Goal: Task Accomplishment & Management: Manage account settings

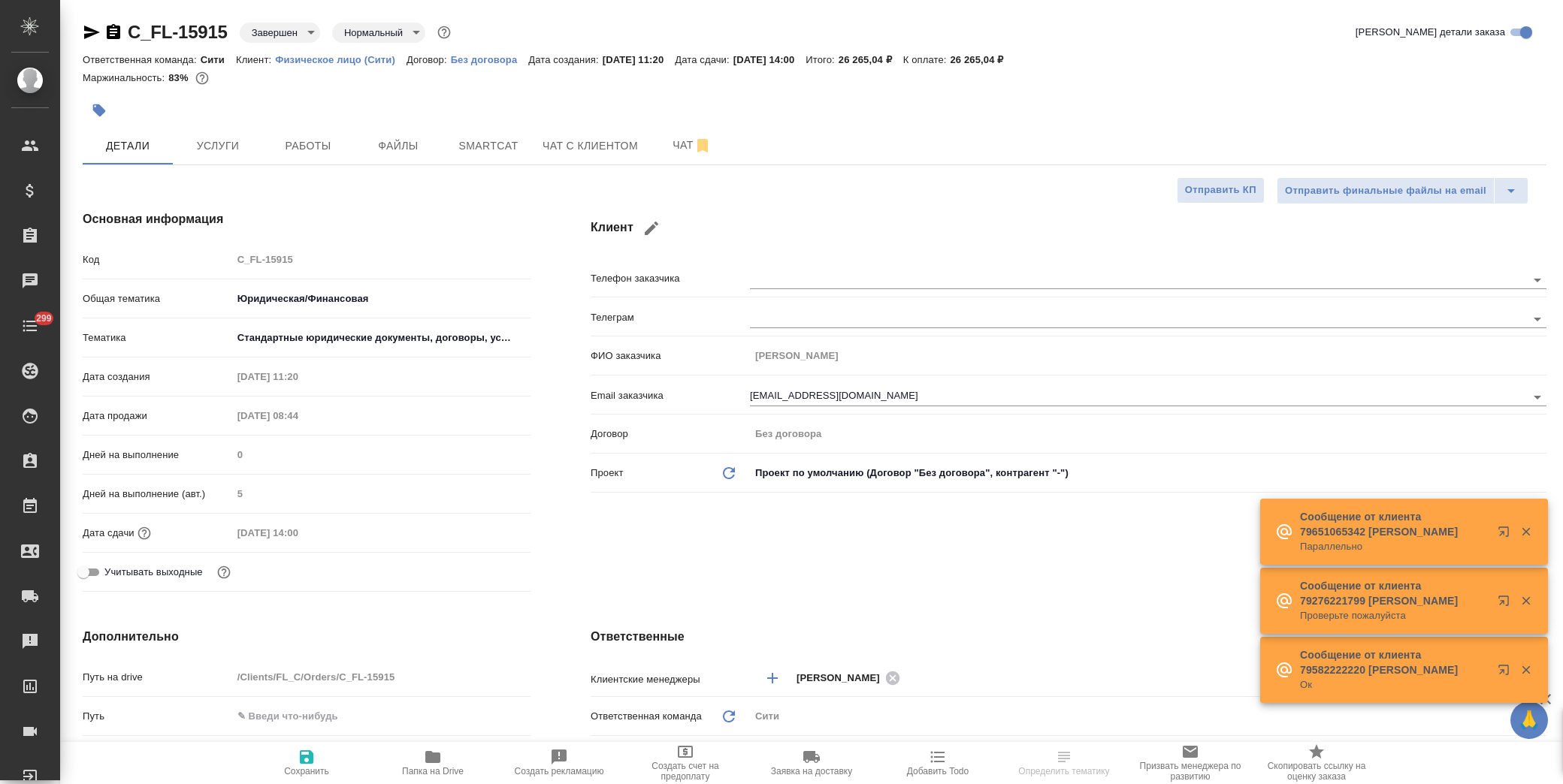
select select "RU"
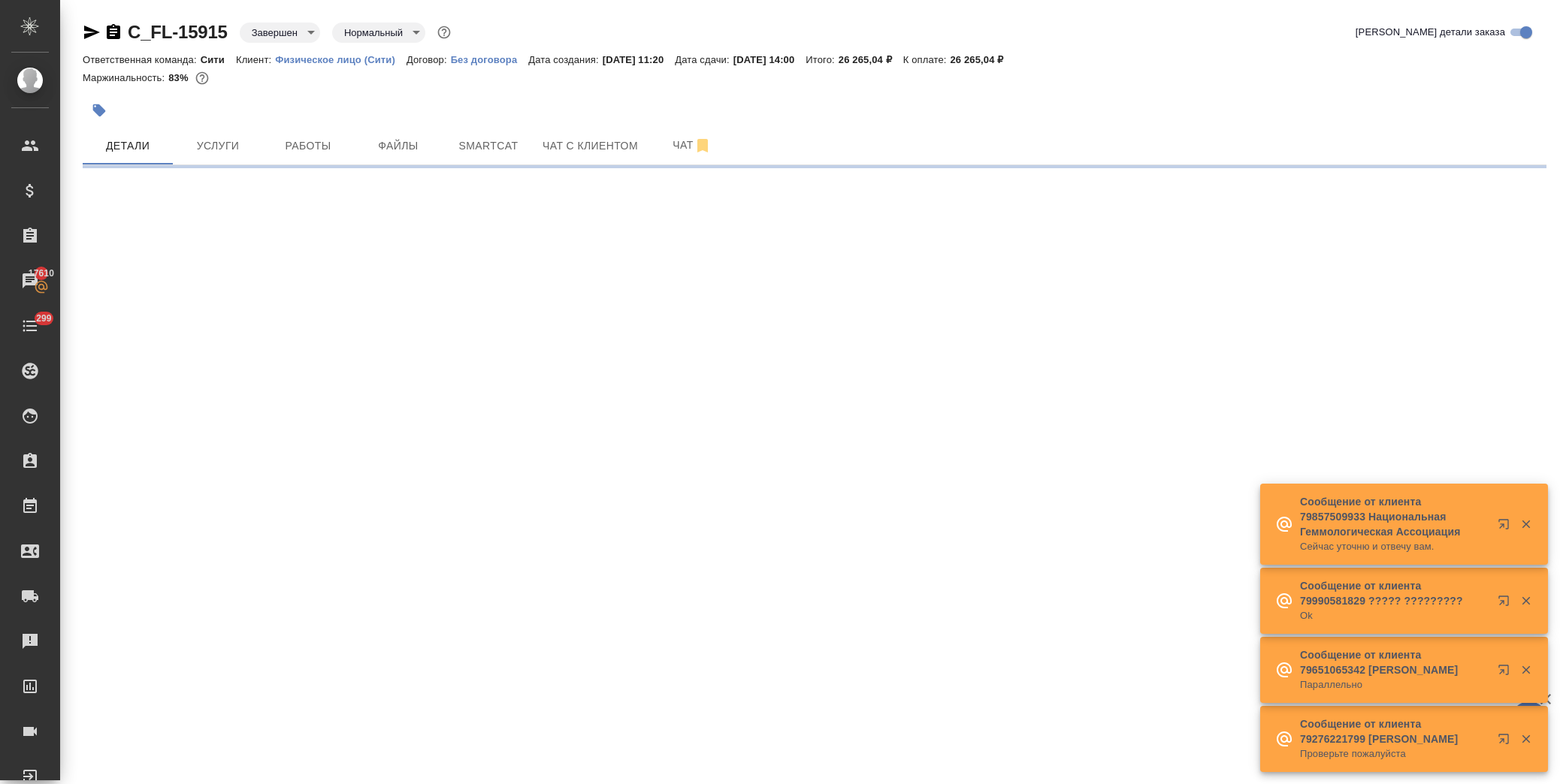
select select "RU"
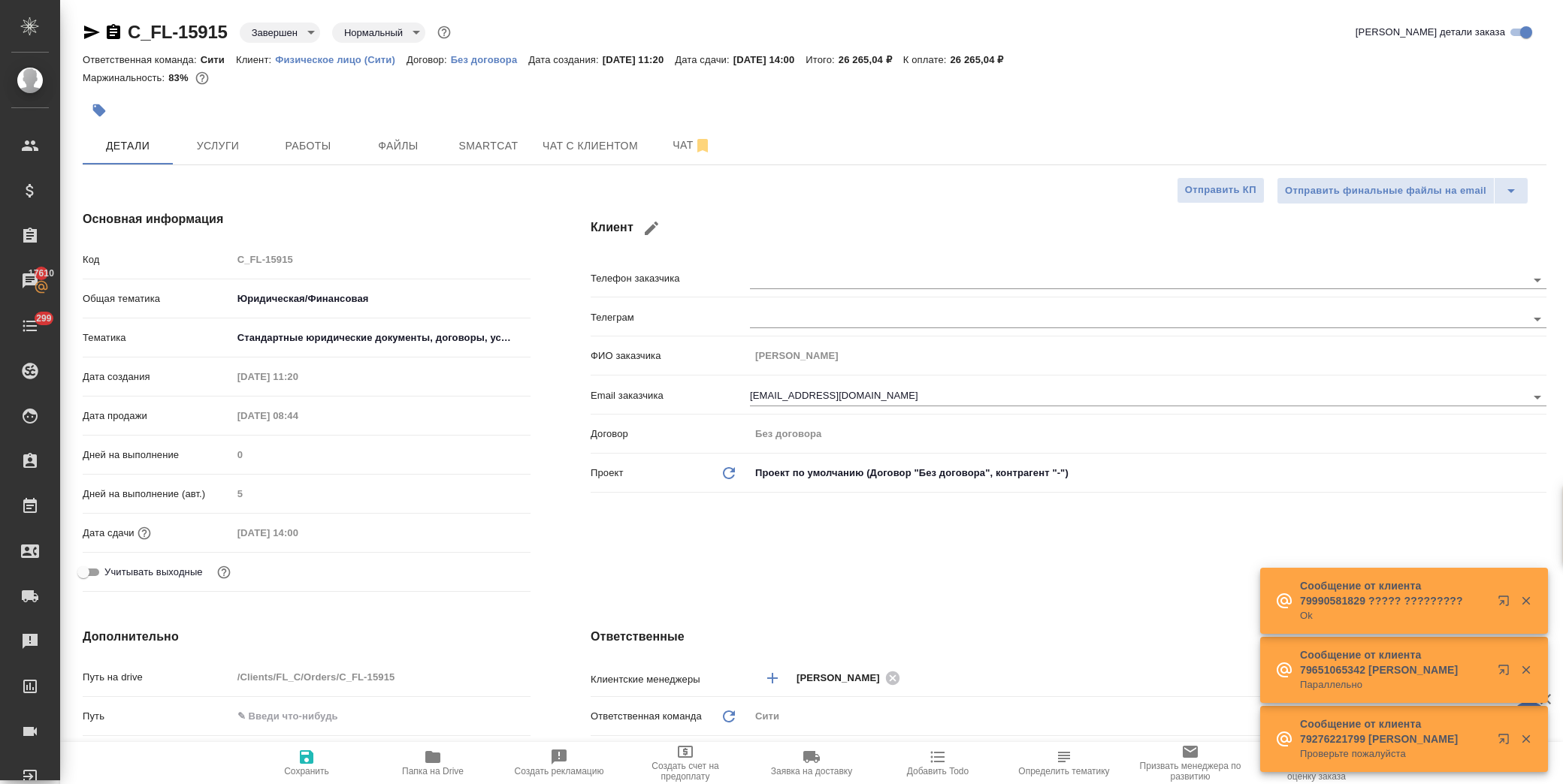
type textarea "x"
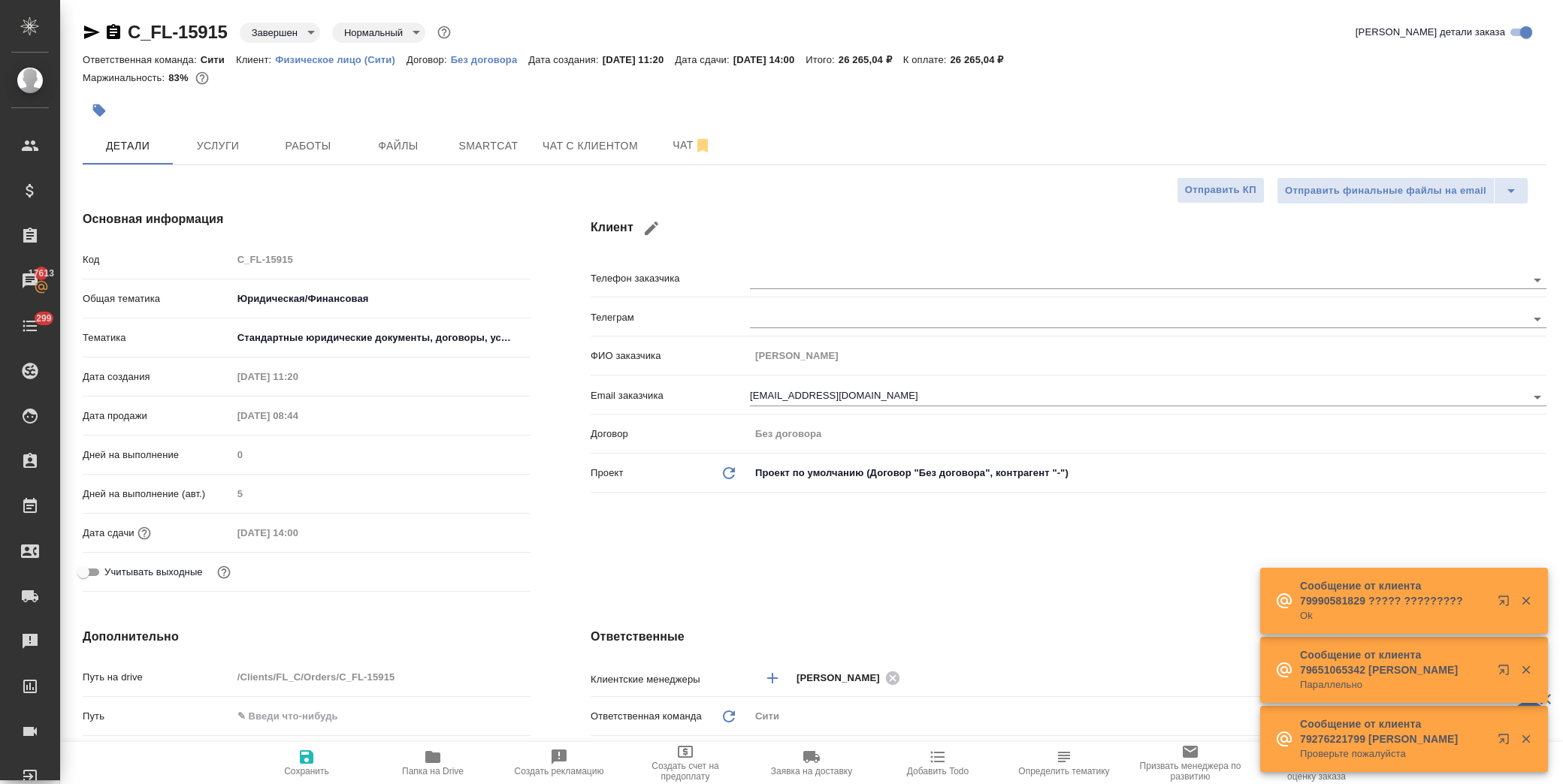
type textarea "x"
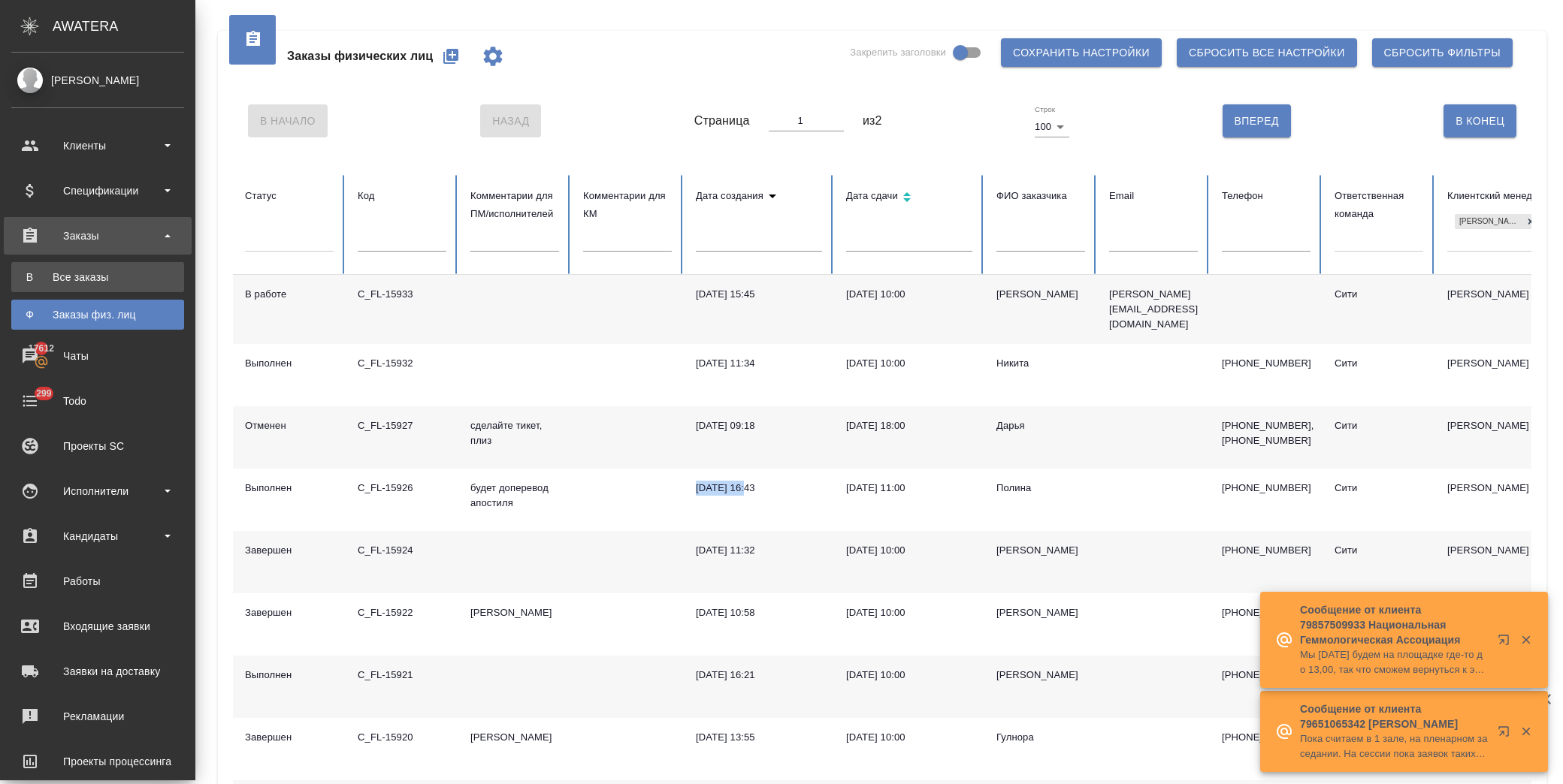
click at [78, 264] on link "В Все заказы" at bounding box center [98, 277] width 173 height 30
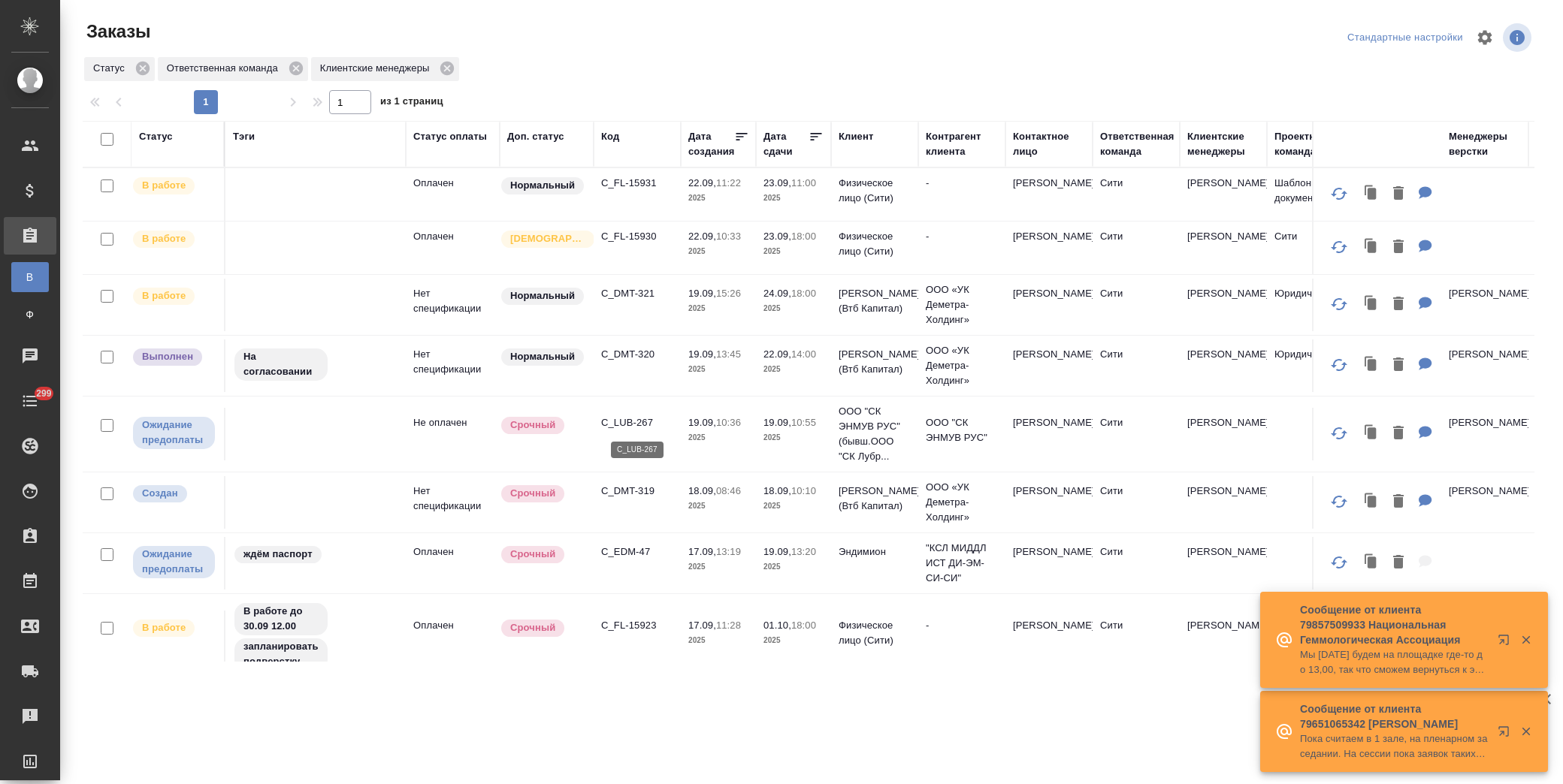
click at [629, 418] on p "C_LUB-267" at bounding box center [637, 423] width 72 height 15
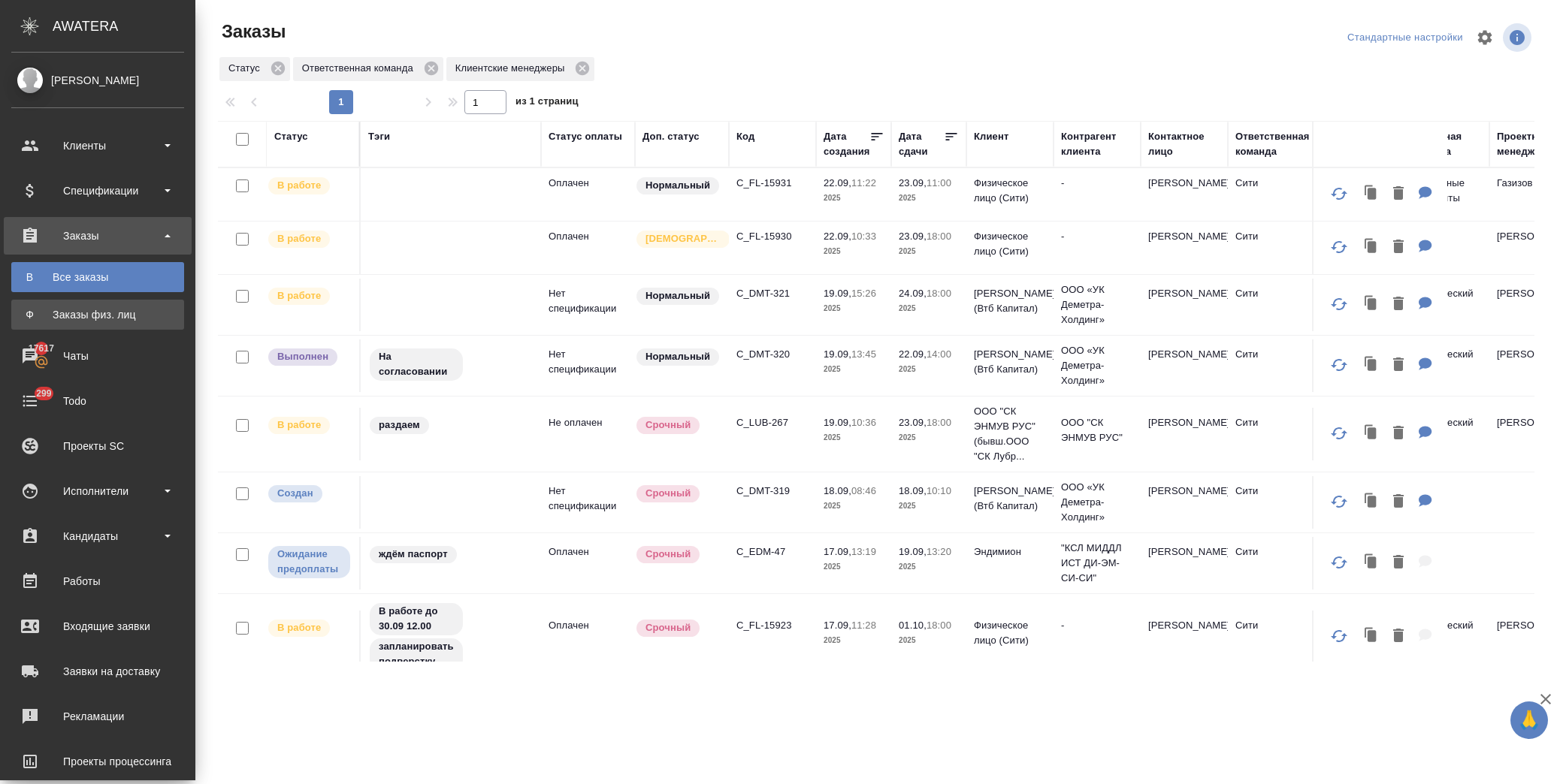
click at [108, 314] on div "Заказы физ. лиц" at bounding box center [98, 315] width 158 height 15
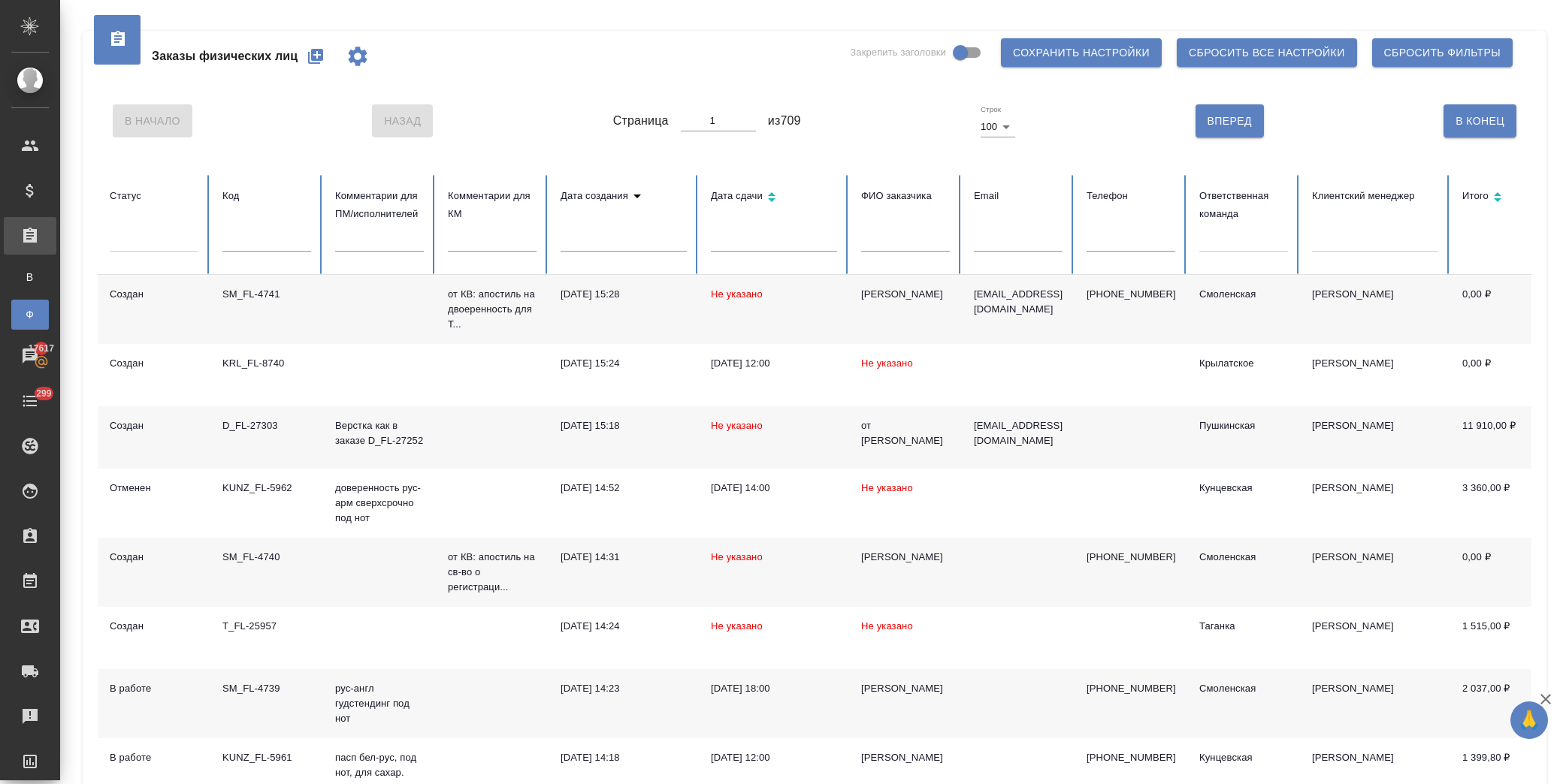
click at [316, 50] on icon "button" at bounding box center [315, 57] width 15 height 15
click at [924, 242] on input "text" at bounding box center [906, 240] width 89 height 21
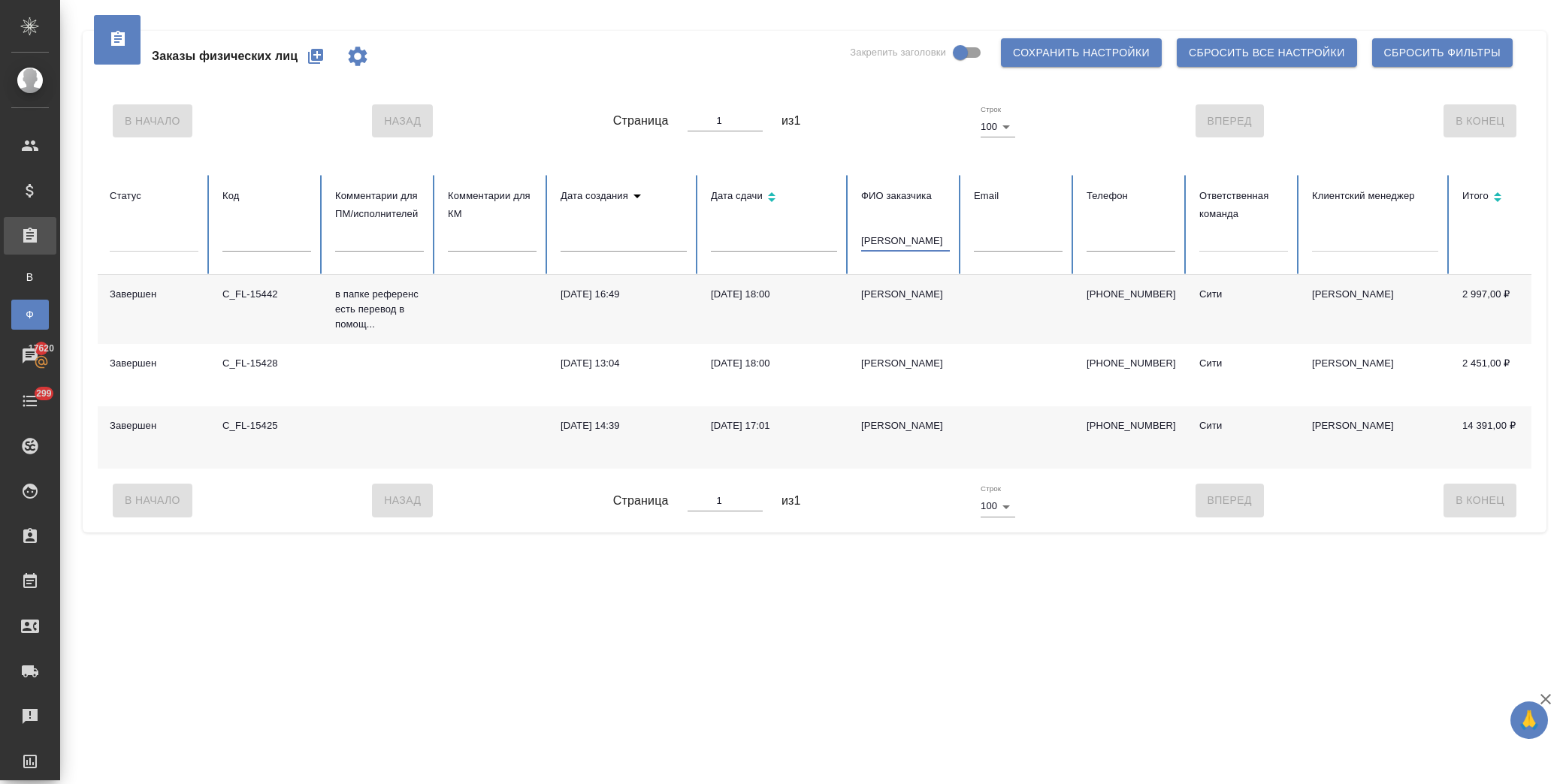
type input "дегоева"
drag, startPoint x: 1164, startPoint y: 298, endPoint x: 1076, endPoint y: 298, distance: 88.0
click at [1076, 298] on td "+79055171065" at bounding box center [1131, 309] width 113 height 69
copy p "+79055171065"
click at [791, 441] on td "17.04.2025, 17:01" at bounding box center [774, 437] width 151 height 62
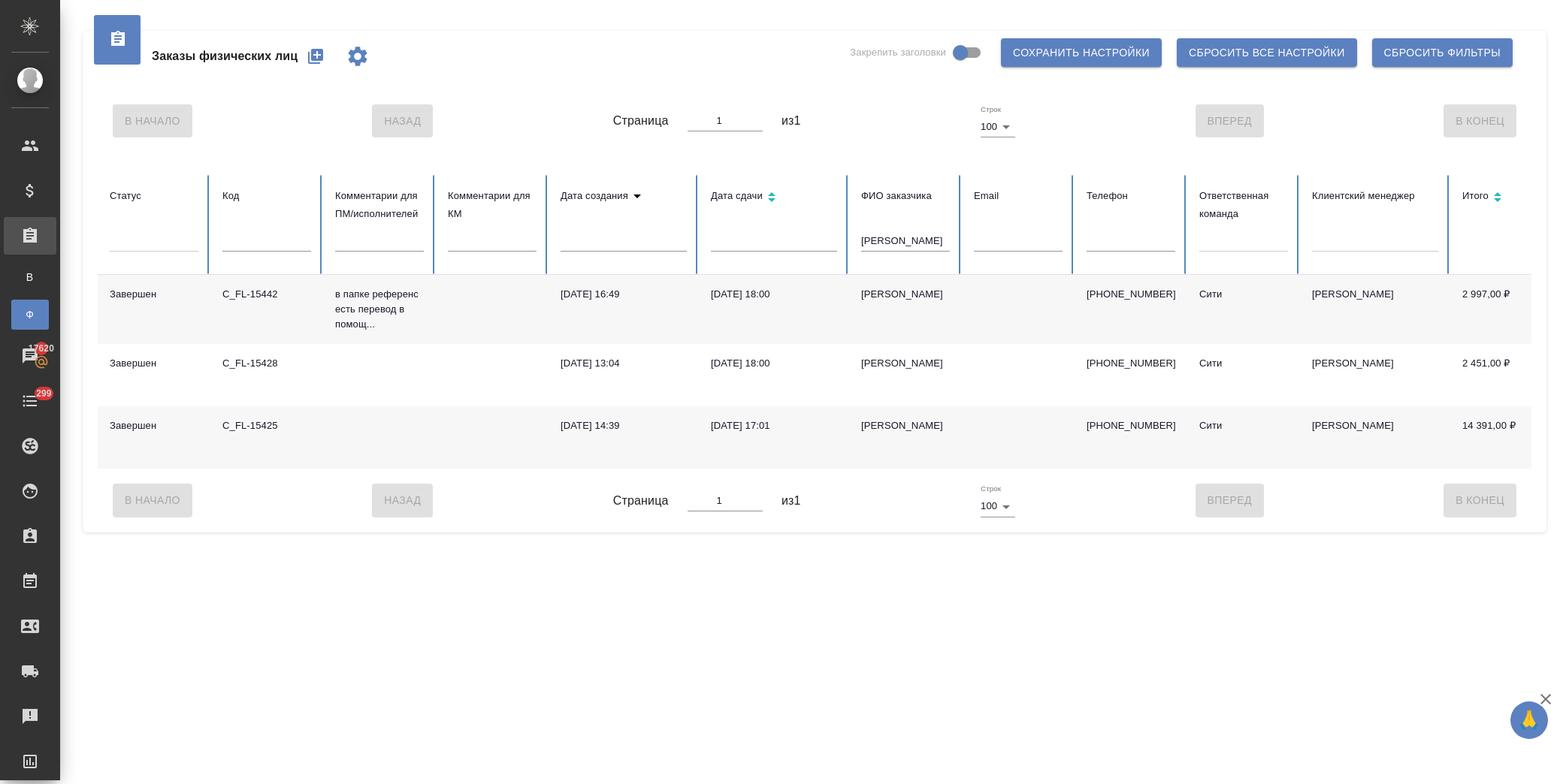
click at [791, 441] on td "17.04.2025, 17:01" at bounding box center [774, 437] width 151 height 62
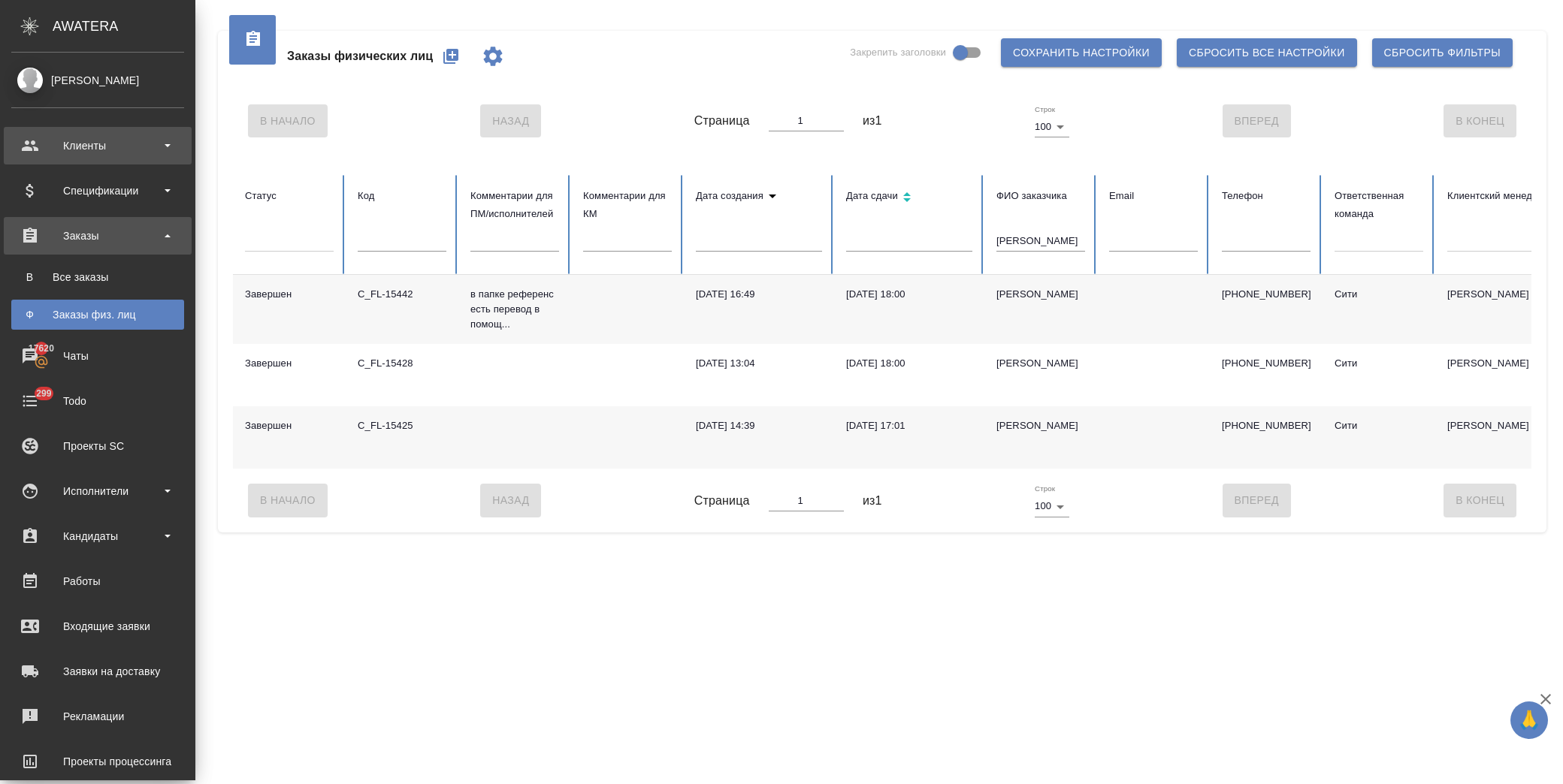
click at [117, 147] on div "Клиенты" at bounding box center [98, 145] width 173 height 22
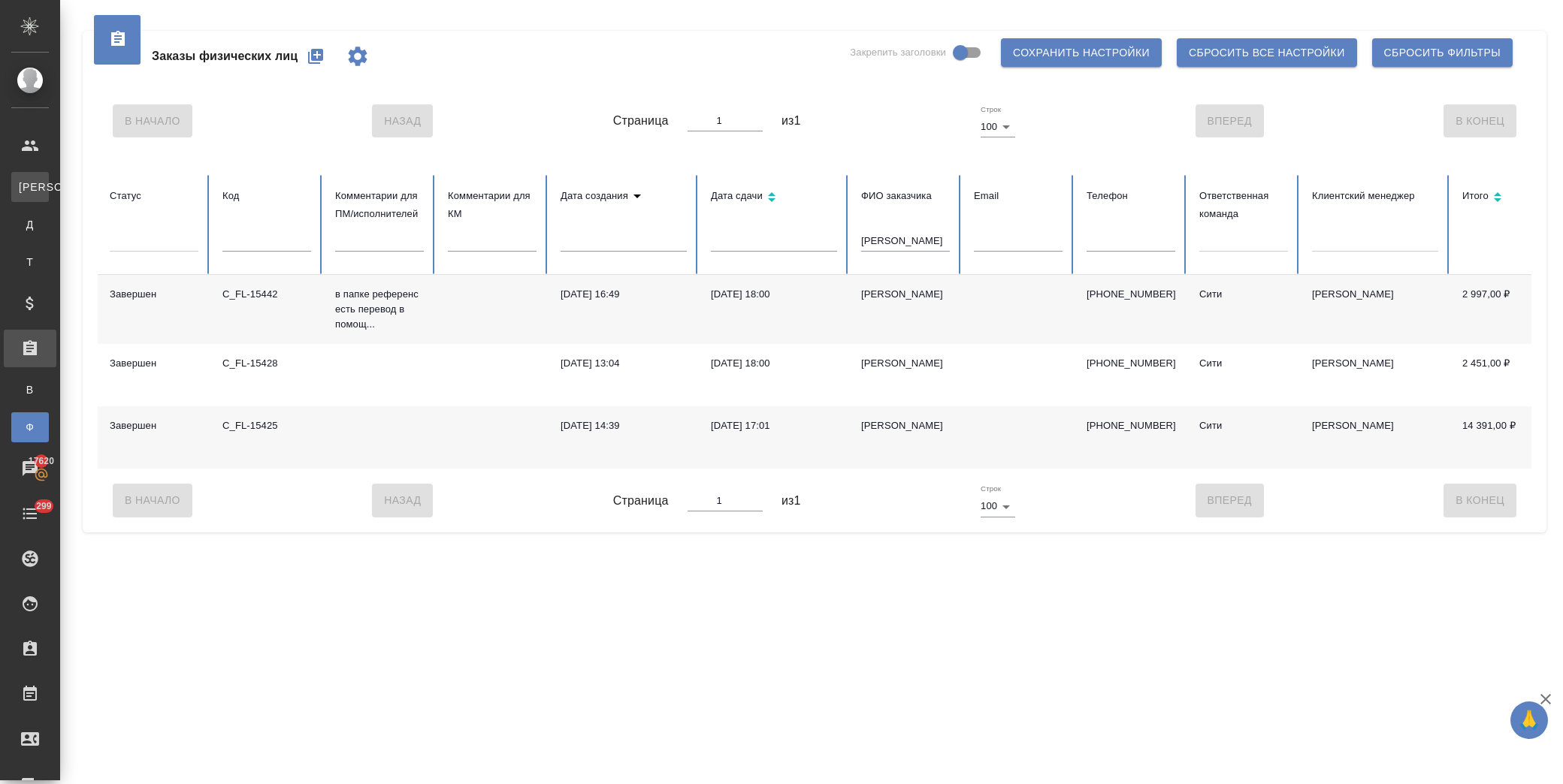
click at [60, 176] on li "К Клиенты" at bounding box center [30, 187] width 60 height 30
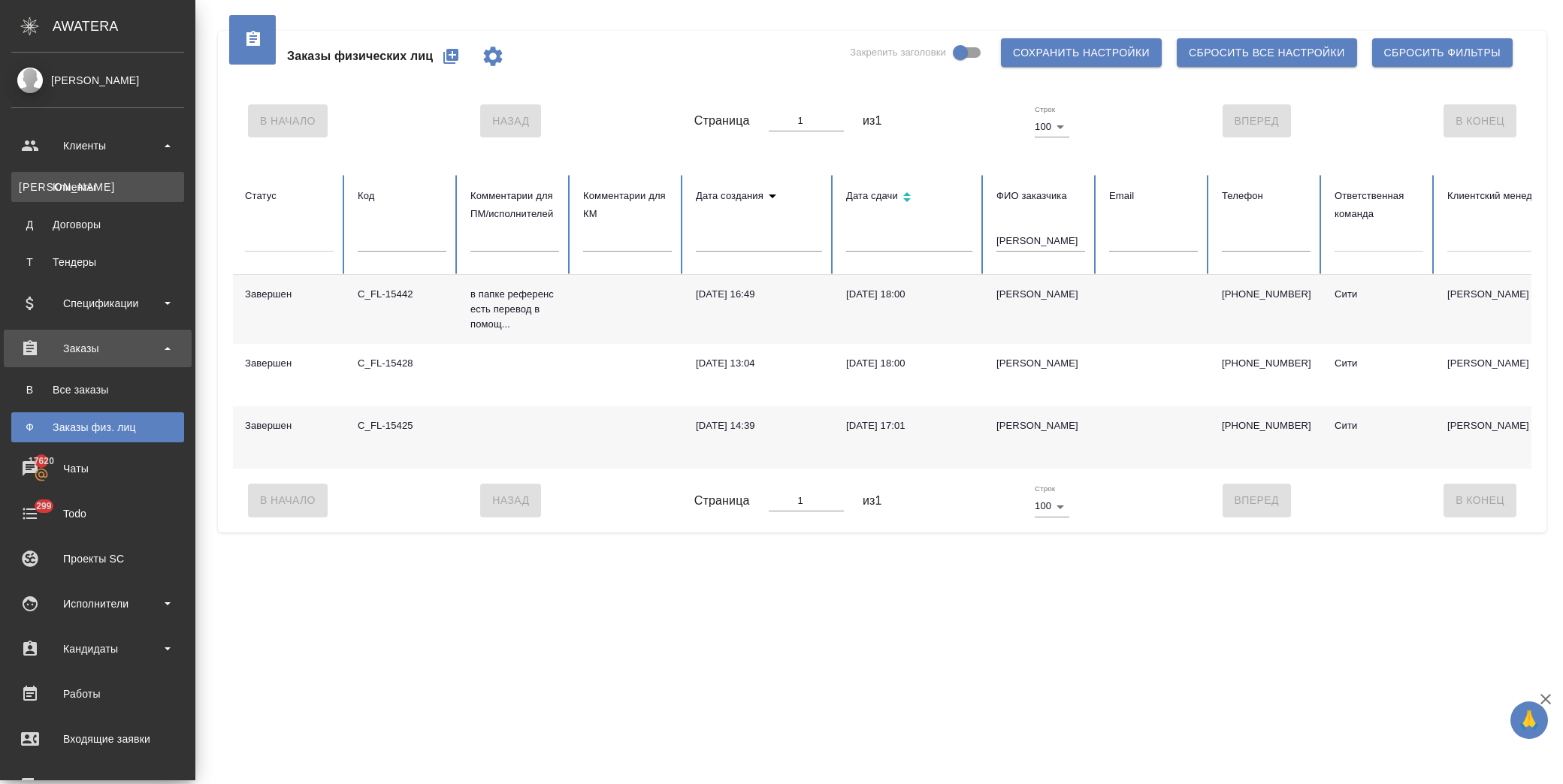
click at [110, 191] on div "Клиенты" at bounding box center [98, 187] width 158 height 15
select select "RU"
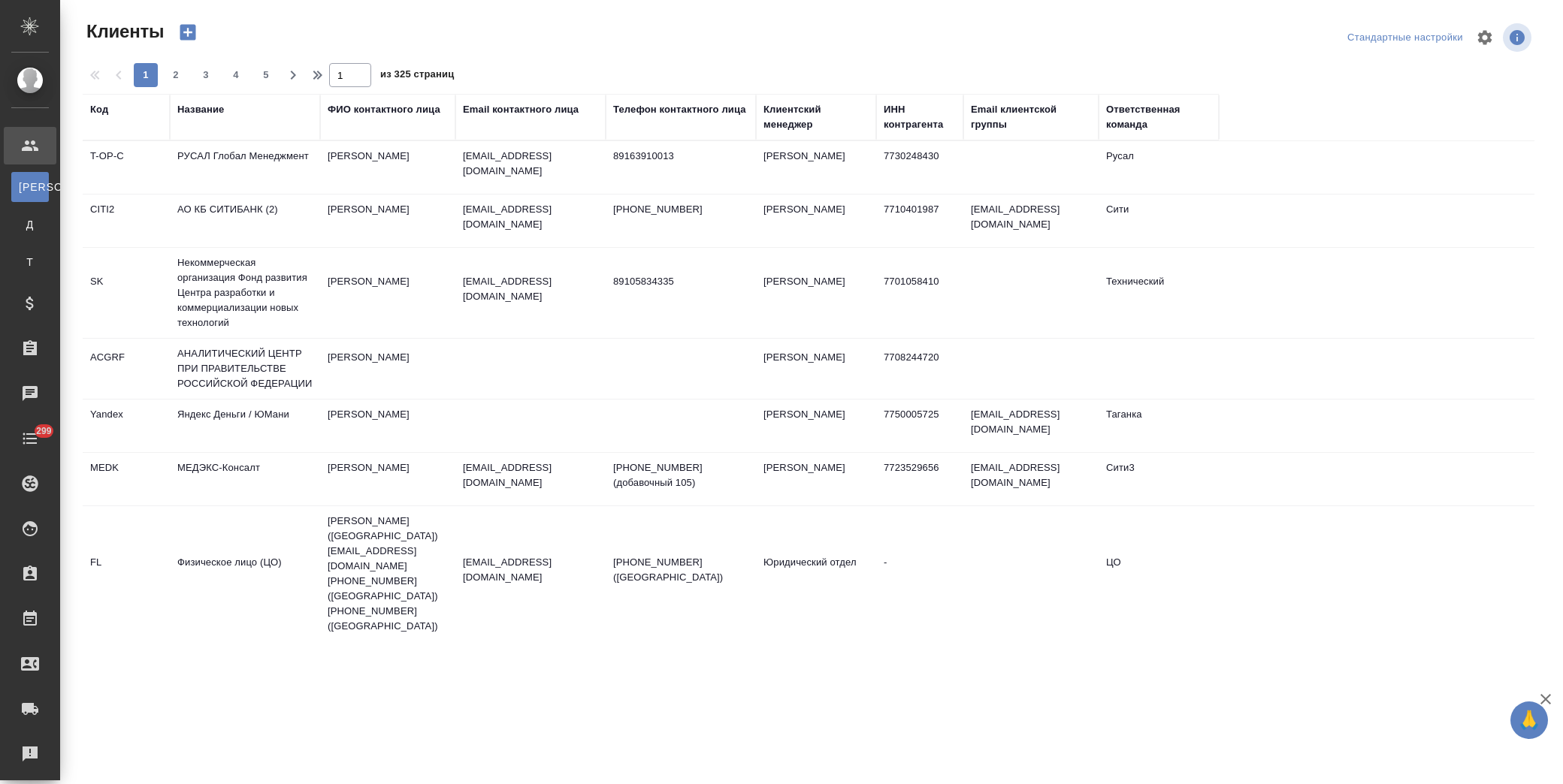
click at [205, 107] on div "Название" at bounding box center [200, 110] width 47 height 15
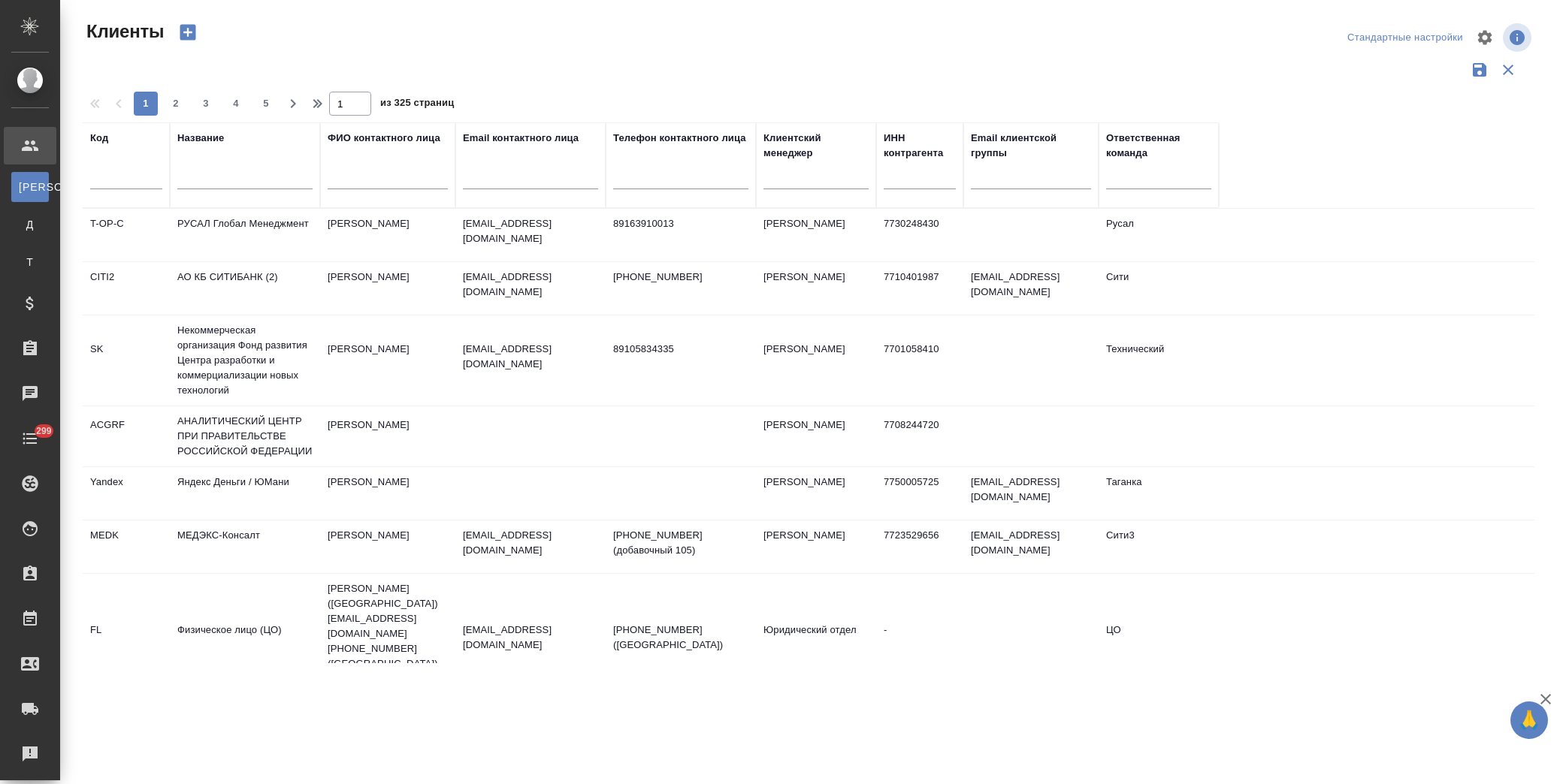
click at [215, 175] on input "text" at bounding box center [245, 180] width 136 height 19
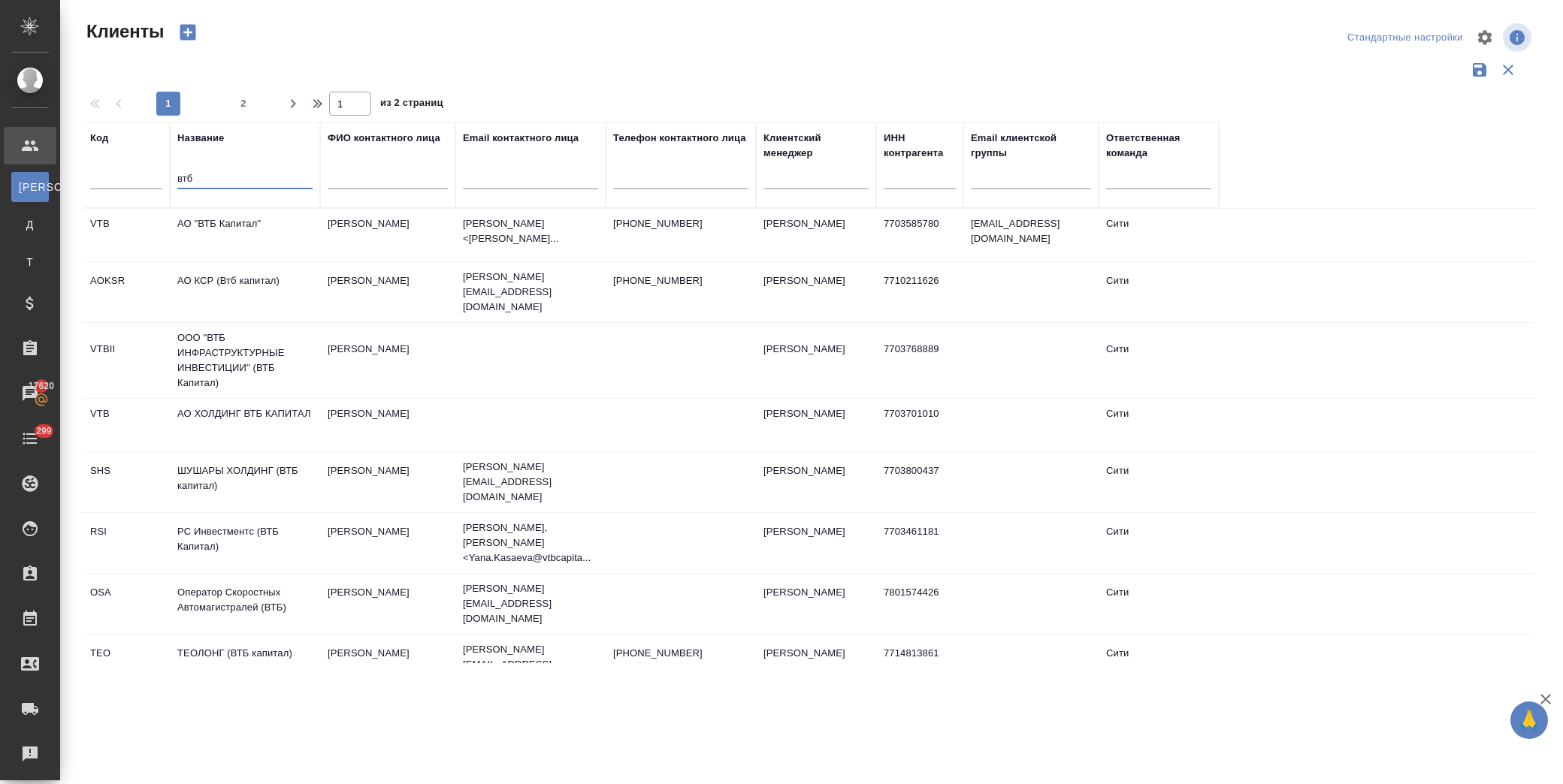
type input "втб"
click at [234, 213] on td "АО "ВТБ Капитал"" at bounding box center [245, 234] width 151 height 52
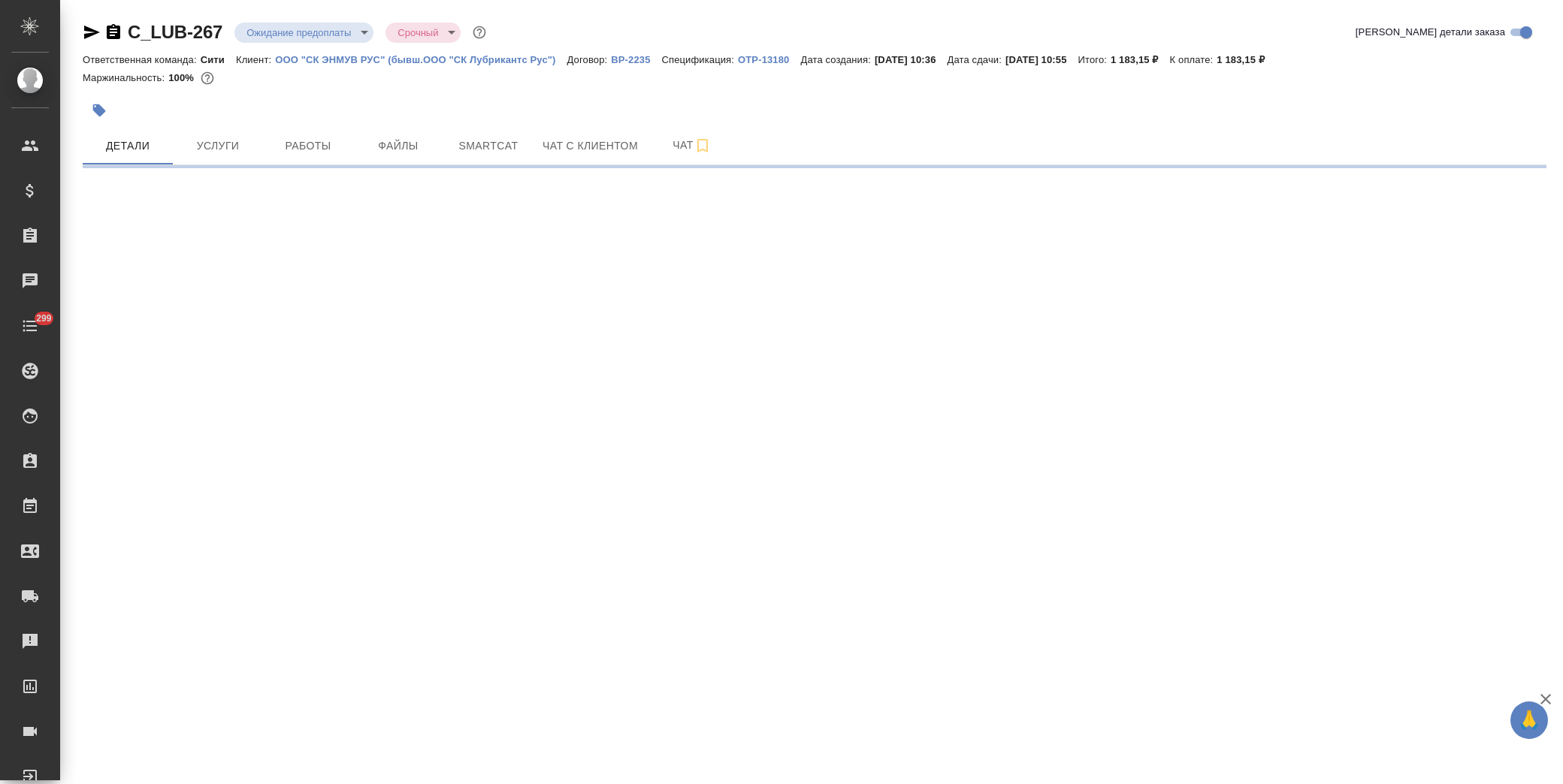
select select "RU"
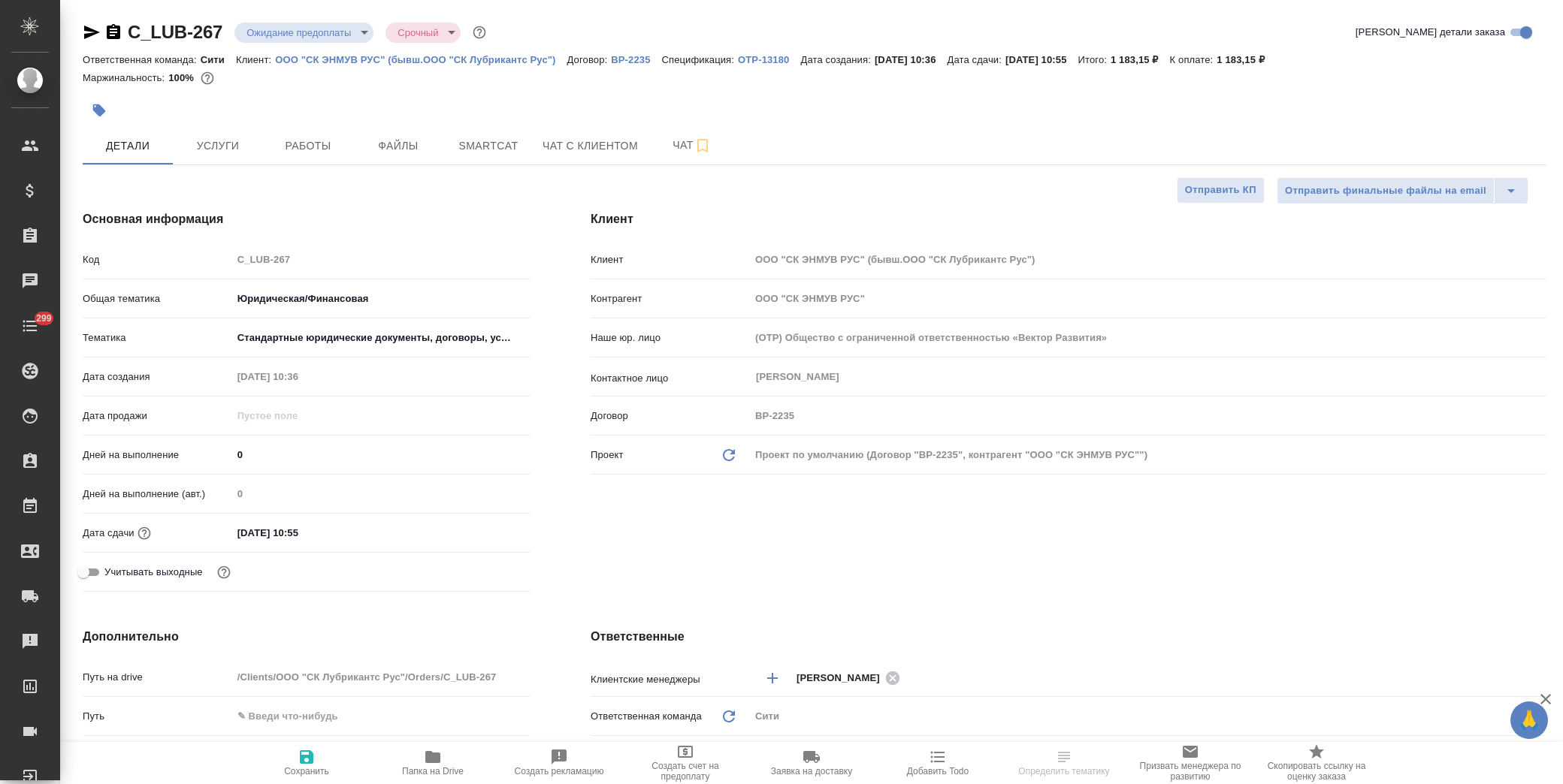
type textarea "x"
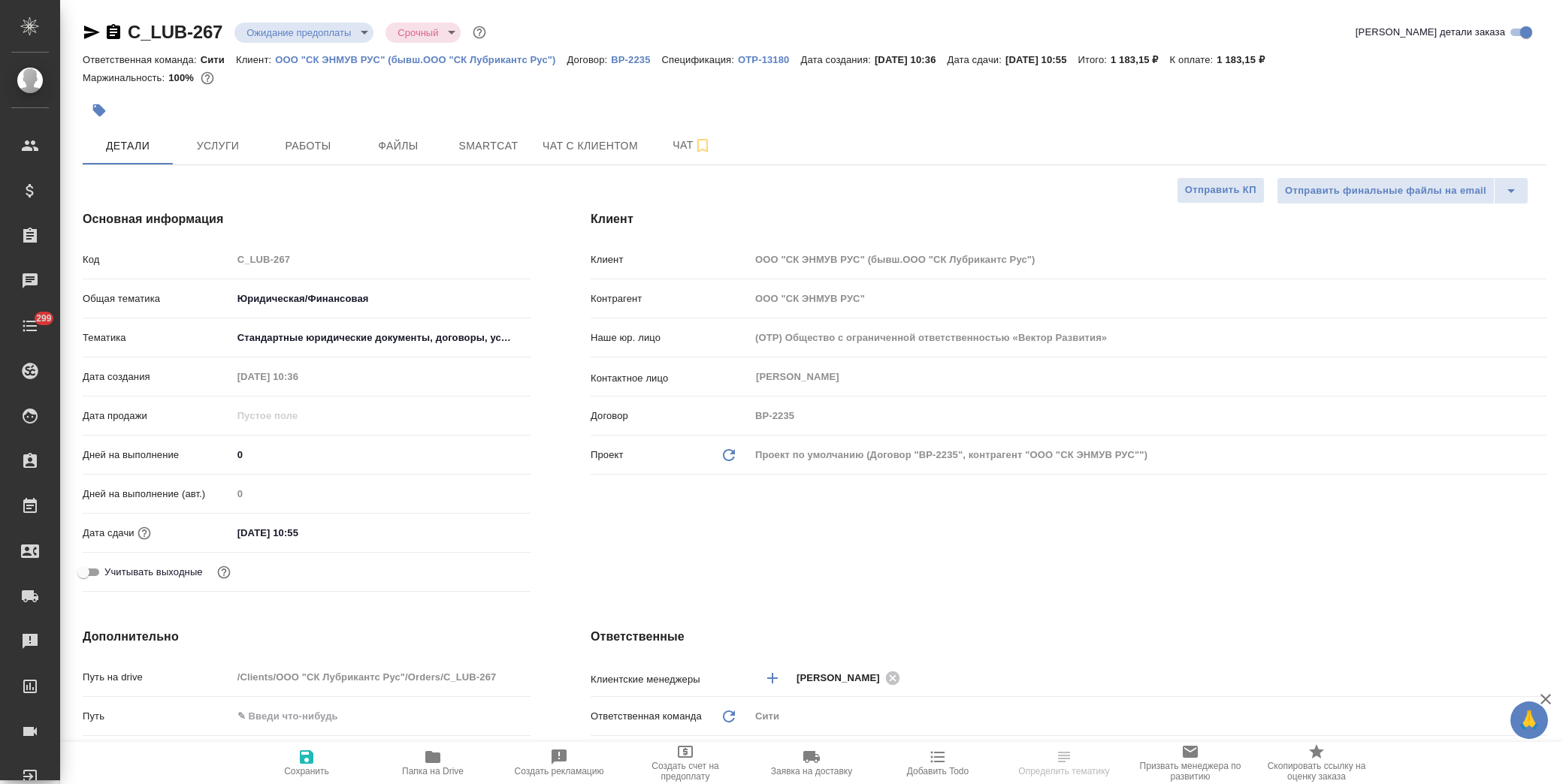
type textarea "x"
click at [230, 151] on span "Услуги" at bounding box center [218, 145] width 72 height 19
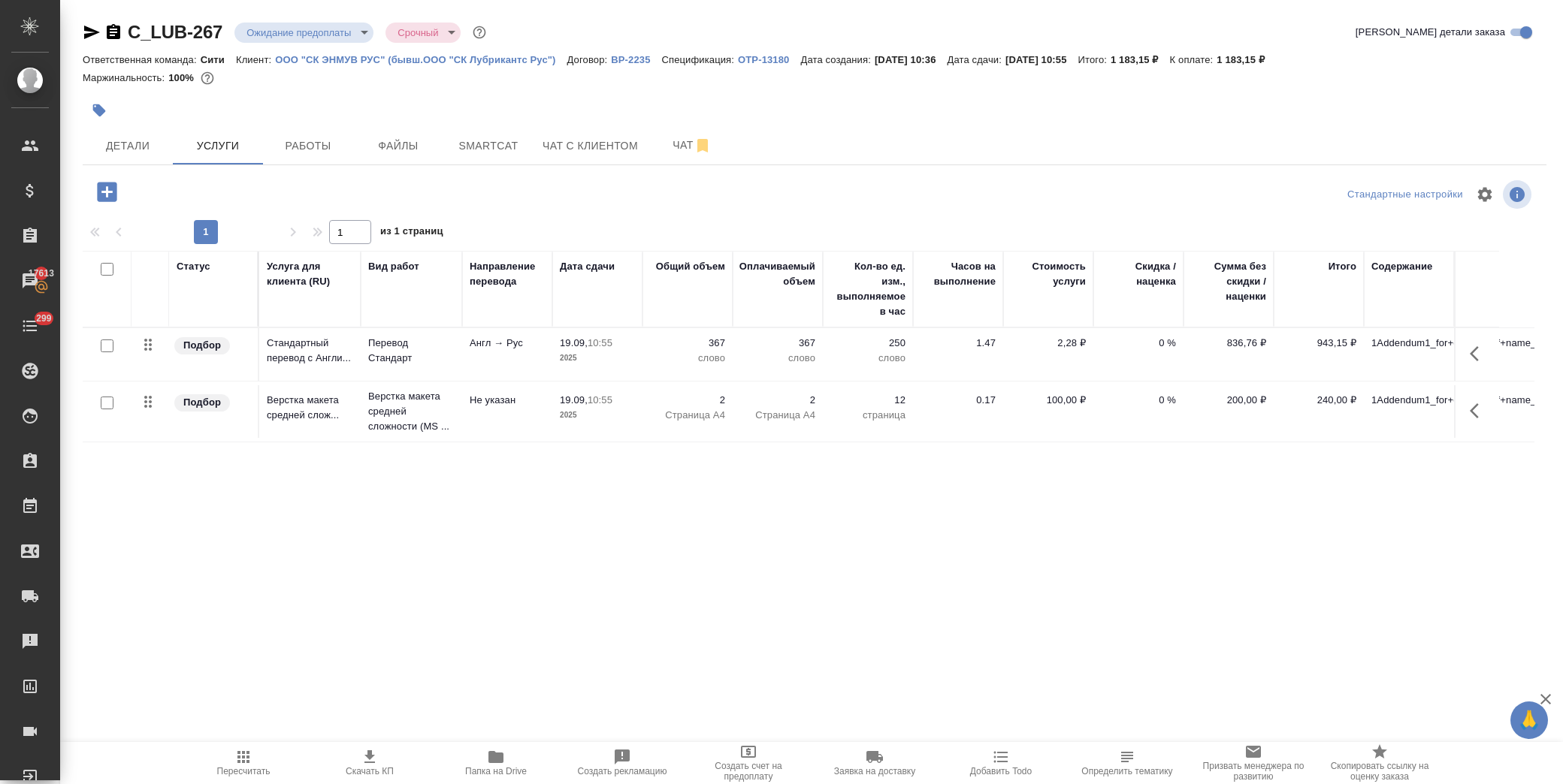
click at [92, 32] on icon "button" at bounding box center [92, 32] width 16 height 13
click at [122, 147] on span "Детали" at bounding box center [127, 145] width 72 height 19
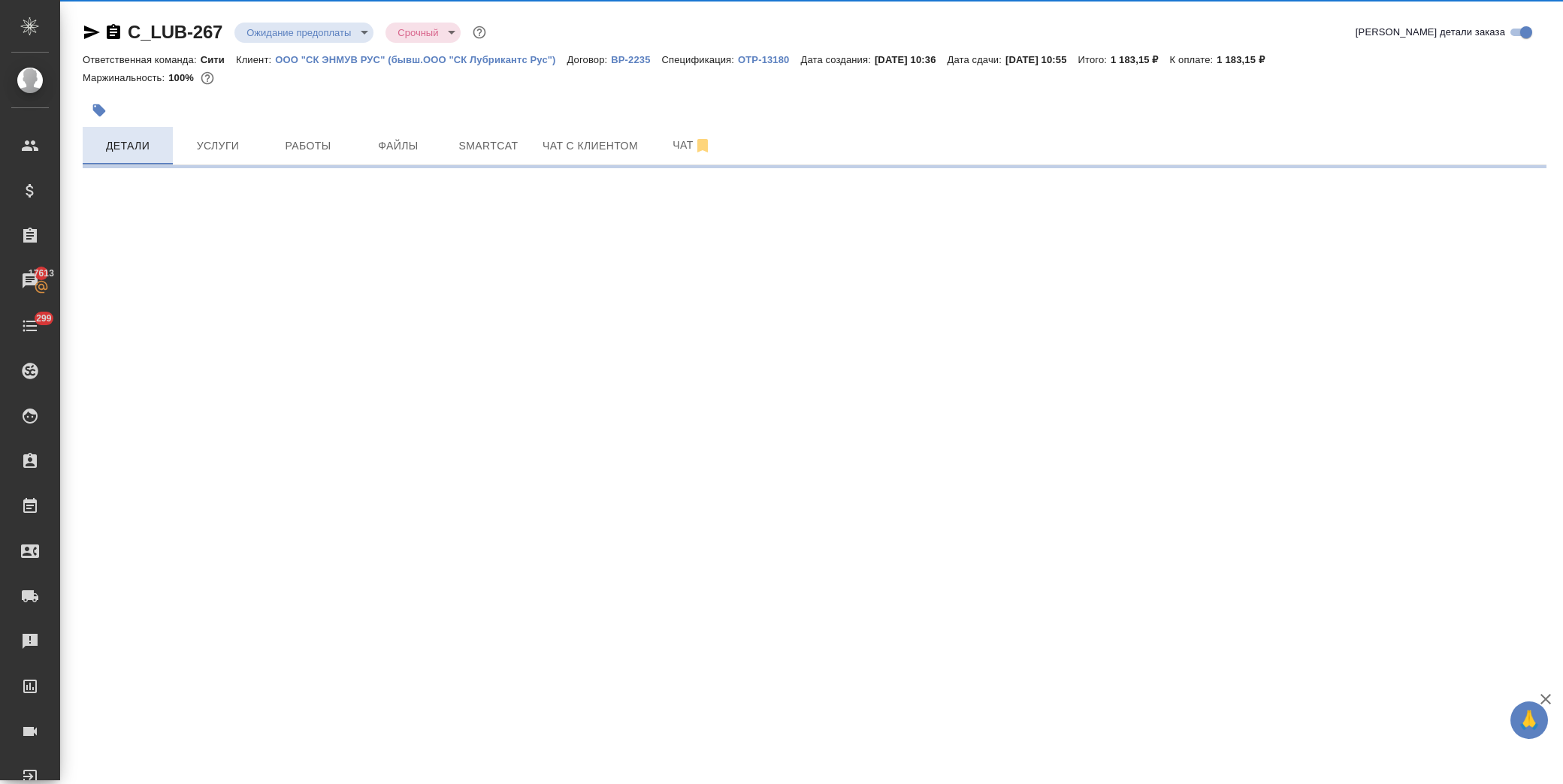
select select "RU"
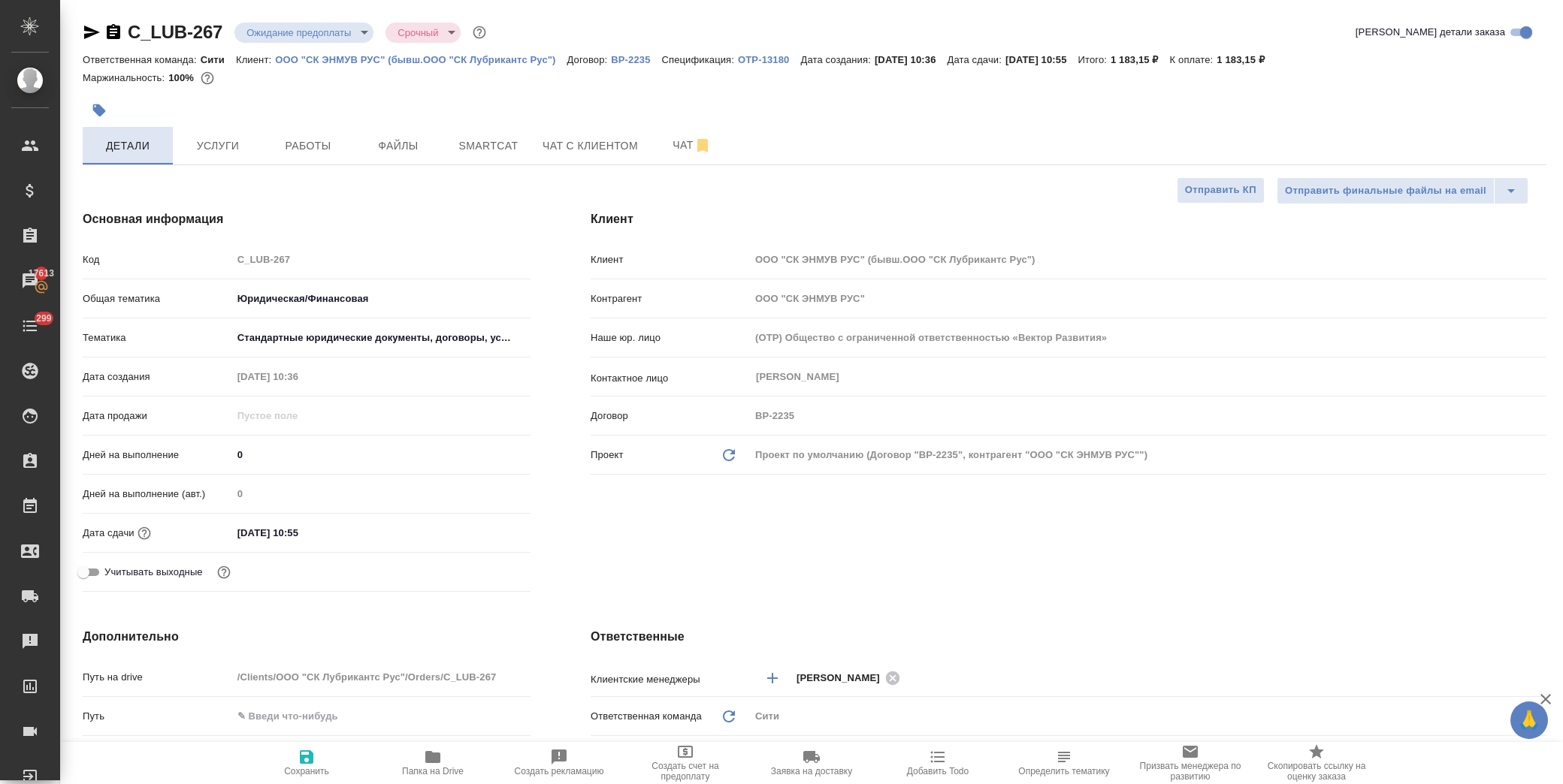
type textarea "x"
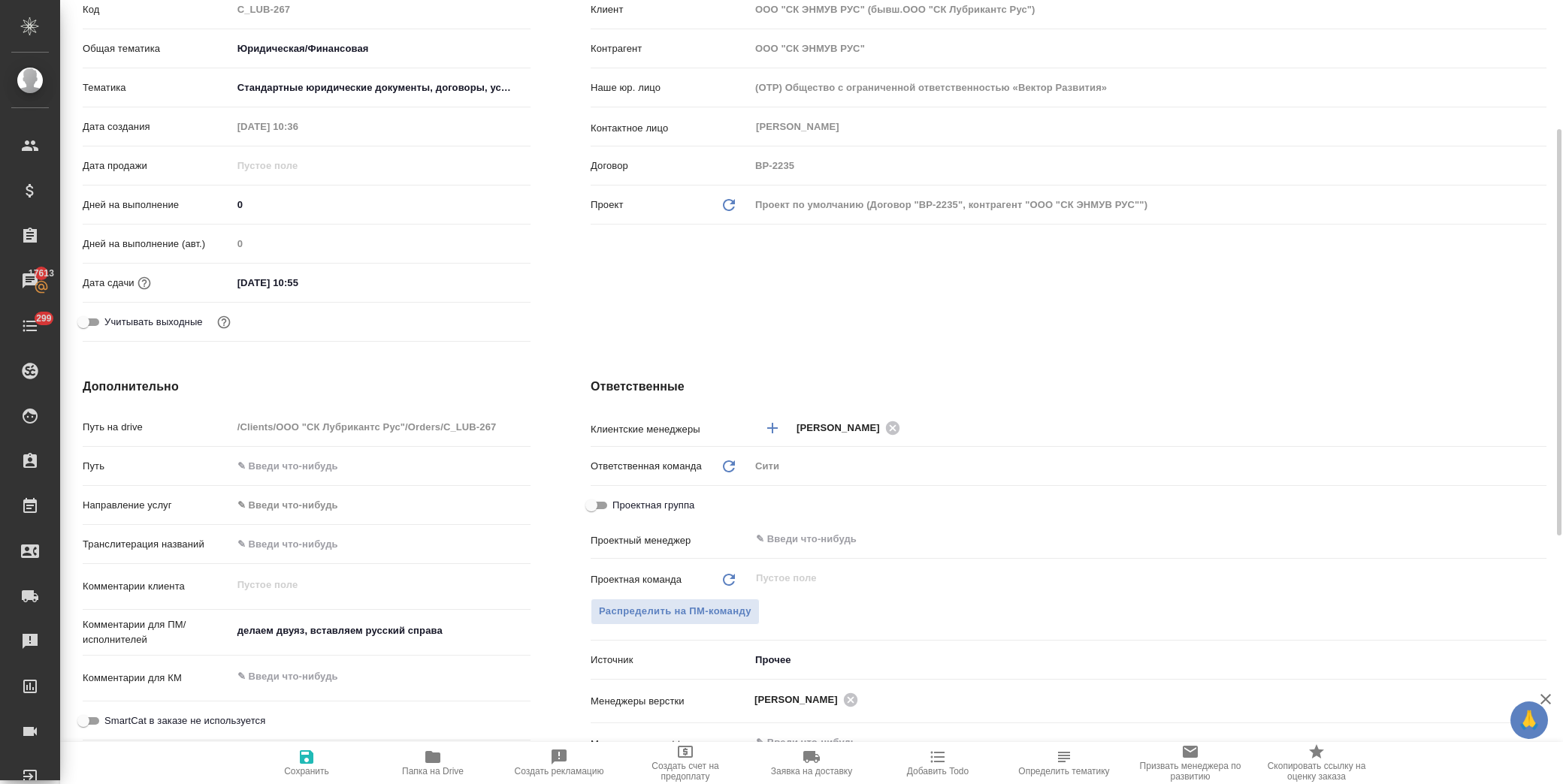
scroll to position [333, 0]
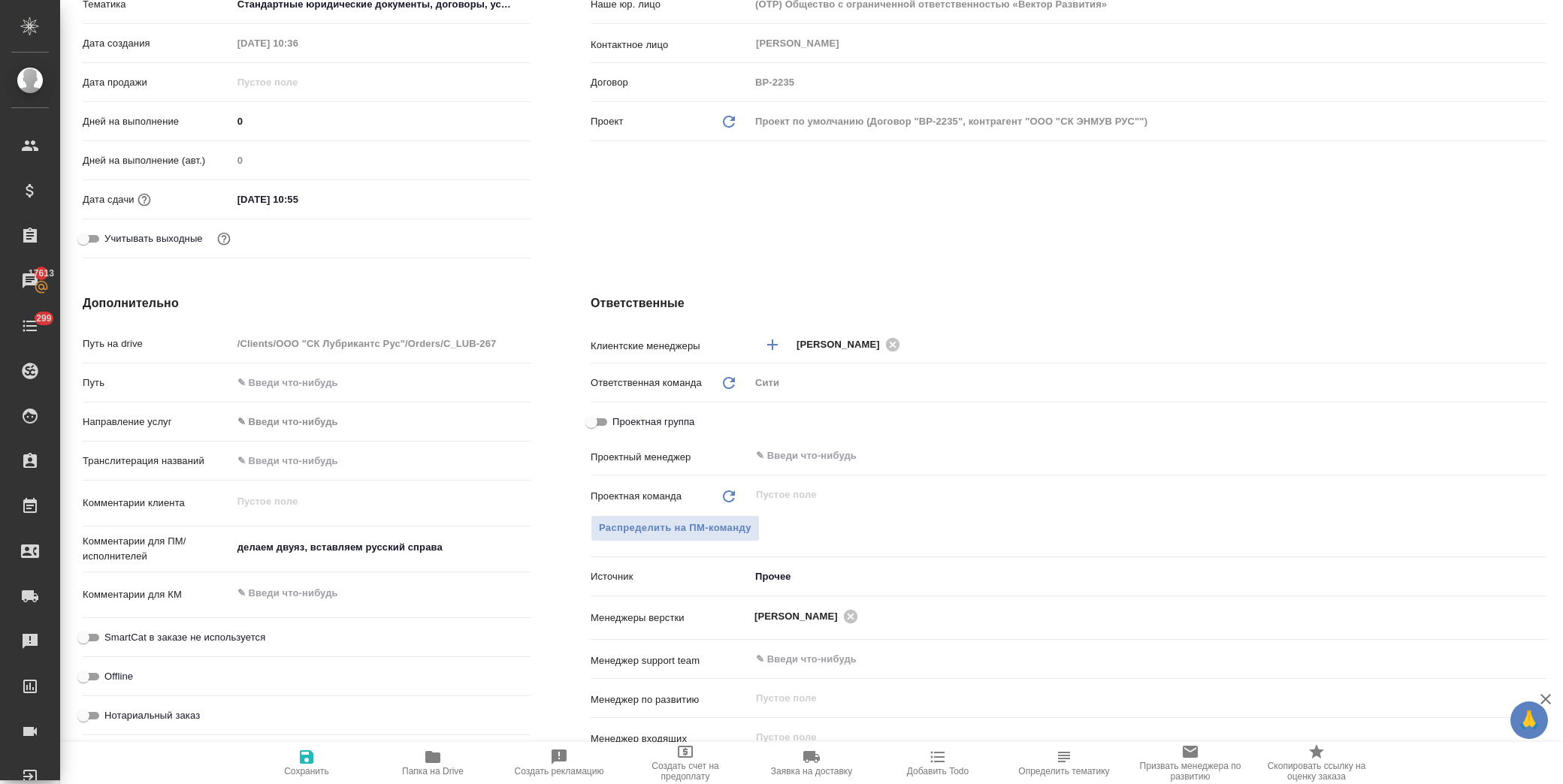
type textarea "x"
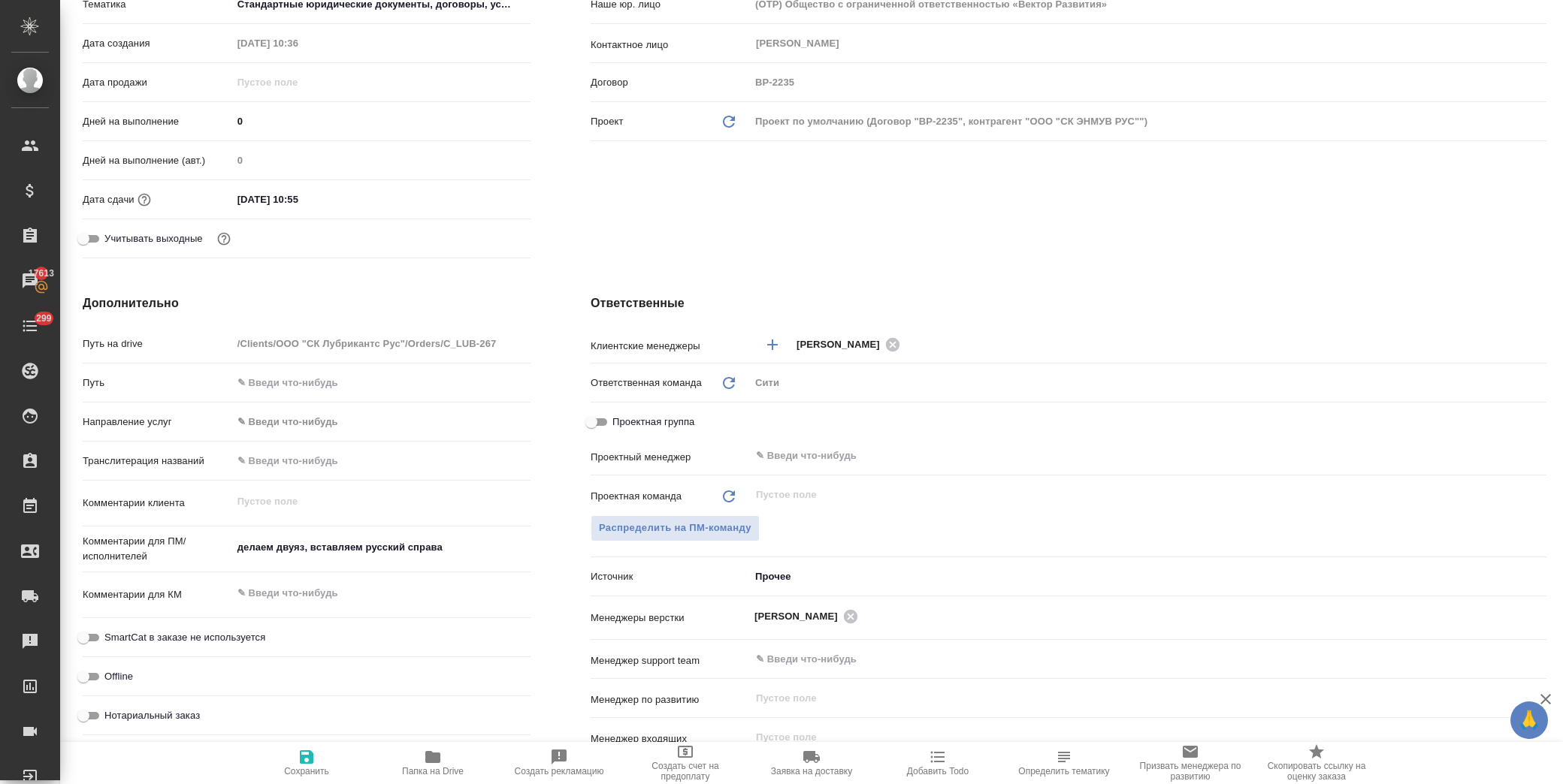
type textarea "x"
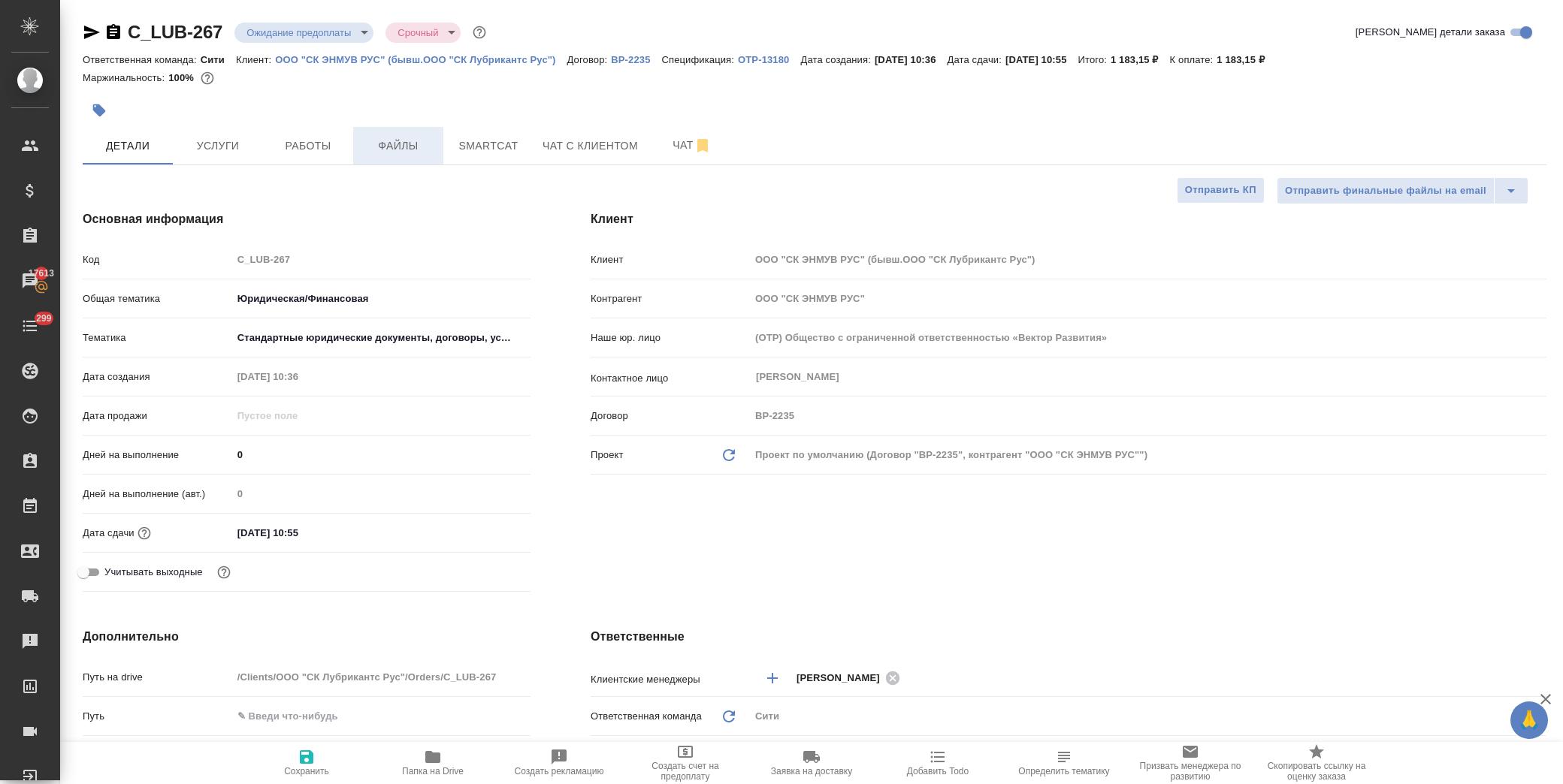
click at [418, 144] on span "Файлы" at bounding box center [398, 145] width 72 height 19
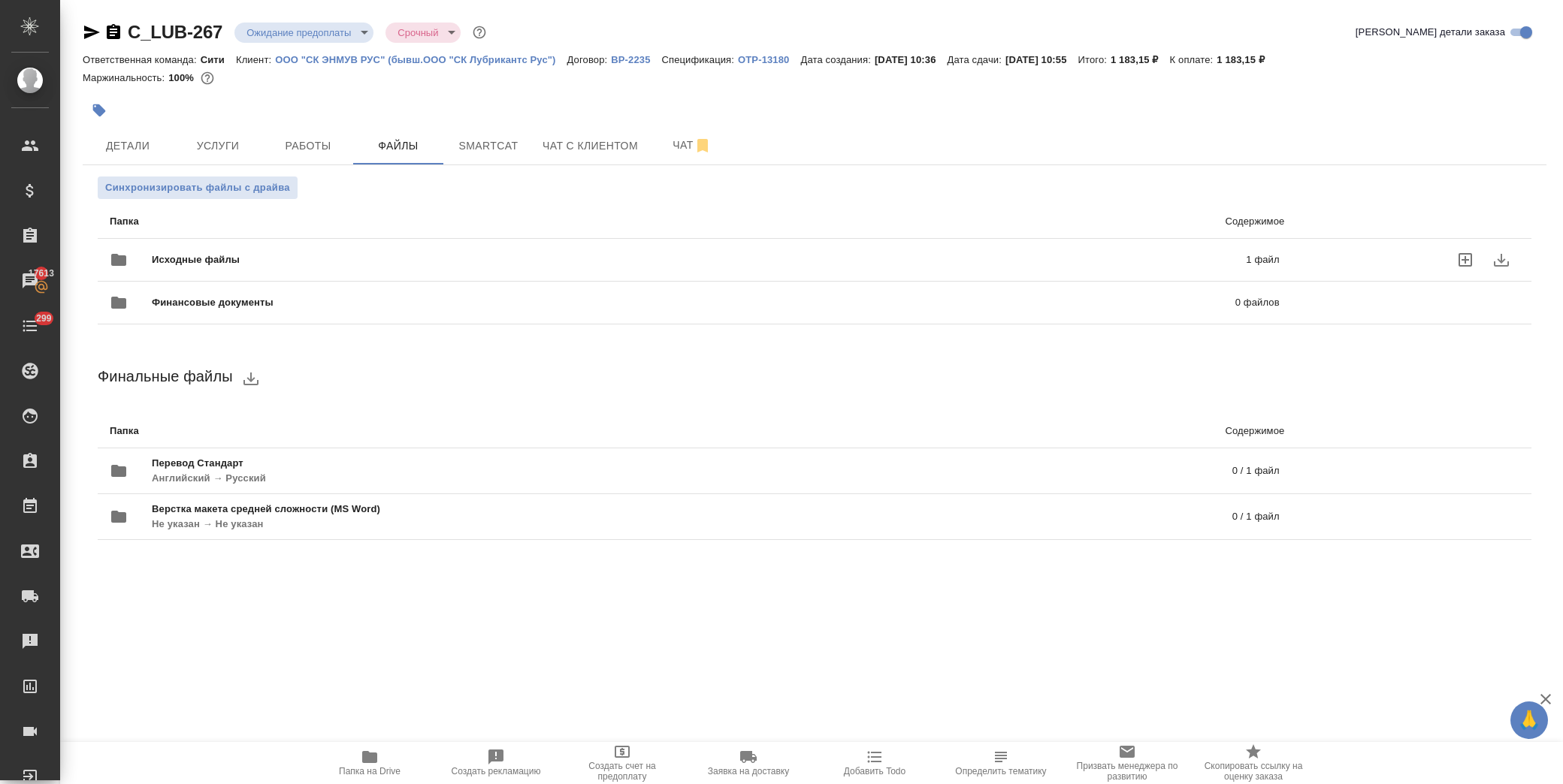
click at [245, 261] on span "Исходные файлы" at bounding box center [448, 260] width 591 height 15
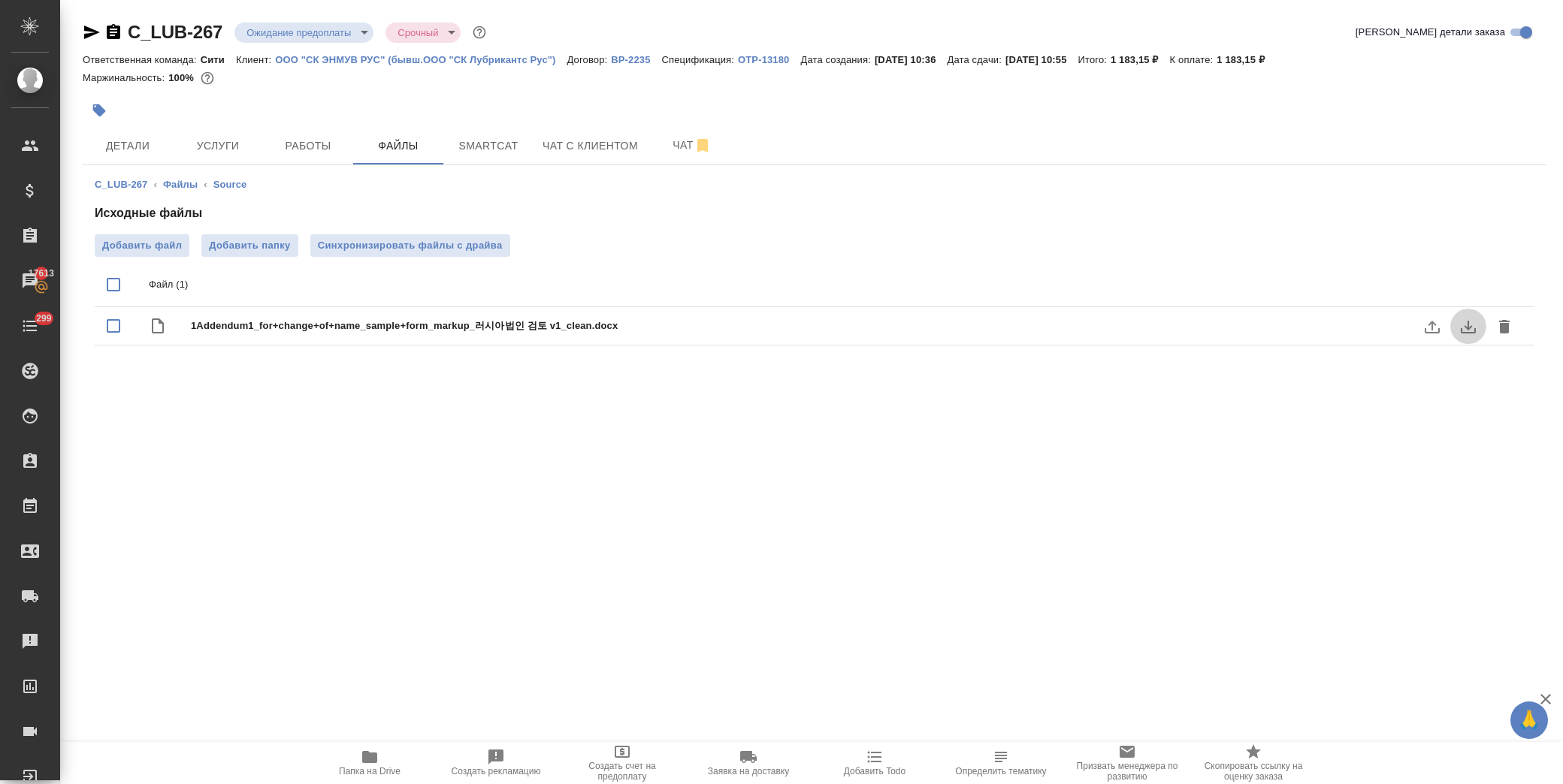
click at [1462, 328] on icon "download" at bounding box center [1469, 327] width 15 height 12
drag, startPoint x: 227, startPoint y: 35, endPoint x: 131, endPoint y: 35, distance: 96.0
click at [131, 35] on div "C_LUB-267 Ожидание предоплаты waitingForPrepayment Срочный urgent" at bounding box center [285, 32] width 407 height 24
copy link "C_LUB-267"
click at [494, 148] on span "Smartcat" at bounding box center [488, 145] width 72 height 19
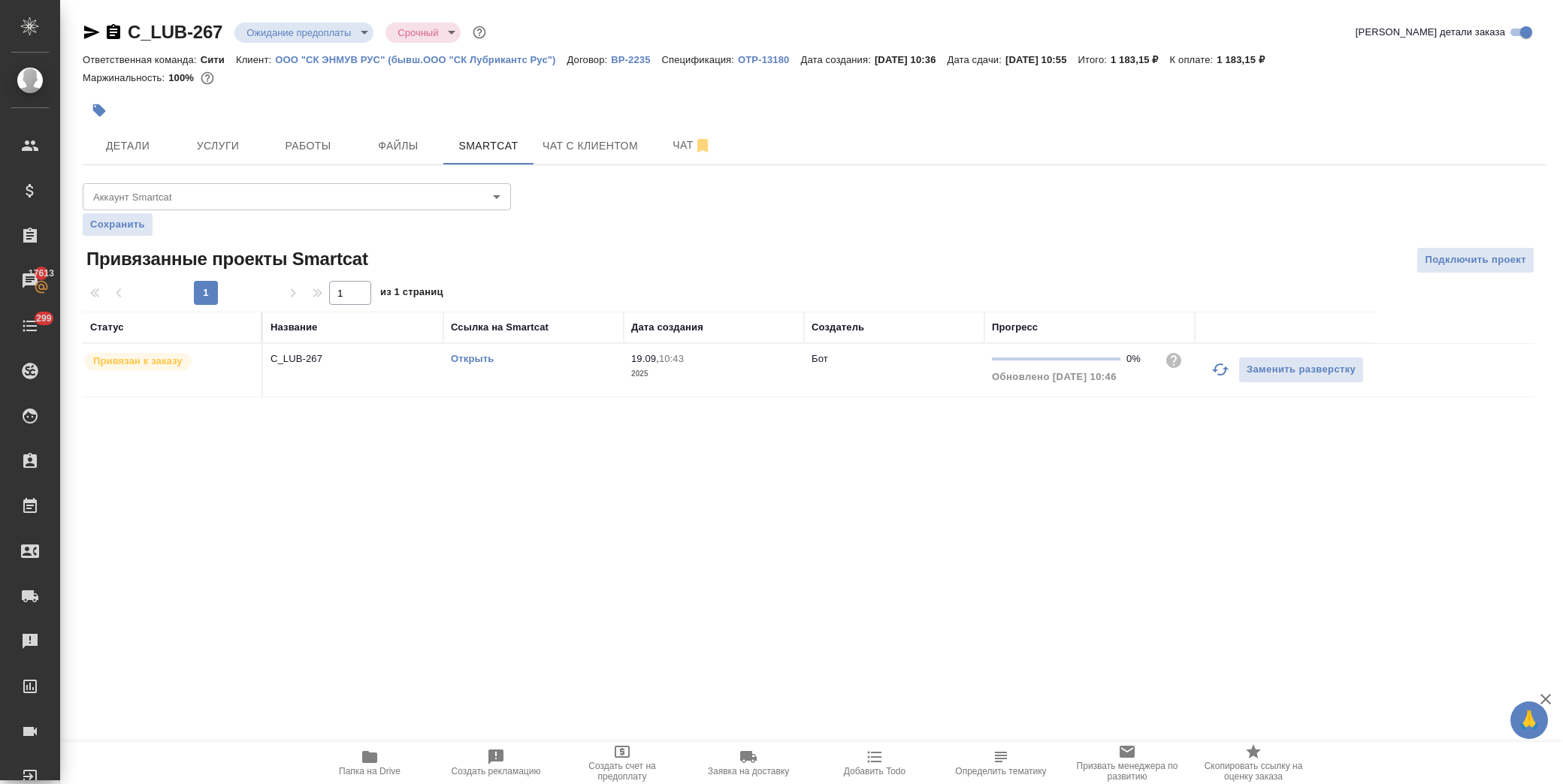
click at [1349, 493] on div ".cls-1 fill:#fff; AWATERA Лофицкая Юлия Владимировна Клиенты Спецификации Заказ…" at bounding box center [781, 392] width 1563 height 784
click at [469, 355] on link "Открыть" at bounding box center [472, 359] width 43 height 12
click at [203, 150] on span "Услуги" at bounding box center [218, 145] width 72 height 19
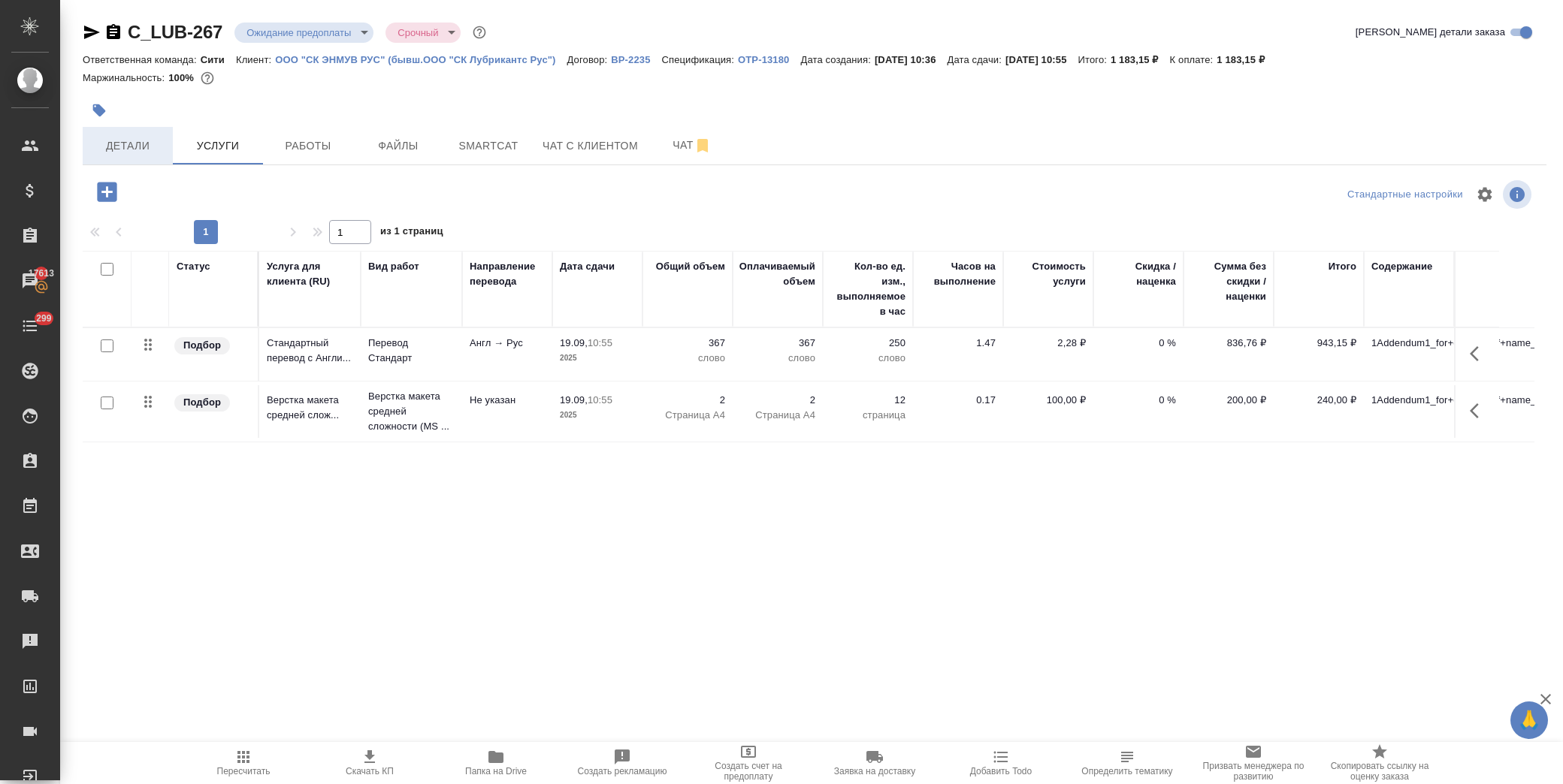
click at [136, 144] on span "Детали" at bounding box center [127, 145] width 72 height 19
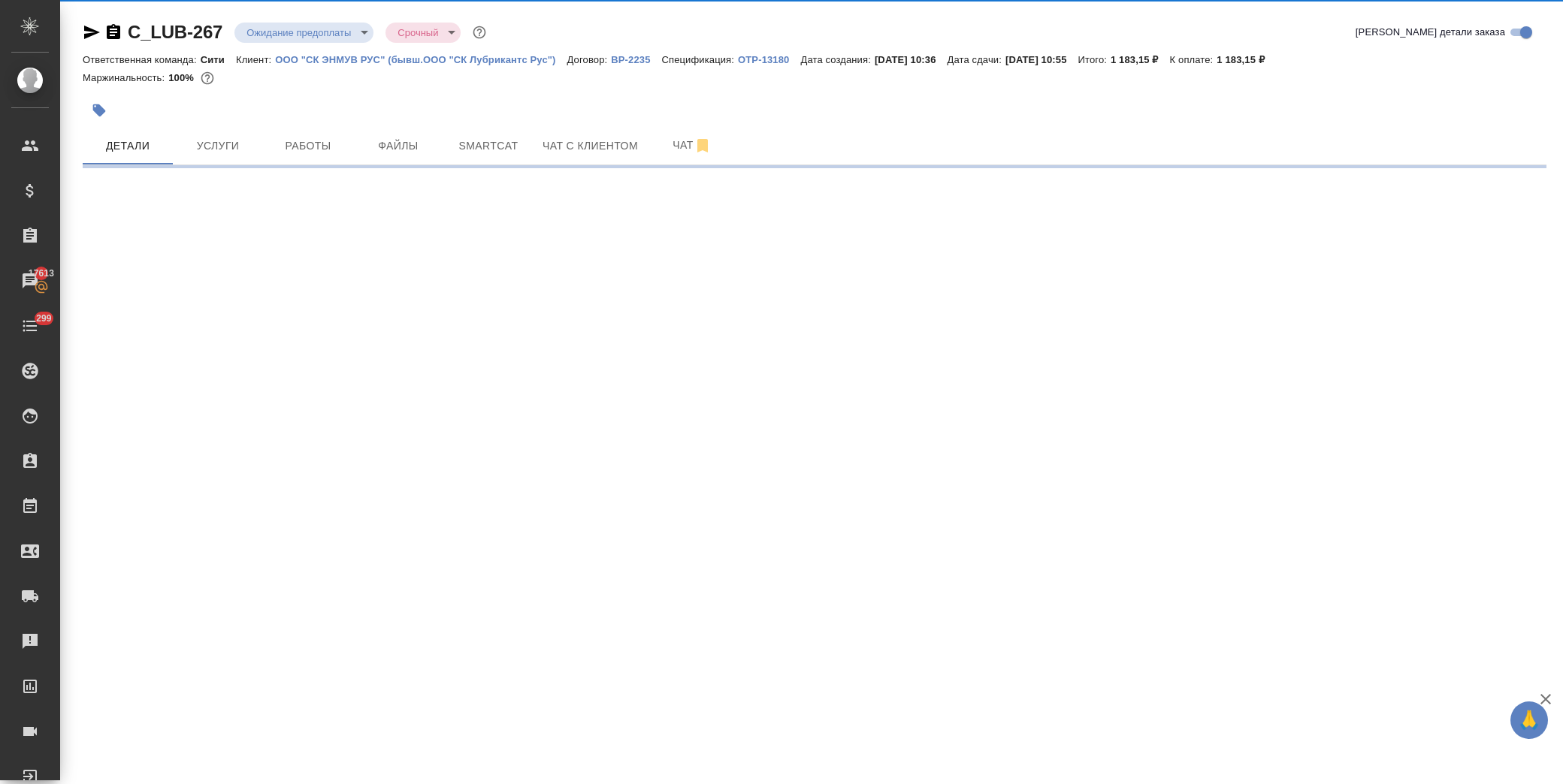
select select "RU"
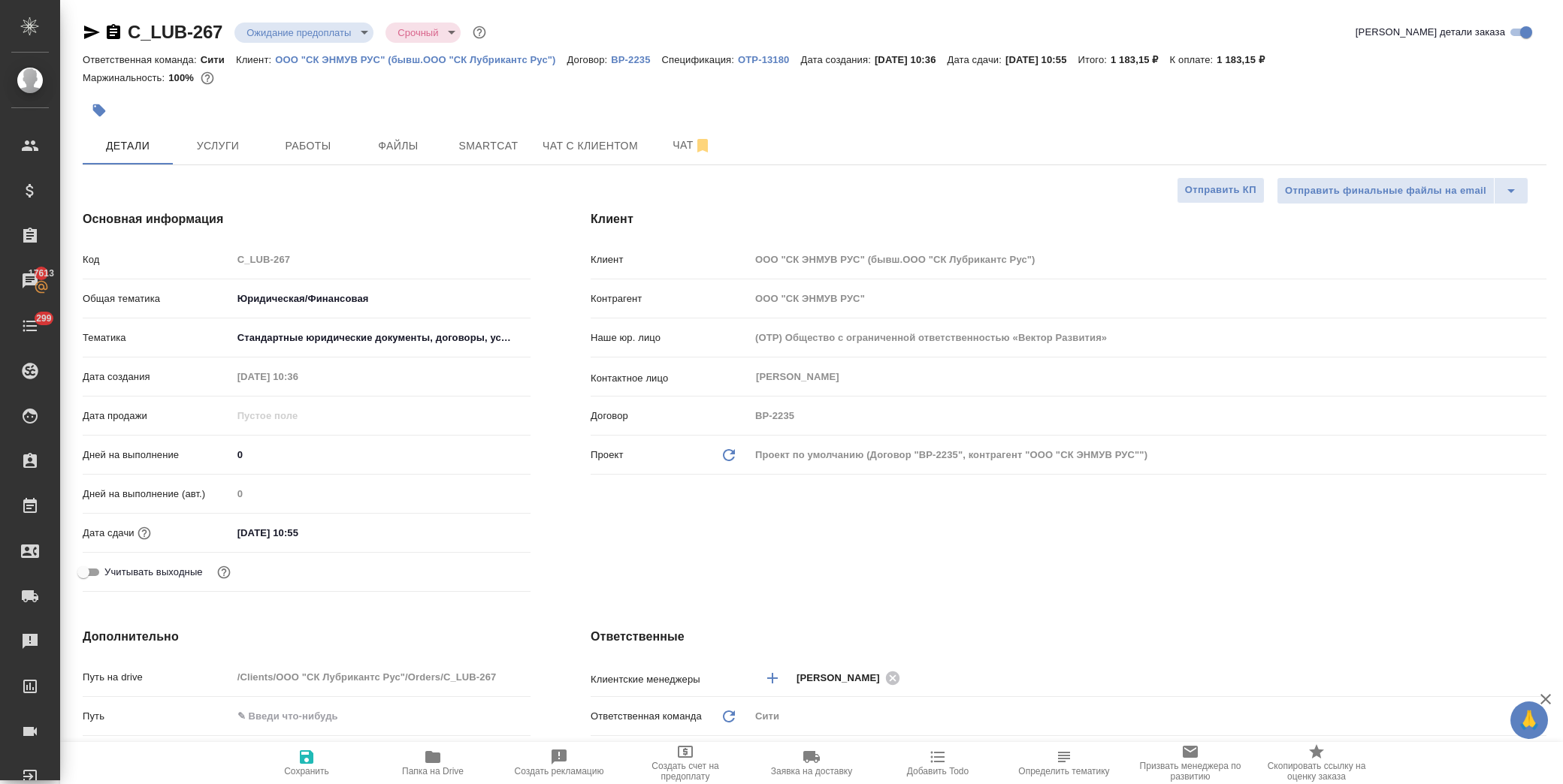
type textarea "x"
click at [354, 529] on input "19.09.2025 10:55" at bounding box center [299, 533] width 131 height 22
click at [479, 529] on icon "button" at bounding box center [487, 532] width 18 height 18
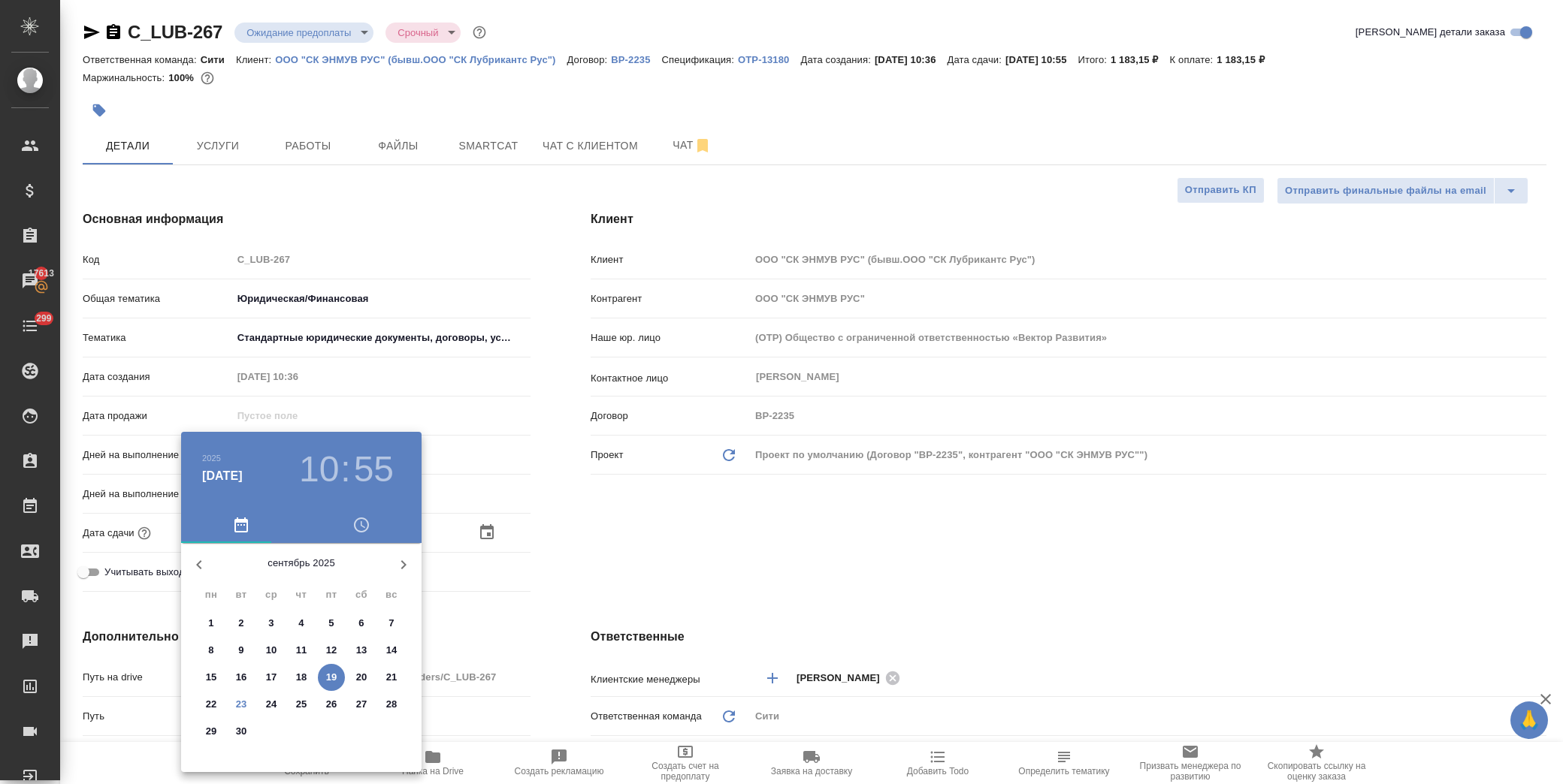
click at [246, 701] on span "23" at bounding box center [241, 705] width 27 height 15
type input "23.09.2025 10:55"
type textarea "x"
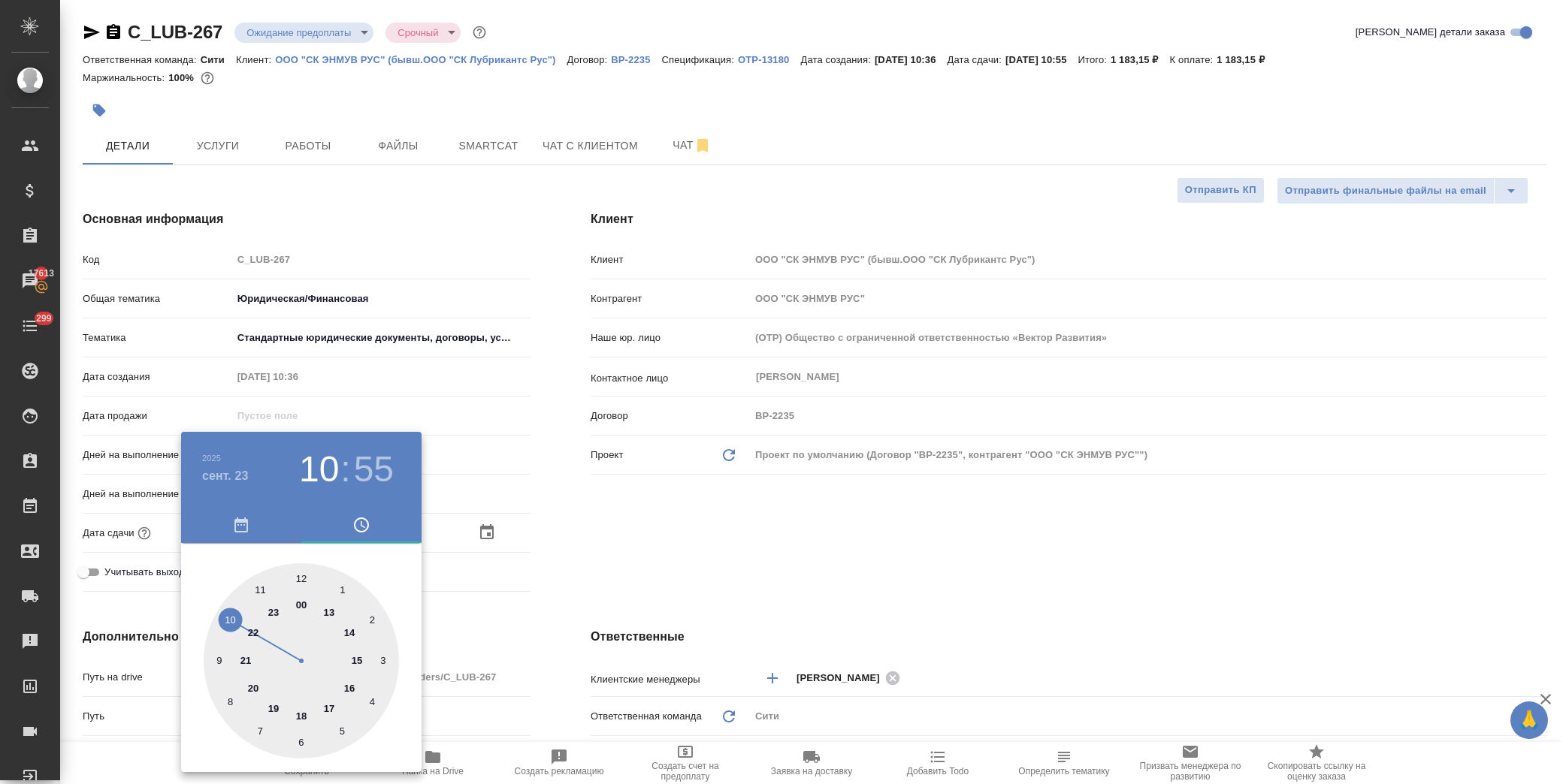
click at [302, 715] on div at bounding box center [301, 661] width 195 height 195
type input "23.09.2025 18:55"
type textarea "x"
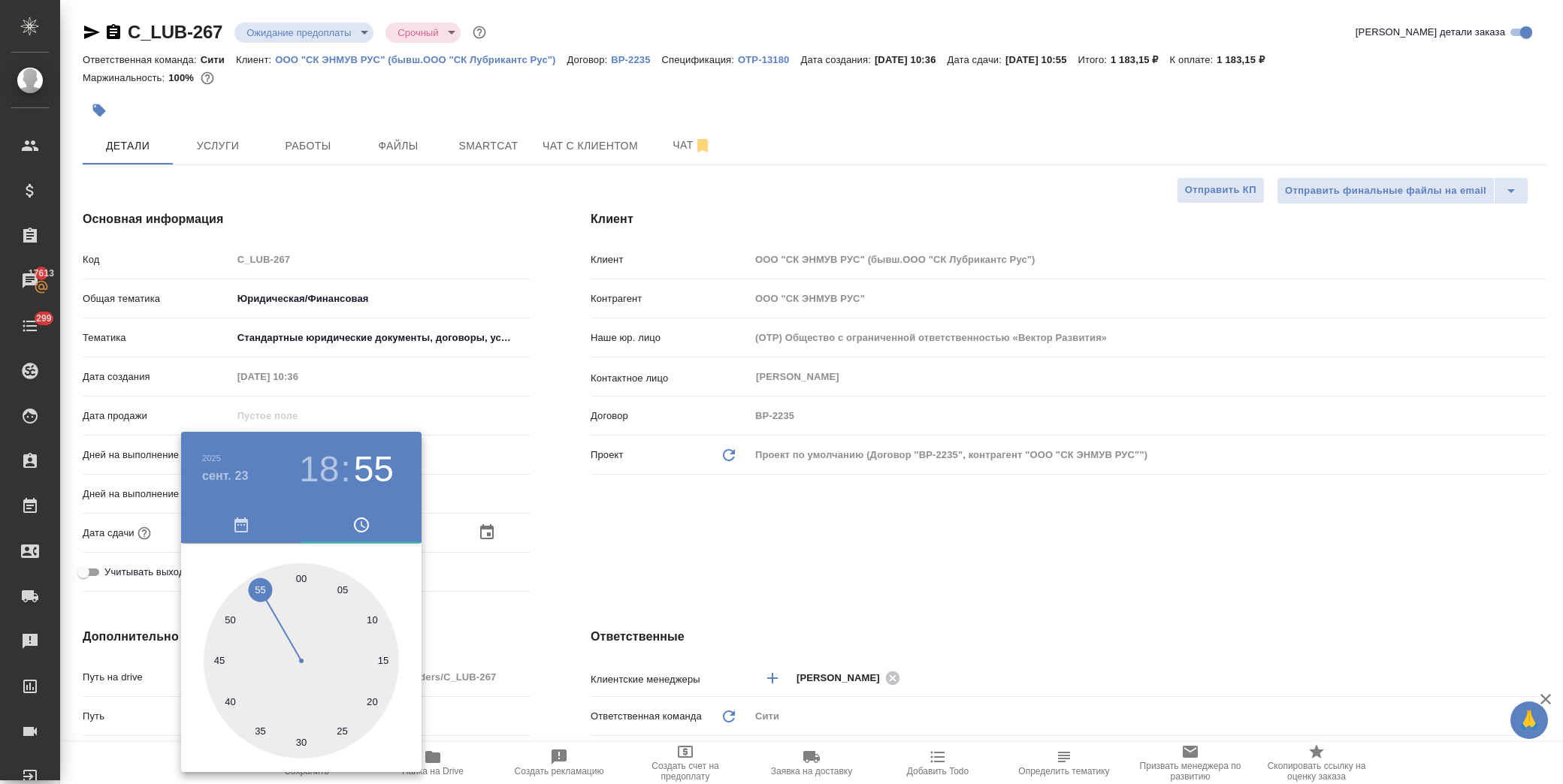
type input "23.09.2025 18:00"
type textarea "x"
click at [302, 577] on div at bounding box center [301, 661] width 195 height 195
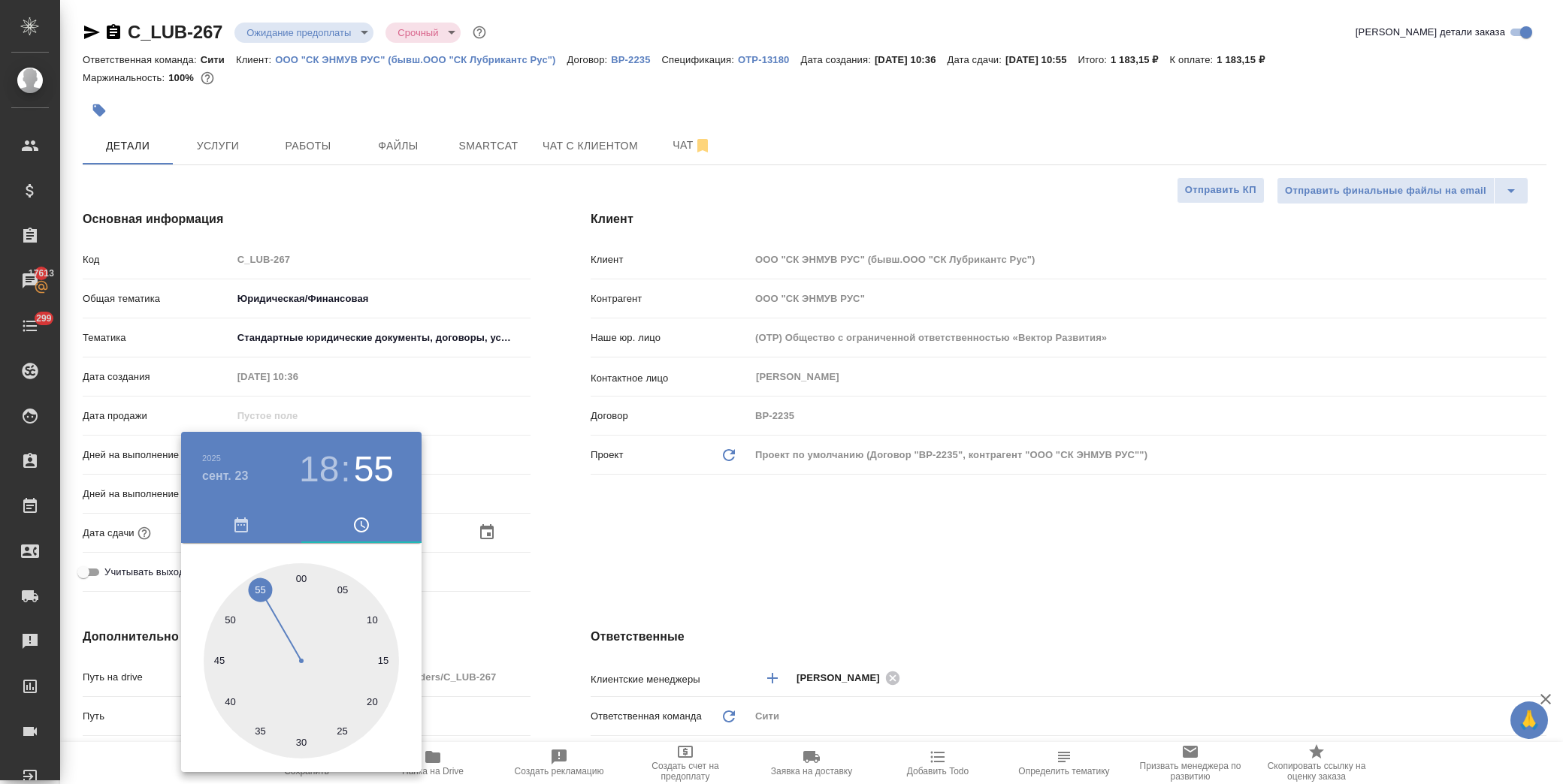
type textarea "x"
drag, startPoint x: 689, startPoint y: 561, endPoint x: 672, endPoint y: 575, distance: 22.0
click at [688, 561] on div at bounding box center [781, 392] width 1563 height 784
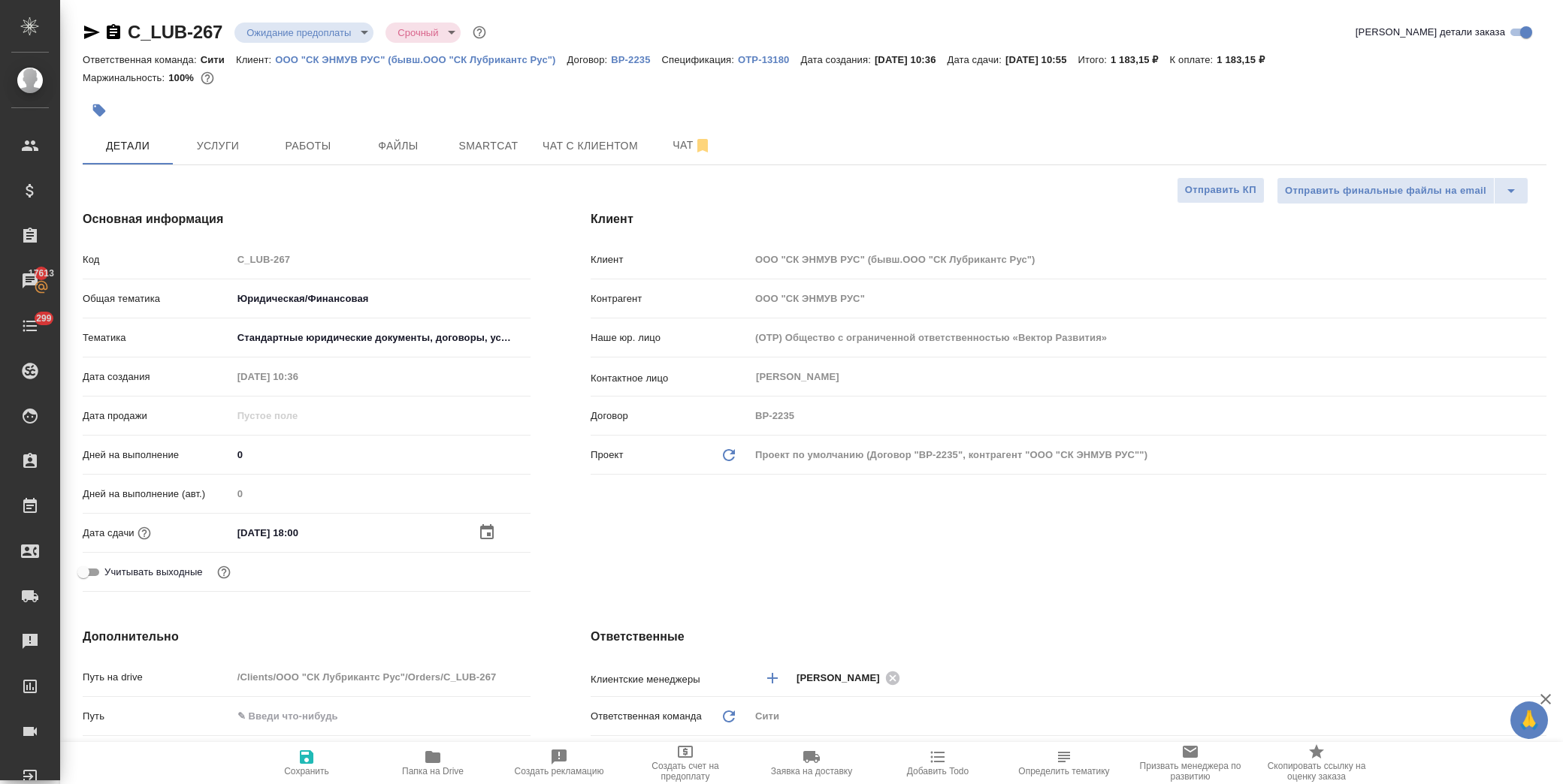
click at [309, 767] on span "Сохранить" at bounding box center [307, 772] width 45 height 11
type textarea "x"
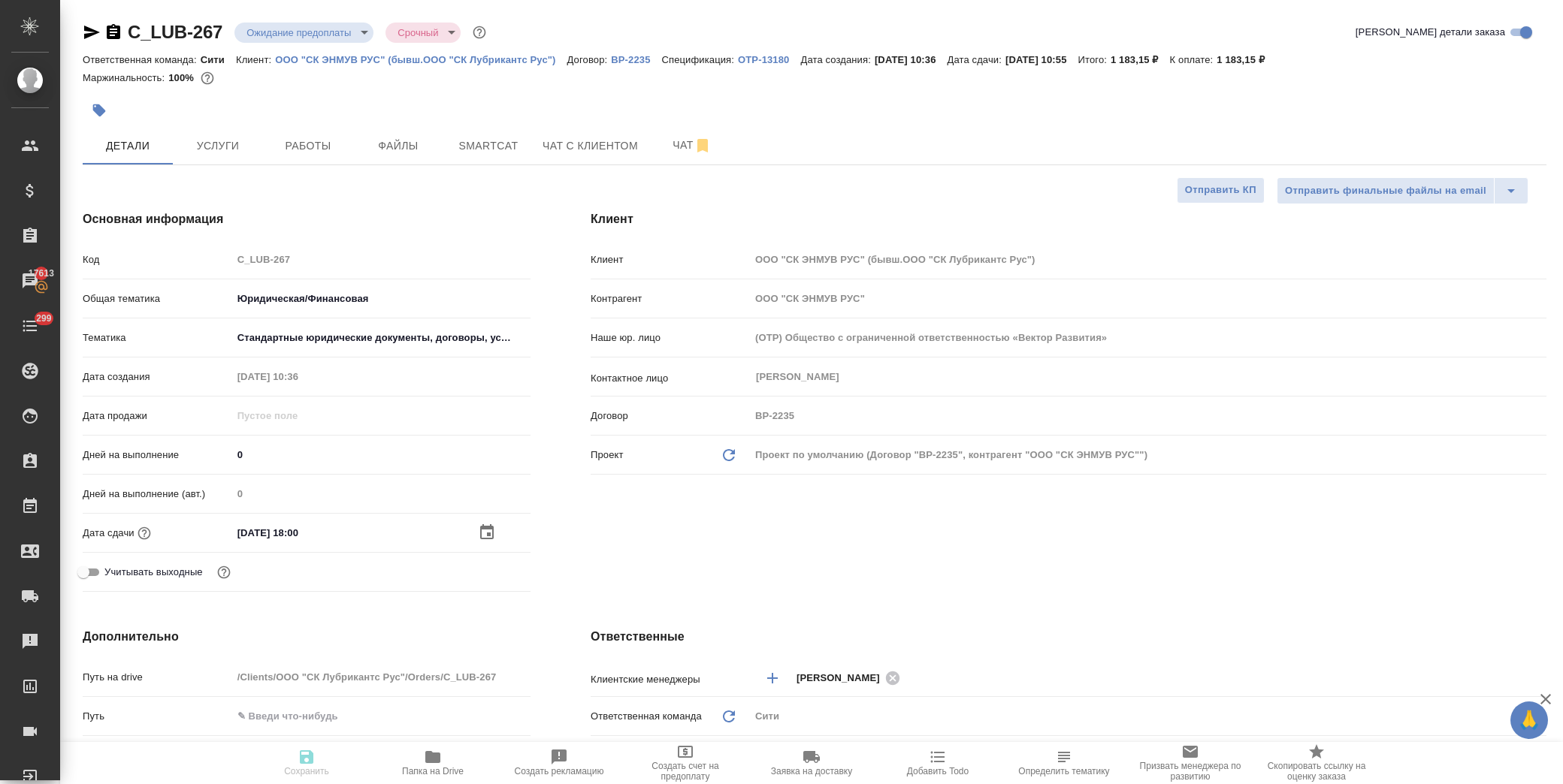
type textarea "x"
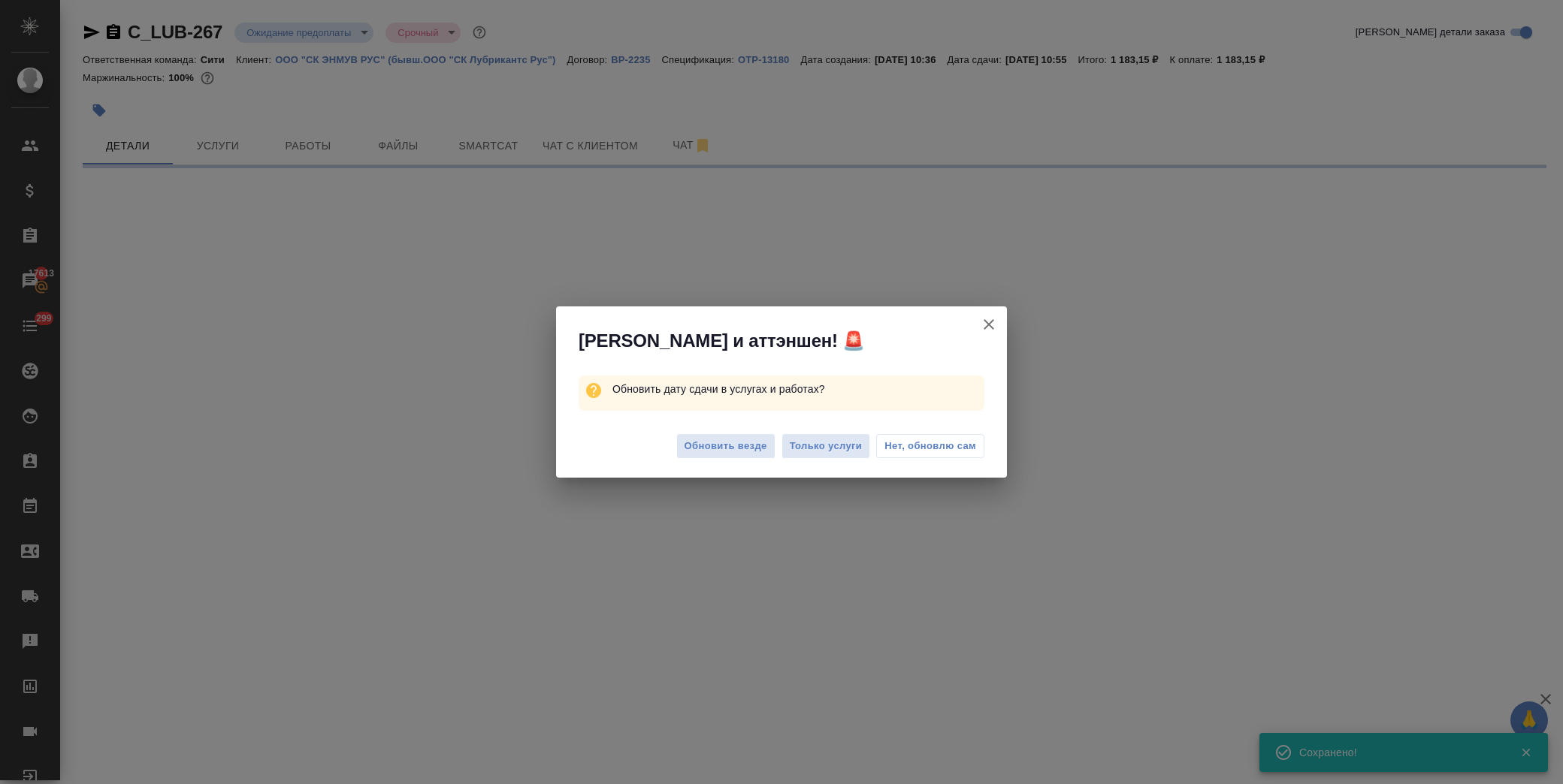
select select "RU"
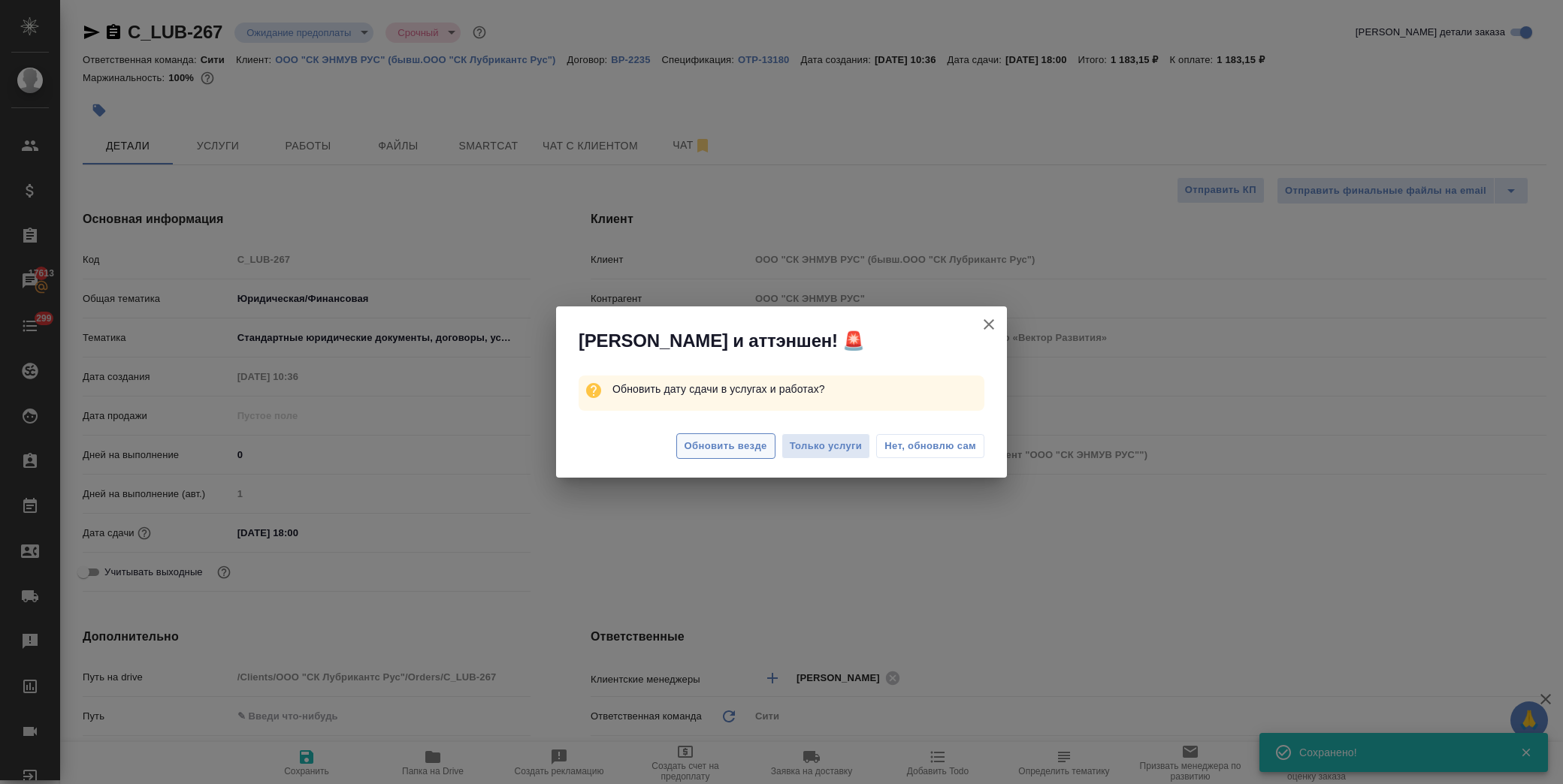
type textarea "x"
click at [708, 446] on span "Обновить везде" at bounding box center [725, 446] width 82 height 17
type textarea "x"
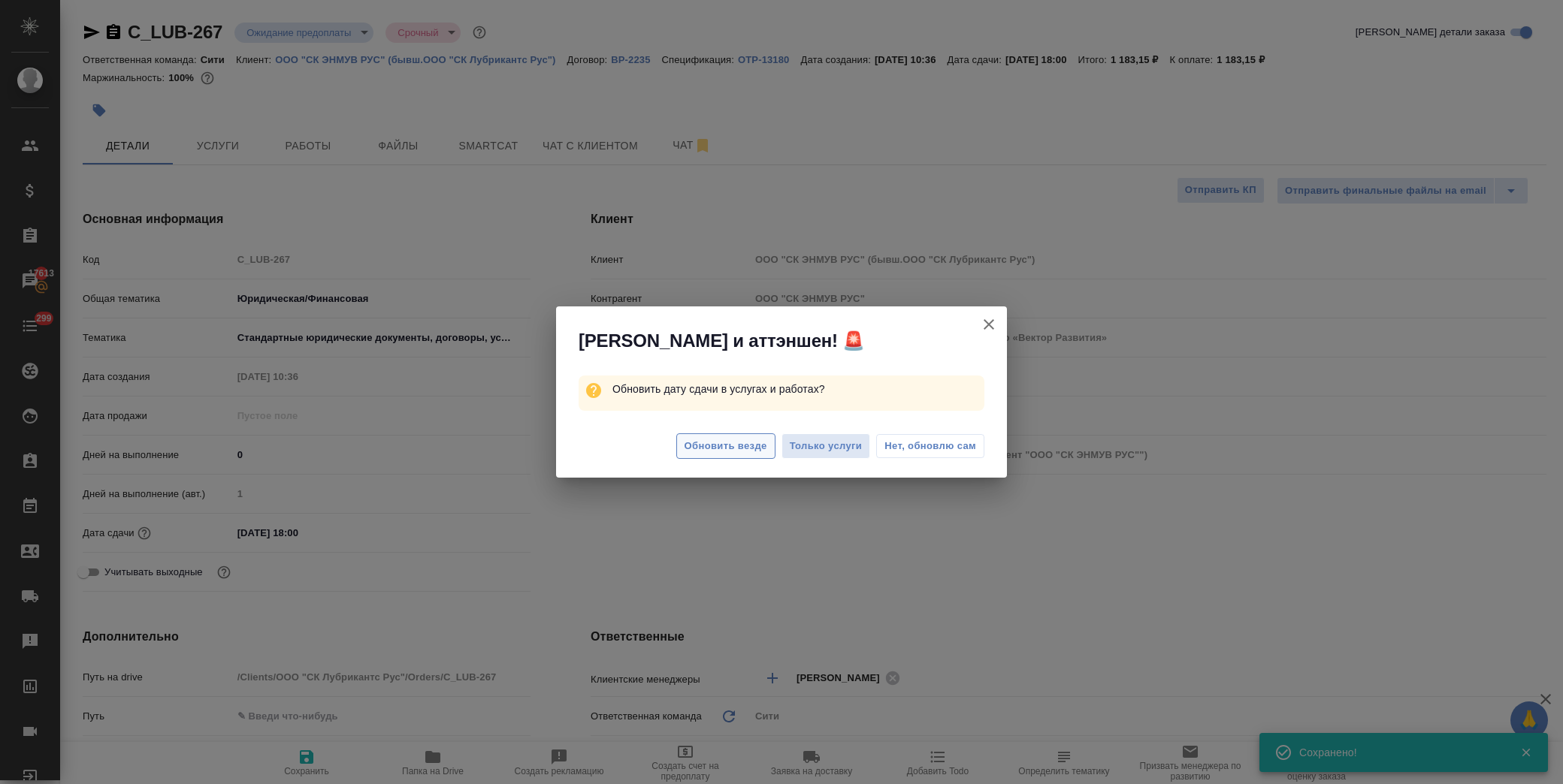
type textarea "x"
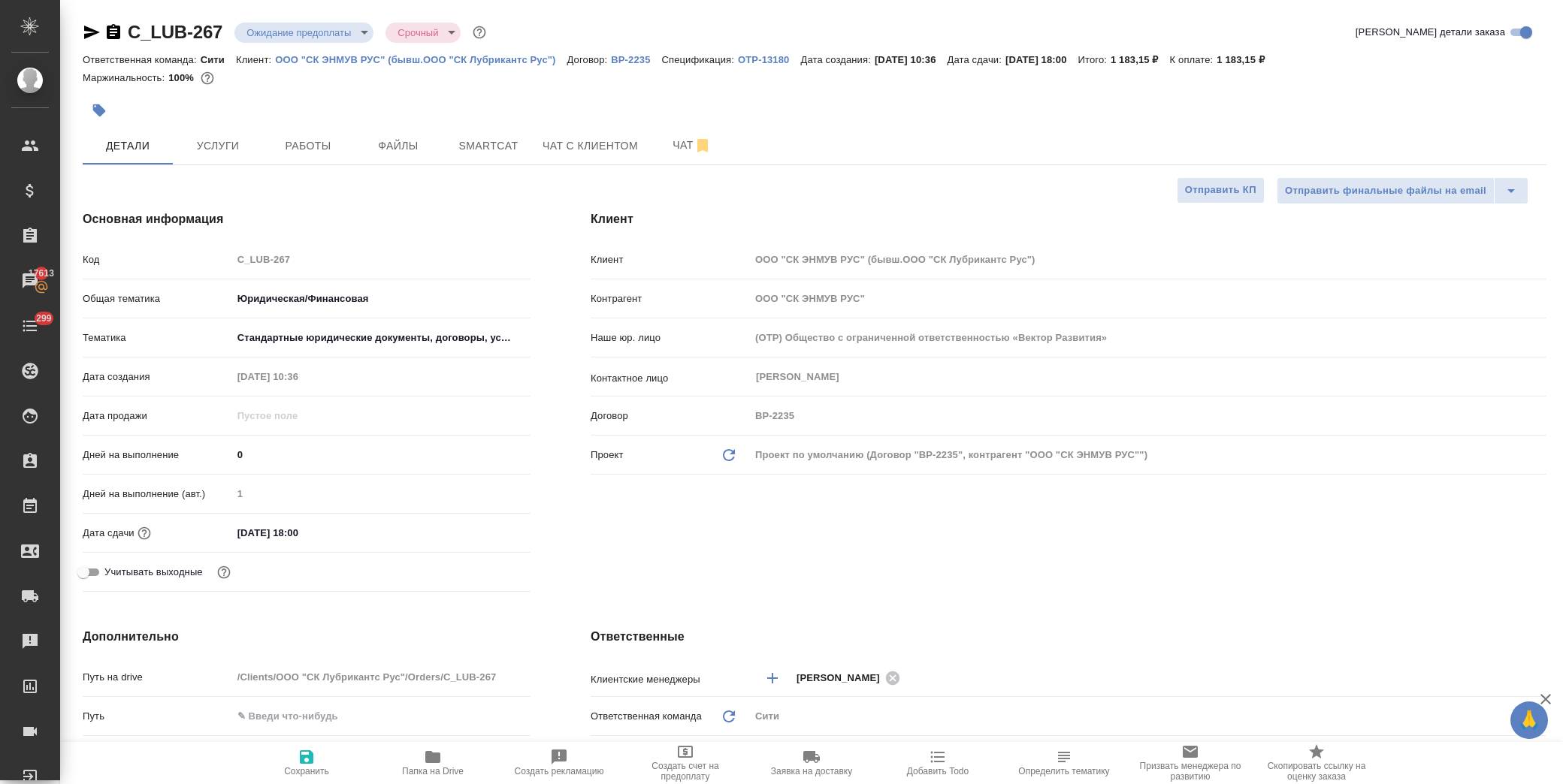
type textarea "x"
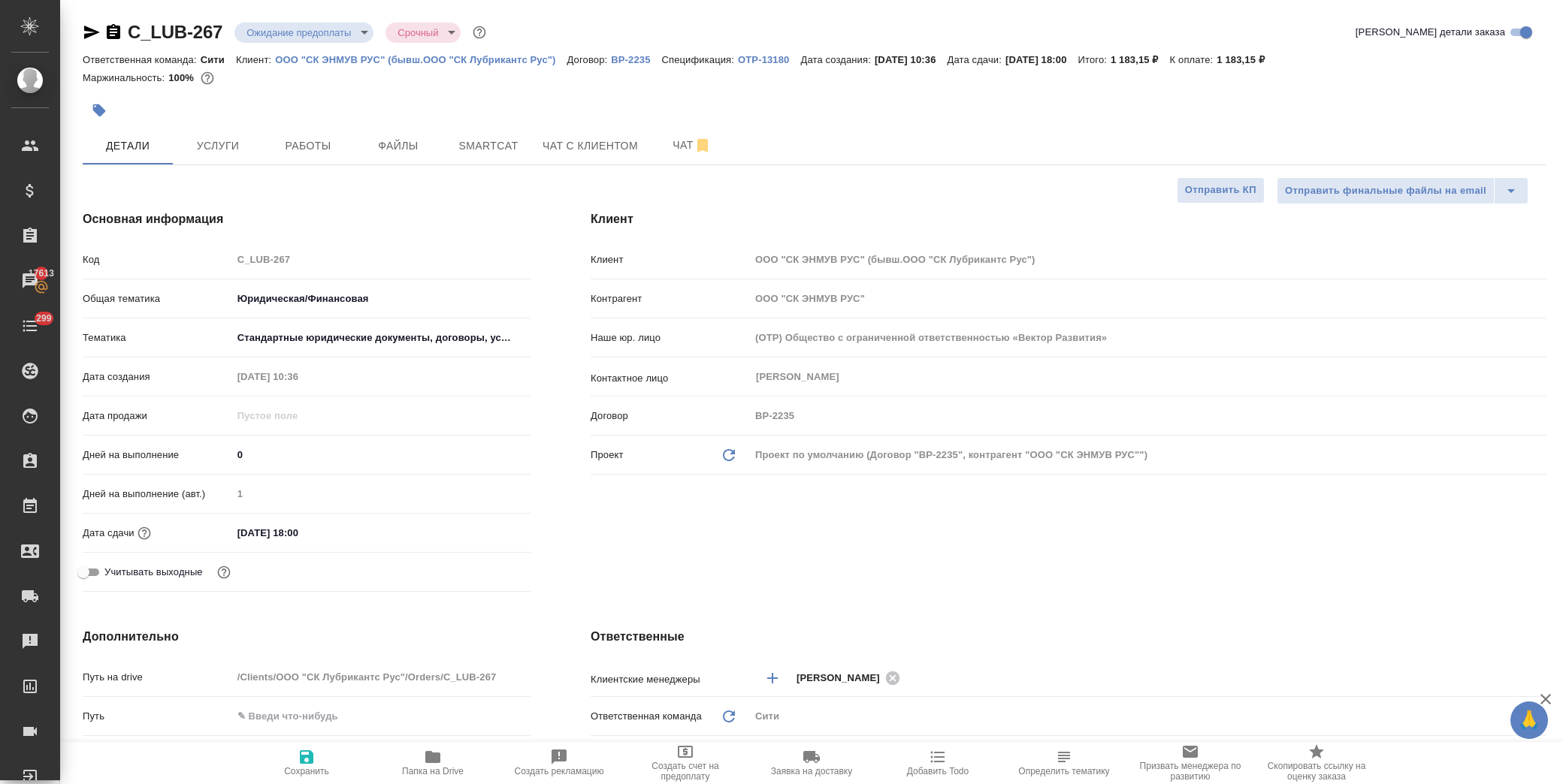
type textarea "x"
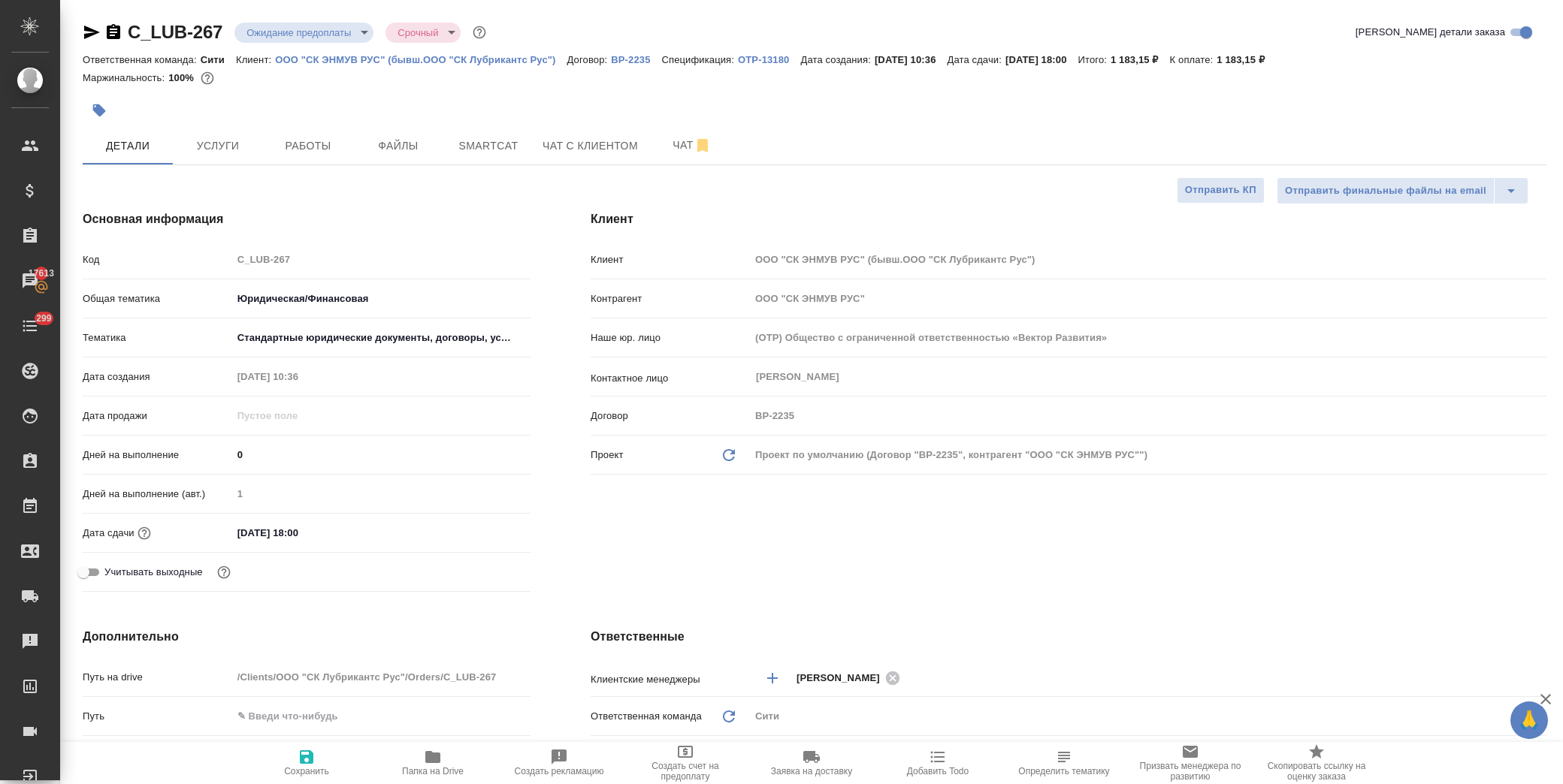
type textarea "x"
click at [244, 83] on div "Маржинальность: 100%" at bounding box center [814, 77] width 1464 height 19
click at [386, 62] on p "ООО "СК ЭНМУВ РУС" (бывш.ООО "СК Лубрикантс Рус")" at bounding box center [421, 60] width 292 height 12
type textarea "x"
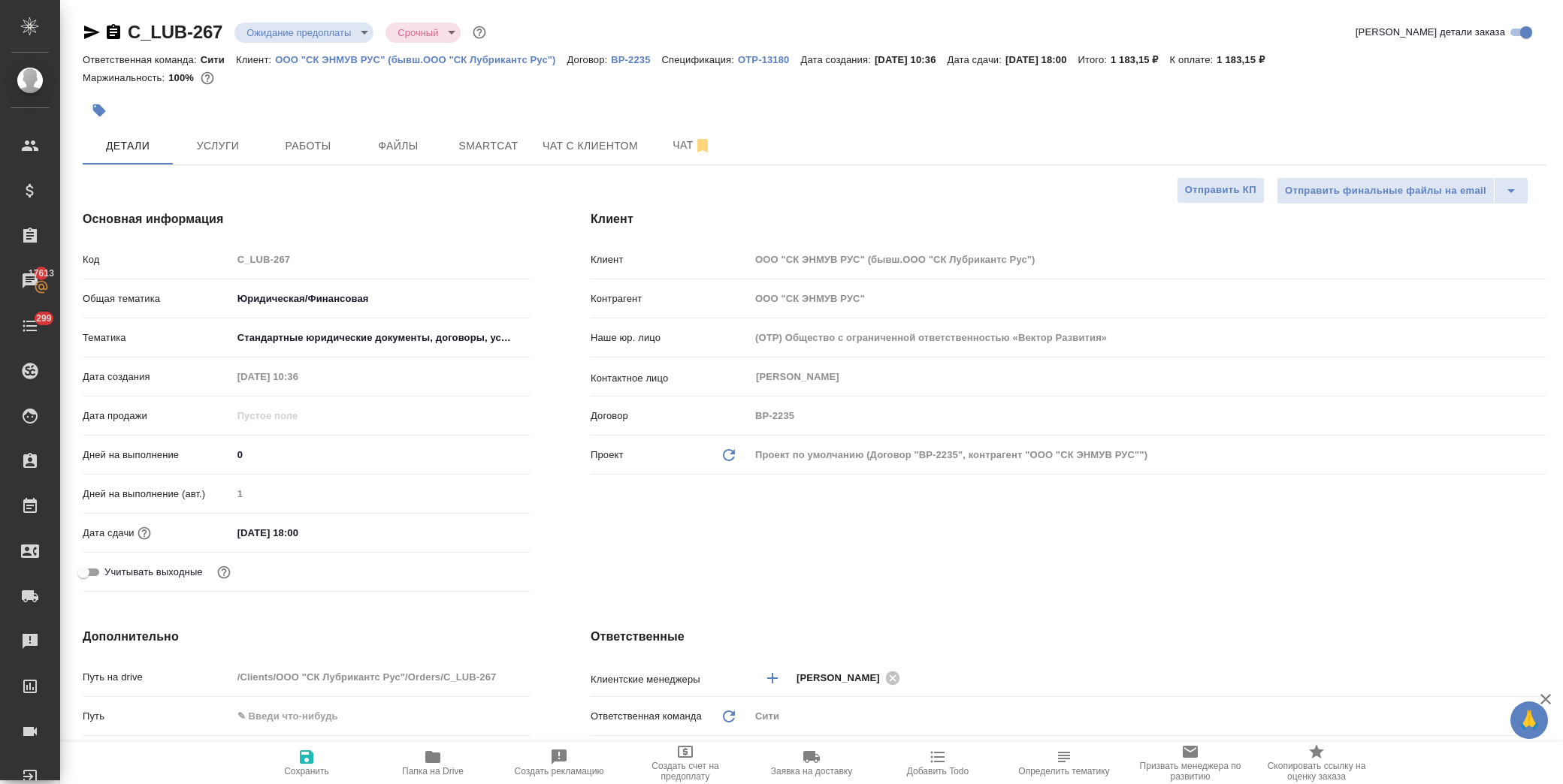
type textarea "x"
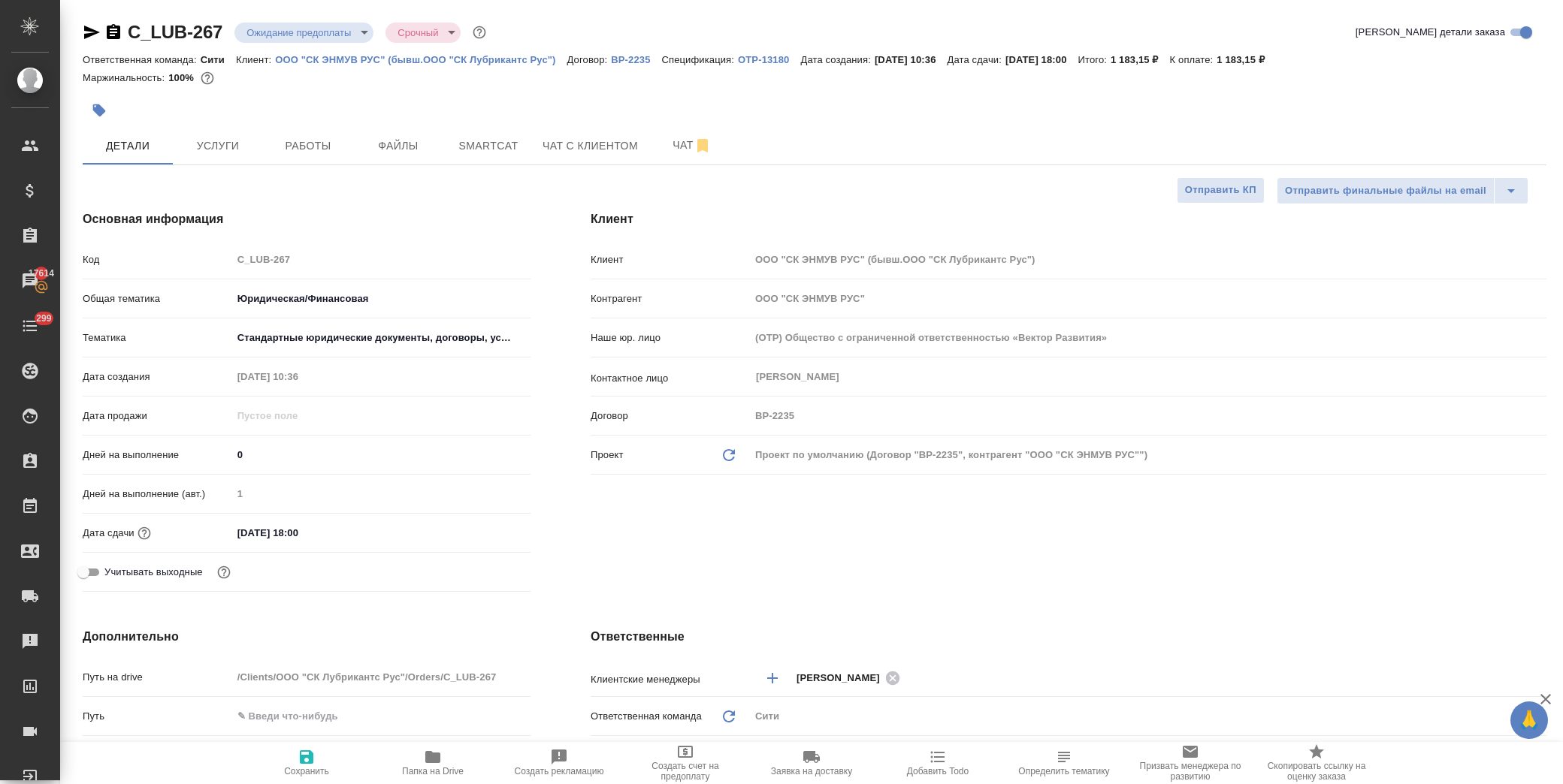
click at [437, 767] on span "Папка на Drive" at bounding box center [433, 772] width 62 height 11
type textarea "x"
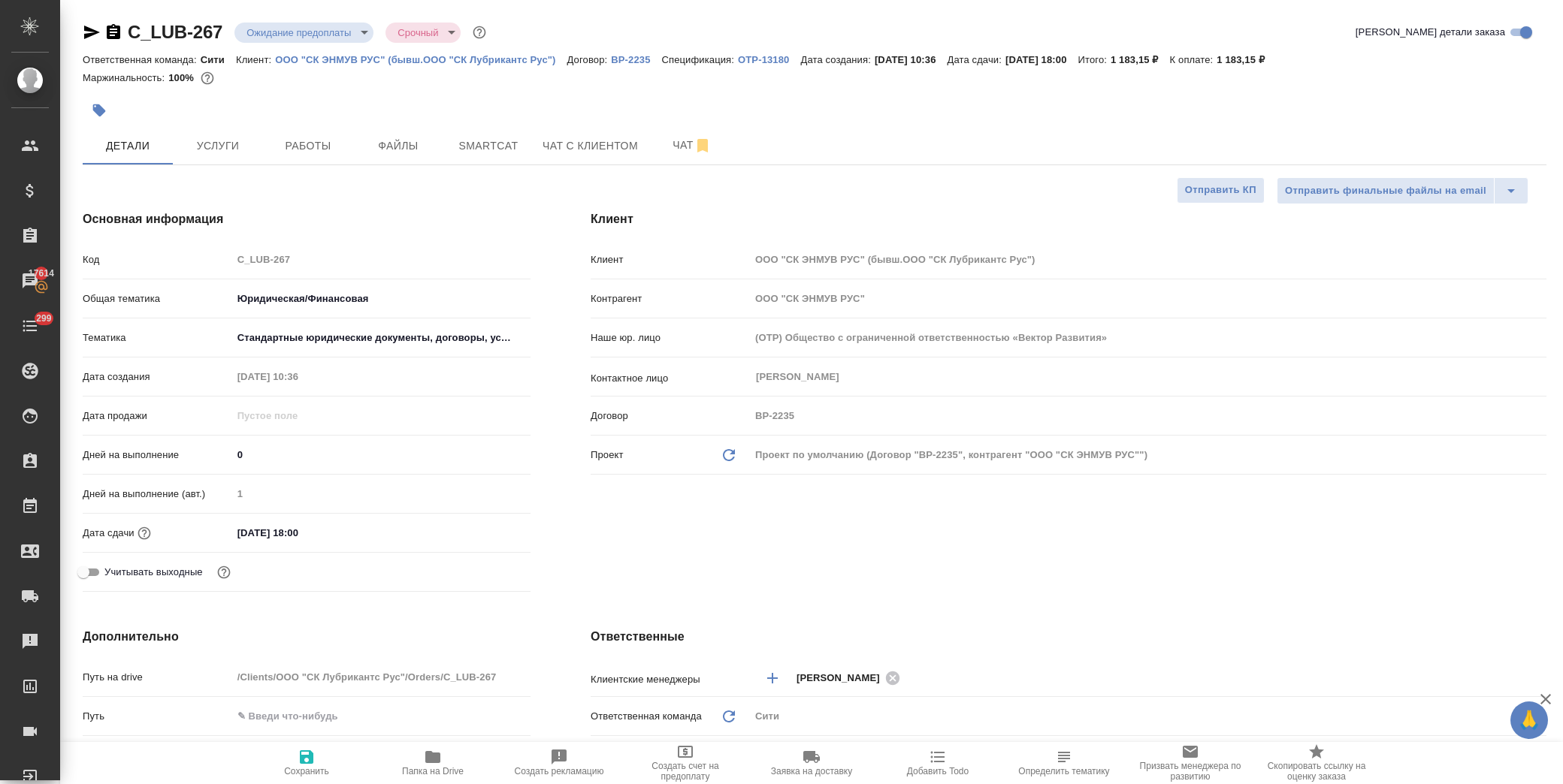
type textarea "x"
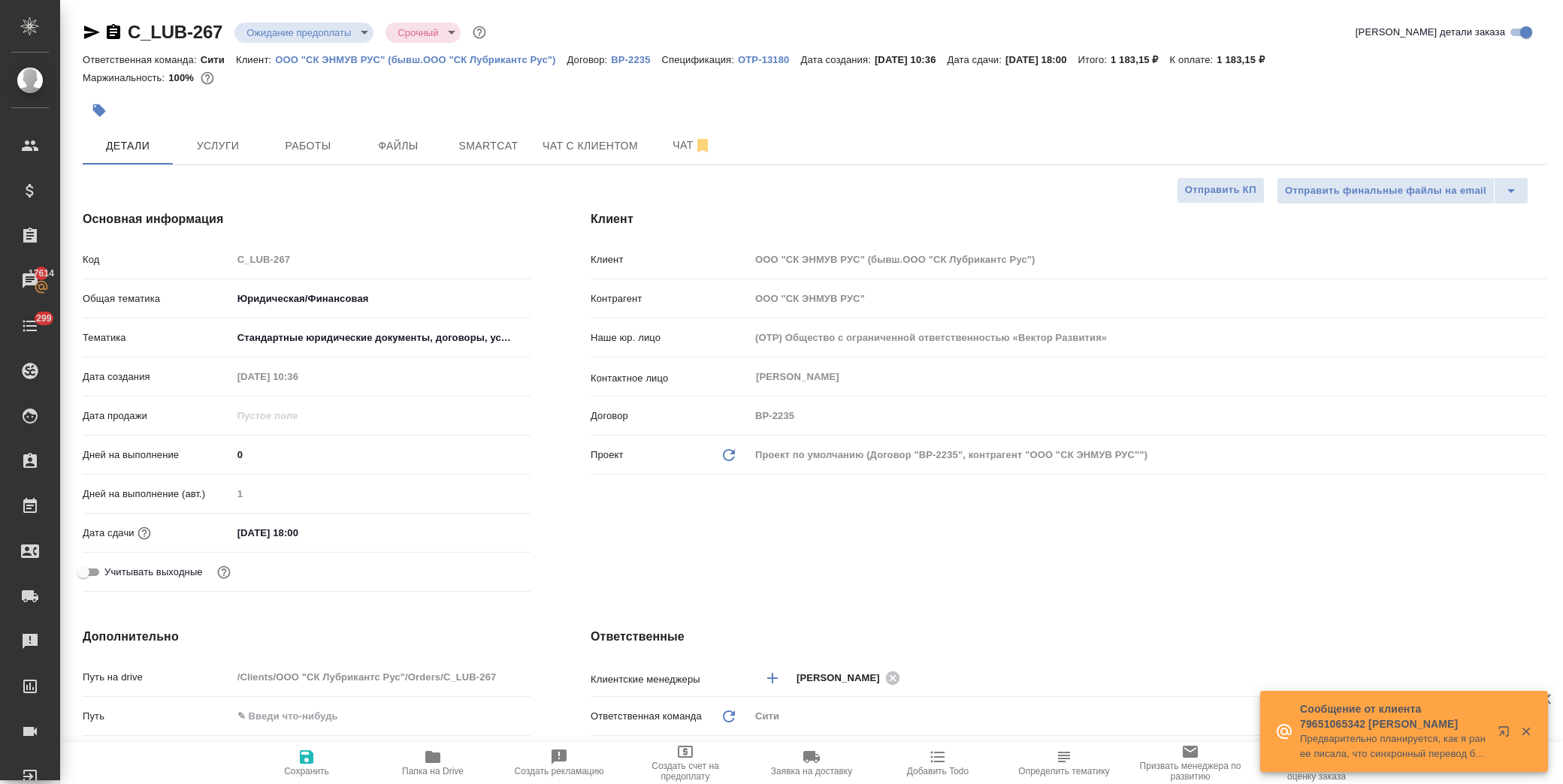
type textarea "x"
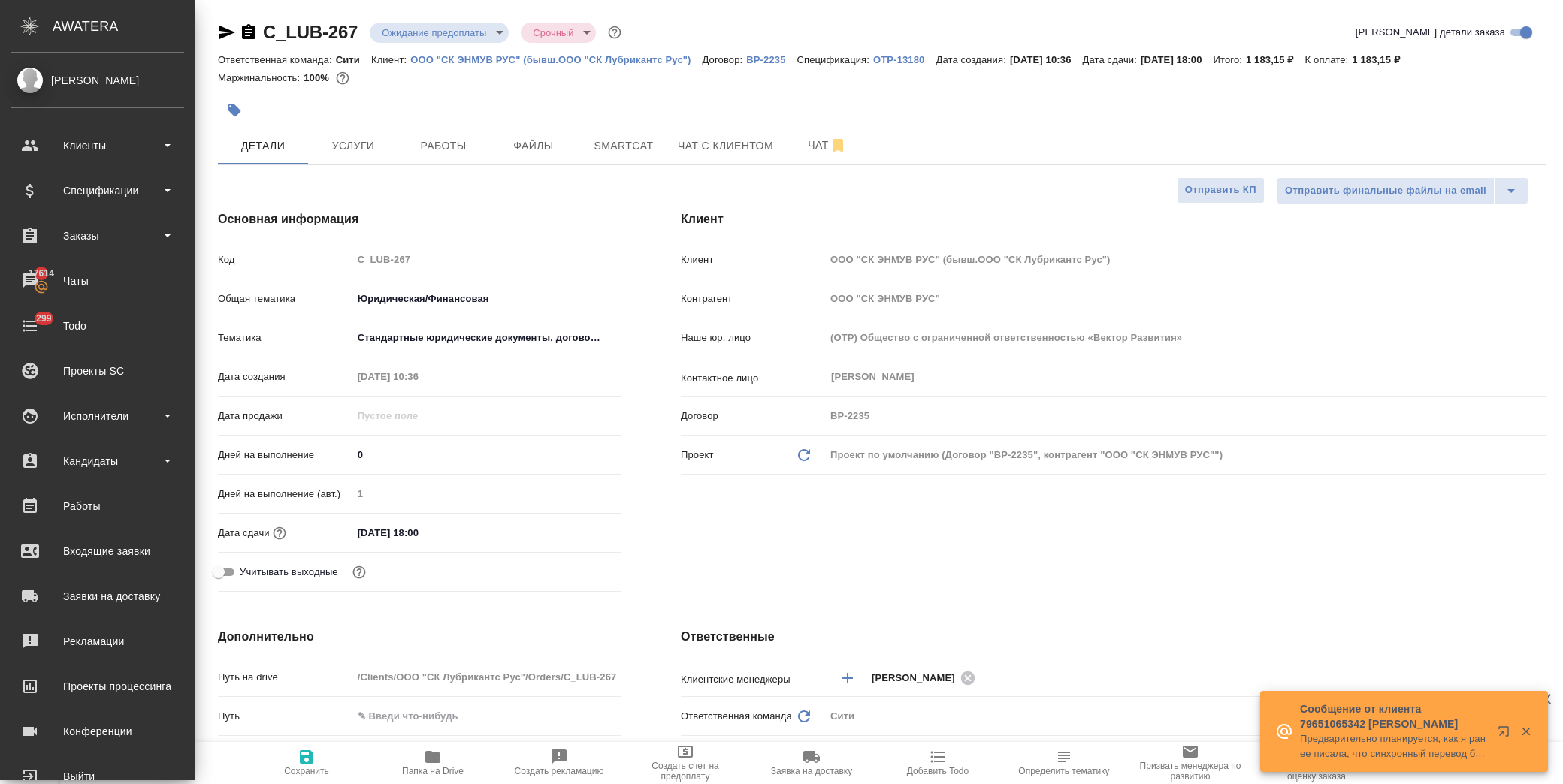
type textarea "x"
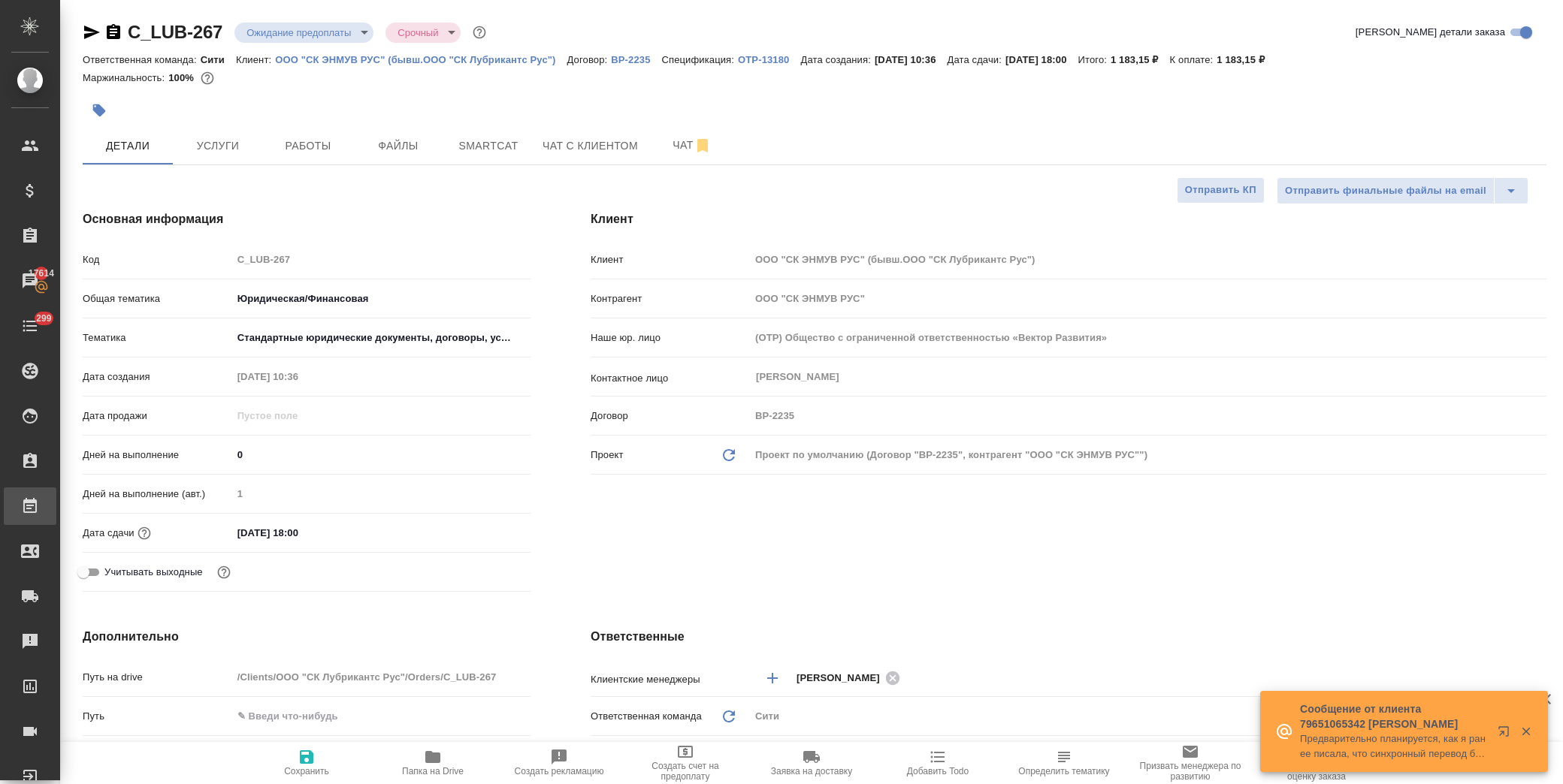
type textarea "x"
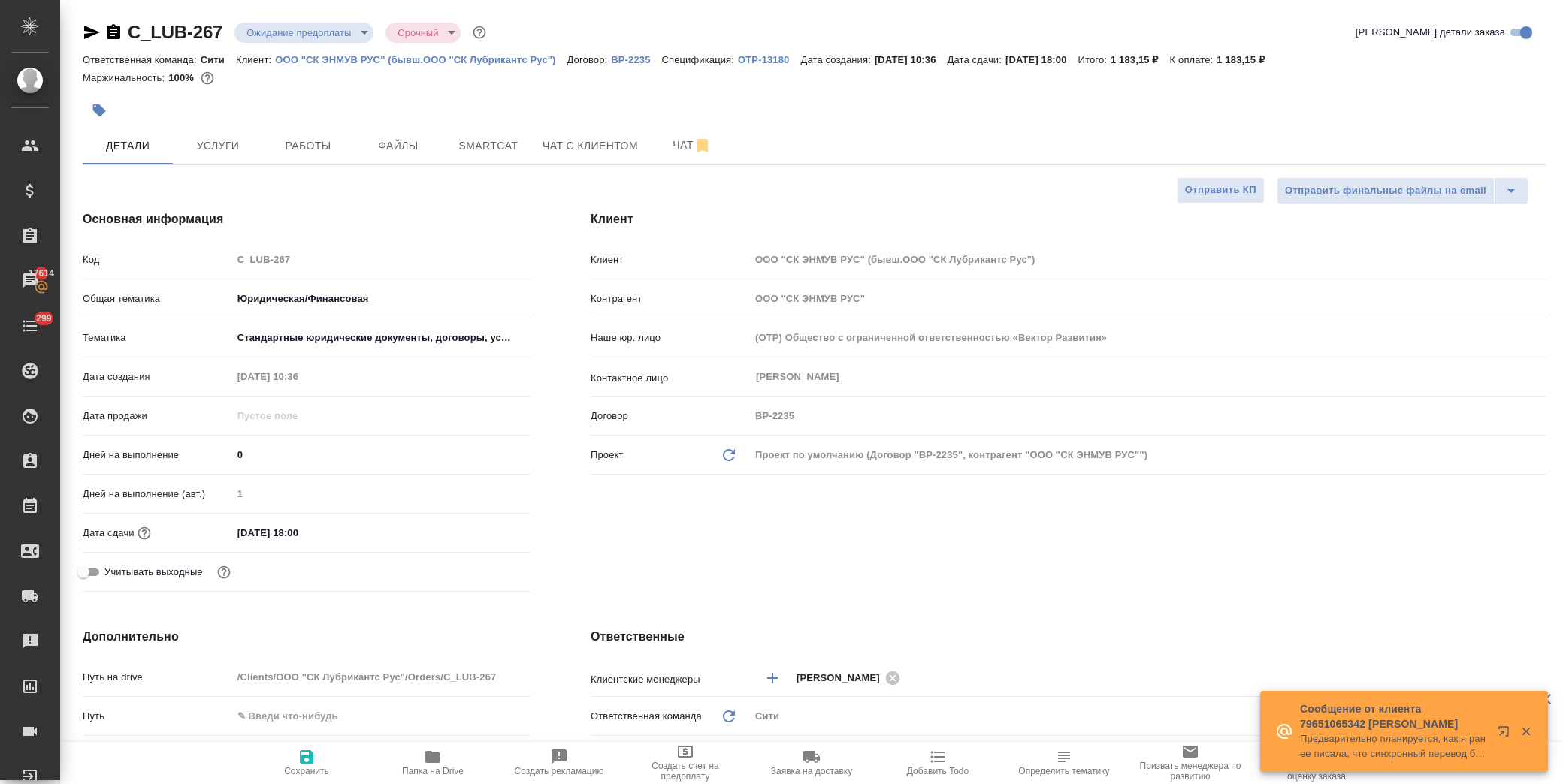
type textarea "x"
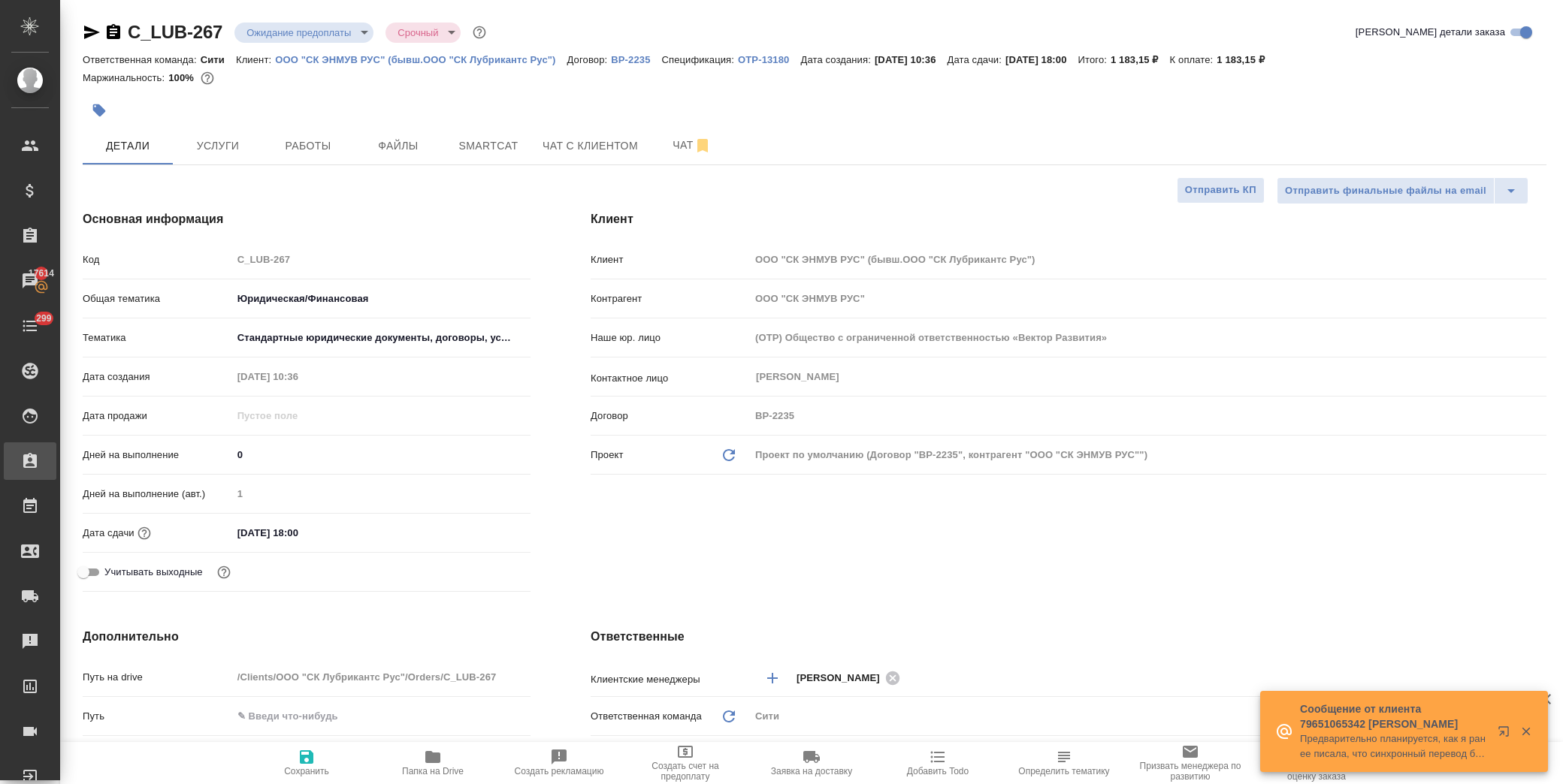
type textarea "x"
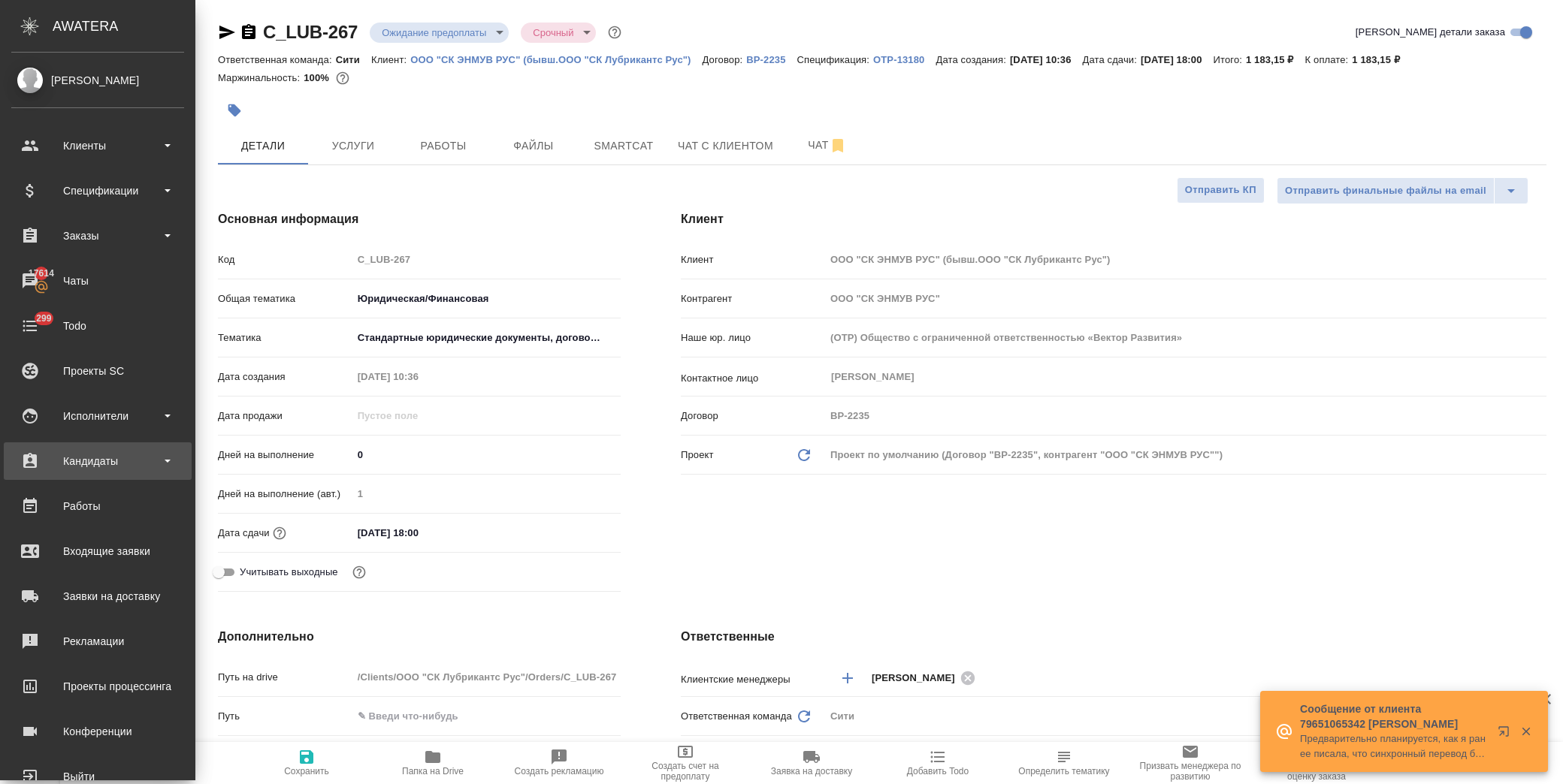
type textarea "x"
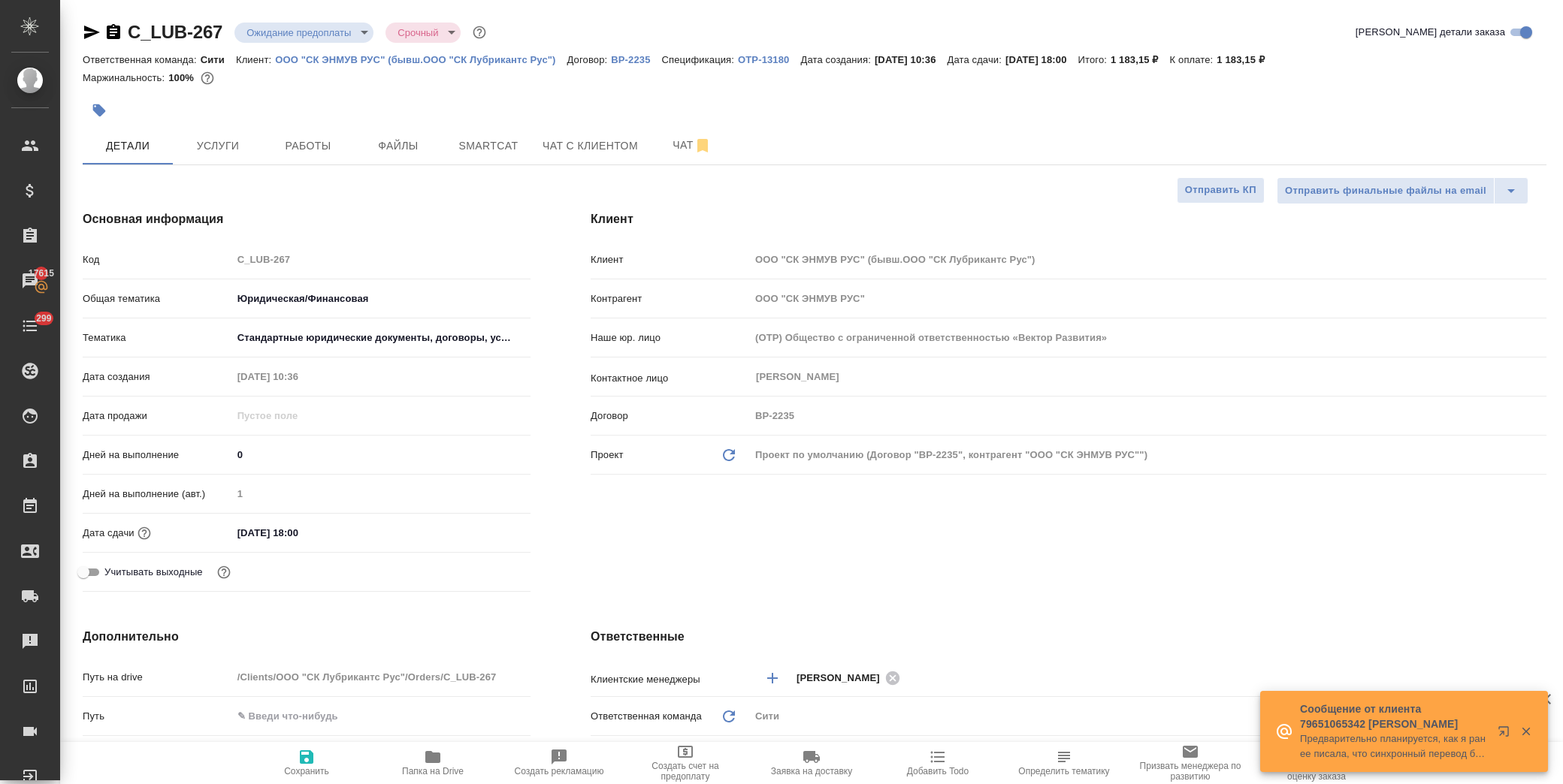
type textarea "x"
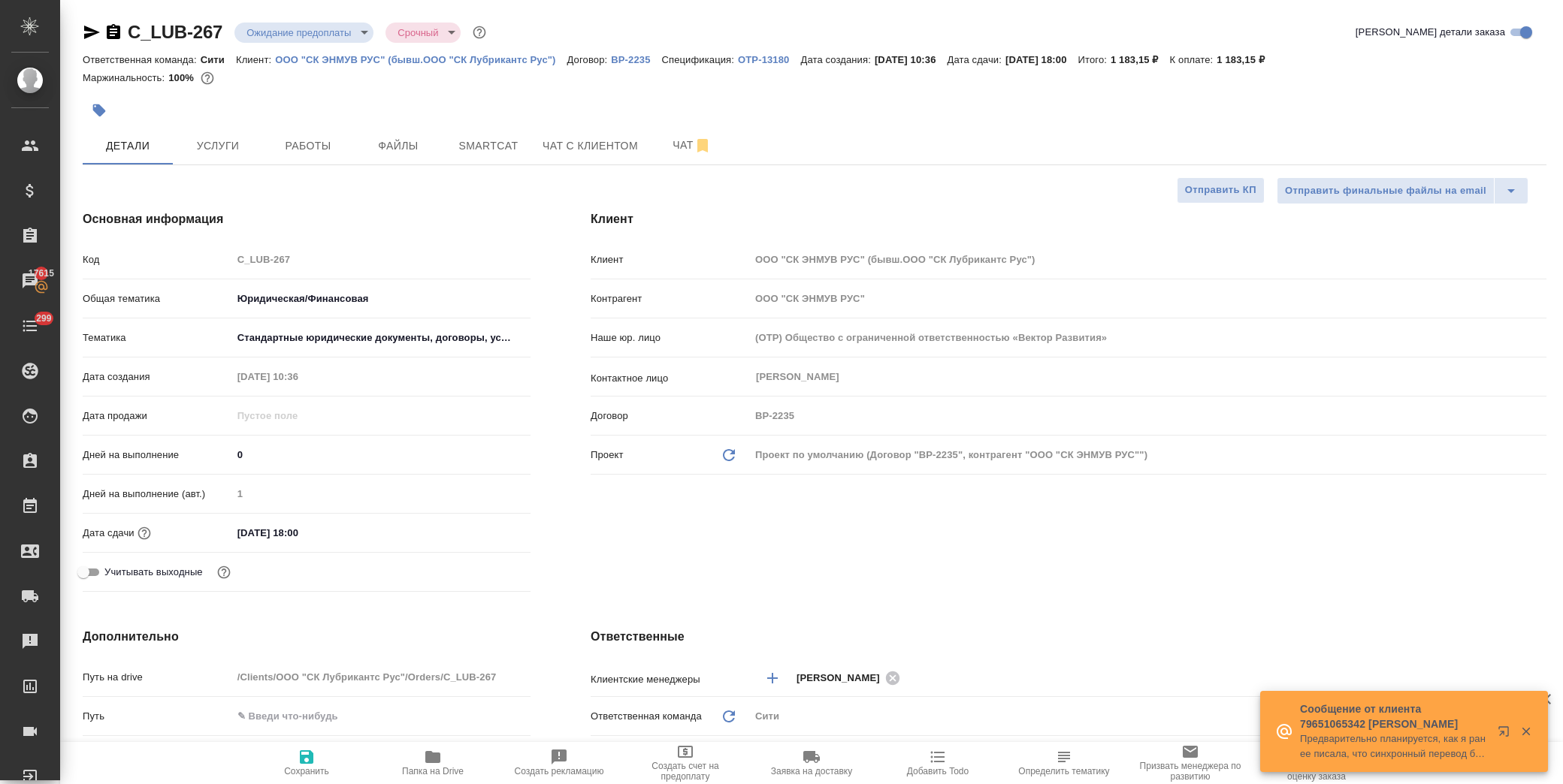
type textarea "x"
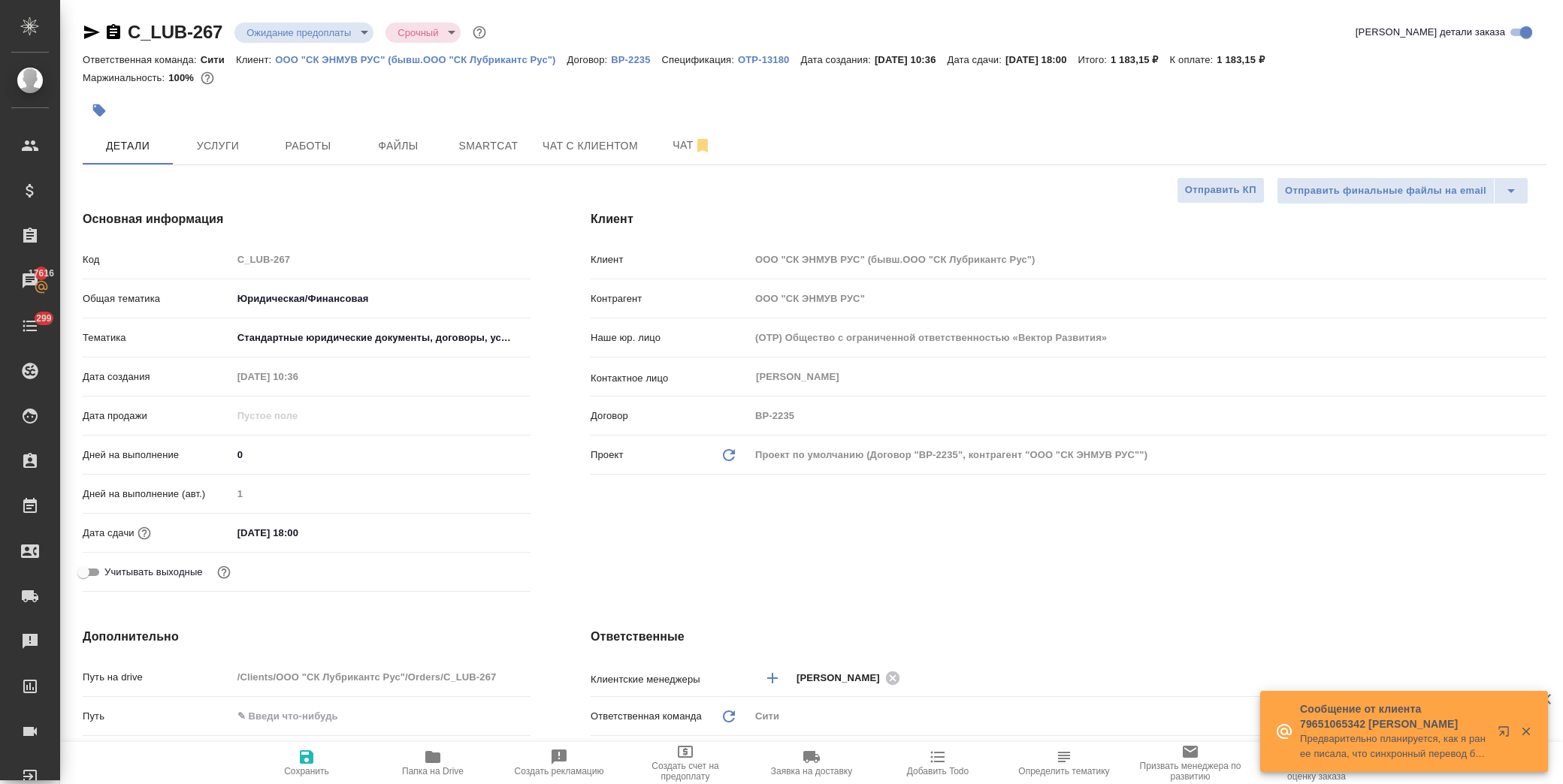
type textarea "x"
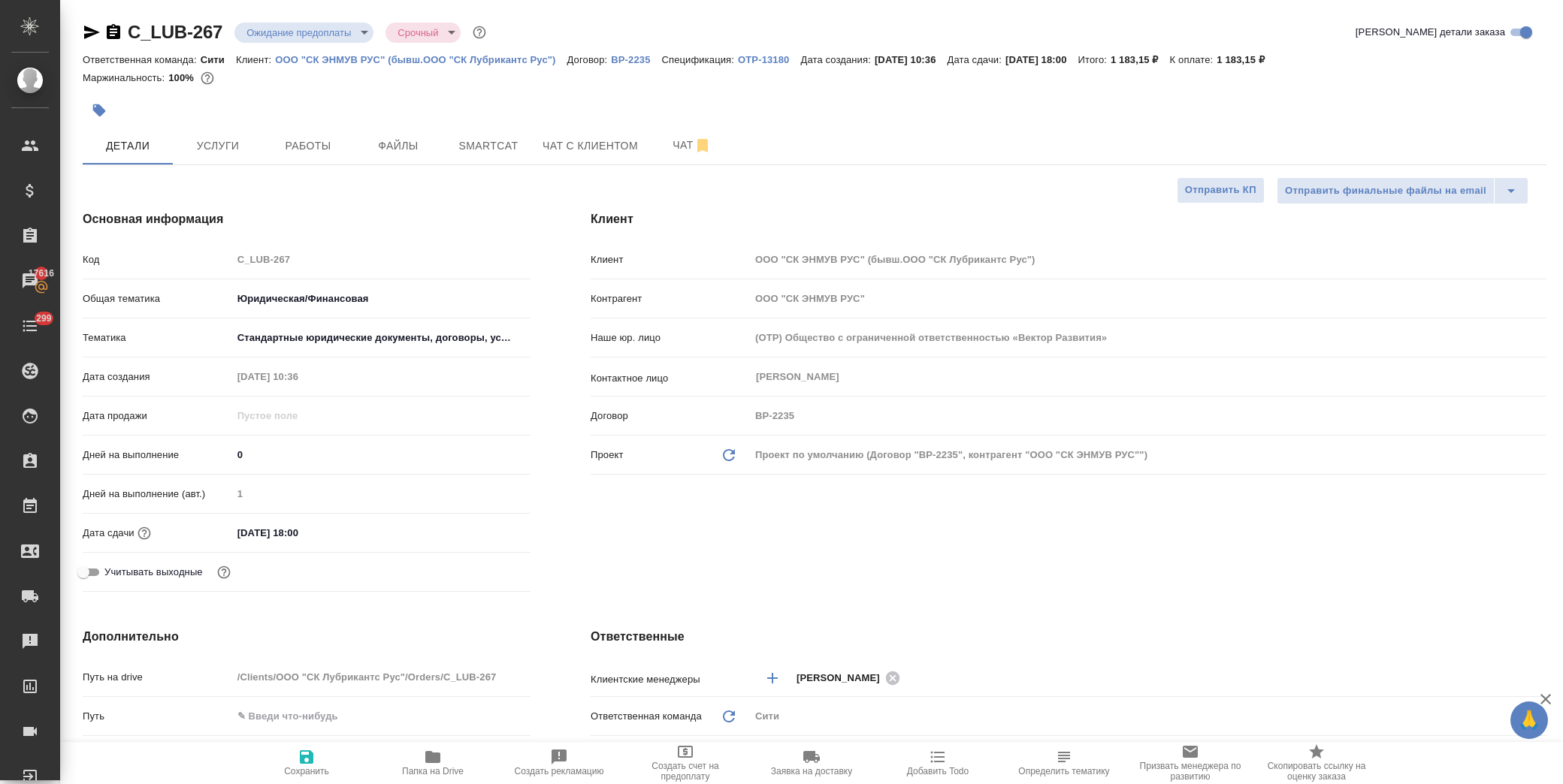
click at [308, 530] on input "23.09.2025 18:00" at bounding box center [298, 533] width 131 height 22
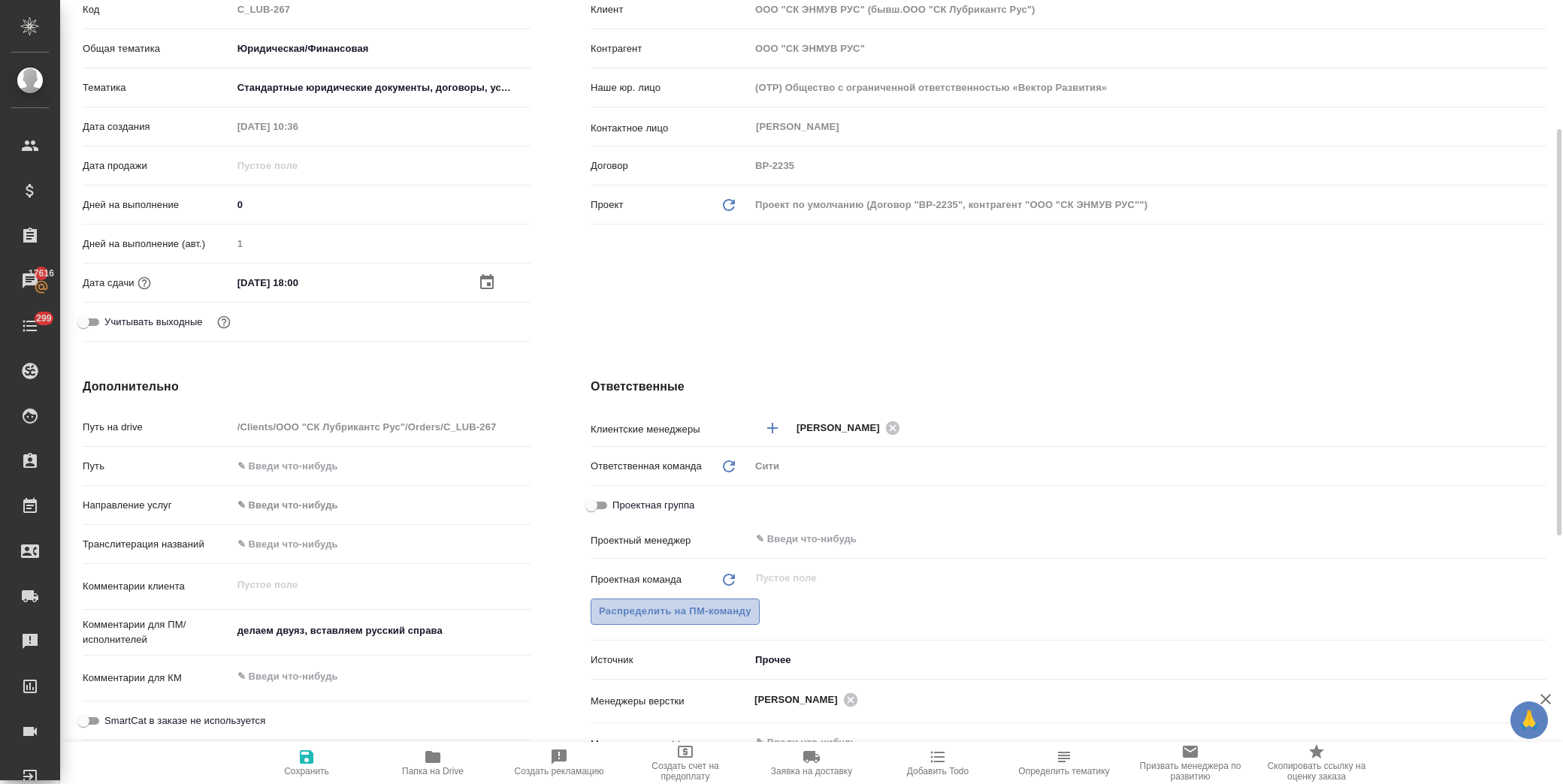
click at [700, 614] on span "Распределить на ПМ-команду" at bounding box center [675, 612] width 152 height 17
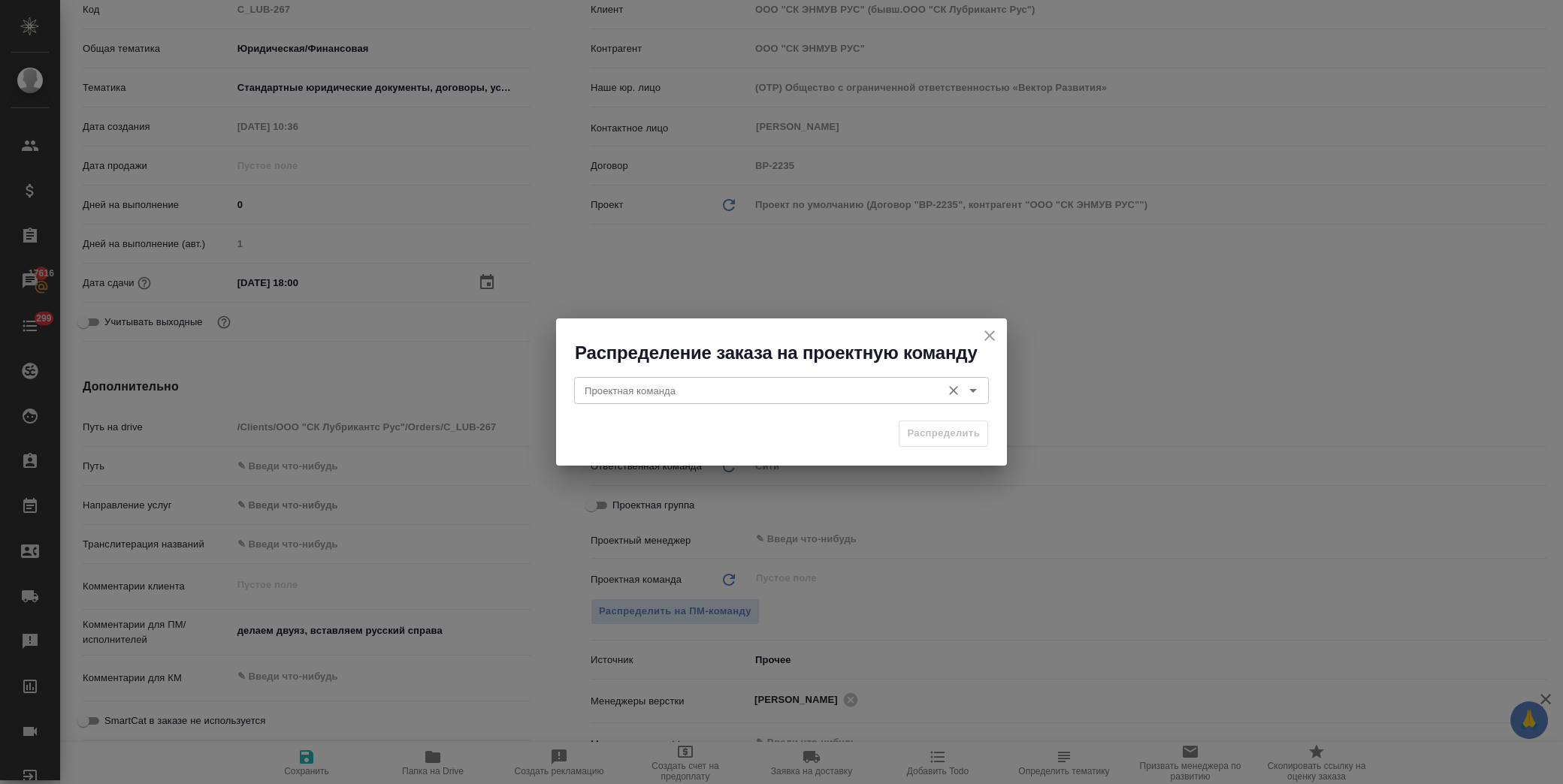
click at [726, 393] on input "Проектная команда" at bounding box center [756, 391] width 355 height 18
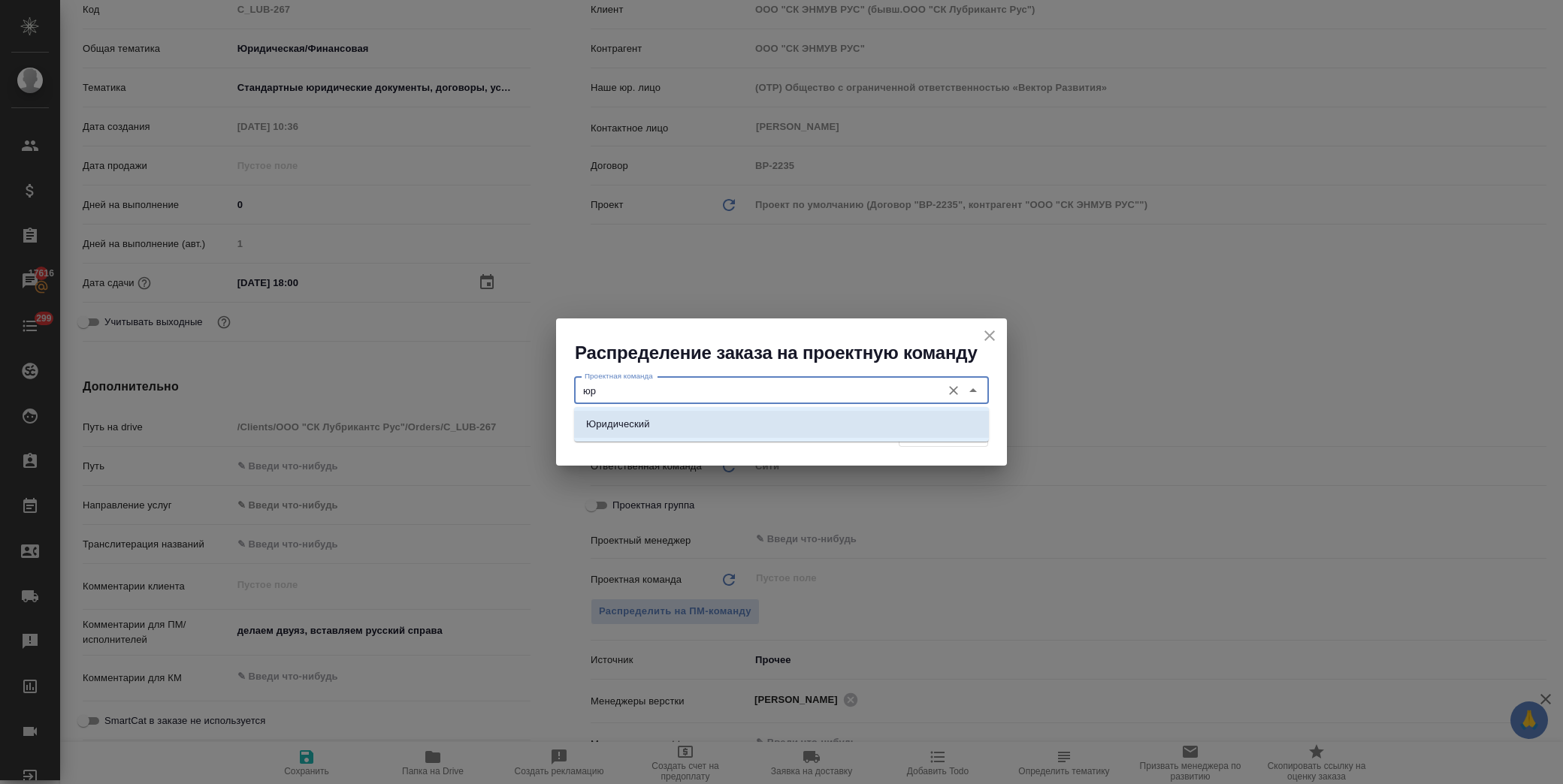
click at [706, 426] on li "Юридический" at bounding box center [781, 424] width 415 height 27
type input "Юридический"
click at [929, 436] on span "Распределить" at bounding box center [944, 433] width 73 height 17
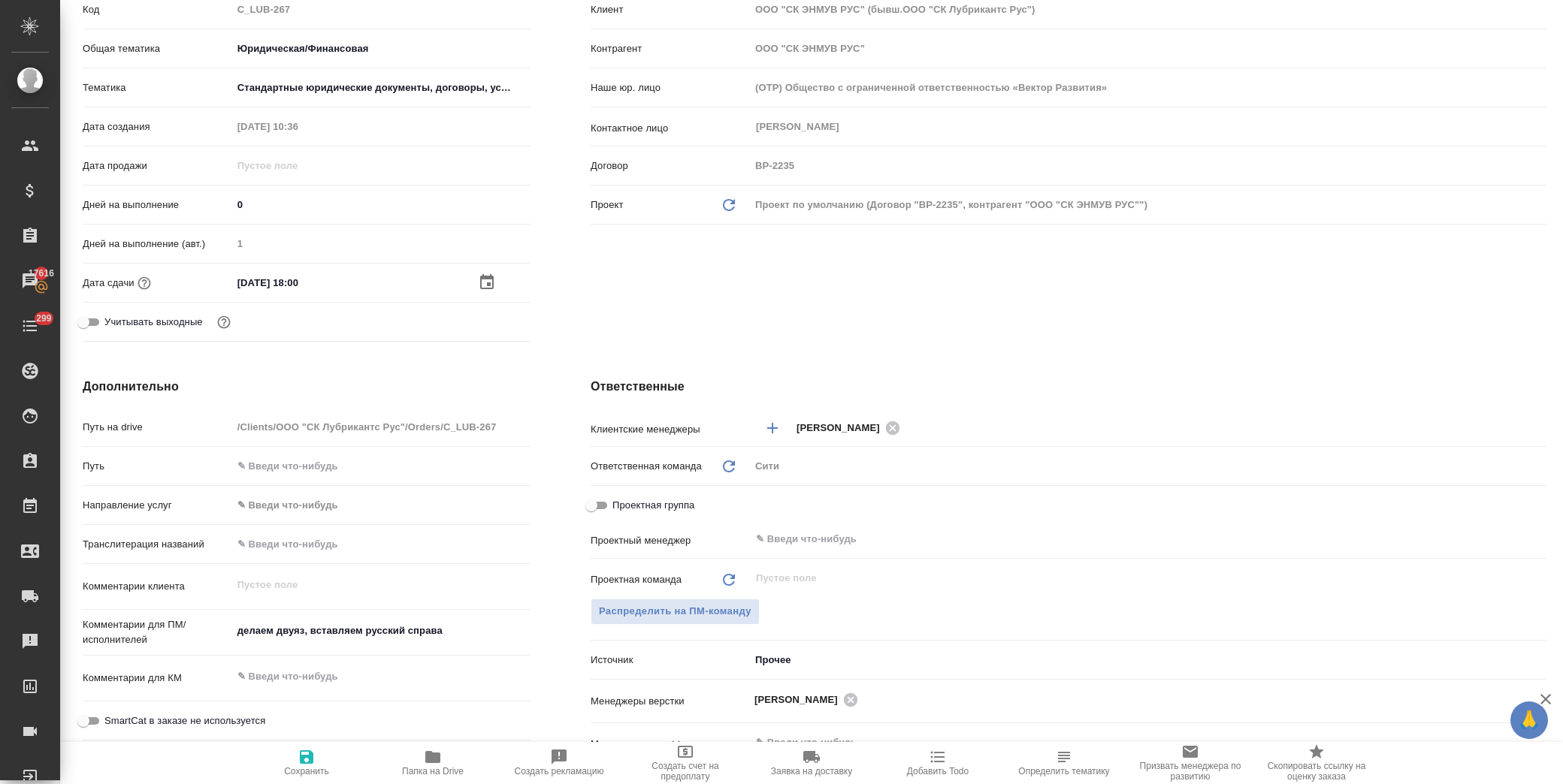
type textarea "x"
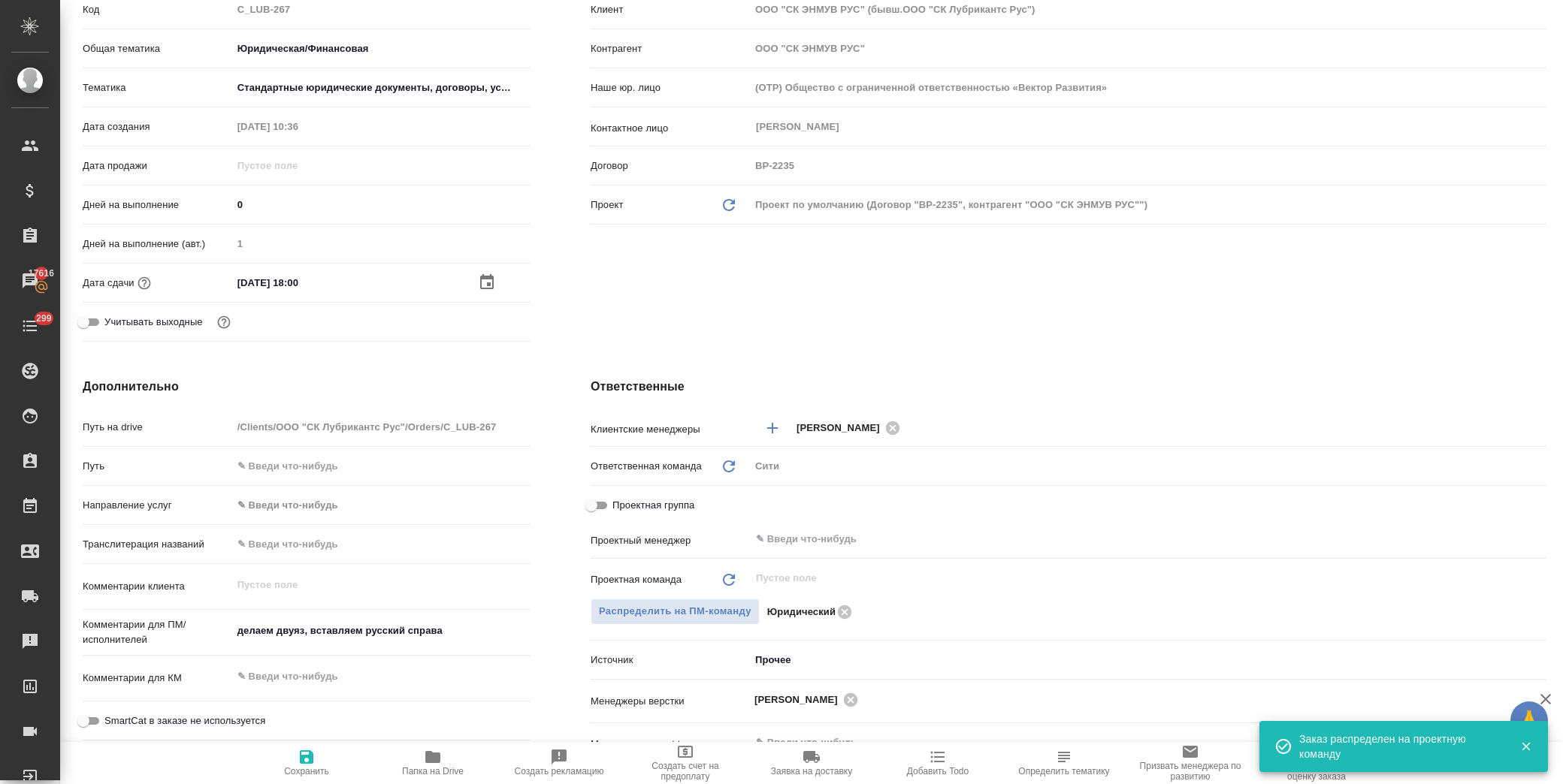
drag, startPoint x: 303, startPoint y: 762, endPoint x: 467, endPoint y: 782, distance: 165.2
click at [304, 762] on icon "button" at bounding box center [307, 757] width 13 height 13
type textarea "x"
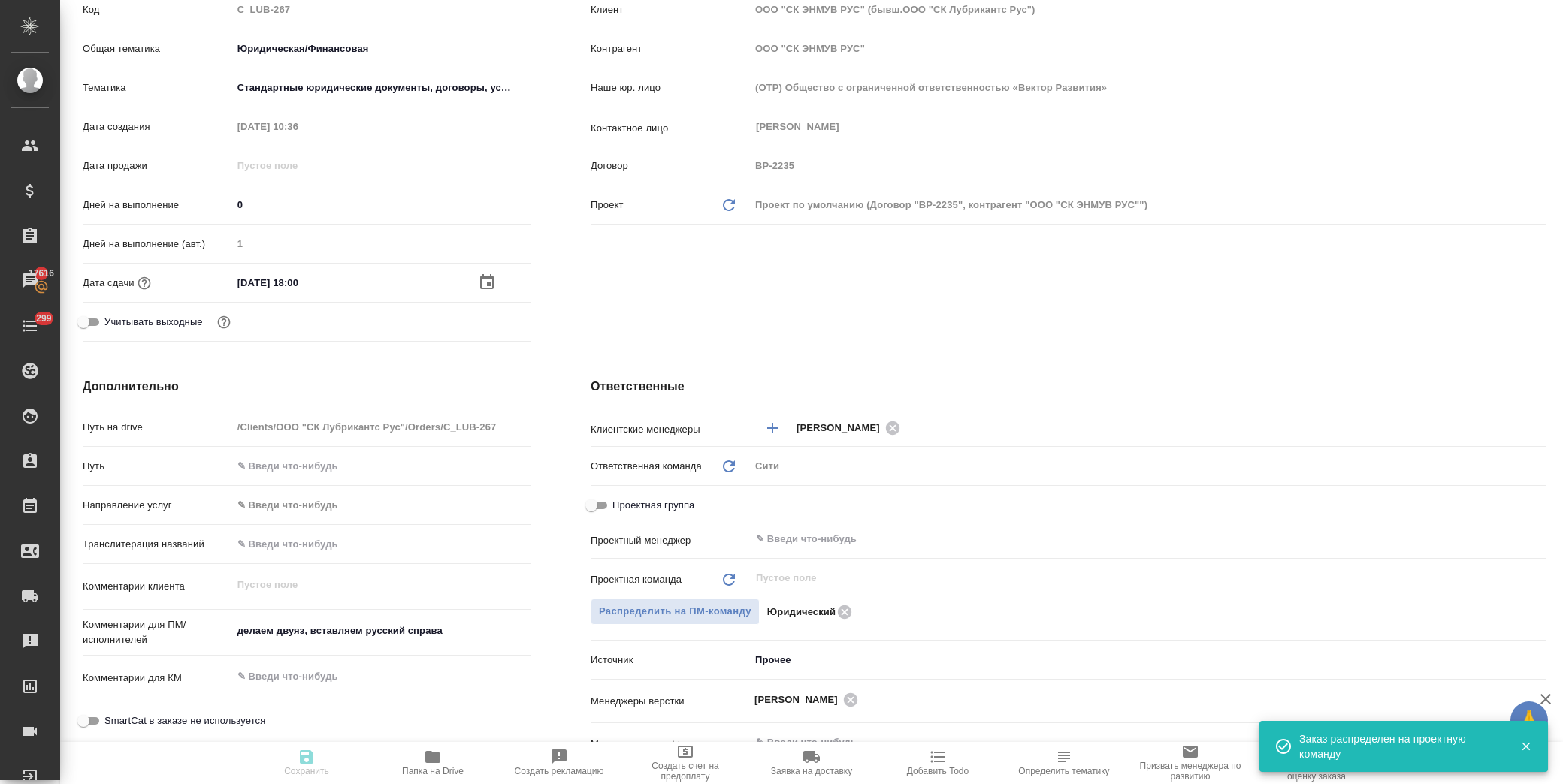
type textarea "x"
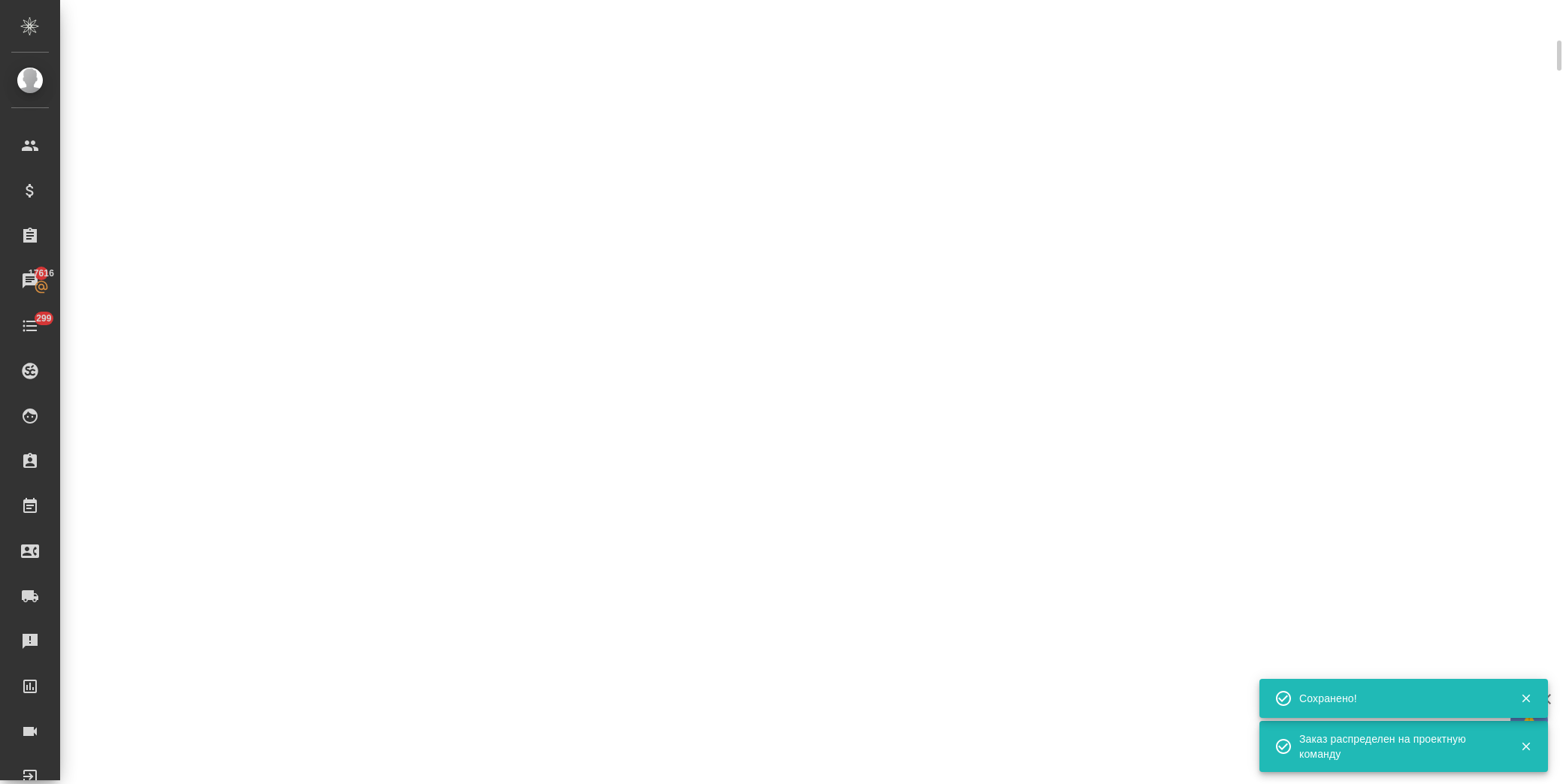
select select "RU"
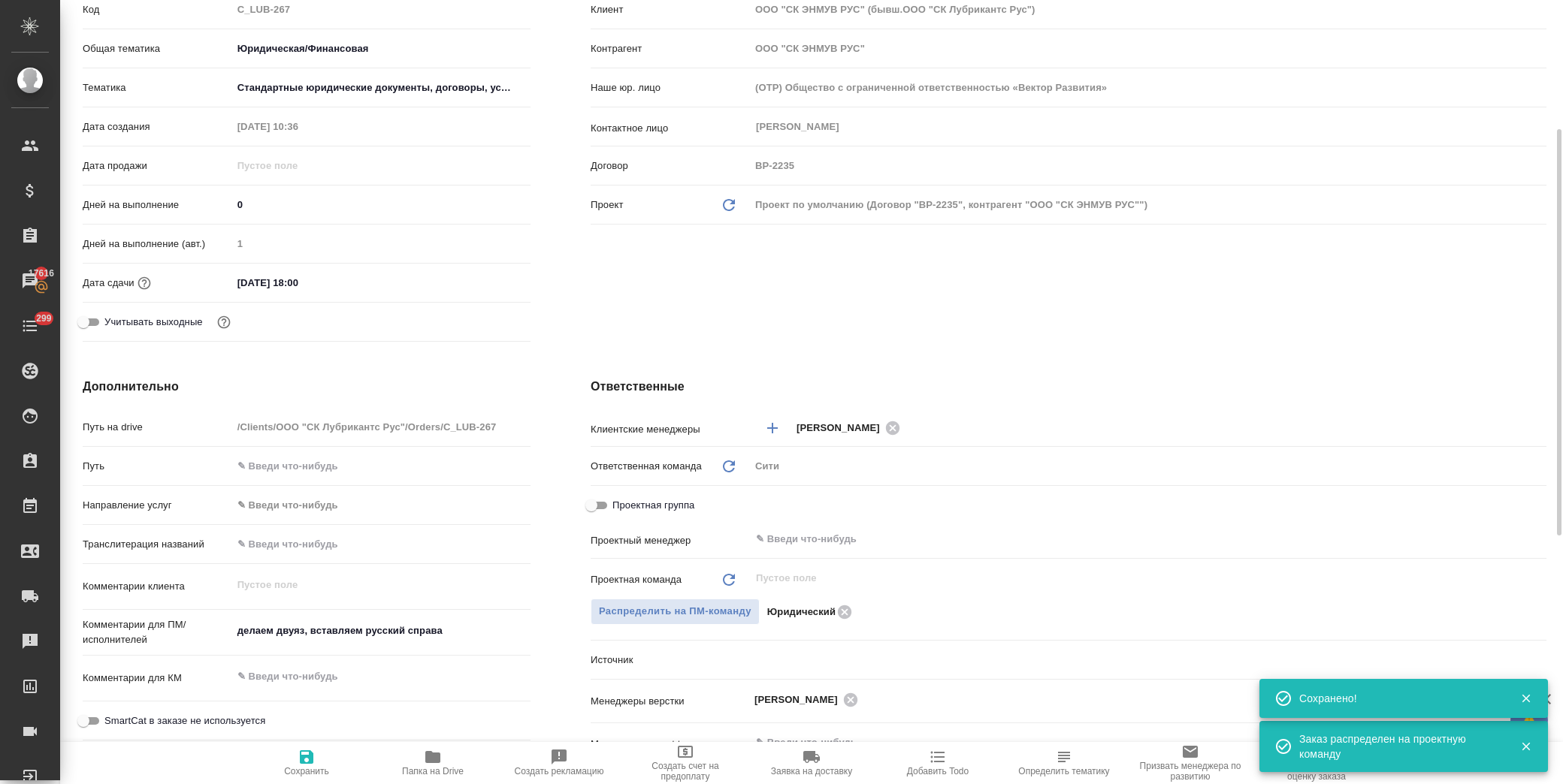
type textarea "x"
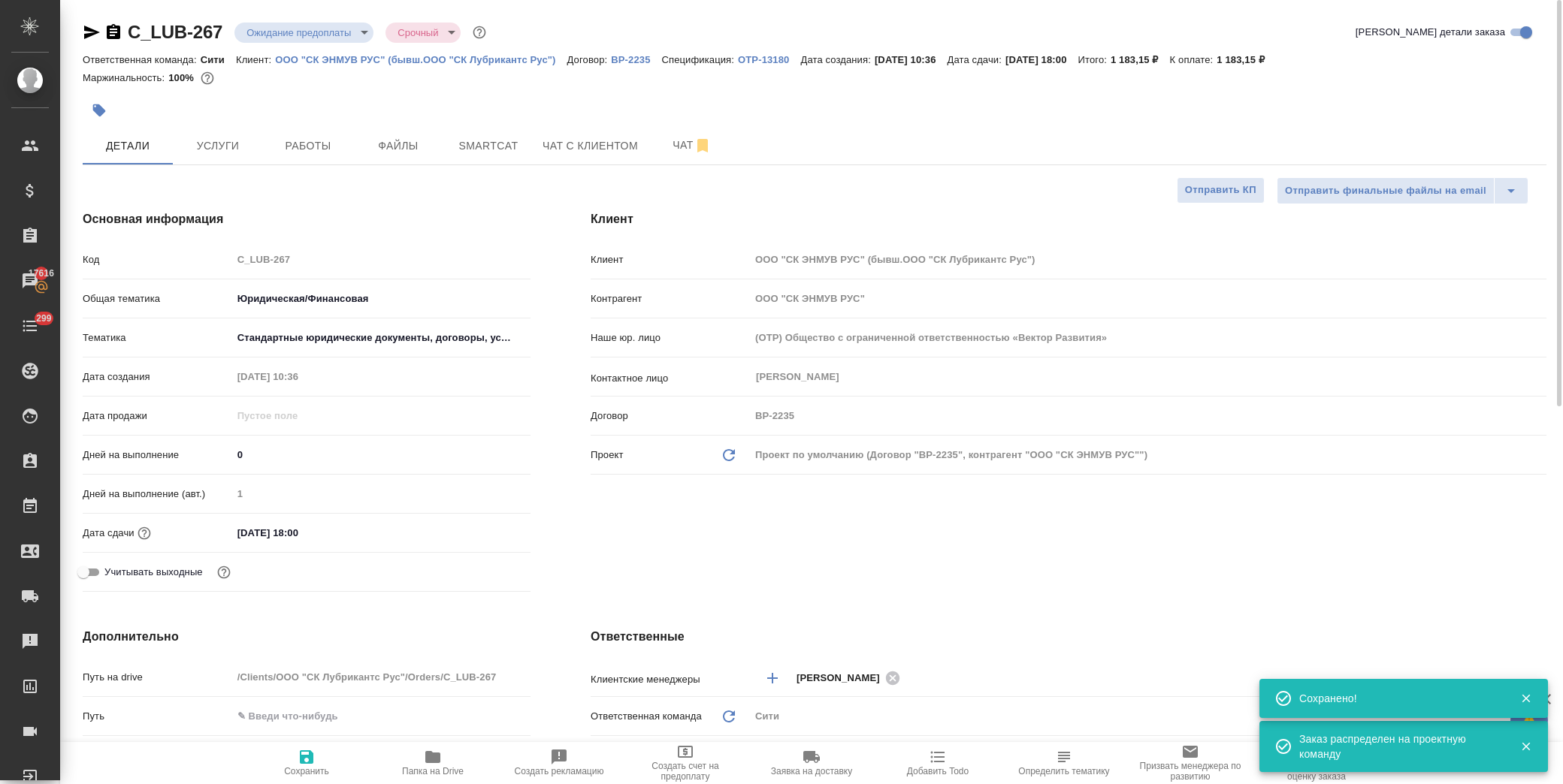
click at [355, 28] on body "🙏 .cls-1 fill:#fff; AWATERA Лофицкая Юлия Владимировна Клиенты Спецификации Зак…" at bounding box center [781, 392] width 1563 height 784
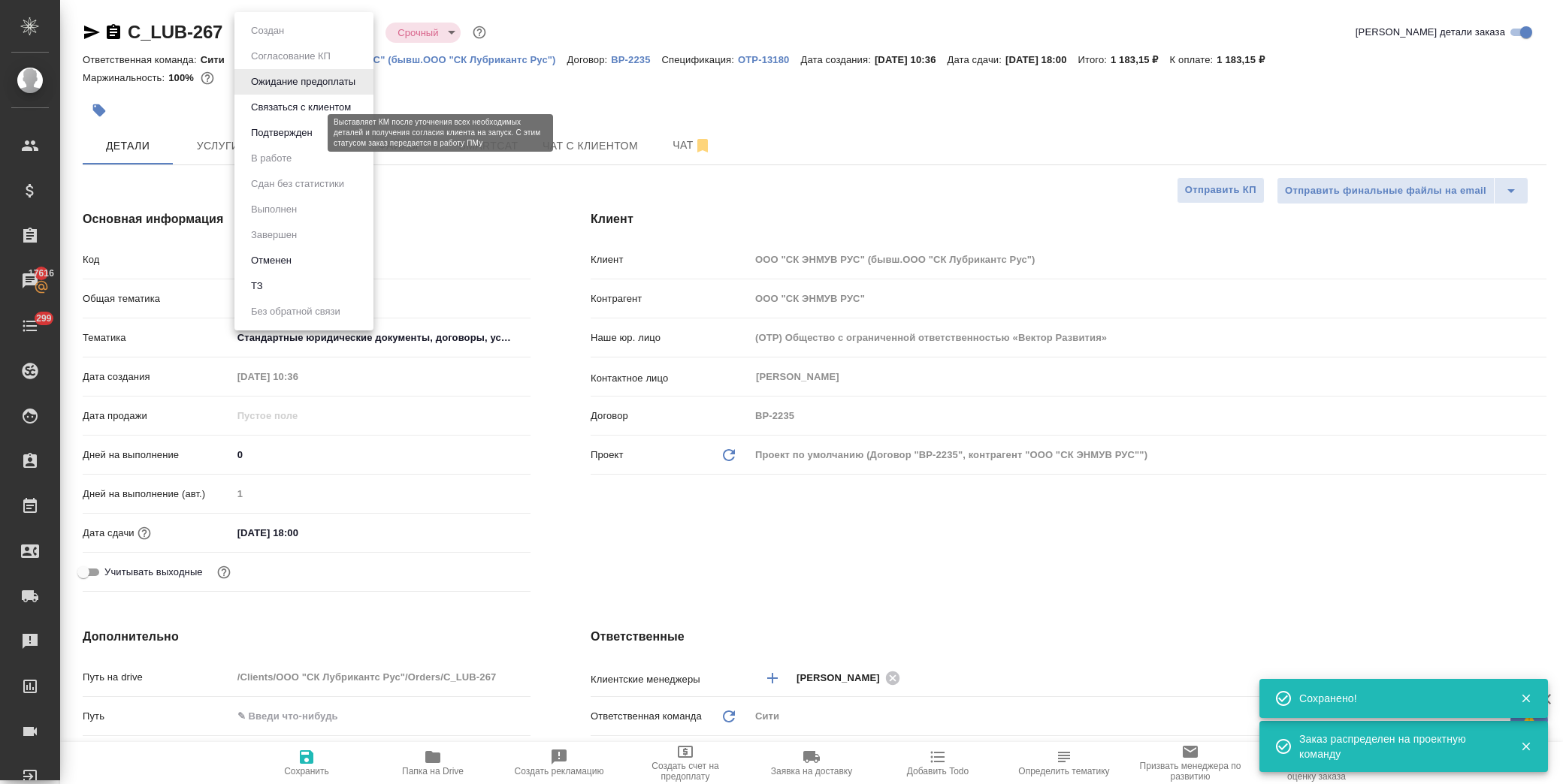
click at [305, 131] on button "Подтвержден" at bounding box center [281, 133] width 71 height 17
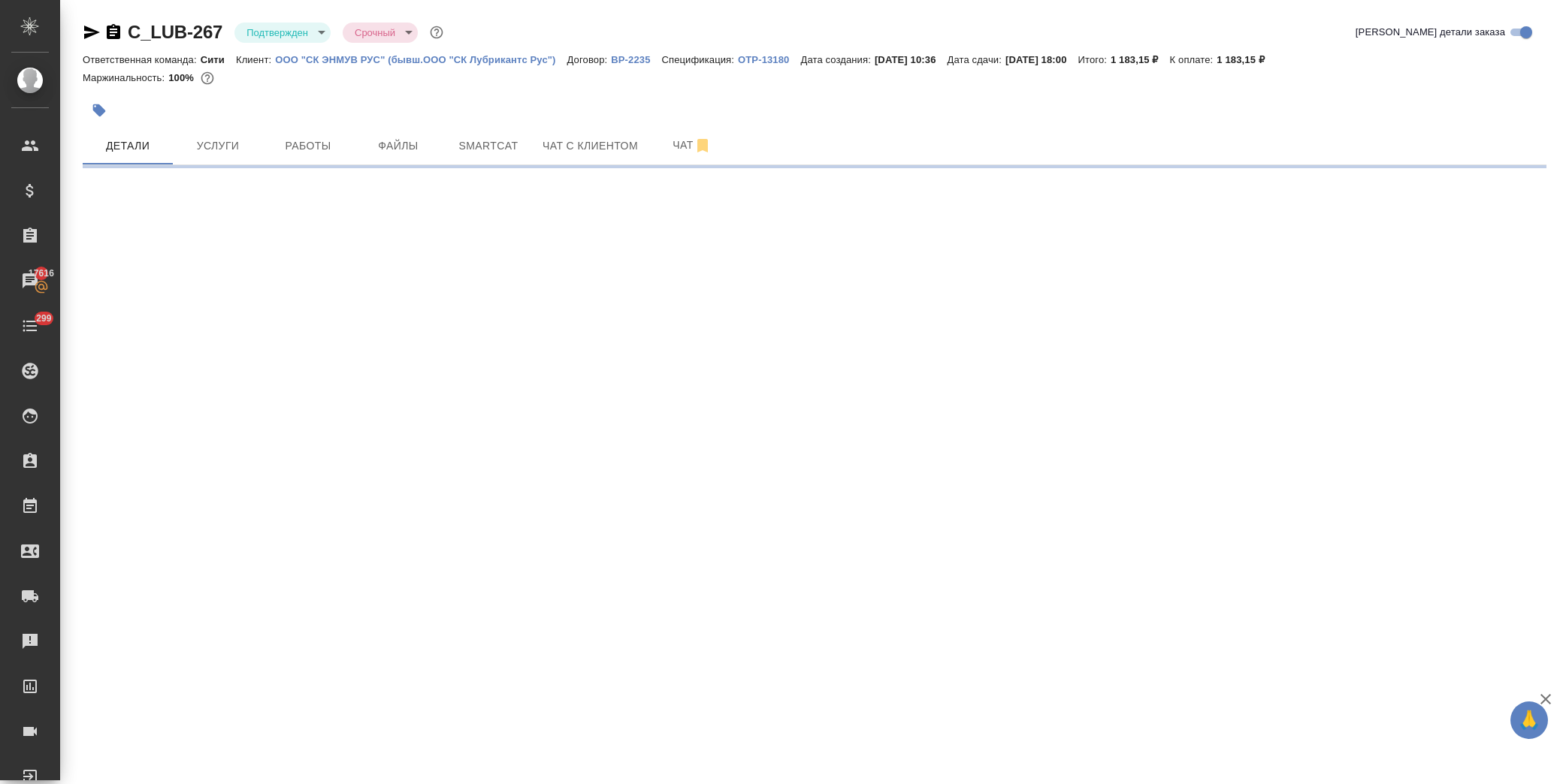
select select "RU"
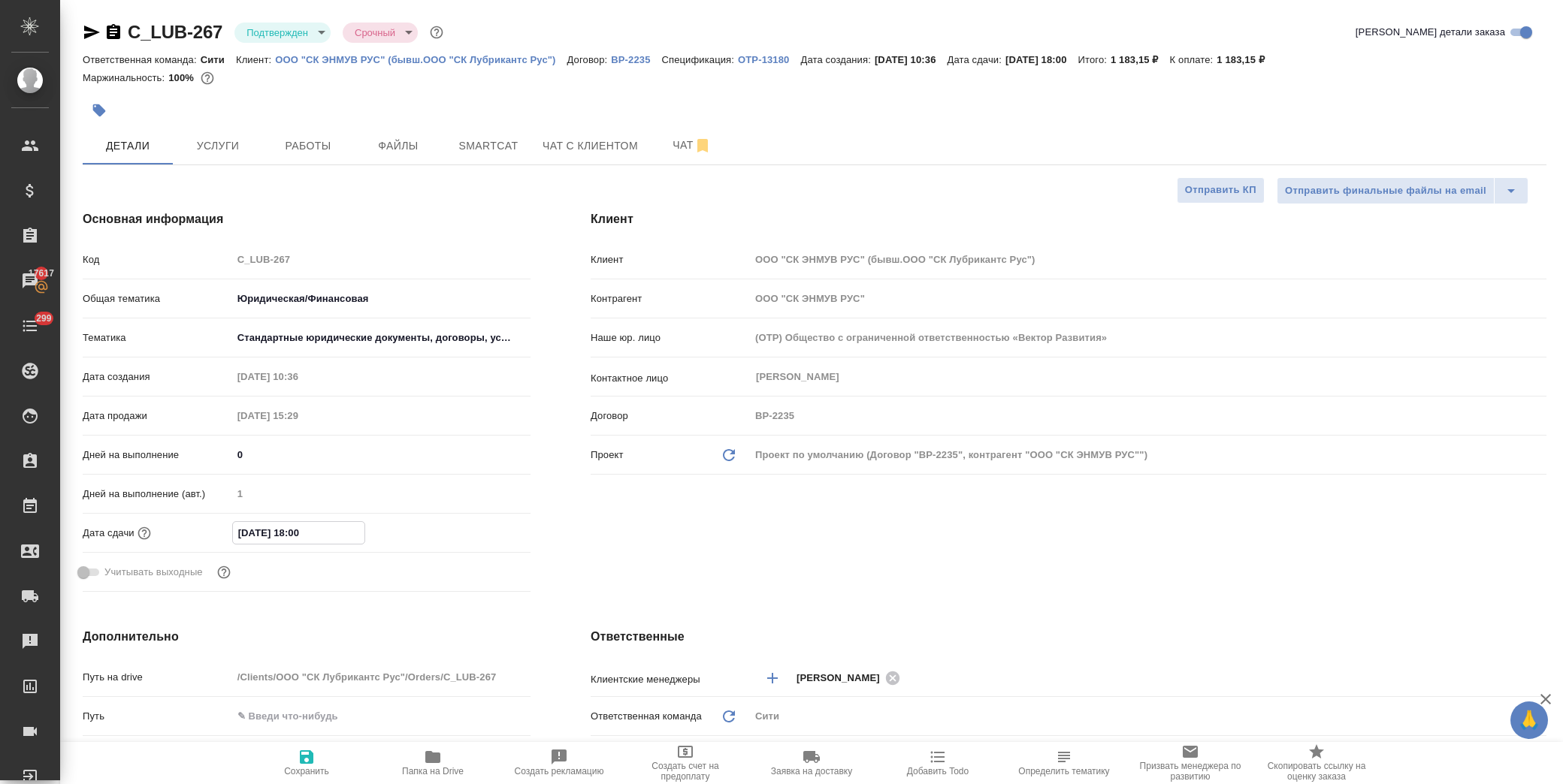
click at [308, 530] on input "23.09.2025 18:00" at bounding box center [299, 533] width 131 height 22
type input "23.09.2025 18:0_"
type textarea "x"
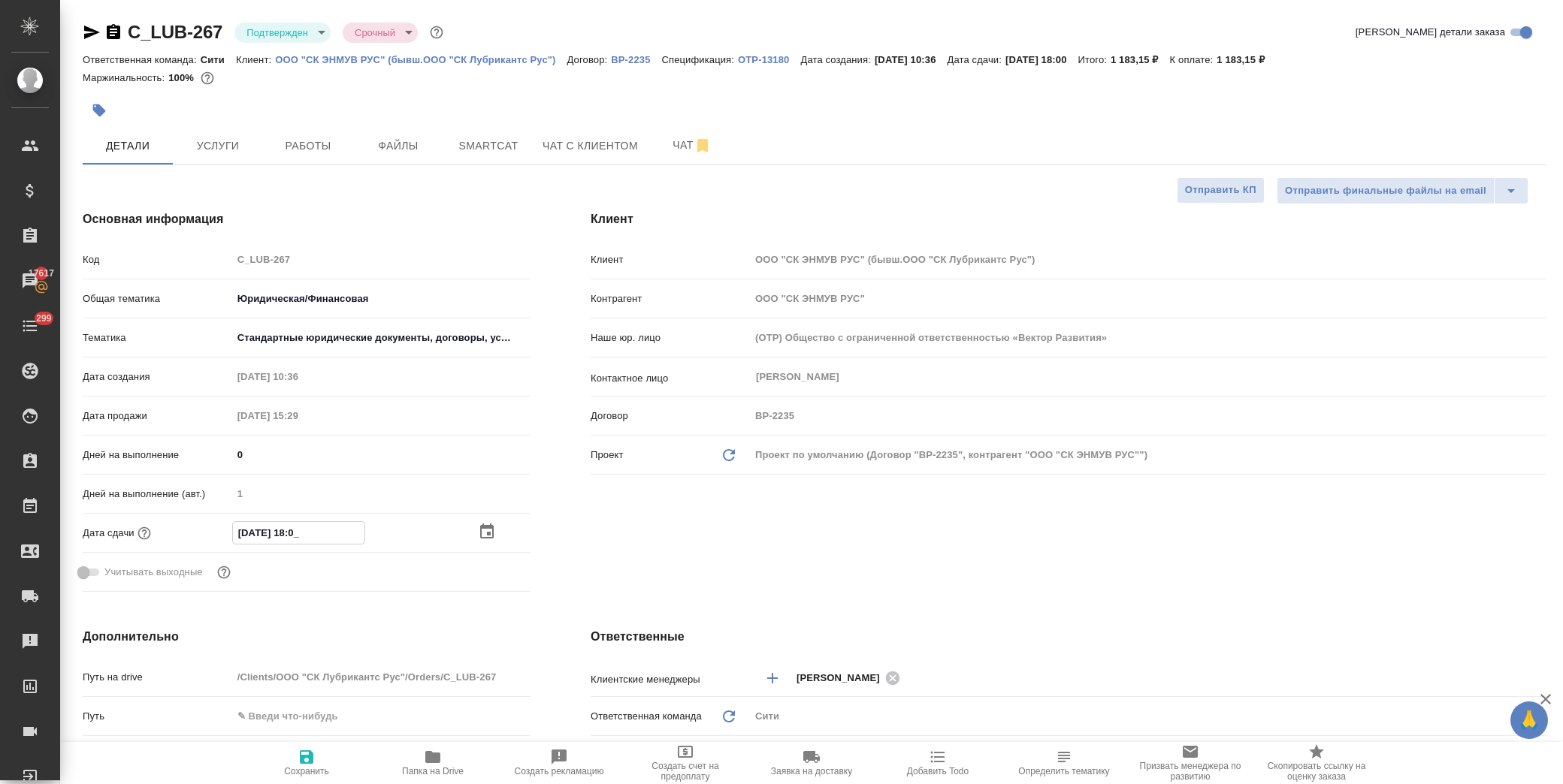
type input "23.09.2025 18:30"
type textarea "x"
type input "23.09.2025 18:30"
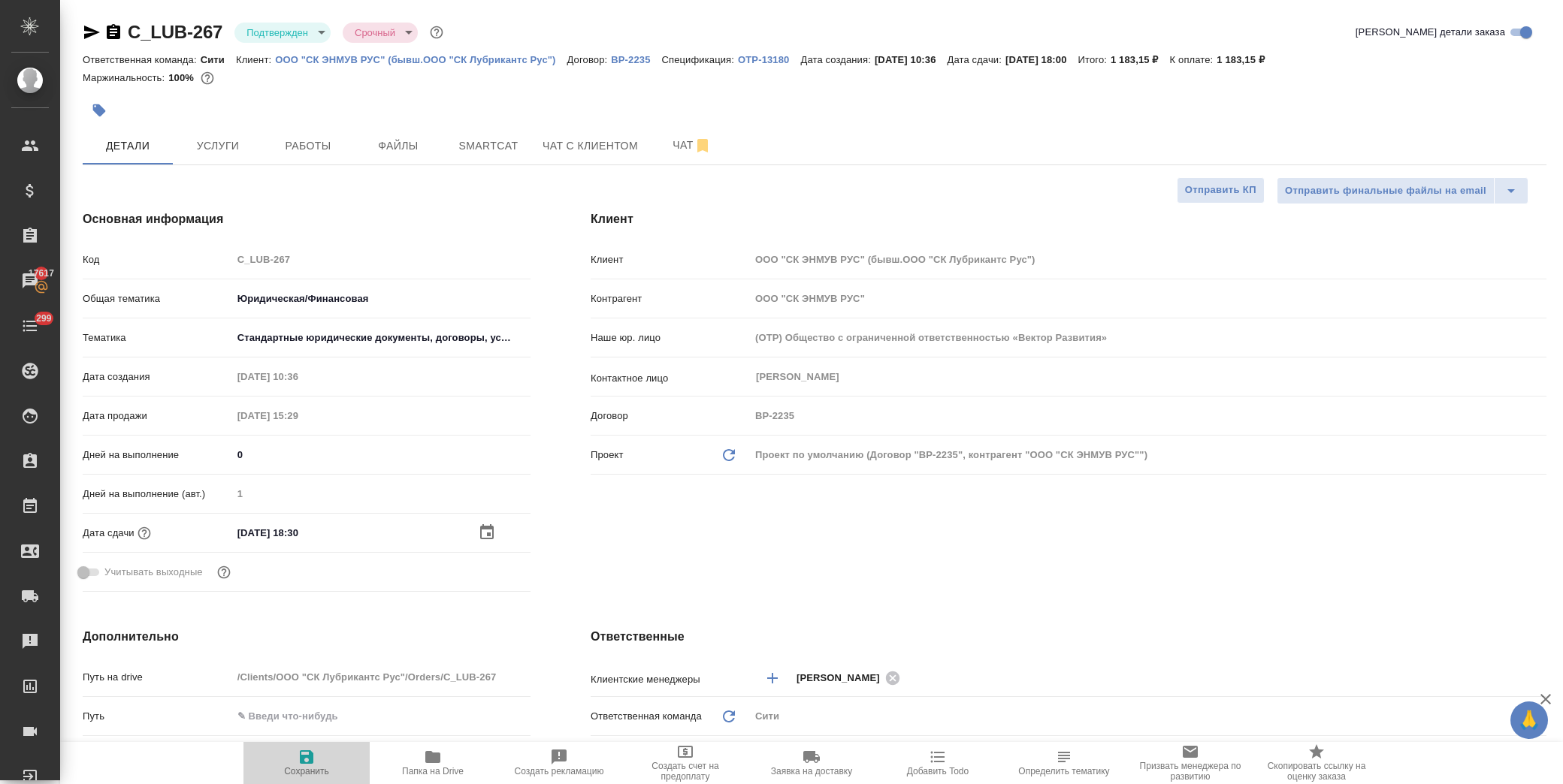
click at [316, 757] on icon "button" at bounding box center [307, 757] width 18 height 18
type textarea "x"
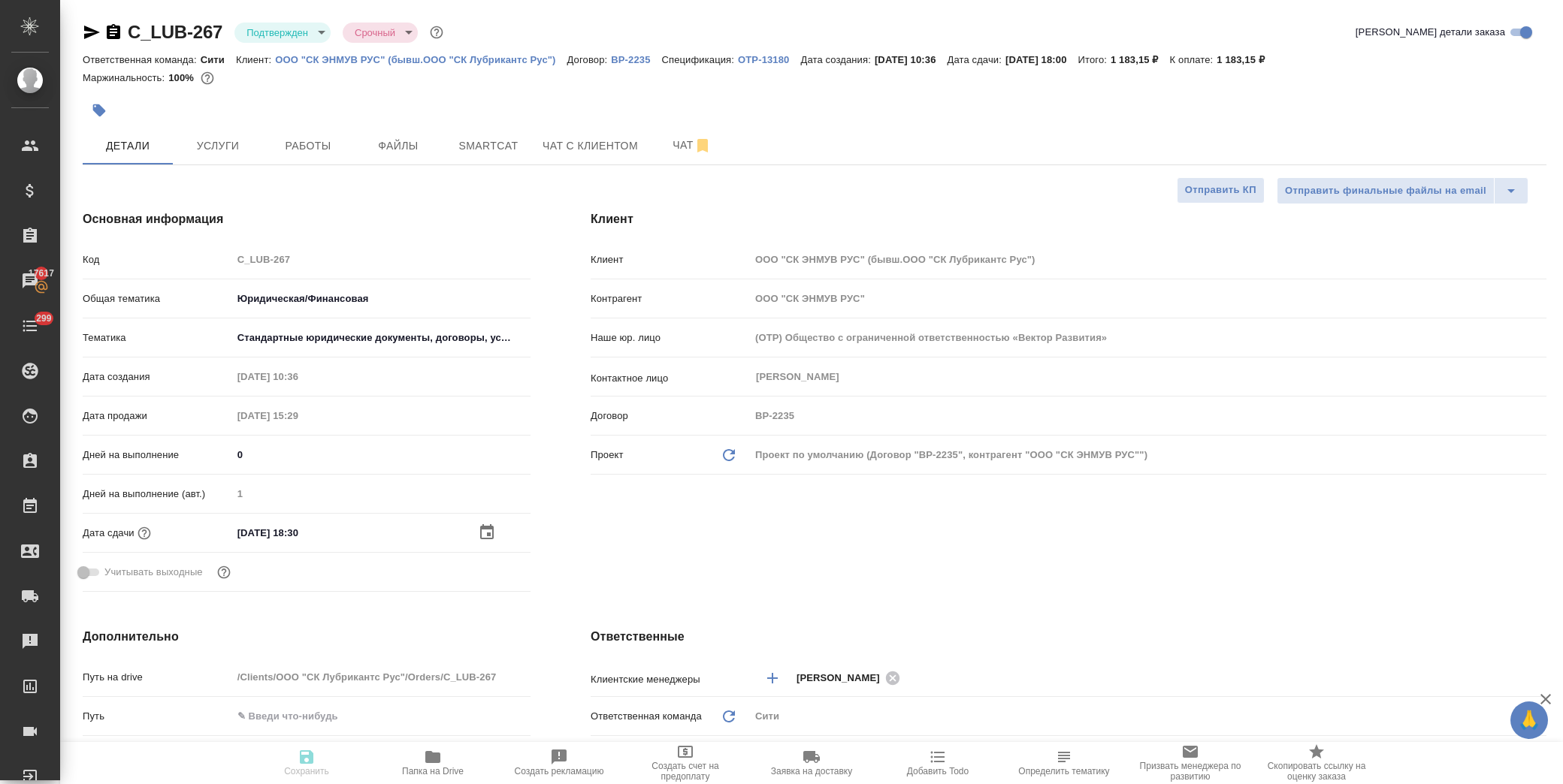
type textarea "x"
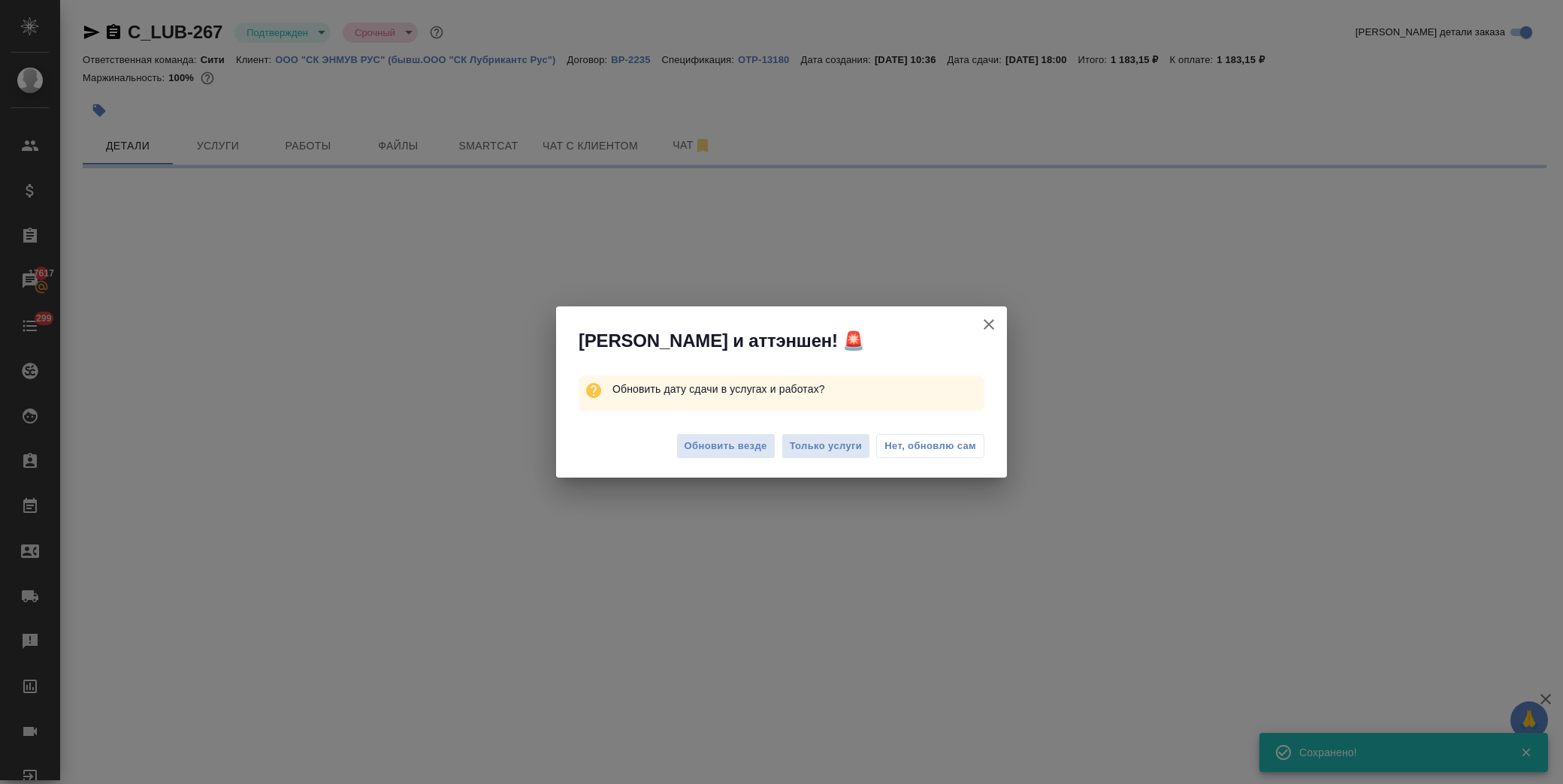
select select "RU"
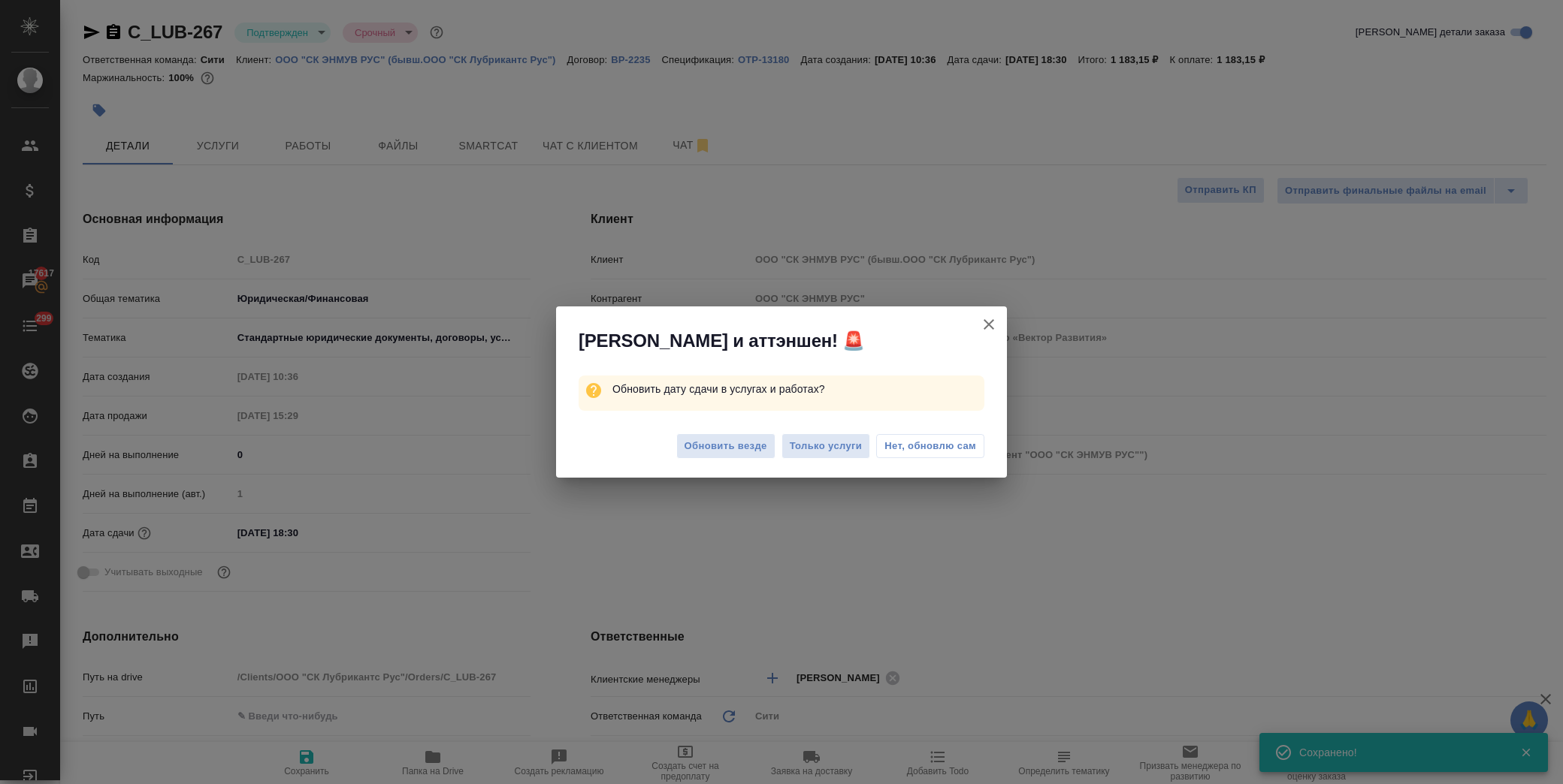
type textarea "x"
click at [735, 449] on span "Обновить везде" at bounding box center [725, 446] width 82 height 17
type textarea "x"
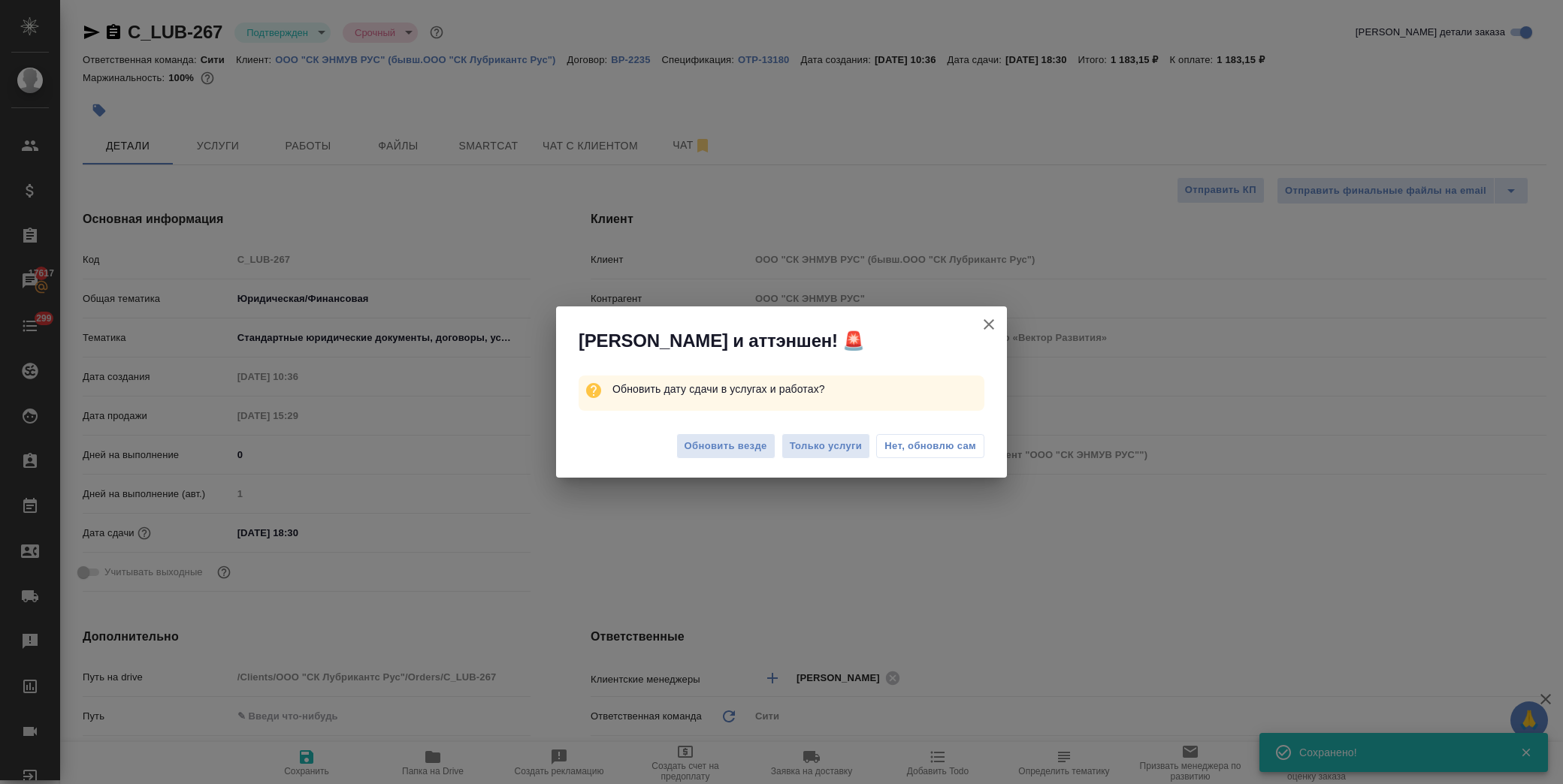
type textarea "x"
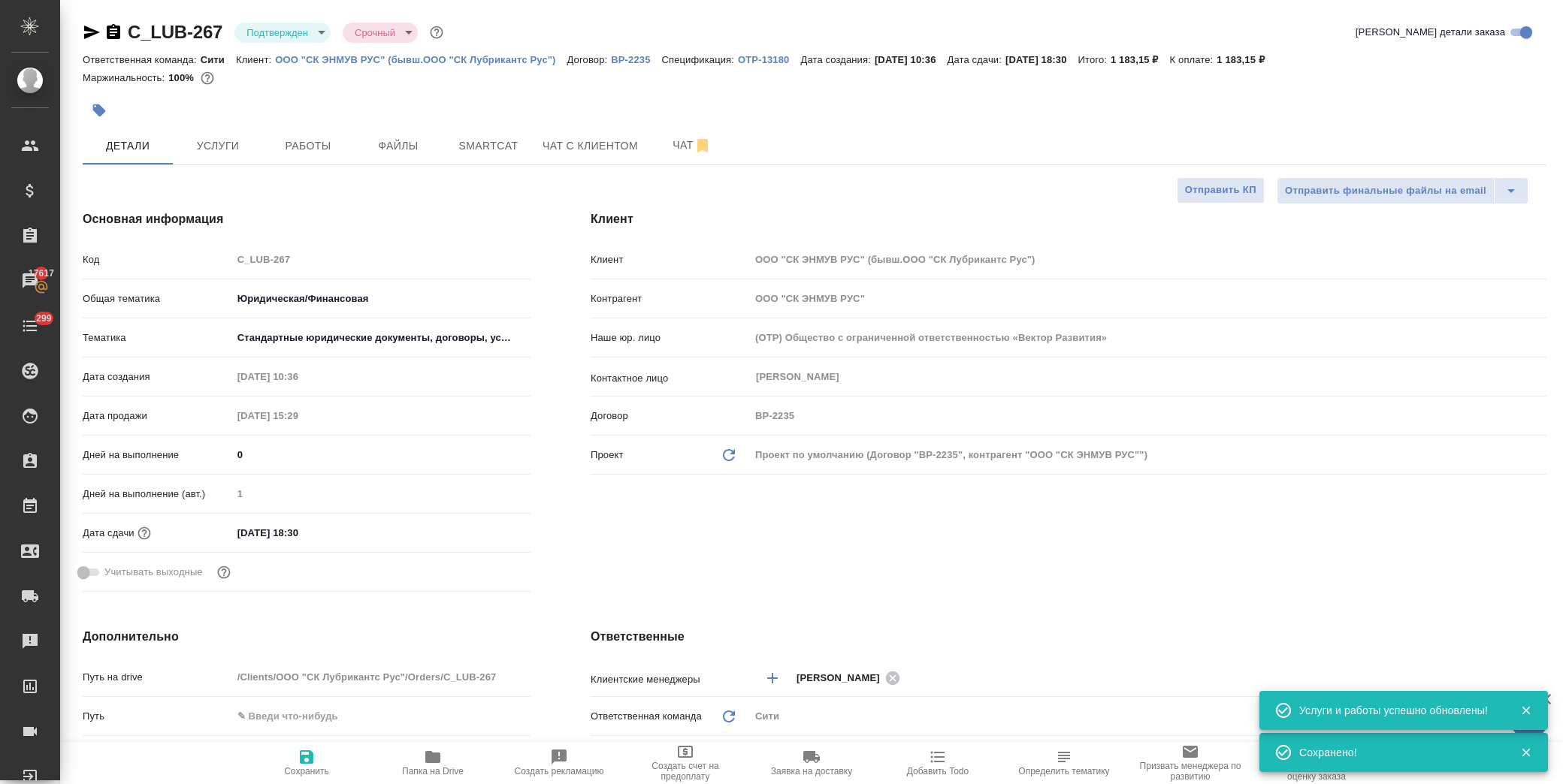
drag, startPoint x: 1295, startPoint y: 524, endPoint x: 971, endPoint y: 515, distance: 324.1
click at [1284, 520] on div "Клиент Клиент ООО "СК ЭНМУВ РУС" (бывш.ООО "СК Лубрикантс Рус") Контрагент ООО …" at bounding box center [1069, 404] width 1016 height 448
click at [308, 531] on input "23.09.2025 18:30" at bounding box center [298, 533] width 131 height 22
type input "23.09.2025 18:0_"
type textarea "x"
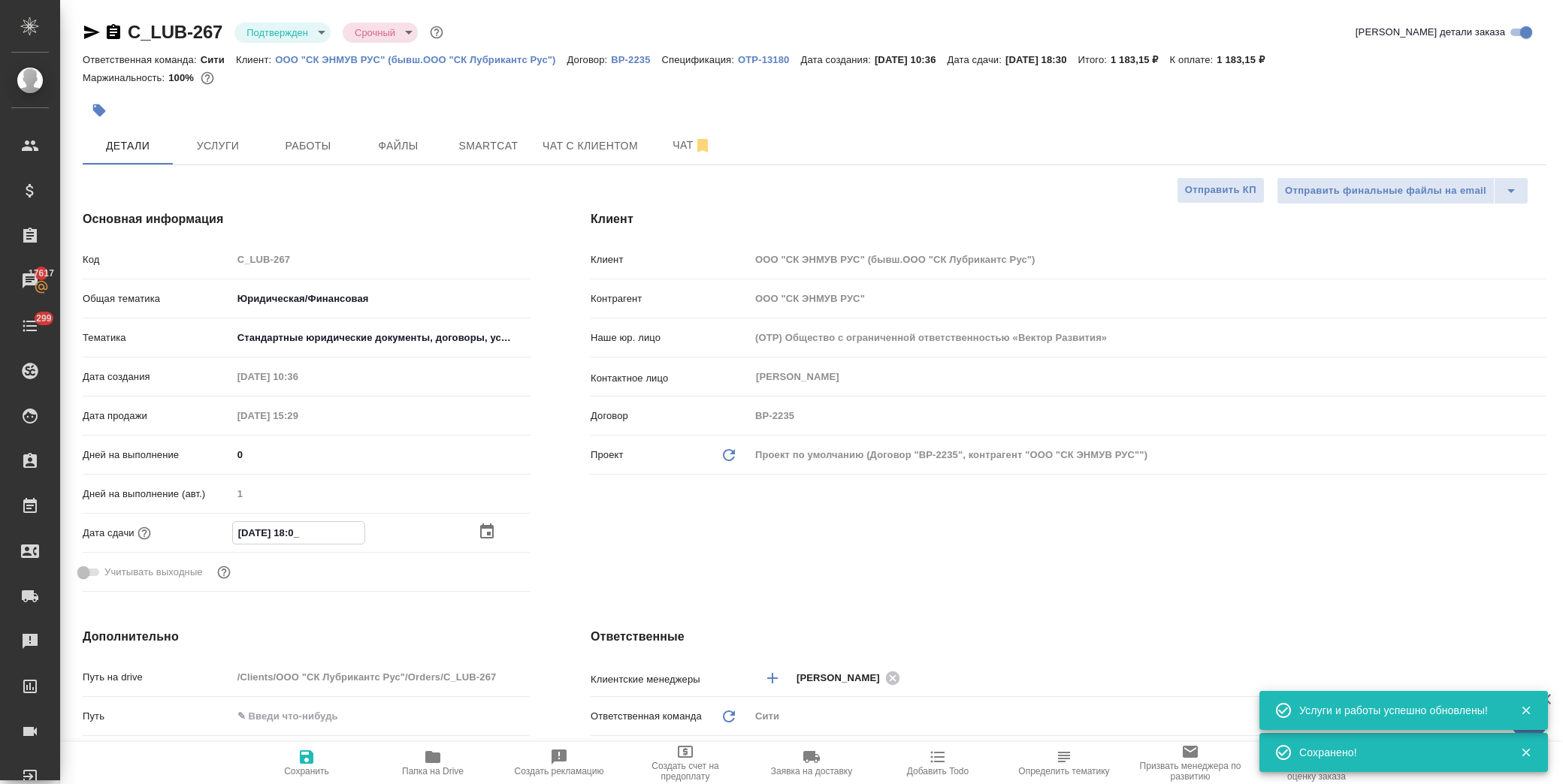
type textarea "x"
type input "23.09.2025 18:00"
type textarea "x"
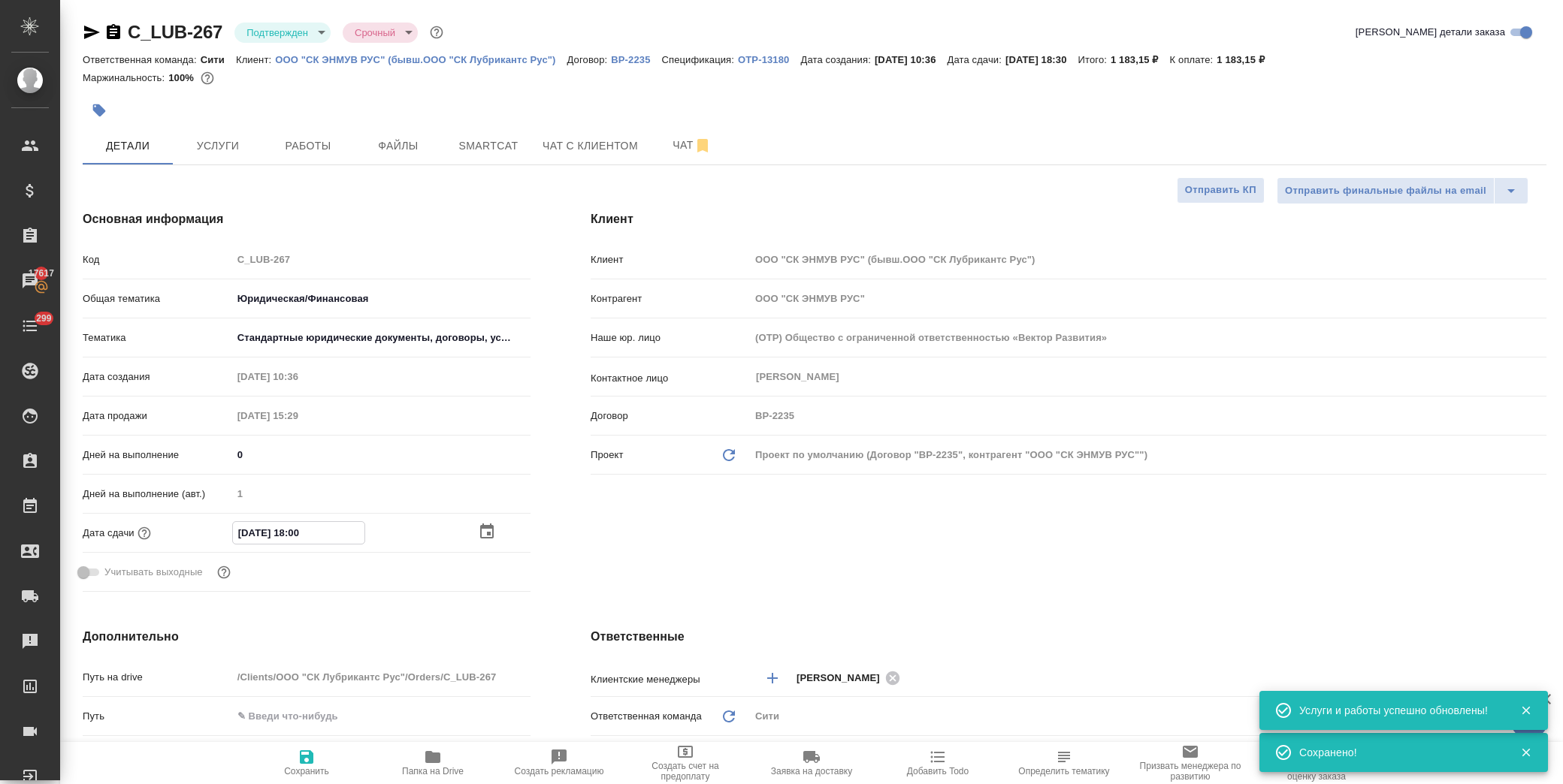
type textarea "x"
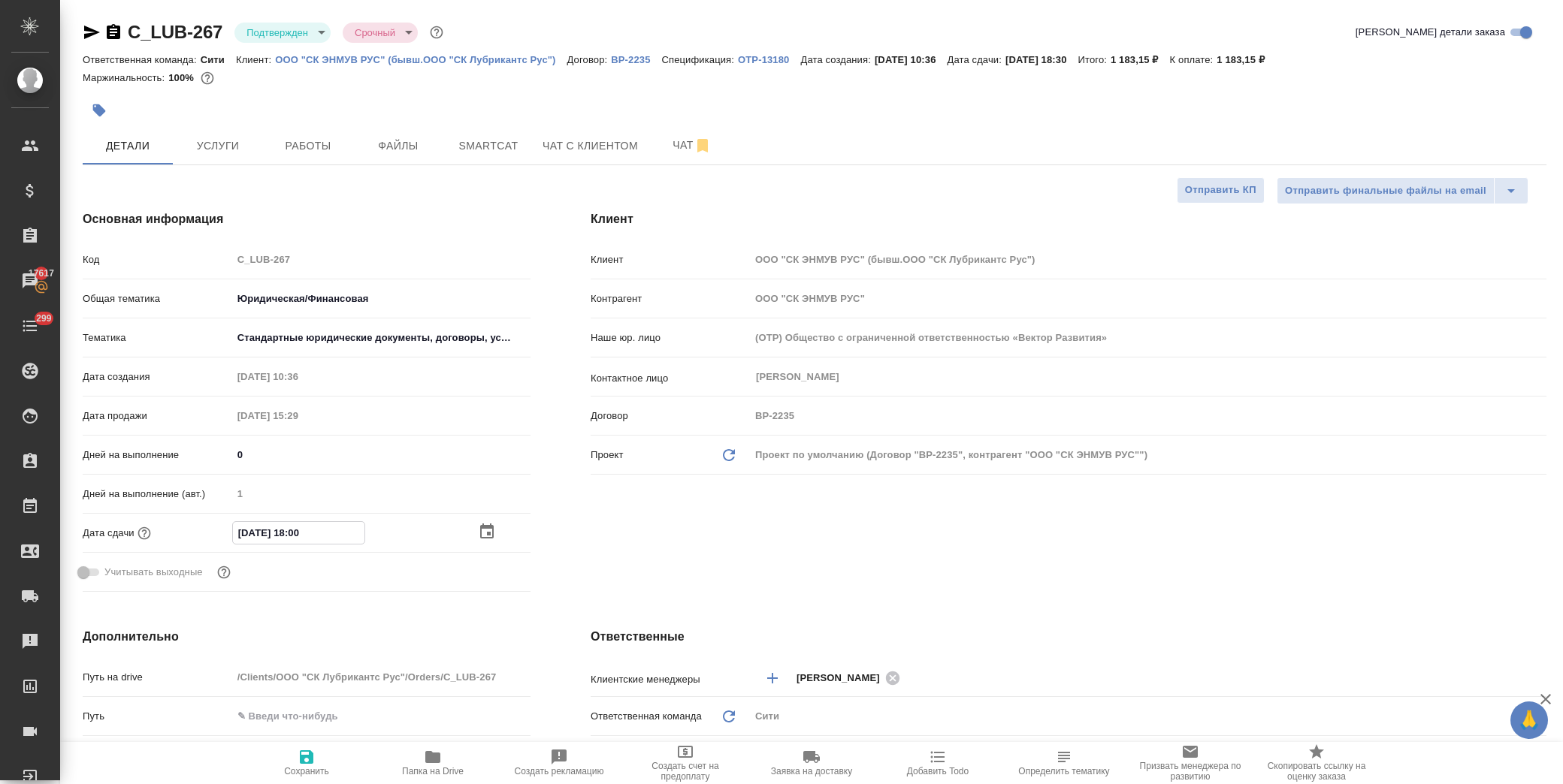
type input "23.09.2025 18:00"
click at [295, 761] on span "Сохранить" at bounding box center [307, 762] width 108 height 28
type textarea "x"
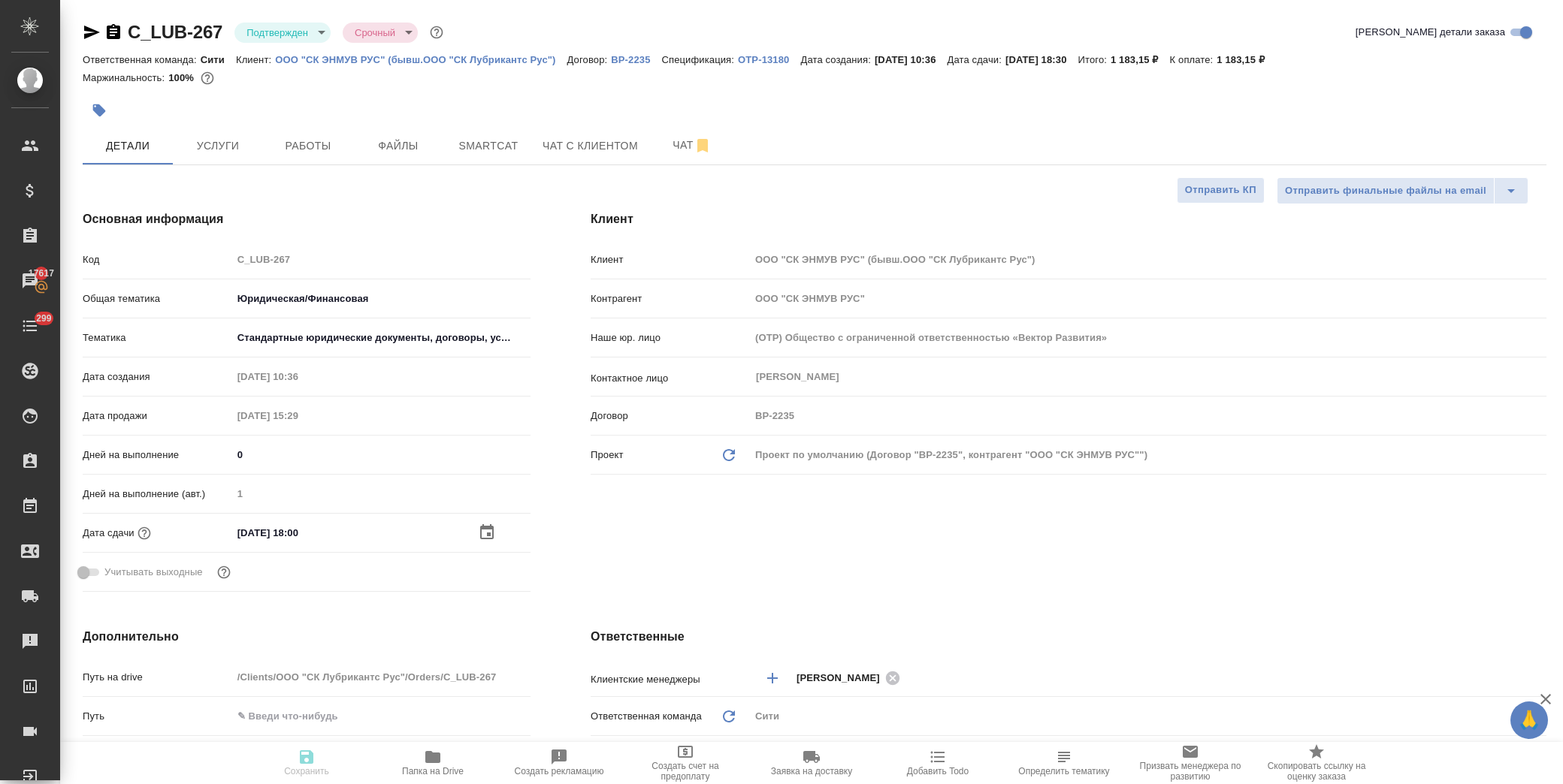
type textarea "x"
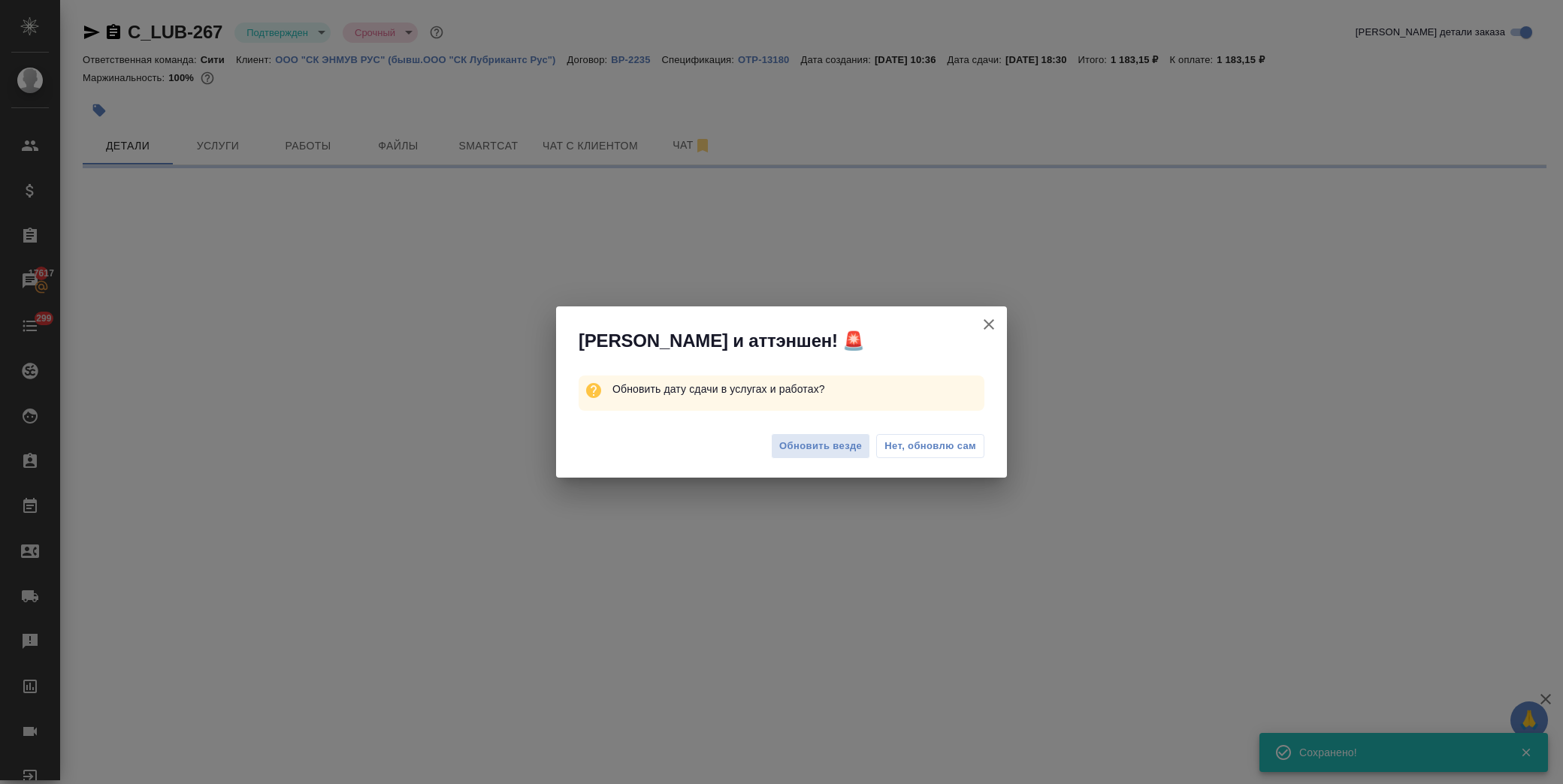
select select "RU"
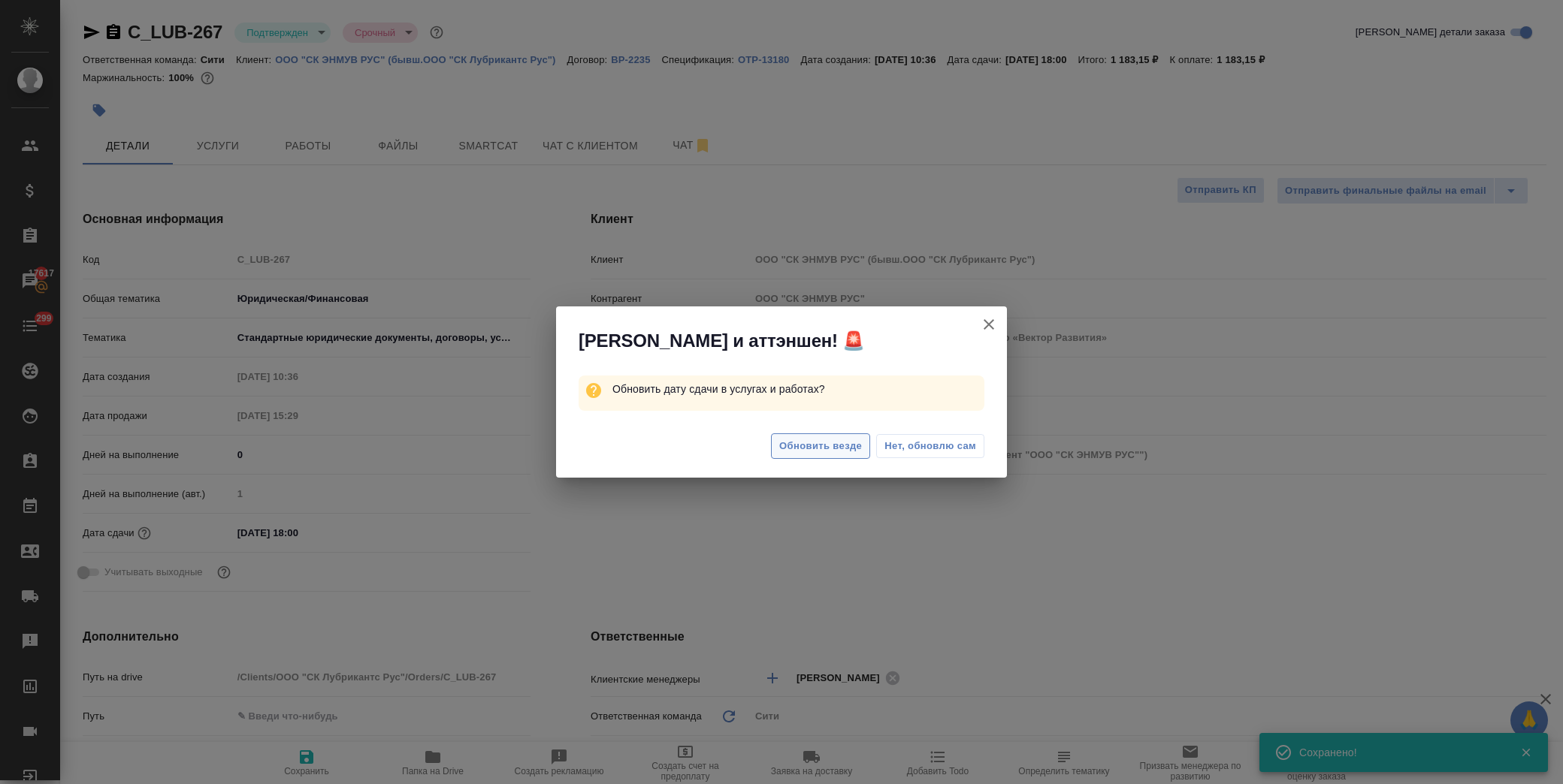
type textarea "x"
click at [838, 448] on span "Обновить везде" at bounding box center [820, 446] width 82 height 17
type textarea "x"
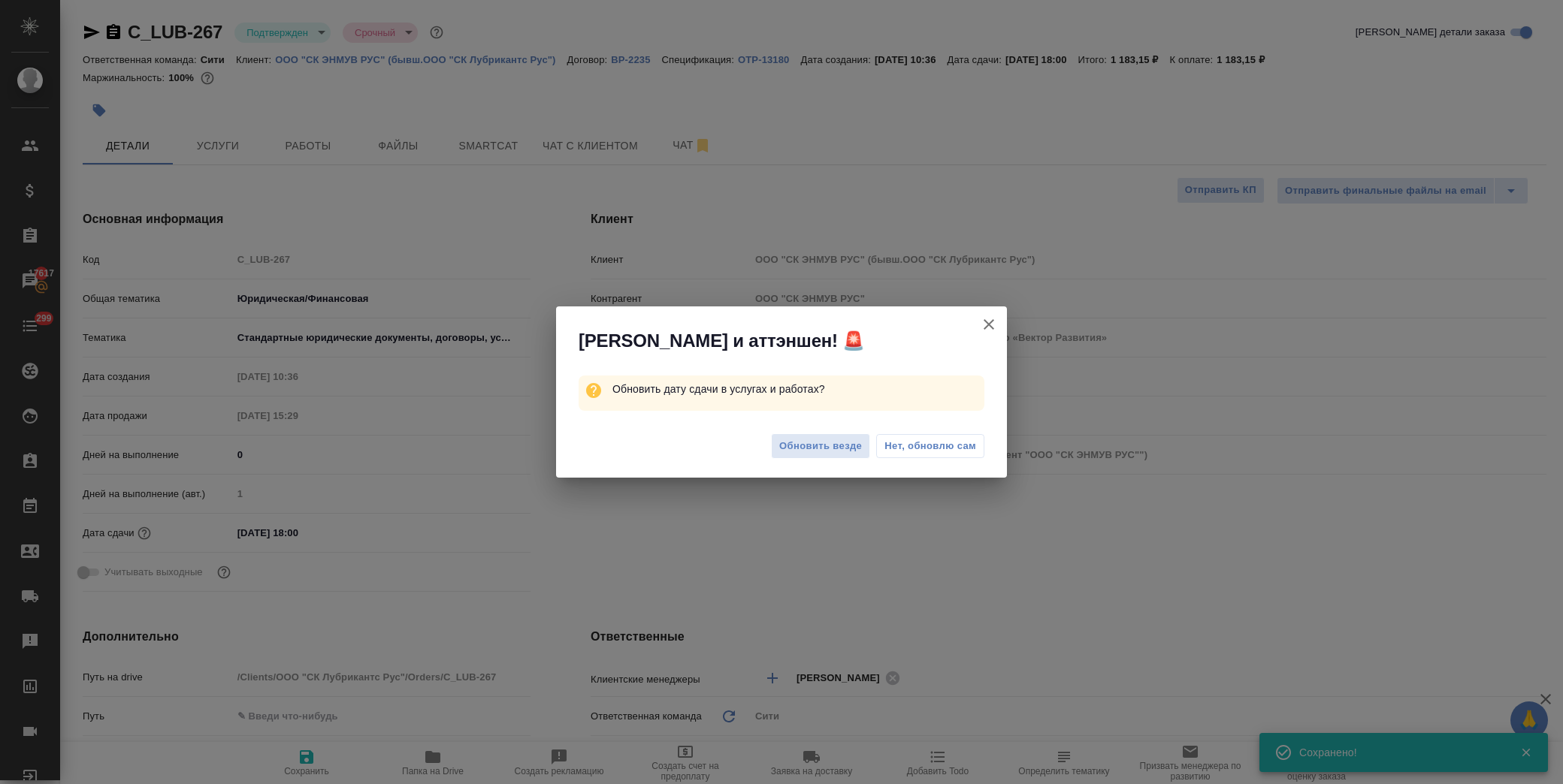
type textarea "x"
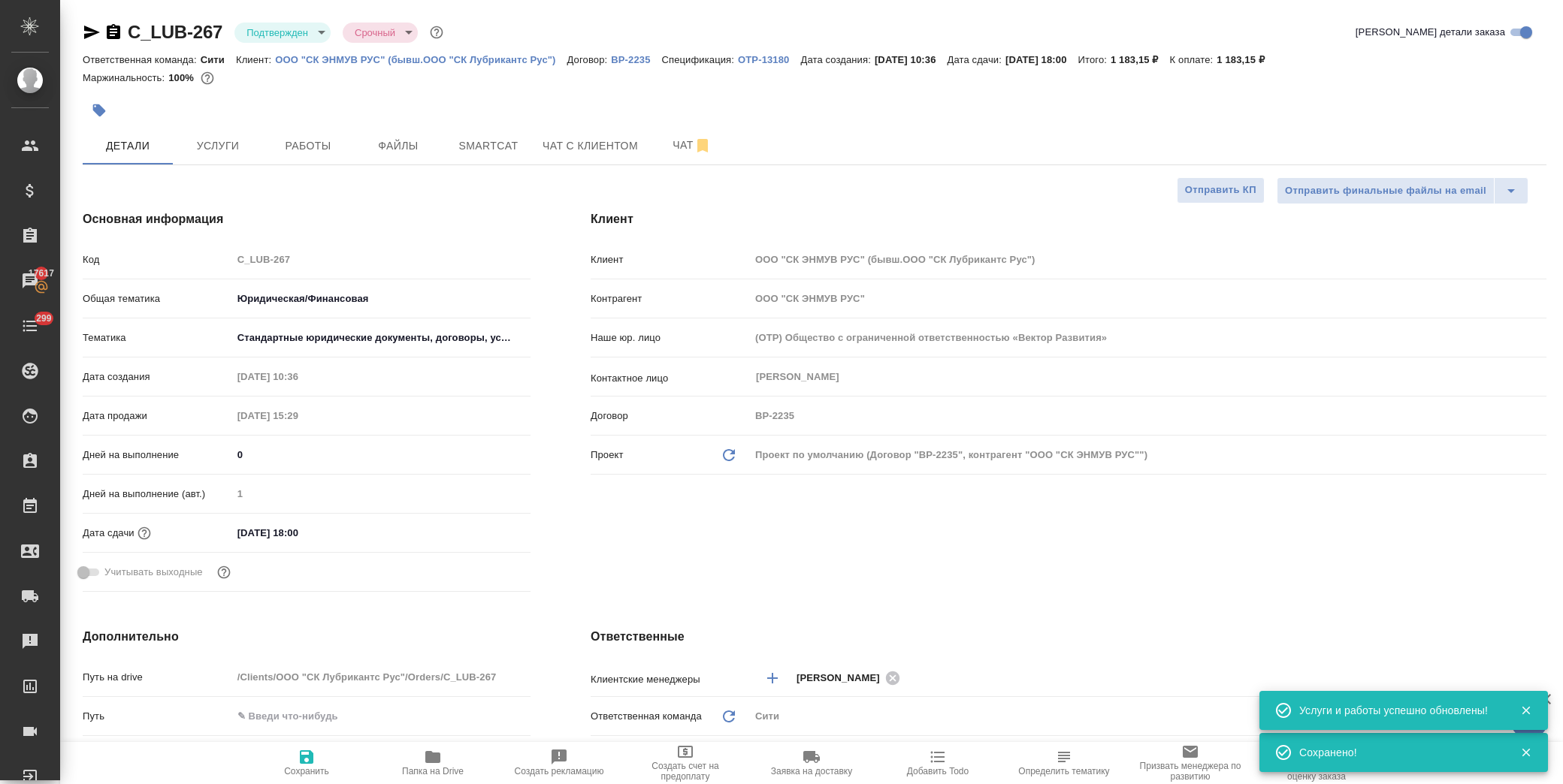
type textarea "x"
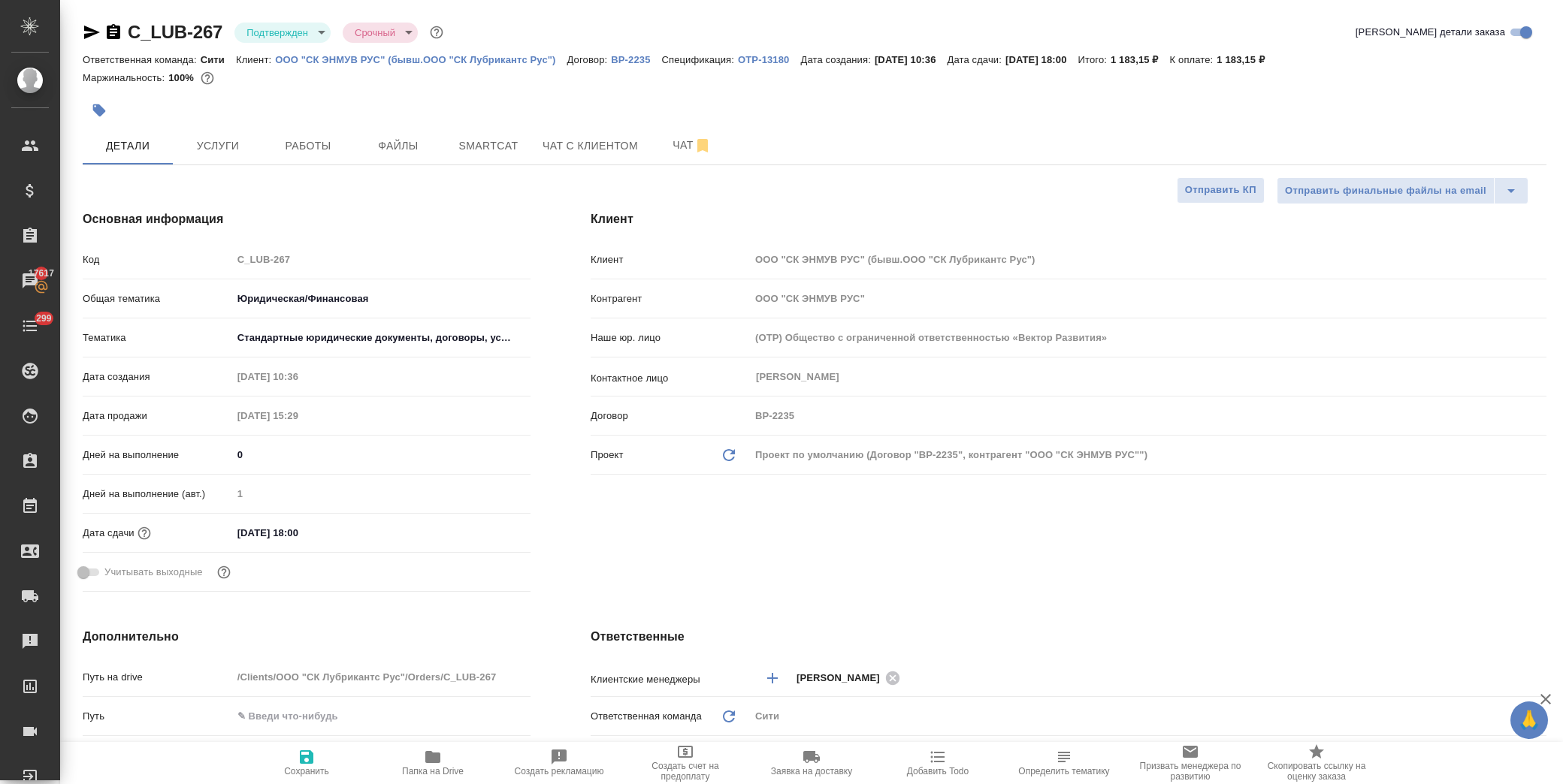
type textarea "x"
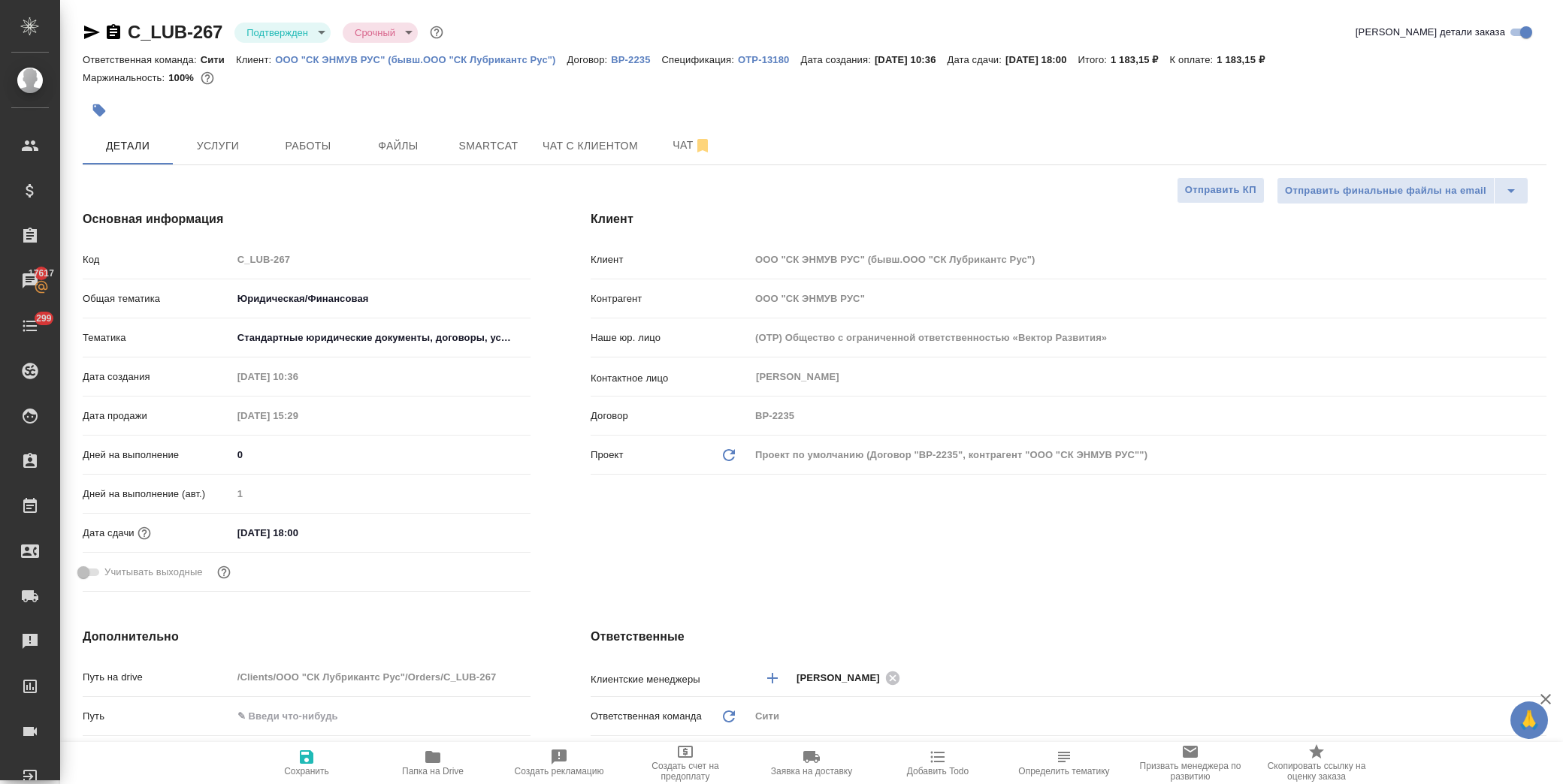
type textarea "x"
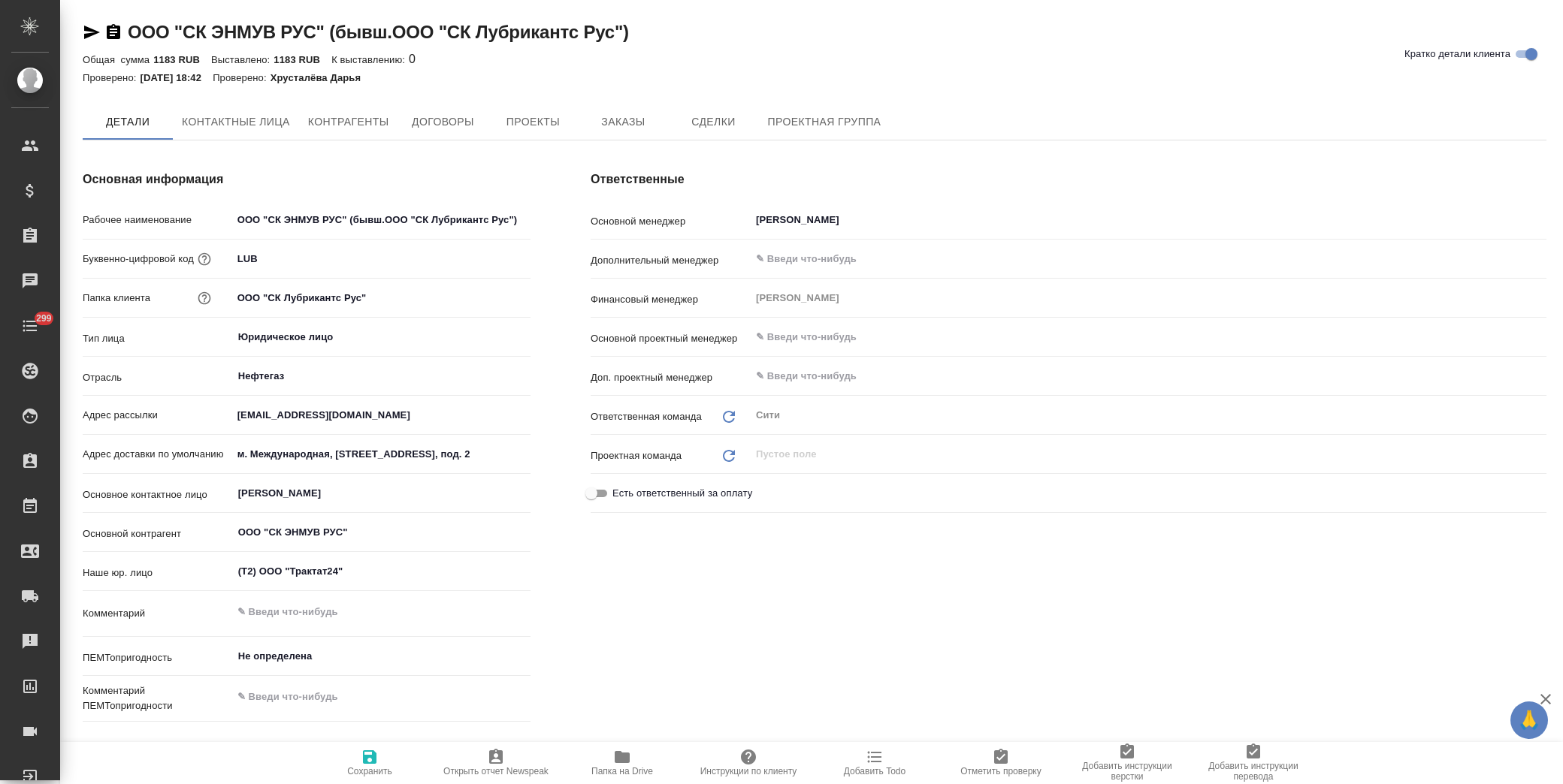
type textarea "x"
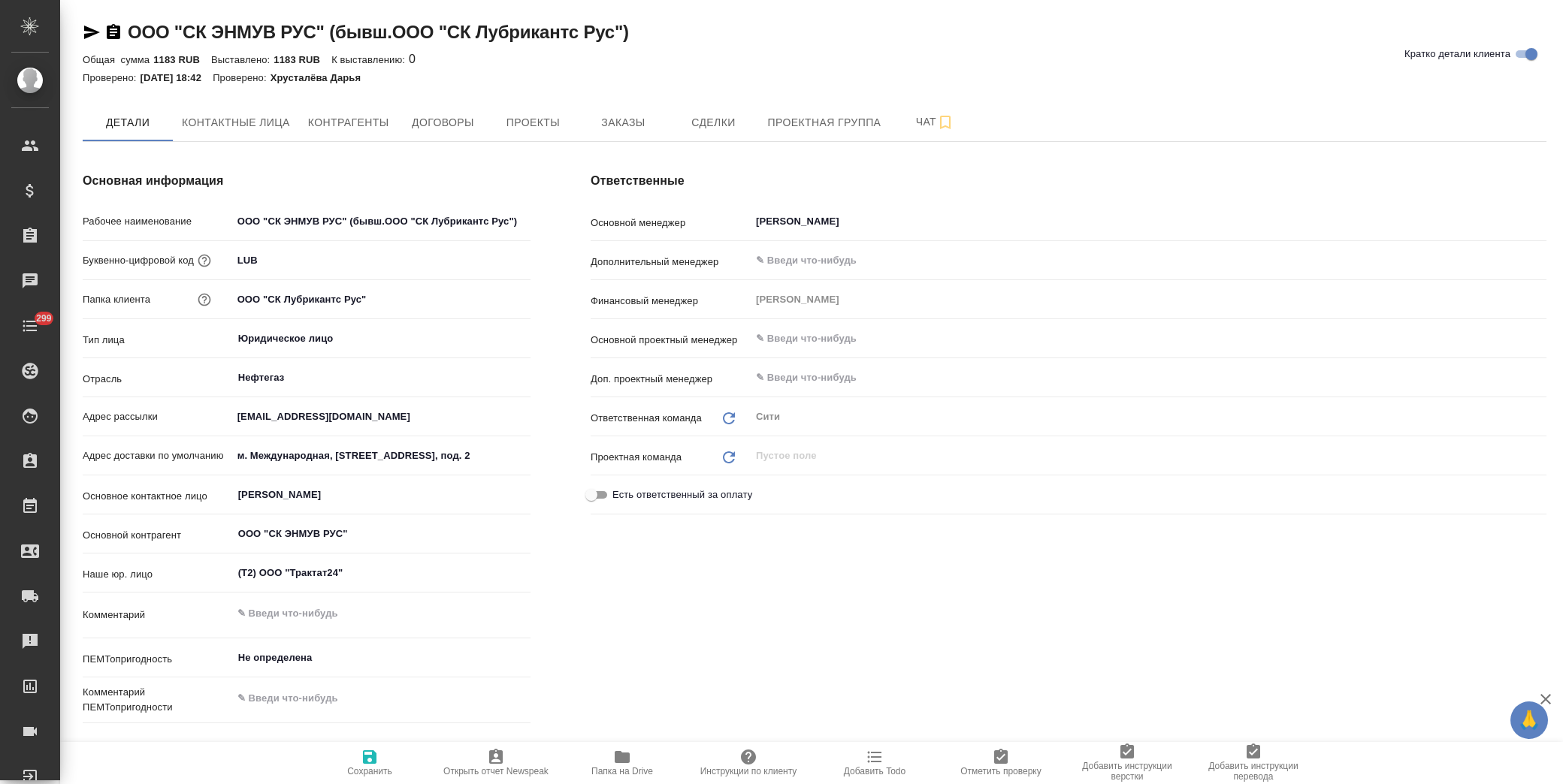
type textarea "x"
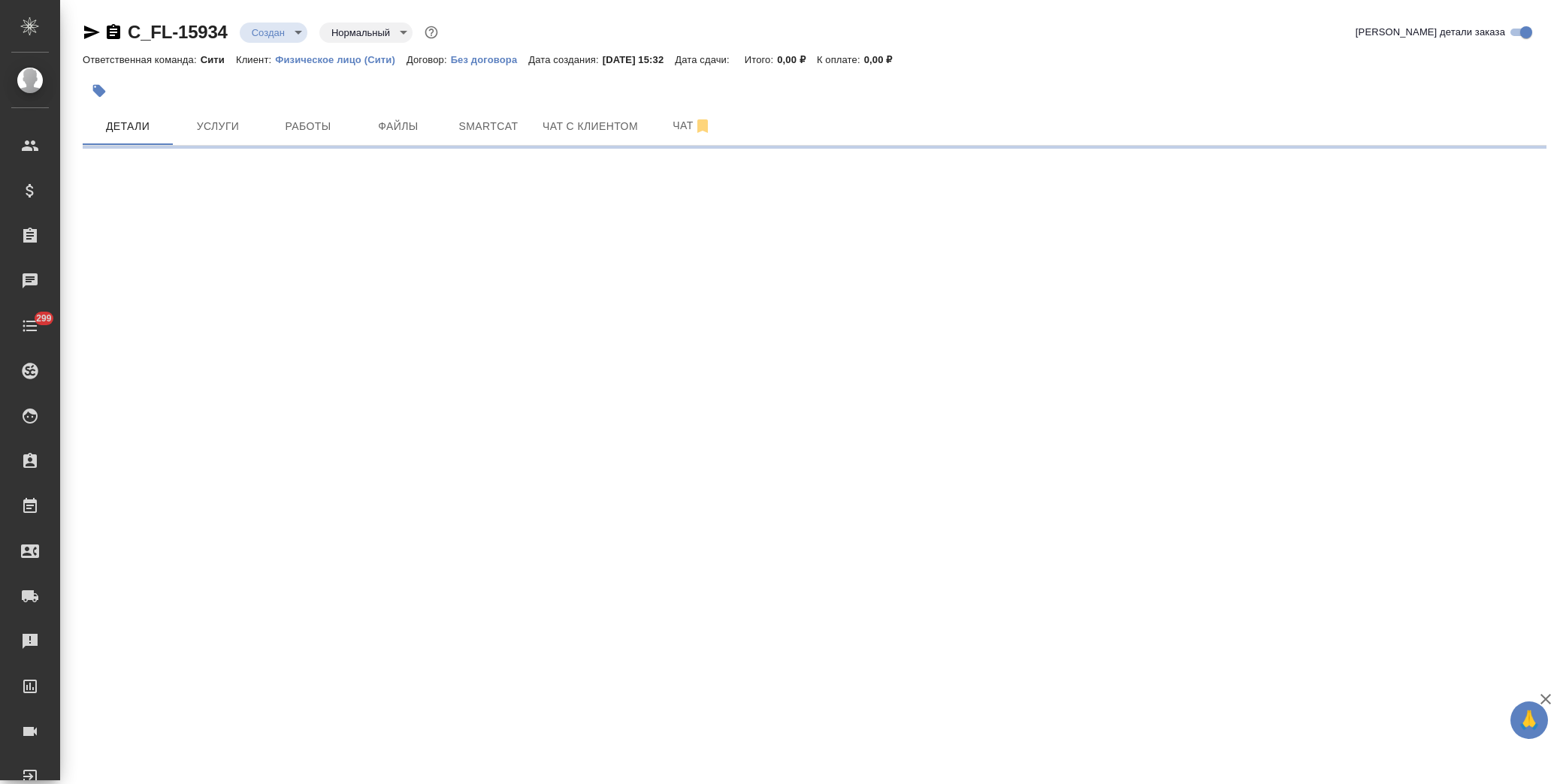
select select "RU"
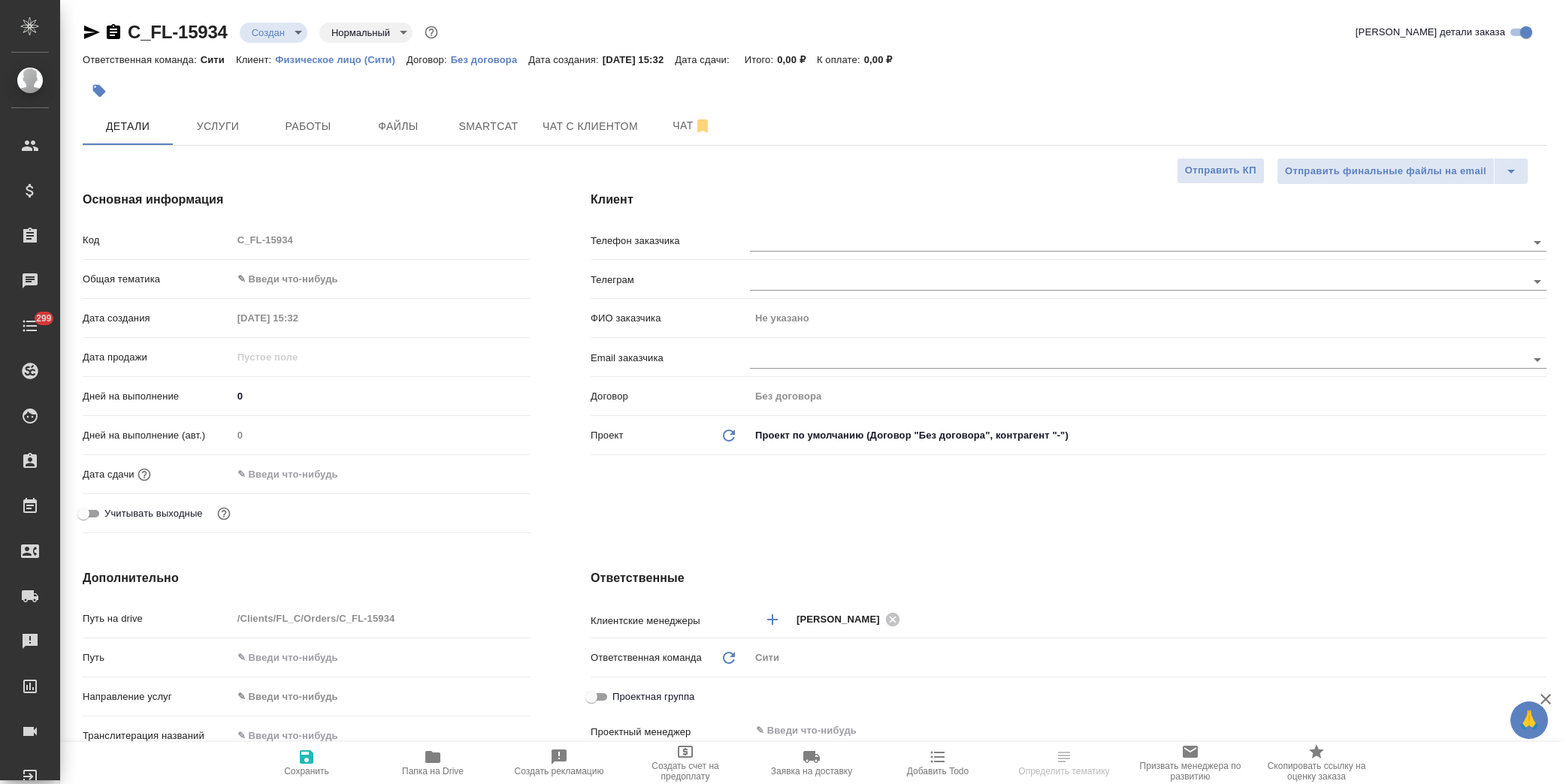
type textarea "x"
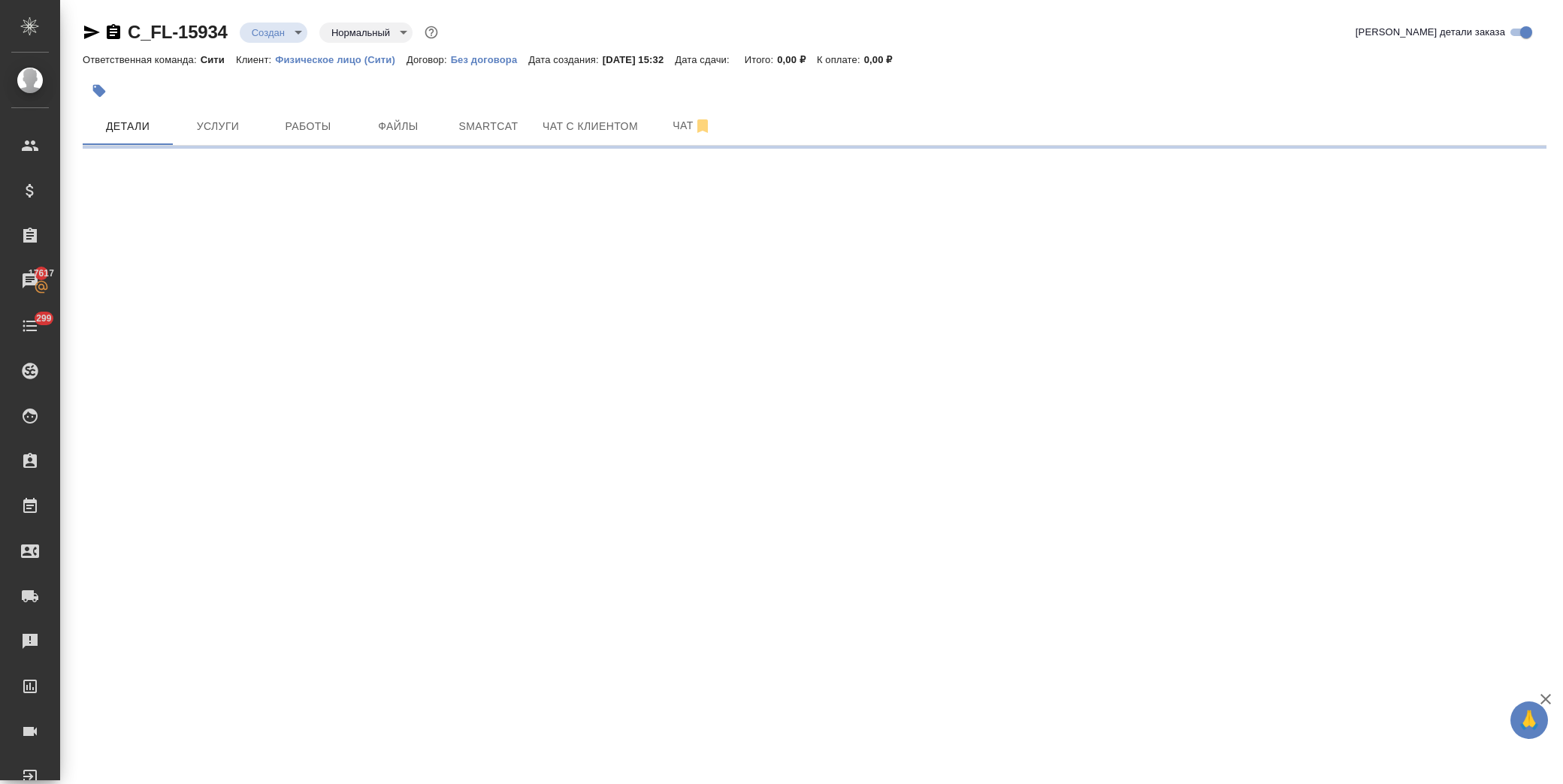
select select "RU"
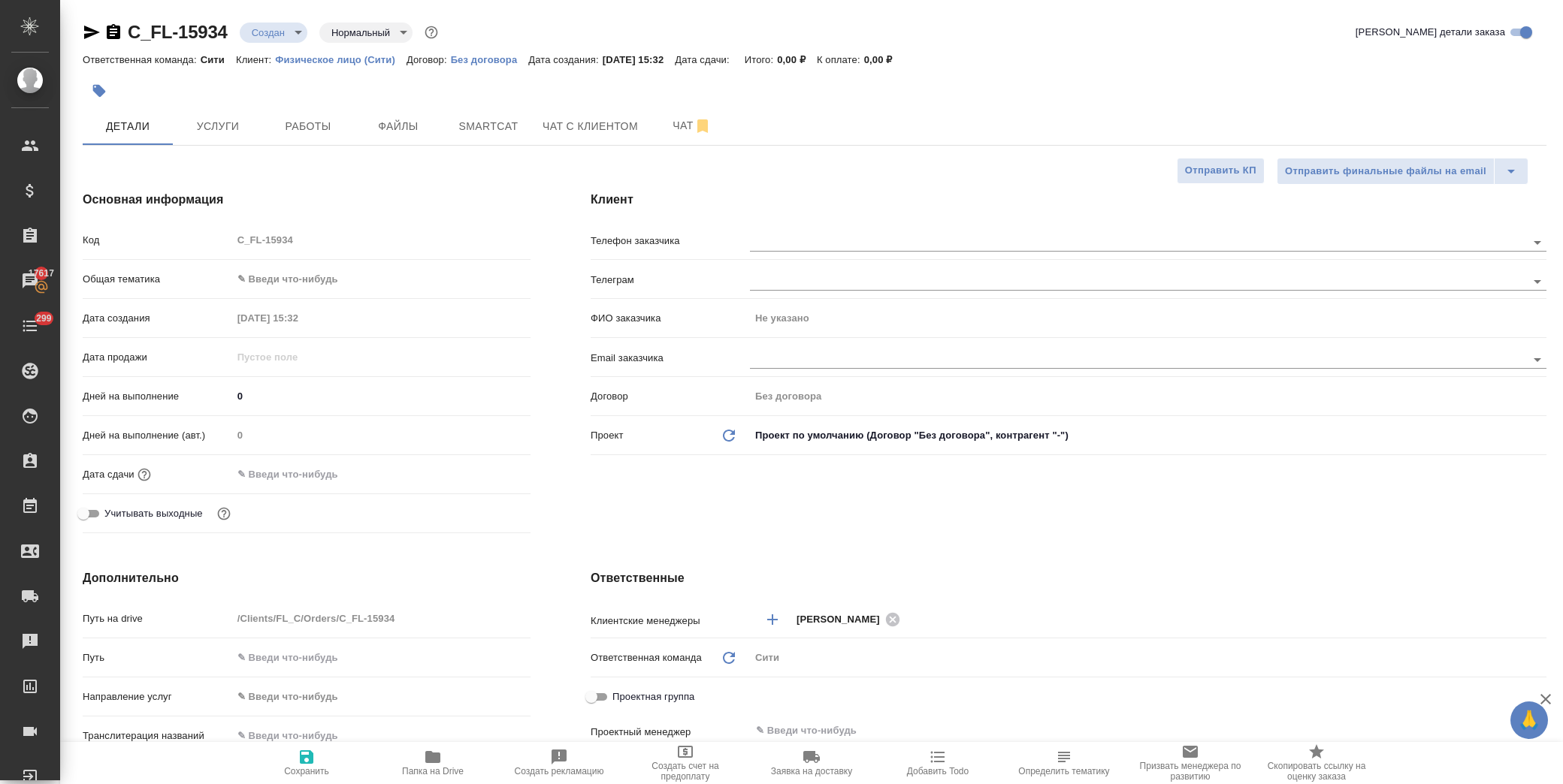
type textarea "x"
click at [230, 128] on span "Услуги" at bounding box center [218, 126] width 72 height 19
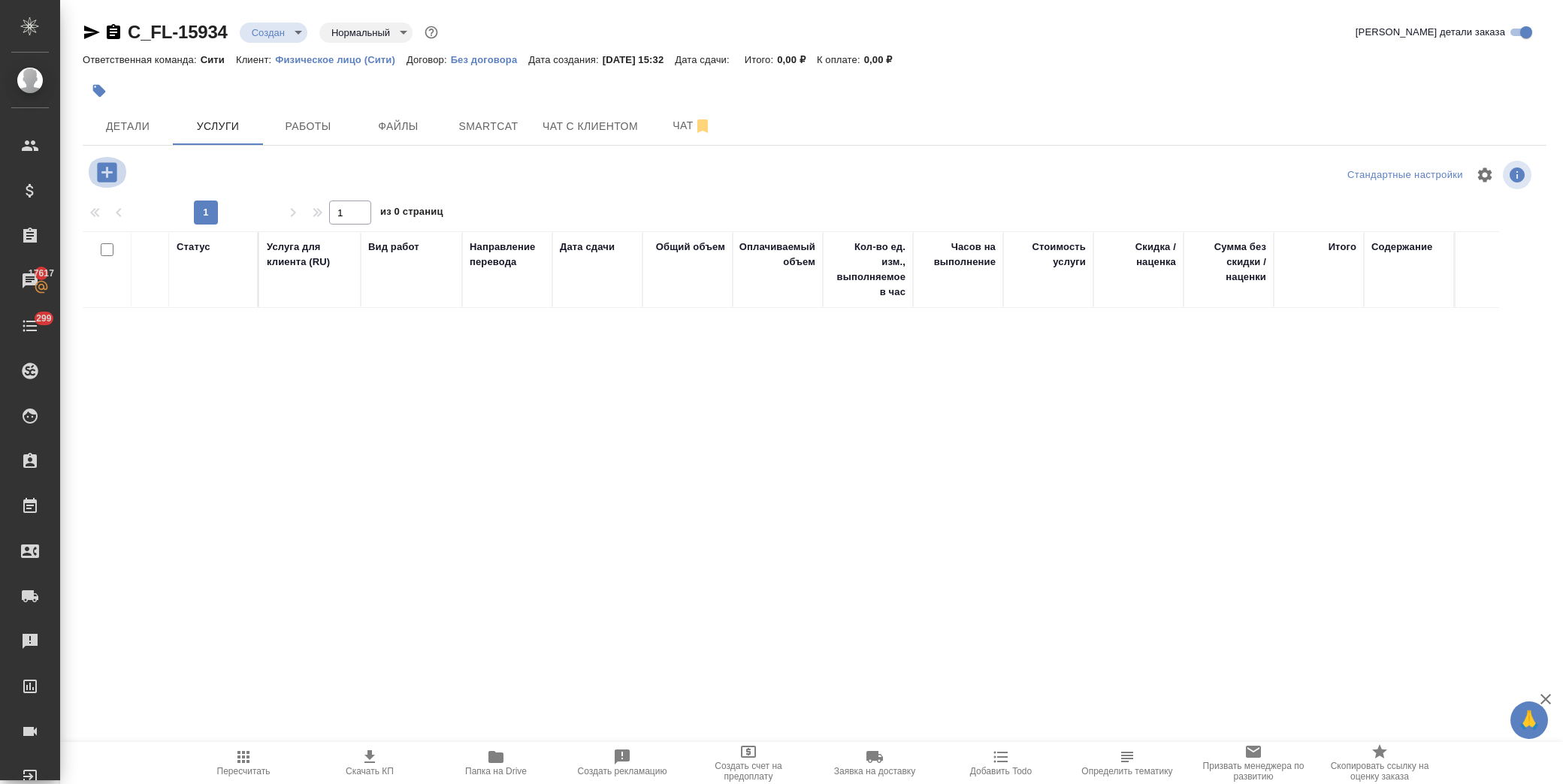
click at [113, 167] on icon "button" at bounding box center [106, 171] width 19 height 19
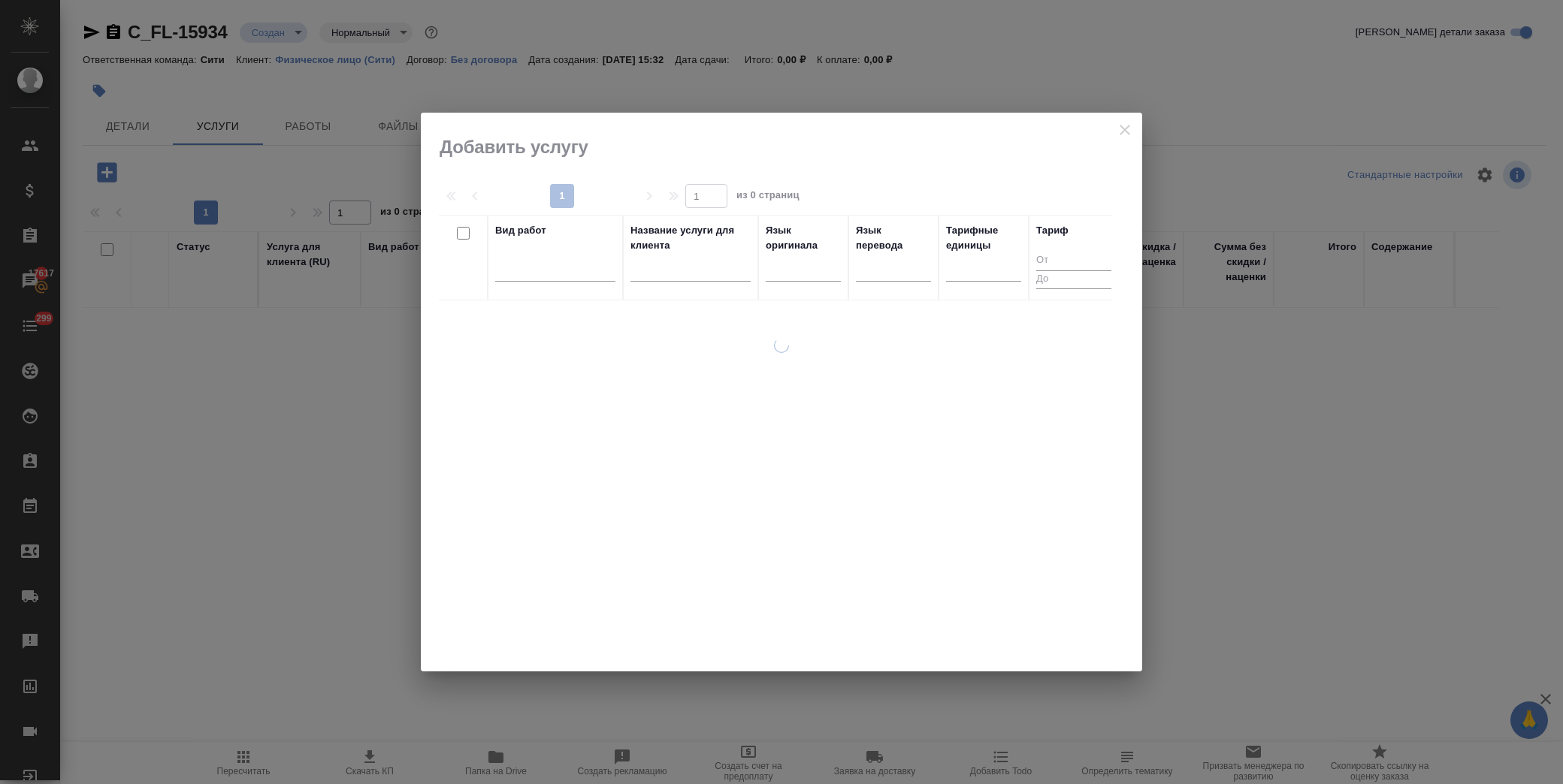
click at [1123, 126] on icon "close" at bounding box center [1125, 130] width 18 height 18
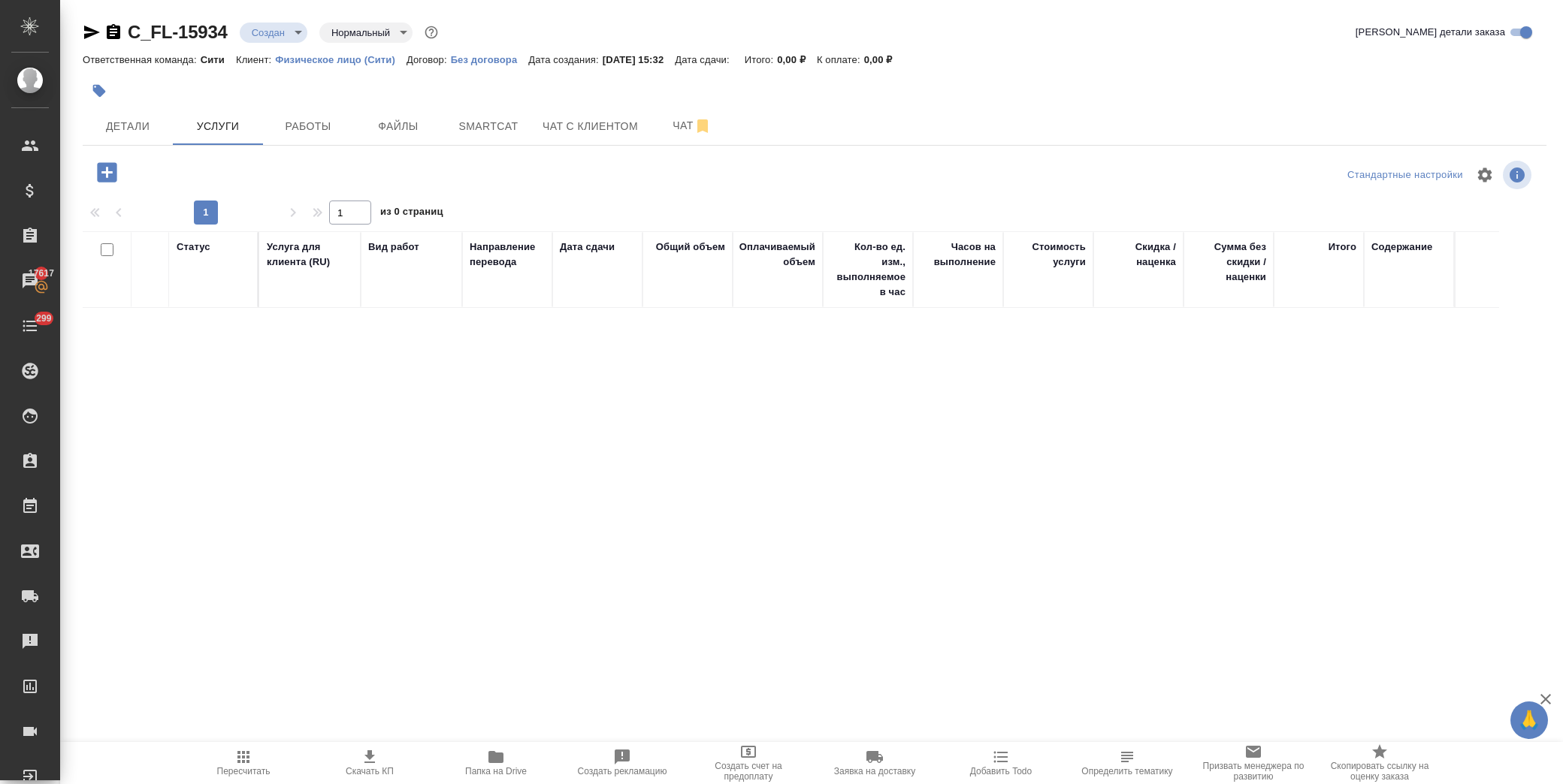
click at [532, 523] on div "Статус Услуга для клиента (RU) Вид работ Направление перевода Дата сдачи Общий …" at bounding box center [809, 392] width 1452 height 323
click at [136, 136] on span "Детали" at bounding box center [127, 126] width 72 height 19
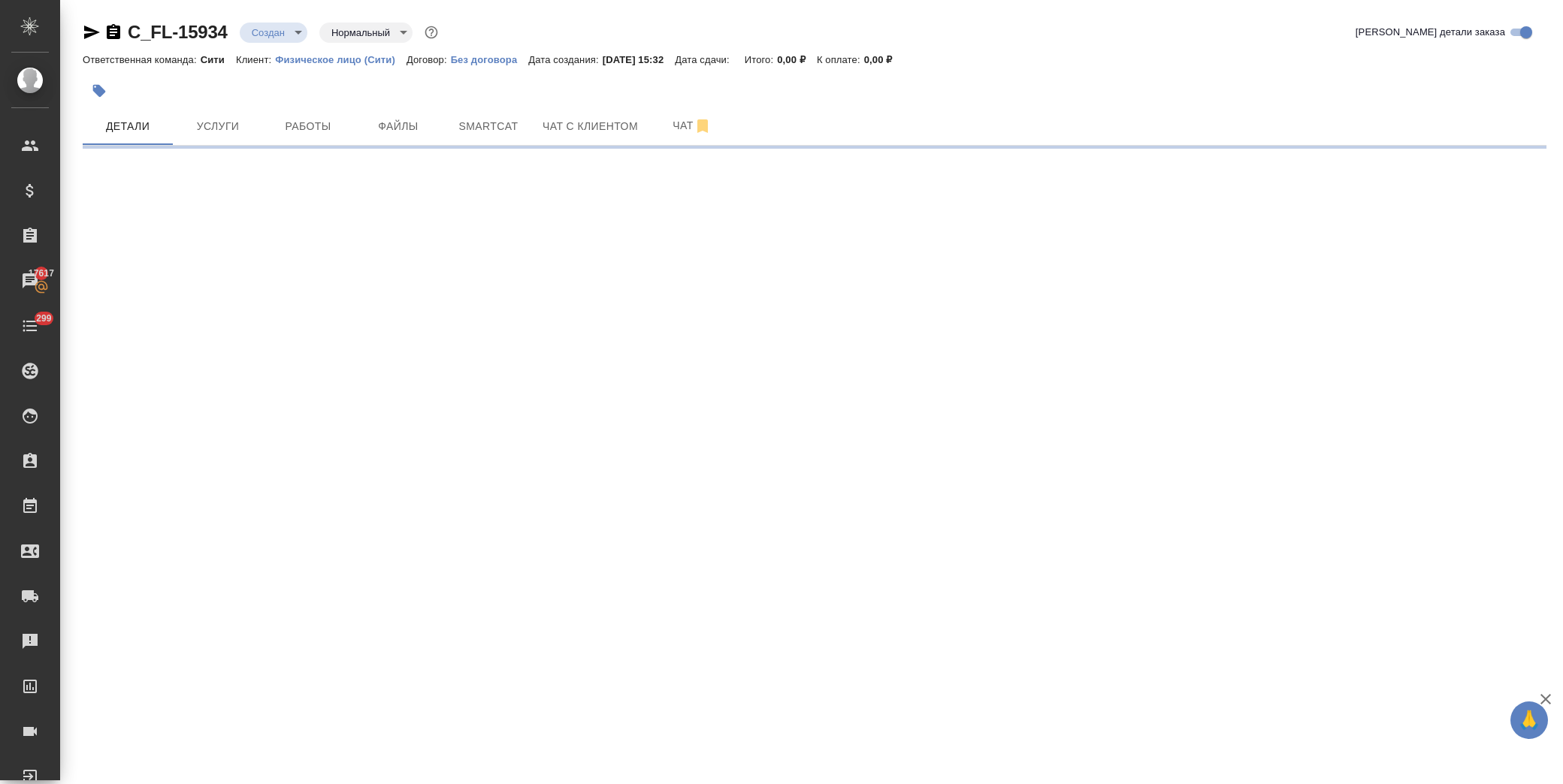
select select "RU"
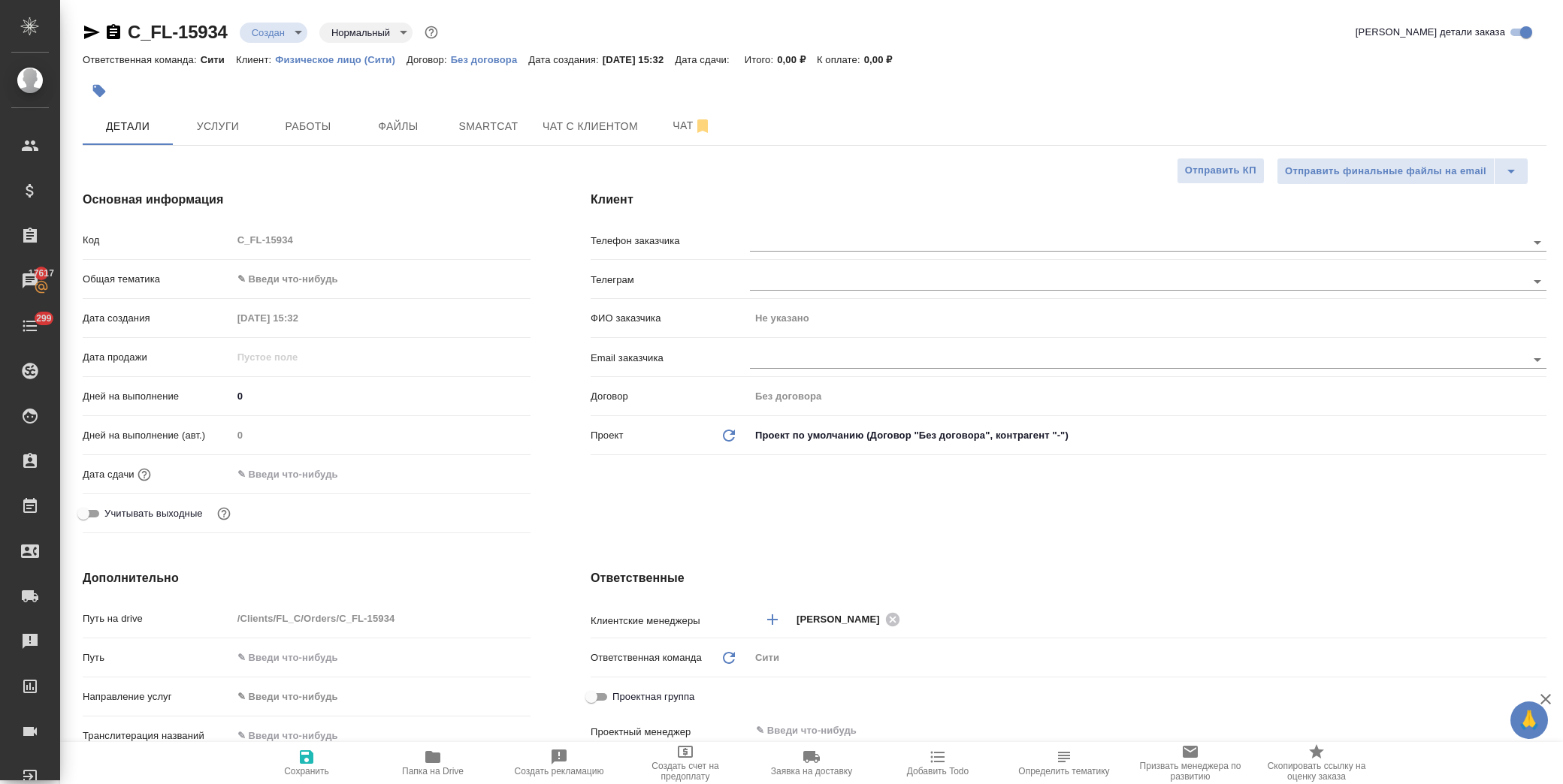
type textarea "x"
click at [335, 467] on input "text" at bounding box center [298, 475] width 131 height 22
click at [486, 473] on icon "button" at bounding box center [487, 474] width 18 height 18
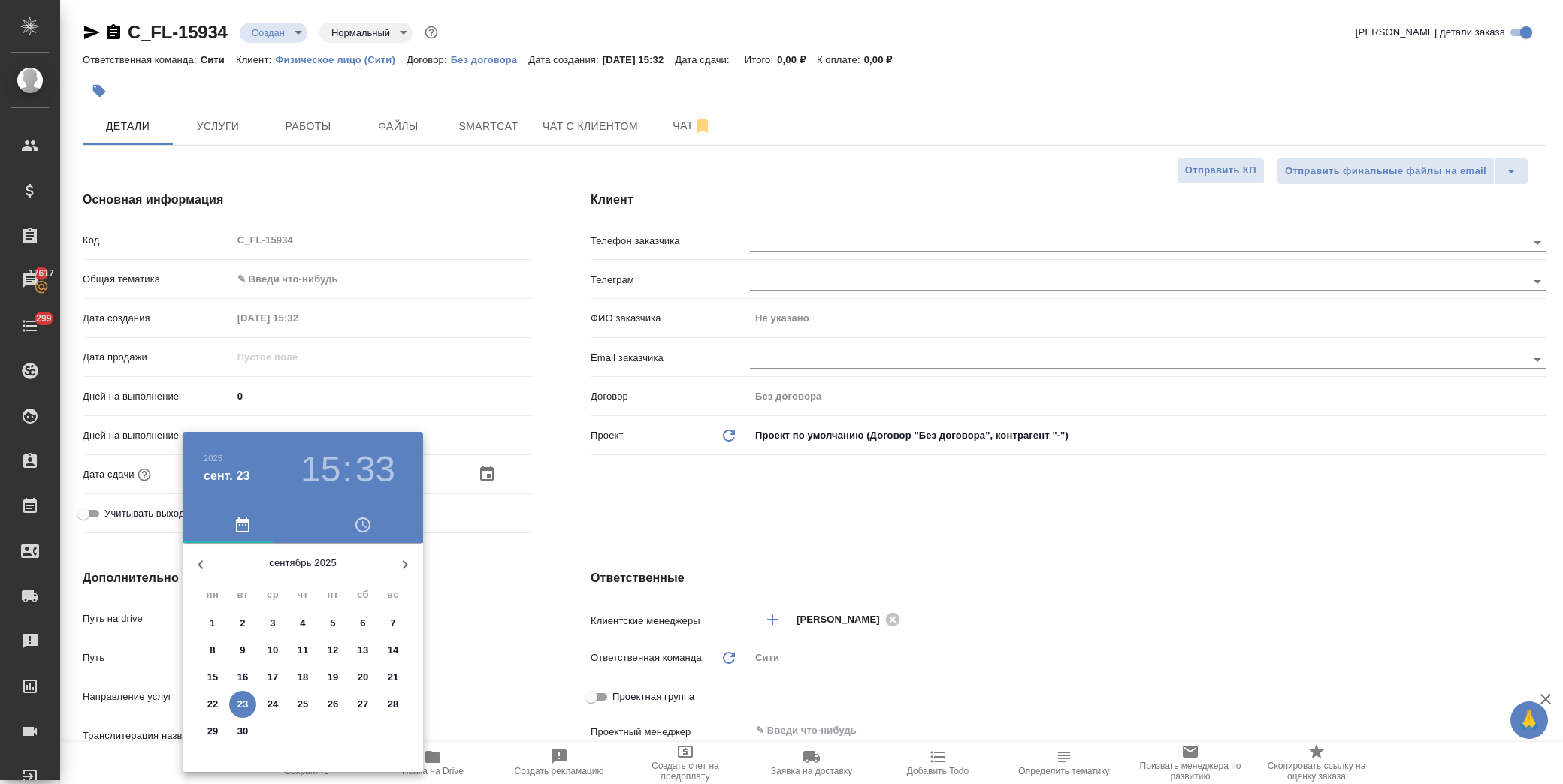
click at [304, 702] on p "25" at bounding box center [304, 705] width 12 height 15
type input "25.09.2025 15:33"
type textarea "x"
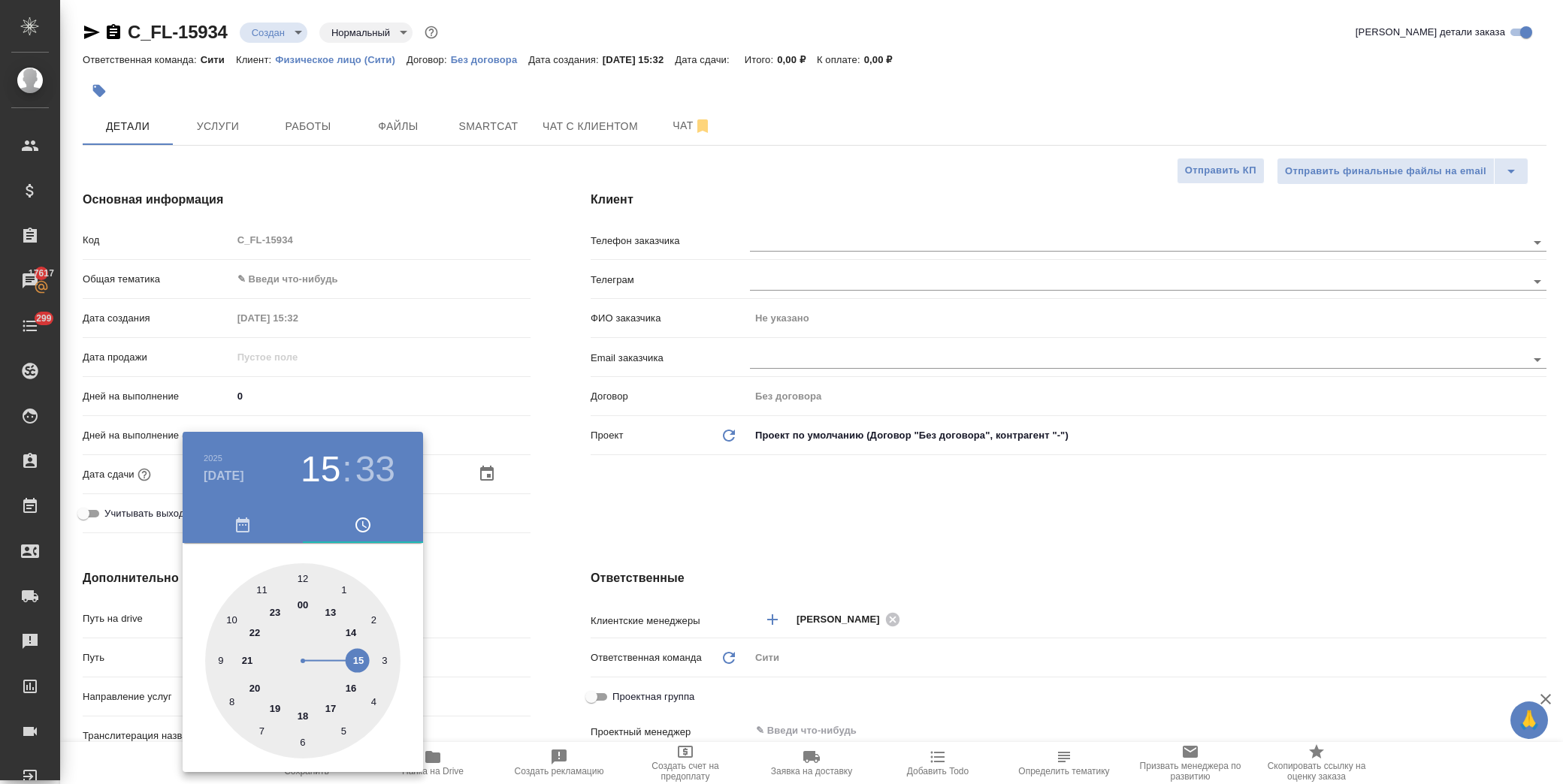
click at [331, 710] on div at bounding box center [303, 661] width 195 height 195
type input "25.09.2025 17:33"
type textarea "x"
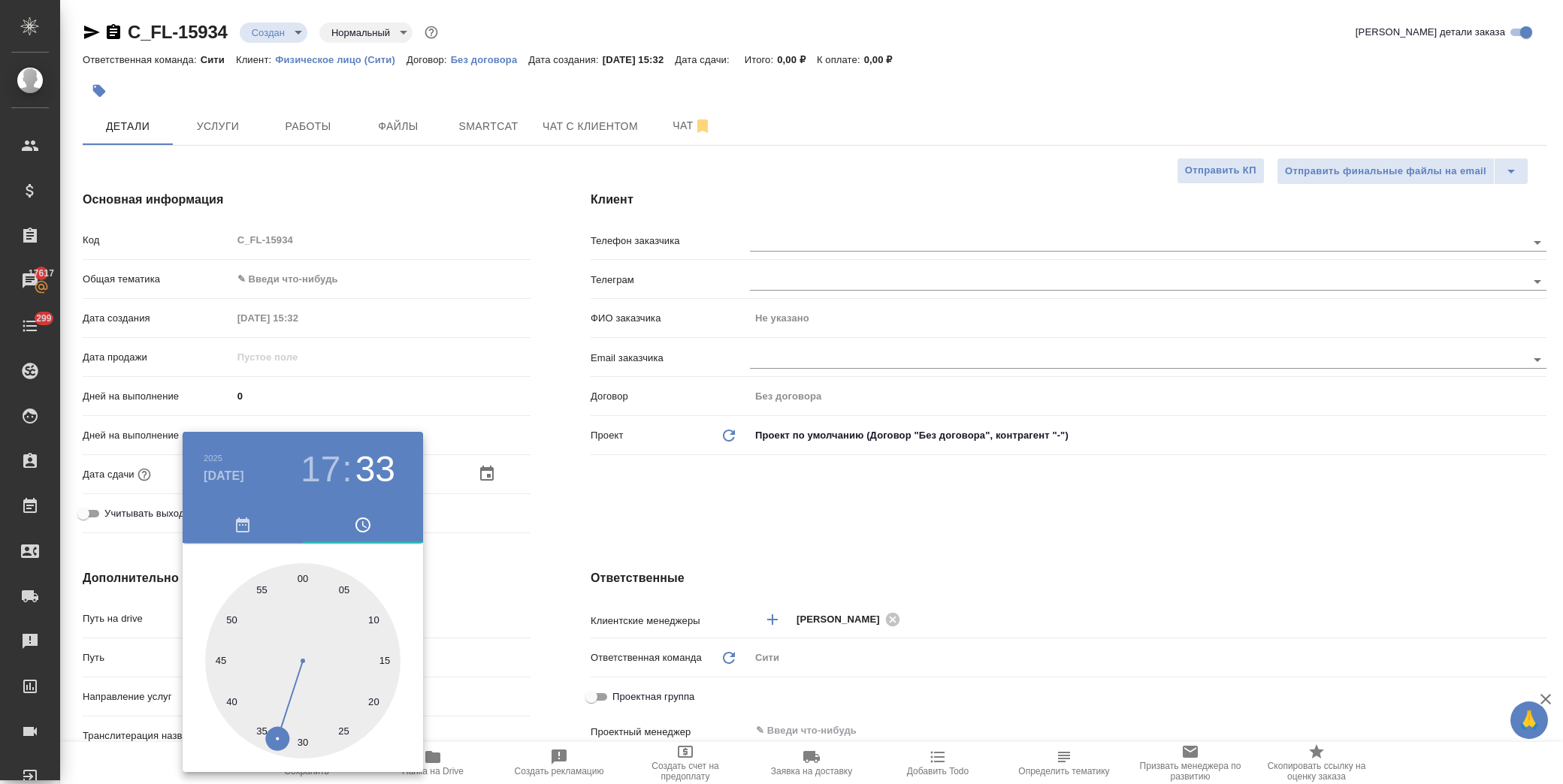
click at [304, 580] on div at bounding box center [303, 661] width 195 height 195
type input "25.09.2025 17:00"
type textarea "x"
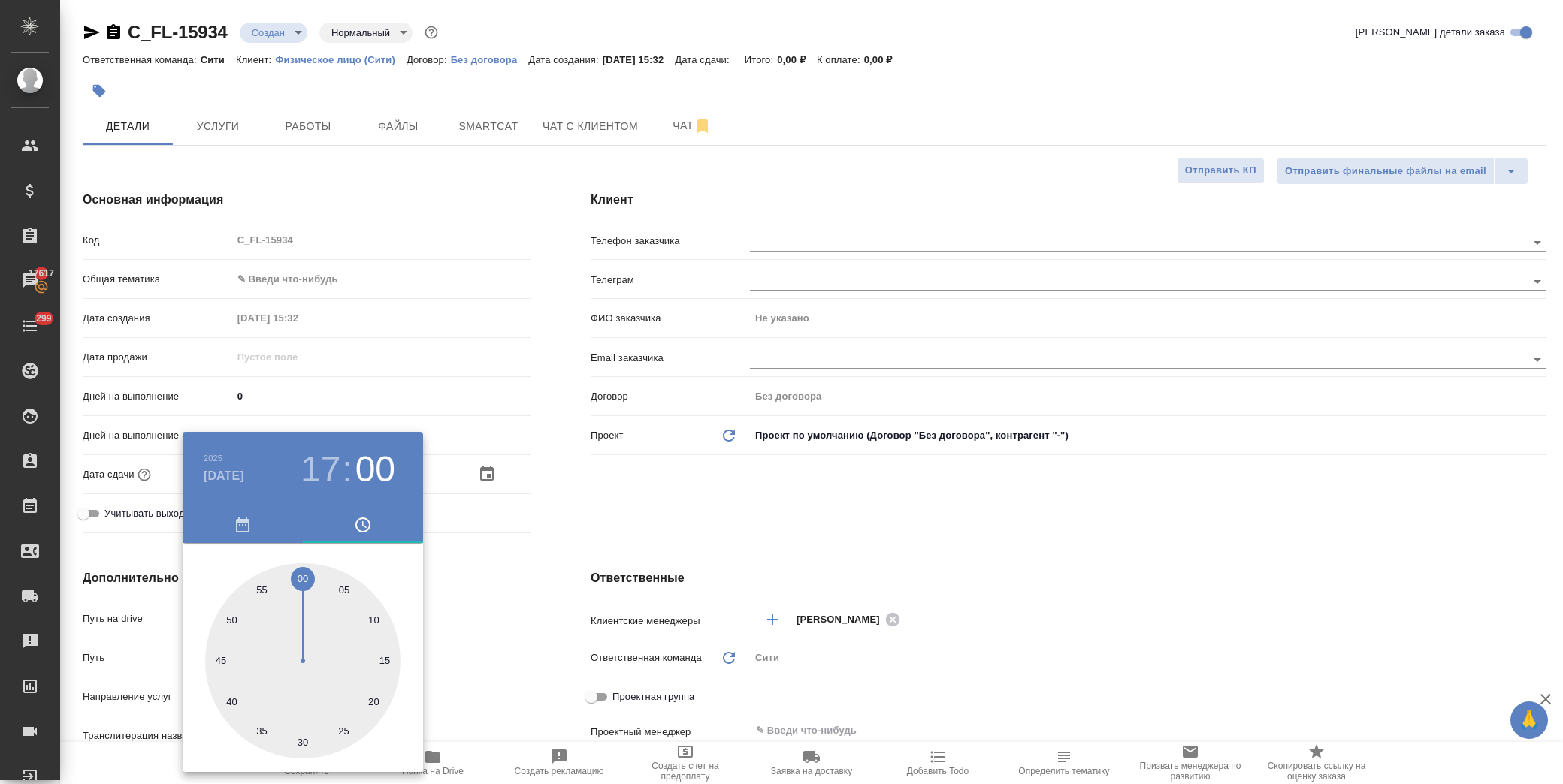
click at [603, 502] on div at bounding box center [781, 392] width 1563 height 784
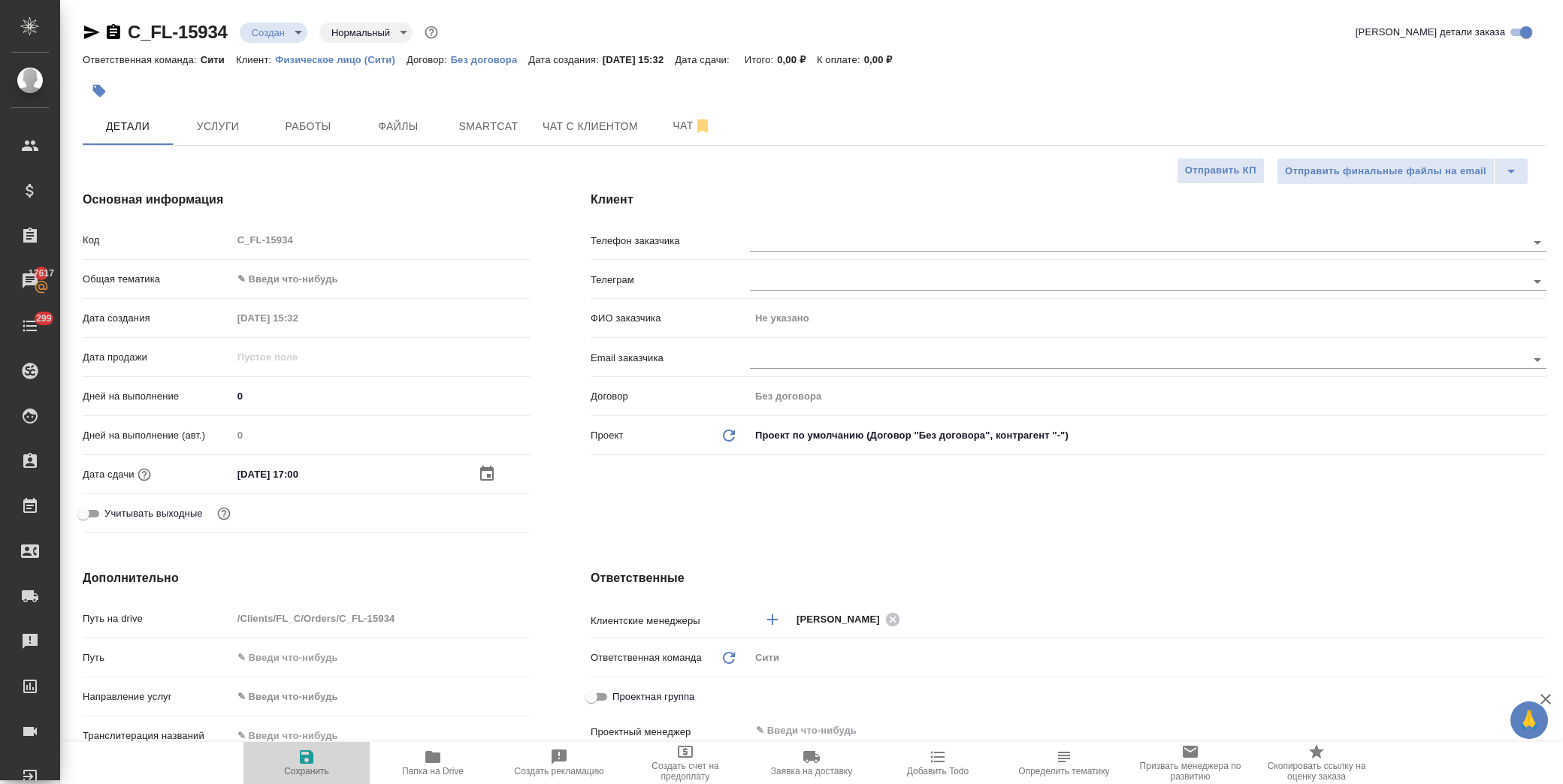
click at [321, 762] on span "Сохранить" at bounding box center [307, 762] width 108 height 28
type textarea "x"
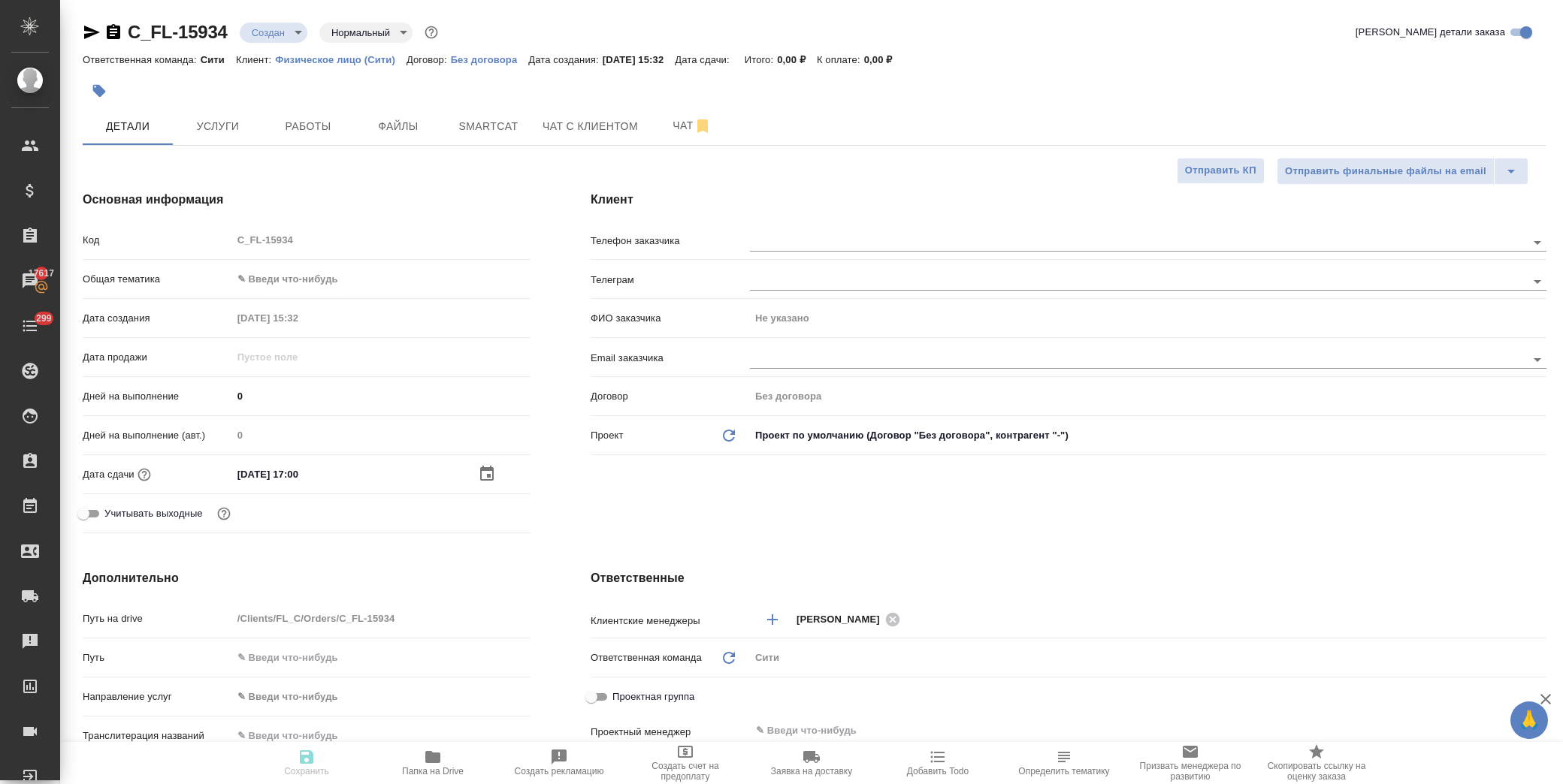
type textarea "x"
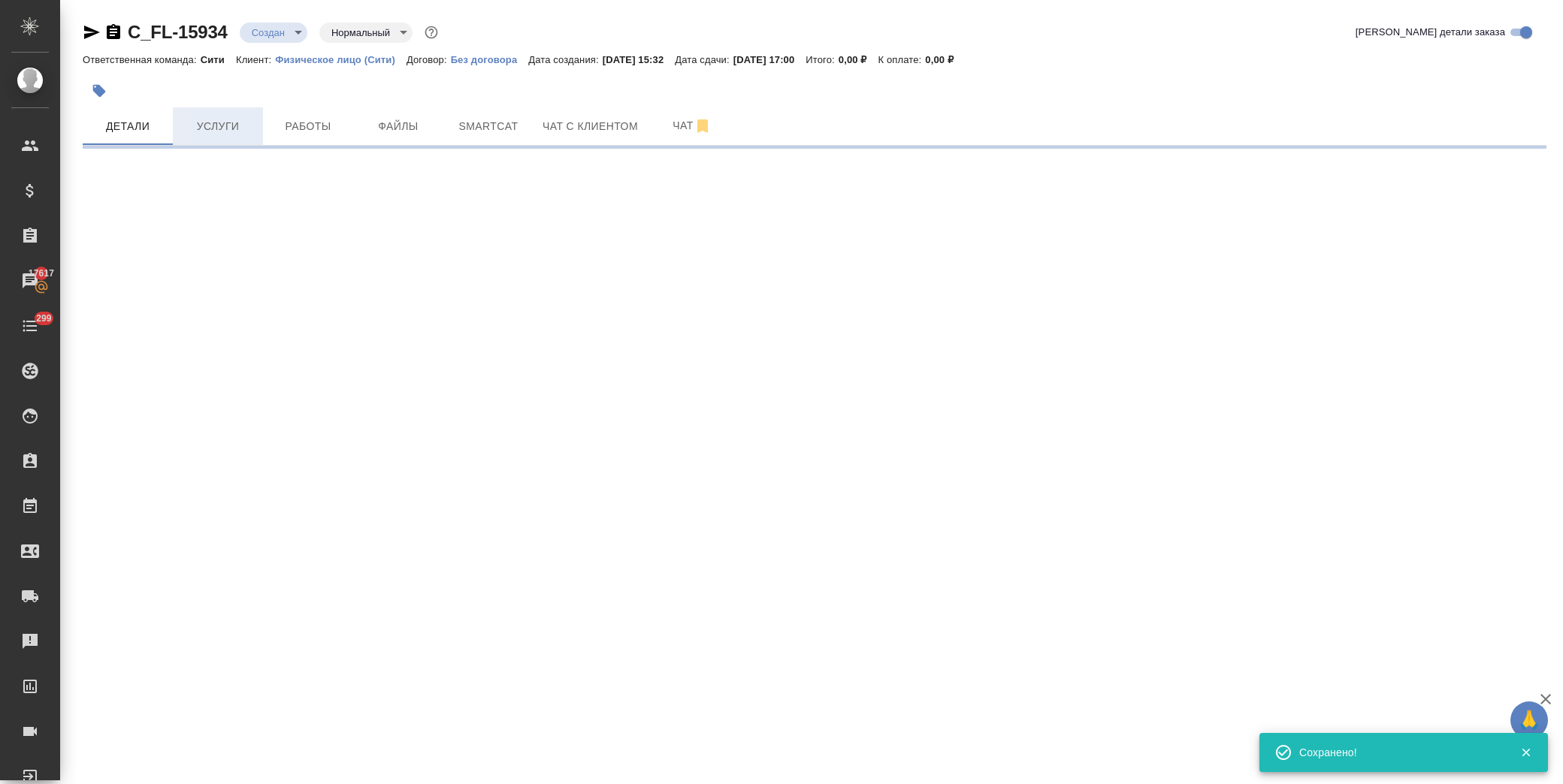
select select "RU"
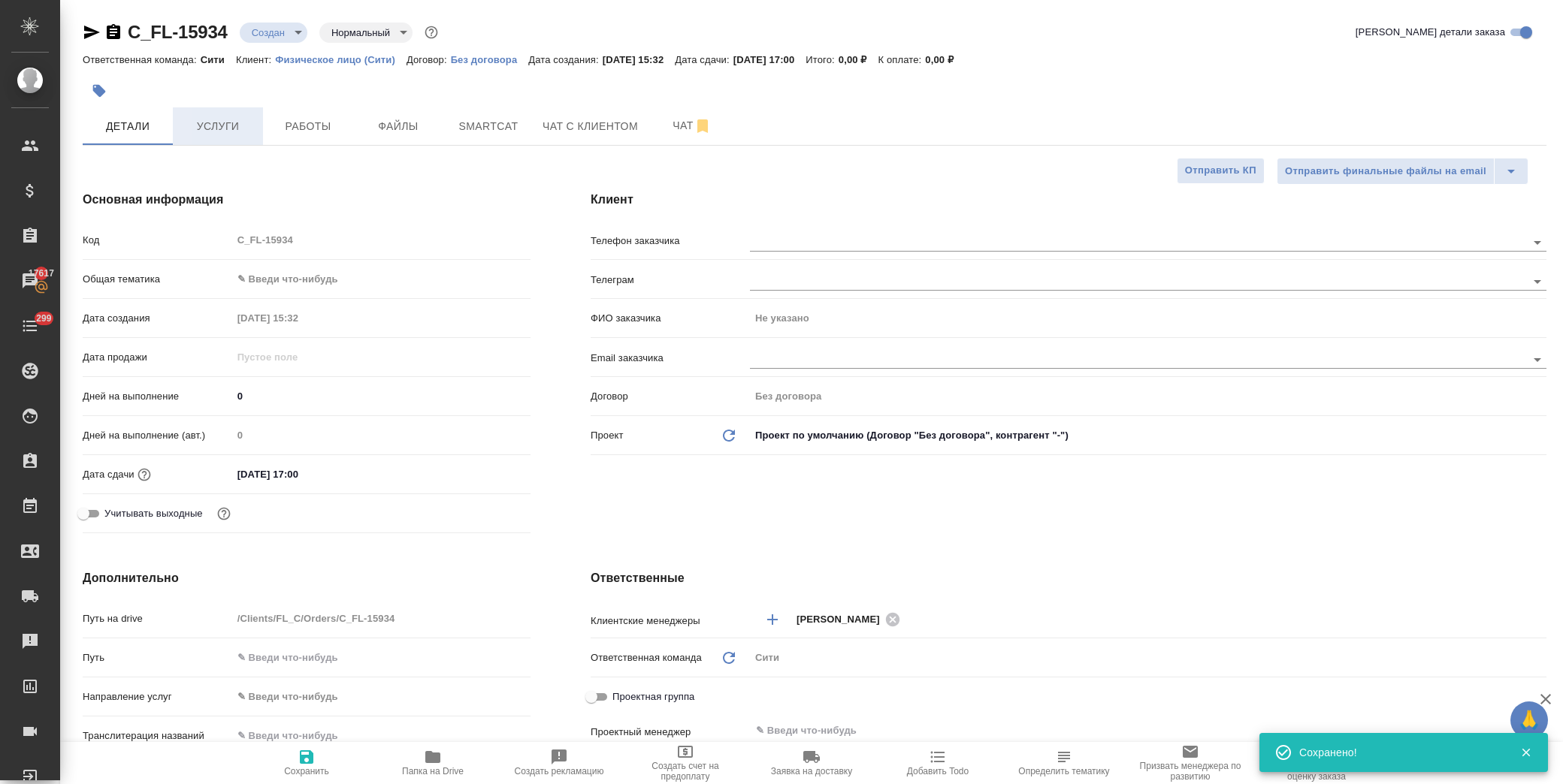
type textarea "x"
click at [227, 123] on span "Услуги" at bounding box center [218, 126] width 72 height 19
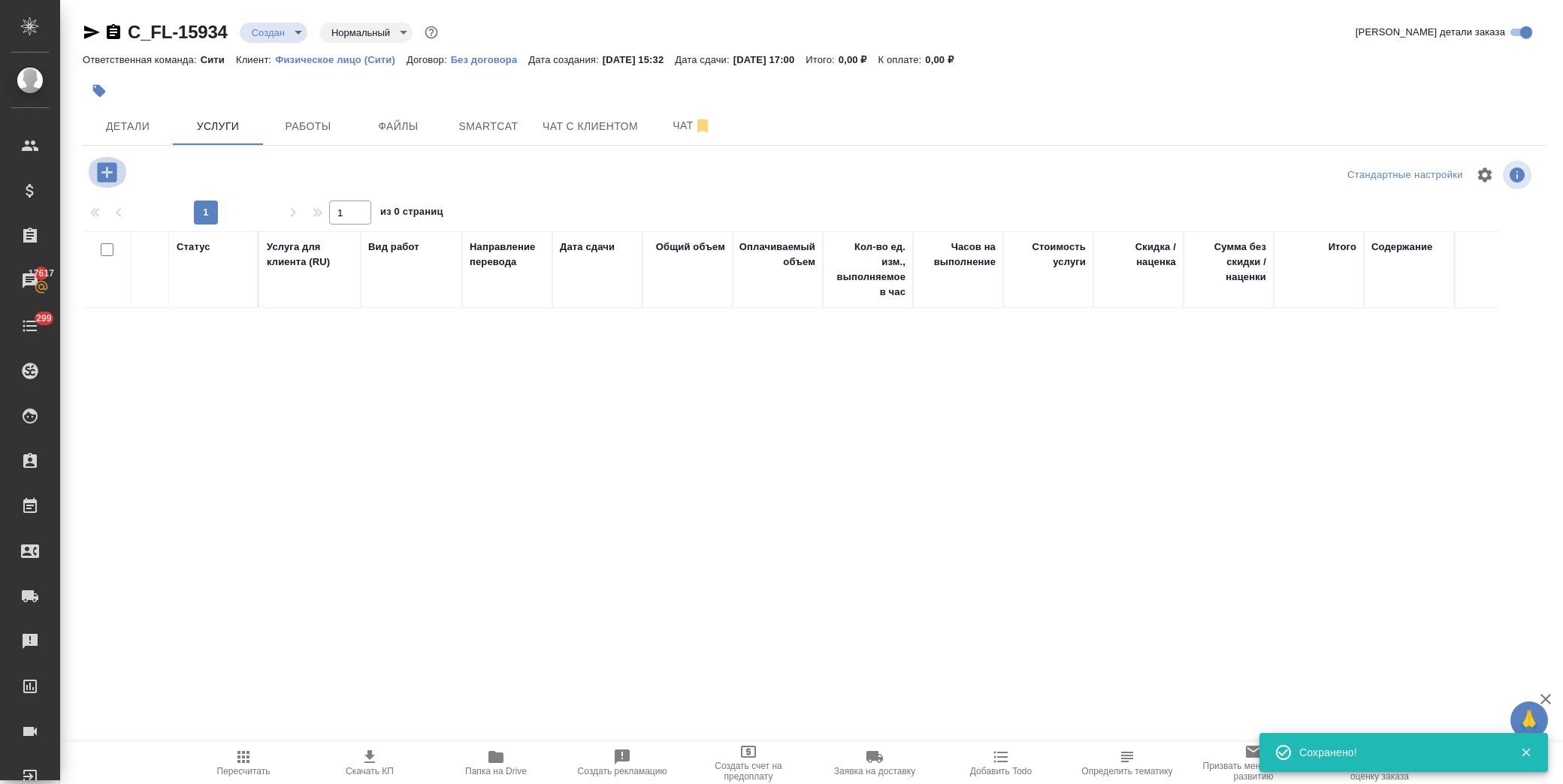
click at [104, 173] on icon "button" at bounding box center [107, 173] width 27 height 27
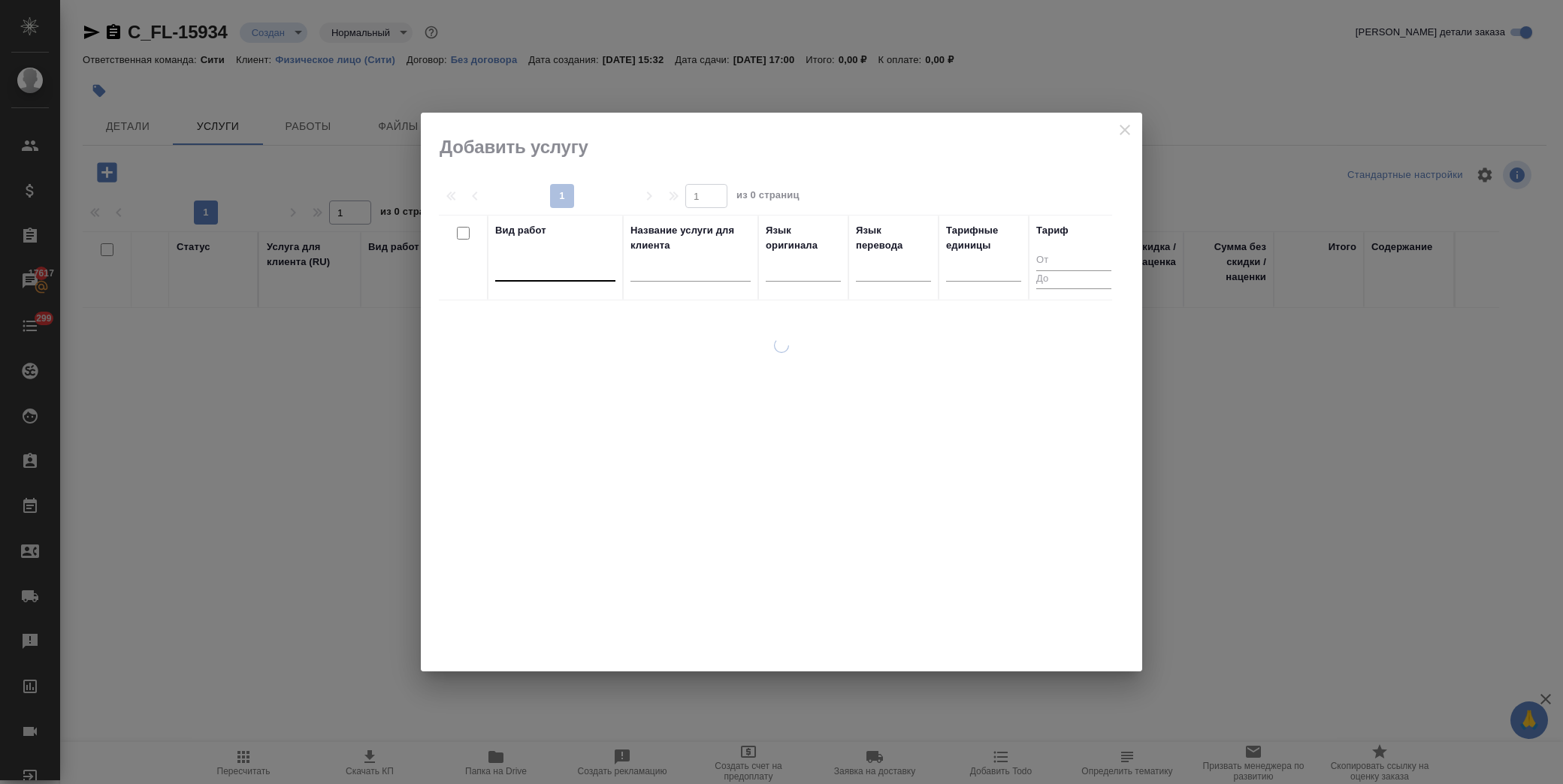
click at [510, 265] on div at bounding box center [555, 266] width 121 height 22
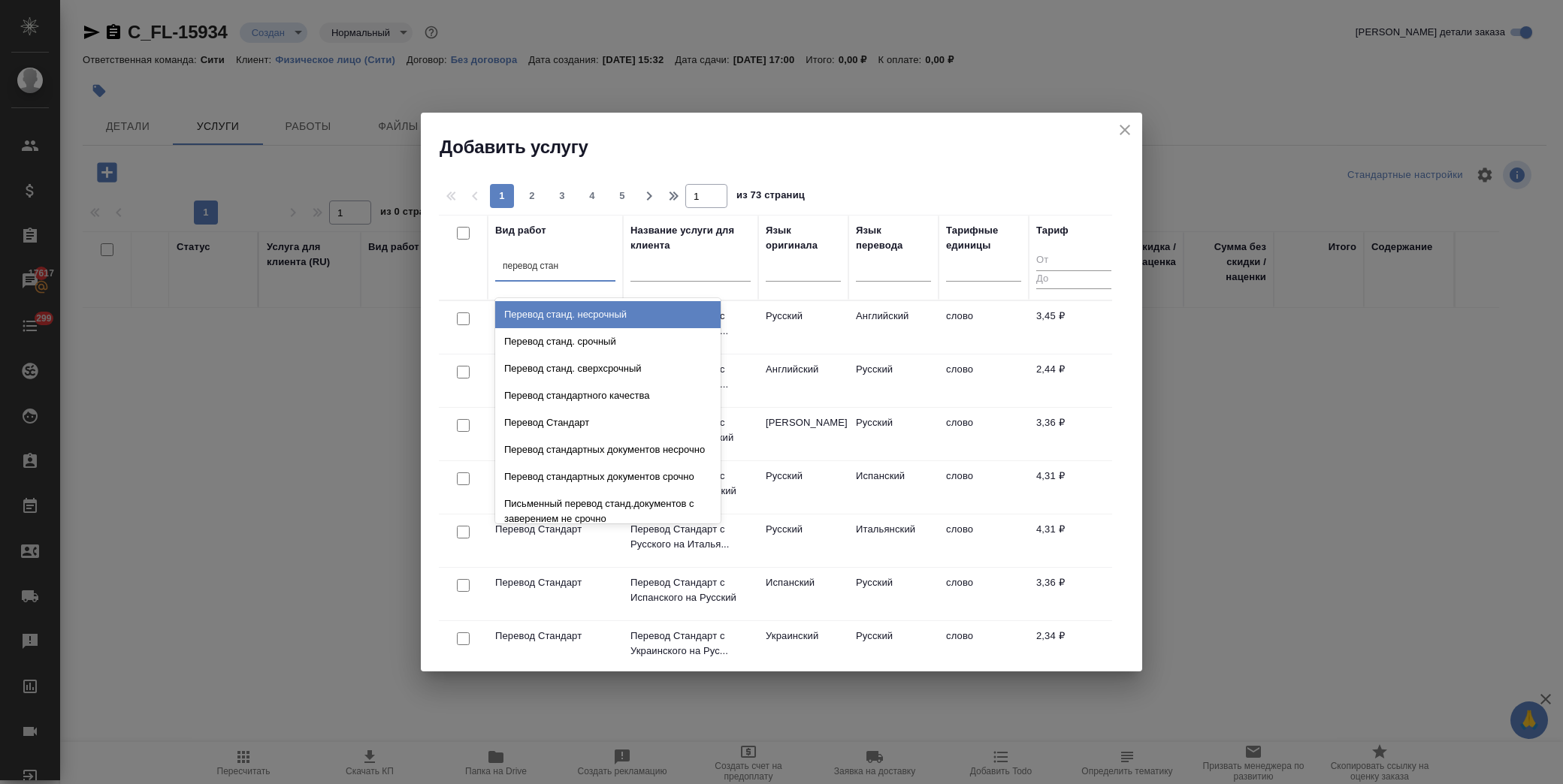
type input "перевод станд"
click at [604, 312] on div "Перевод станд. несрочный" at bounding box center [607, 314] width 225 height 27
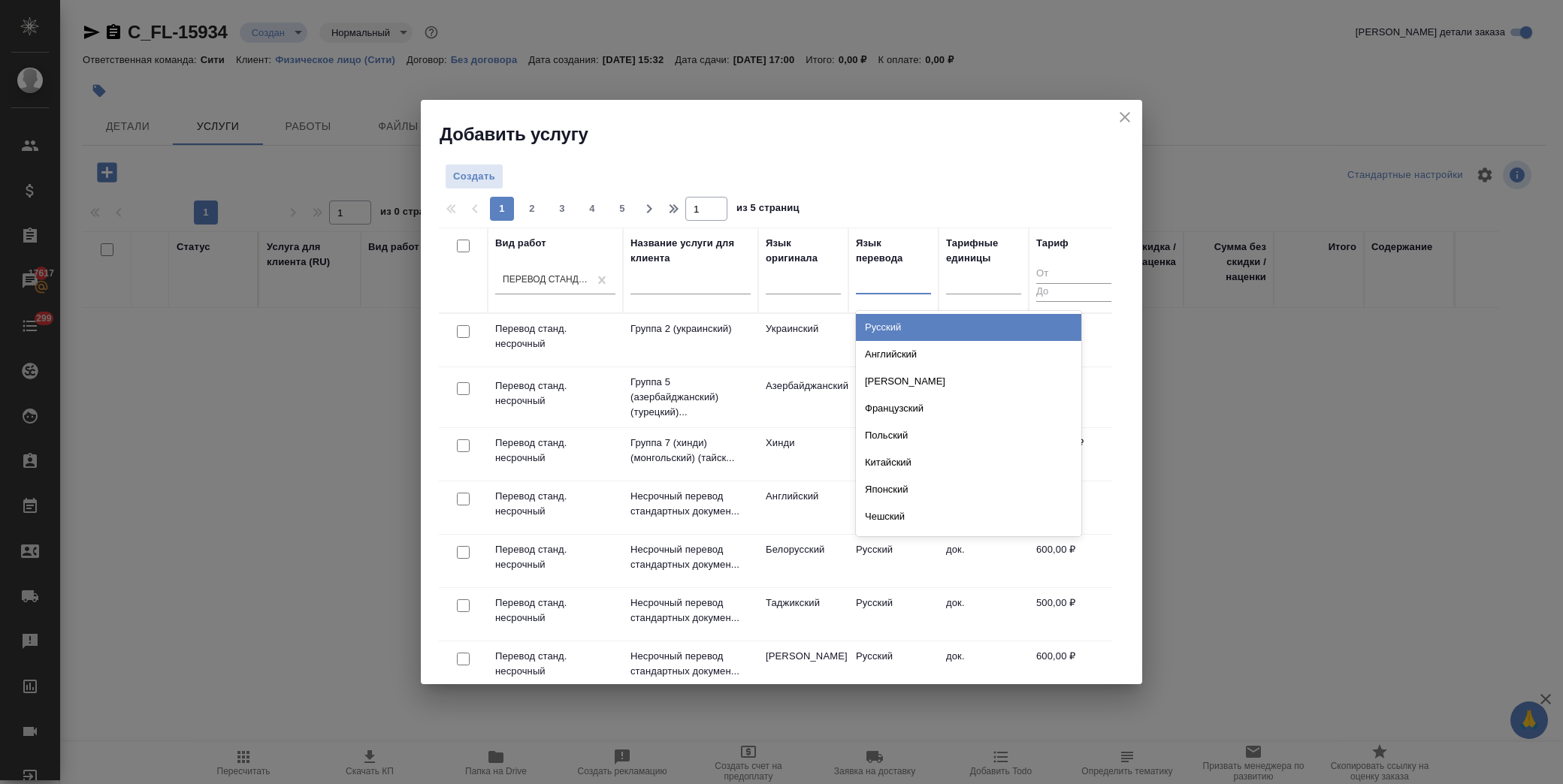
click at [883, 288] on div at bounding box center [893, 279] width 75 height 22
type input "анг"
click at [913, 318] on div "Английский" at bounding box center [968, 328] width 225 height 27
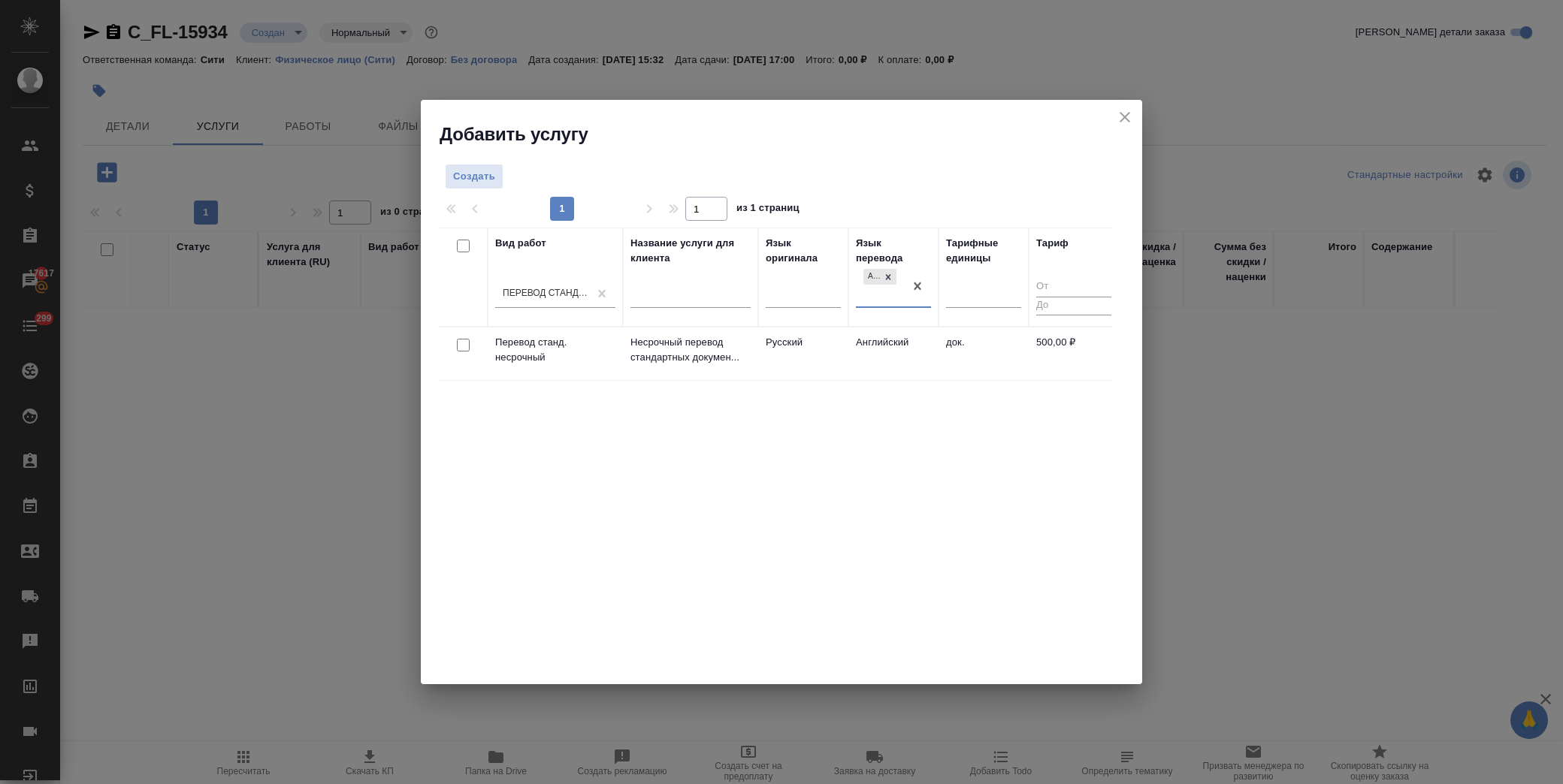
click at [462, 343] on input "checkbox" at bounding box center [462, 345] width 12 height 12
checkbox input "true"
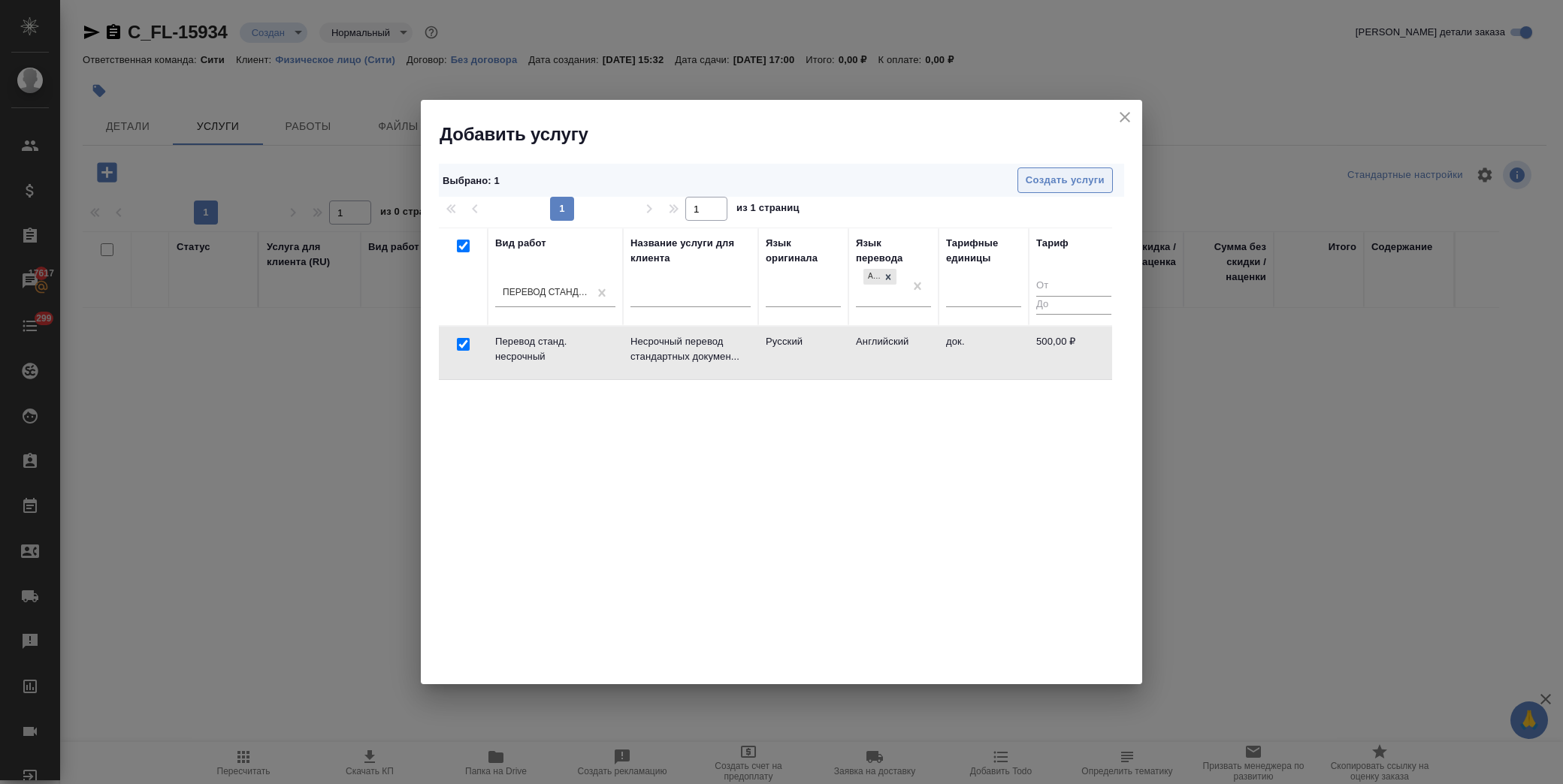
click at [1071, 175] on span "Создать услуги" at bounding box center [1065, 180] width 79 height 17
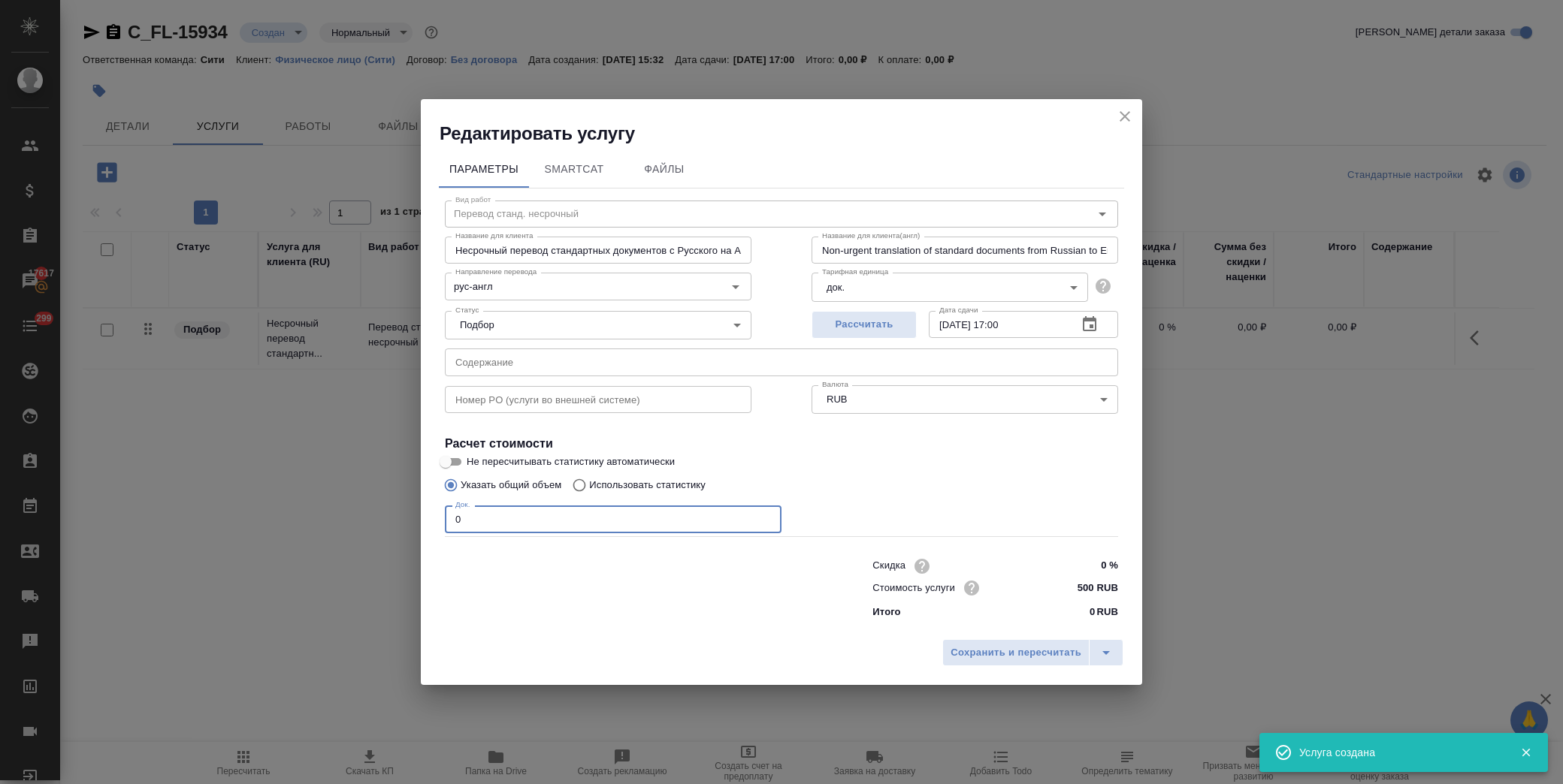
drag, startPoint x: 307, startPoint y: 525, endPoint x: 277, endPoint y: 521, distance: 30.3
click at [277, 521] on div "Редактировать услугу Параметры SmartCat Файлы Вид работ Перевод станд. несрочны…" at bounding box center [781, 392] width 1563 height 784
type input "1"
click at [987, 656] on span "Сохранить и пересчитать" at bounding box center [1016, 653] width 131 height 17
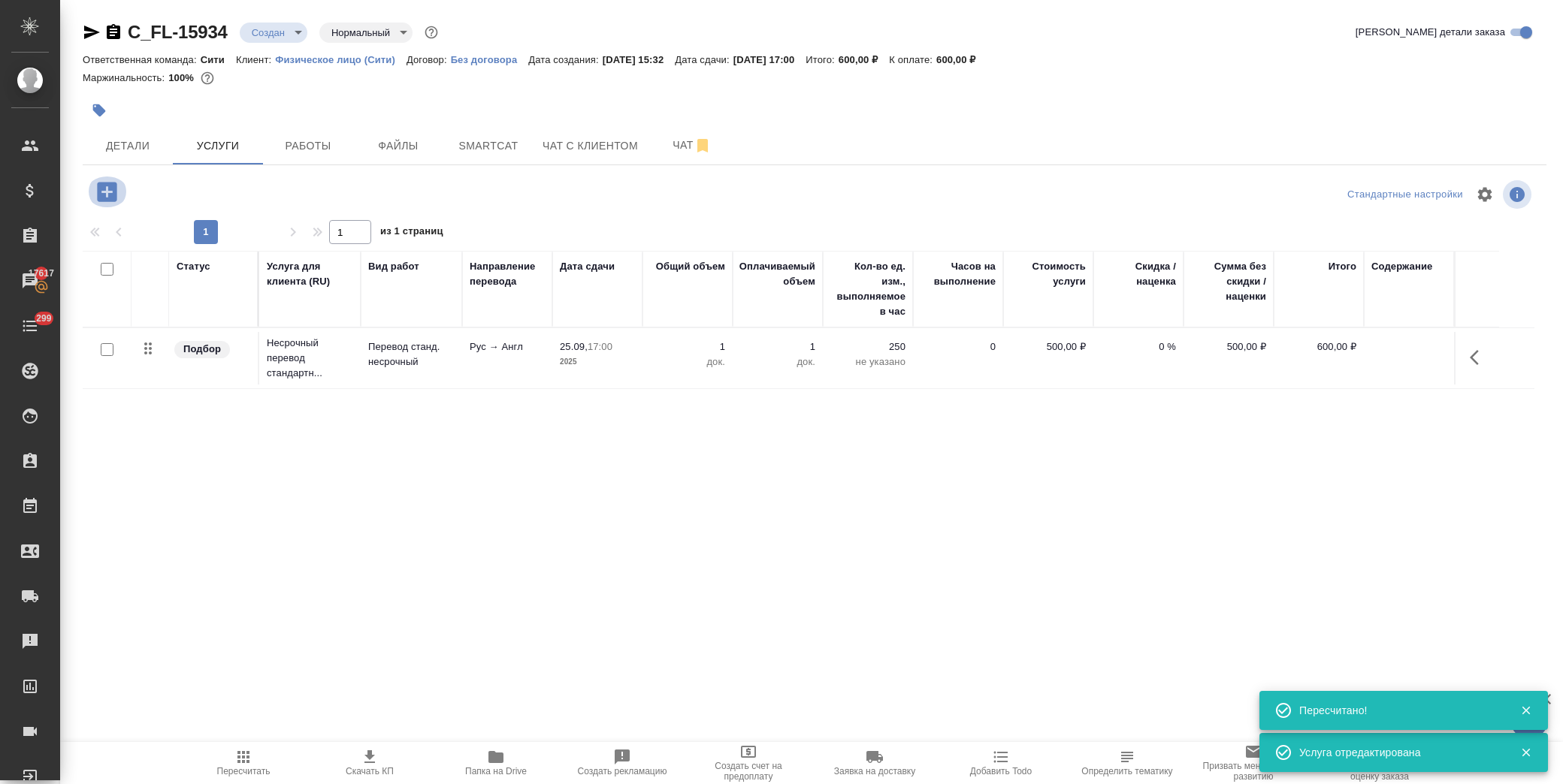
click at [100, 191] on icon "button" at bounding box center [106, 191] width 19 height 19
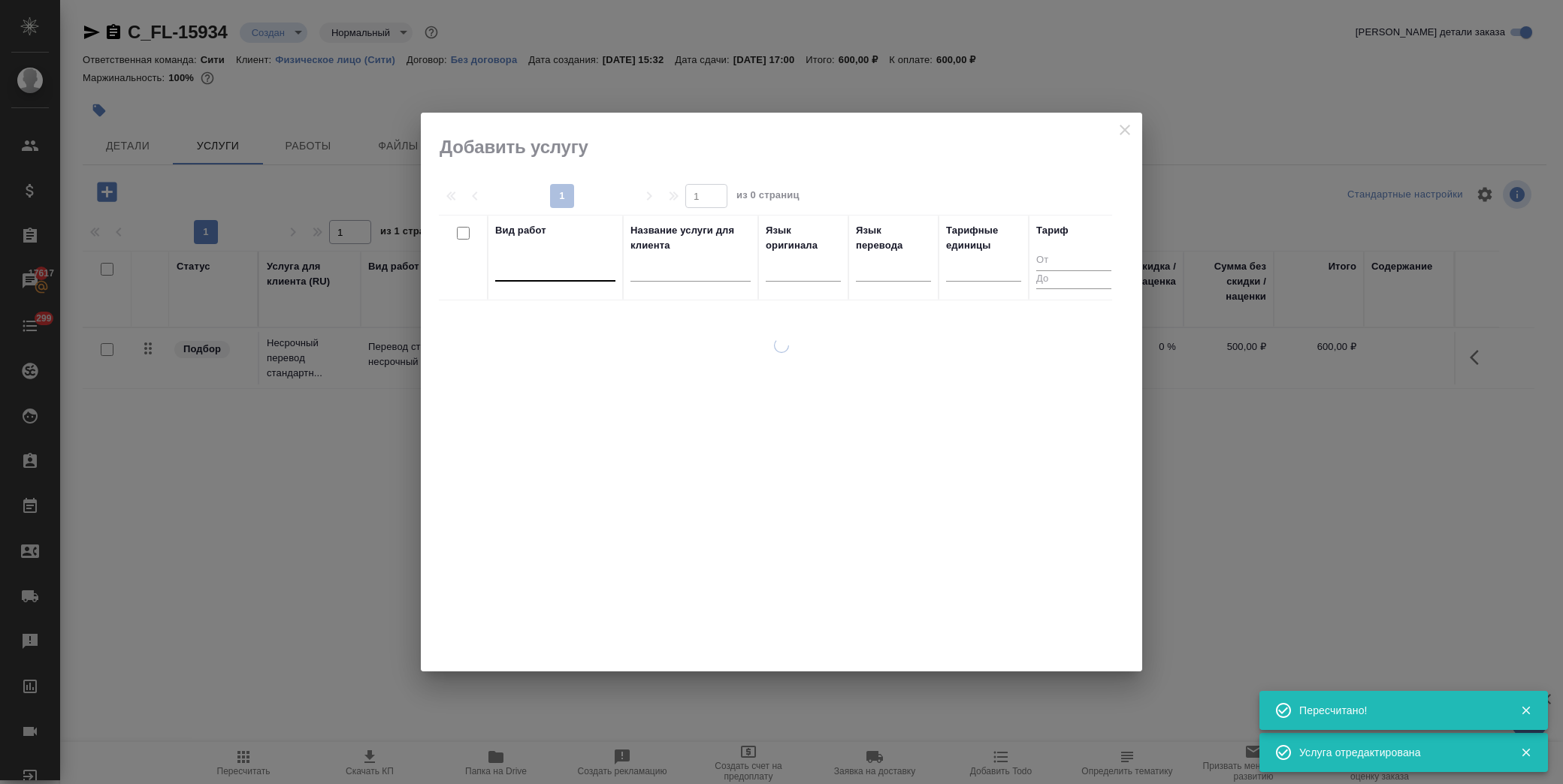
click at [546, 273] on div at bounding box center [555, 266] width 121 height 22
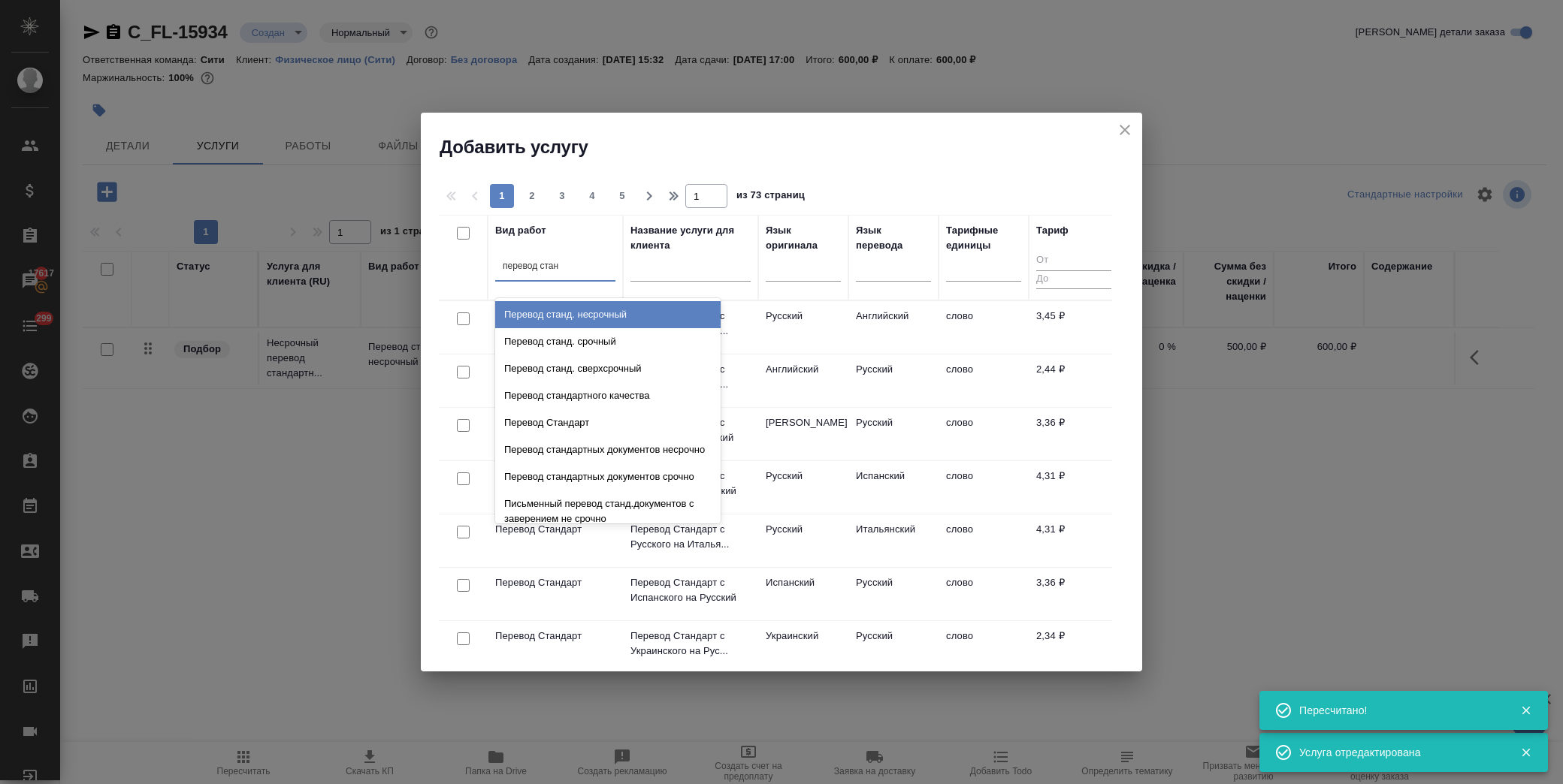
type input "перевод станд"
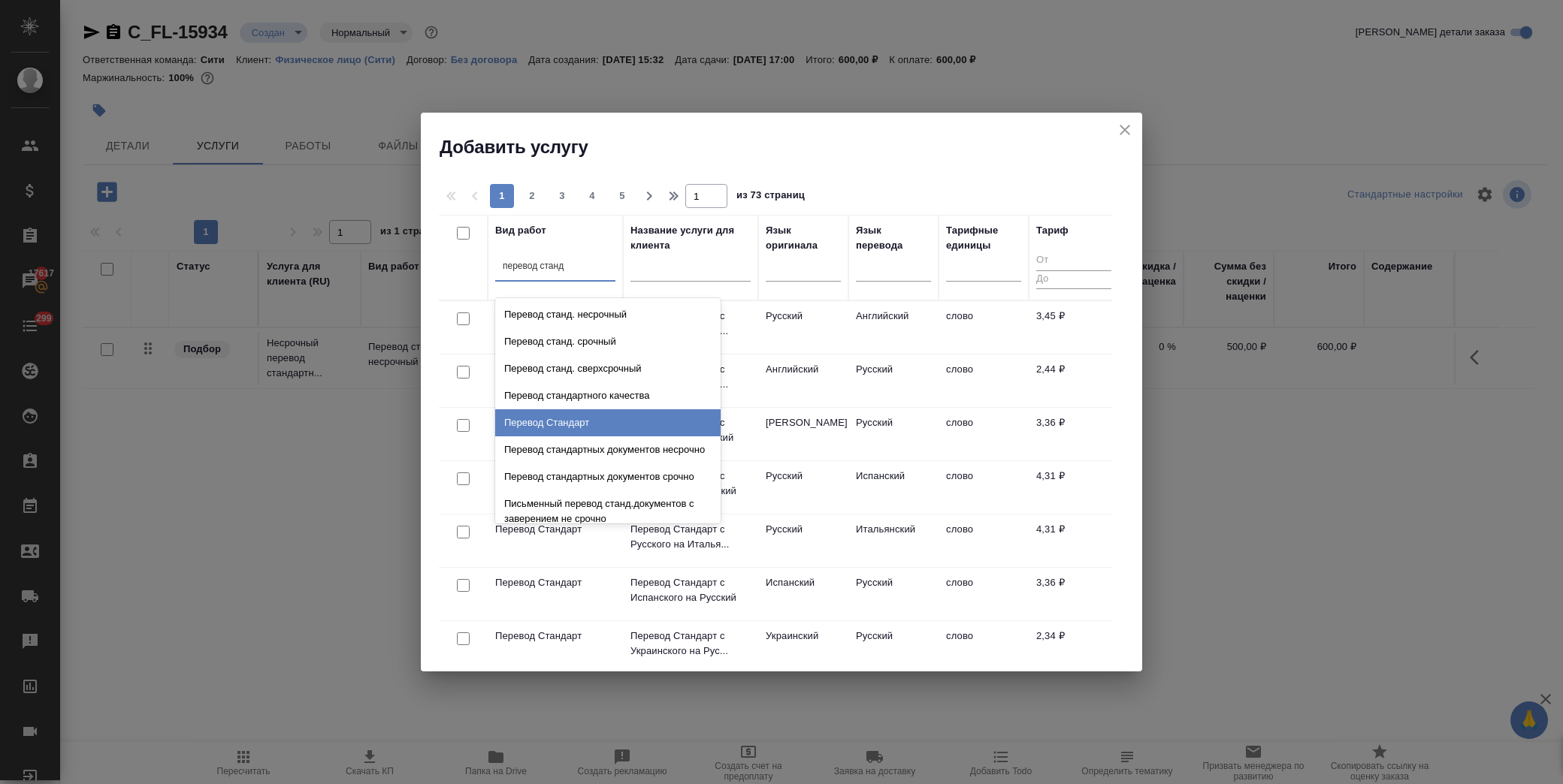
click at [586, 430] on div "Перевод Стандарт" at bounding box center [607, 422] width 225 height 27
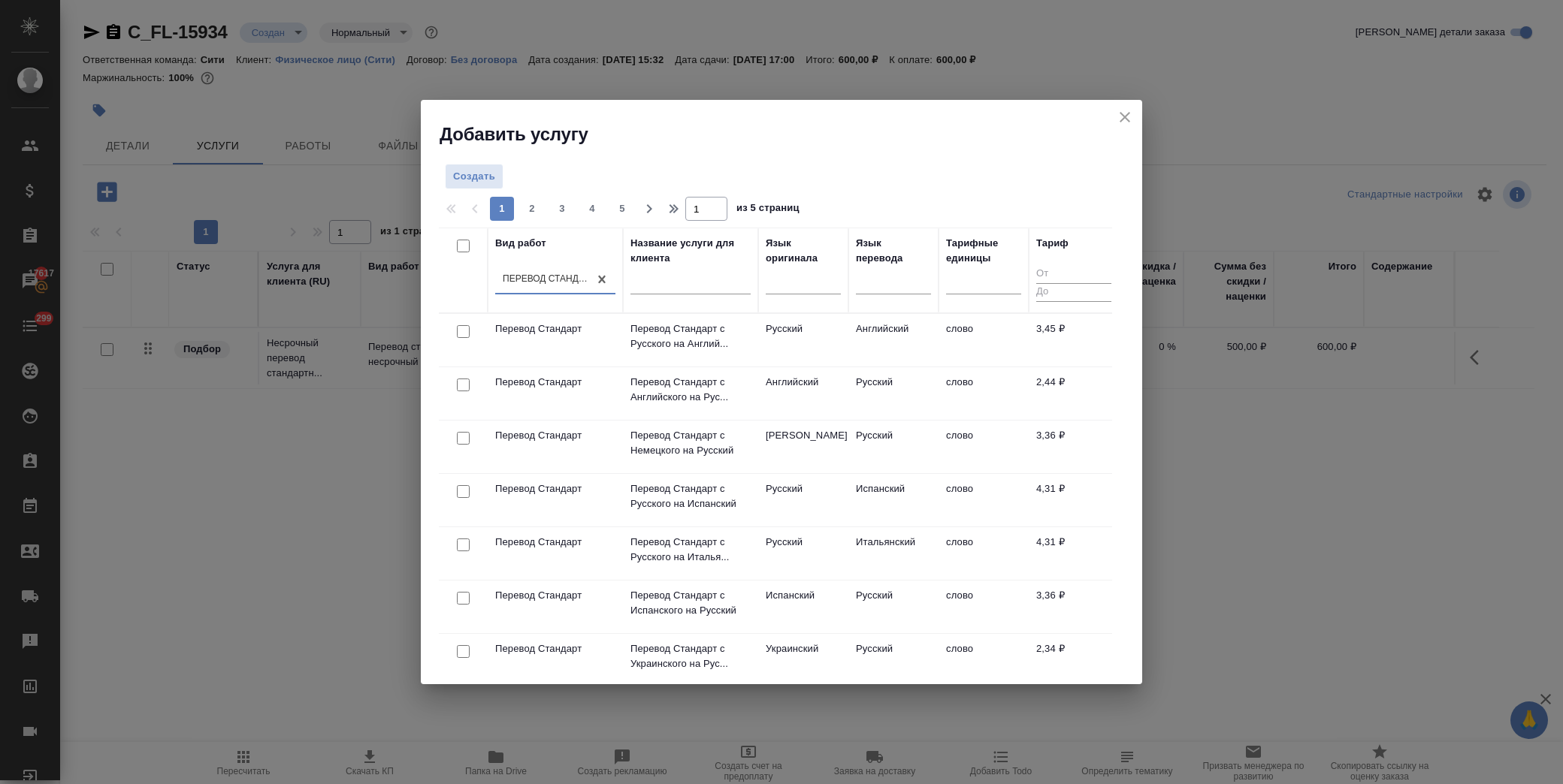
drag, startPoint x: 460, startPoint y: 331, endPoint x: 511, endPoint y: 322, distance: 51.8
click at [484, 329] on td at bounding box center [463, 340] width 49 height 52
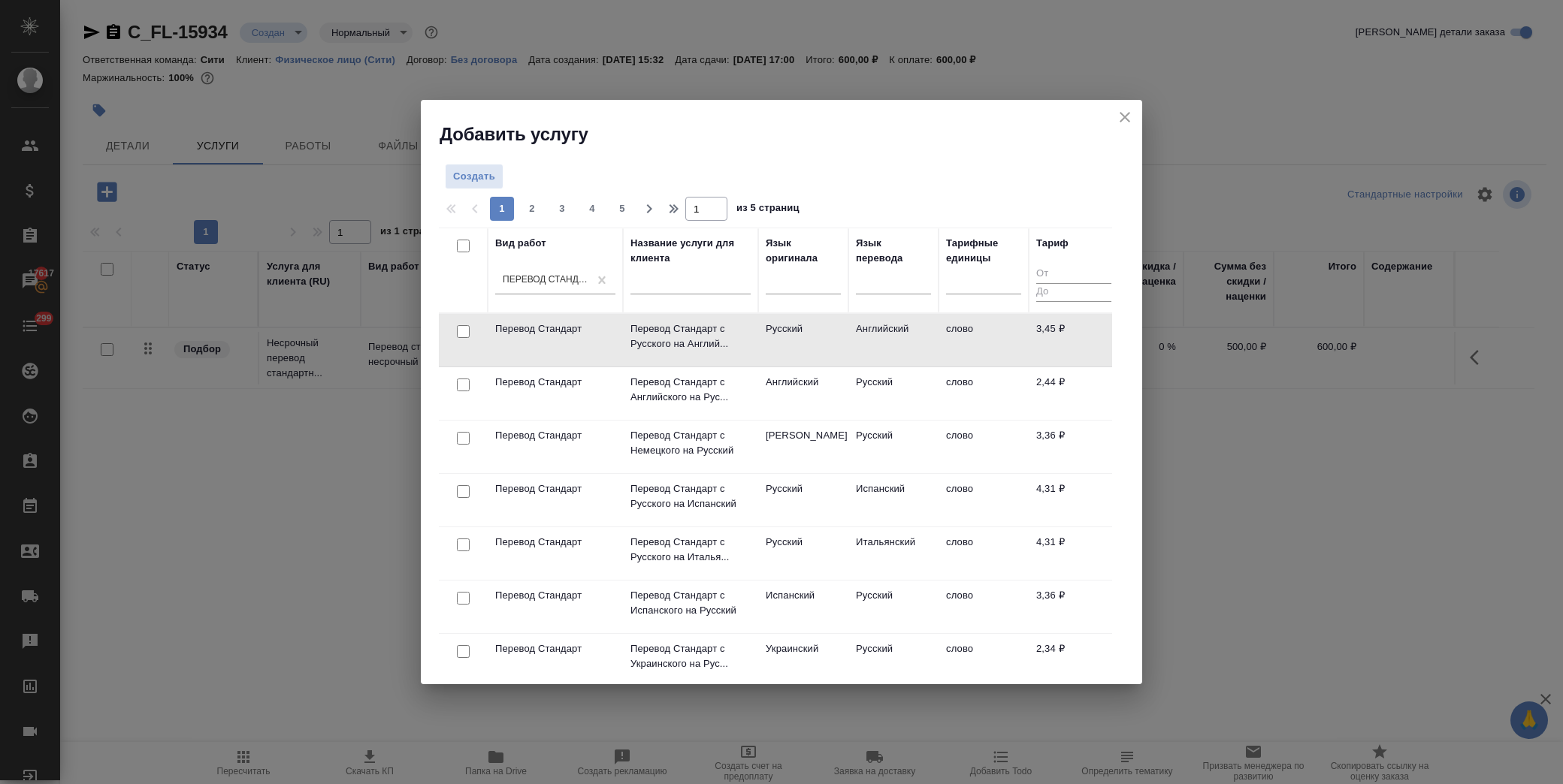
click at [462, 331] on input "checkbox" at bounding box center [462, 331] width 12 height 12
checkbox input "true"
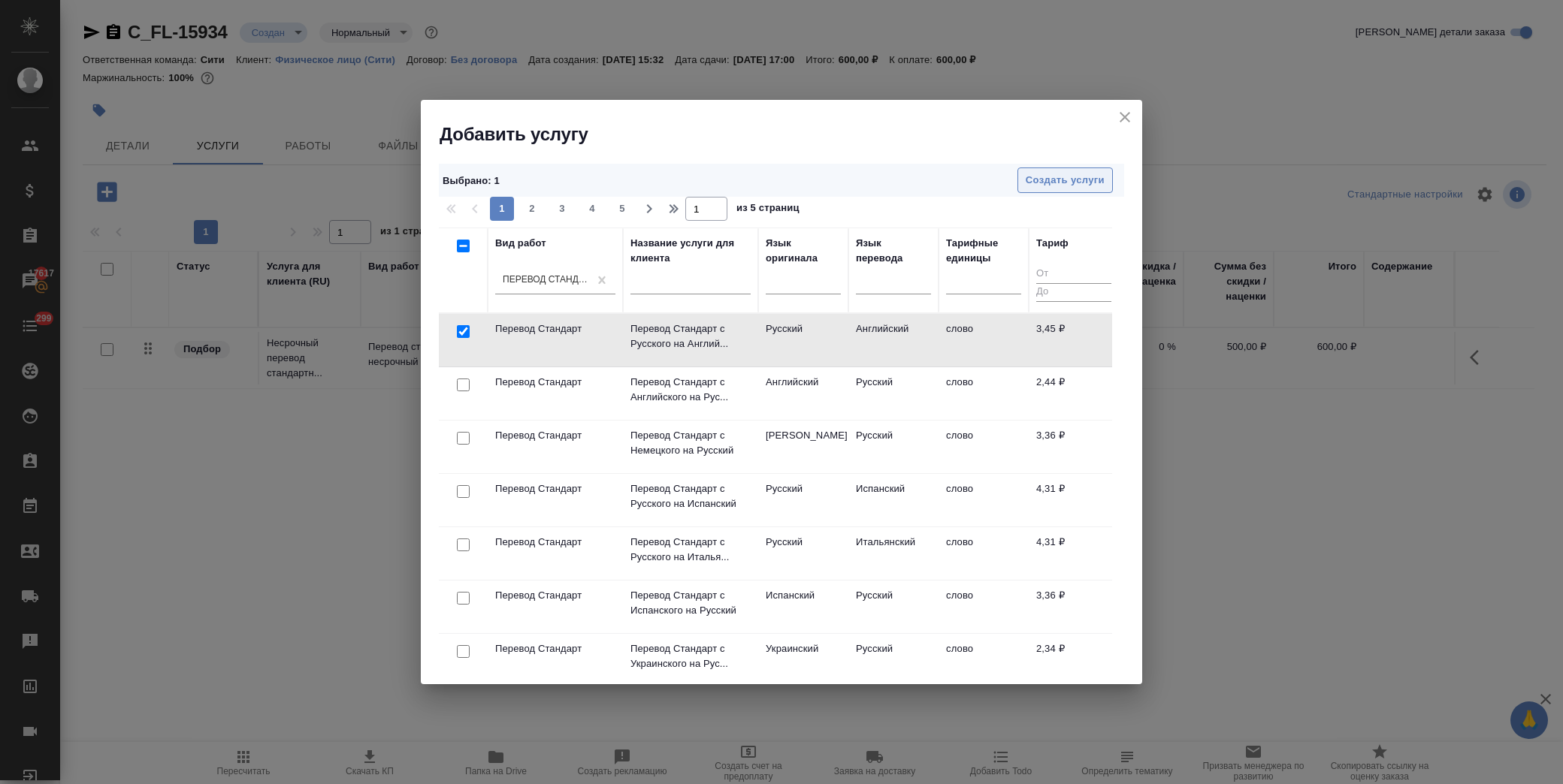
click at [1076, 179] on span "Создать услуги" at bounding box center [1065, 180] width 79 height 17
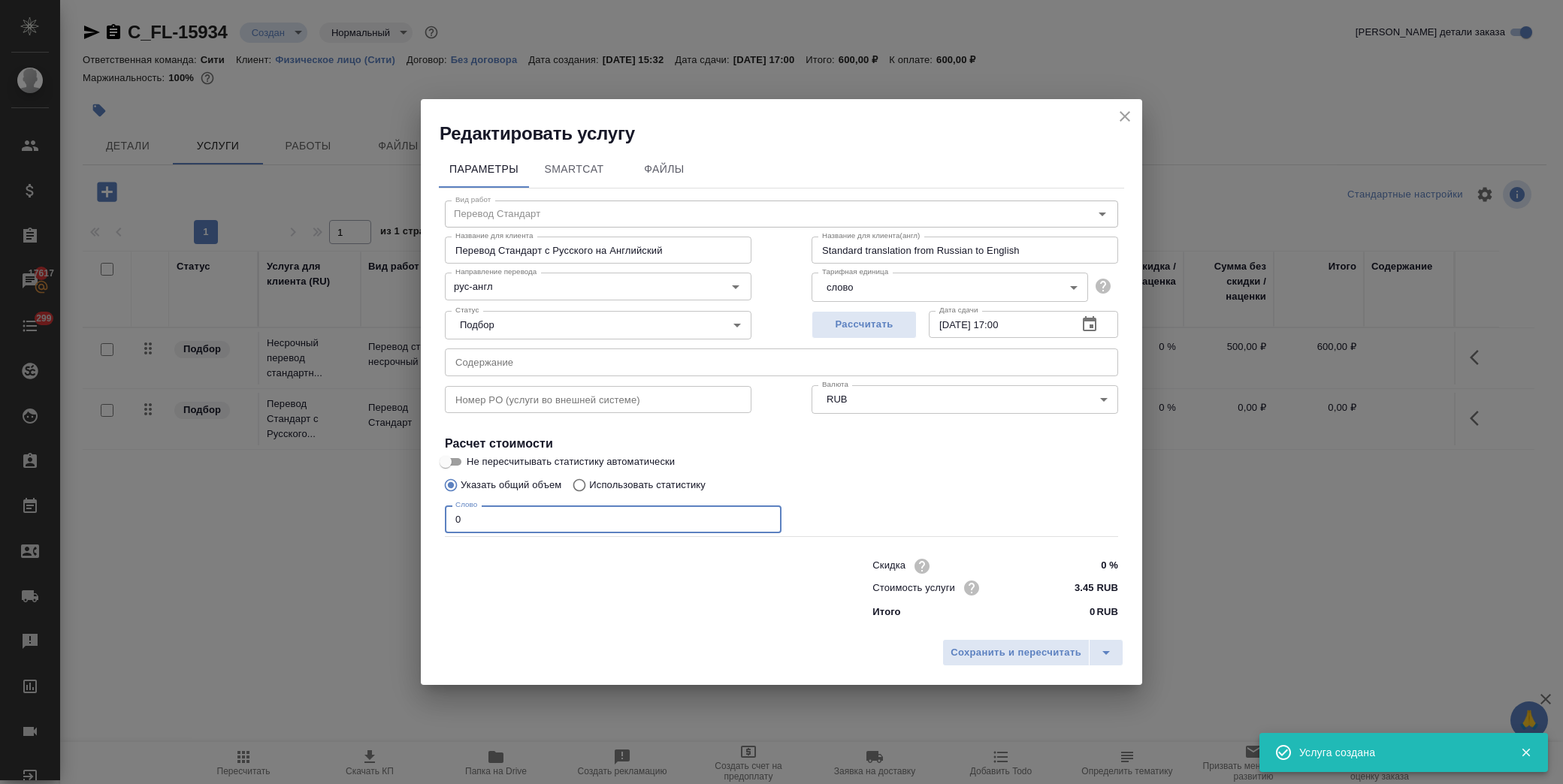
click at [384, 520] on div "Редактировать услугу Параметры SmartCat Файлы Вид работ Перевод Стандарт Вид ра…" at bounding box center [781, 392] width 1563 height 784
type input "250"
click at [1011, 644] on span "Сохранить и пересчитать" at bounding box center [1016, 653] width 131 height 17
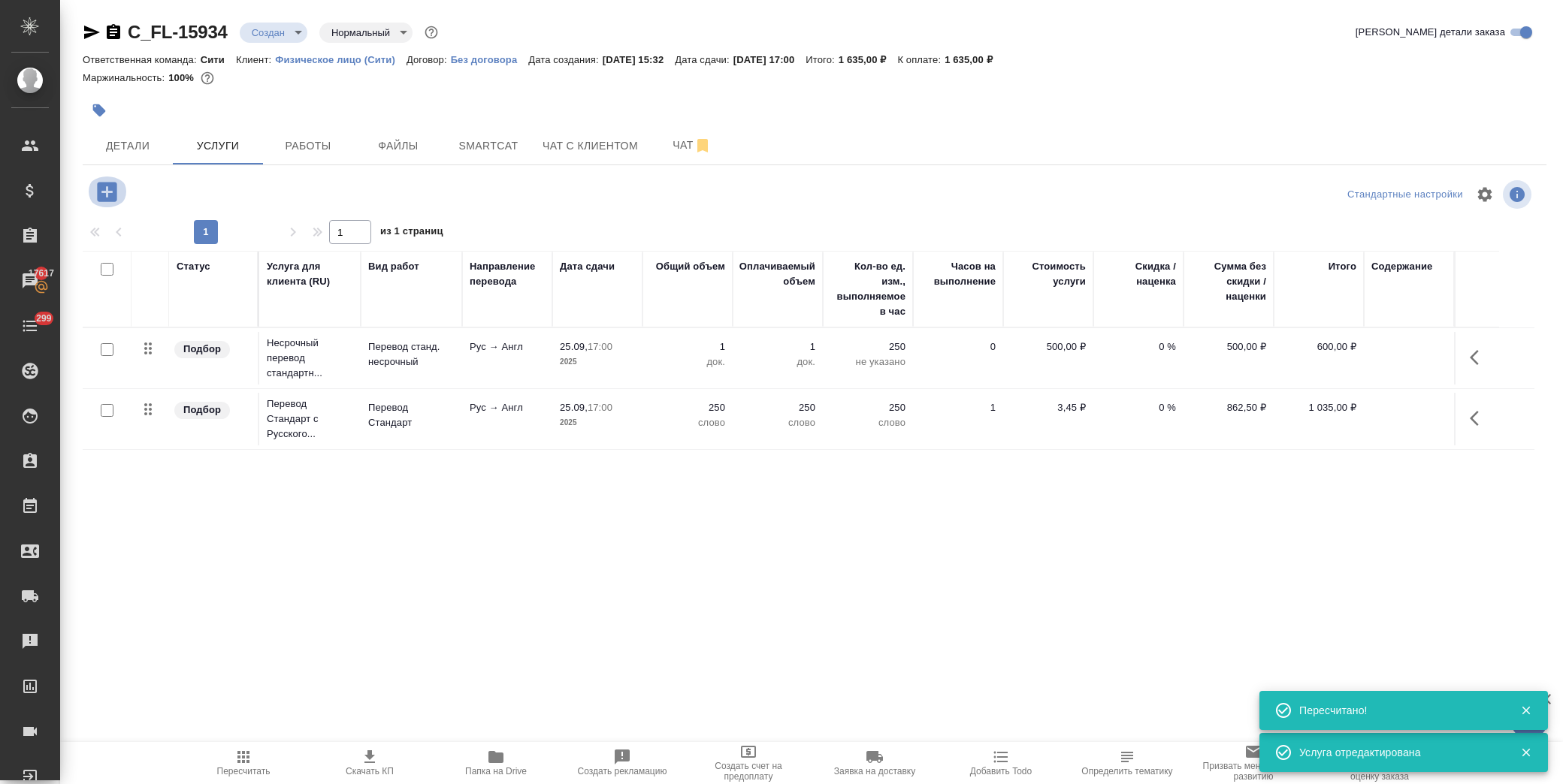
click at [111, 189] on icon "button" at bounding box center [106, 191] width 19 height 19
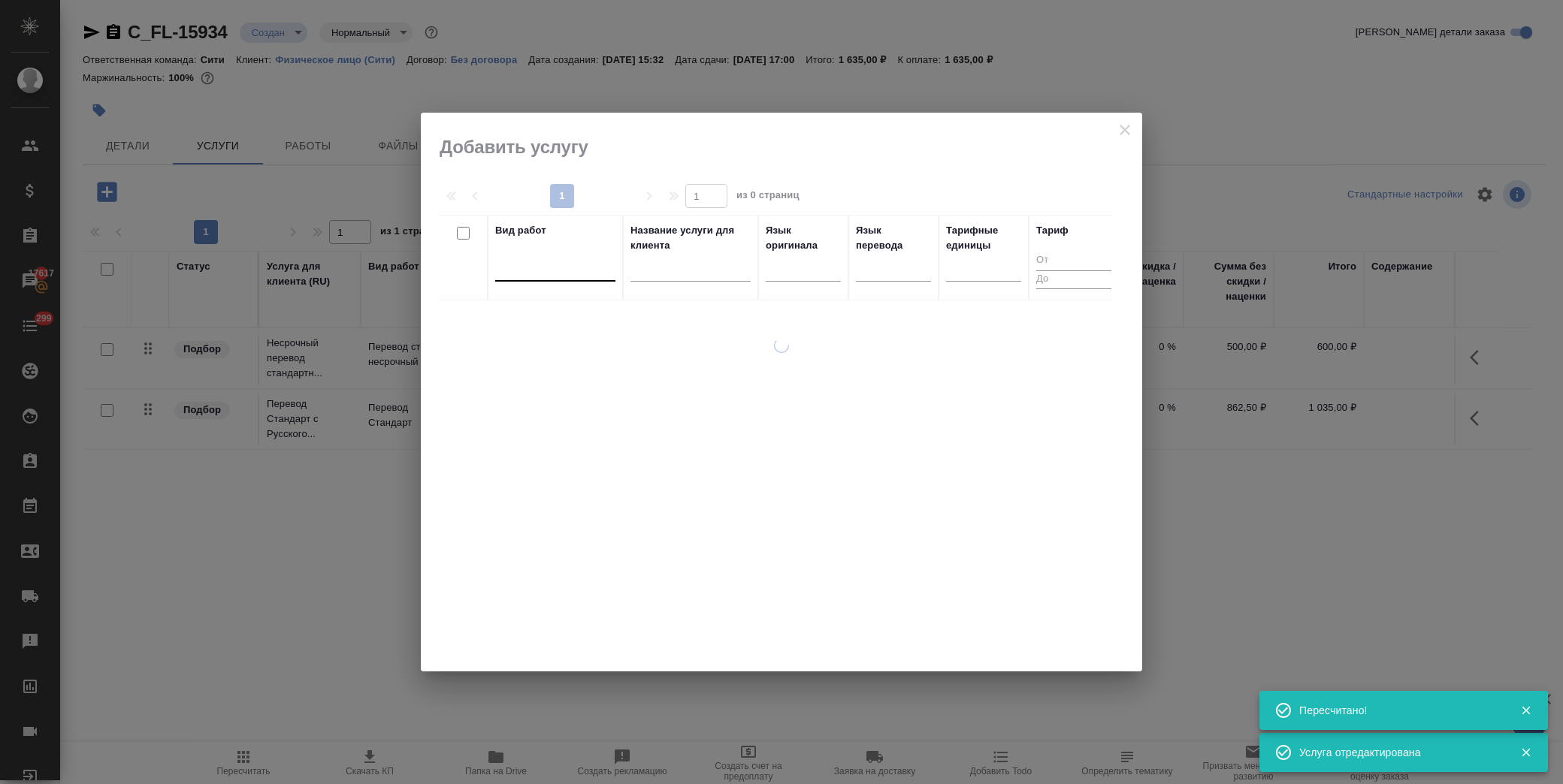
click at [562, 267] on div at bounding box center [555, 266] width 121 height 22
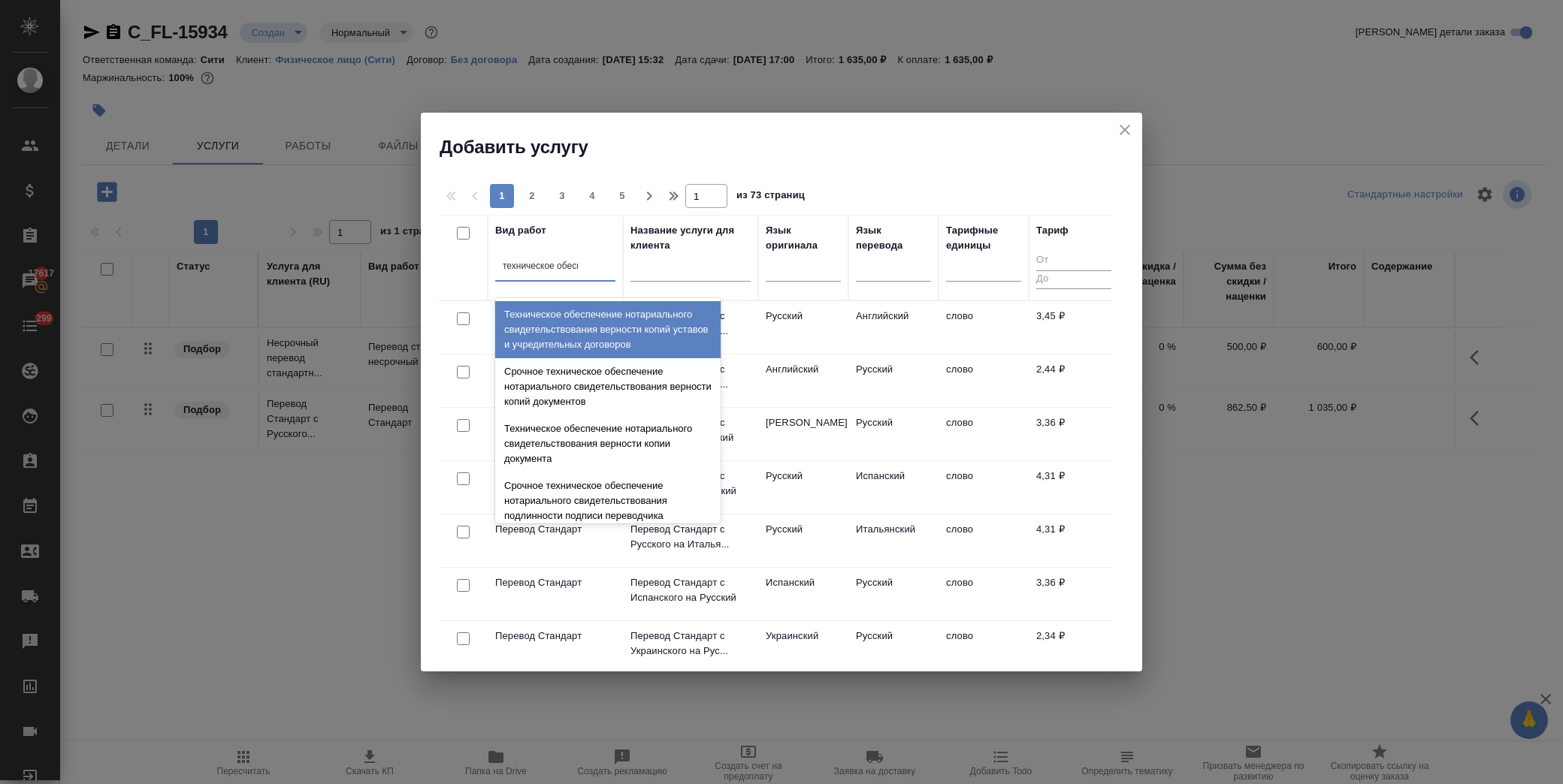
type input "техническое обеспе"
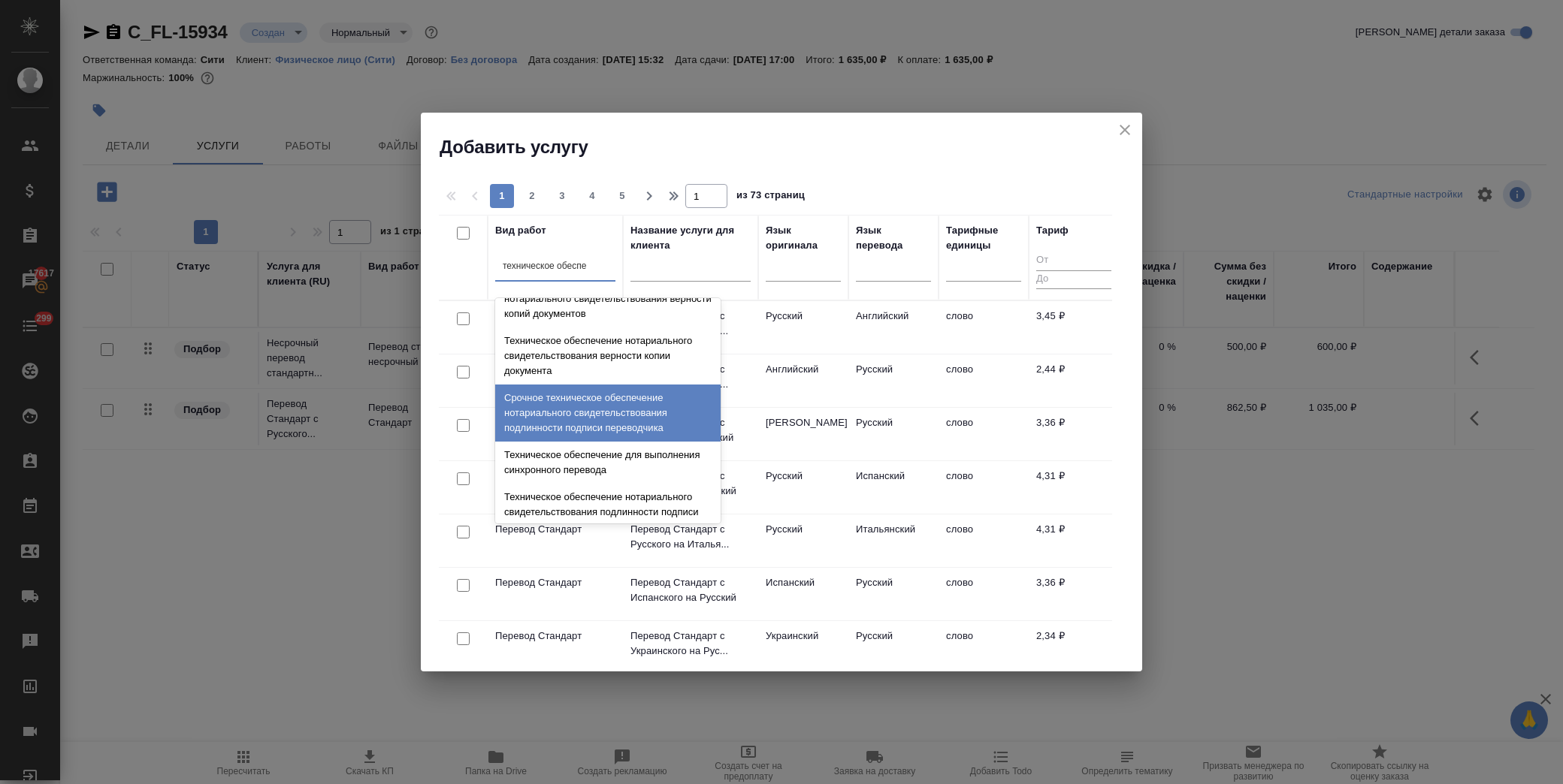
scroll to position [167, 0]
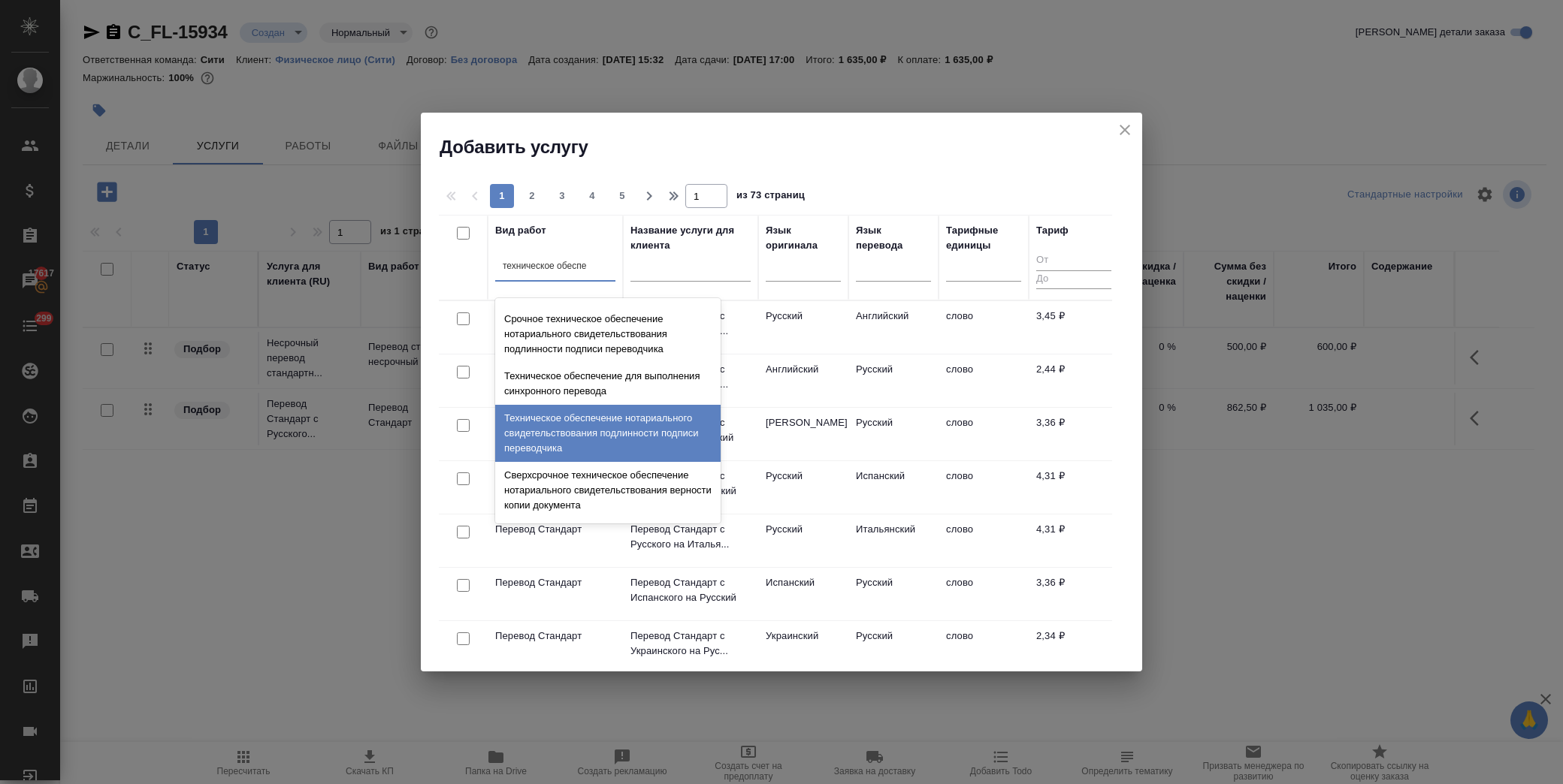
drag, startPoint x: 652, startPoint y: 430, endPoint x: 635, endPoint y: 424, distance: 18.0
click at [651, 430] on div "Техническое обеспечение нотариального свидетельствования подлинности подписи пе…" at bounding box center [607, 433] width 225 height 57
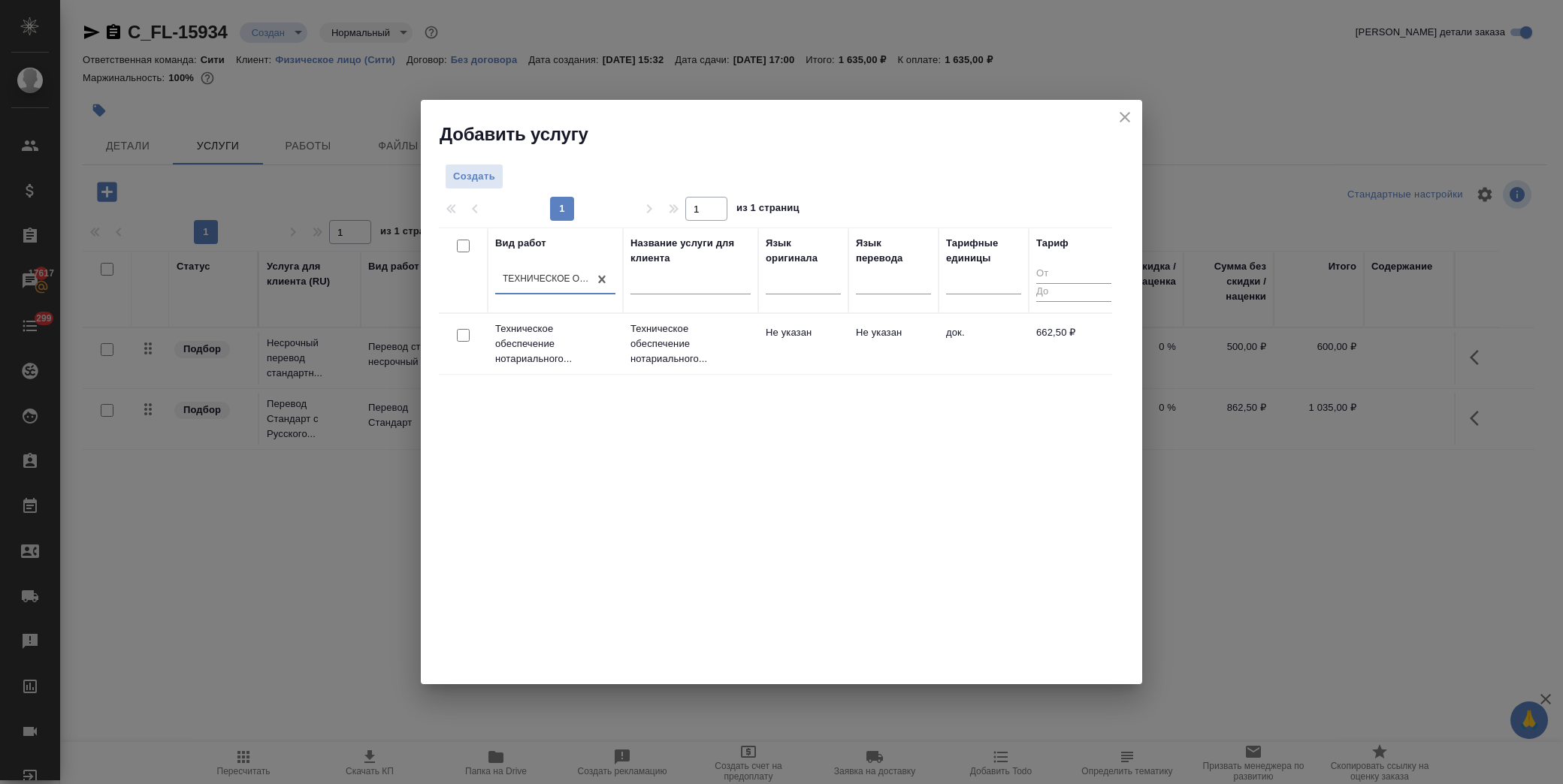
click at [461, 338] on input "checkbox" at bounding box center [462, 335] width 12 height 12
checkbox input "true"
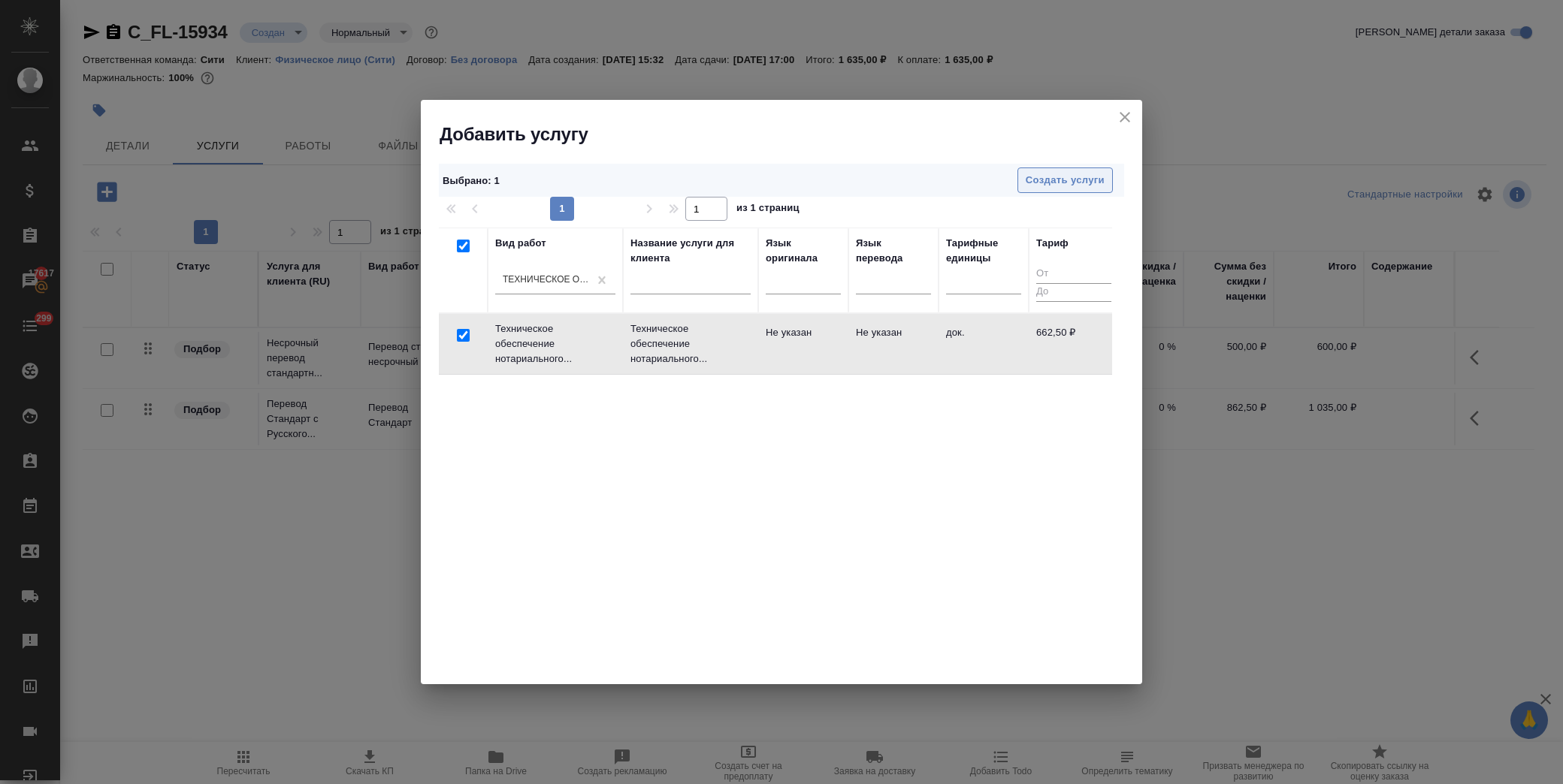
click at [1076, 174] on span "Создать услуги" at bounding box center [1065, 180] width 79 height 17
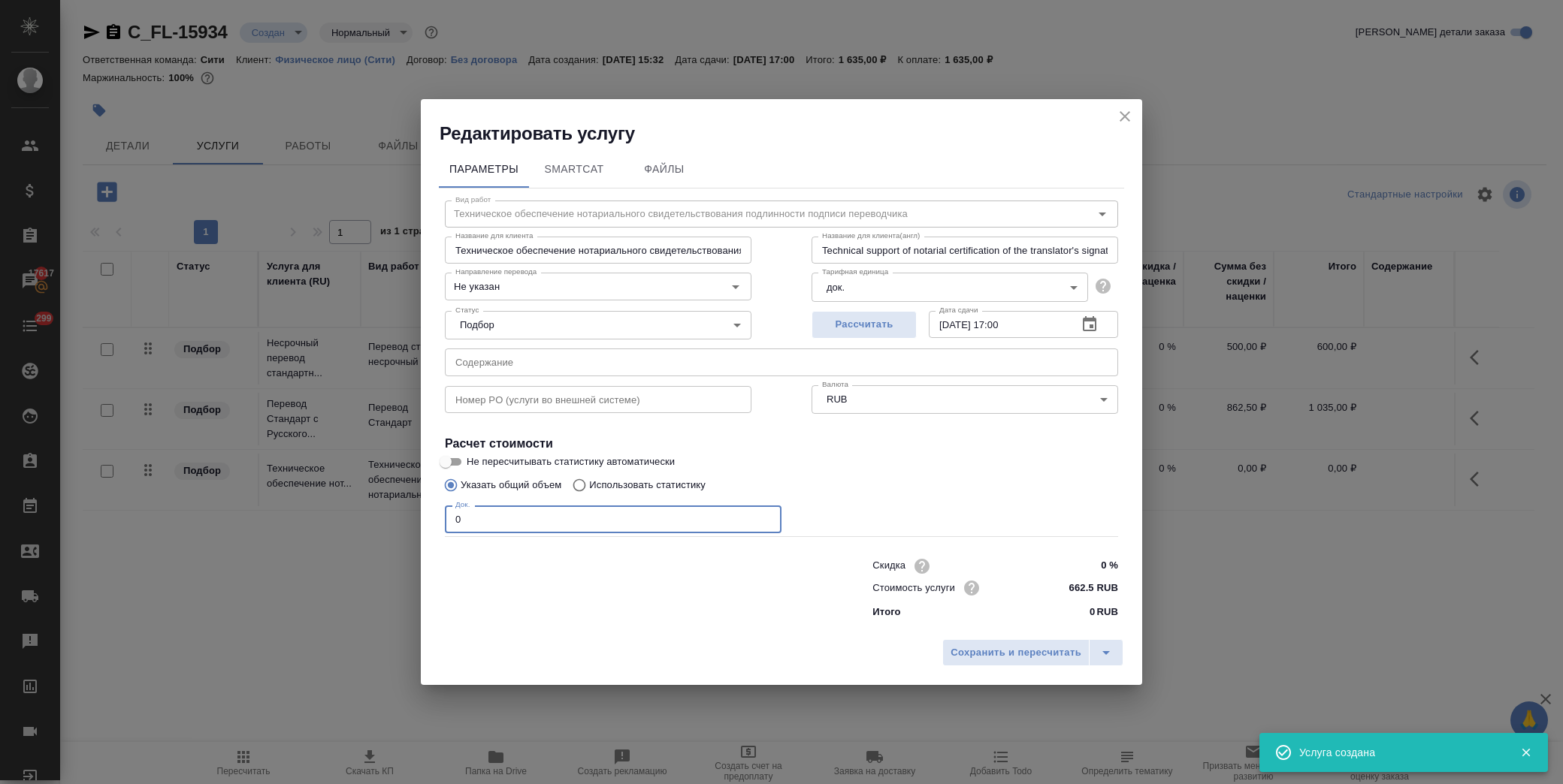
drag, startPoint x: 470, startPoint y: 525, endPoint x: 362, endPoint y: 524, distance: 108.0
click at [362, 524] on div "Редактировать услугу Параметры SmartCat Файлы Вид работ Техническое обеспечение…" at bounding box center [781, 392] width 1563 height 784
type input "2"
click at [1023, 658] on span "Сохранить и пересчитать" at bounding box center [1016, 653] width 131 height 17
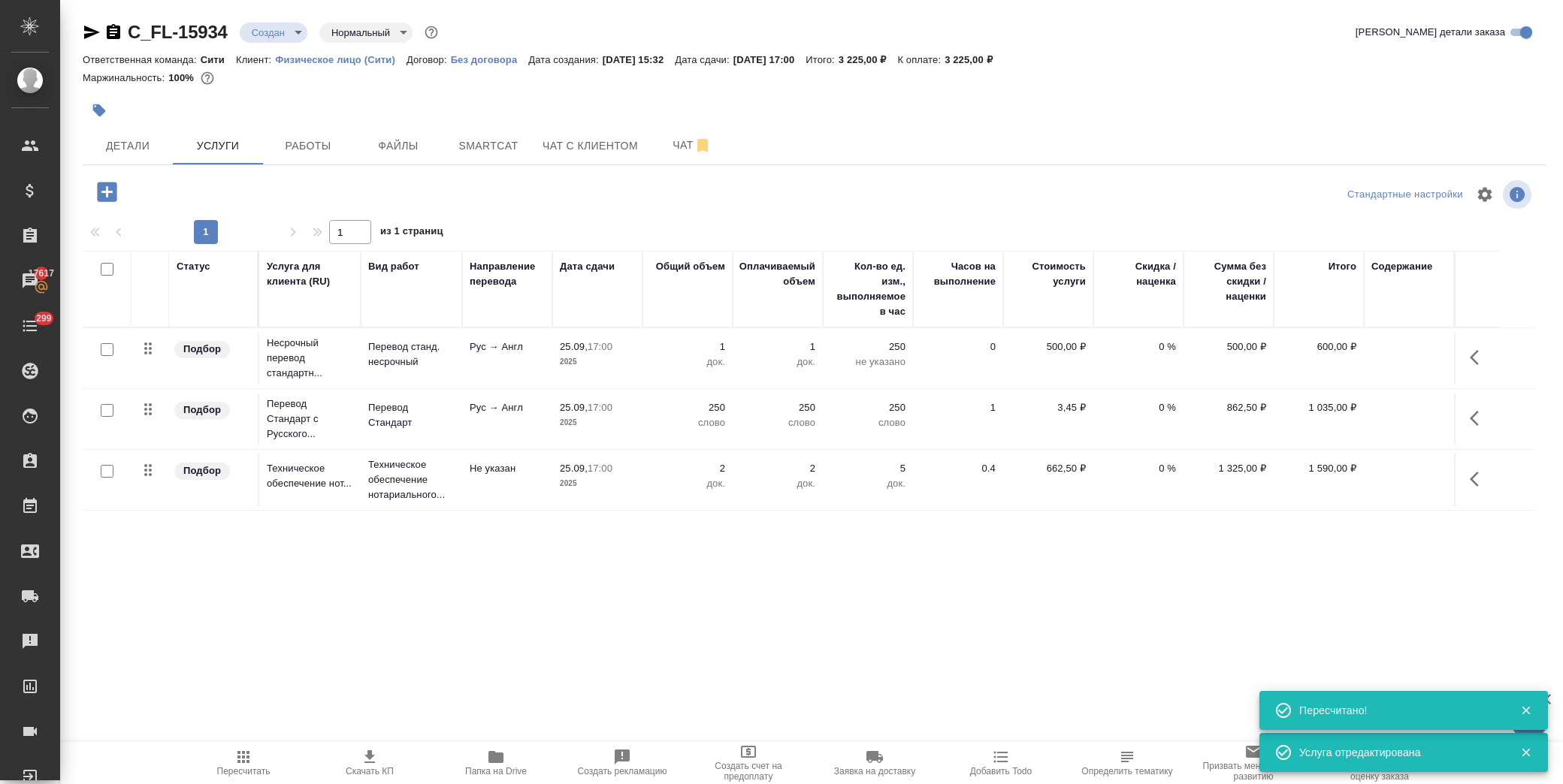
click at [1174, 589] on div "C_FL-15934 Создан new Нормальный normal Кратко детали заказа Ответственная кома…" at bounding box center [814, 306] width 1481 height 612
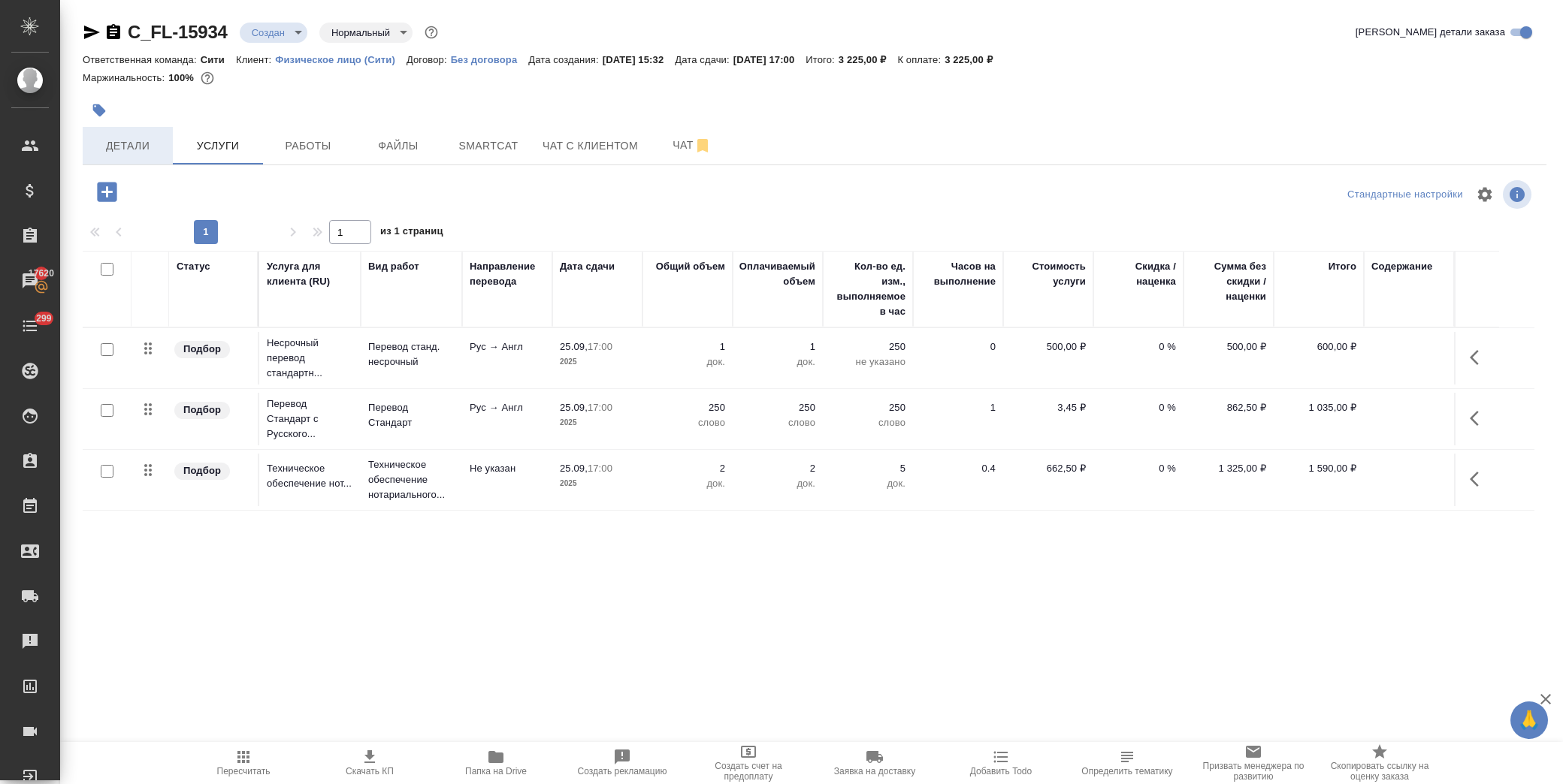
click at [140, 154] on button "Детали" at bounding box center [127, 145] width 90 height 37
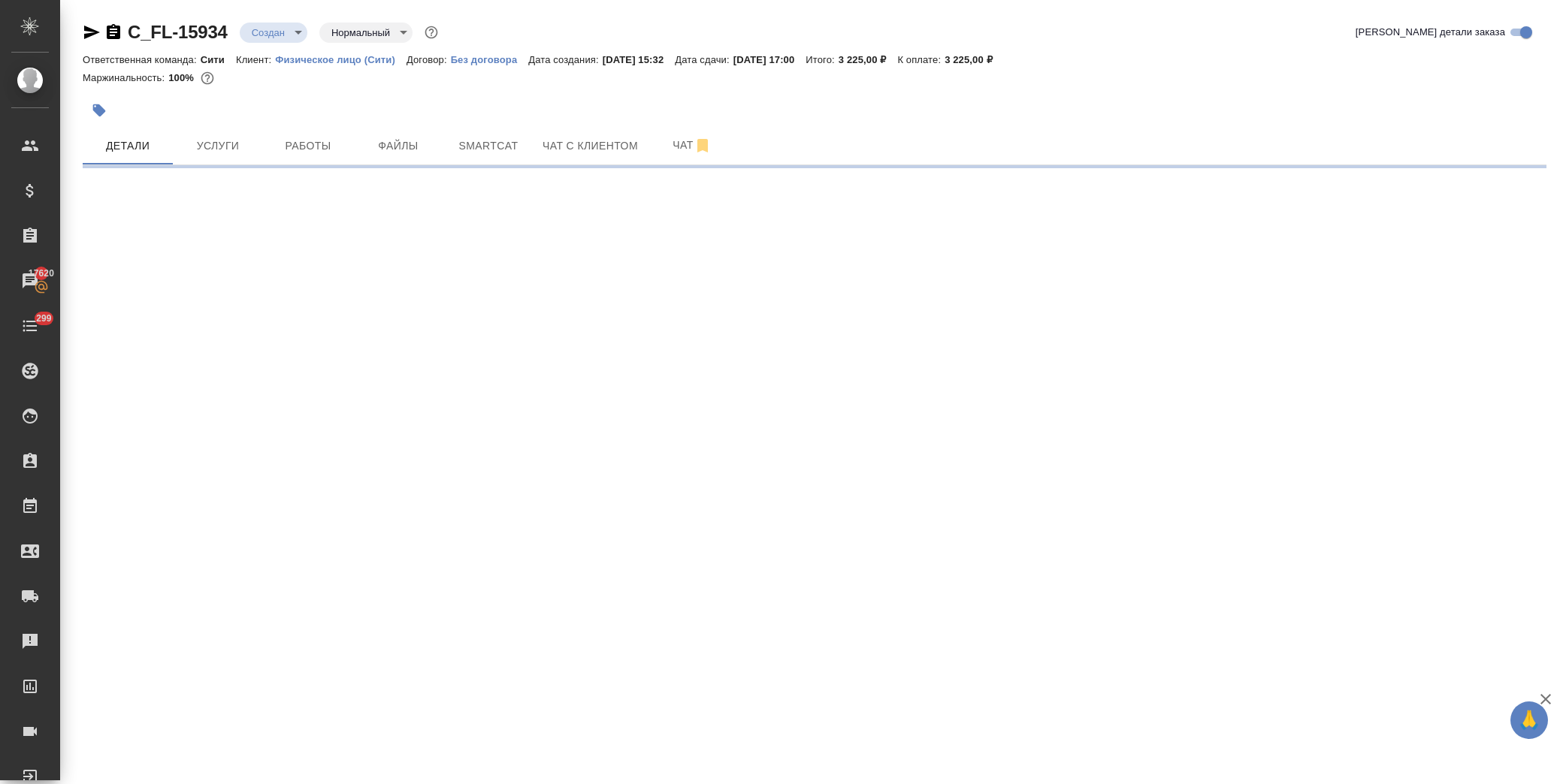
select select "RU"
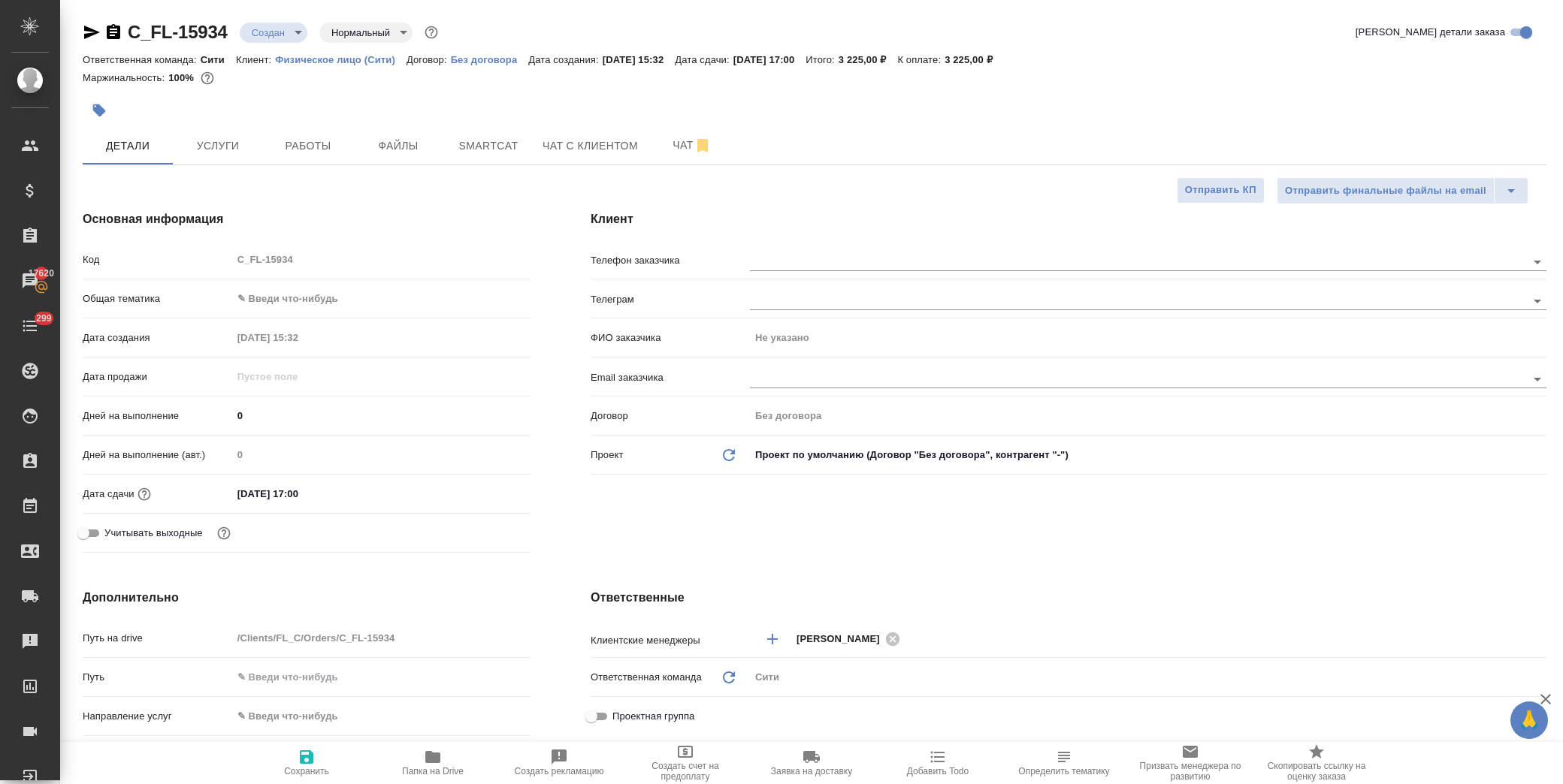
type textarea "x"
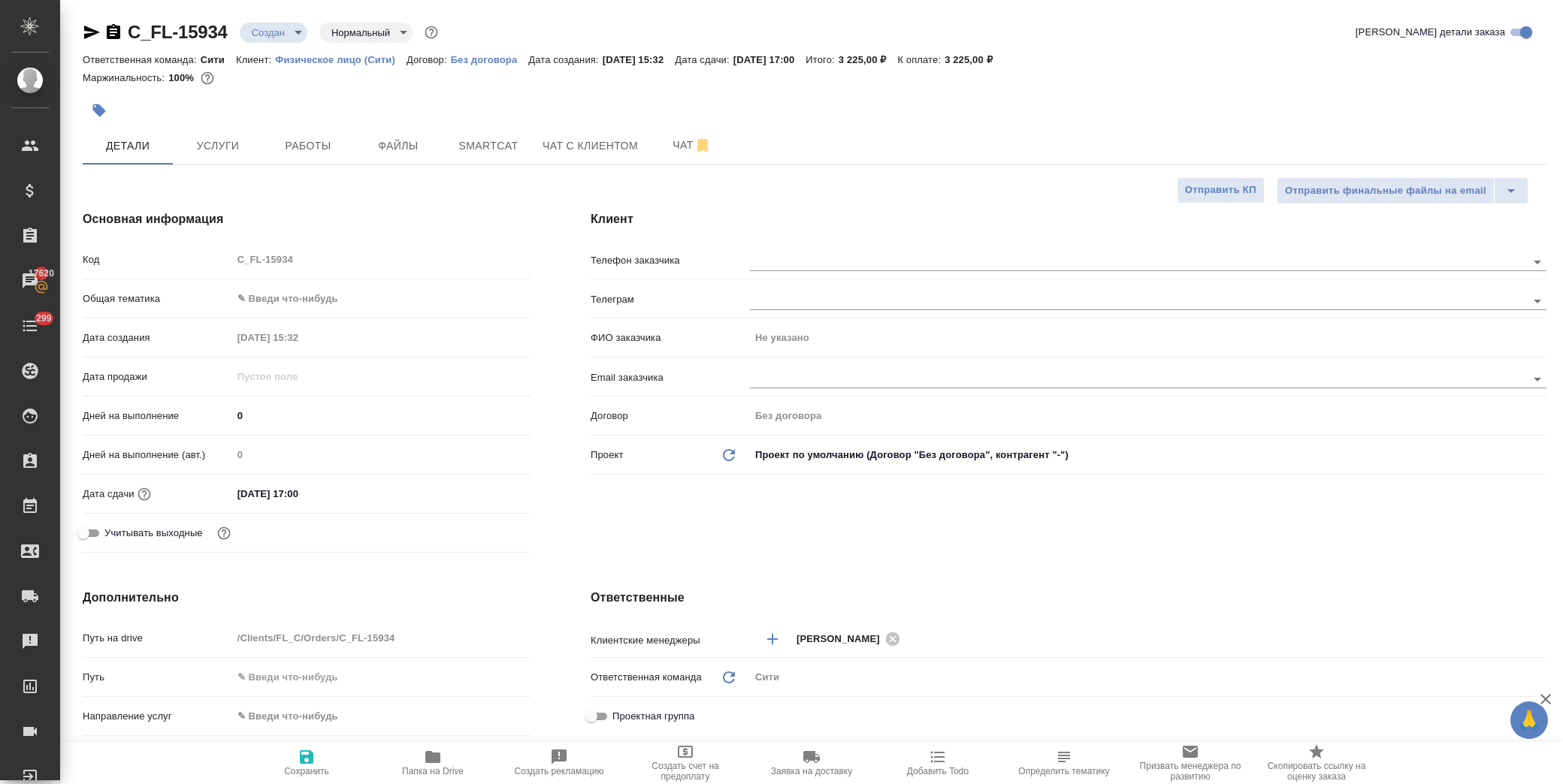
type textarea "x"
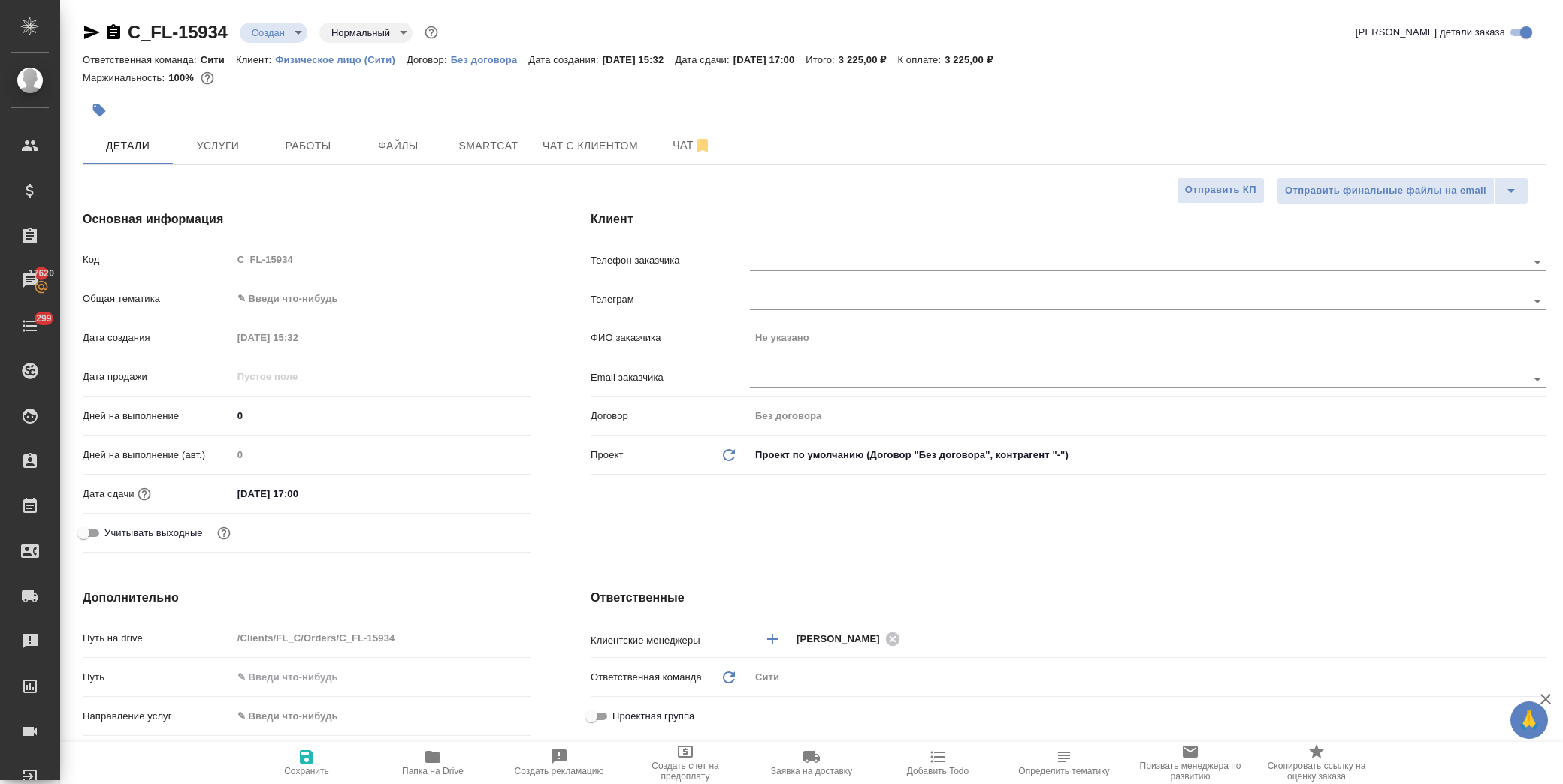
type textarea "x"
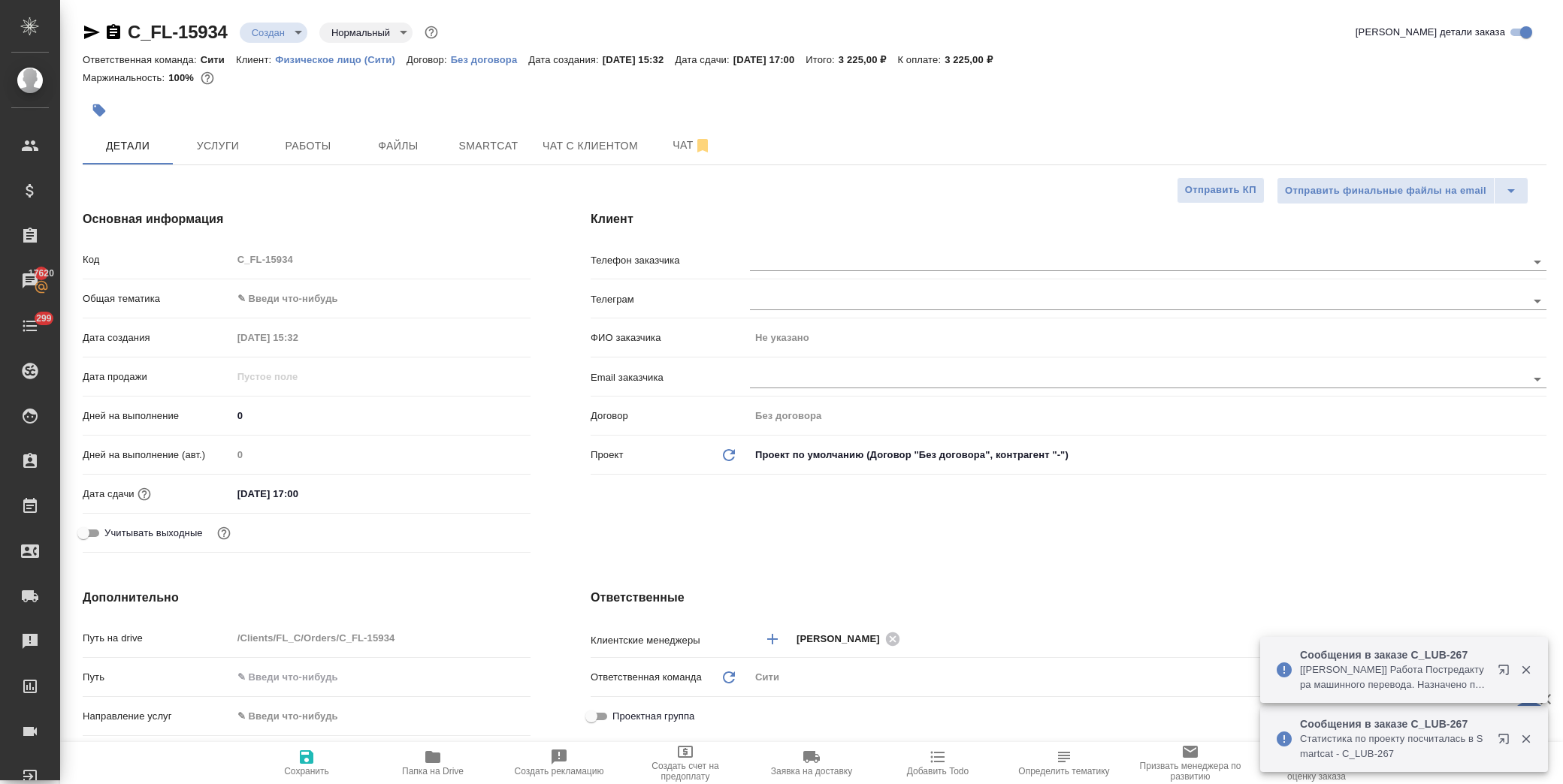
click at [300, 294] on body "🙏 .cls-1 fill:#fff; AWATERA Лофицкая Юлия Владимировна Клиенты Спецификации Зак…" at bounding box center [781, 392] width 1563 height 784
drag, startPoint x: 344, startPoint y: 445, endPoint x: 347, endPoint y: 429, distance: 16.3
click at [344, 446] on li "Юридическая/Финансовая" at bounding box center [378, 443] width 296 height 24
type input "yr-fn"
type textarea "x"
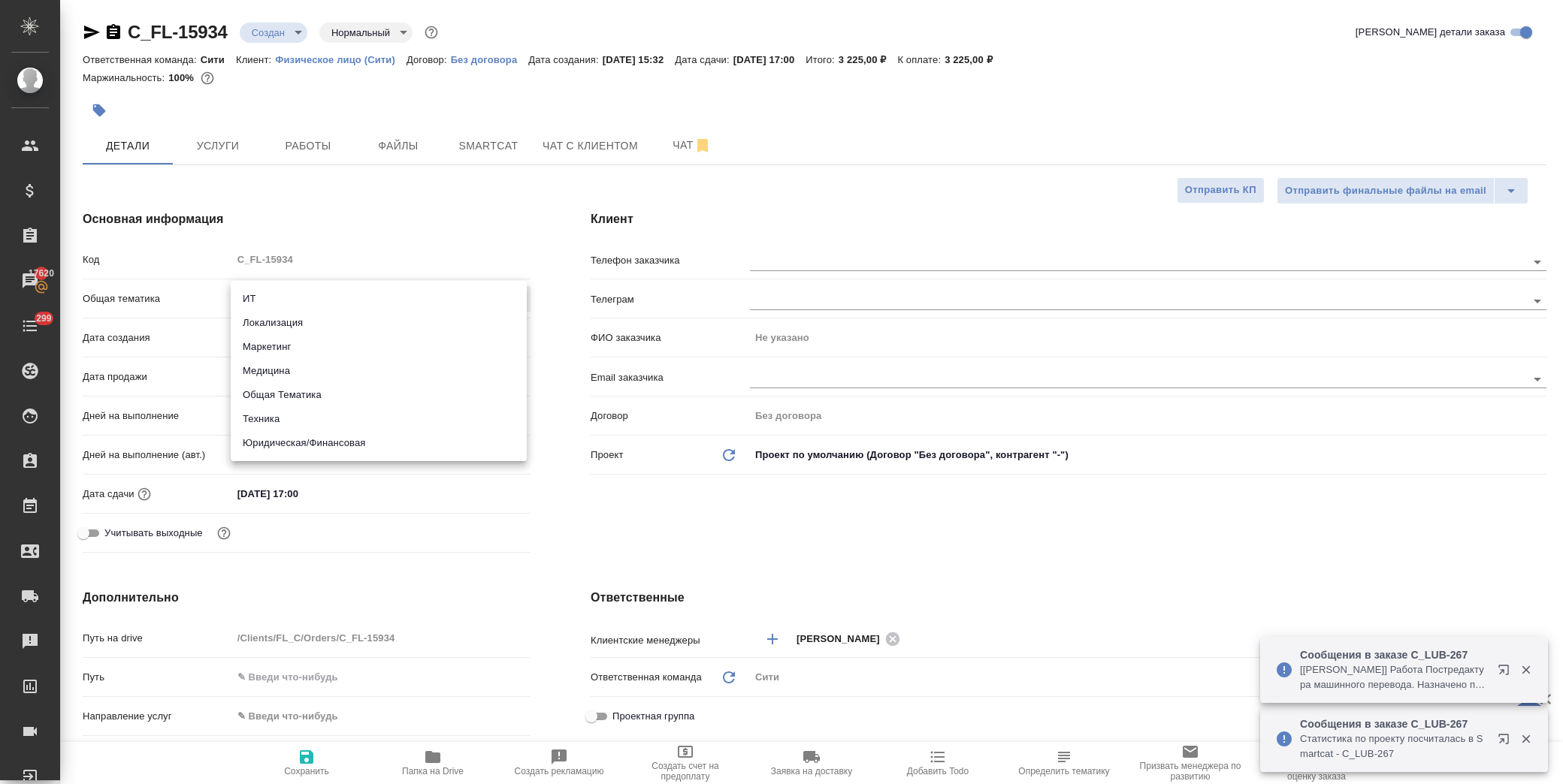
type textarea "x"
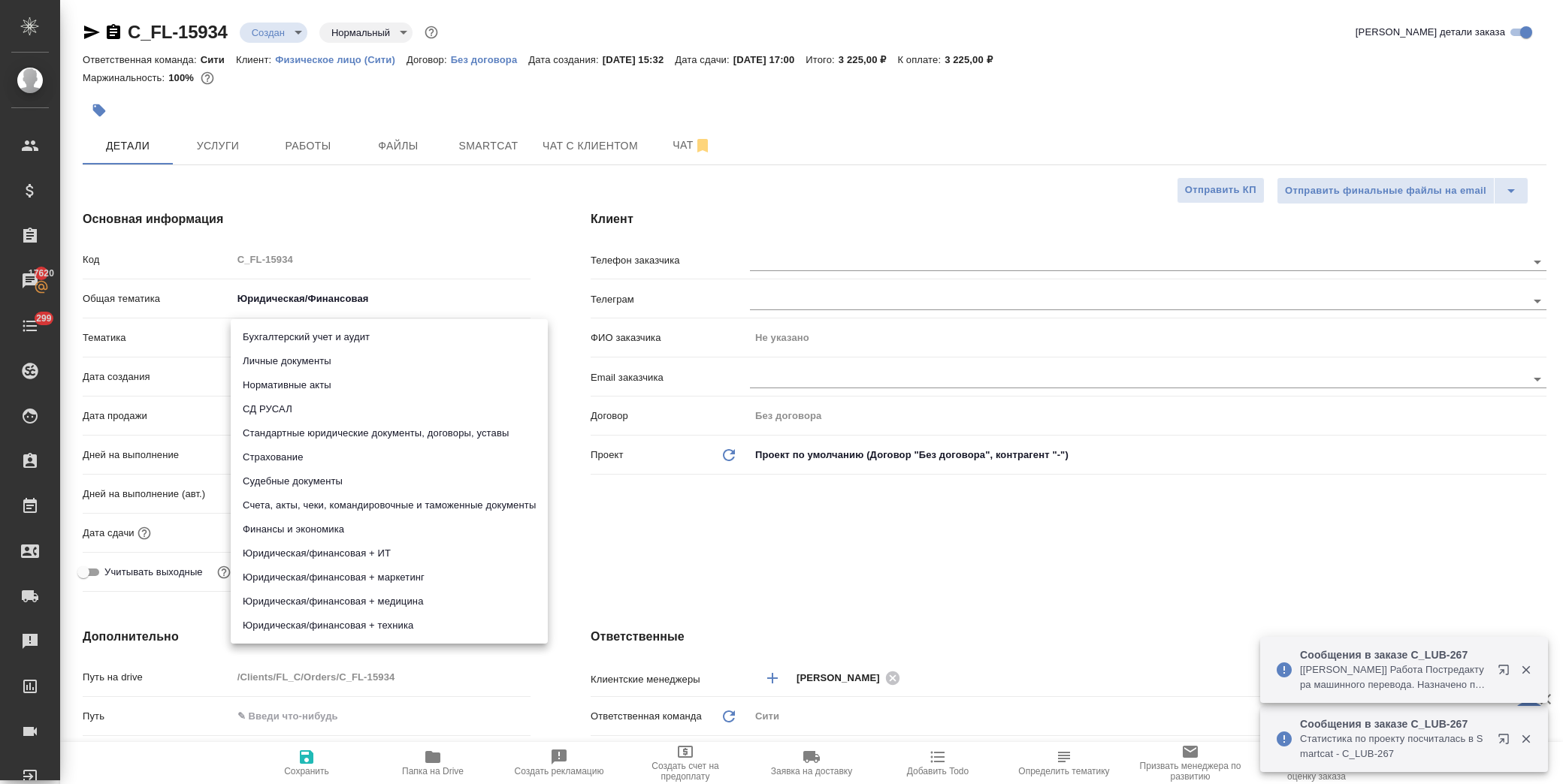
click at [347, 338] on body "🙏 .cls-1 fill:#fff; AWATERA Лофицкая Юлия Владимировна Клиенты Спецификации Зак…" at bounding box center [781, 392] width 1563 height 784
click at [347, 362] on li "Личные документы" at bounding box center [388, 361] width 317 height 24
type textarea "x"
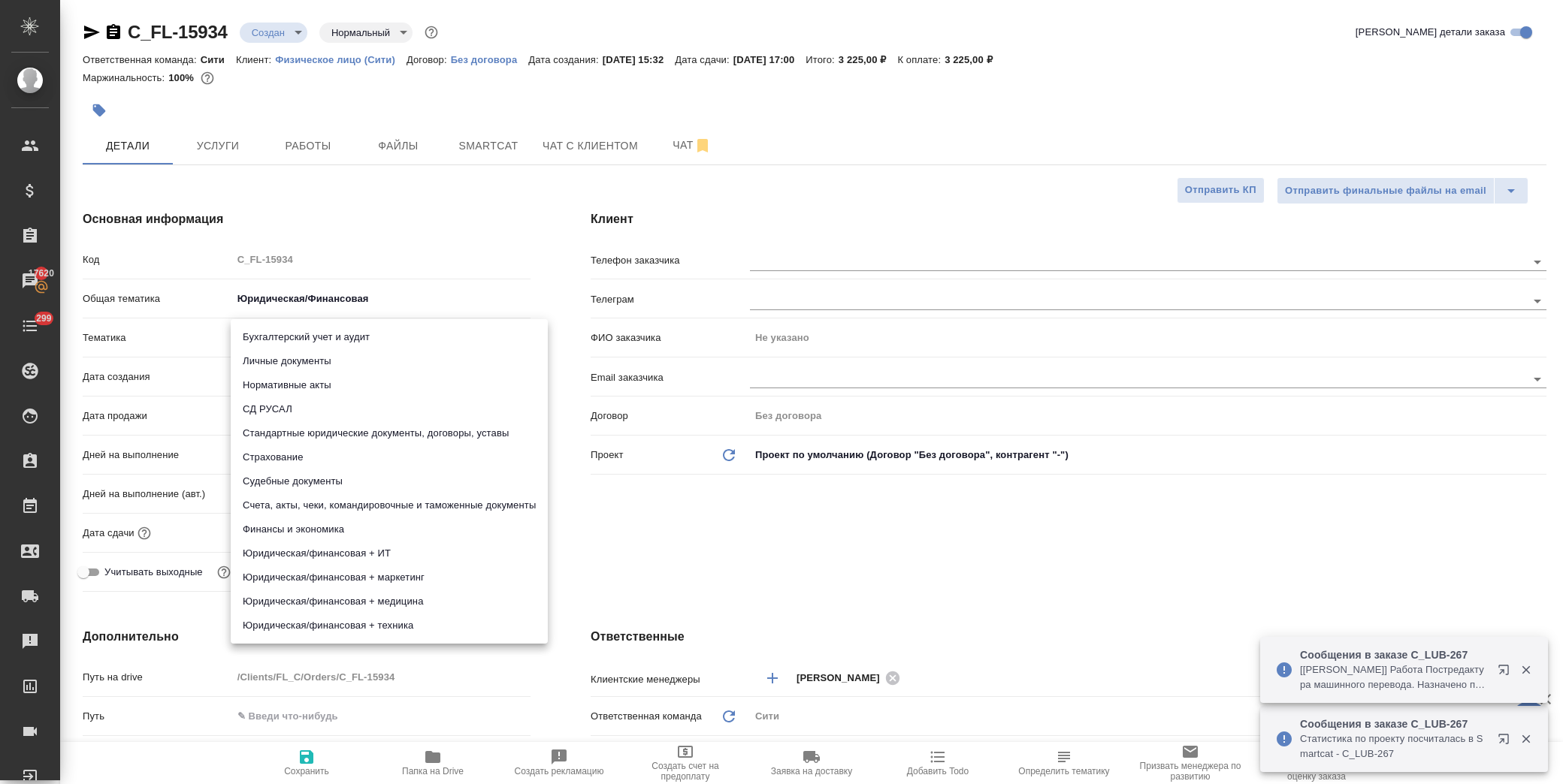
type input "5a8b8b956a9677013d343cfe"
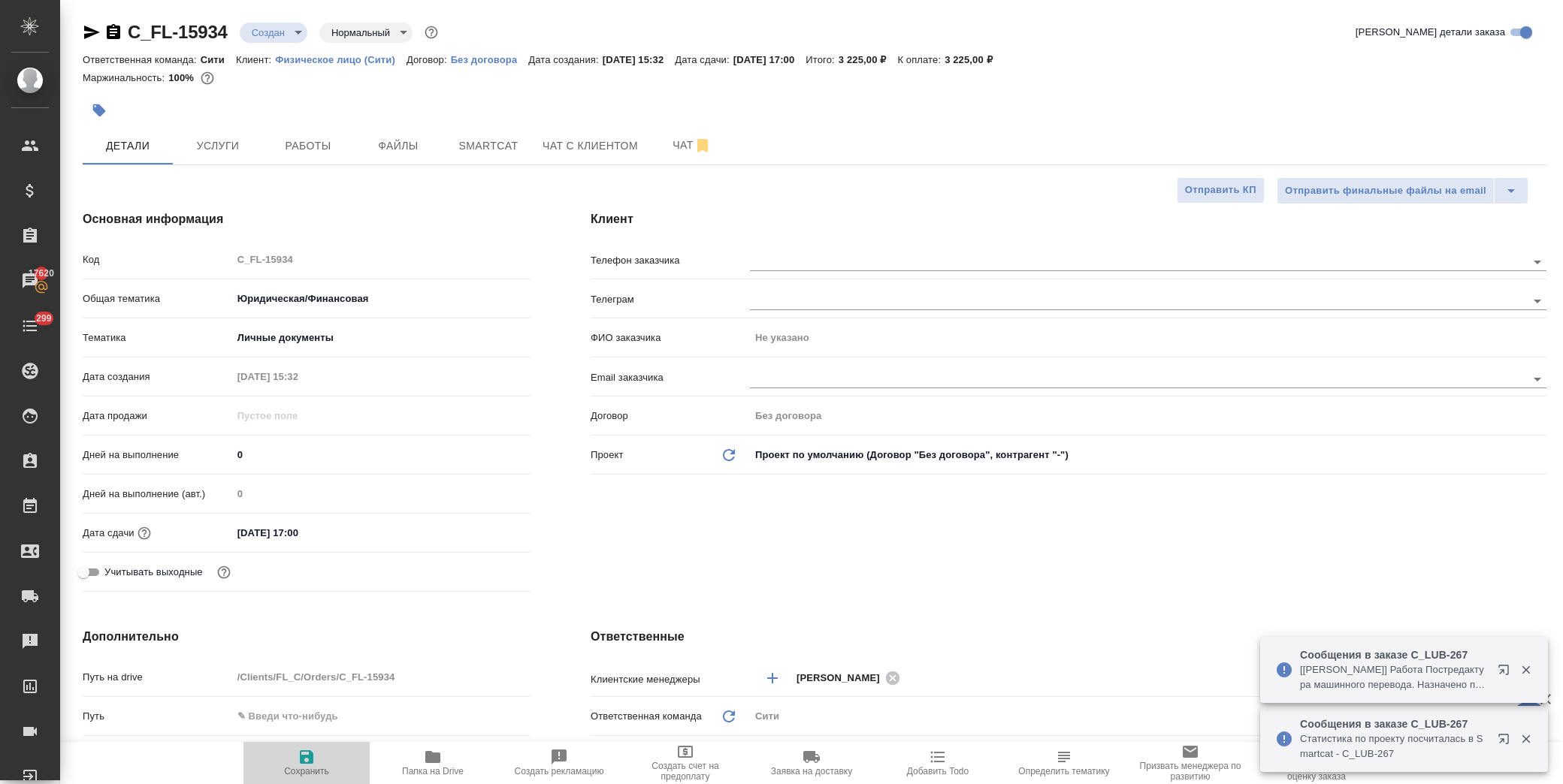
click at [303, 771] on span "Сохранить" at bounding box center [307, 772] width 45 height 11
type textarea "x"
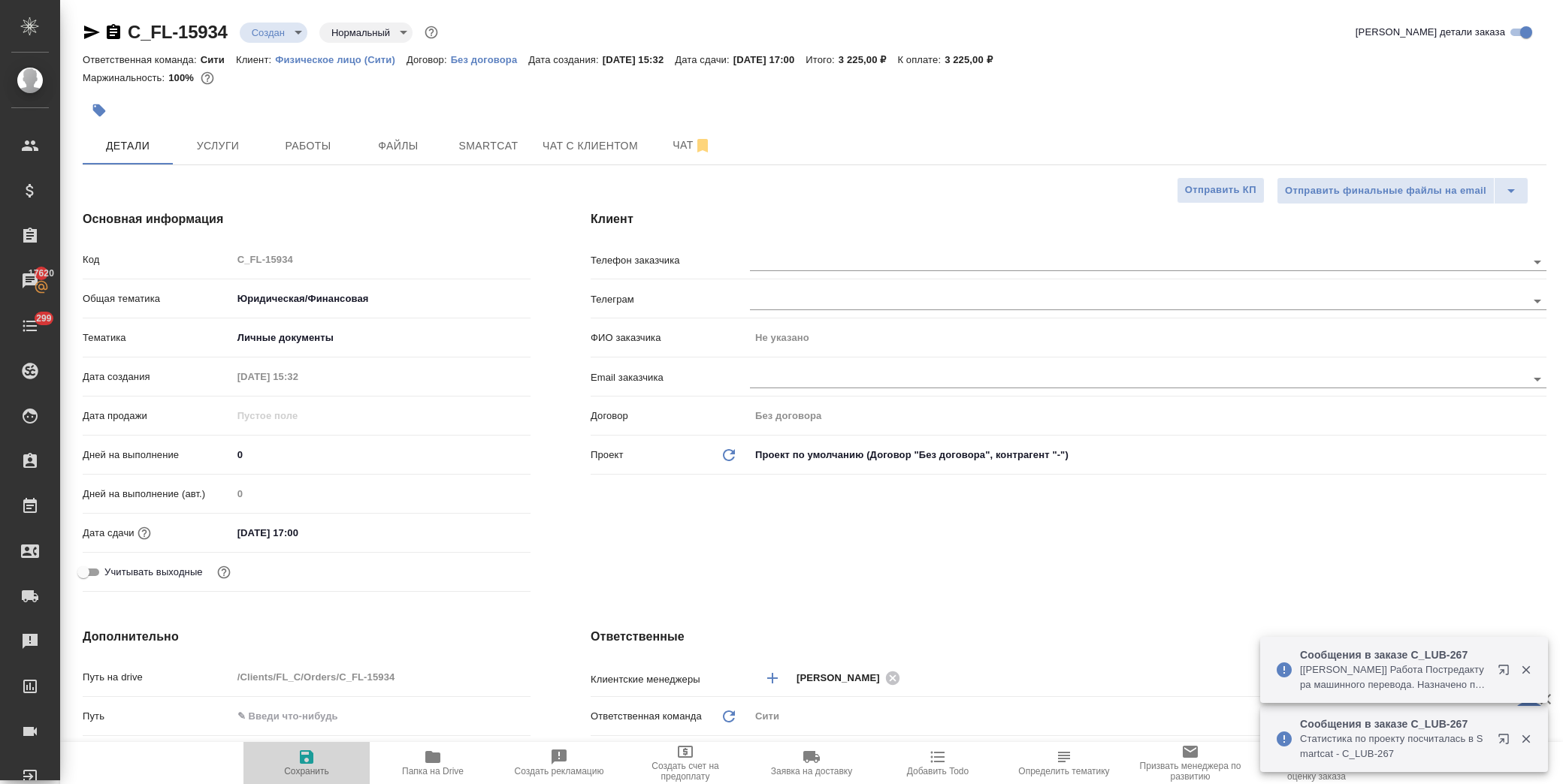
type textarea "x"
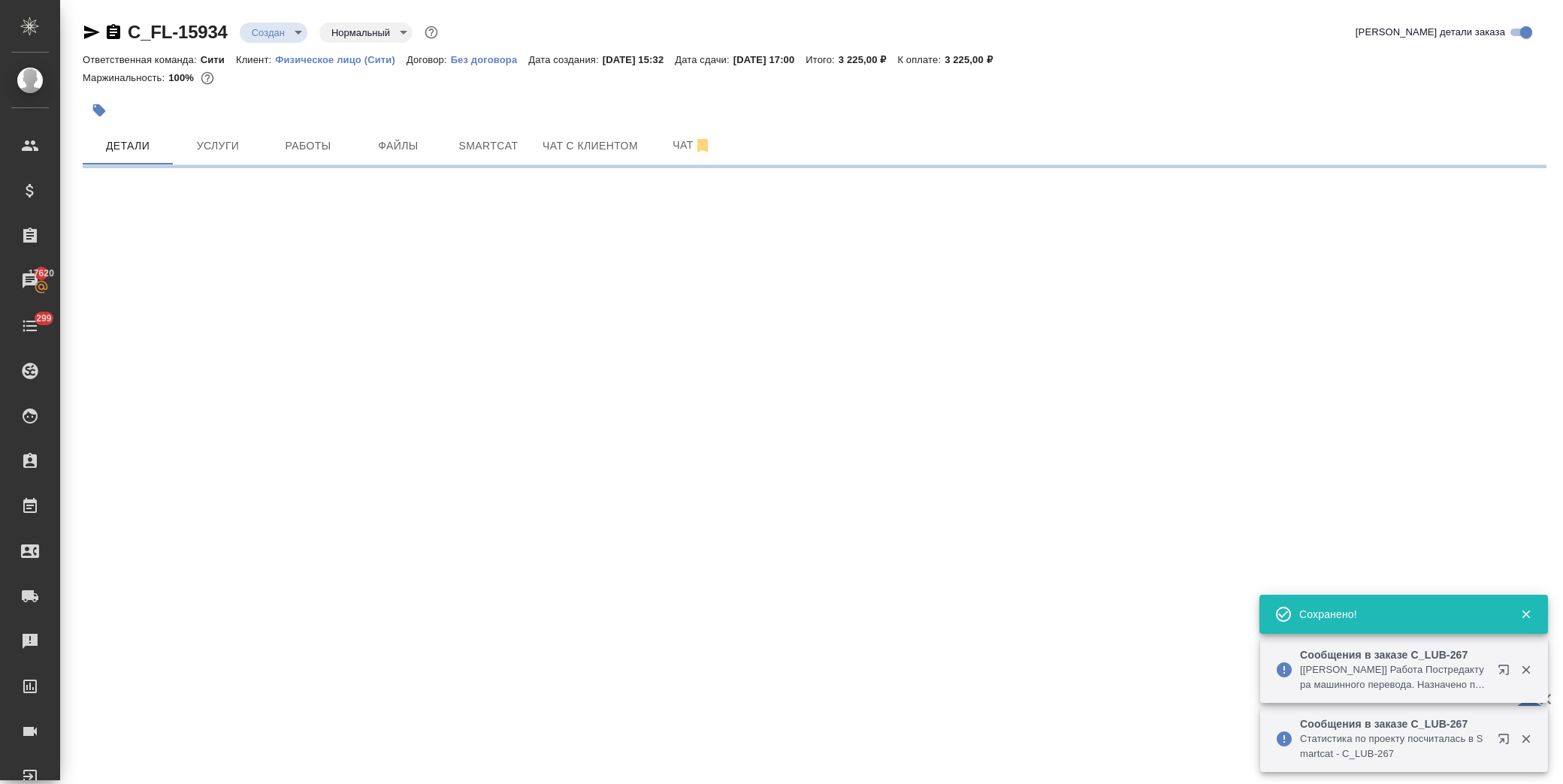
select select "RU"
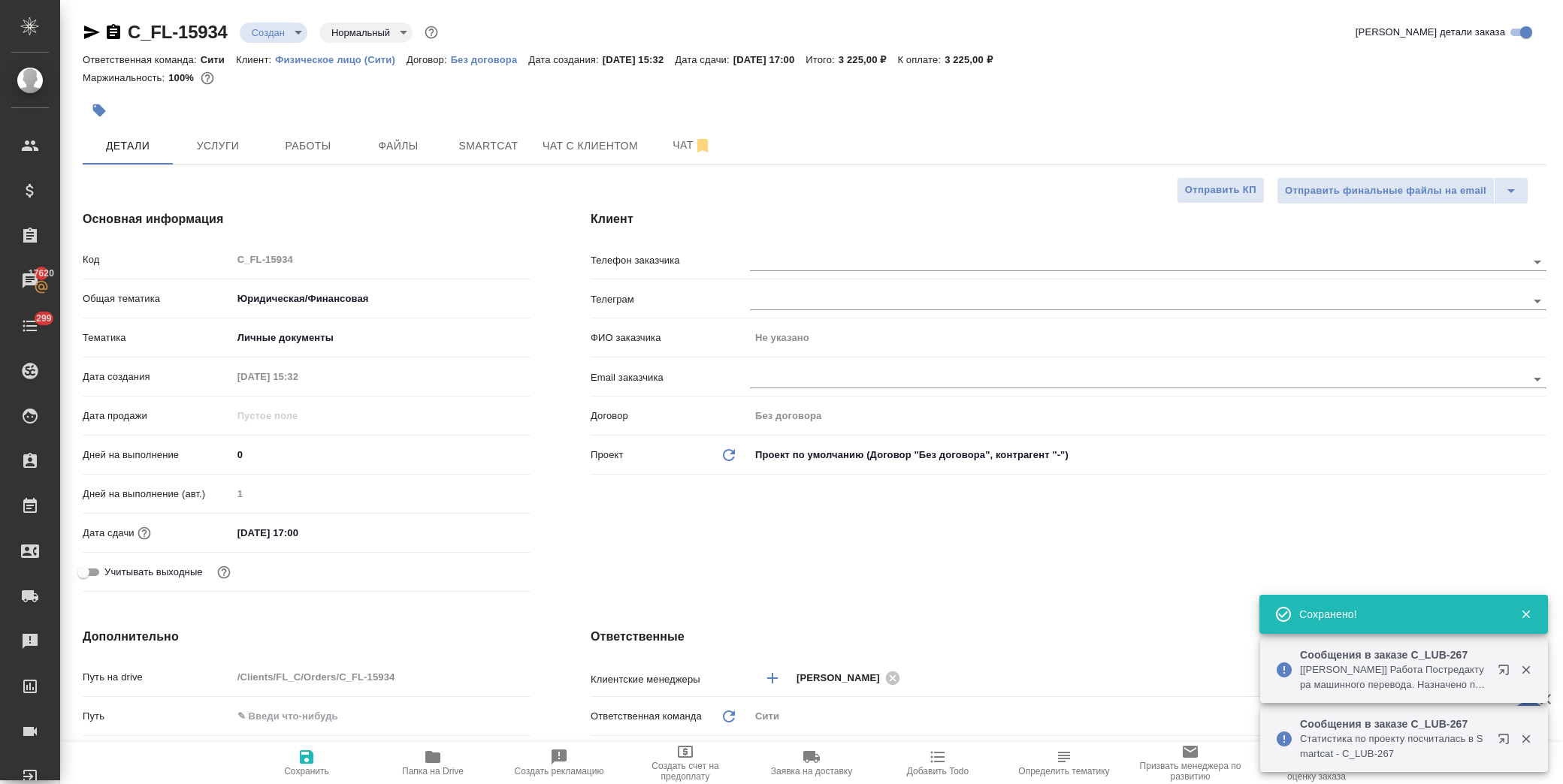
type textarea "x"
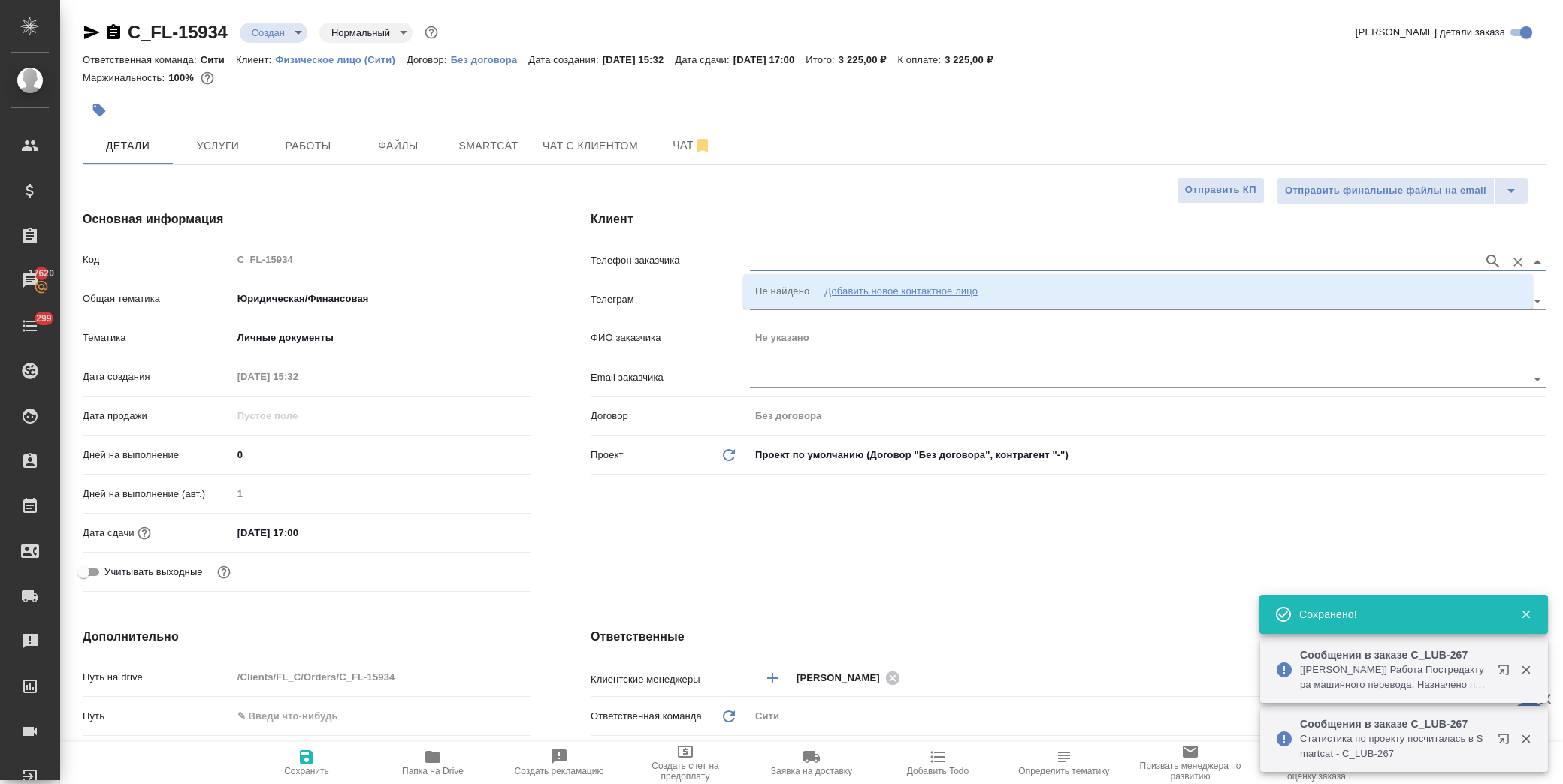
click at [791, 268] on input "text" at bounding box center [1113, 262] width 726 height 18
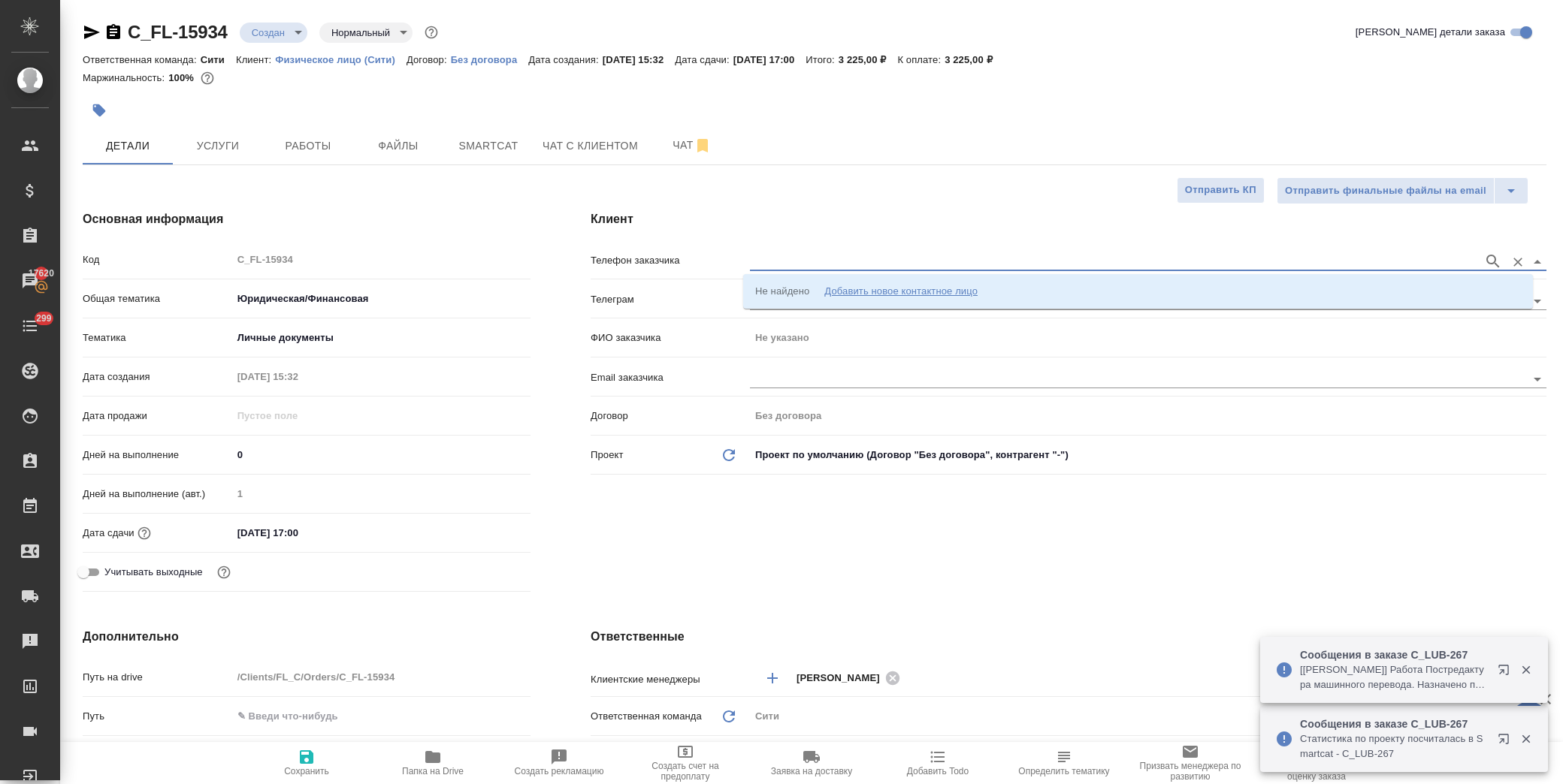
paste input "+79055171065"
type input "+79055171065"
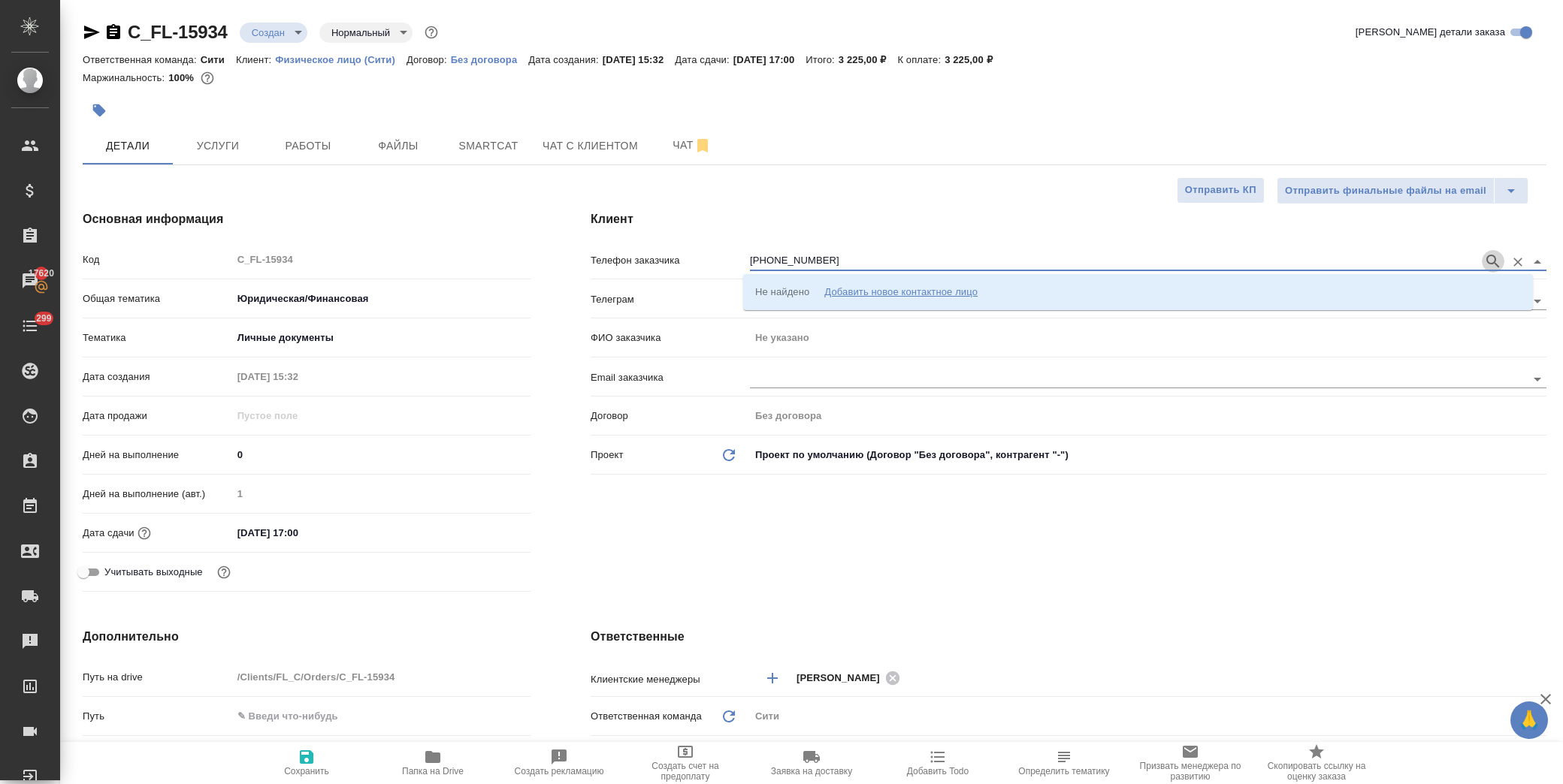
click at [1485, 259] on icon "button" at bounding box center [1494, 262] width 18 height 18
click at [874, 284] on p "+79055171065 Дегоева Фатима" at bounding box center [842, 292] width 174 height 15
type input "+79055171065 Дегоева Фатима"
type input "Дегоева Фатима"
type textarea "x"
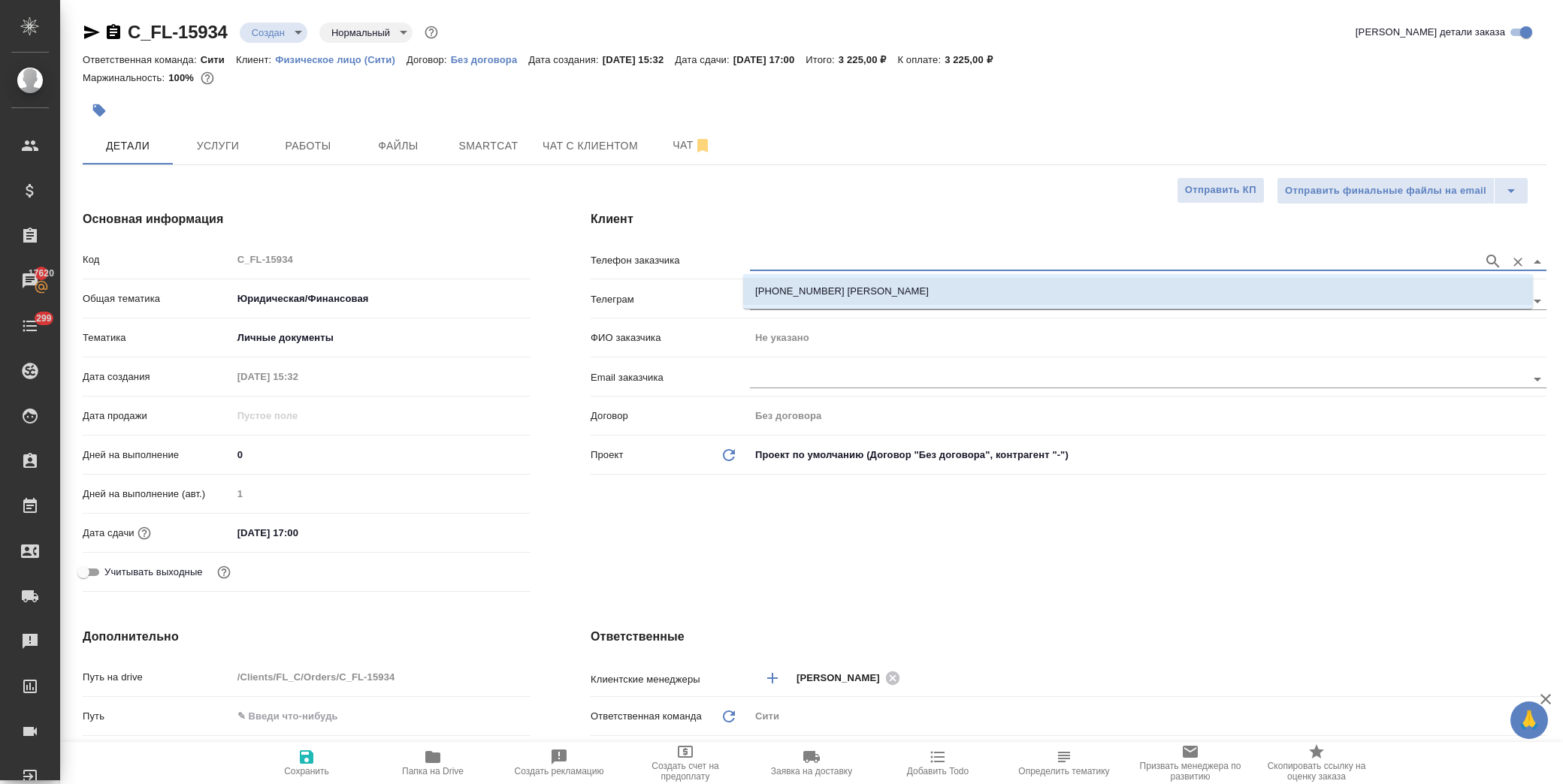
type textarea "x"
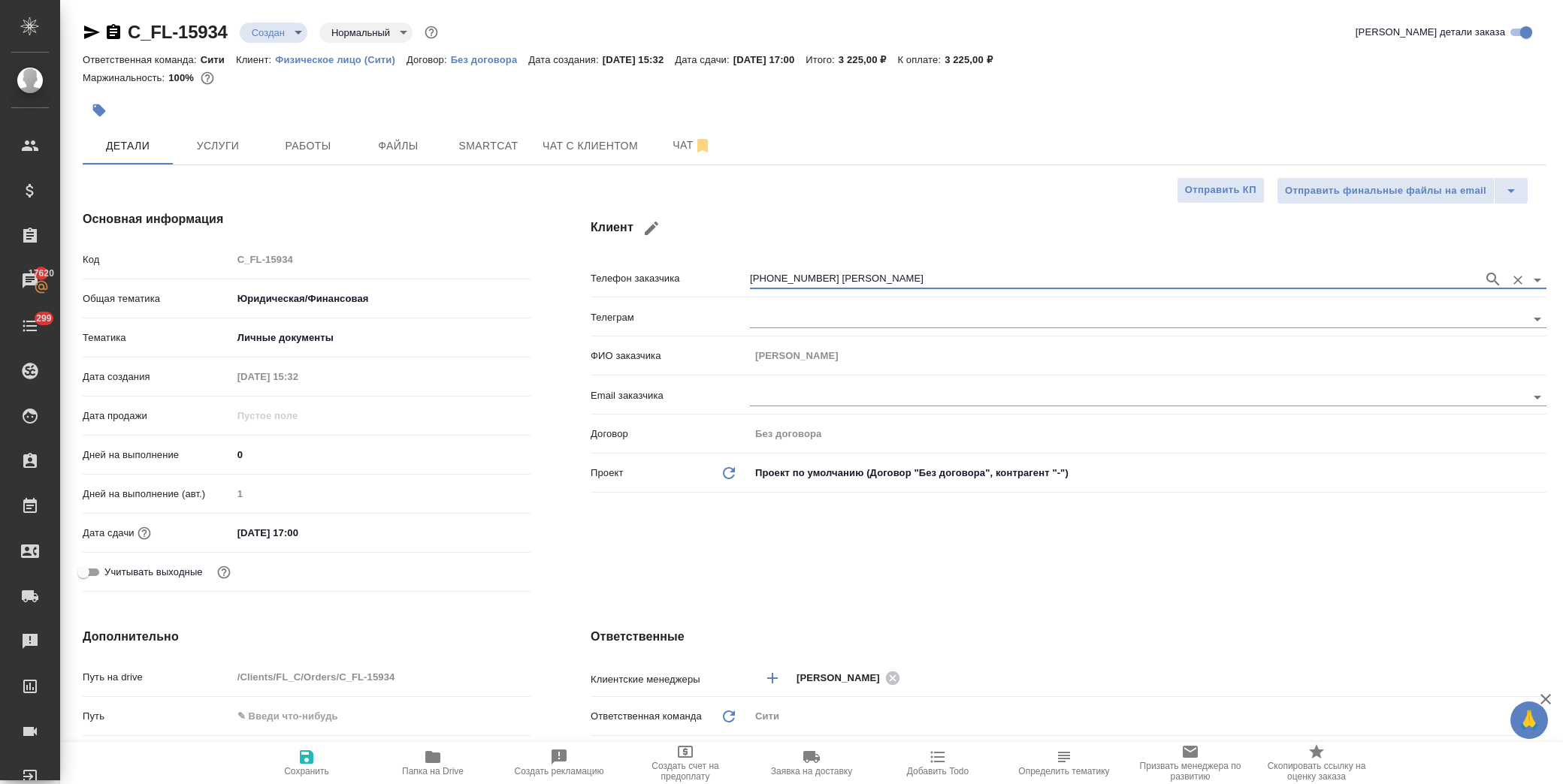
type input "+79055171065 Дегоева Фатима"
click at [324, 764] on span "Сохранить" at bounding box center [307, 762] width 108 height 28
type textarea "x"
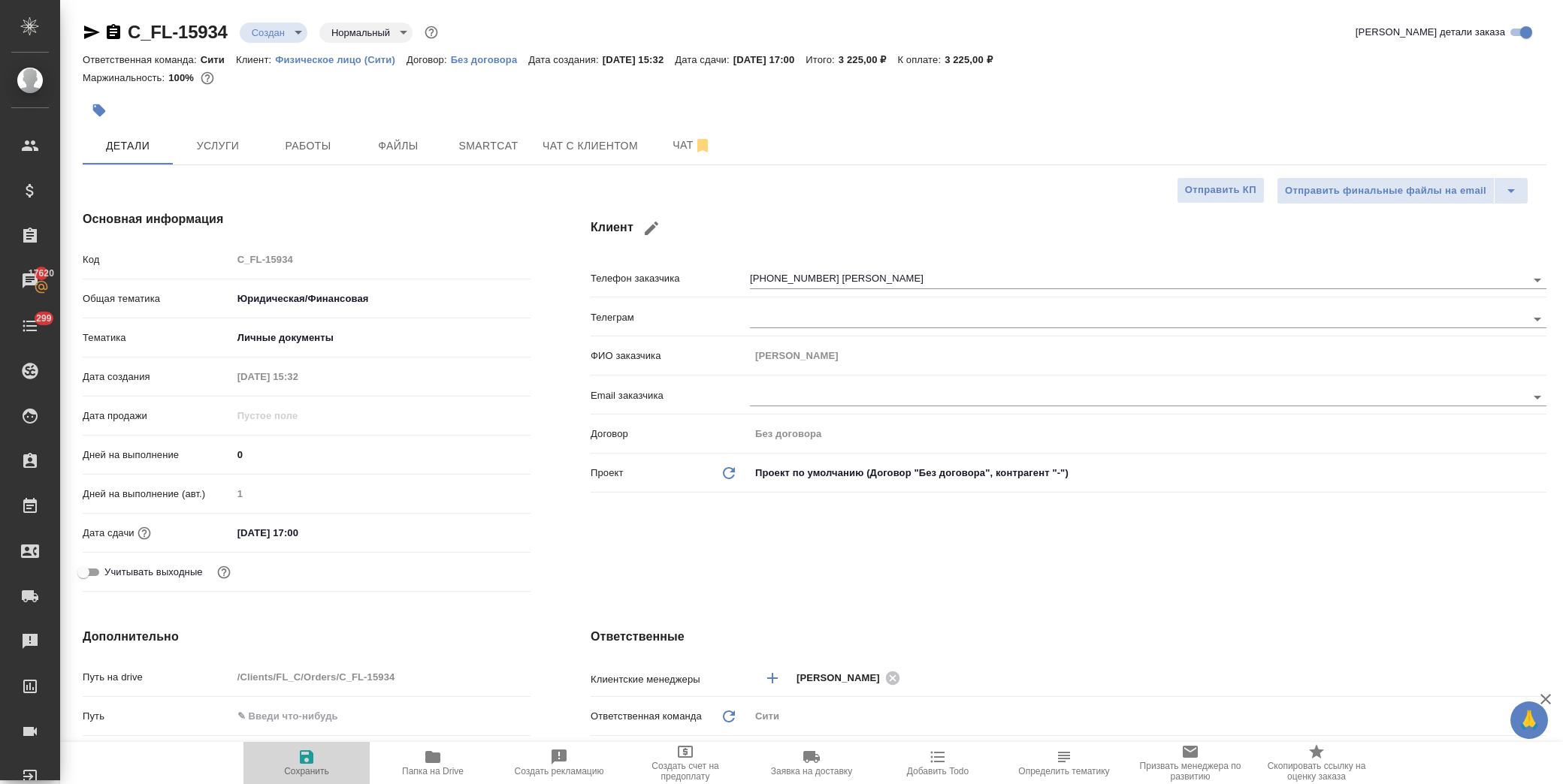
type textarea "x"
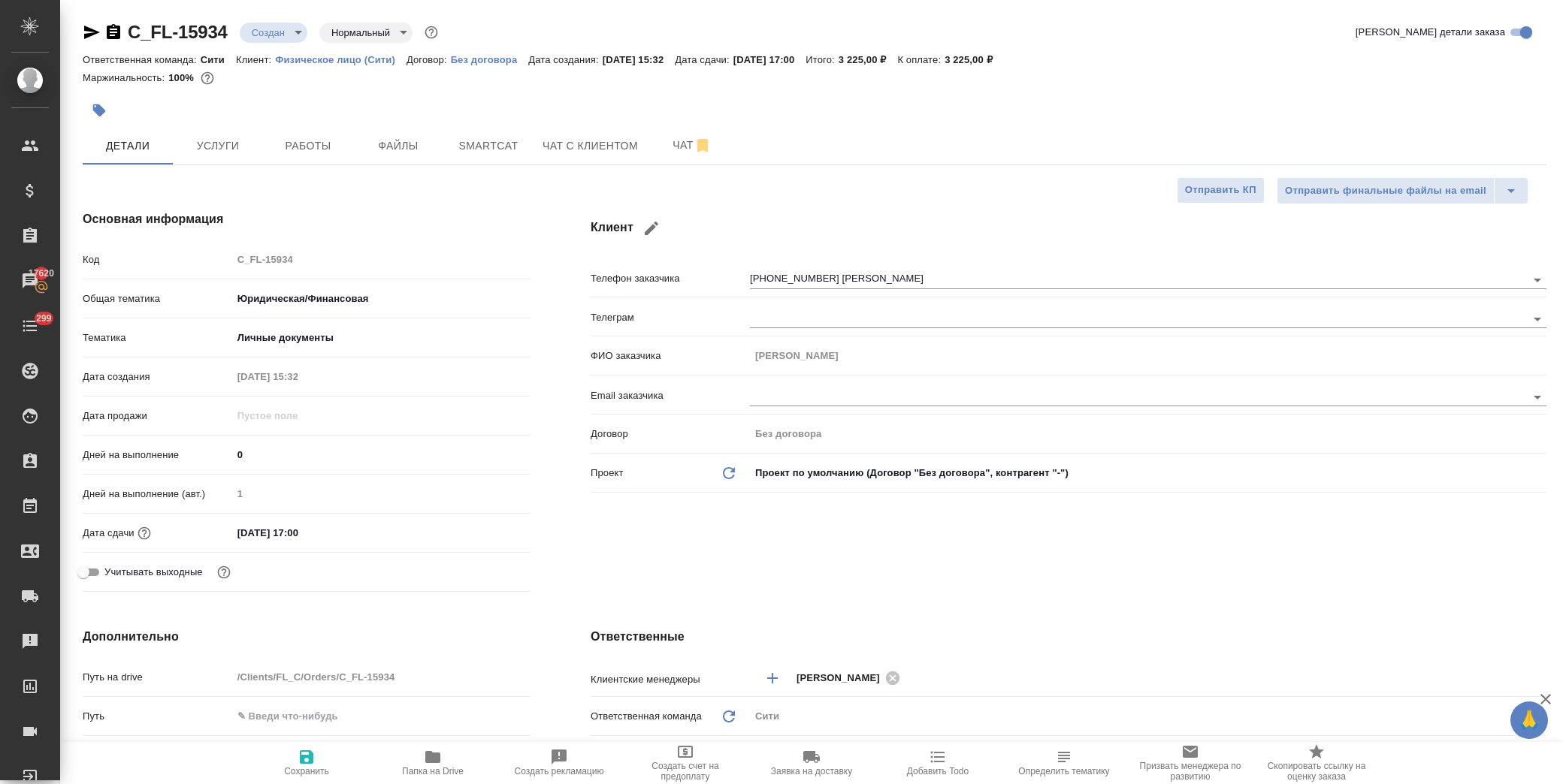
type textarea "x"
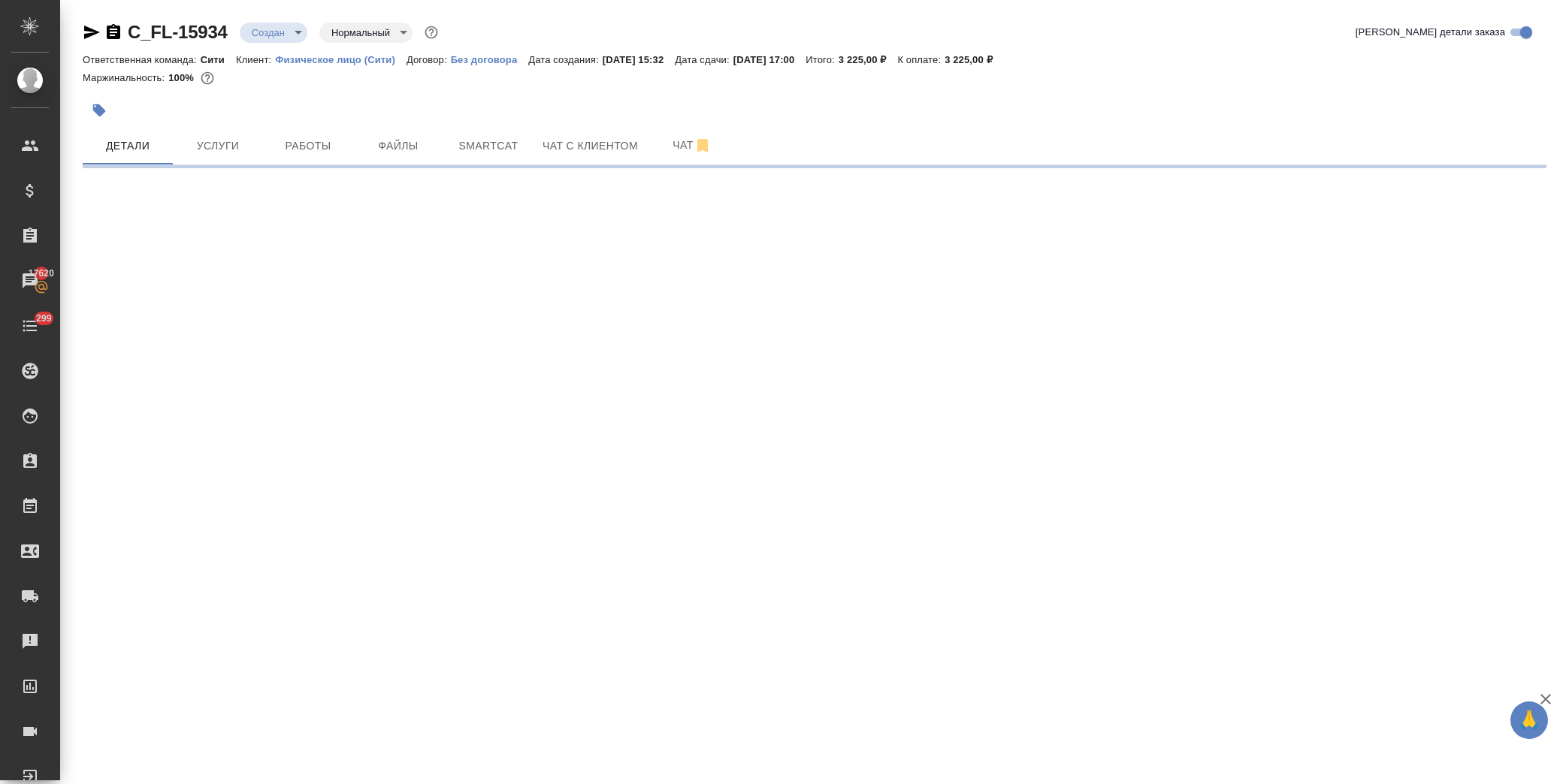
select select "RU"
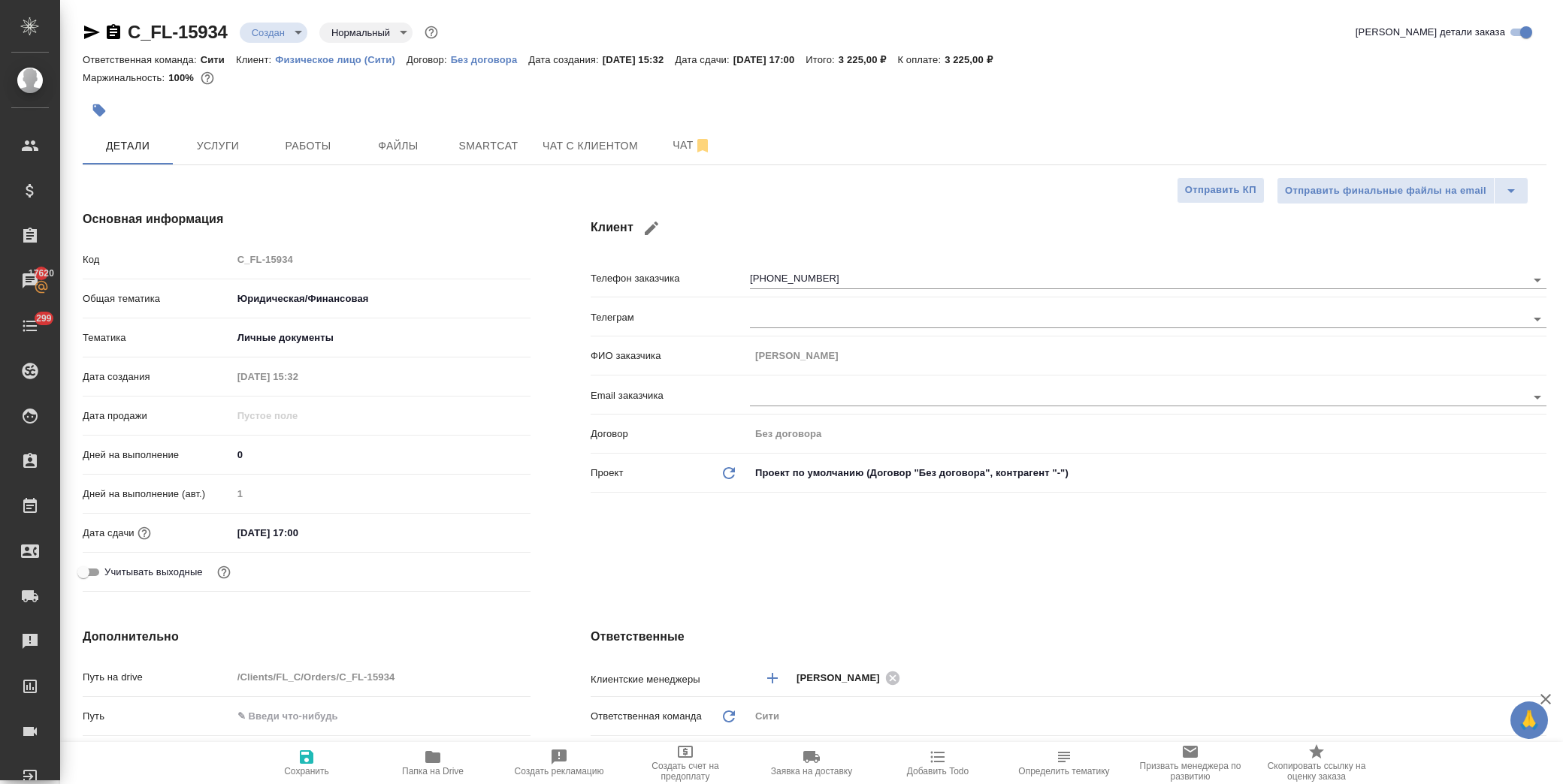
type textarea "x"
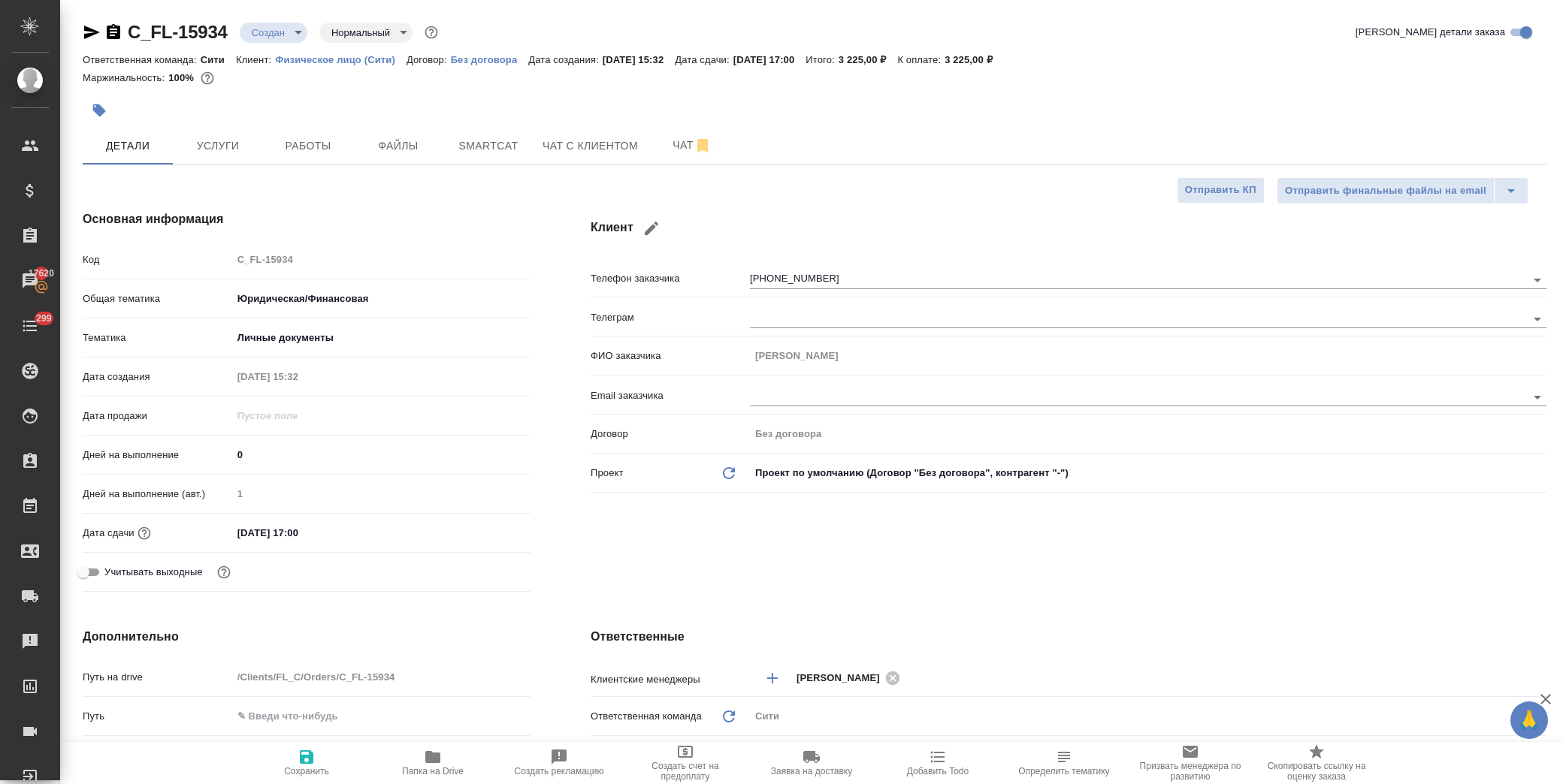
type textarea "x"
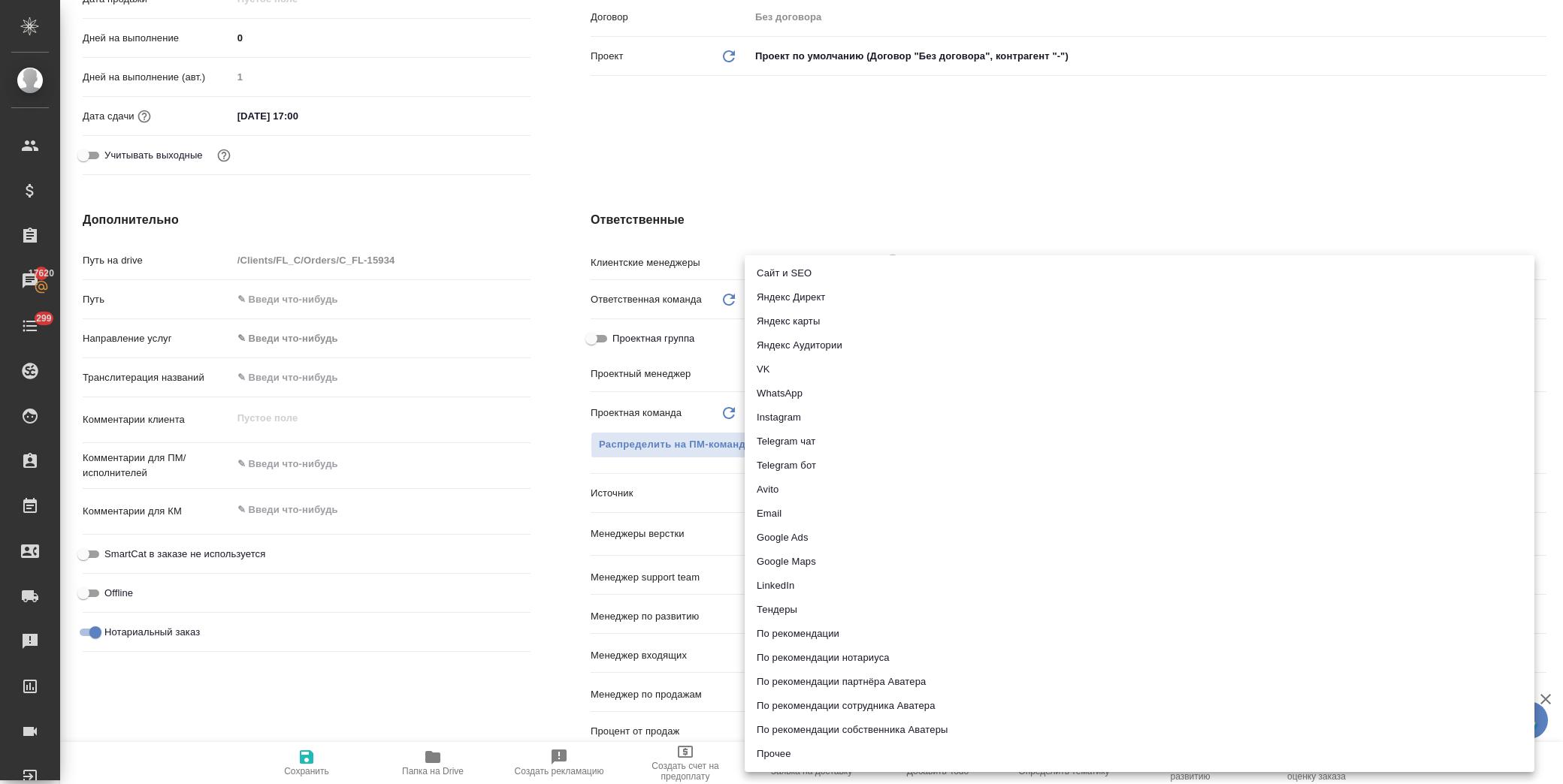
click at [824, 488] on body "🙏 .cls-1 fill:#fff; AWATERA Лофицкая Юлия Владимировна Клиенты Спецификации Зак…" at bounding box center [781, 392] width 1563 height 784
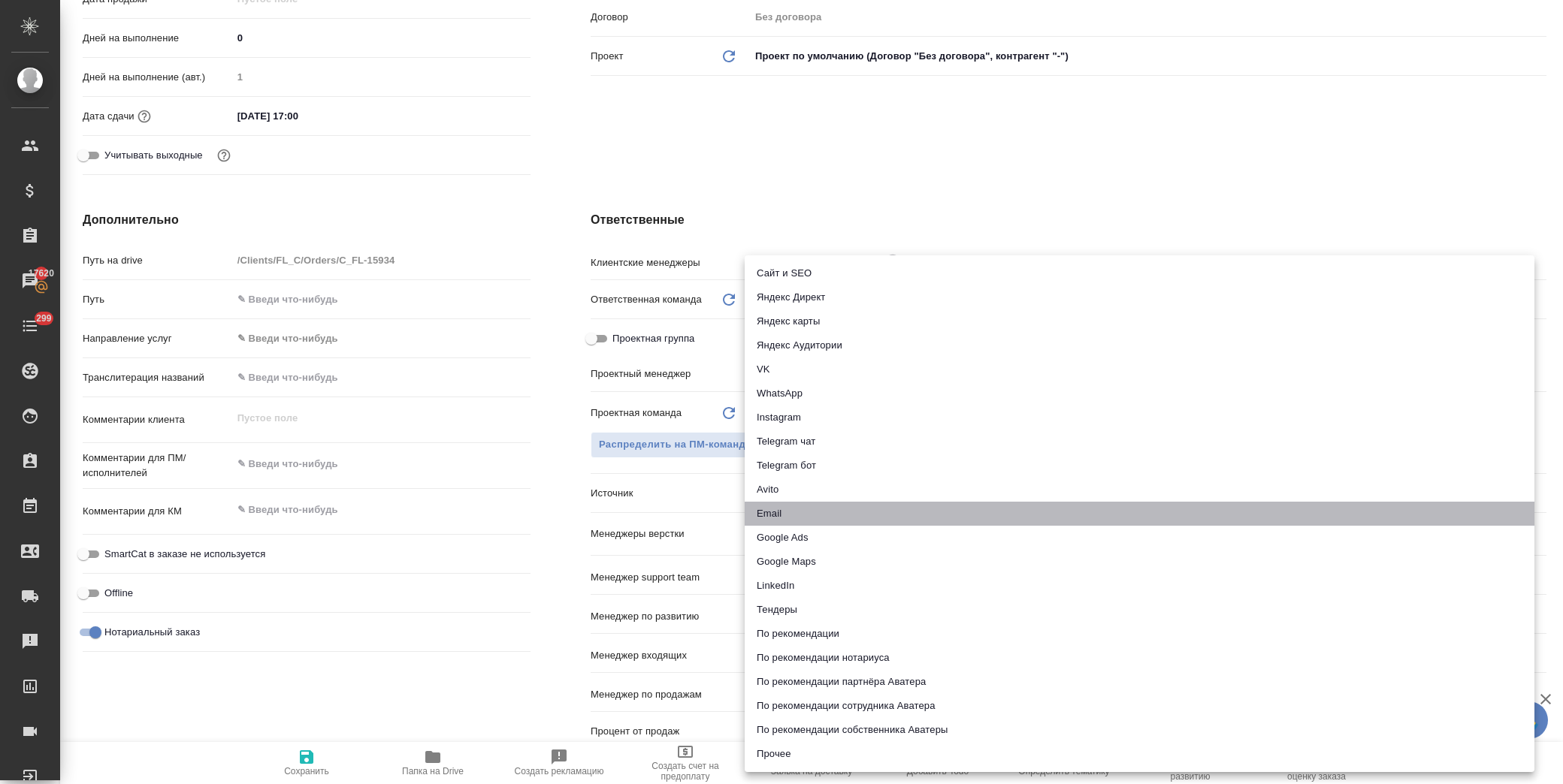
click at [838, 512] on li "Email" at bounding box center [1140, 514] width 790 height 24
type textarea "x"
type input "emailAds"
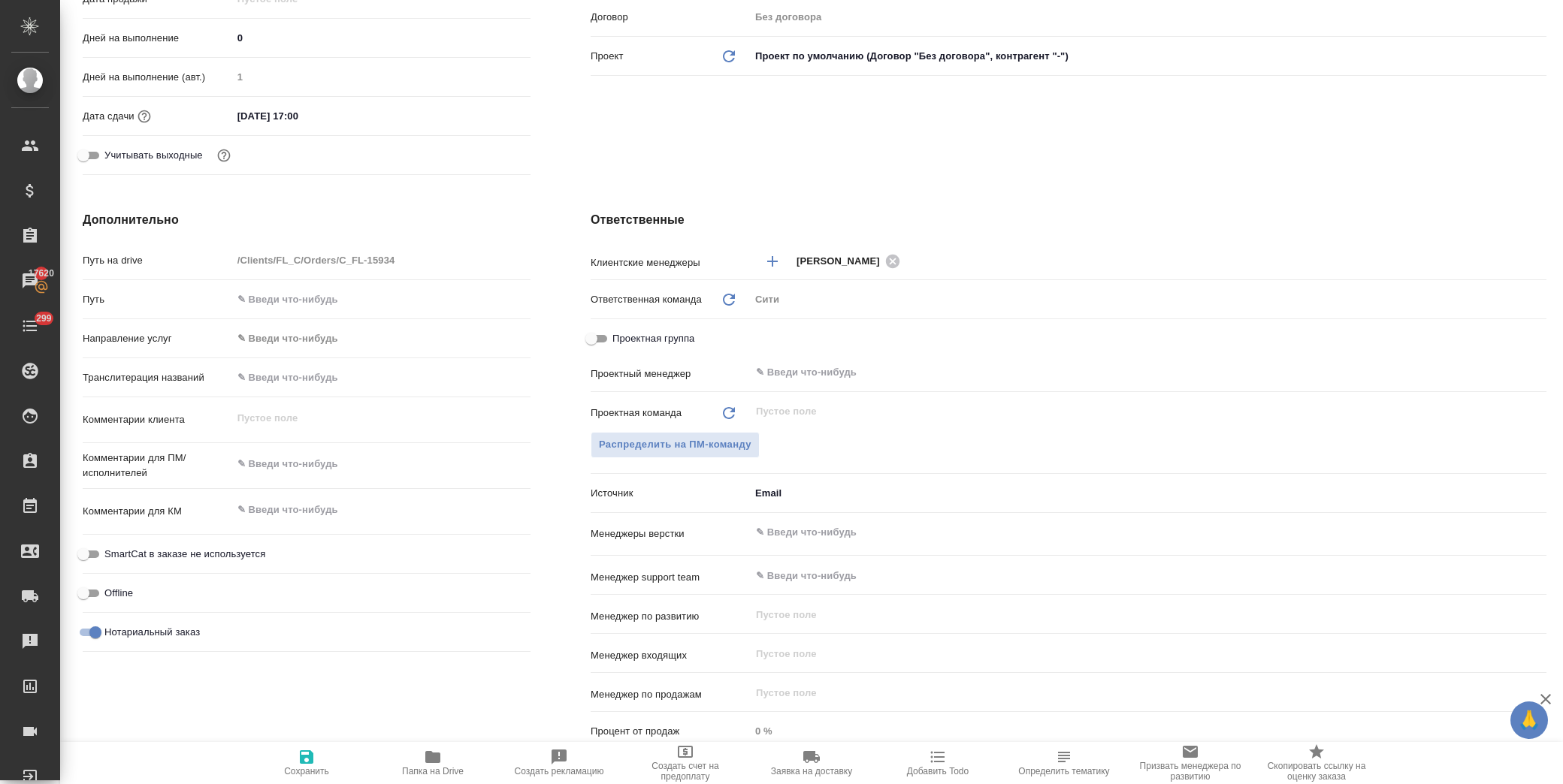
click at [306, 760] on icon "button" at bounding box center [307, 757] width 18 height 18
type textarea "x"
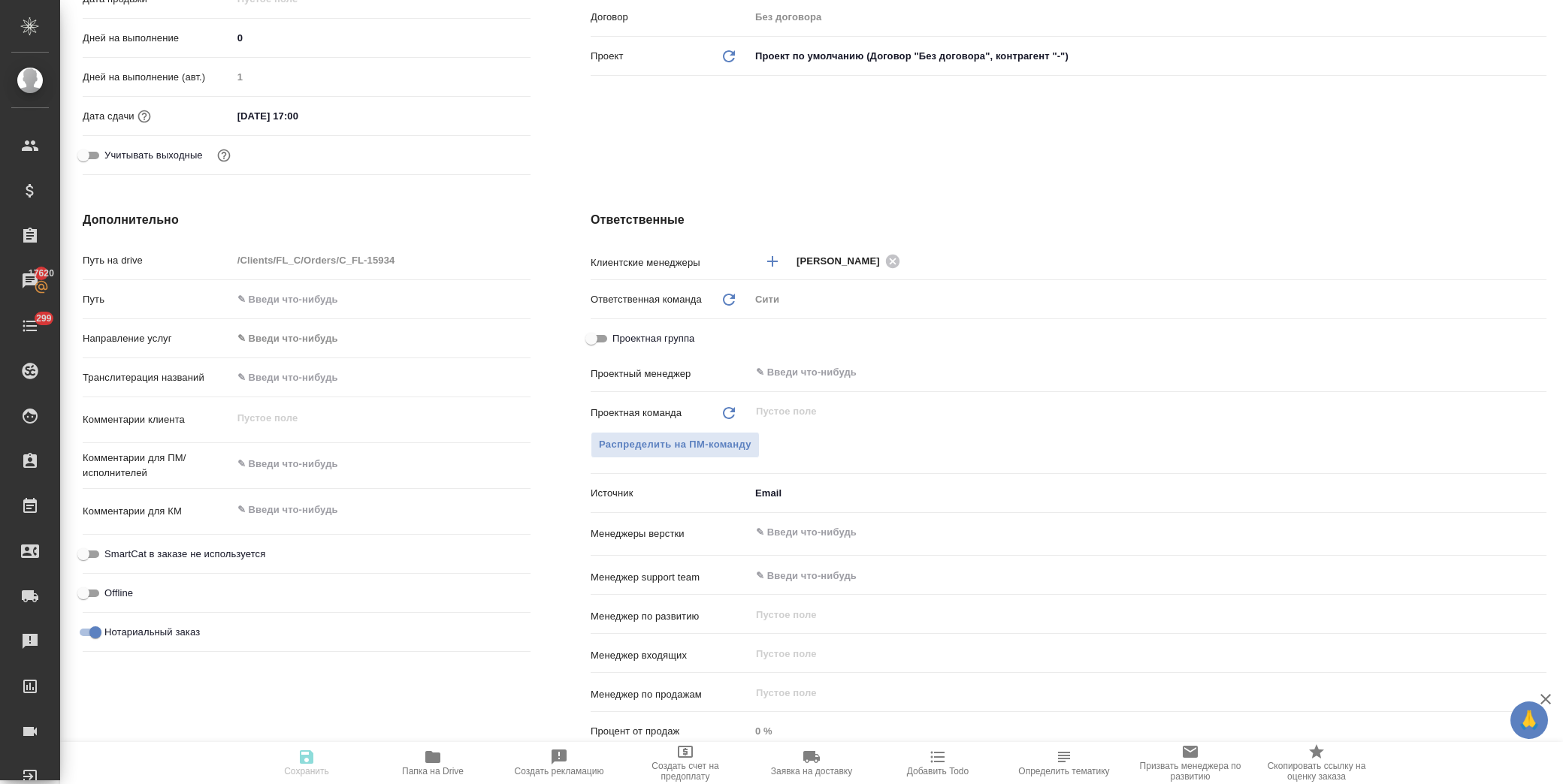
type textarea "x"
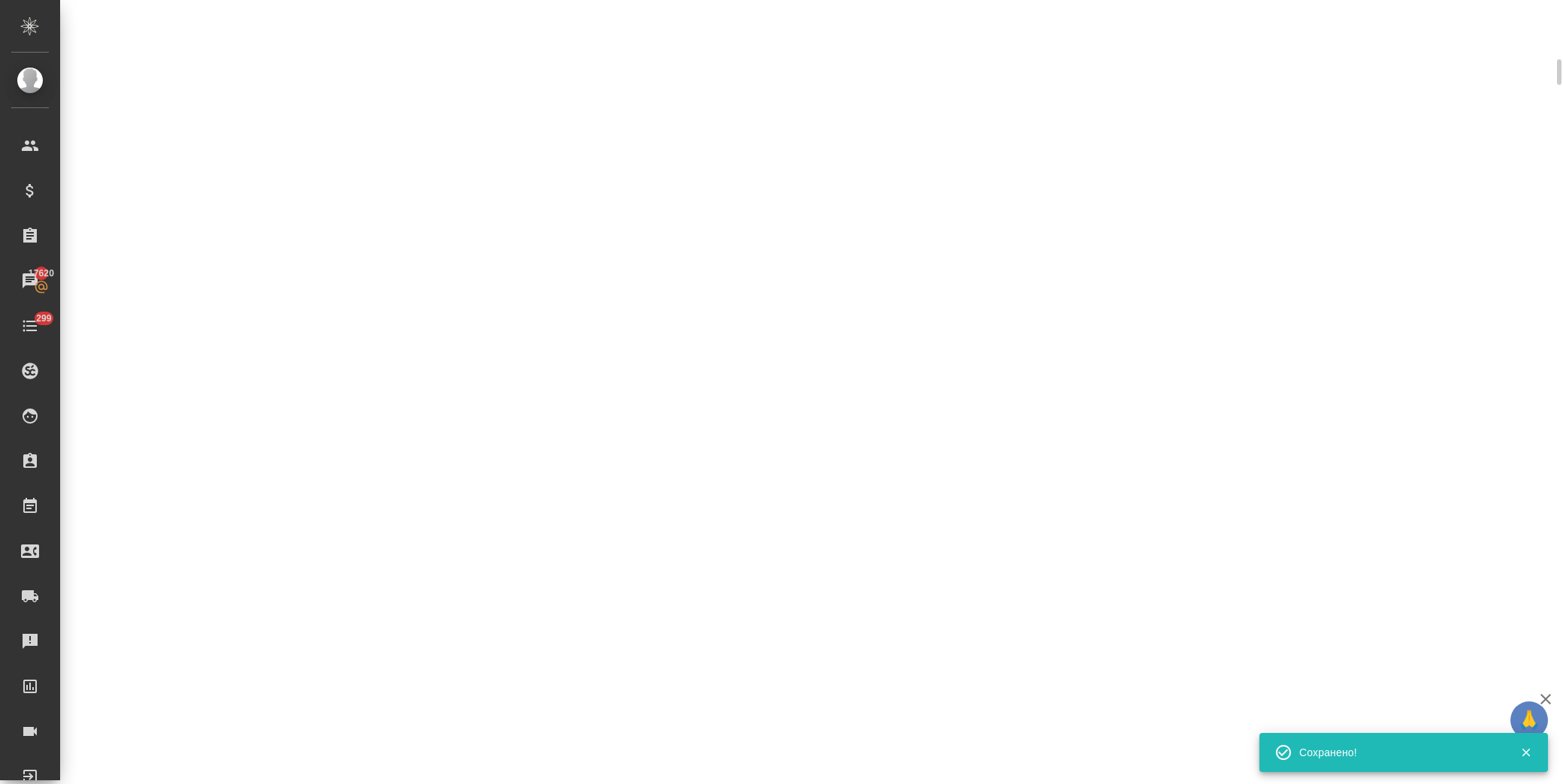
scroll to position [406, 0]
select select "RU"
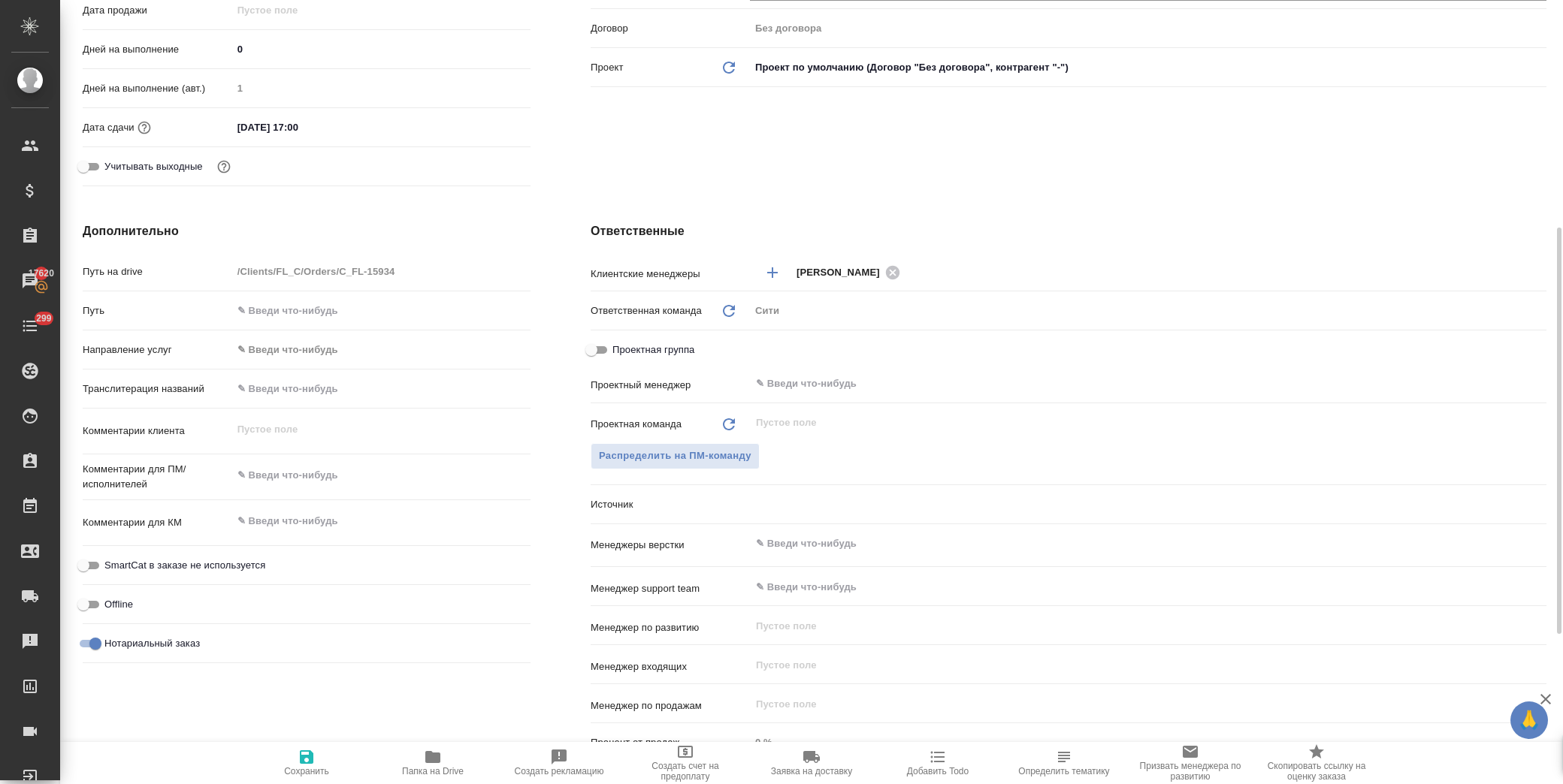
scroll to position [417, 0]
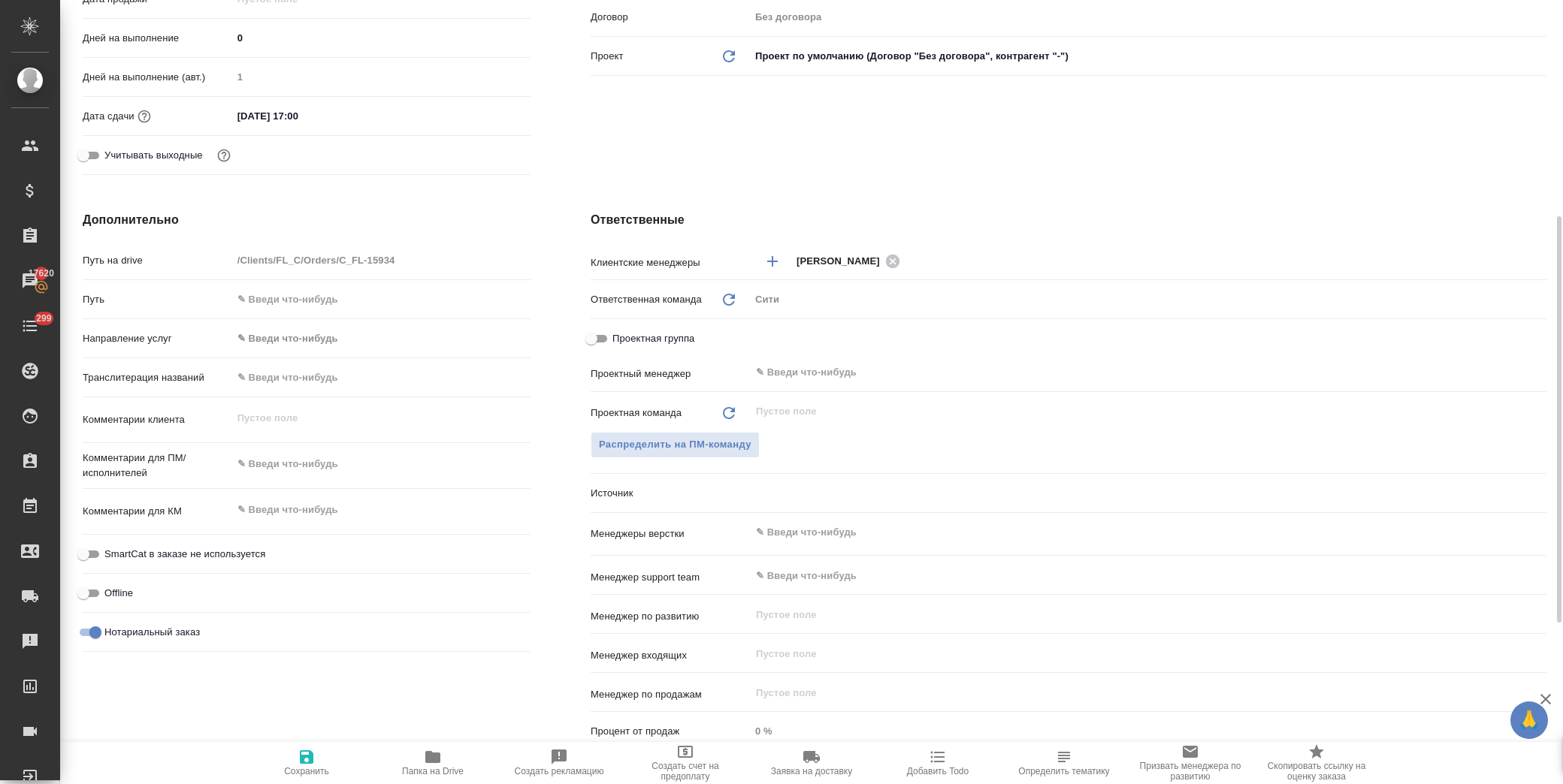
type textarea "x"
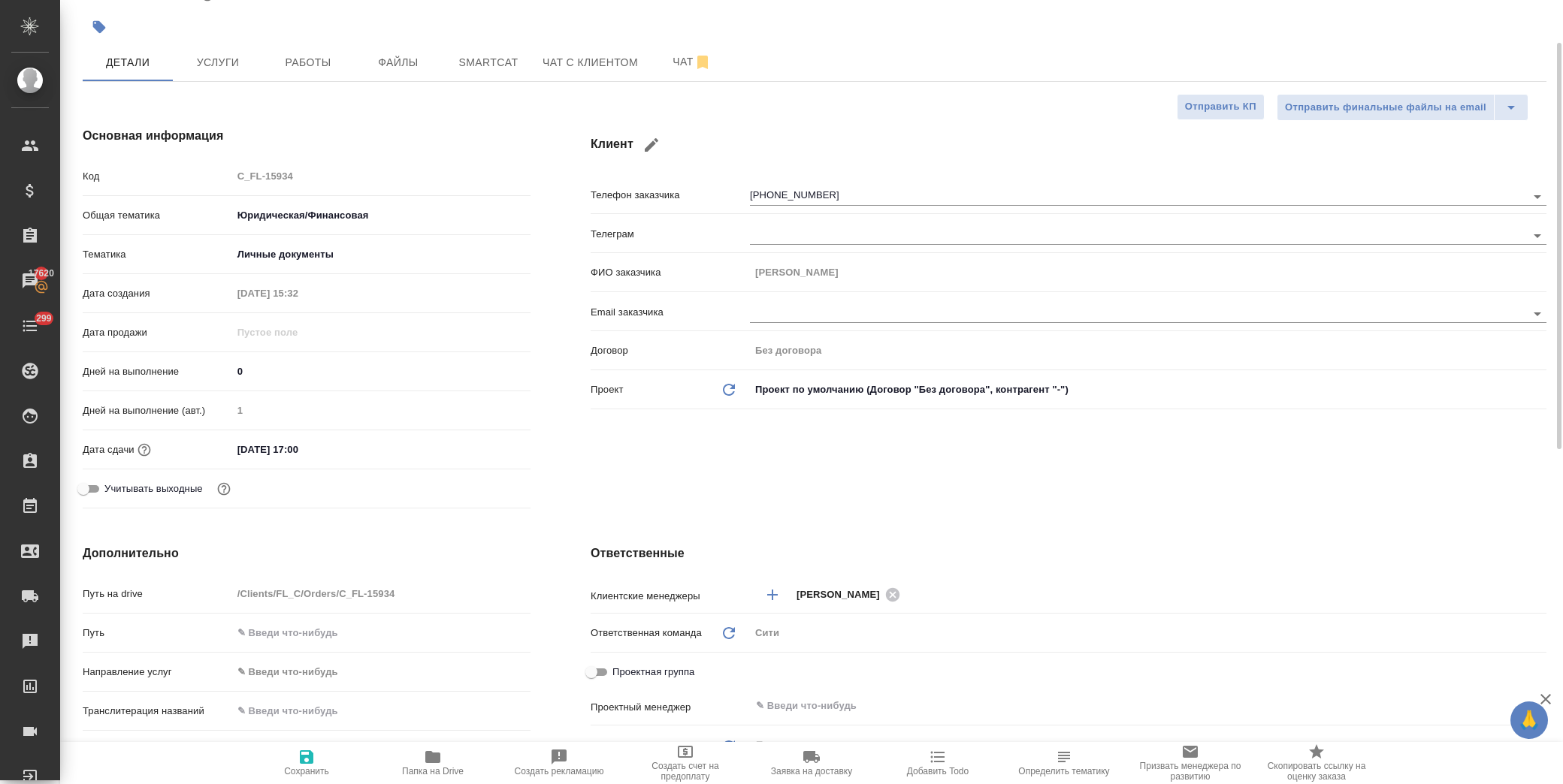
scroll to position [0, 0]
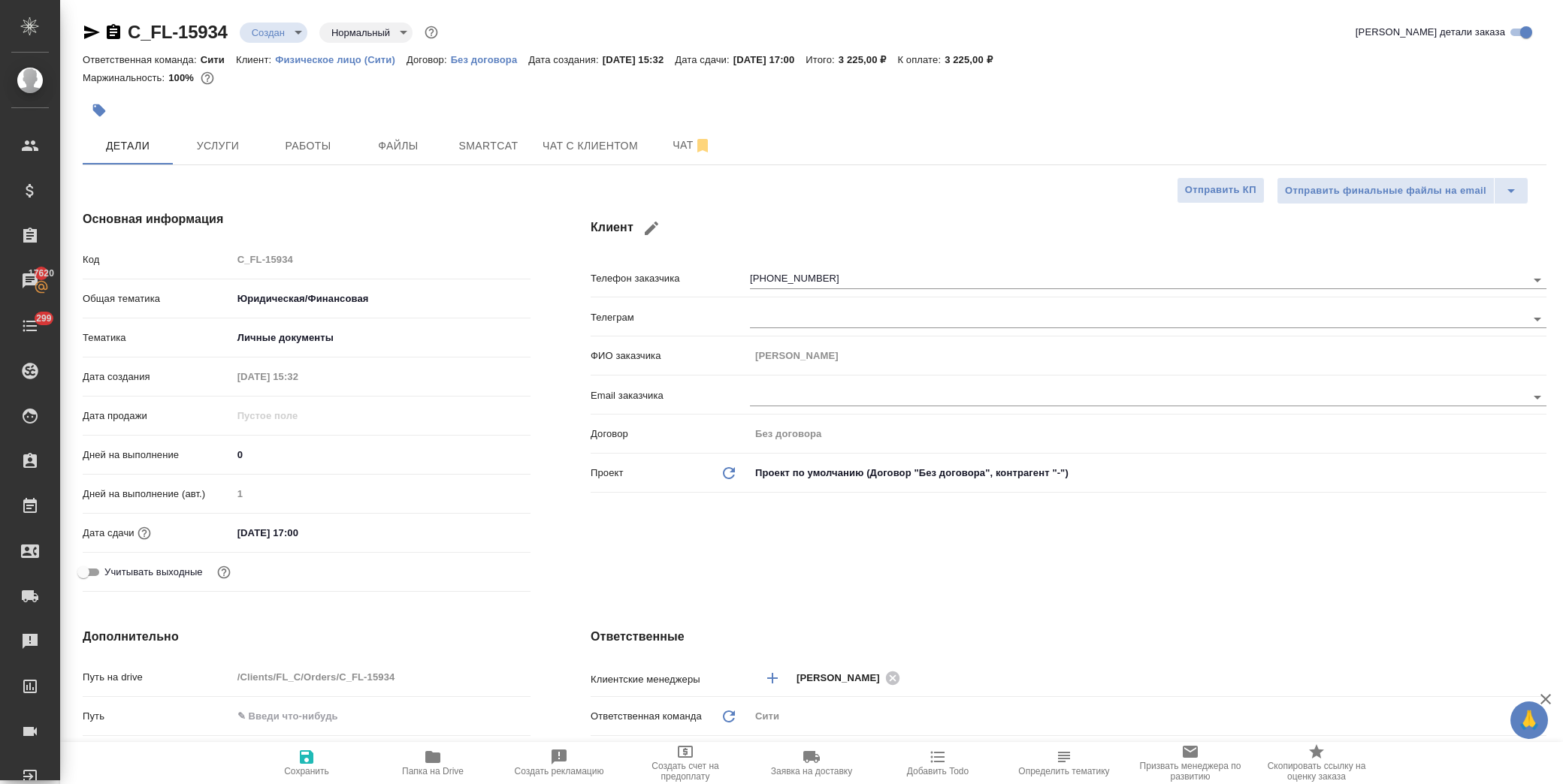
type textarea "x"
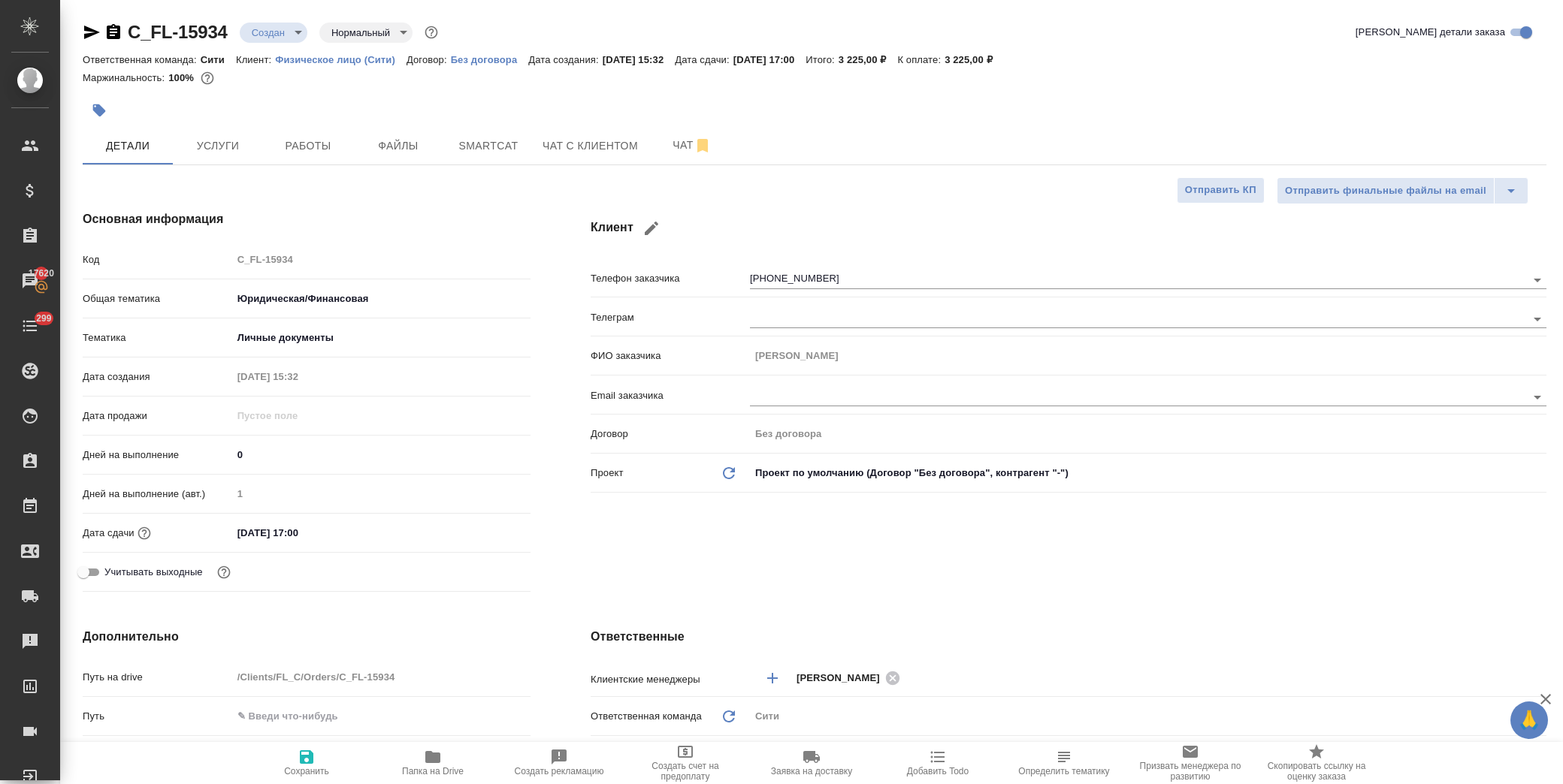
type textarea "x"
click at [413, 134] on button "Файлы" at bounding box center [398, 145] width 90 height 37
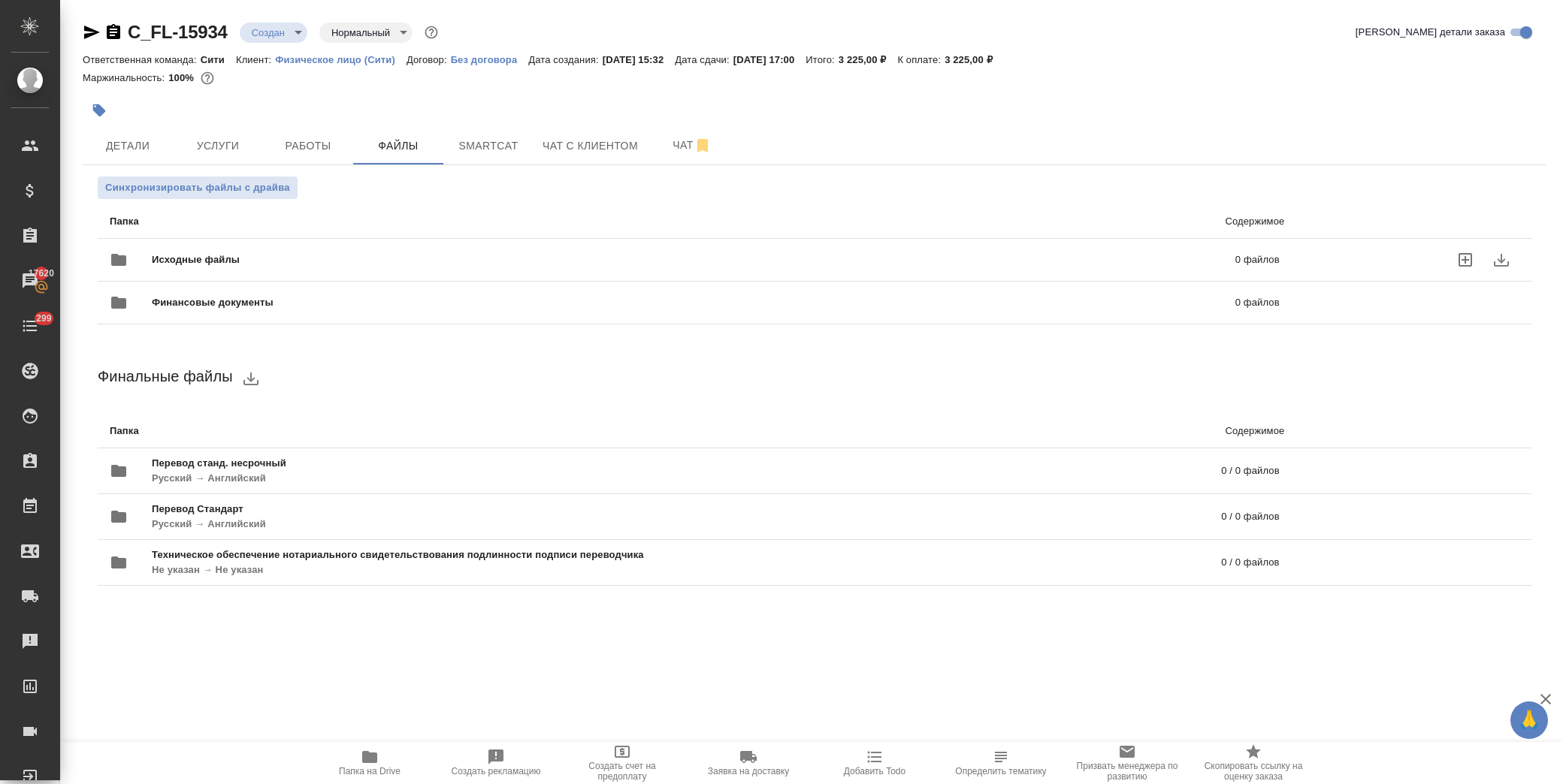
click at [228, 253] on span "Исходные файлы" at bounding box center [445, 260] width 586 height 15
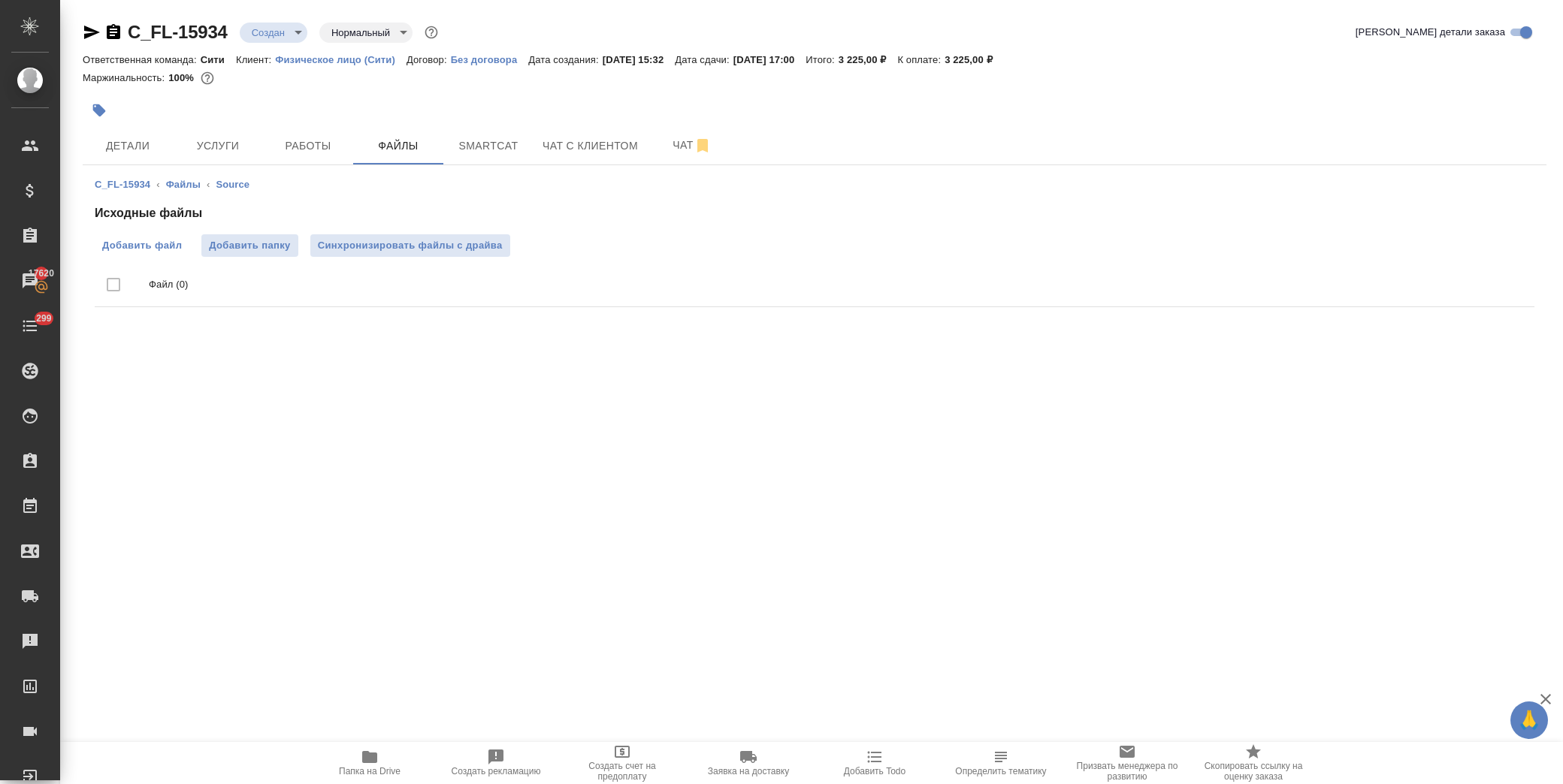
click at [156, 244] on span "Добавить файл" at bounding box center [142, 245] width 80 height 15
click at [0, 0] on input "Добавить файл" at bounding box center [0, 0] width 0 height 0
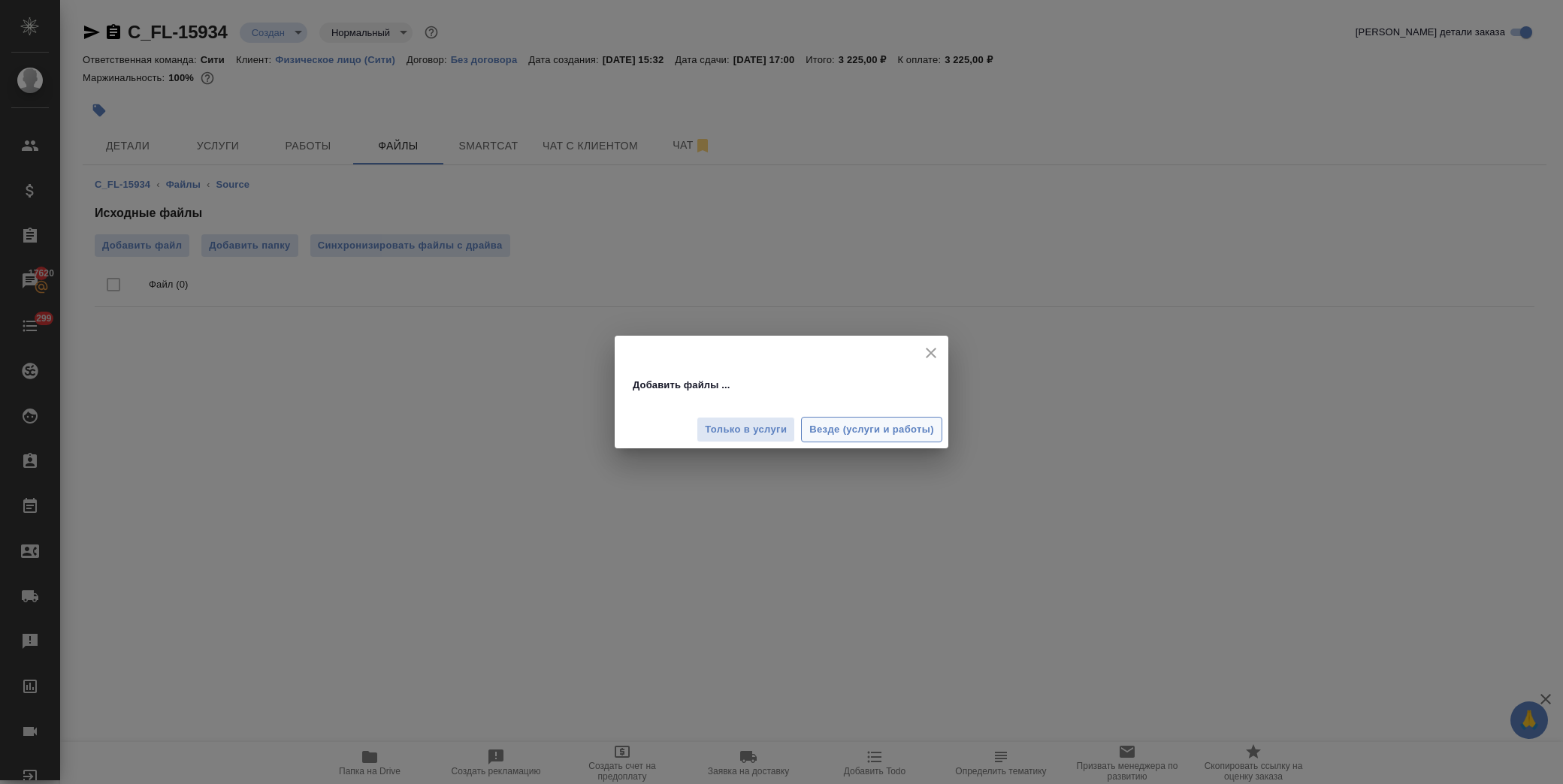
click at [870, 428] on span "Везде (услуги и работы)" at bounding box center [872, 430] width 125 height 17
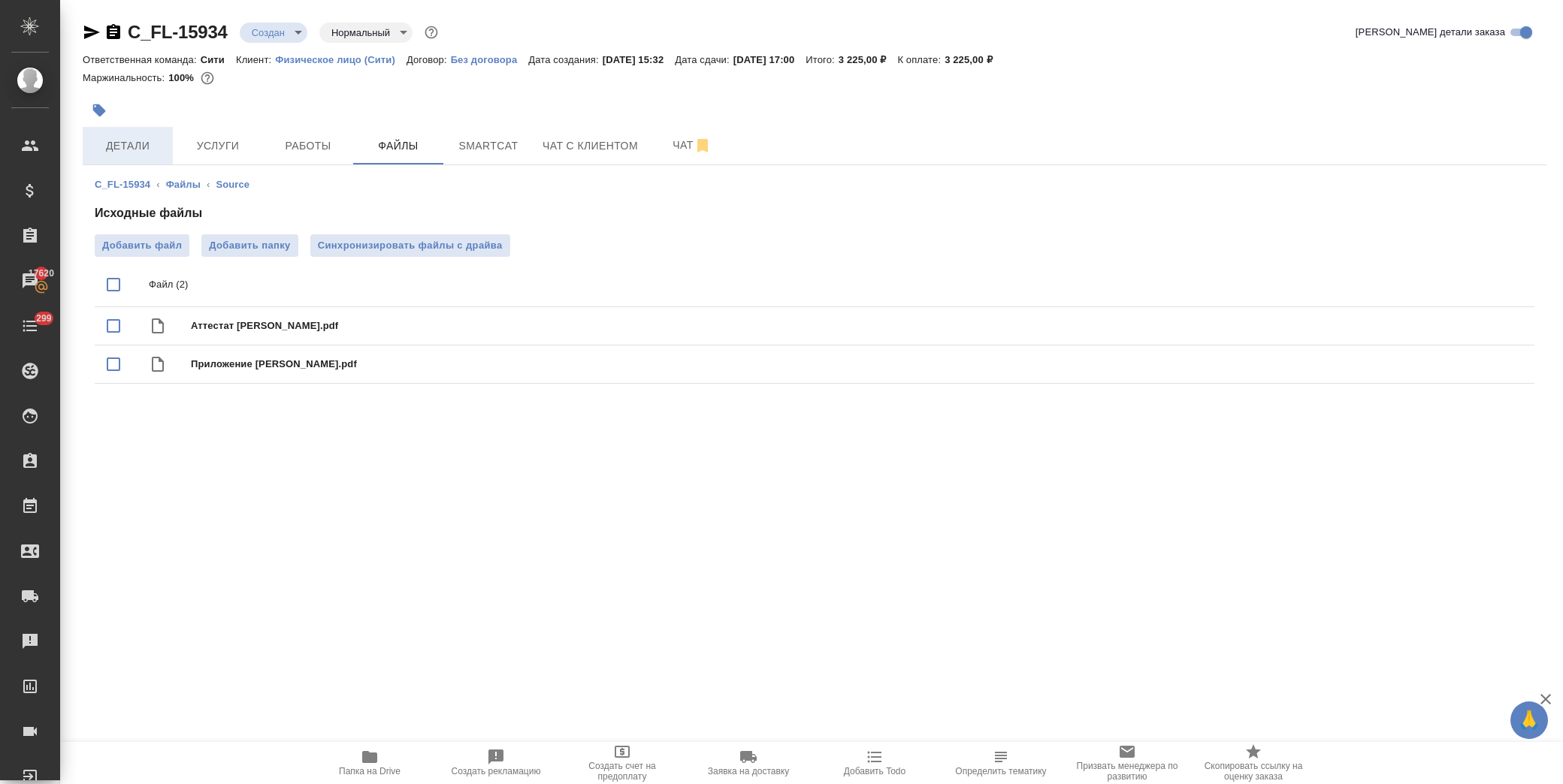
click at [124, 153] on span "Детали" at bounding box center [127, 145] width 72 height 19
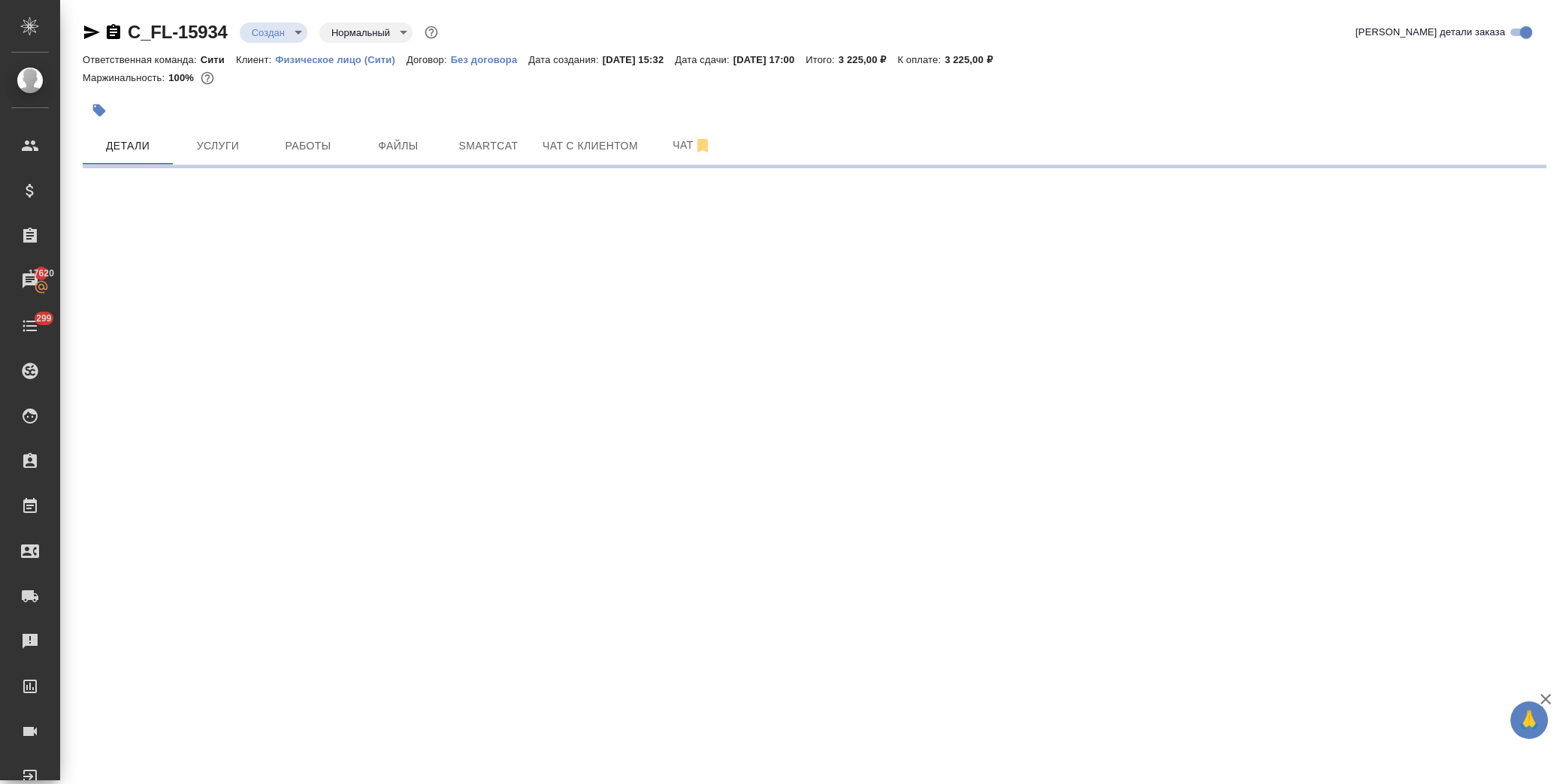
select select "RU"
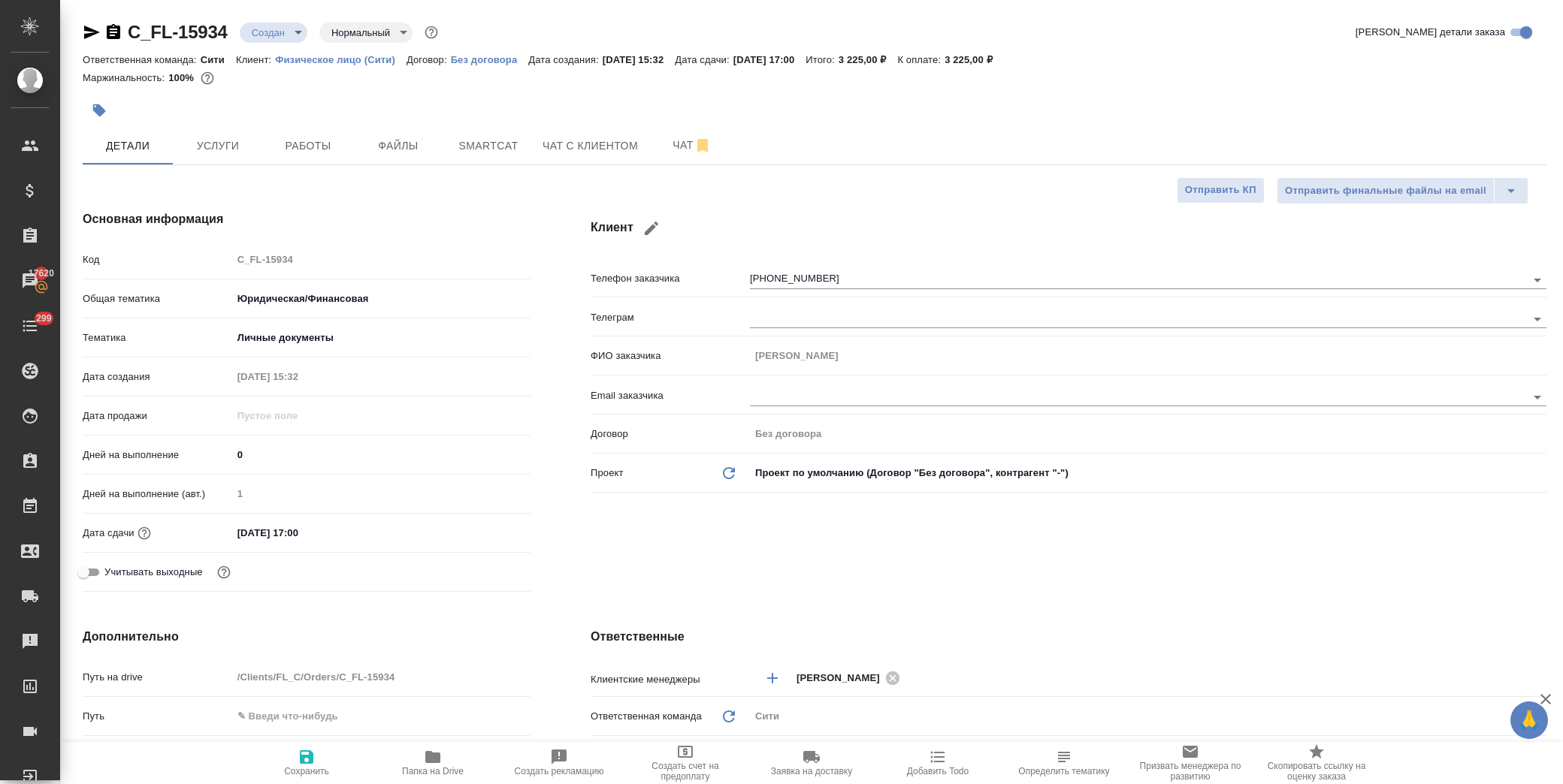
type textarea "x"
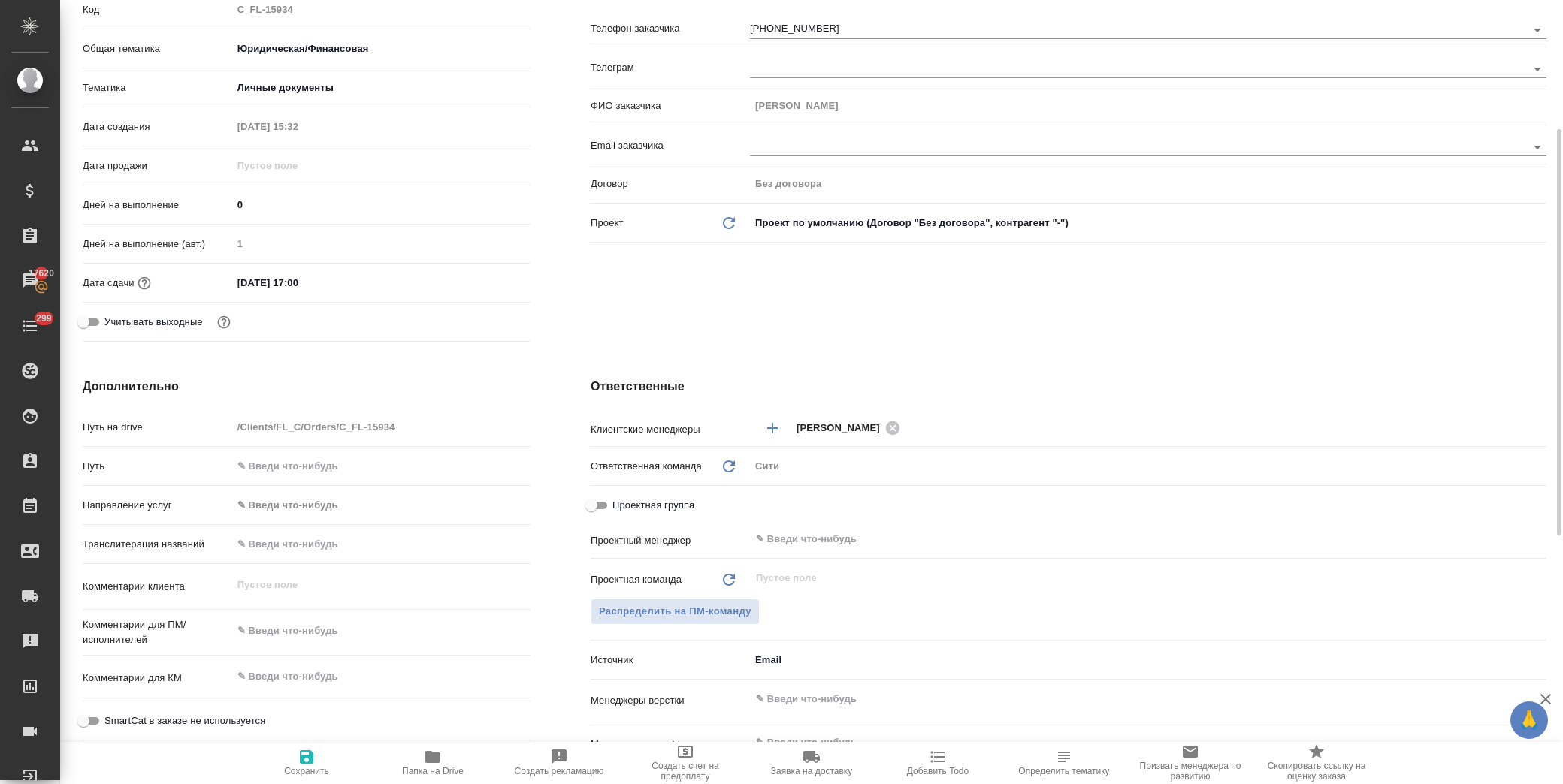
scroll to position [333, 0]
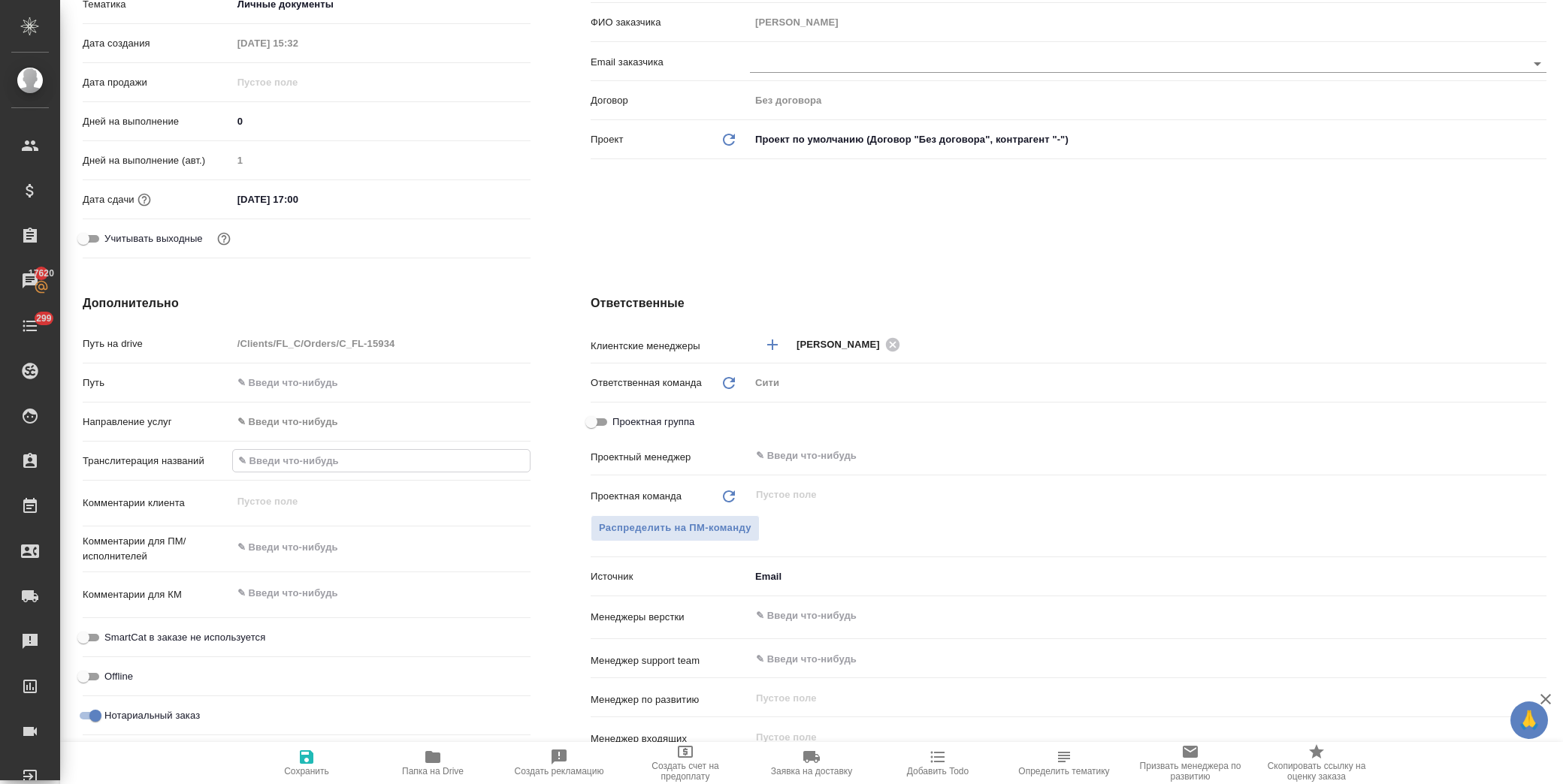
click at [276, 468] on input "text" at bounding box center [381, 461] width 297 height 22
paste input "Degoeva Fatima"
type input "Degoeva Fatima"
type textarea "x"
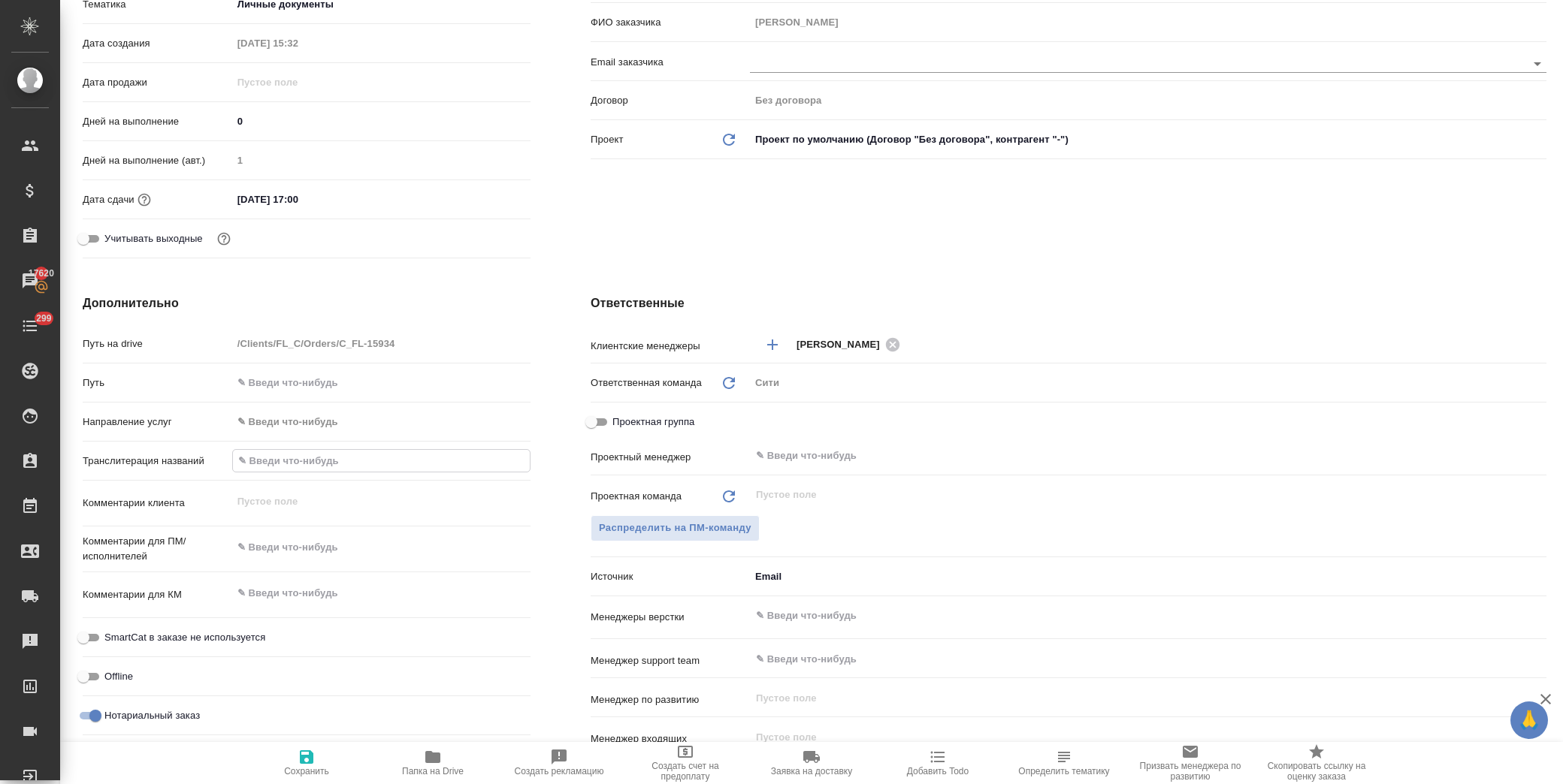
type textarea "x"
type input "Degoeva Fatima"
click at [543, 464] on div "Дополнительно Путь на drive /Clients/FL_C/Orders/C_FL-15934 Путь Направление ус…" at bounding box center [306, 567] width 508 height 606
click at [300, 761] on icon "button" at bounding box center [307, 757] width 13 height 13
type textarea "x"
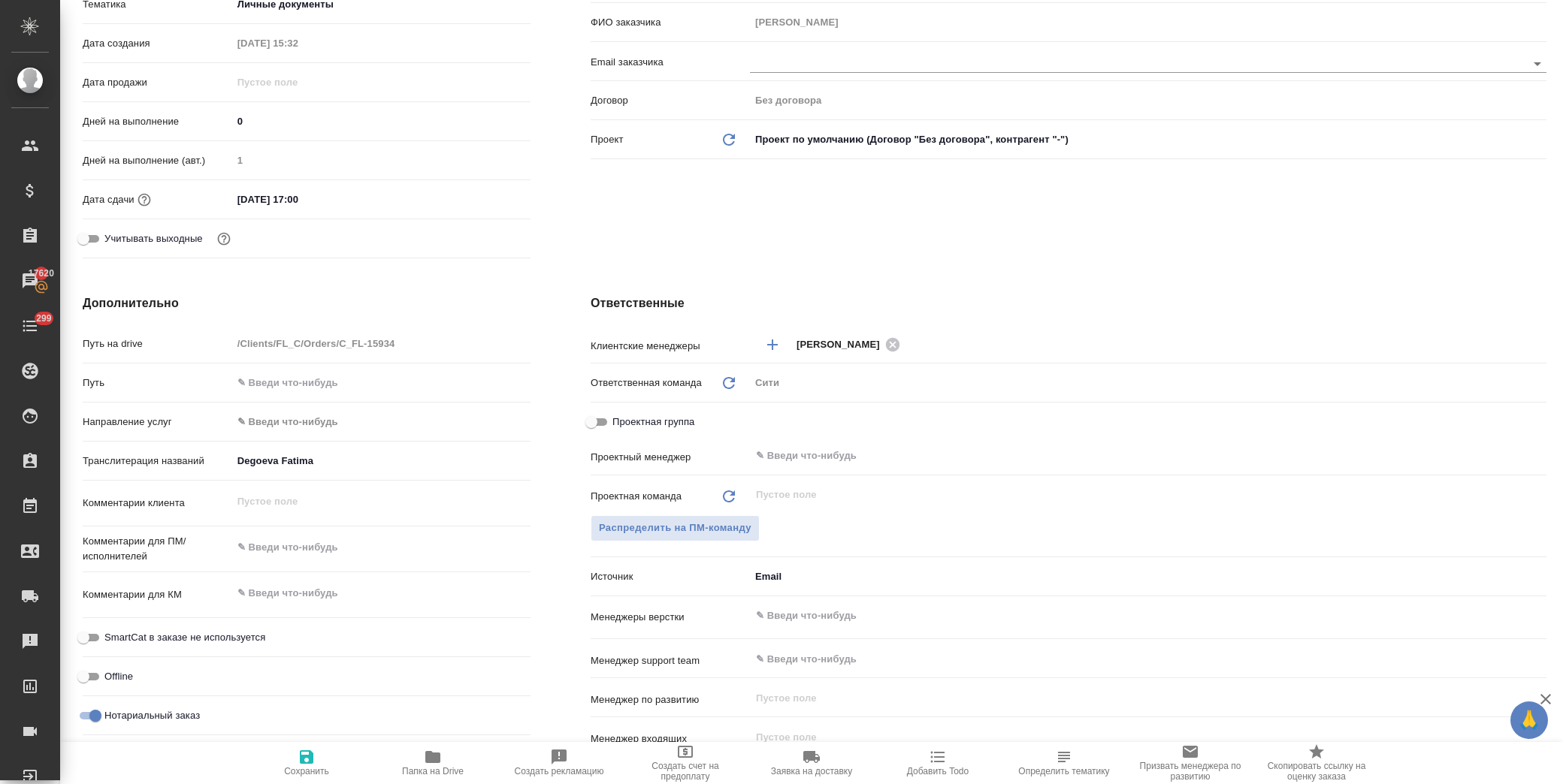
type textarea "x"
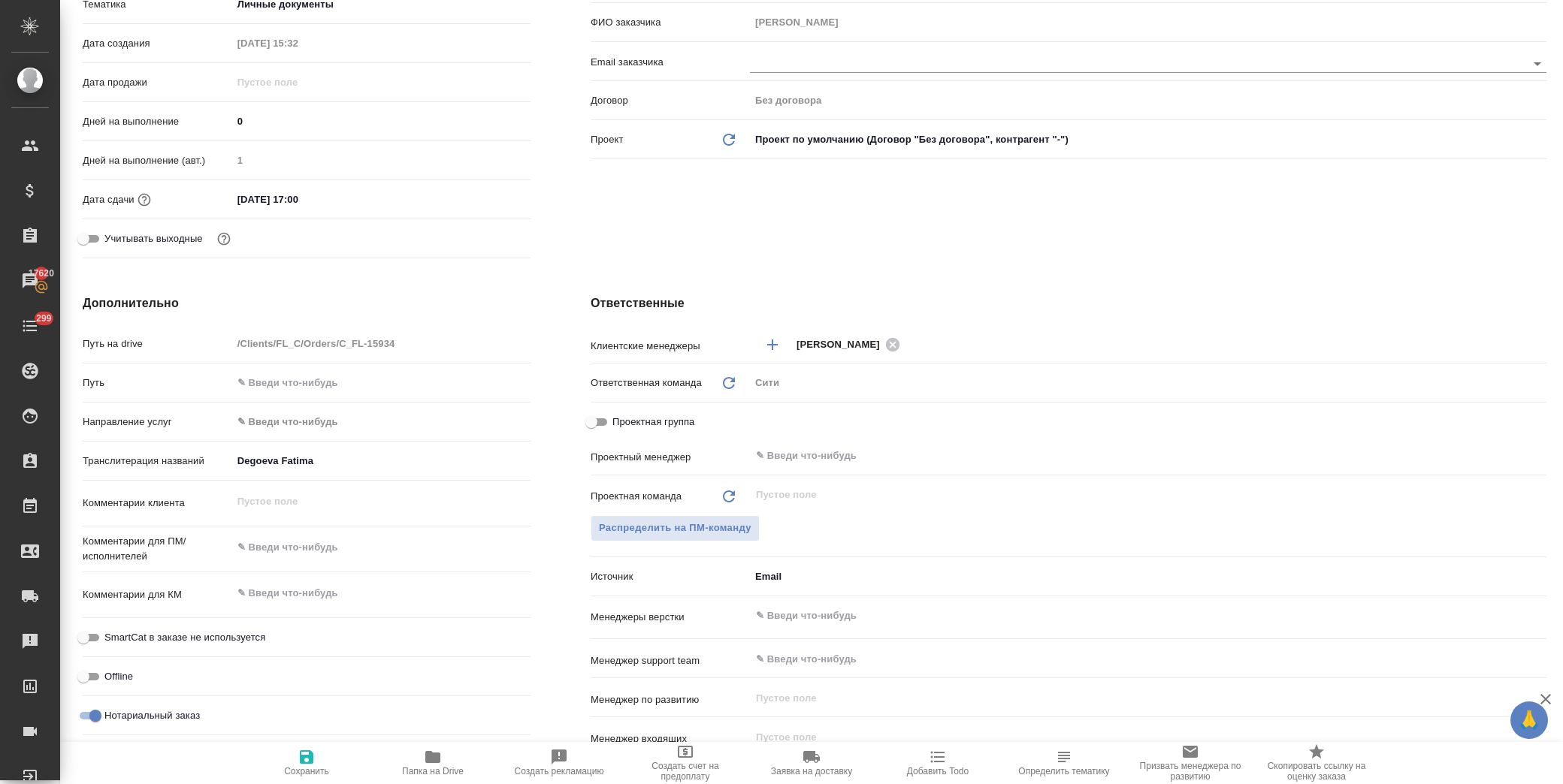
scroll to position [322, 0]
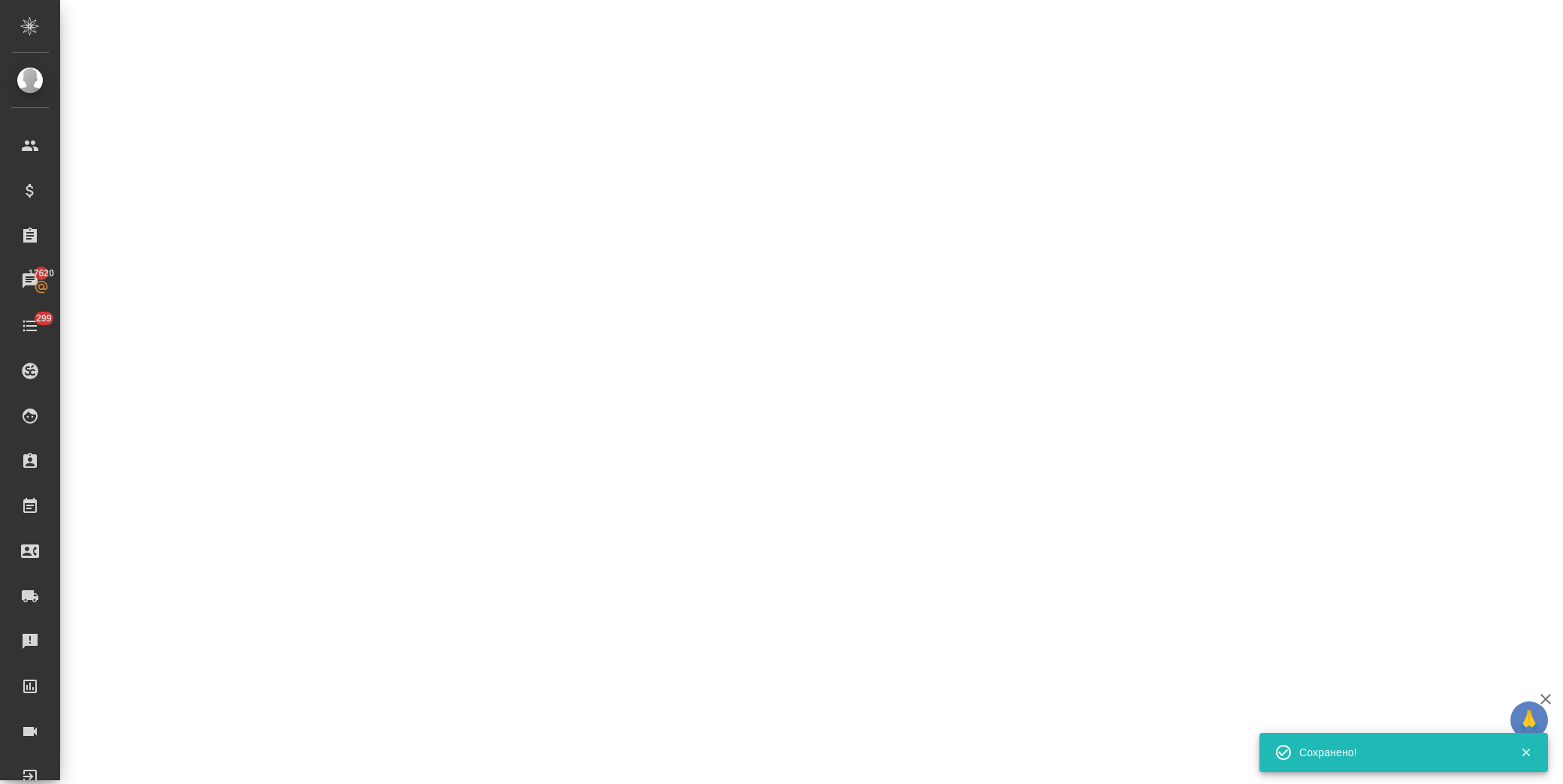
select select "RU"
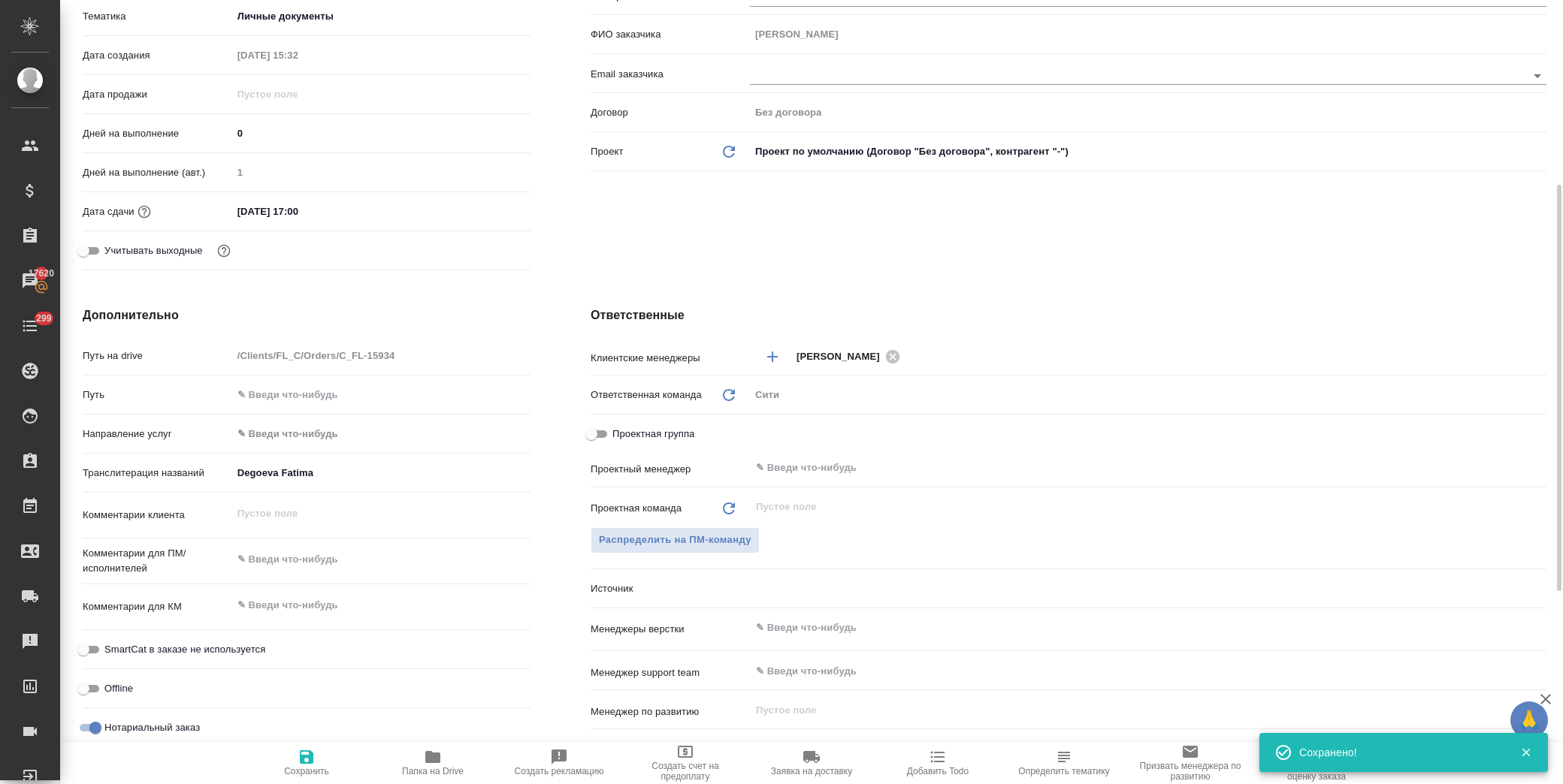
scroll to position [333, 0]
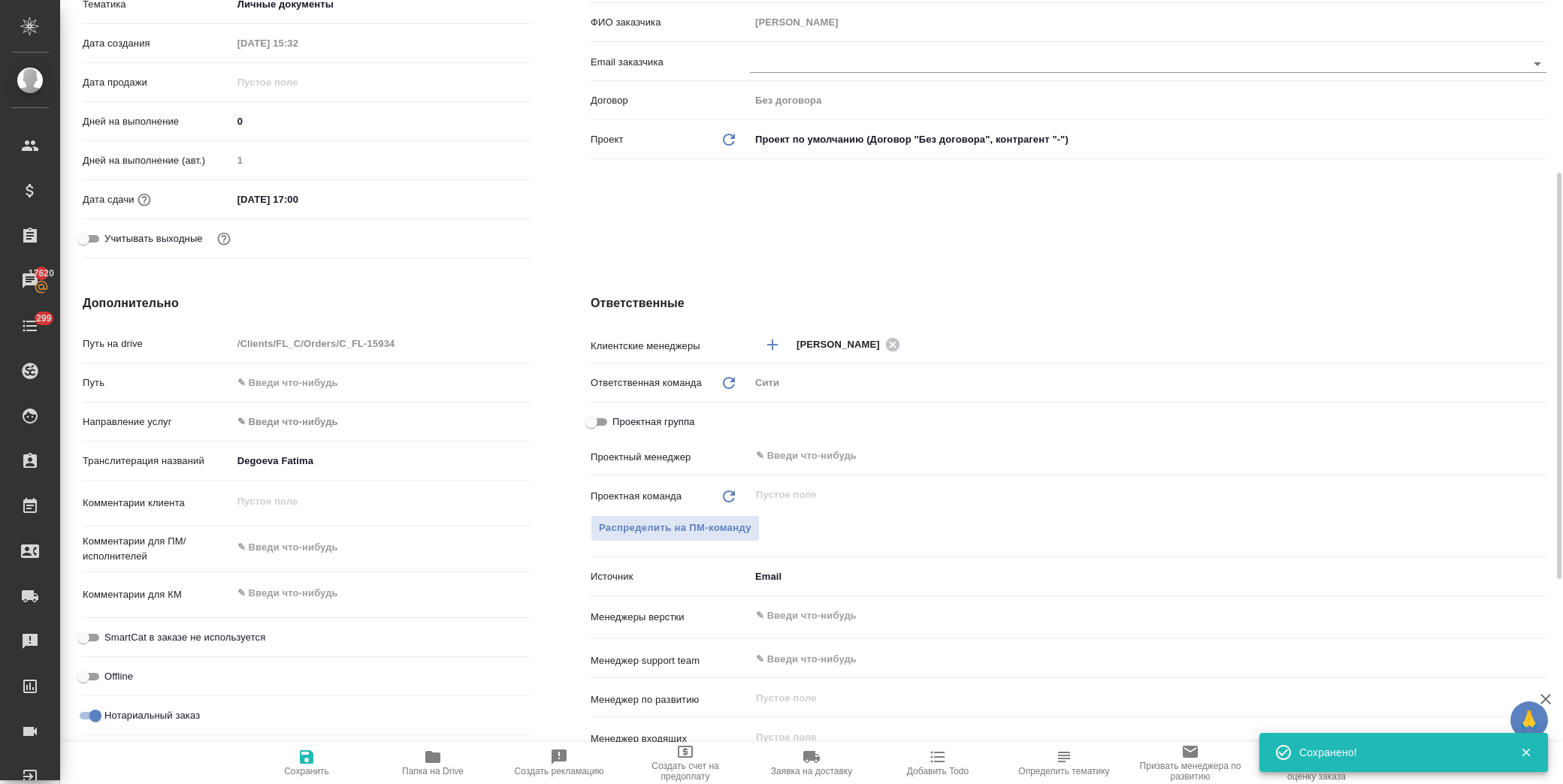
type textarea "x"
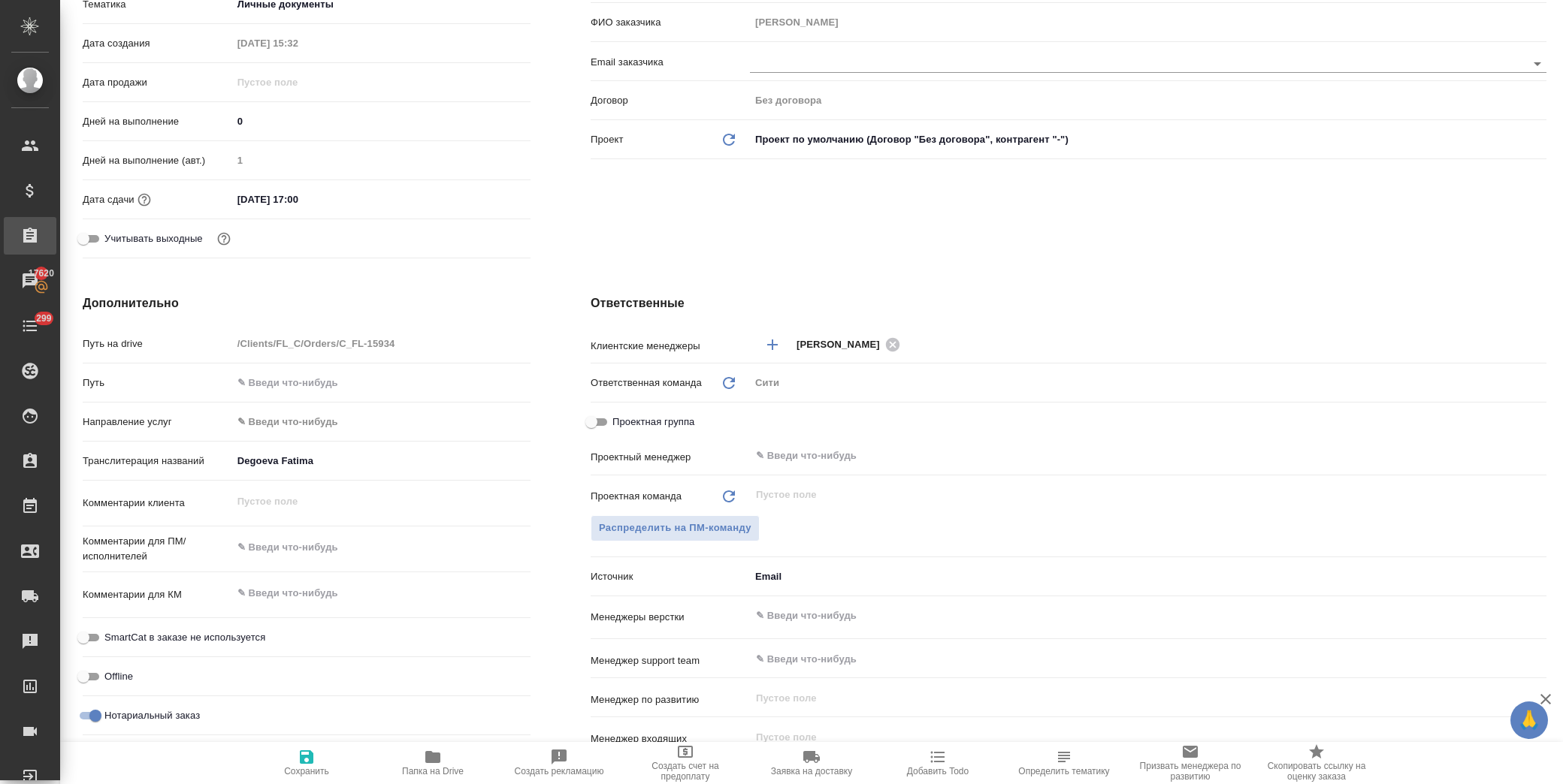
type textarea "x"
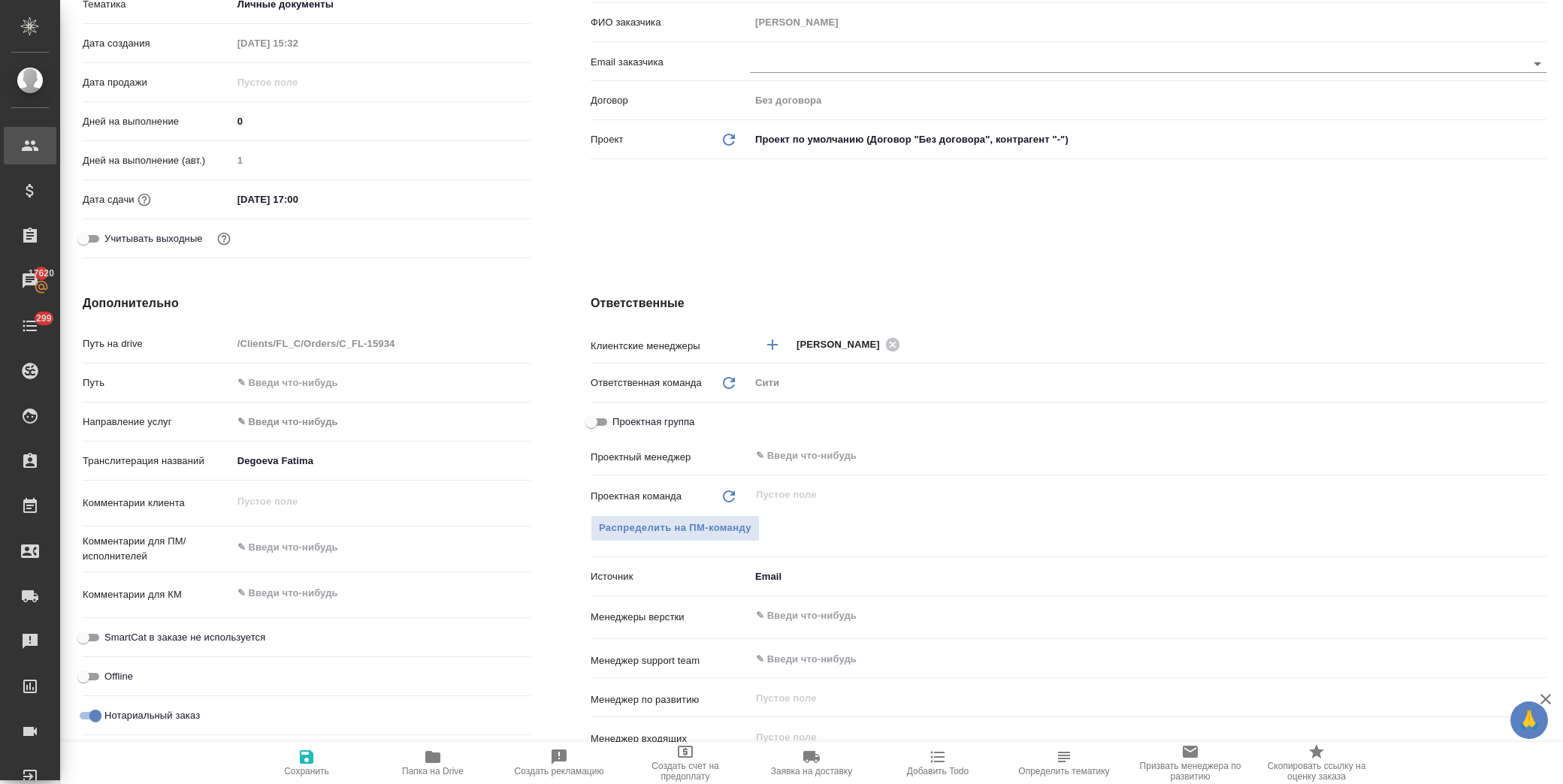
type textarea "x"
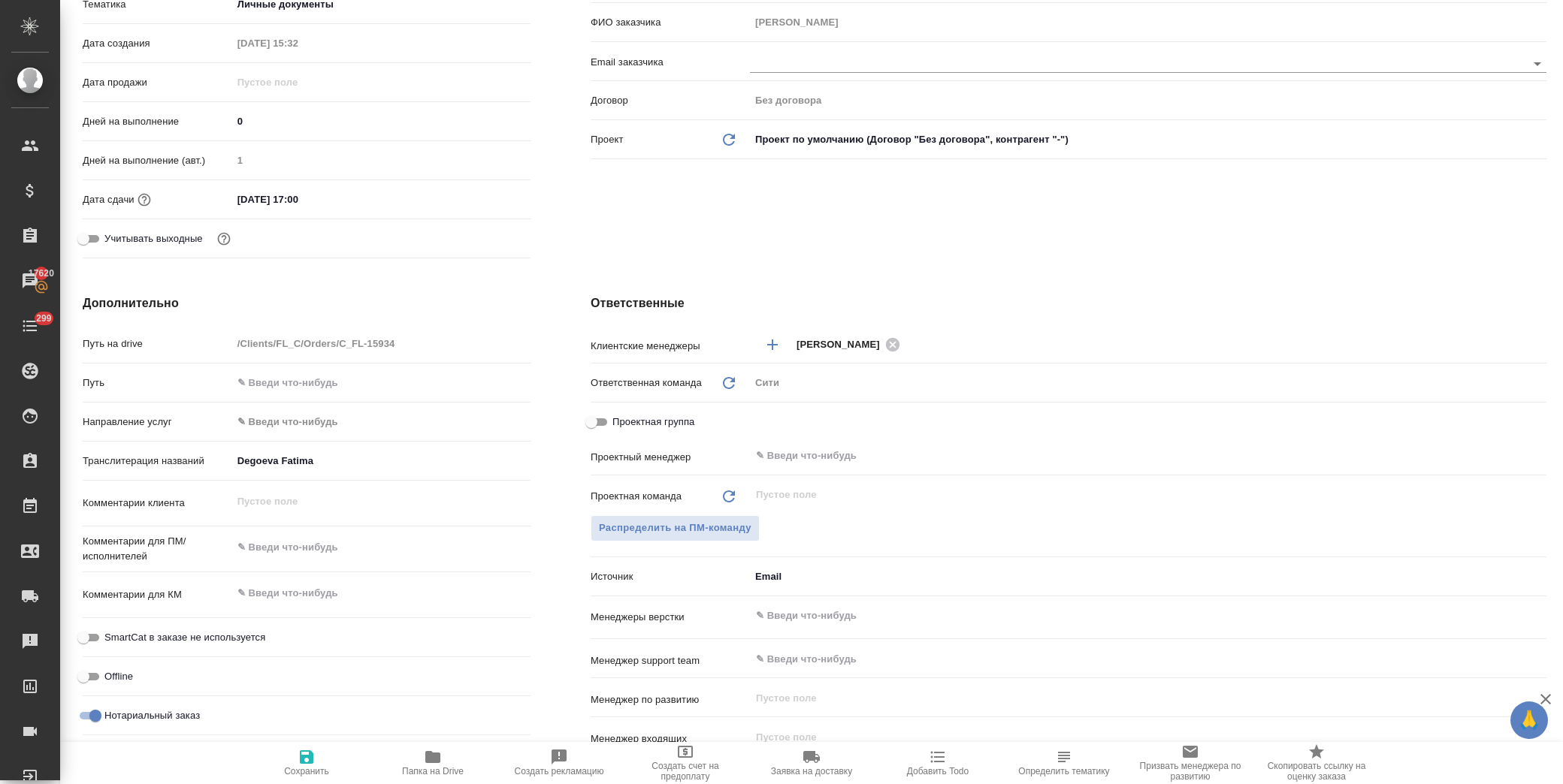
type textarea "x"
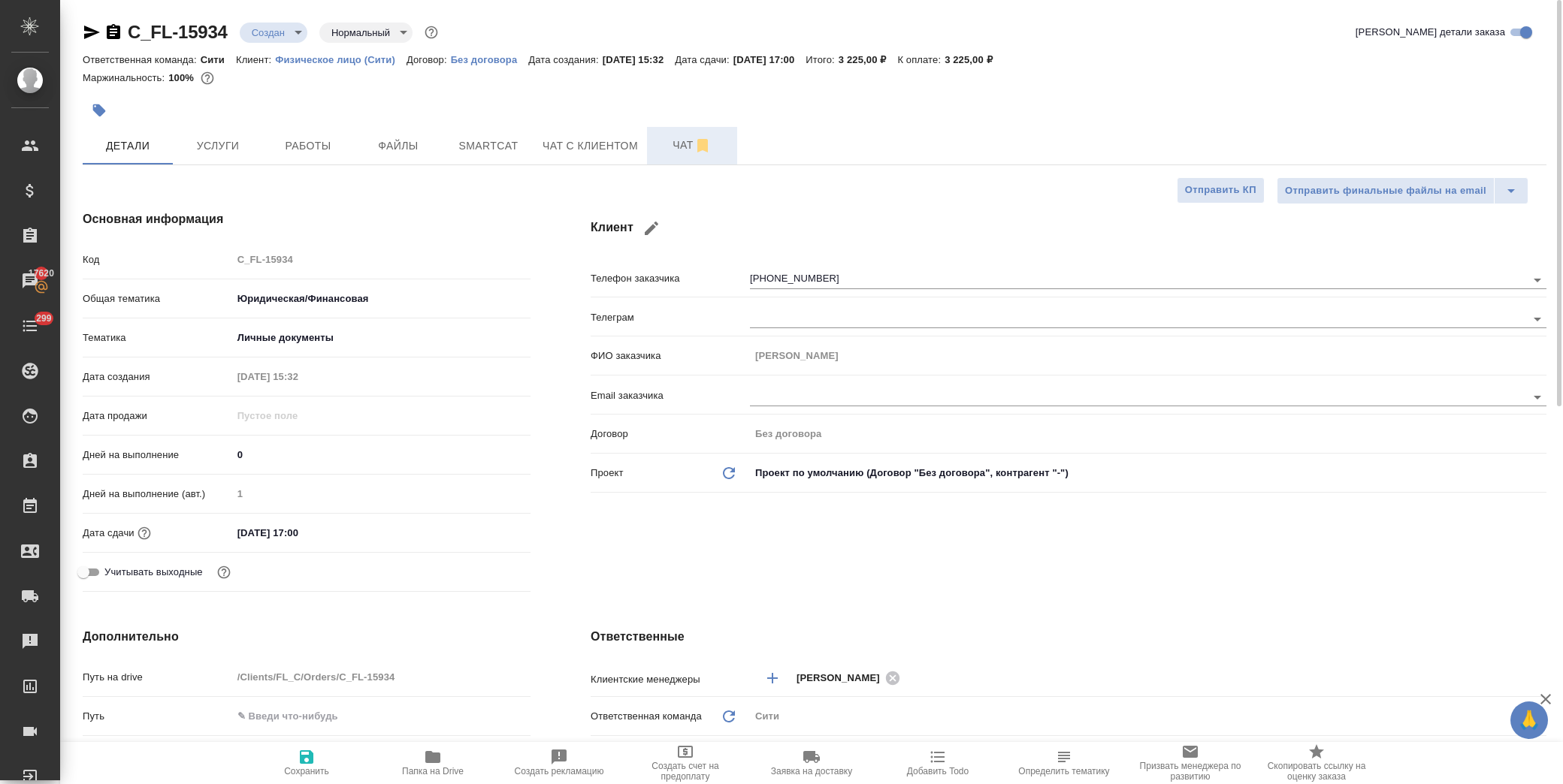
click at [681, 130] on button "Чат" at bounding box center [692, 145] width 90 height 37
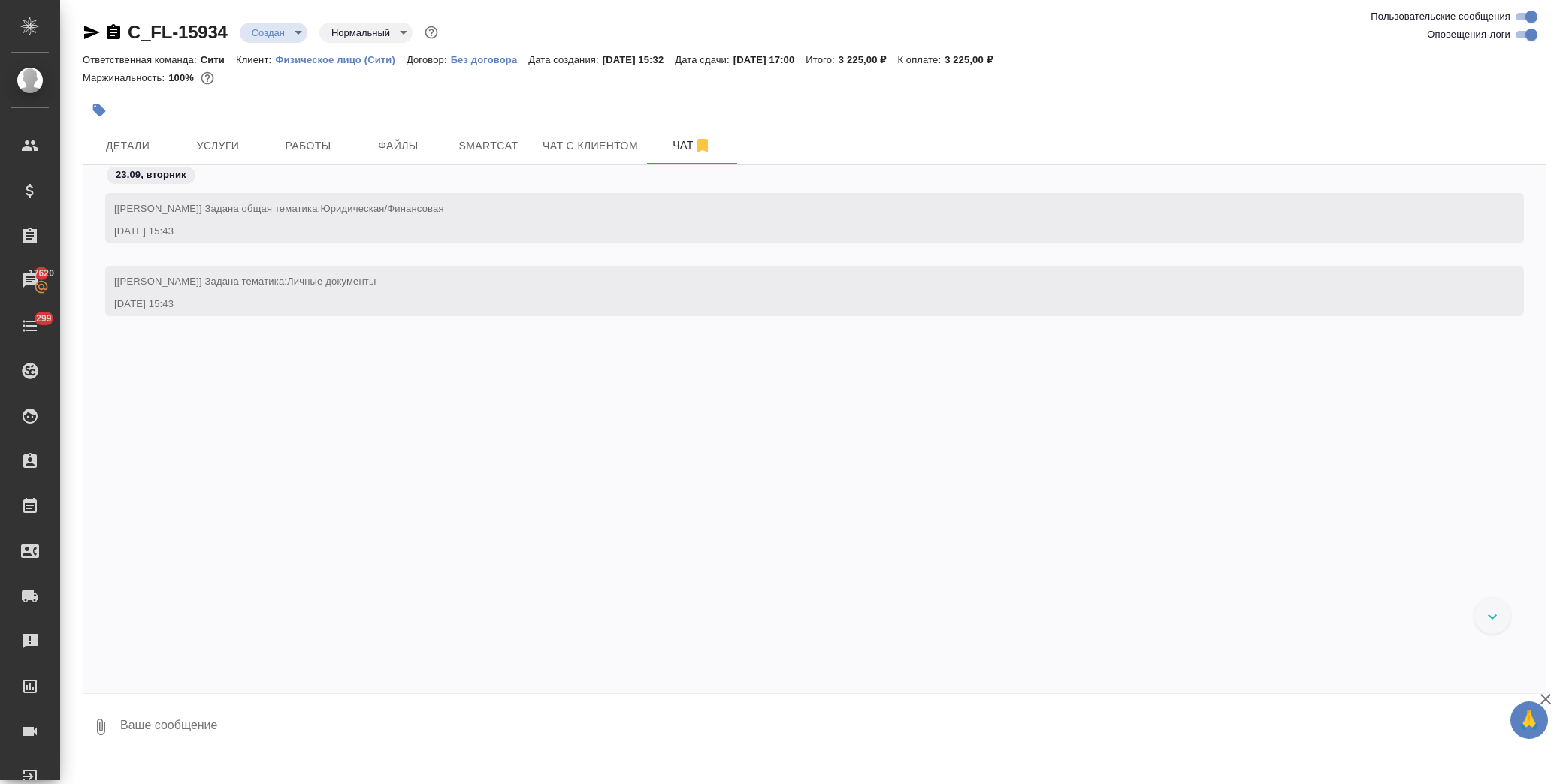
click at [191, 737] on textarea at bounding box center [833, 727] width 1428 height 51
paste textarea
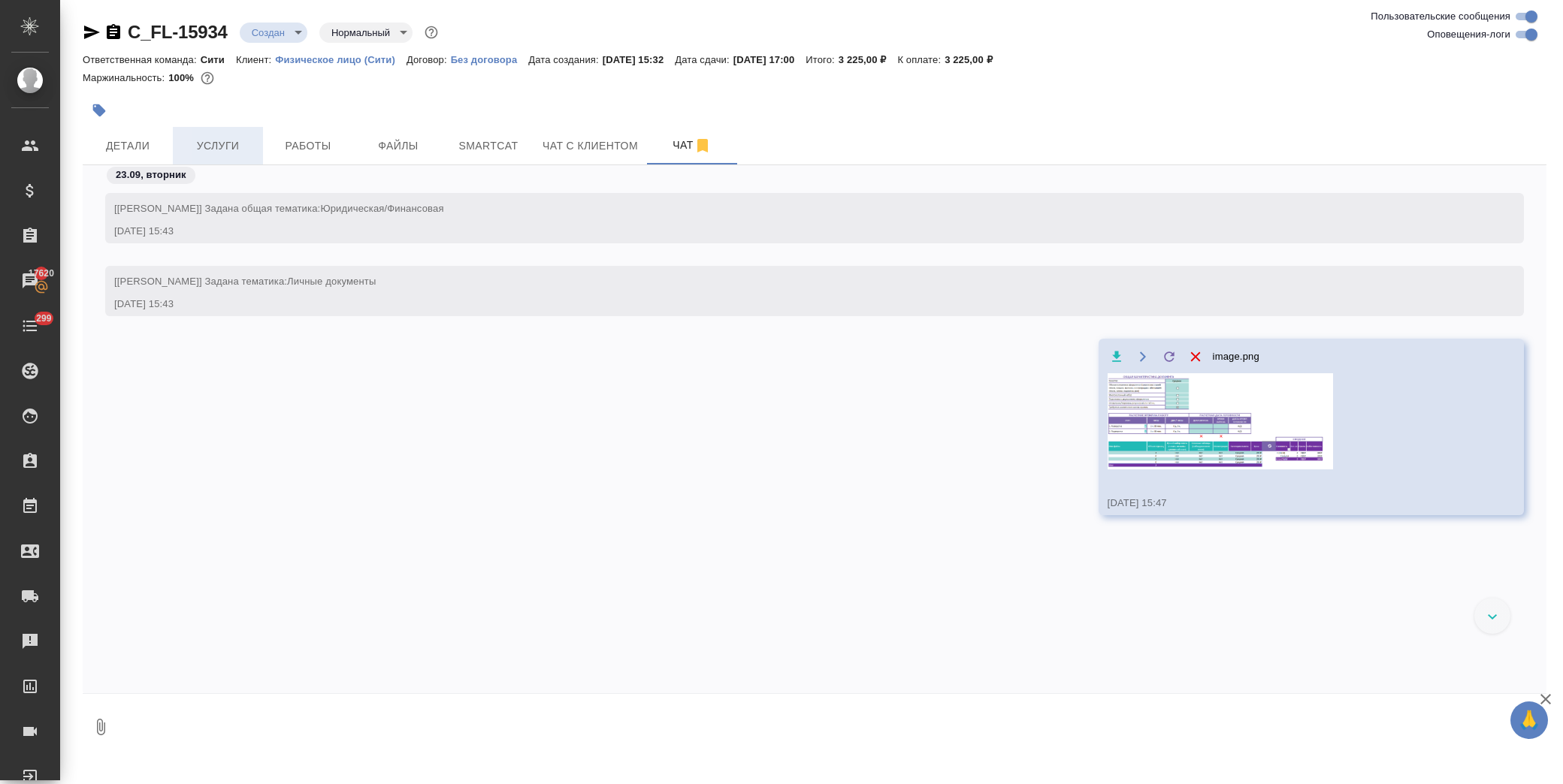
click at [220, 152] on span "Услуги" at bounding box center [218, 145] width 72 height 19
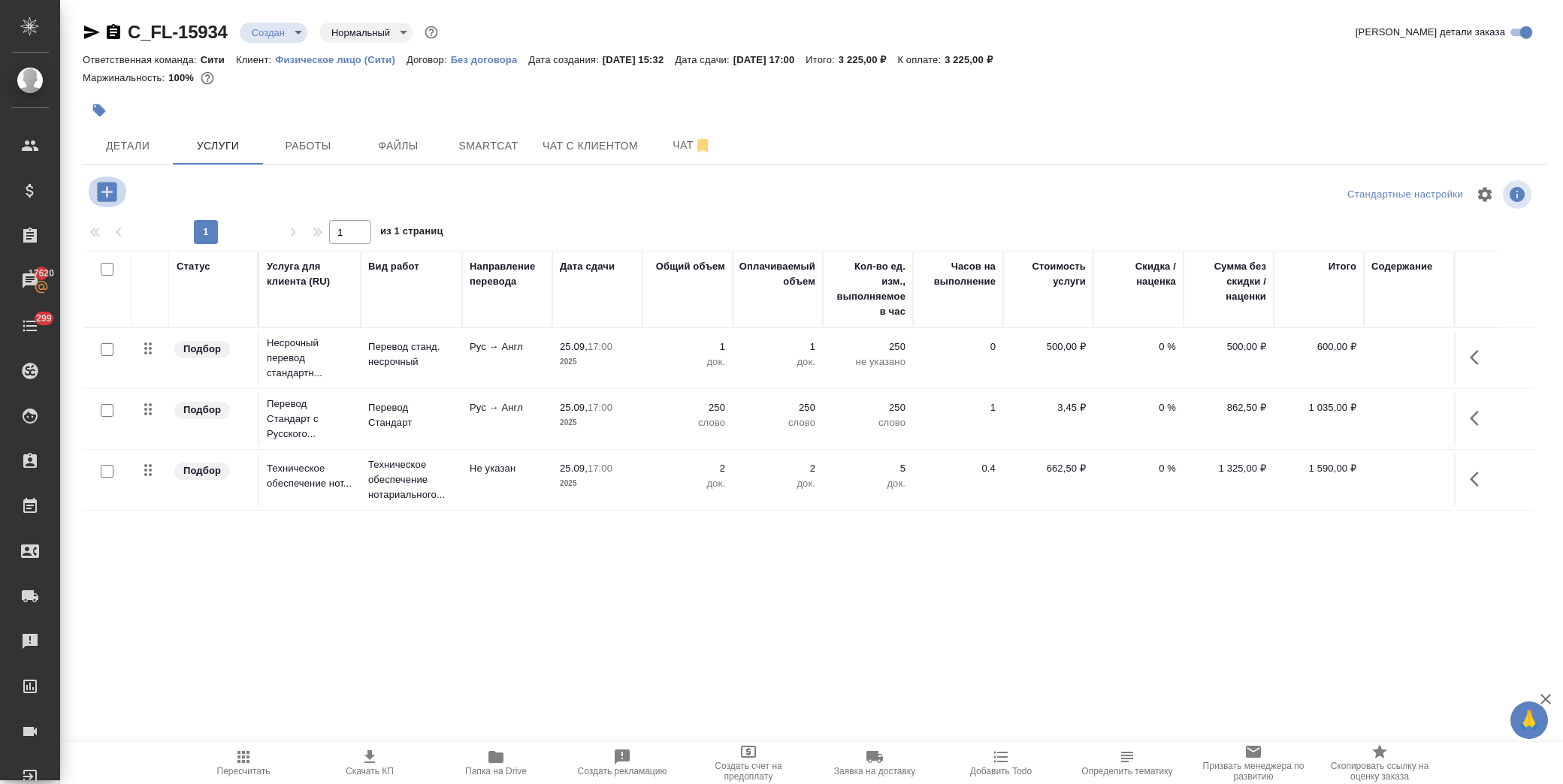
click at [107, 190] on icon "button" at bounding box center [107, 192] width 27 height 27
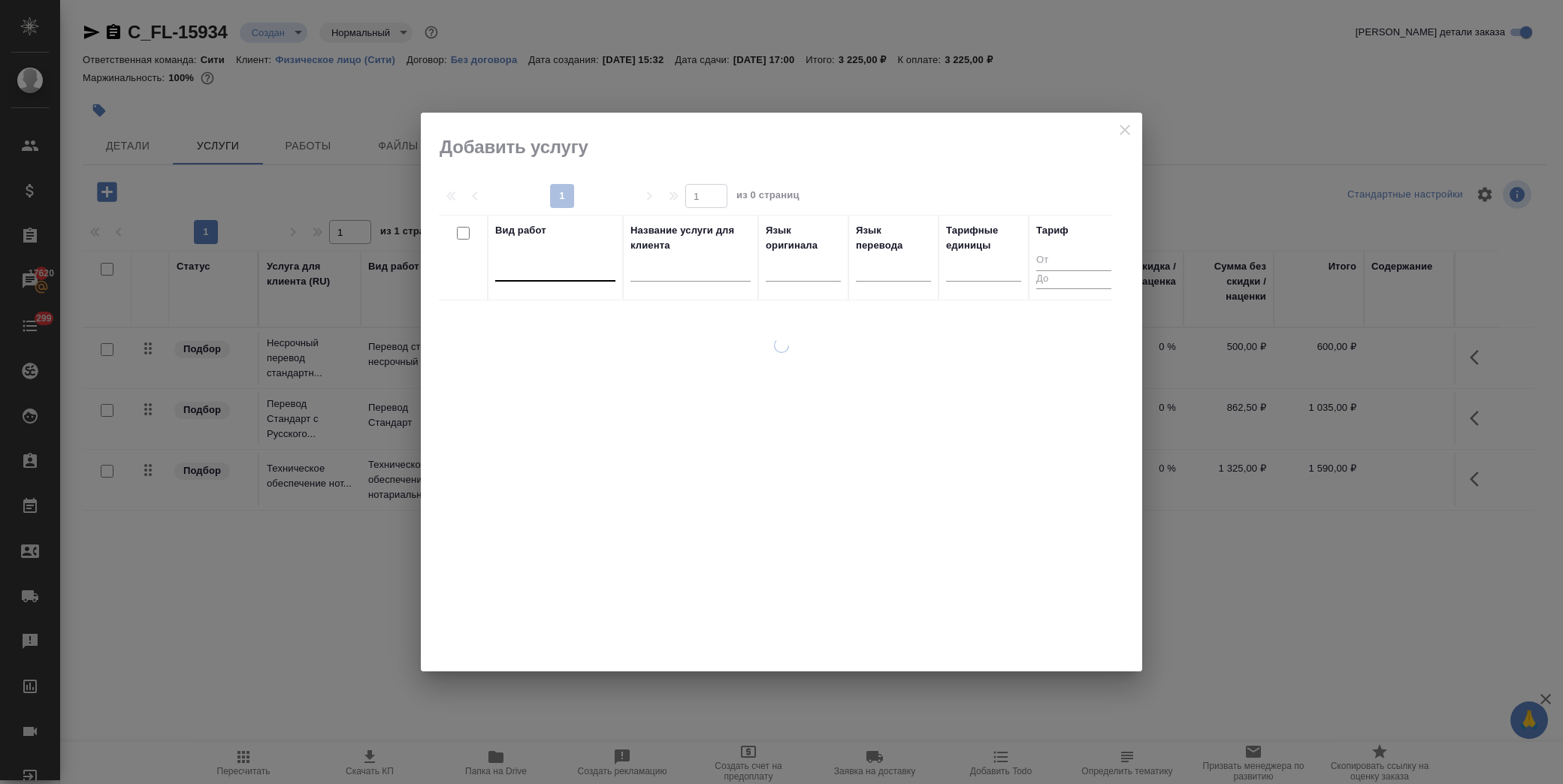
click at [557, 269] on div at bounding box center [555, 266] width 121 height 22
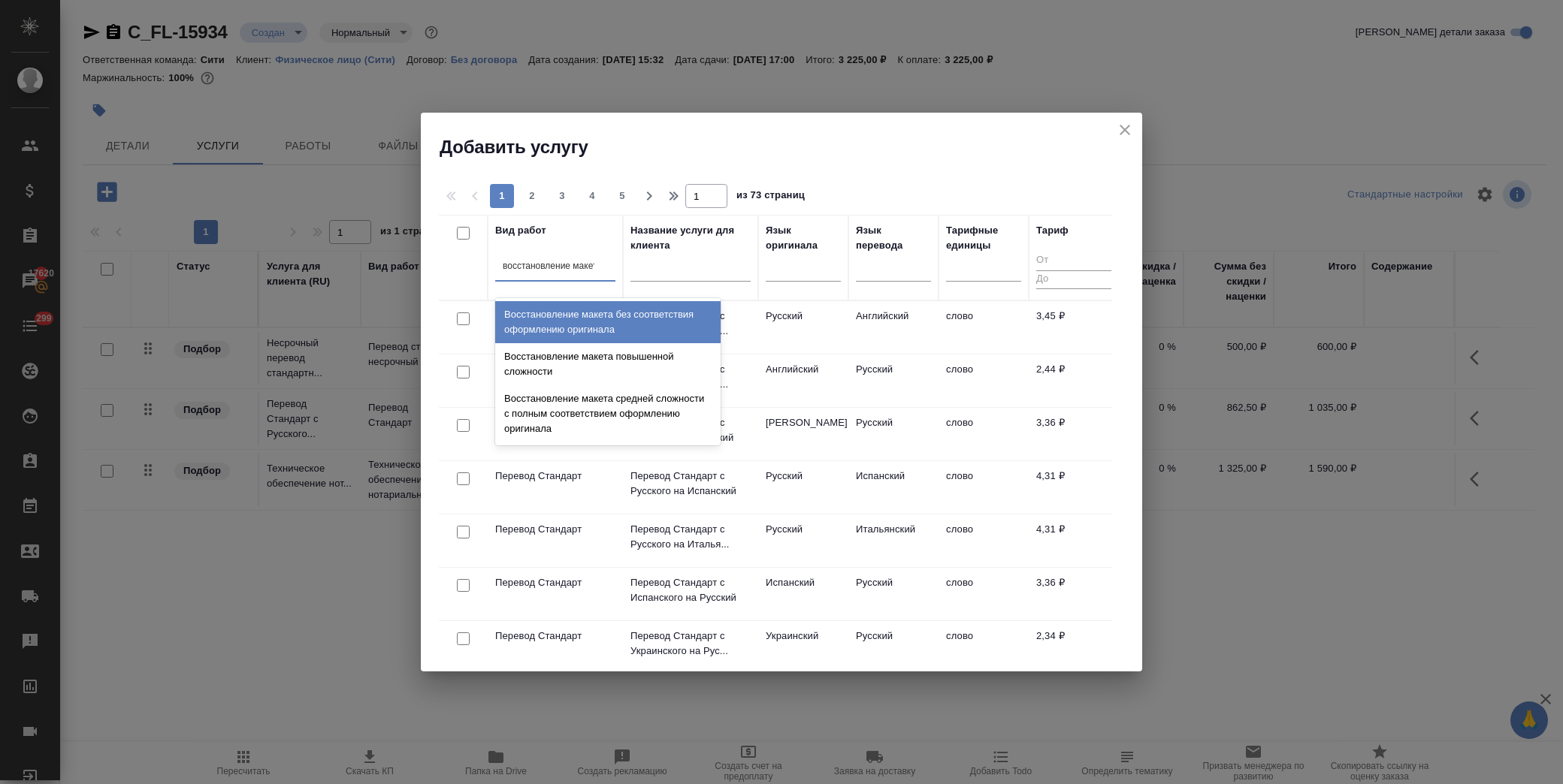
type input "восстановление макета"
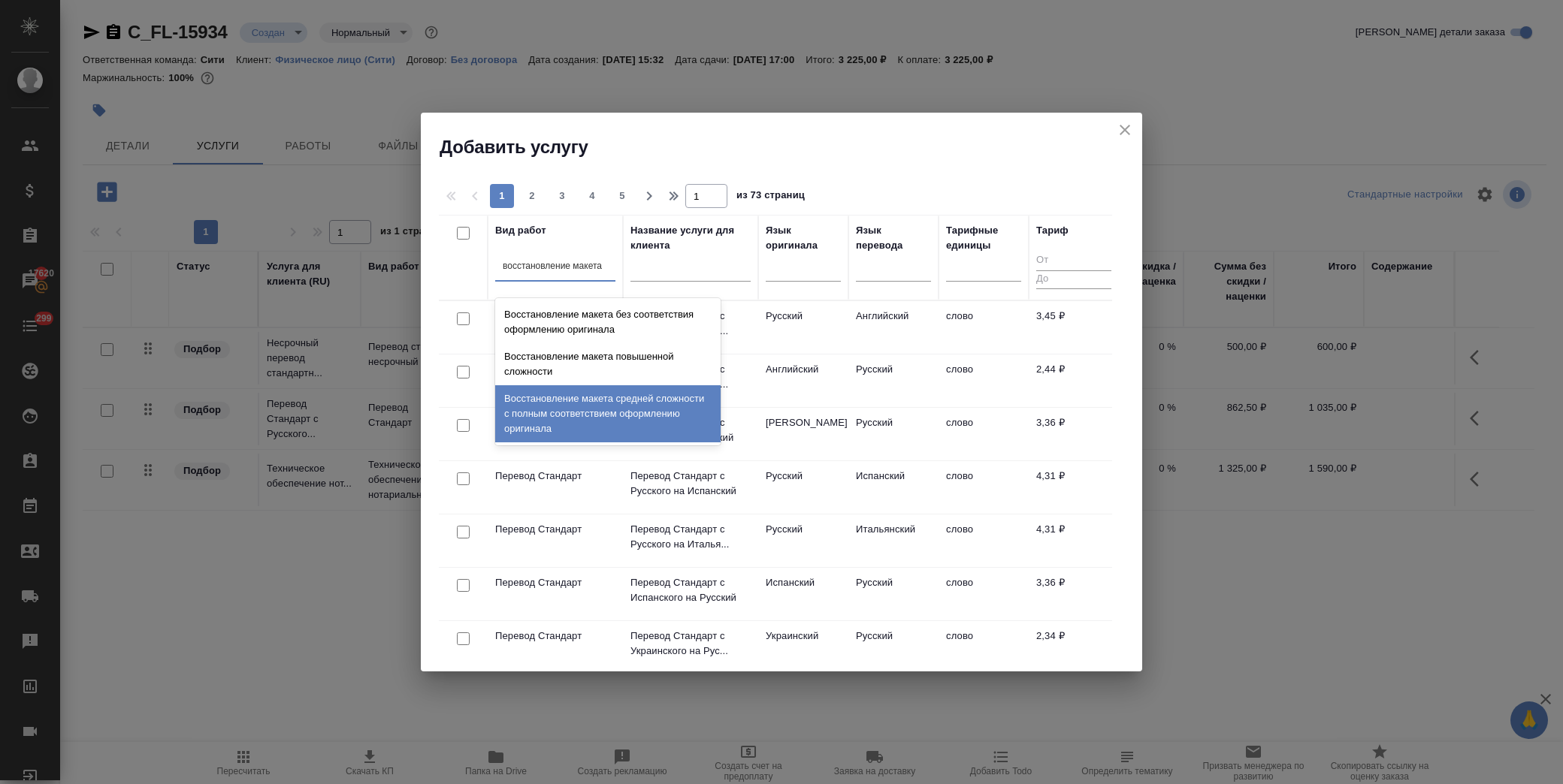
drag, startPoint x: 658, startPoint y: 423, endPoint x: 644, endPoint y: 422, distance: 14.0
click at [657, 423] on div "Восстановление макета средней сложности с полным соответствием оформлению ориги…" at bounding box center [607, 414] width 225 height 57
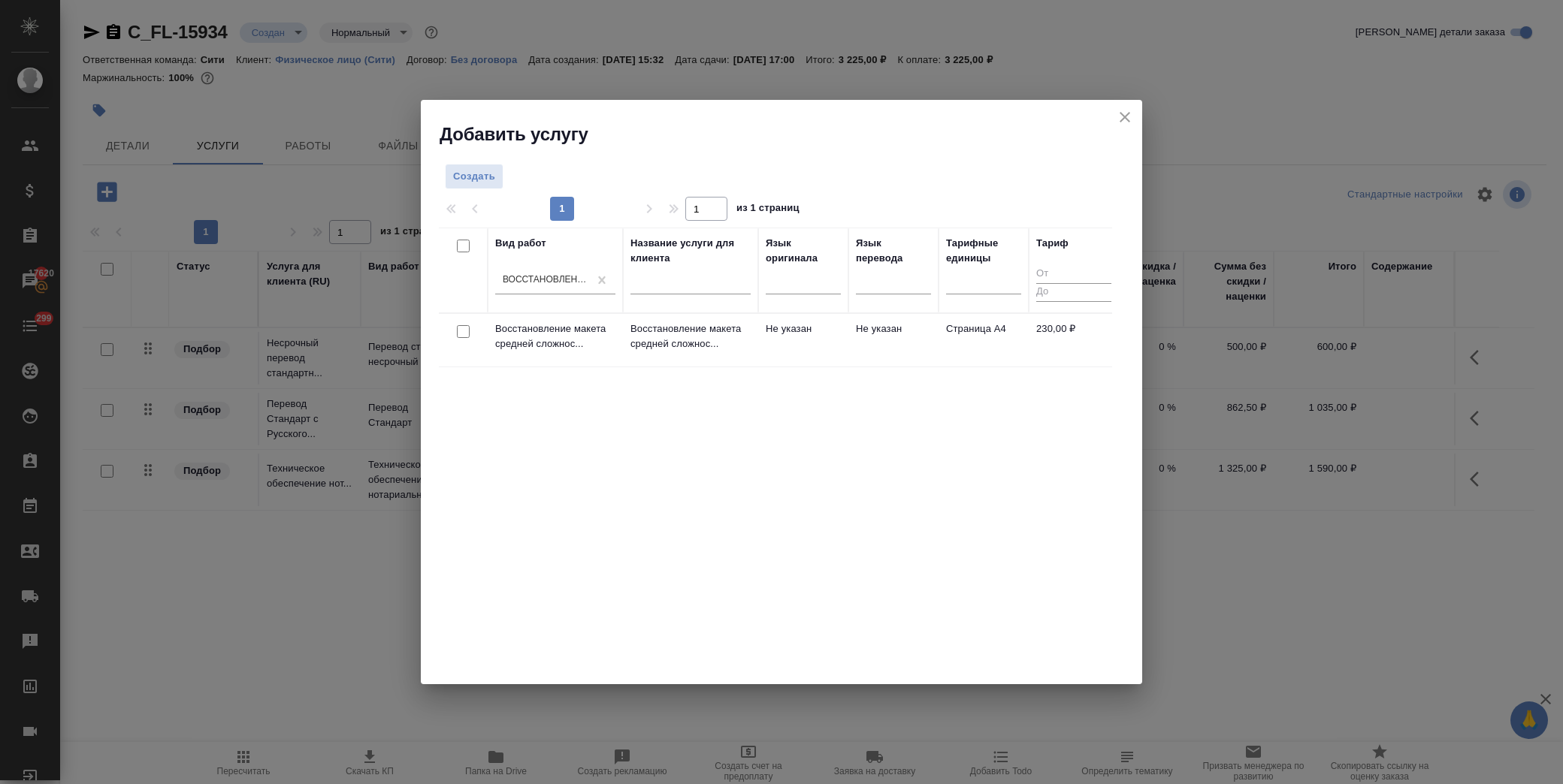
click at [462, 333] on input "checkbox" at bounding box center [462, 331] width 12 height 12
checkbox input "true"
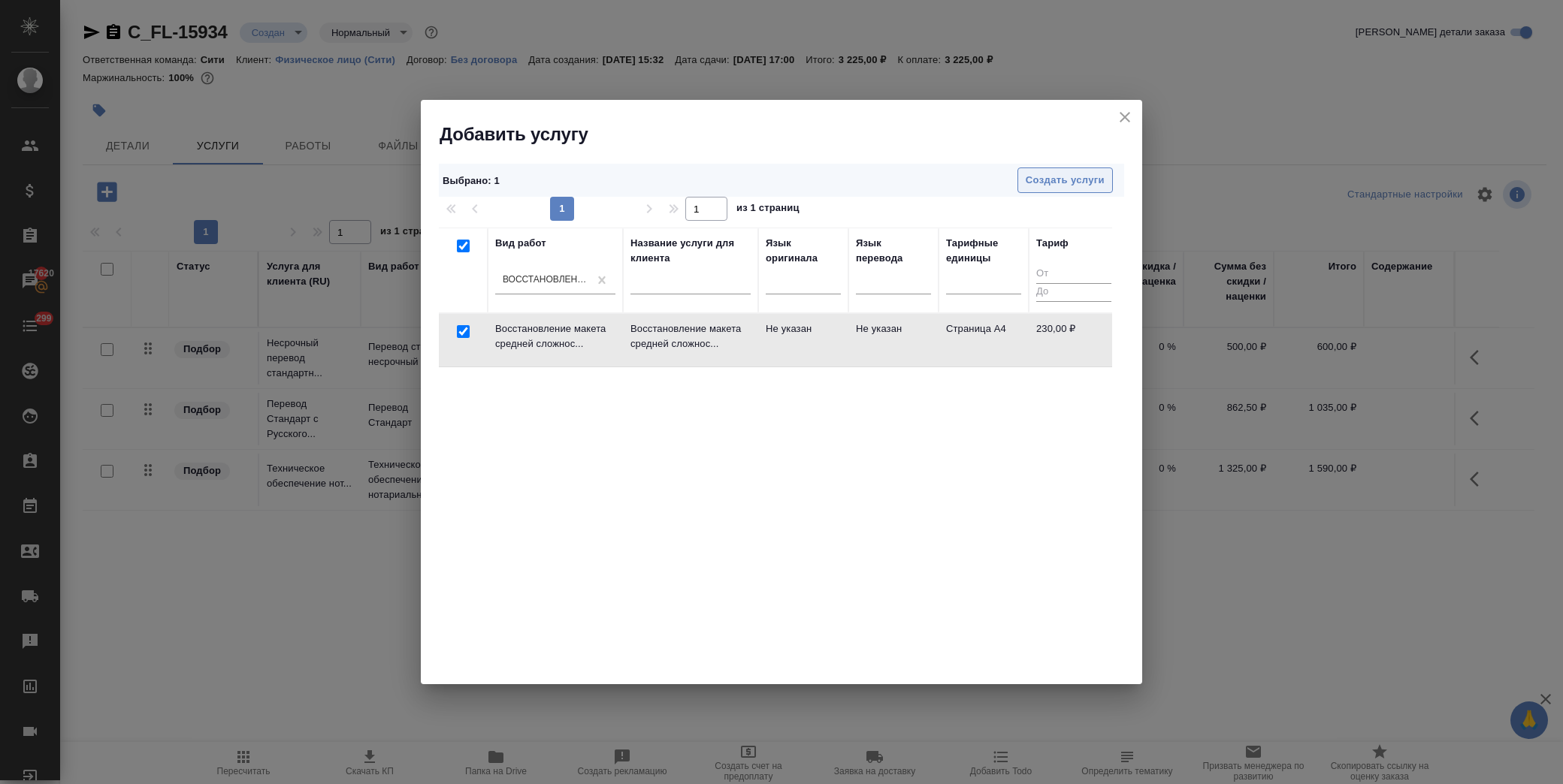
click at [1045, 179] on span "Создать услуги" at bounding box center [1065, 180] width 79 height 17
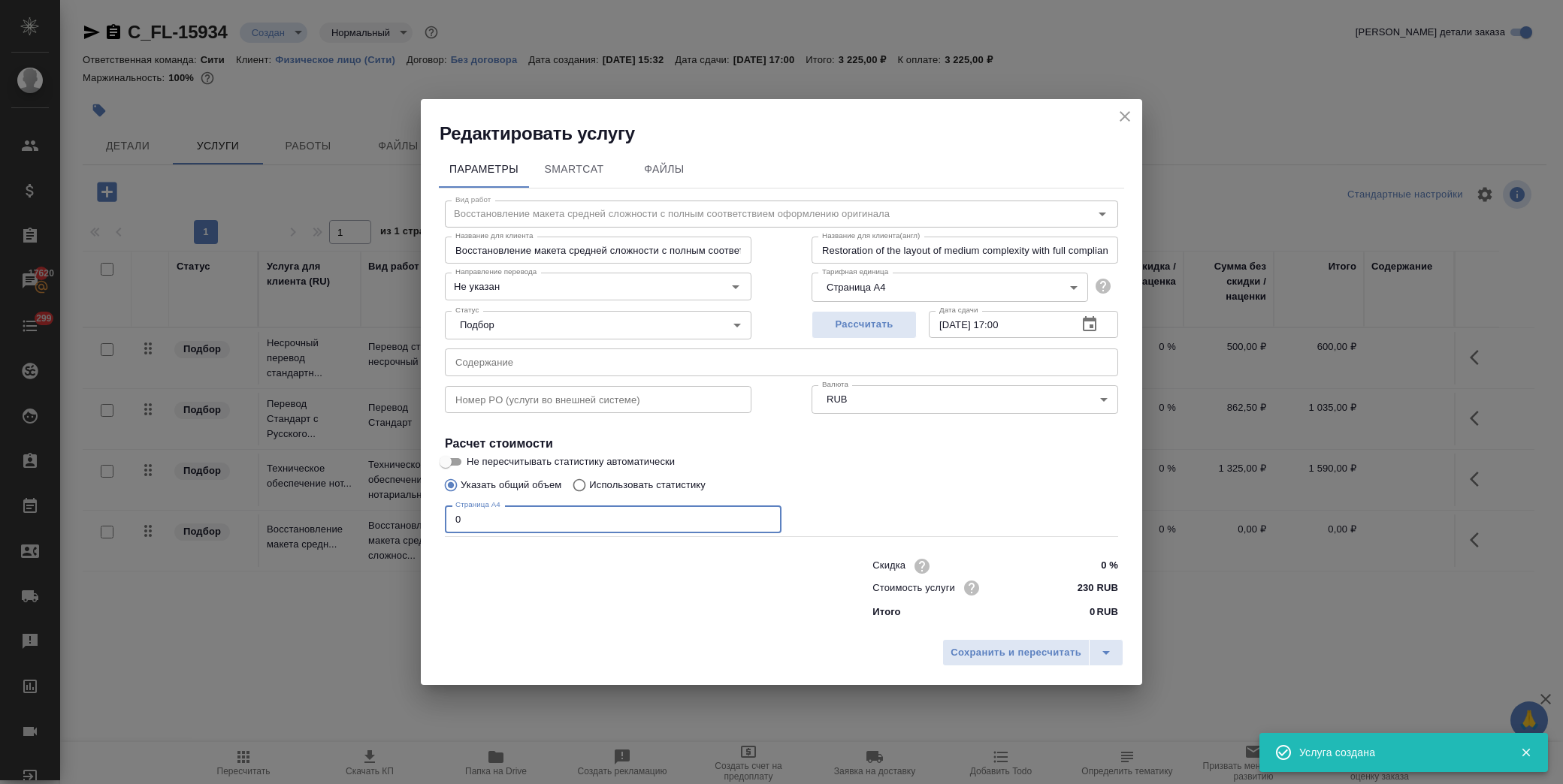
drag, startPoint x: 477, startPoint y: 518, endPoint x: 309, endPoint y: 527, distance: 168.2
click at [309, 527] on div "Редактировать услугу Параметры SmartCat Файлы Вид работ Восстановление макета с…" at bounding box center [781, 392] width 1563 height 784
type input "2"
drag, startPoint x: 1010, startPoint y: 635, endPoint x: 1011, endPoint y: 648, distance: 13.0
click at [1011, 636] on div "Сохранить и пересчитать" at bounding box center [781, 658] width 721 height 53
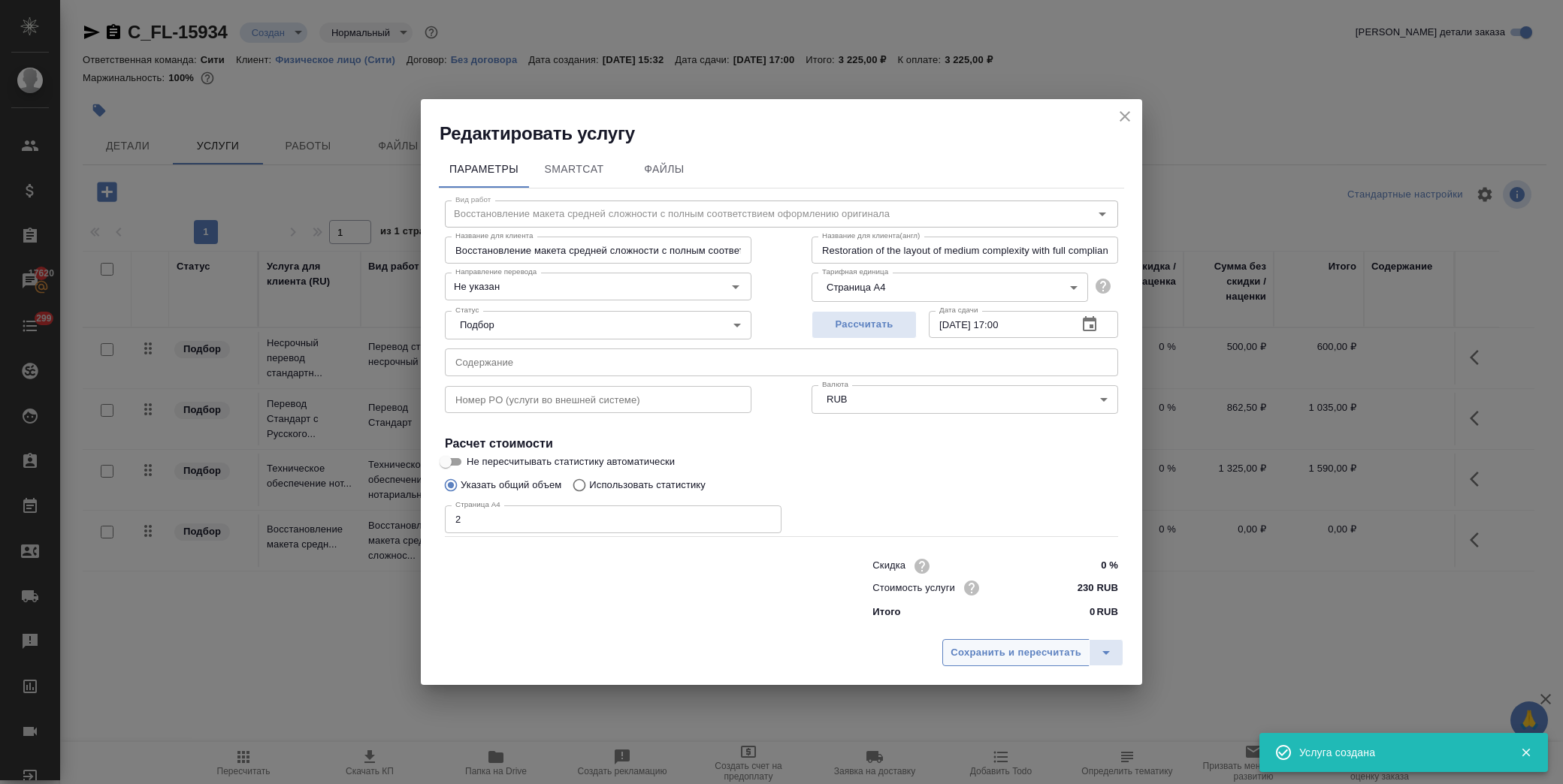
click at [1013, 657] on span "Сохранить и пересчитать" at bounding box center [1016, 653] width 131 height 17
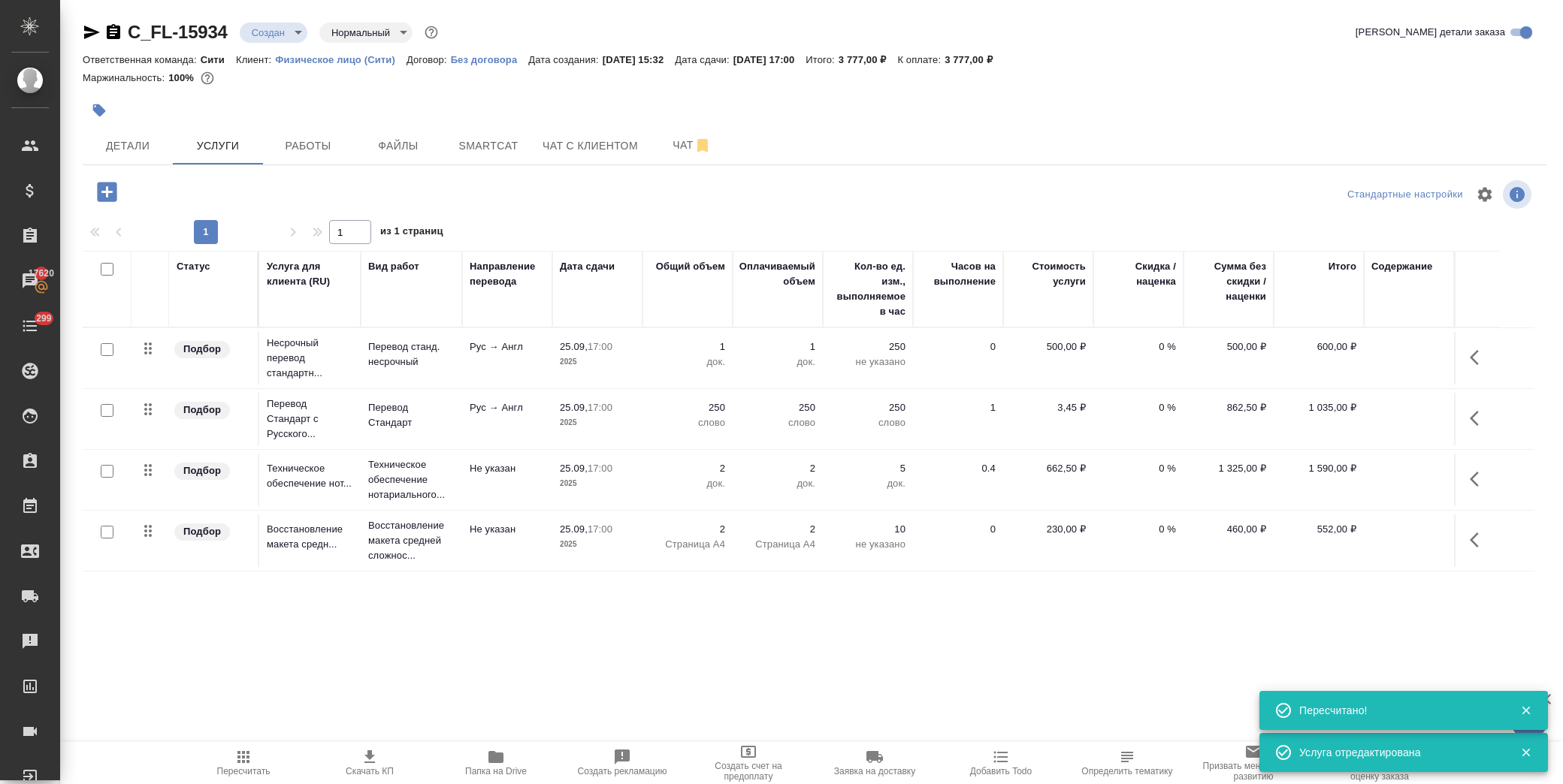
click at [106, 534] on input "checkbox" at bounding box center [106, 532] width 12 height 12
checkbox input "true"
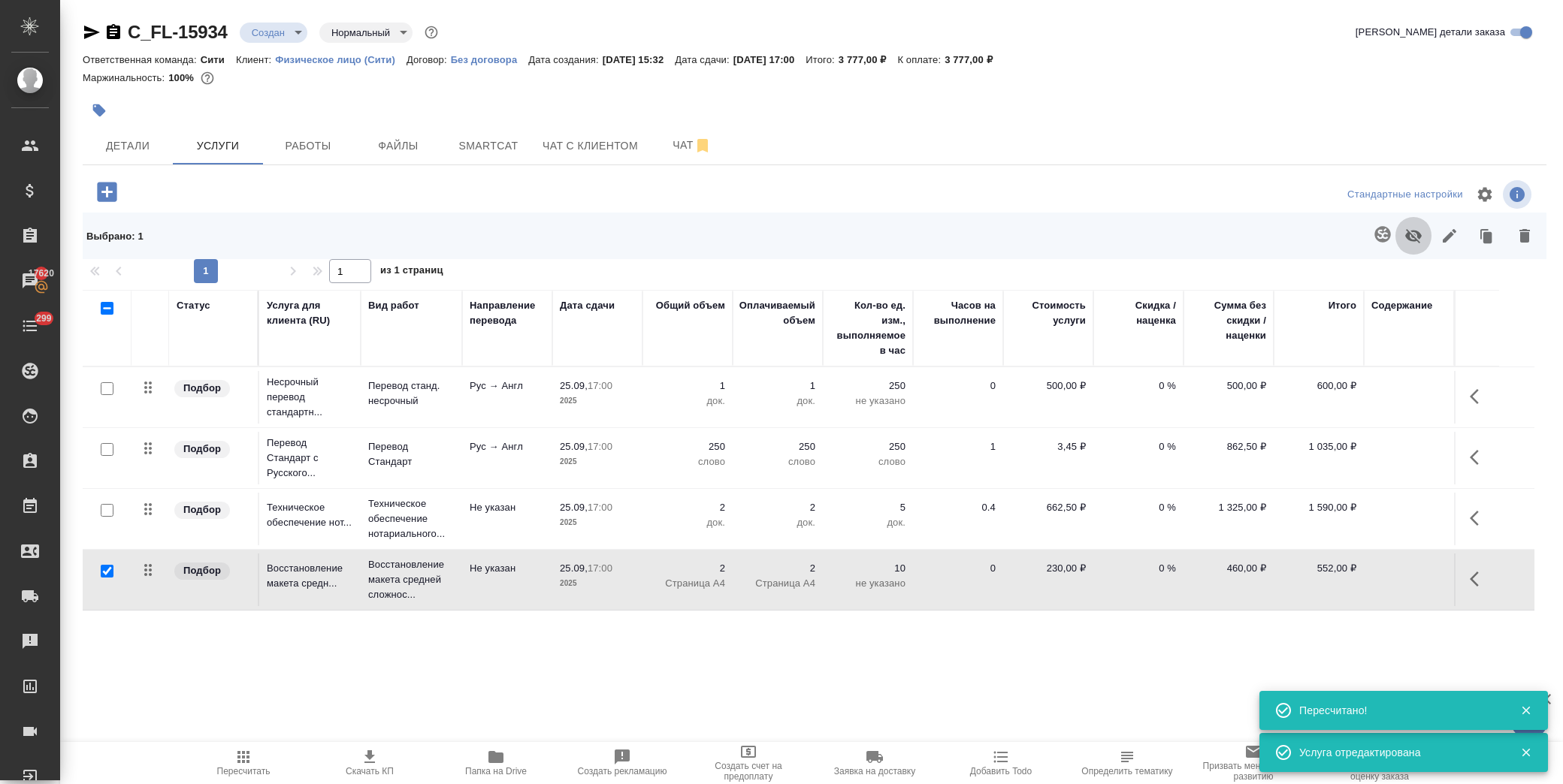
click at [1423, 234] on button "button" at bounding box center [1413, 235] width 36 height 39
click at [1473, 380] on button "button" at bounding box center [1479, 396] width 36 height 36
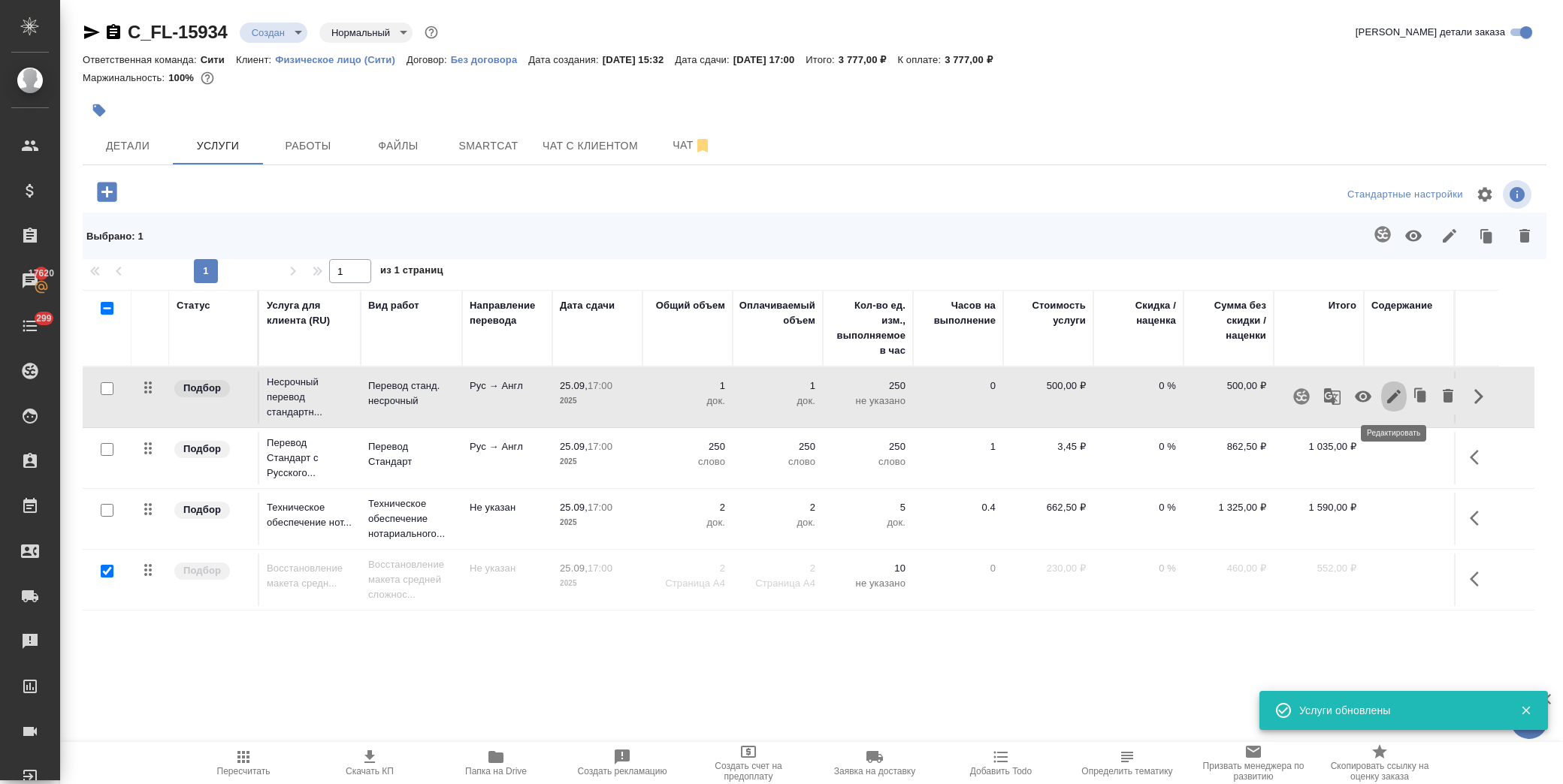
click at [1395, 397] on icon "button" at bounding box center [1394, 397] width 18 height 18
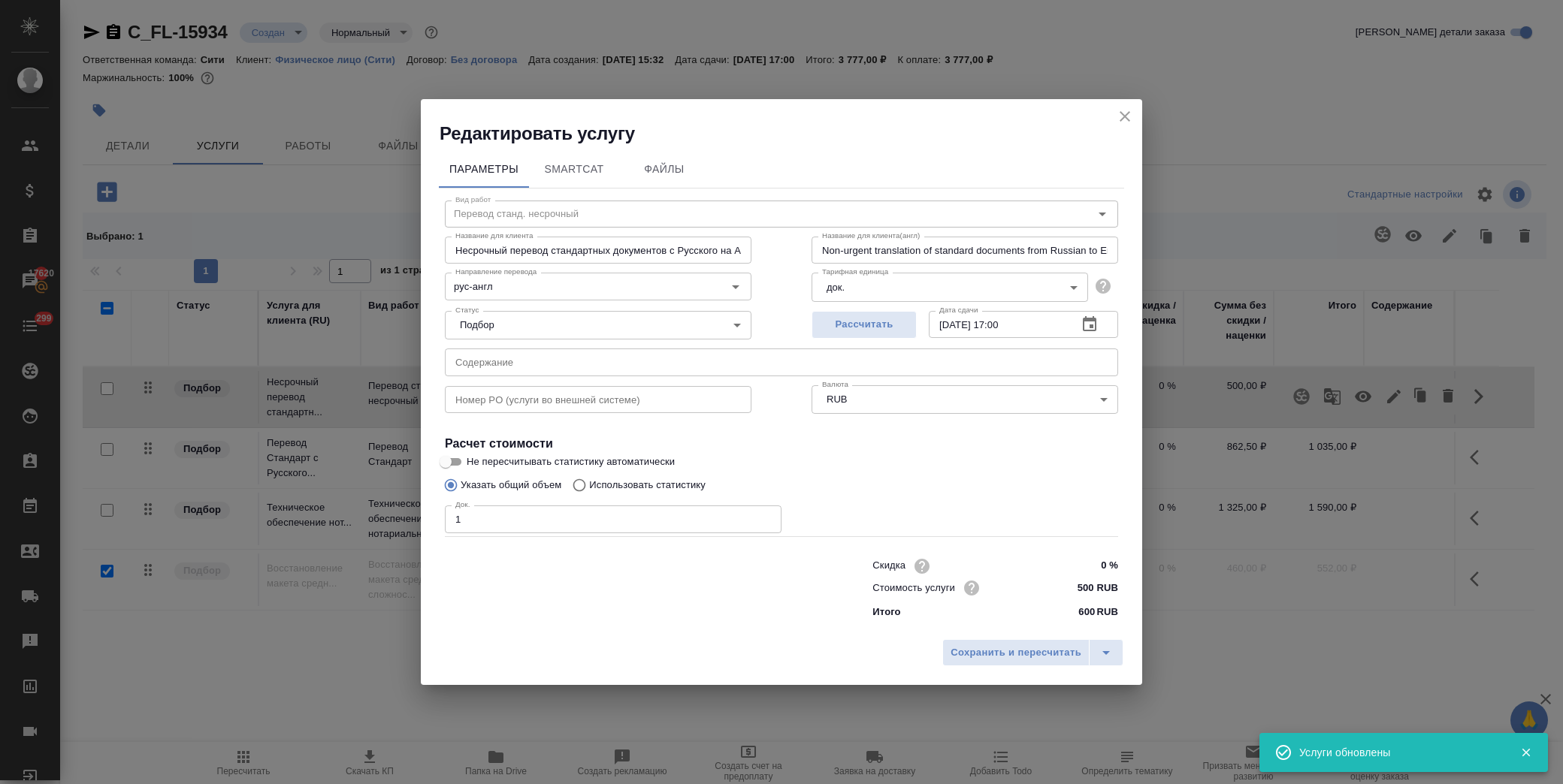
click at [1096, 322] on icon "button" at bounding box center [1090, 323] width 13 height 15
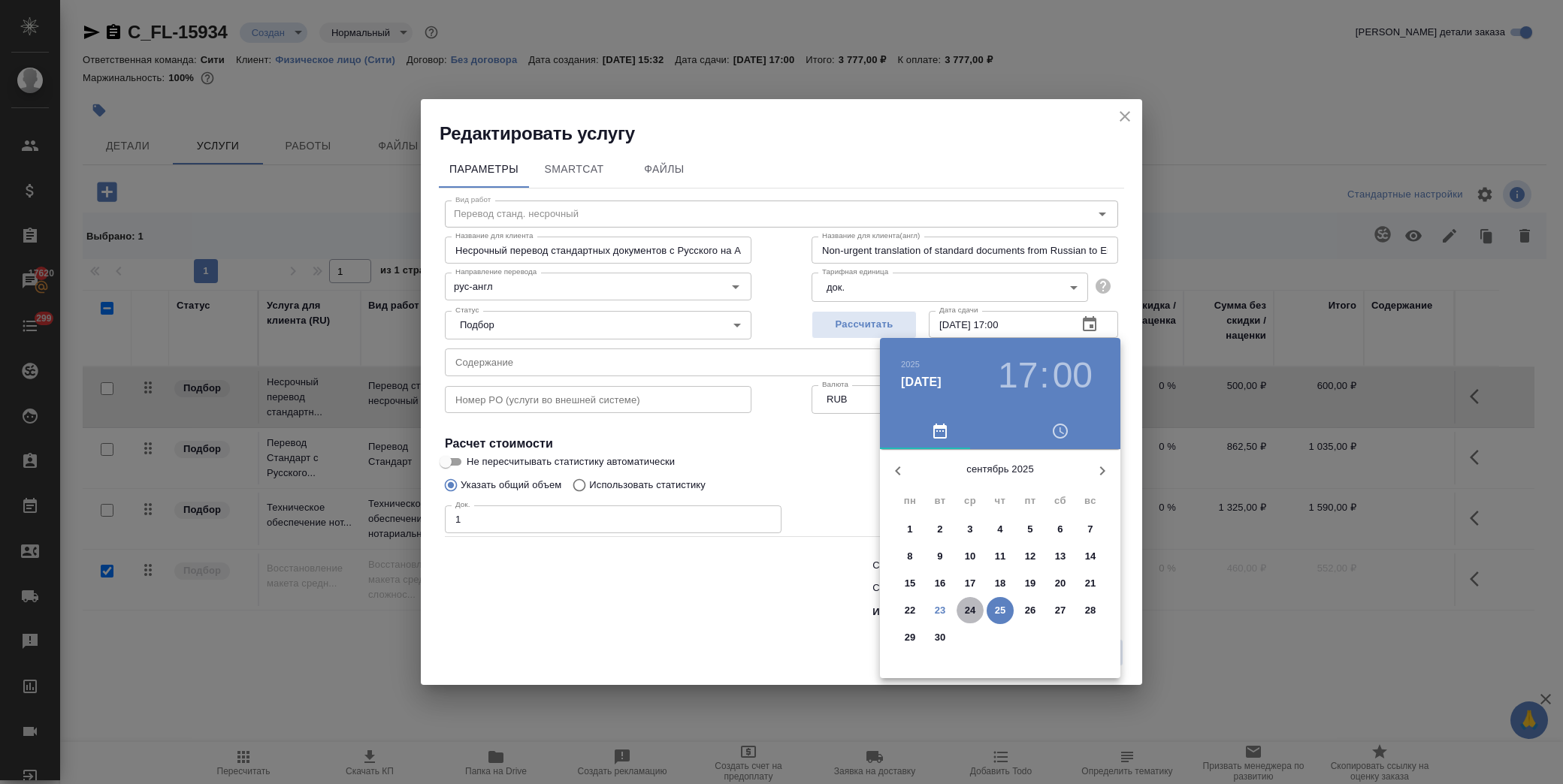
click at [971, 619] on button "24" at bounding box center [970, 610] width 27 height 27
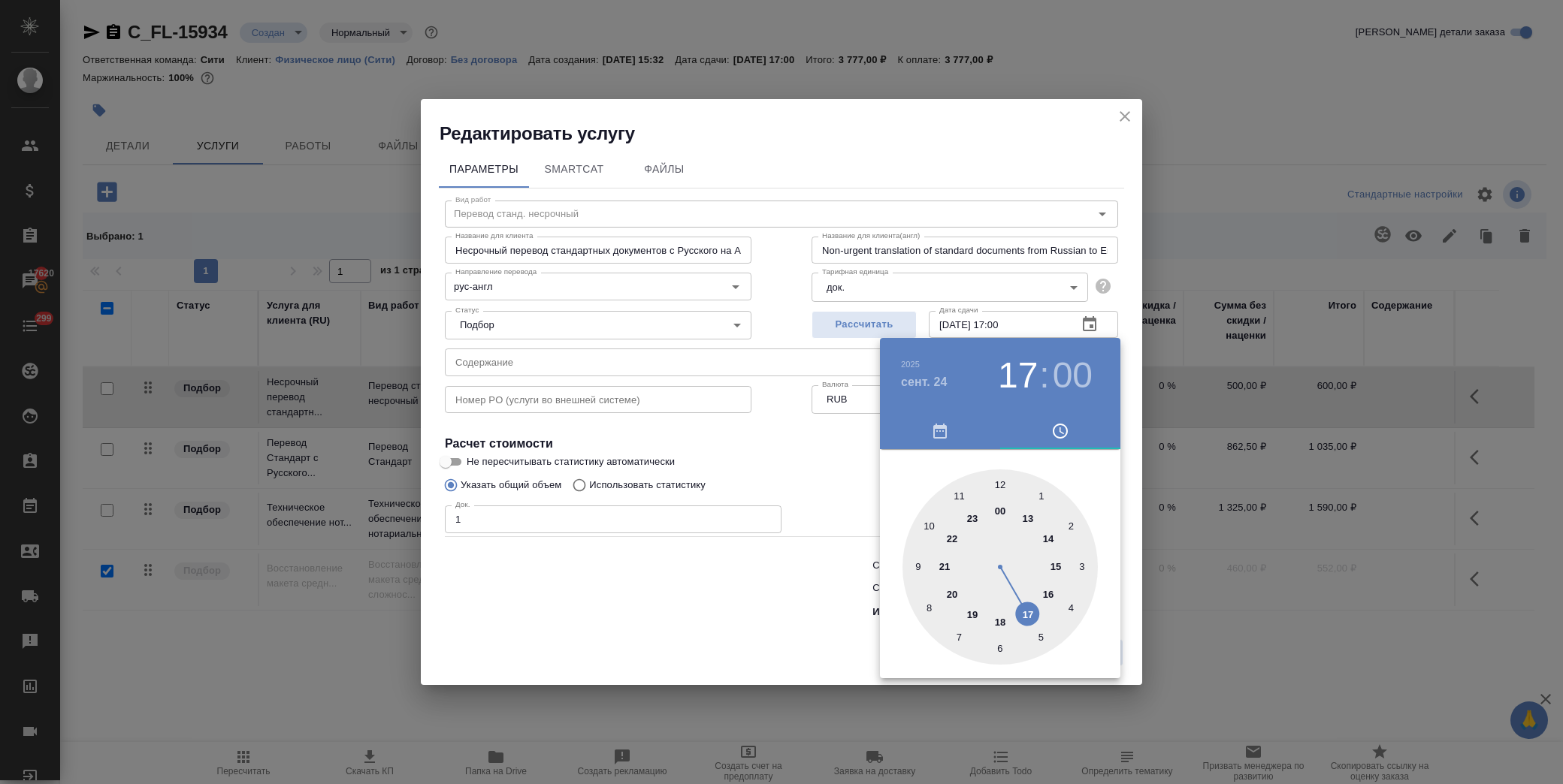
click at [1056, 565] on div at bounding box center [1000, 567] width 195 height 195
type input "24.09.2025 15:00"
click at [816, 456] on div at bounding box center [781, 392] width 1563 height 784
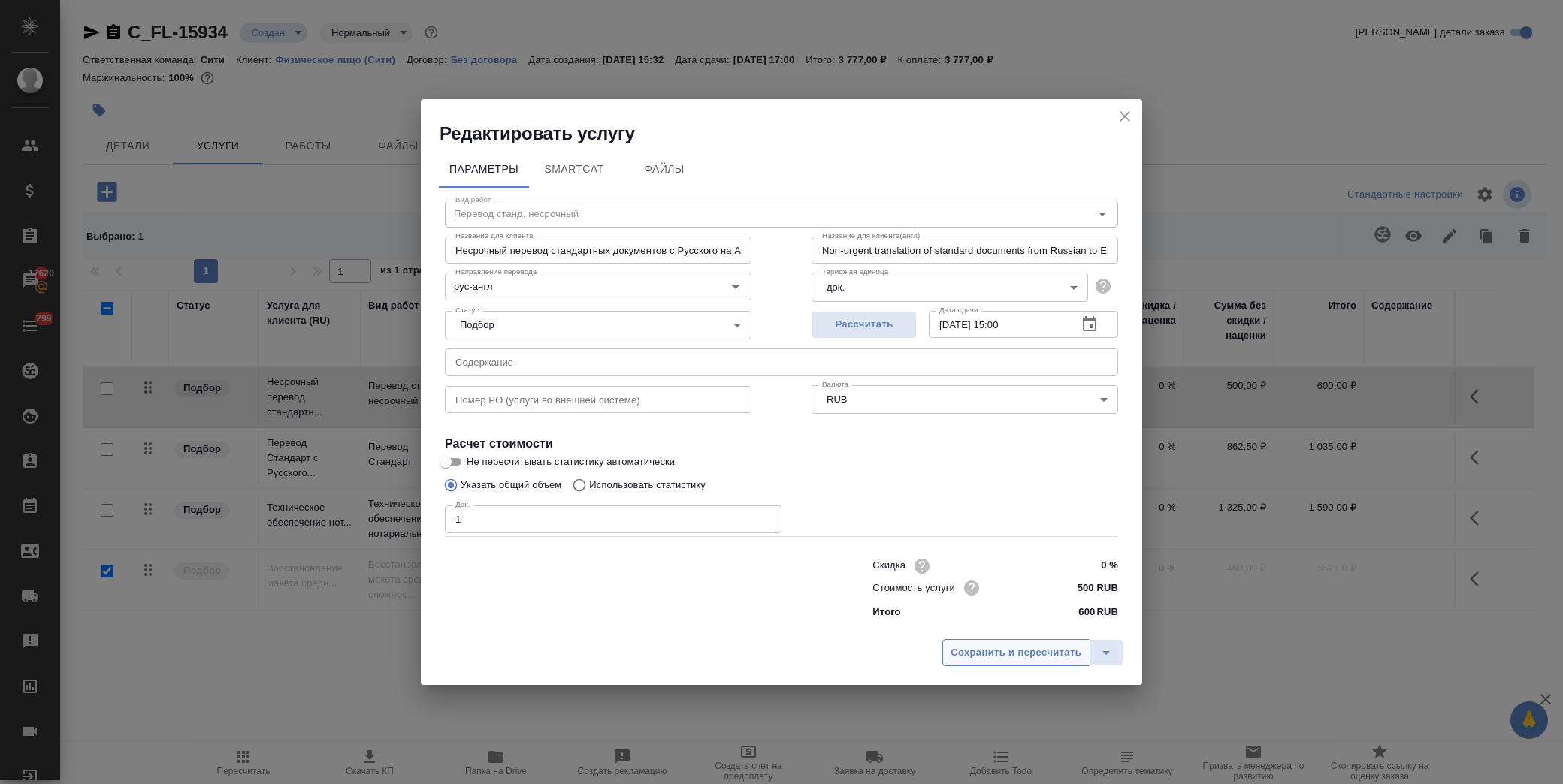
click at [992, 653] on span "Сохранить и пересчитать" at bounding box center [1016, 653] width 131 height 17
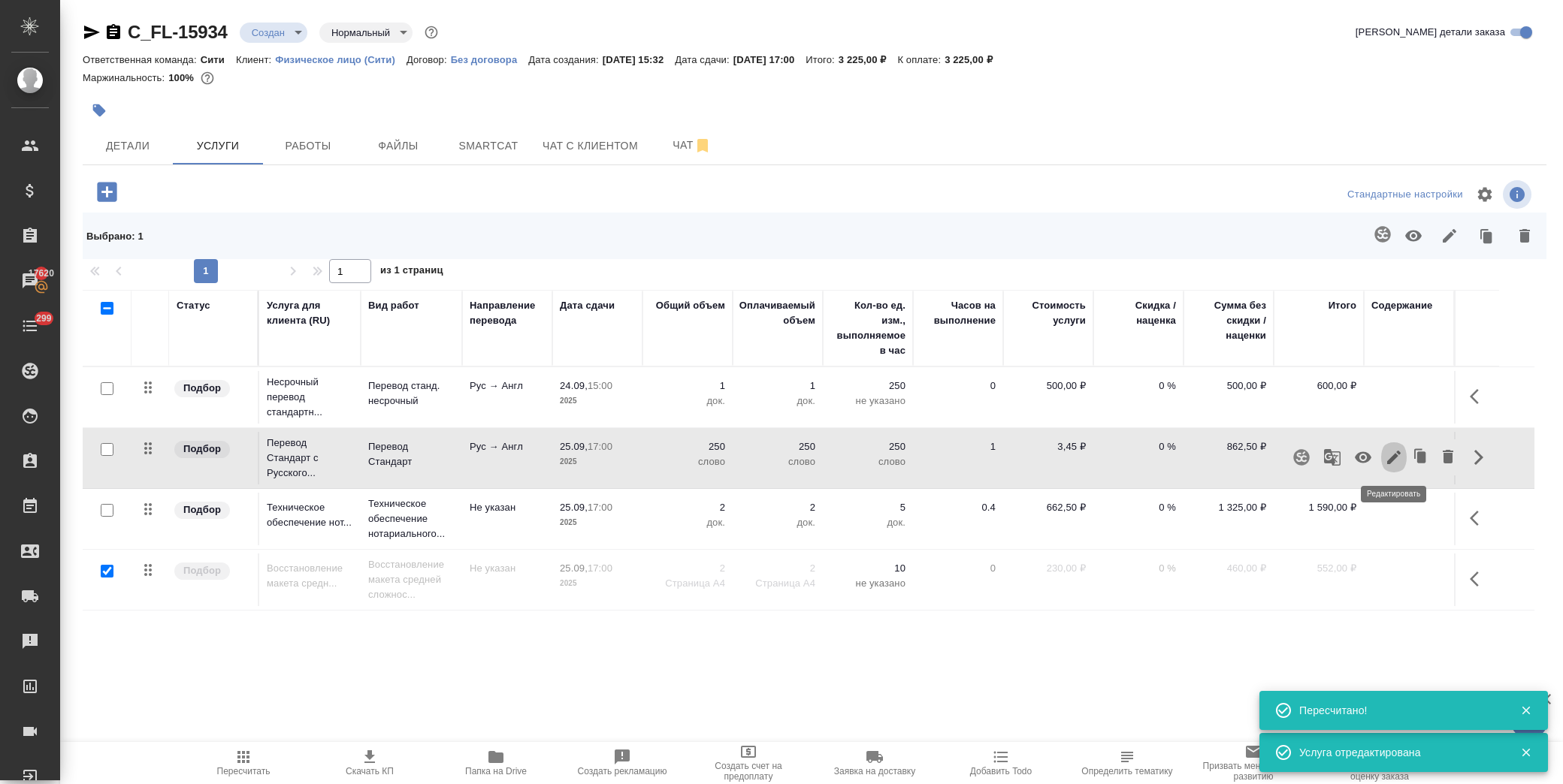
click at [1397, 458] on icon "button" at bounding box center [1394, 457] width 18 height 18
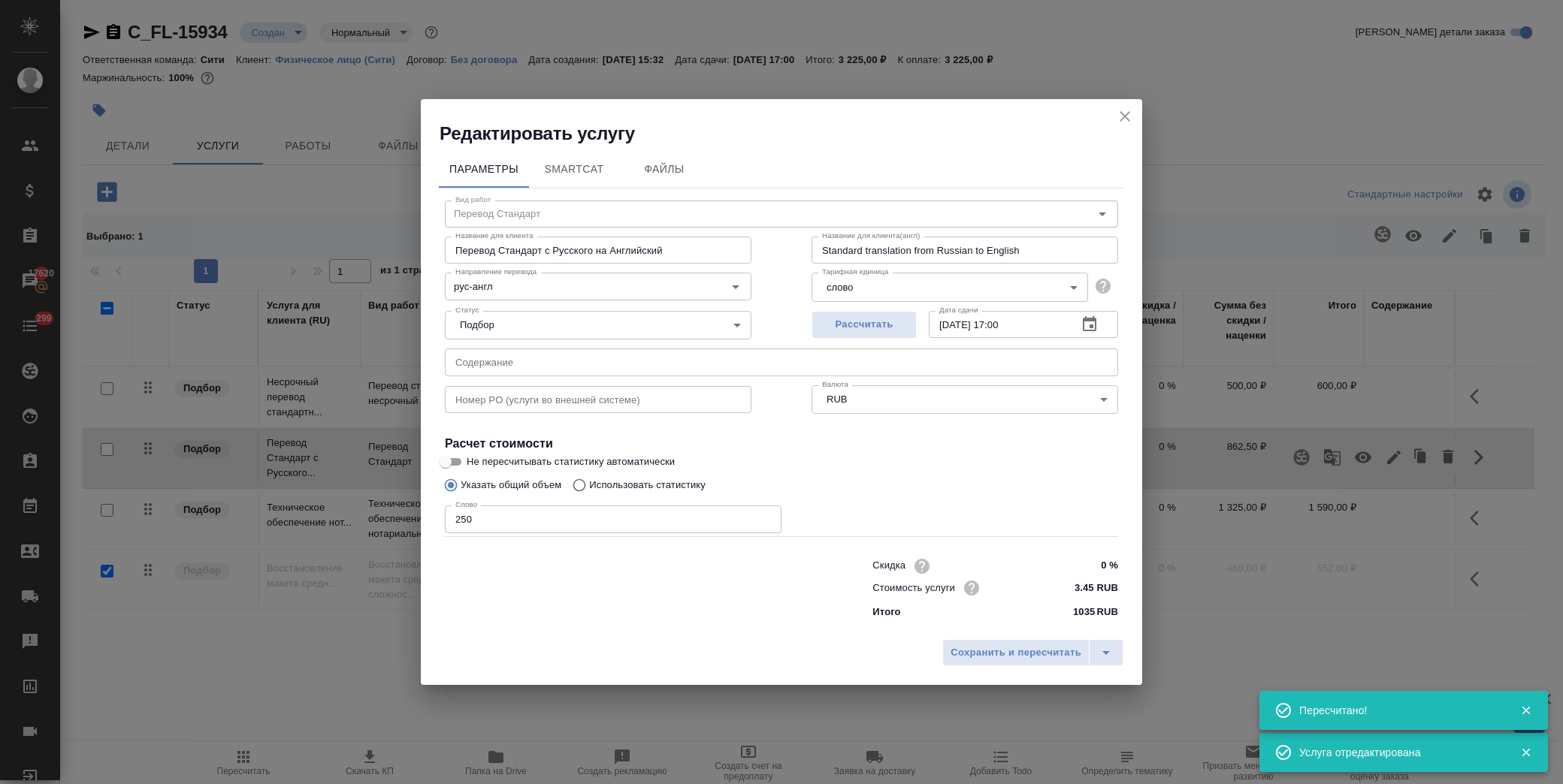
click at [1077, 323] on button "button" at bounding box center [1090, 324] width 36 height 36
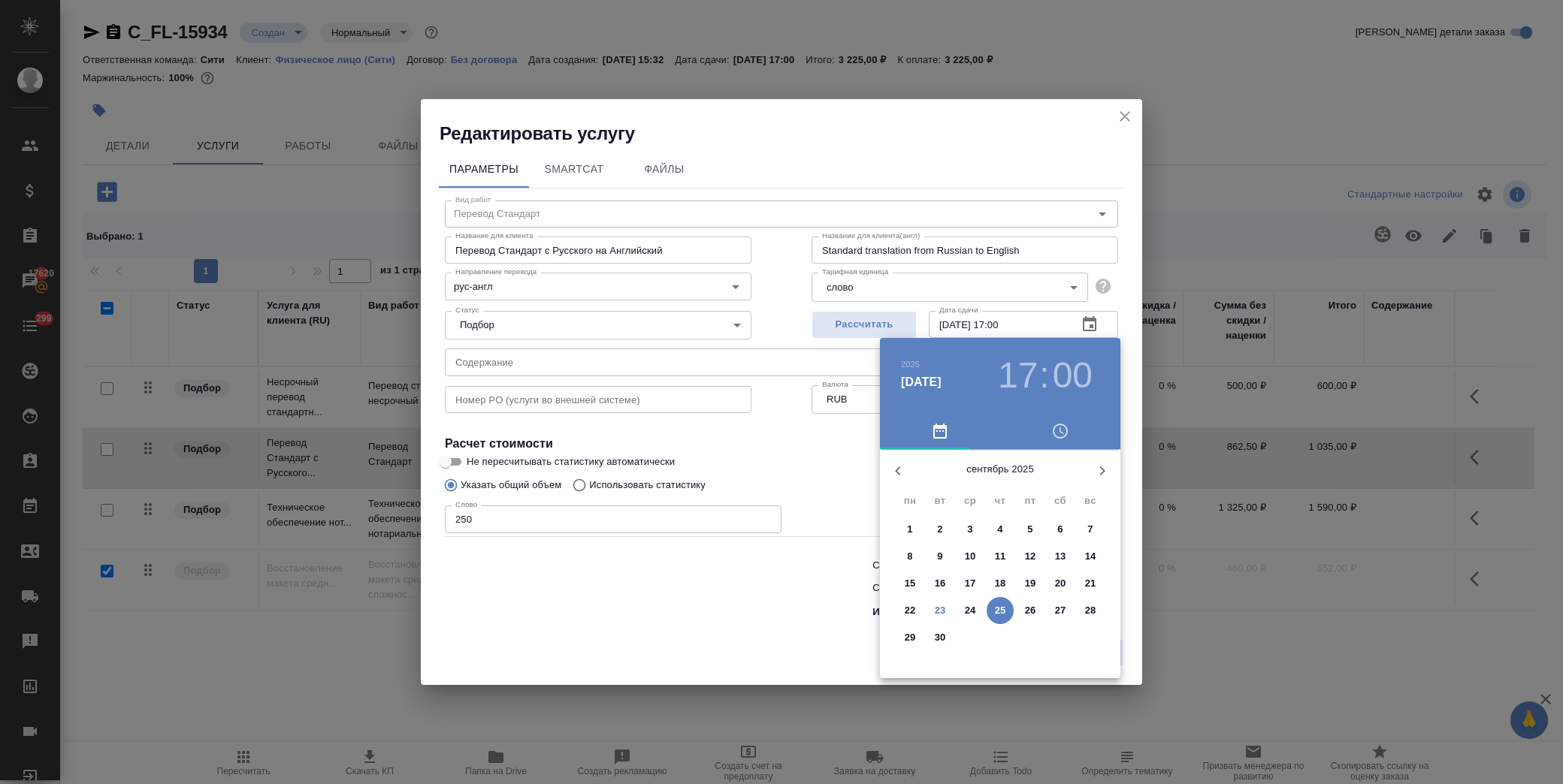
click at [971, 610] on p "24" at bounding box center [971, 611] width 12 height 15
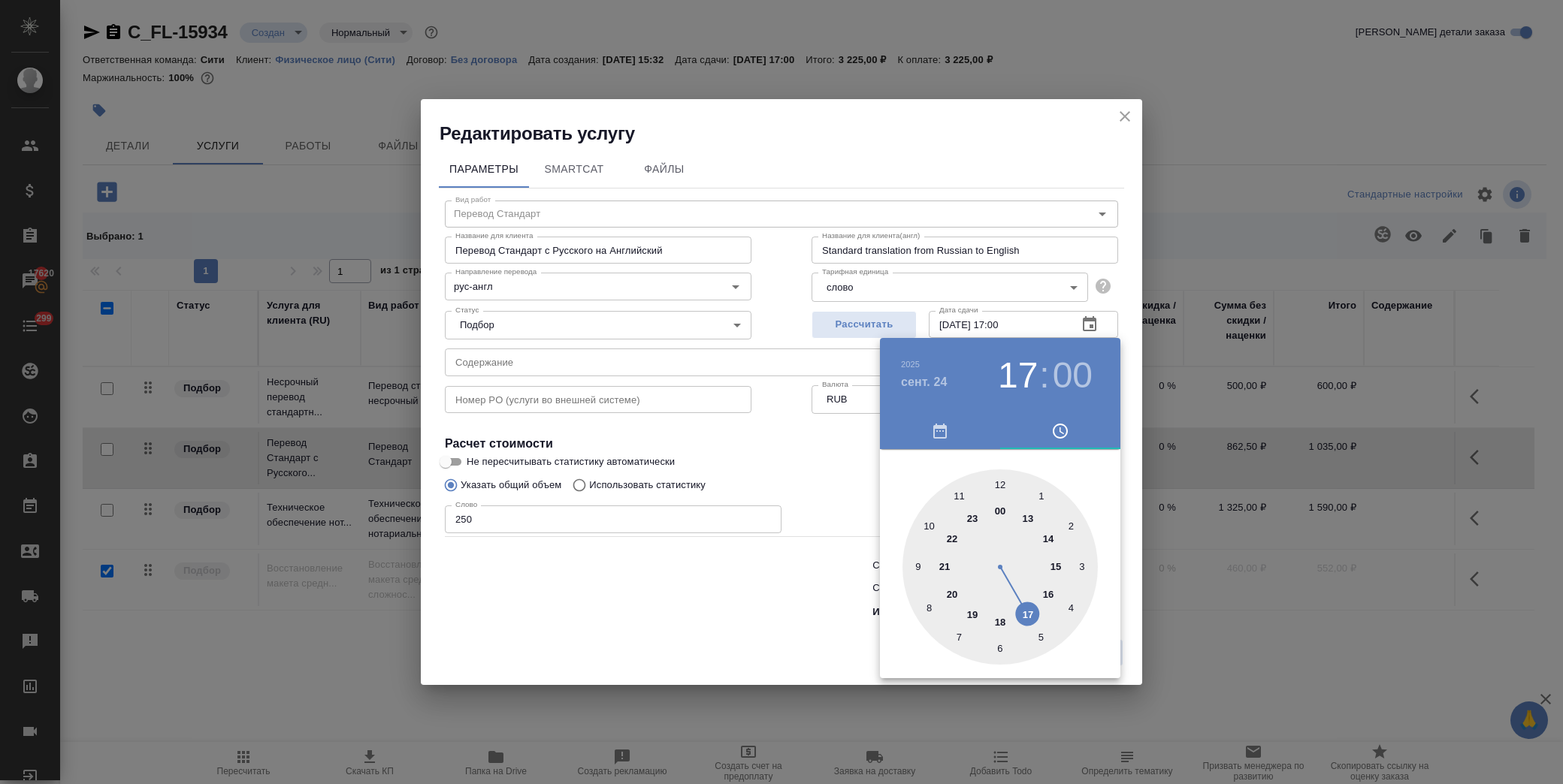
drag, startPoint x: 1054, startPoint y: 565, endPoint x: 1039, endPoint y: 526, distance: 41.8
click at [1052, 565] on div at bounding box center [1000, 567] width 195 height 195
type input "24.09.2025 15:00"
drag, startPoint x: 791, startPoint y: 446, endPoint x: 994, endPoint y: 609, distance: 260.3
click at [791, 446] on div at bounding box center [781, 392] width 1563 height 784
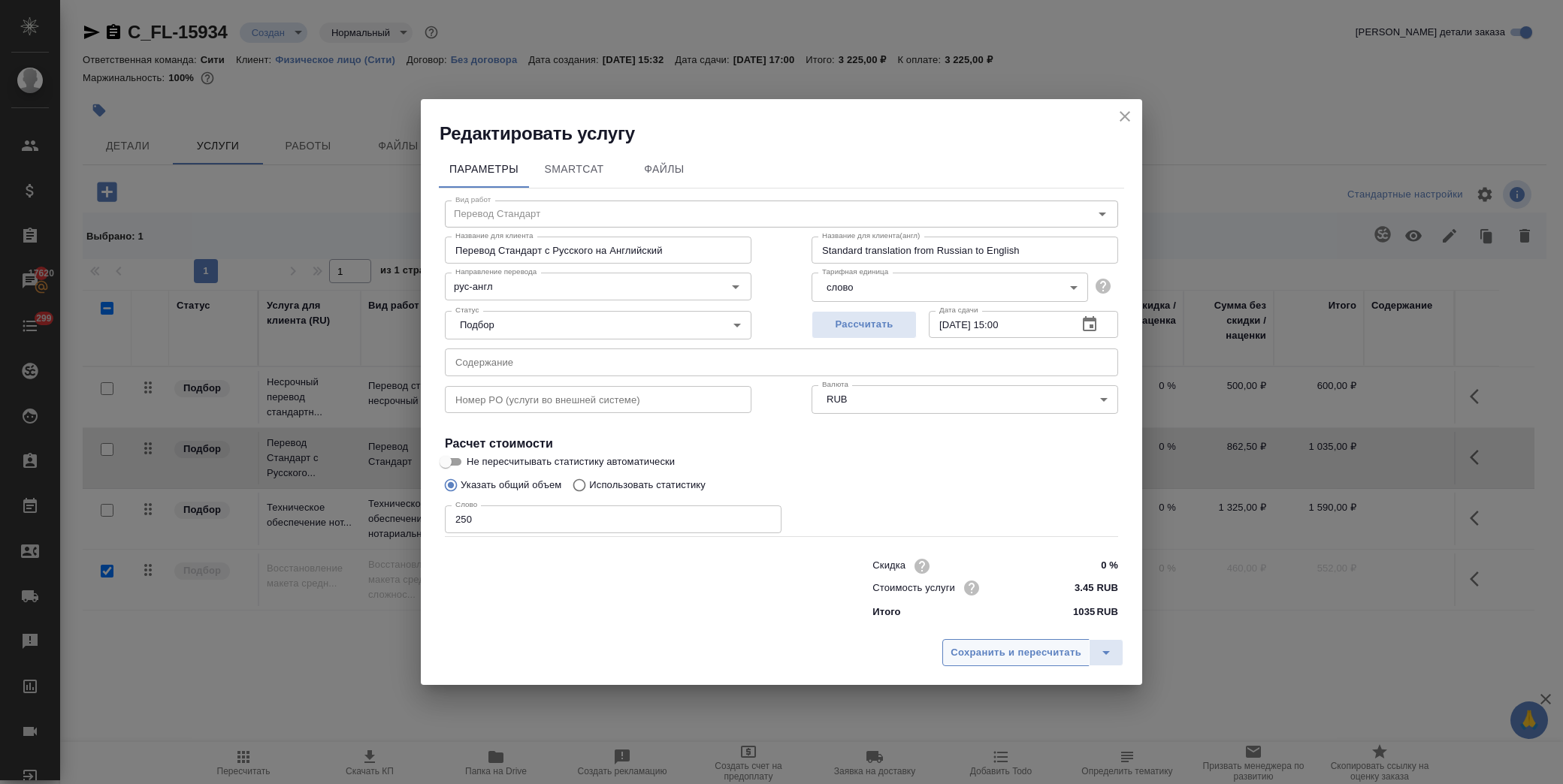
click at [1026, 659] on span "Сохранить и пересчитать" at bounding box center [1016, 653] width 131 height 17
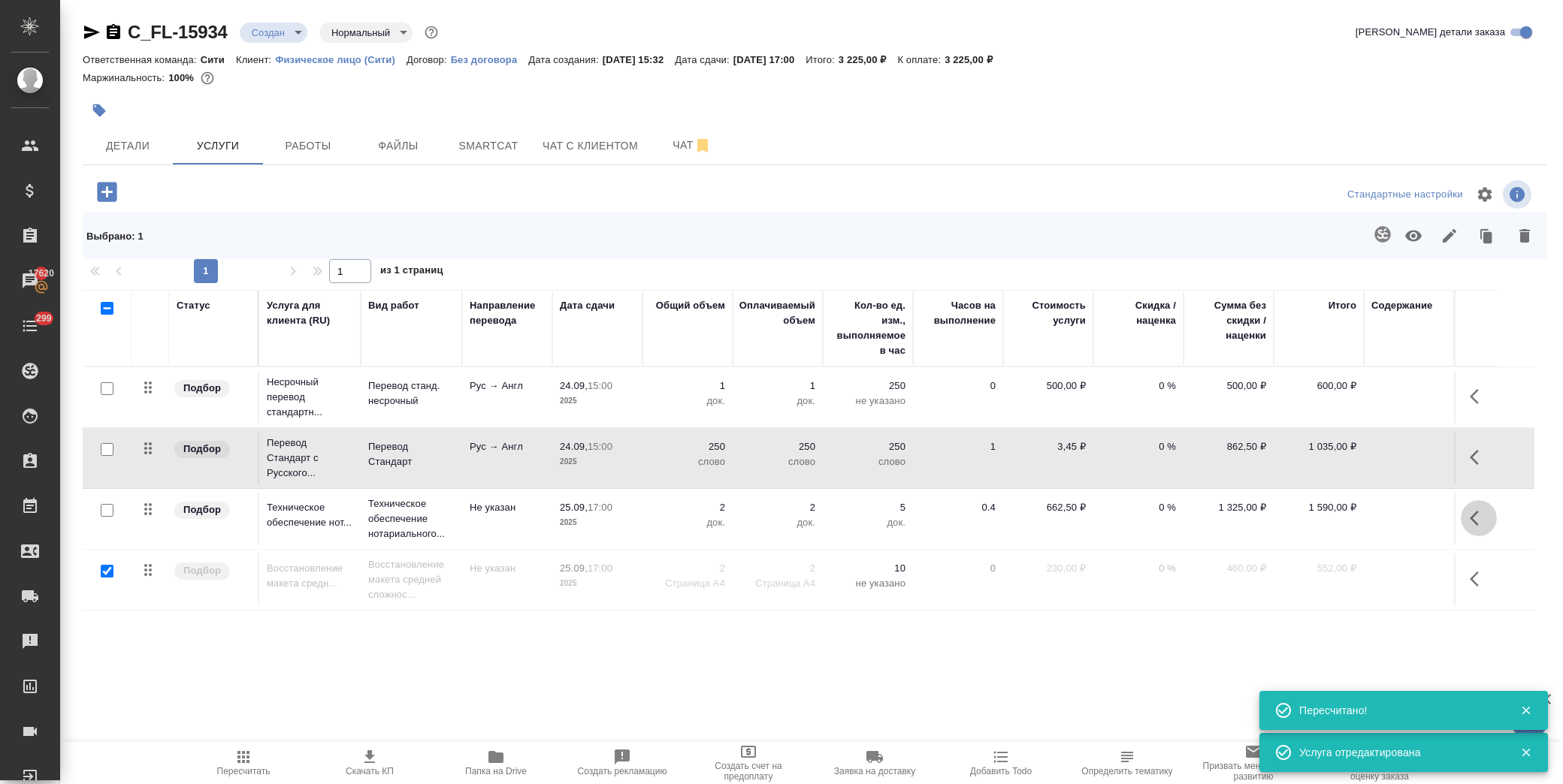
click at [1481, 520] on icon "button" at bounding box center [1479, 519] width 18 height 18
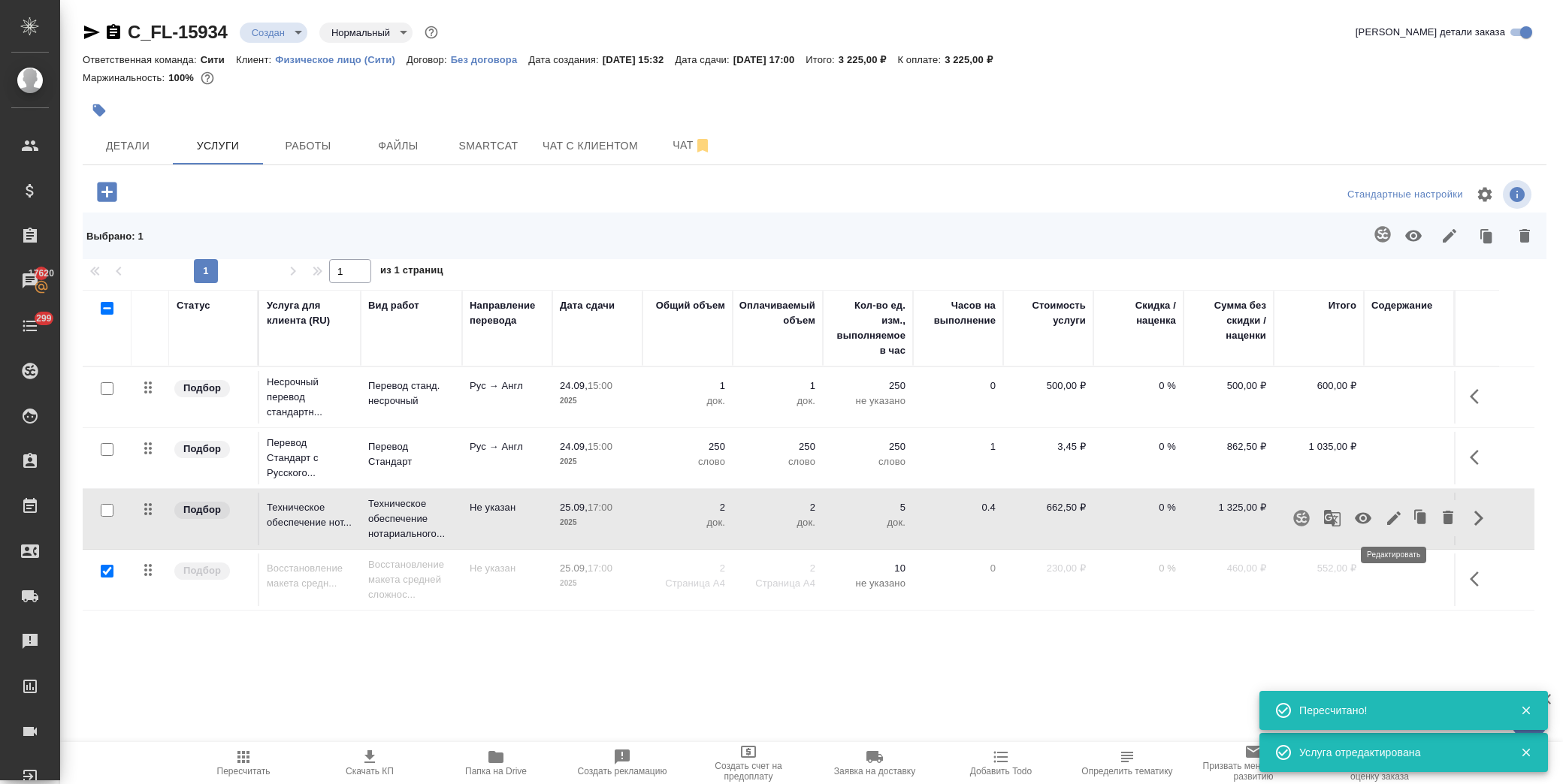
click at [1401, 517] on icon "button" at bounding box center [1394, 519] width 18 height 18
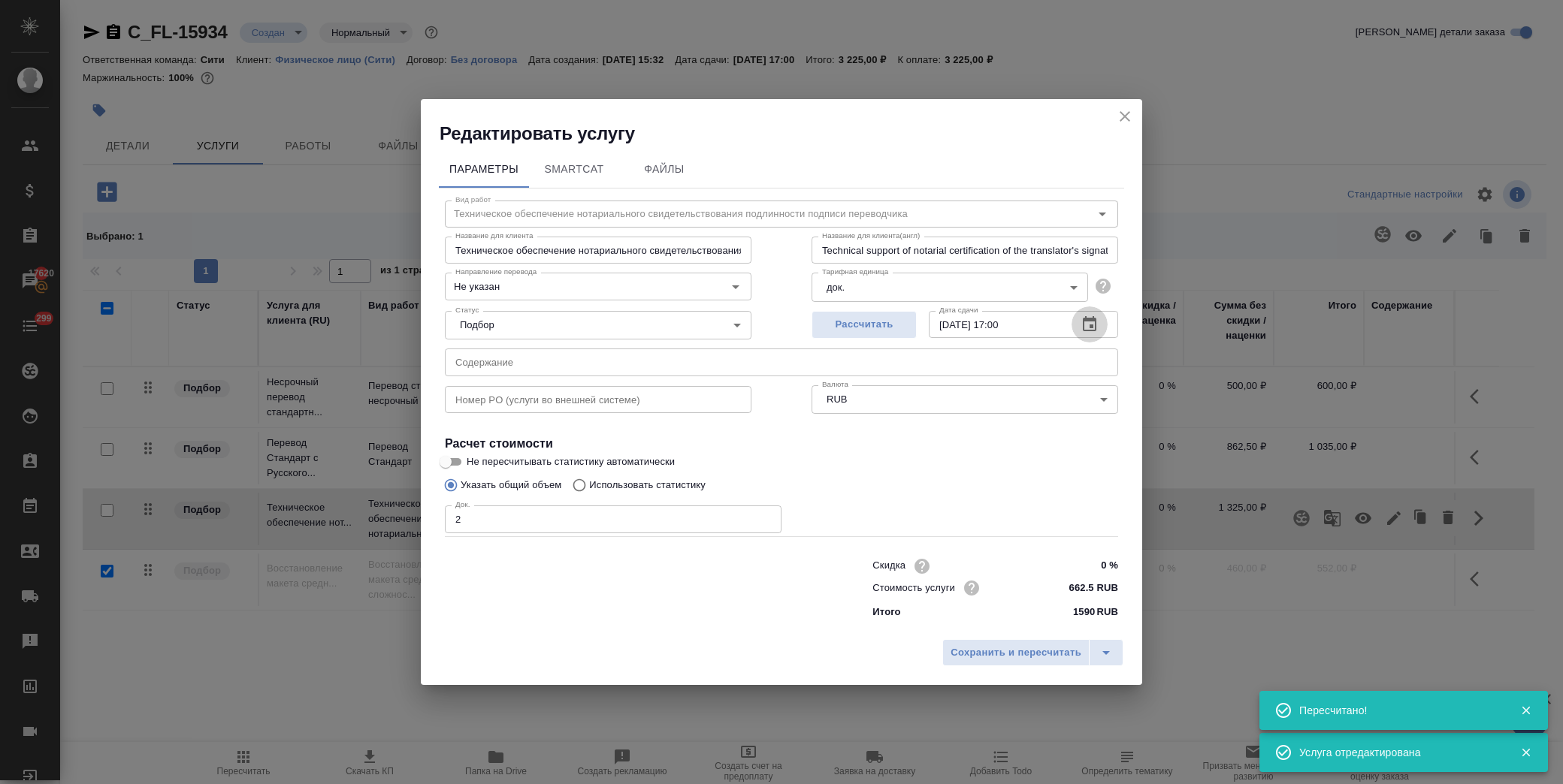
click at [1091, 320] on icon "button" at bounding box center [1090, 323] width 13 height 15
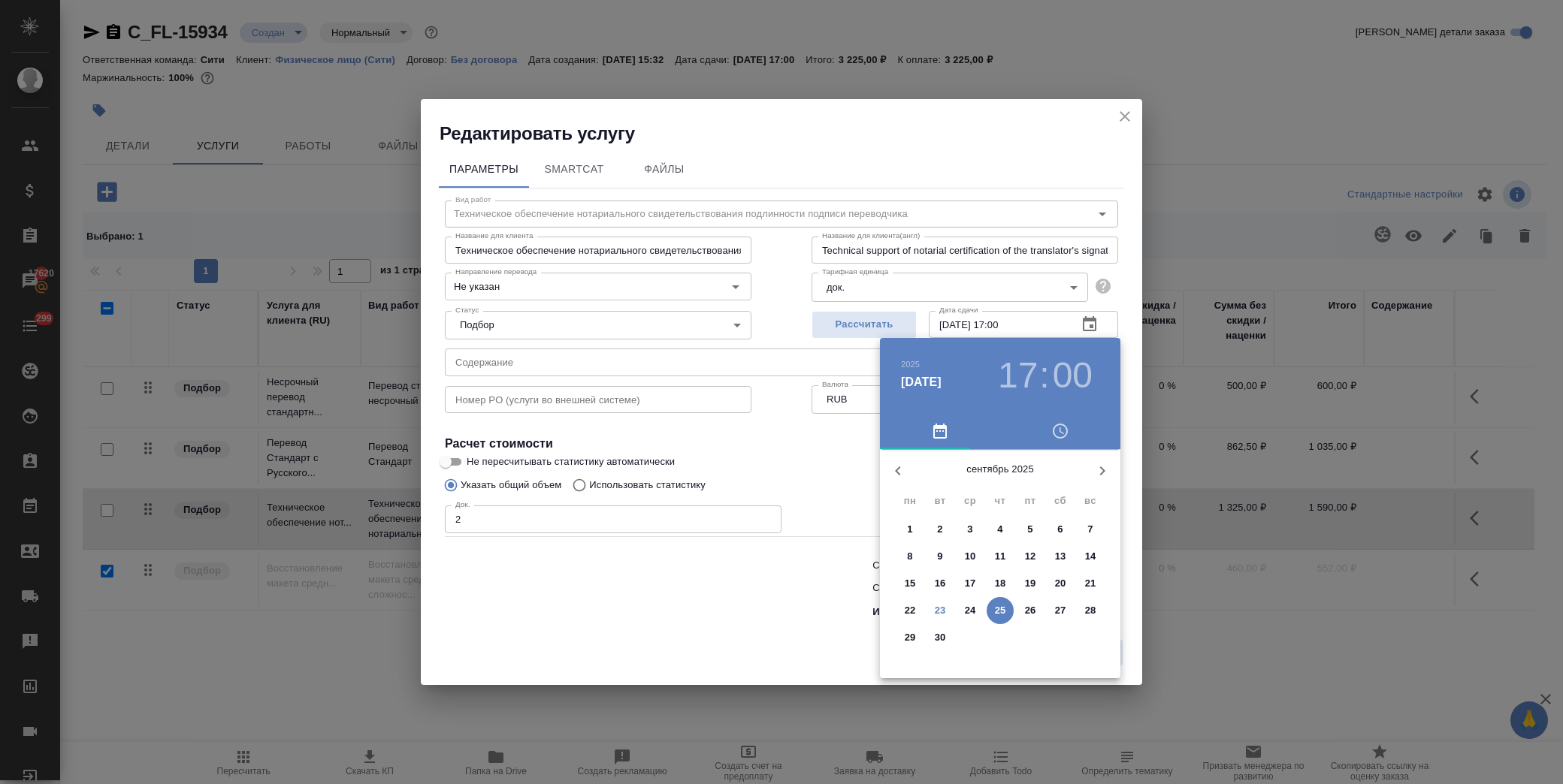
click at [1001, 607] on p "25" at bounding box center [1001, 611] width 12 height 15
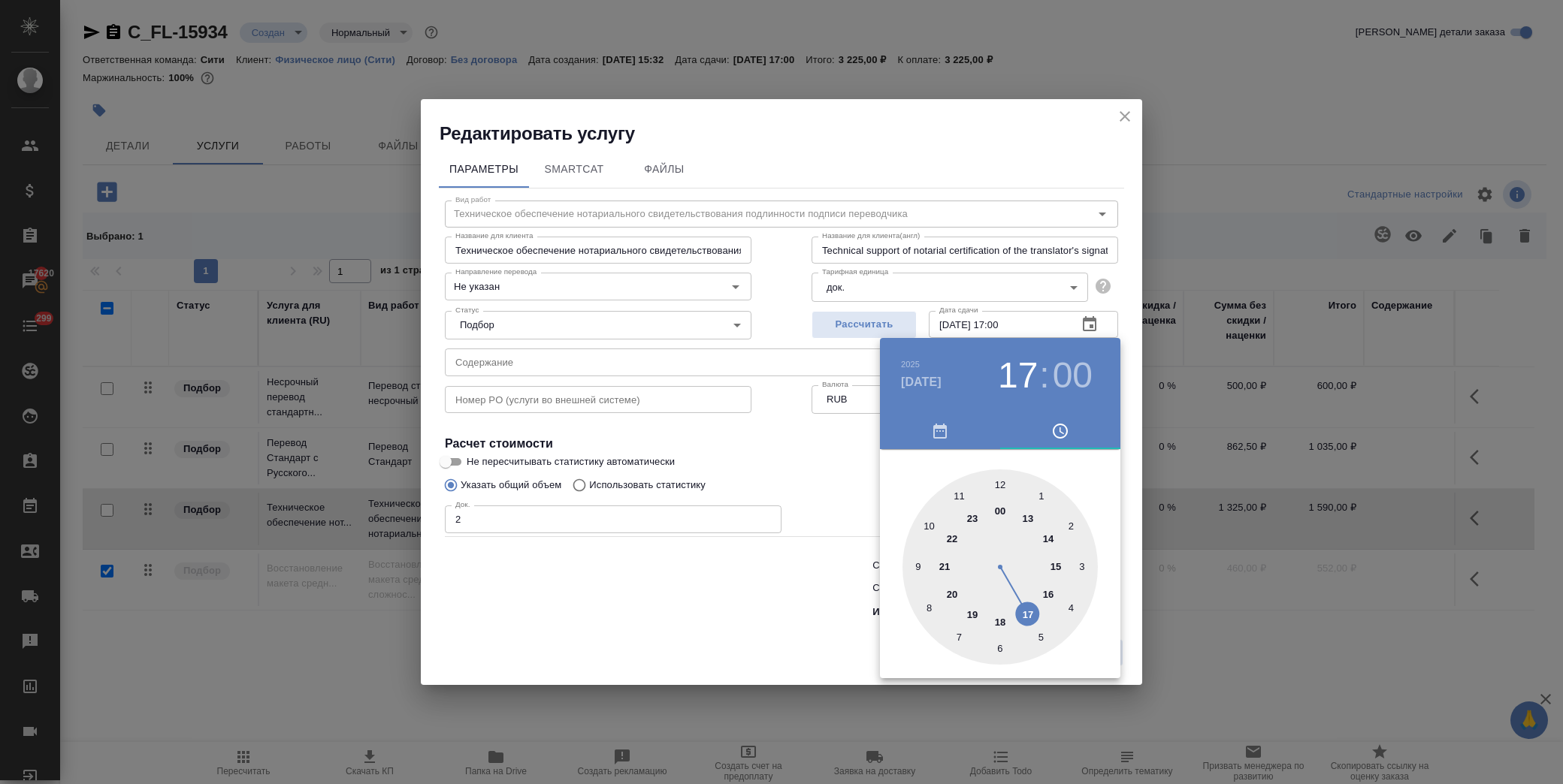
click at [822, 459] on div at bounding box center [781, 392] width 1563 height 784
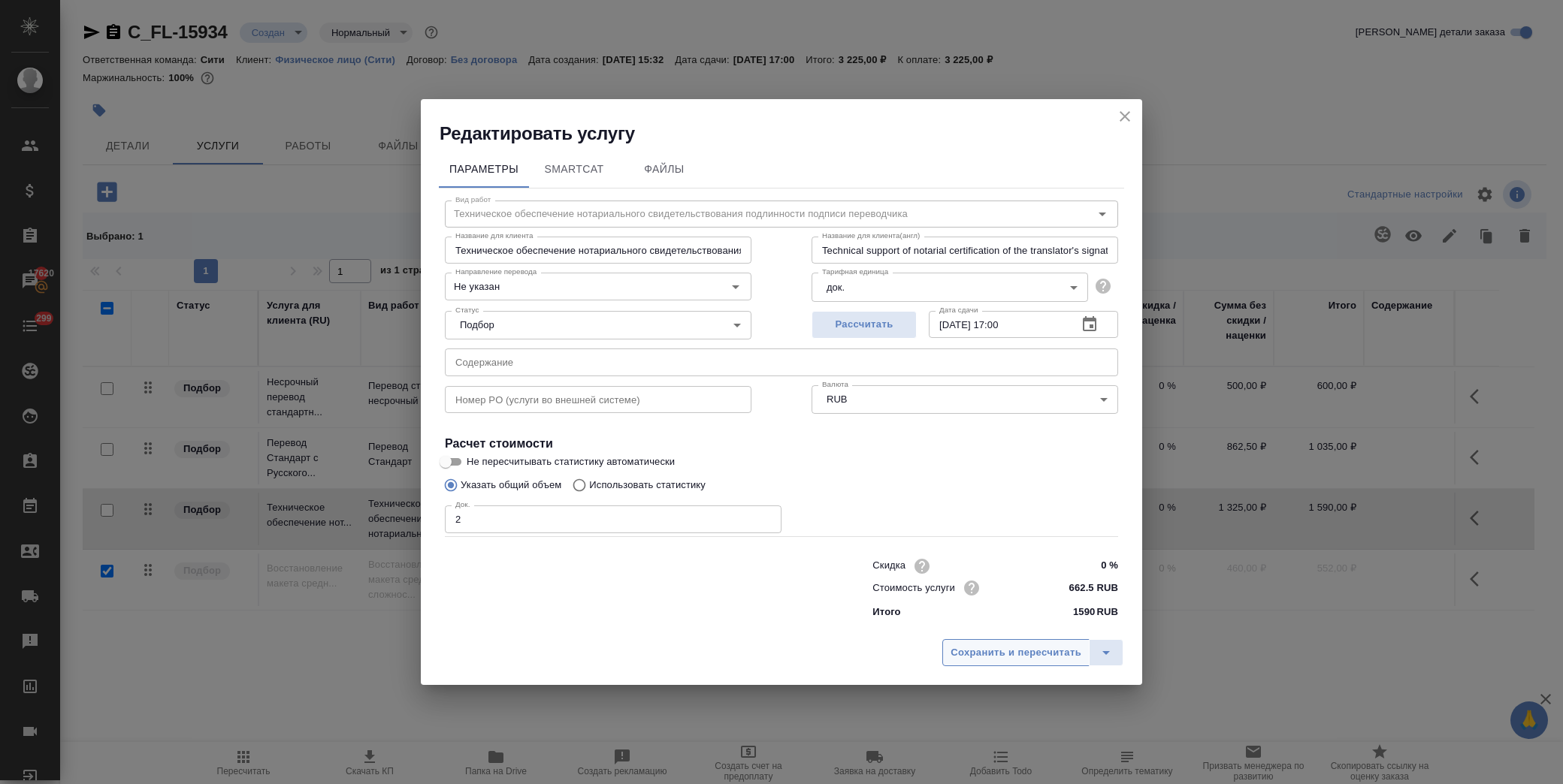
click at [1056, 649] on span "Сохранить и пересчитать" at bounding box center [1016, 653] width 131 height 17
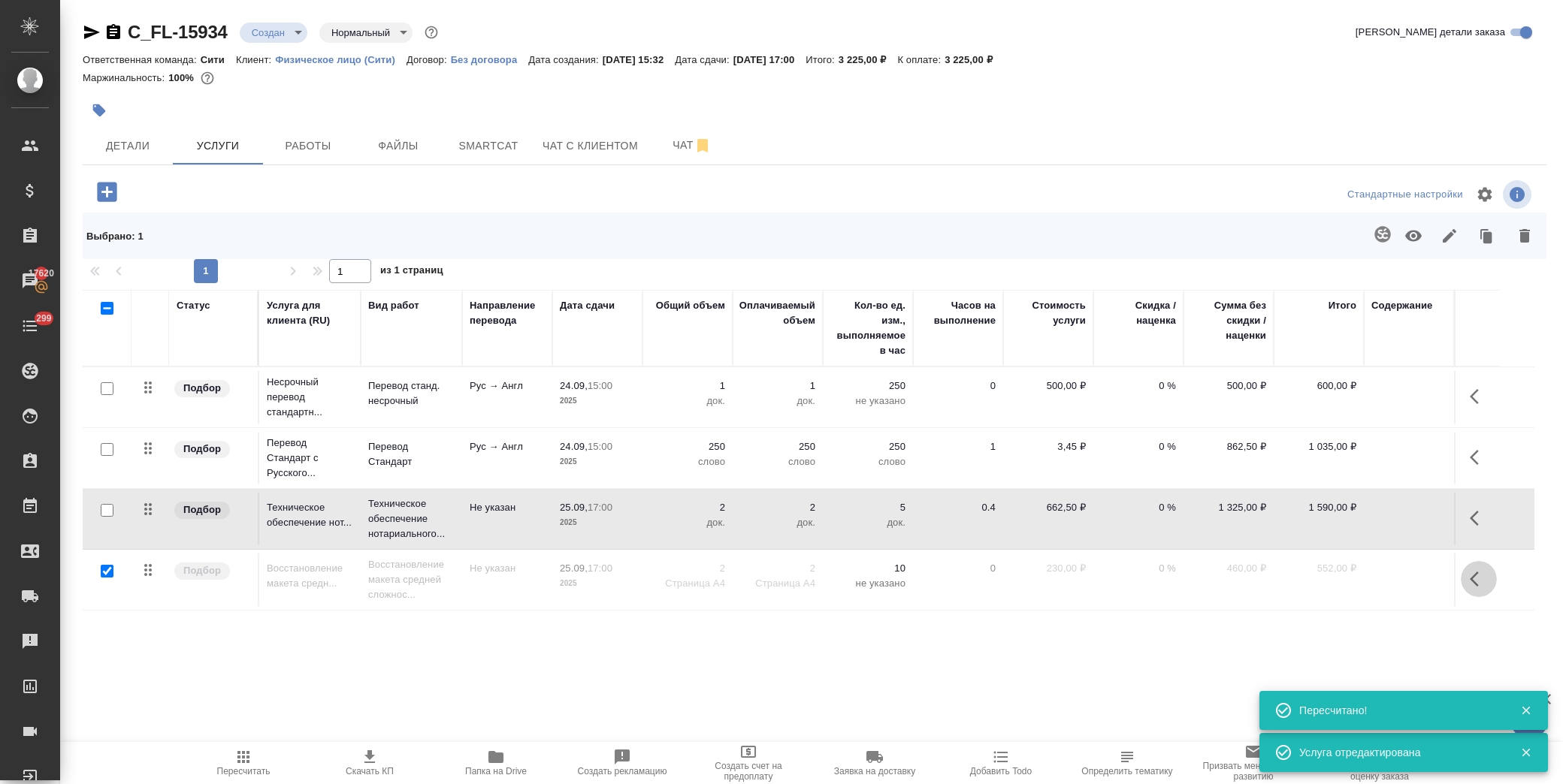
click at [1471, 587] on icon "button" at bounding box center [1479, 579] width 18 height 18
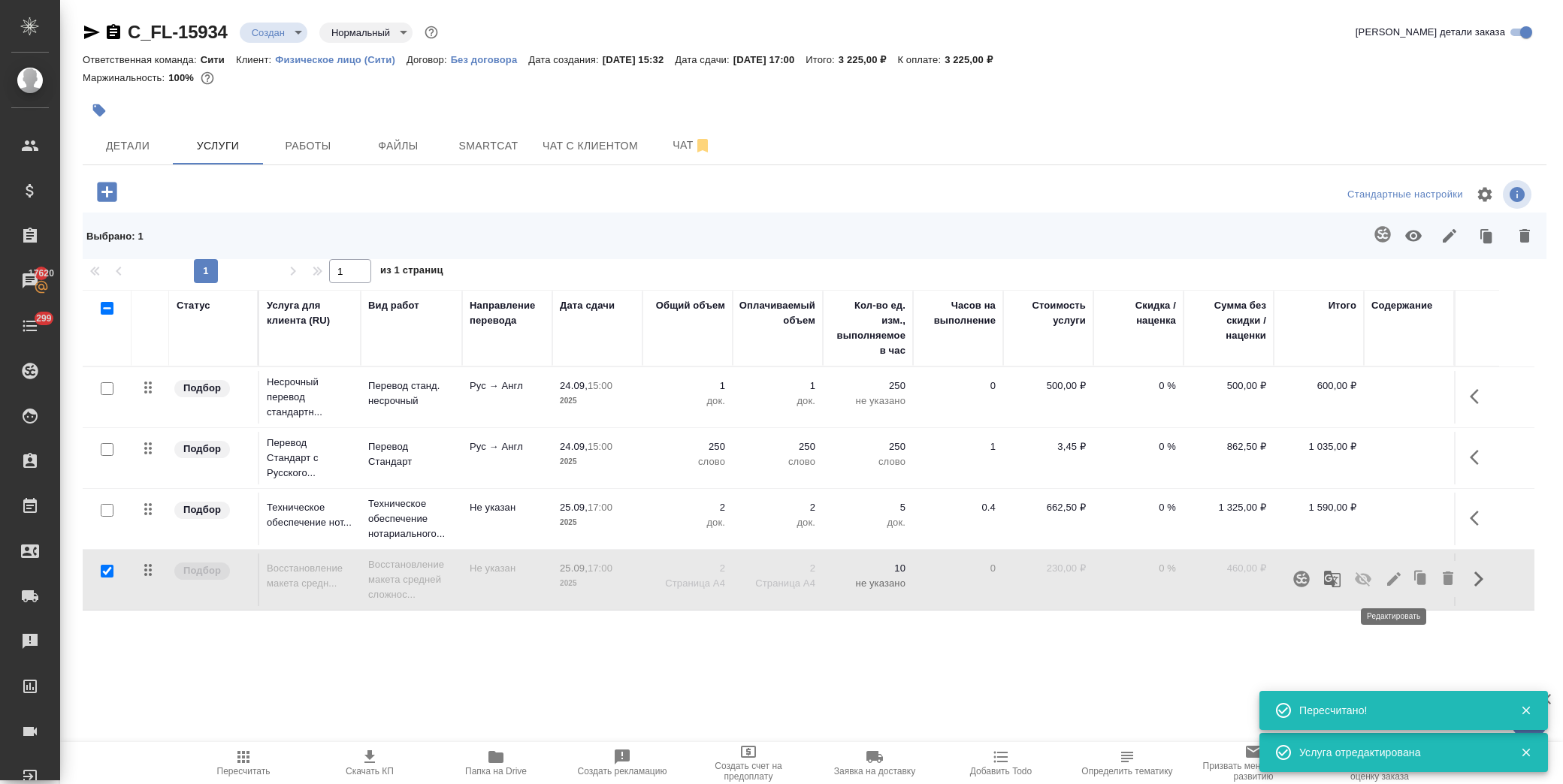
click at [1386, 584] on icon "button" at bounding box center [1394, 579] width 18 height 18
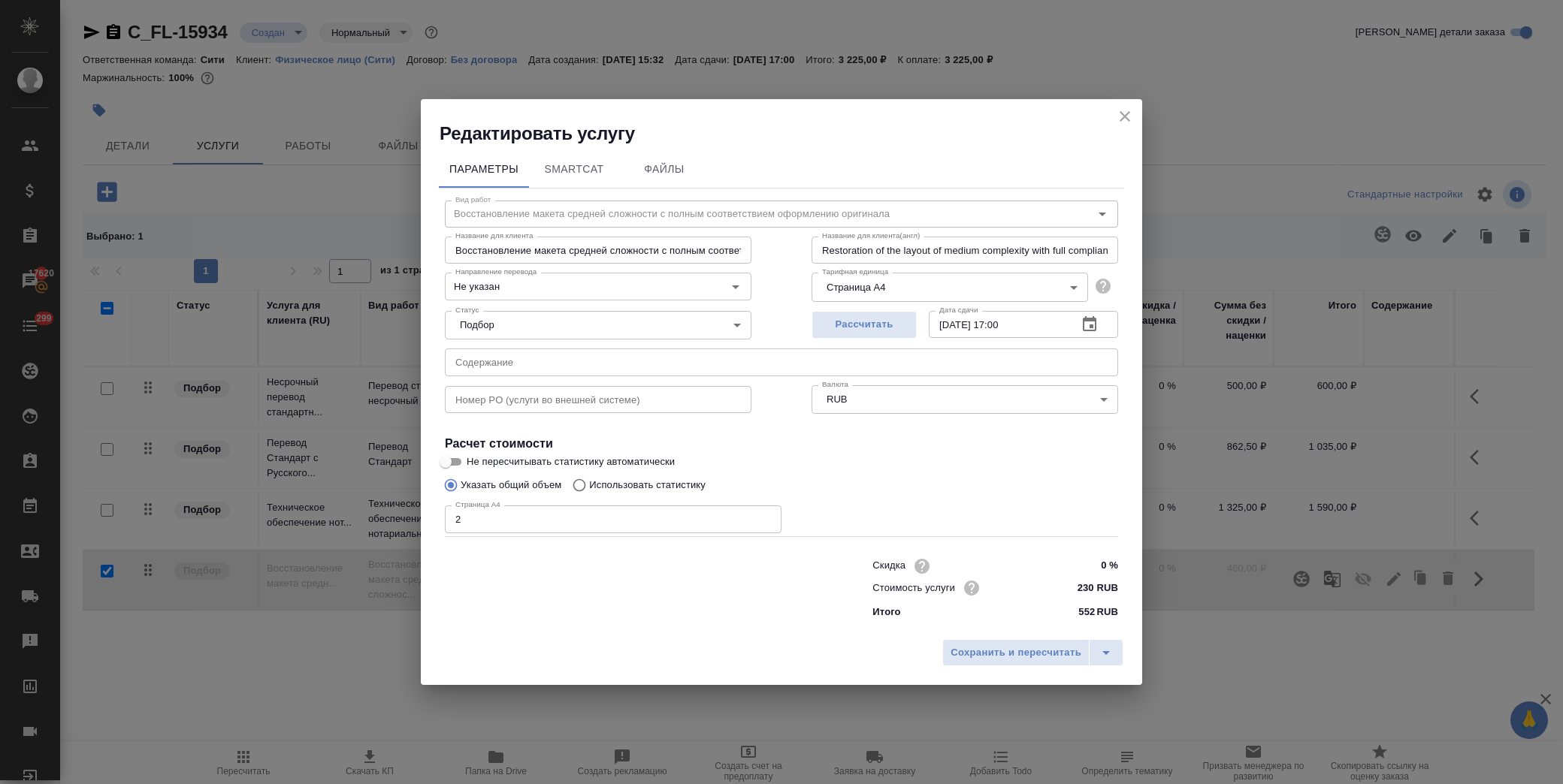
click at [1098, 316] on icon "button" at bounding box center [1090, 325] width 18 height 18
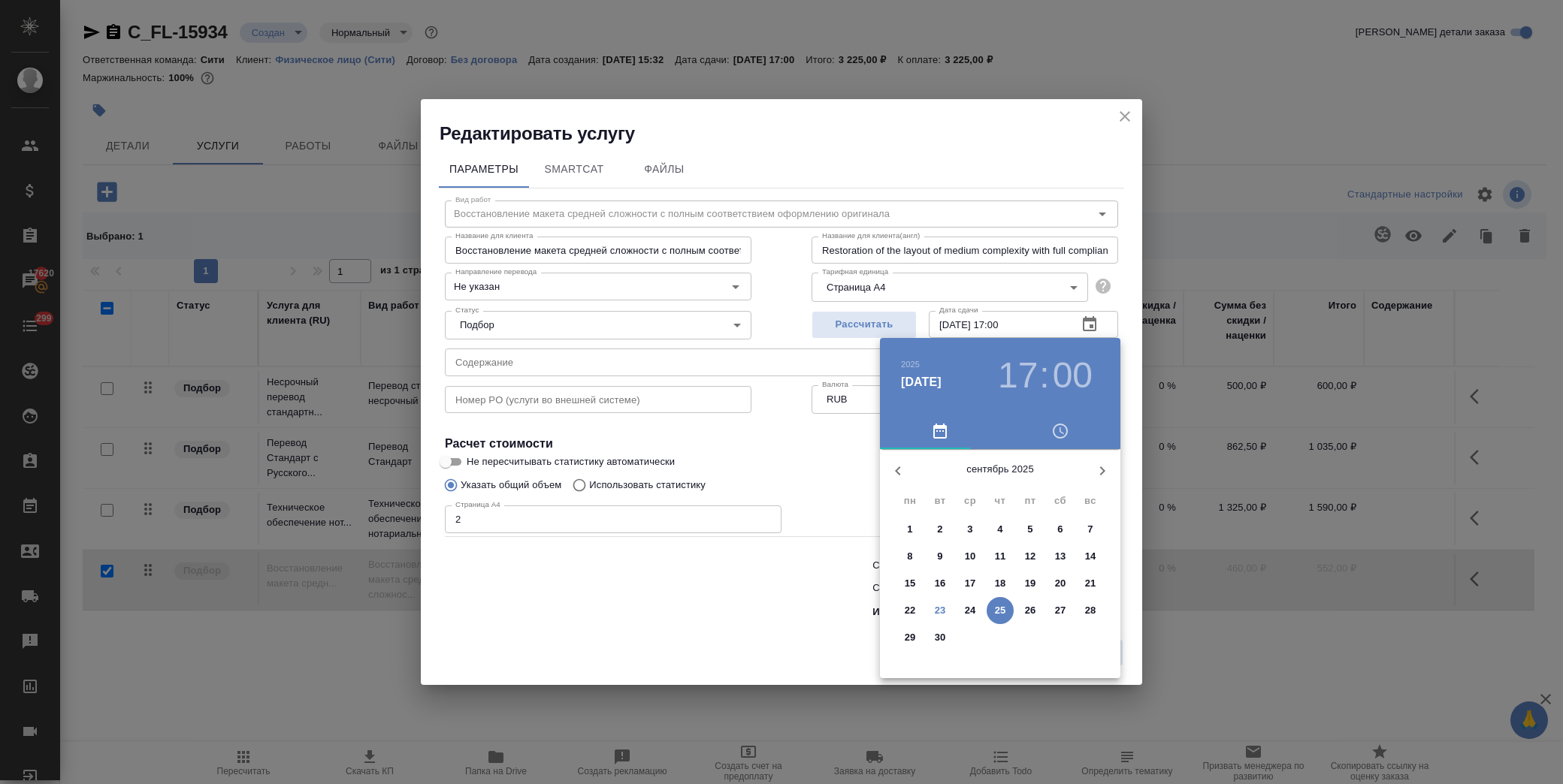
click at [975, 611] on p "24" at bounding box center [971, 611] width 12 height 15
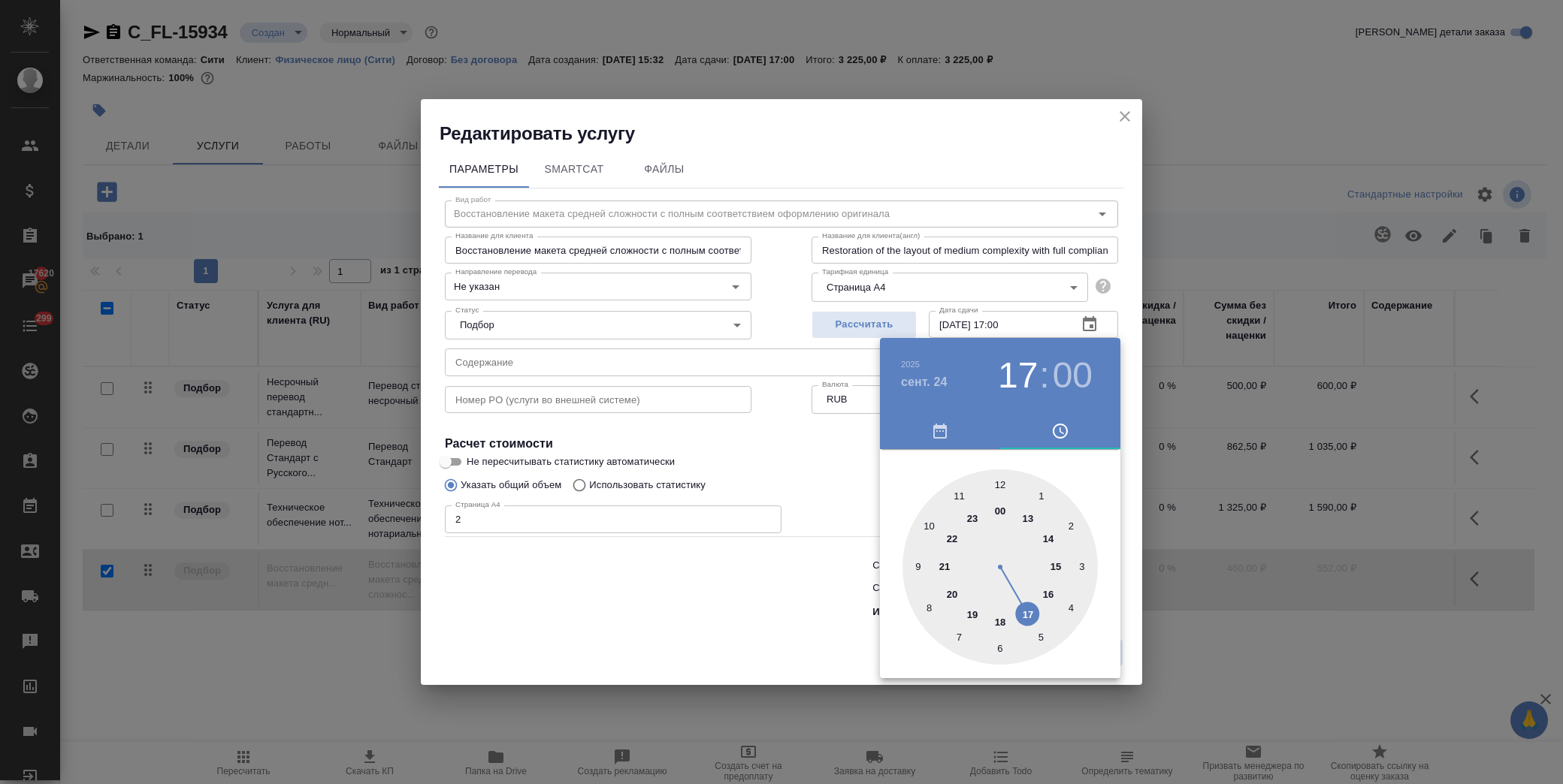
click at [1055, 562] on div at bounding box center [1000, 567] width 195 height 195
type input "24.09.2025 15:00"
click at [790, 452] on div at bounding box center [781, 392] width 1563 height 784
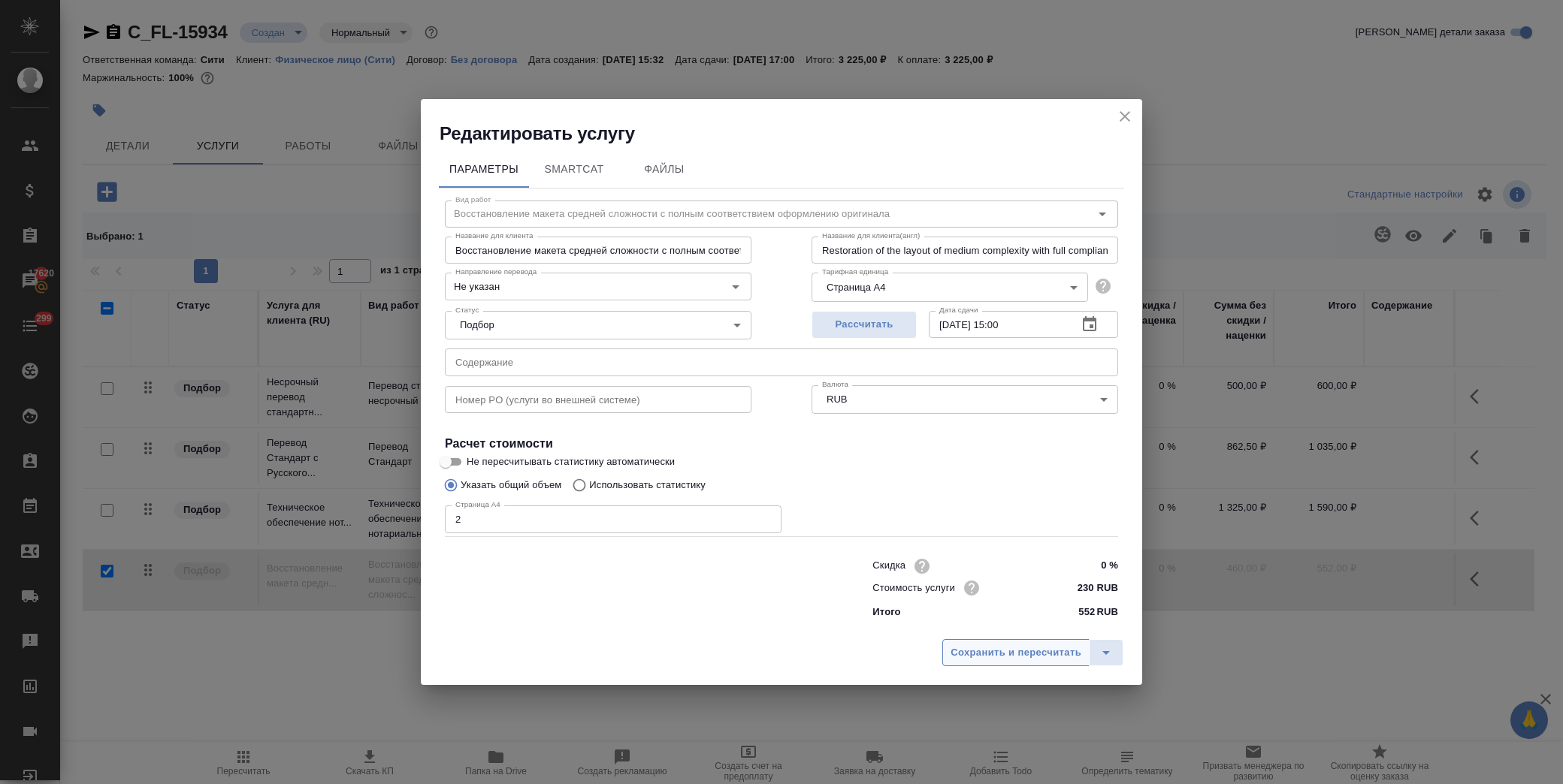
click at [1006, 649] on span "Сохранить и пересчитать" at bounding box center [1016, 653] width 131 height 17
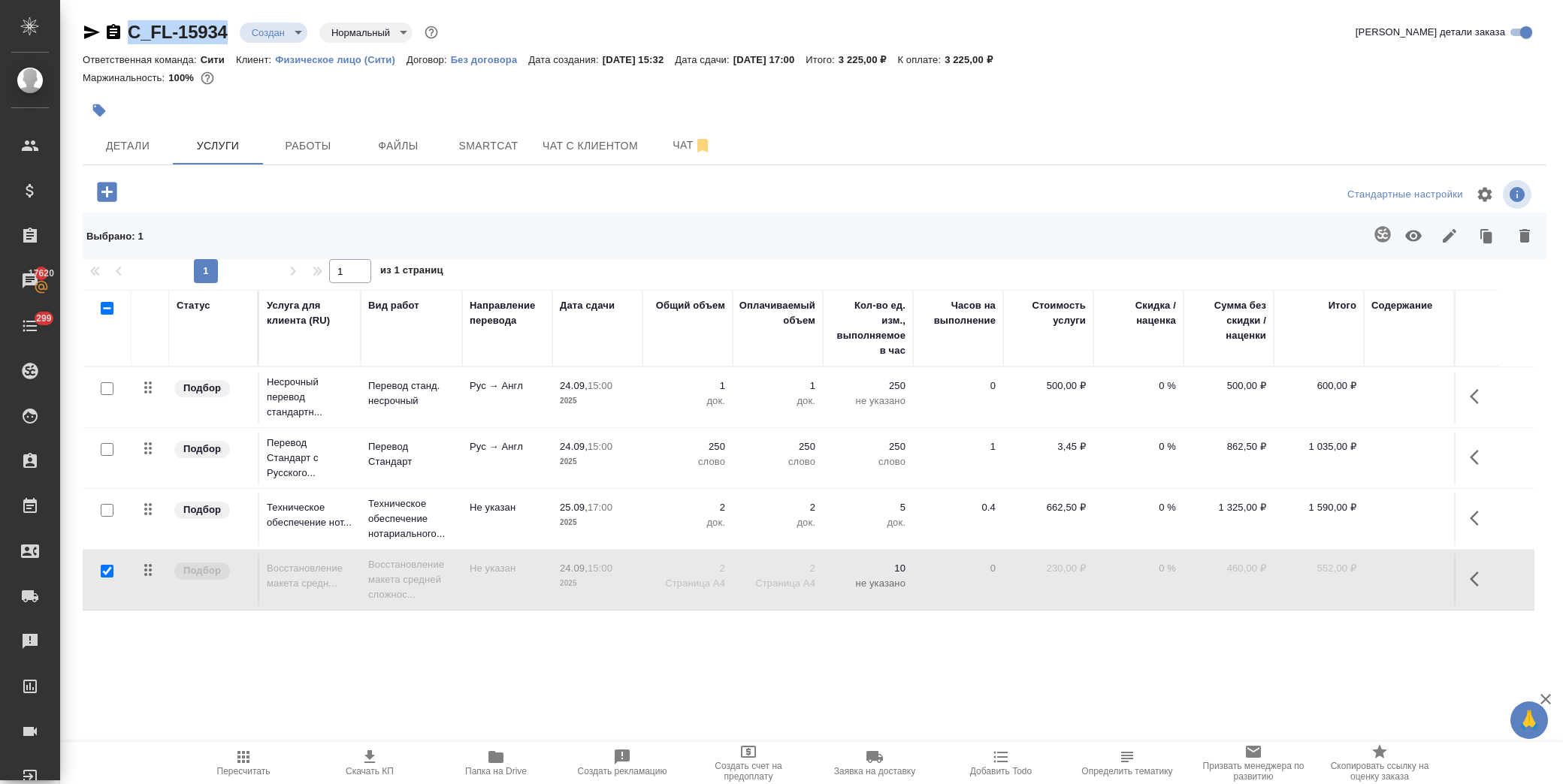
drag, startPoint x: 233, startPoint y: 32, endPoint x: 129, endPoint y: 18, distance: 104.9
click at [129, 18] on div "C_FL-15934 Создан new Нормальный normal Кратко детали заказа Ответственная кома…" at bounding box center [814, 325] width 1481 height 651
copy link "C_FL-15934"
click at [146, 153] on span "Детали" at bounding box center [127, 145] width 72 height 19
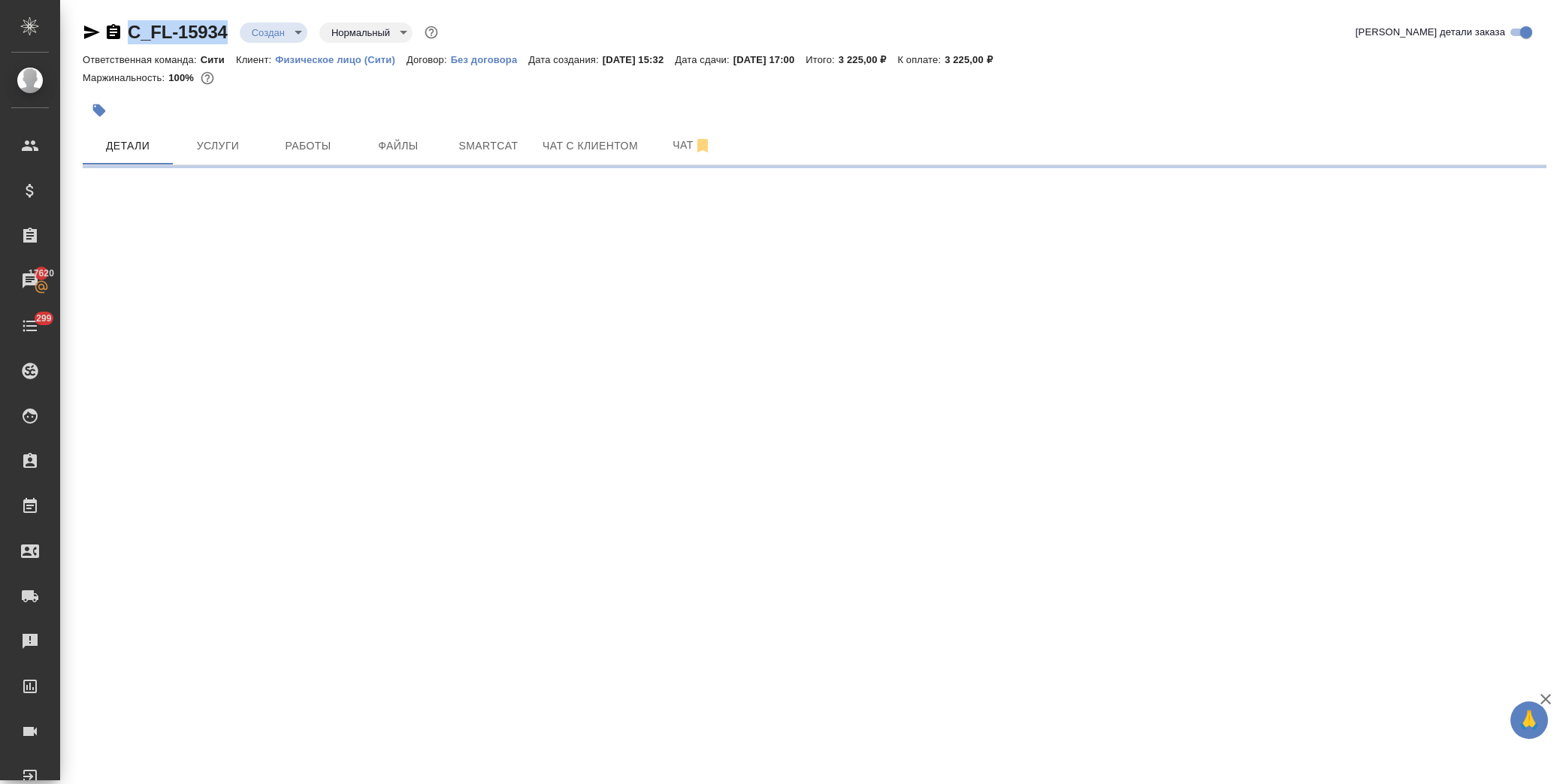
select select "RU"
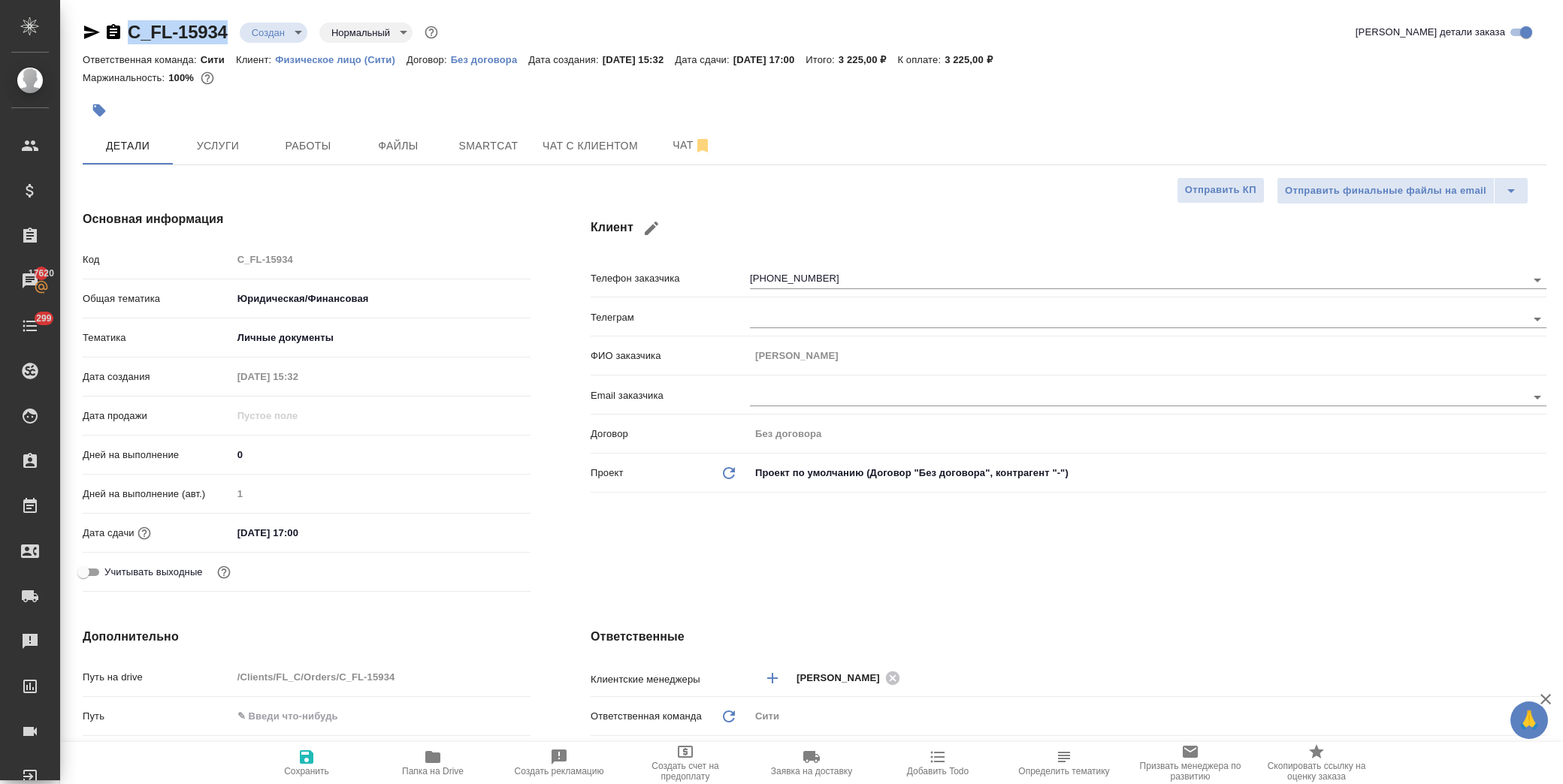
type textarea "x"
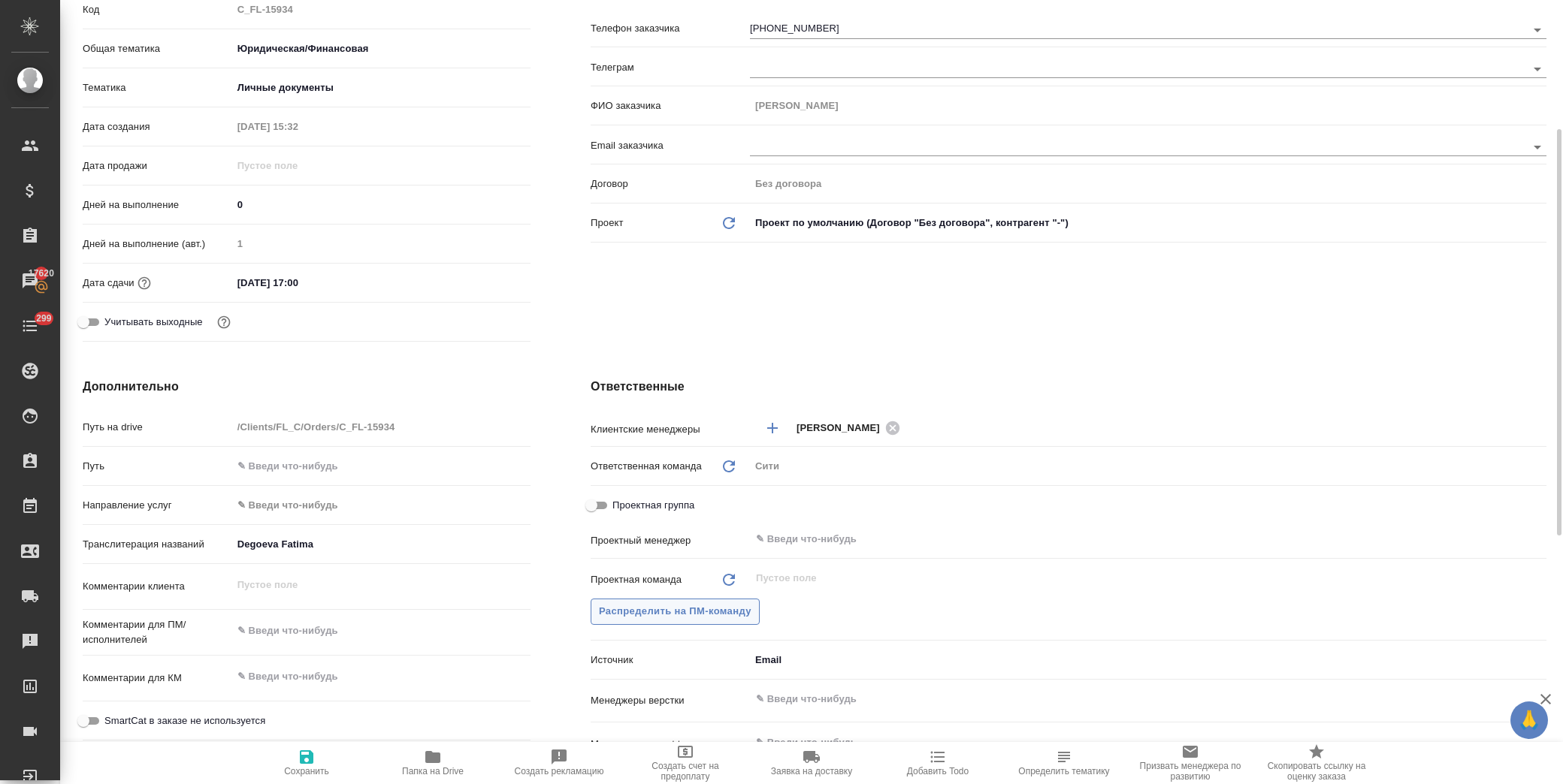
click at [708, 606] on span "Распределить на ПМ-команду" at bounding box center [675, 612] width 152 height 17
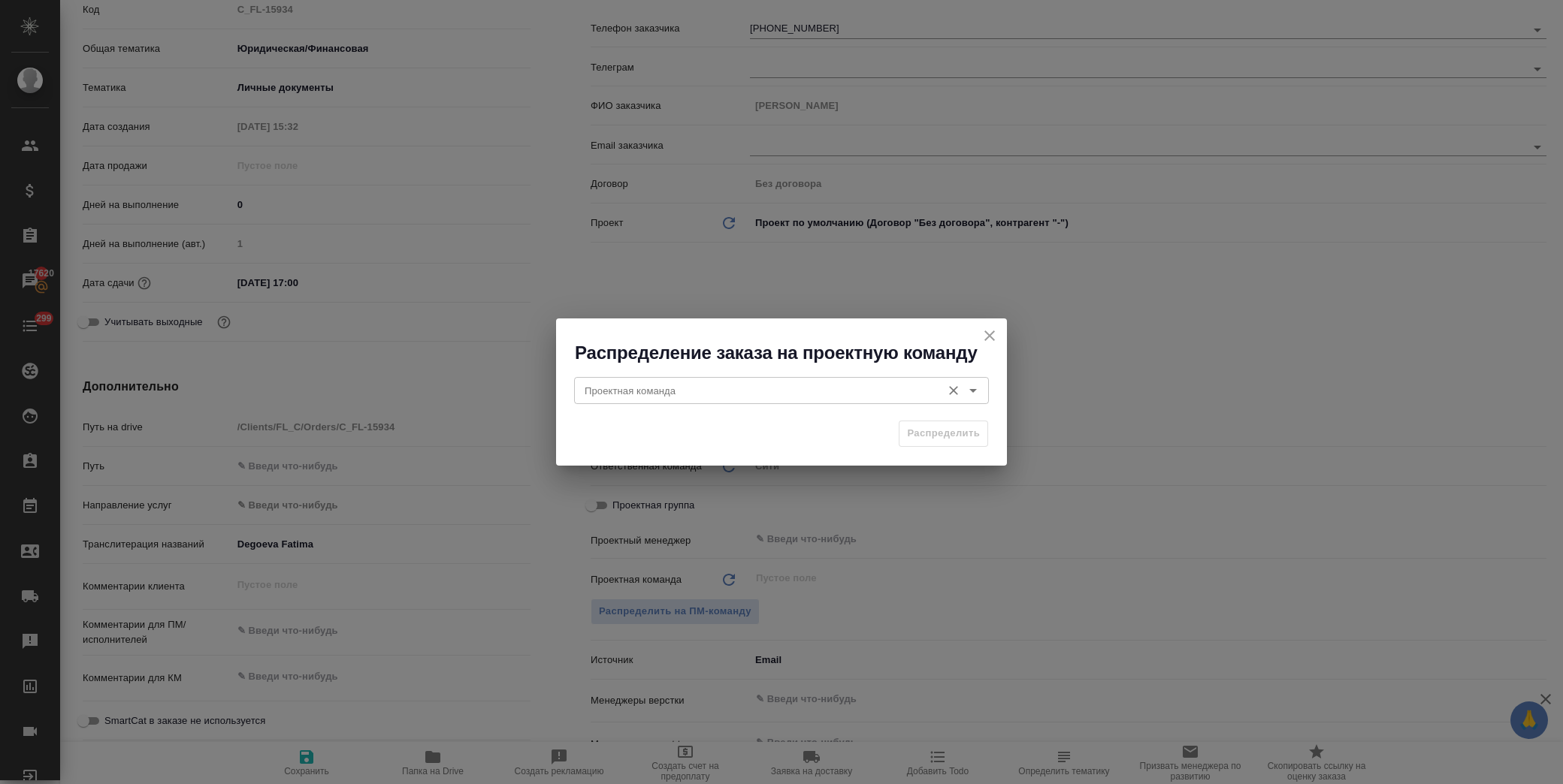
click at [688, 387] on input "Проектная команда" at bounding box center [756, 391] width 355 height 18
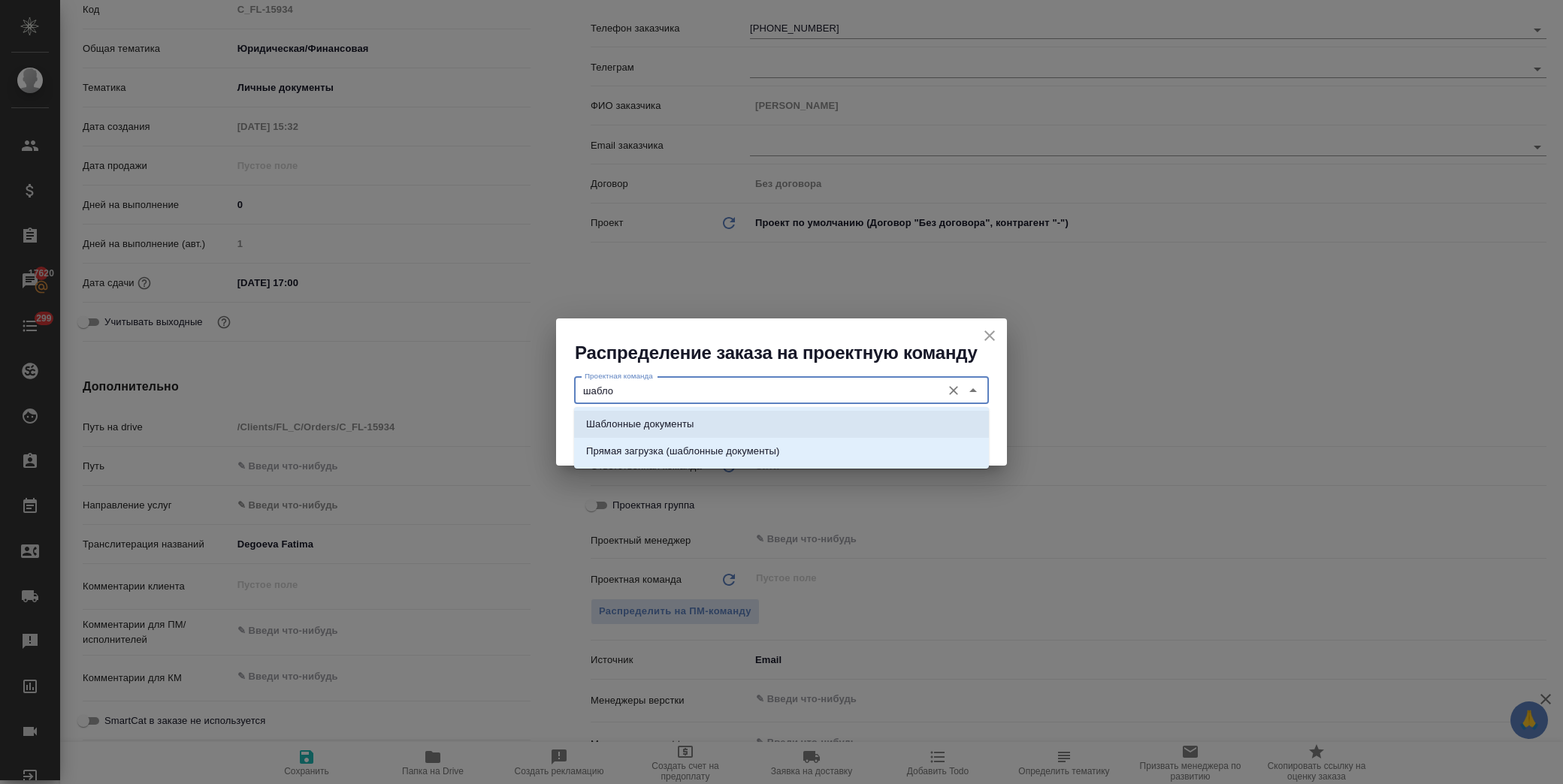
click at [722, 417] on li "Шаблонные документы" at bounding box center [781, 424] width 415 height 27
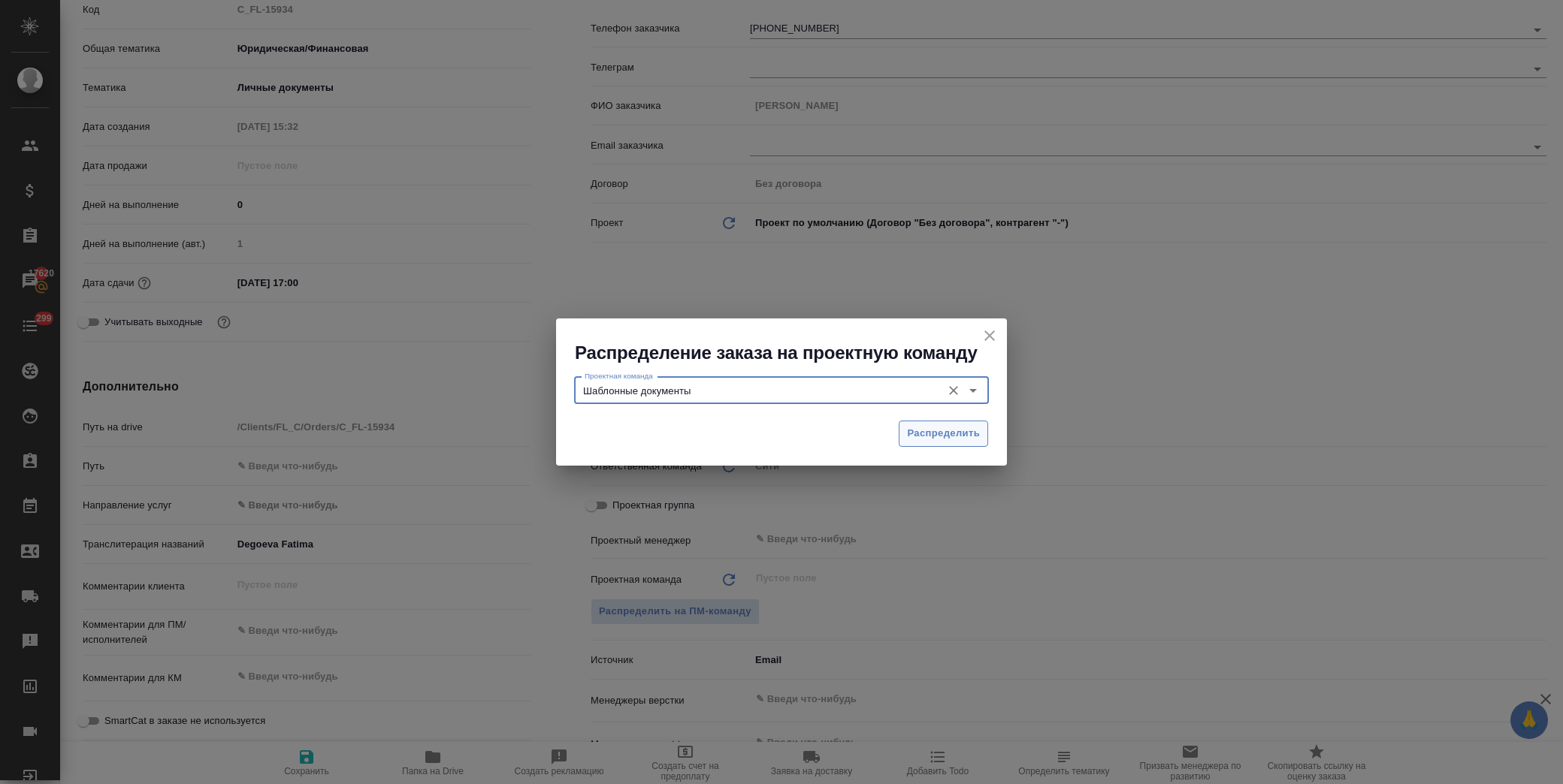
type input "Шаблонные документы"
click at [921, 422] on button "Распределить" at bounding box center [944, 434] width 90 height 27
type textarea "x"
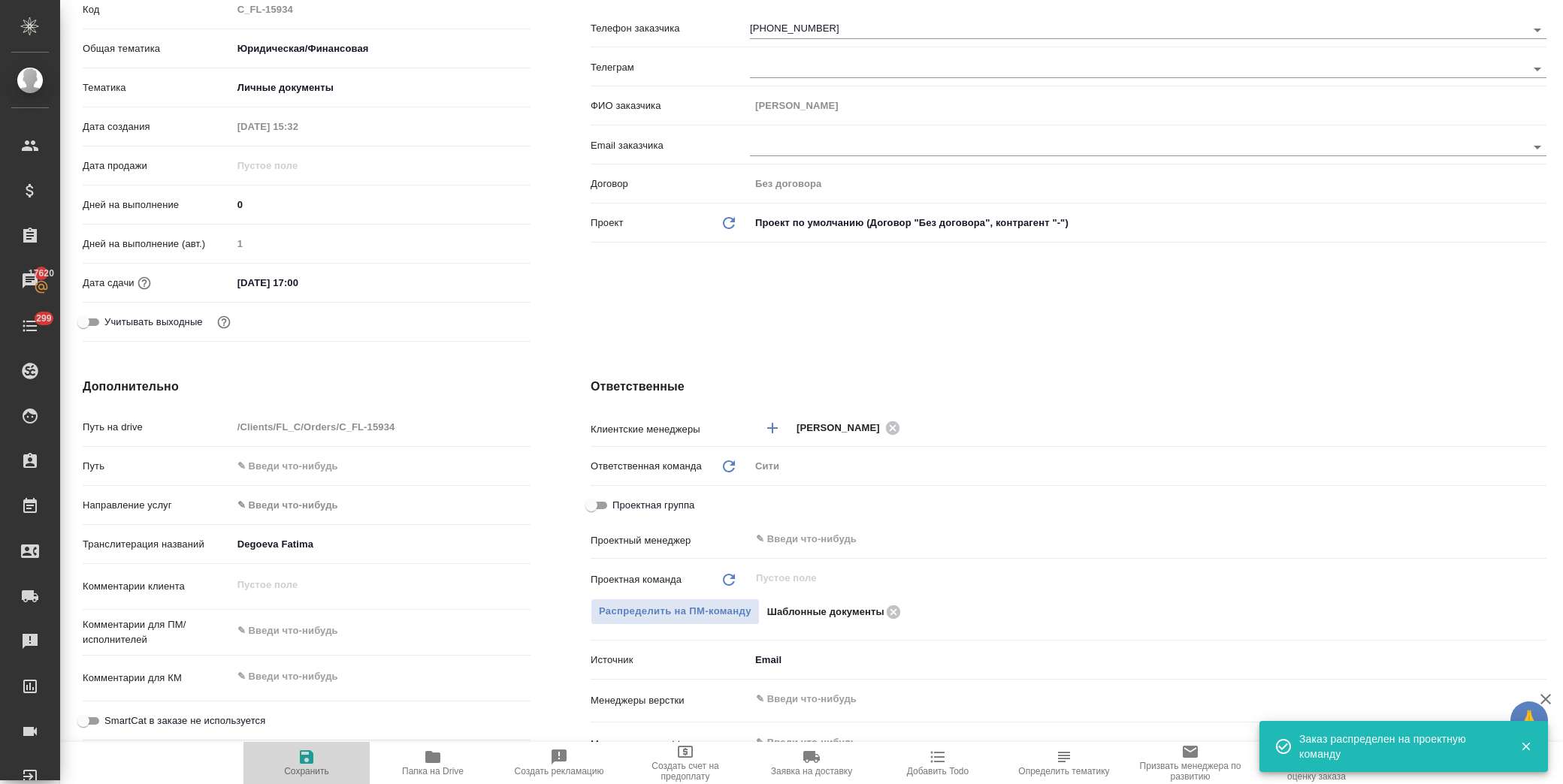
click at [304, 767] on span "Сохранить" at bounding box center [307, 772] width 45 height 11
type textarea "x"
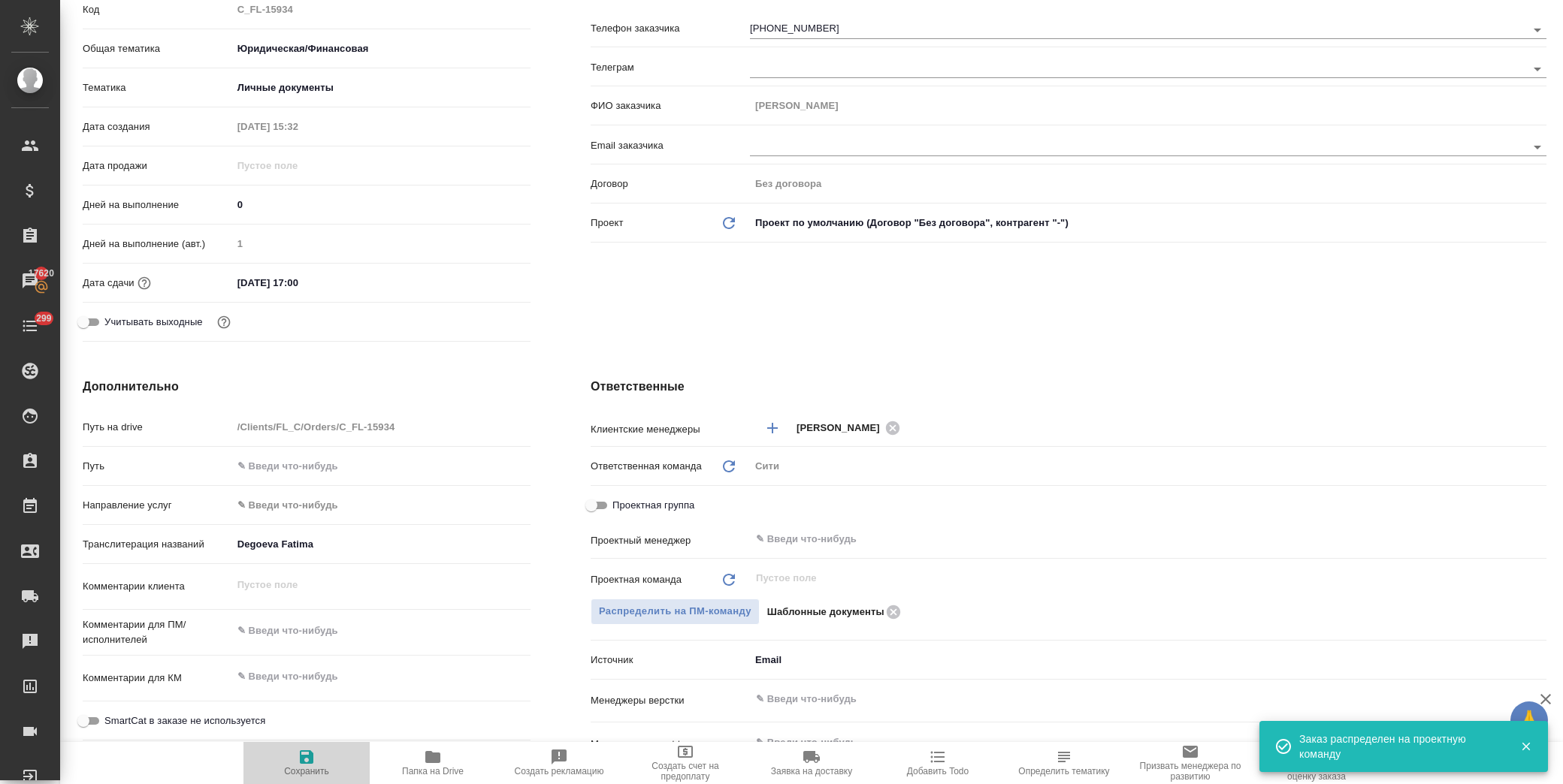
type textarea "x"
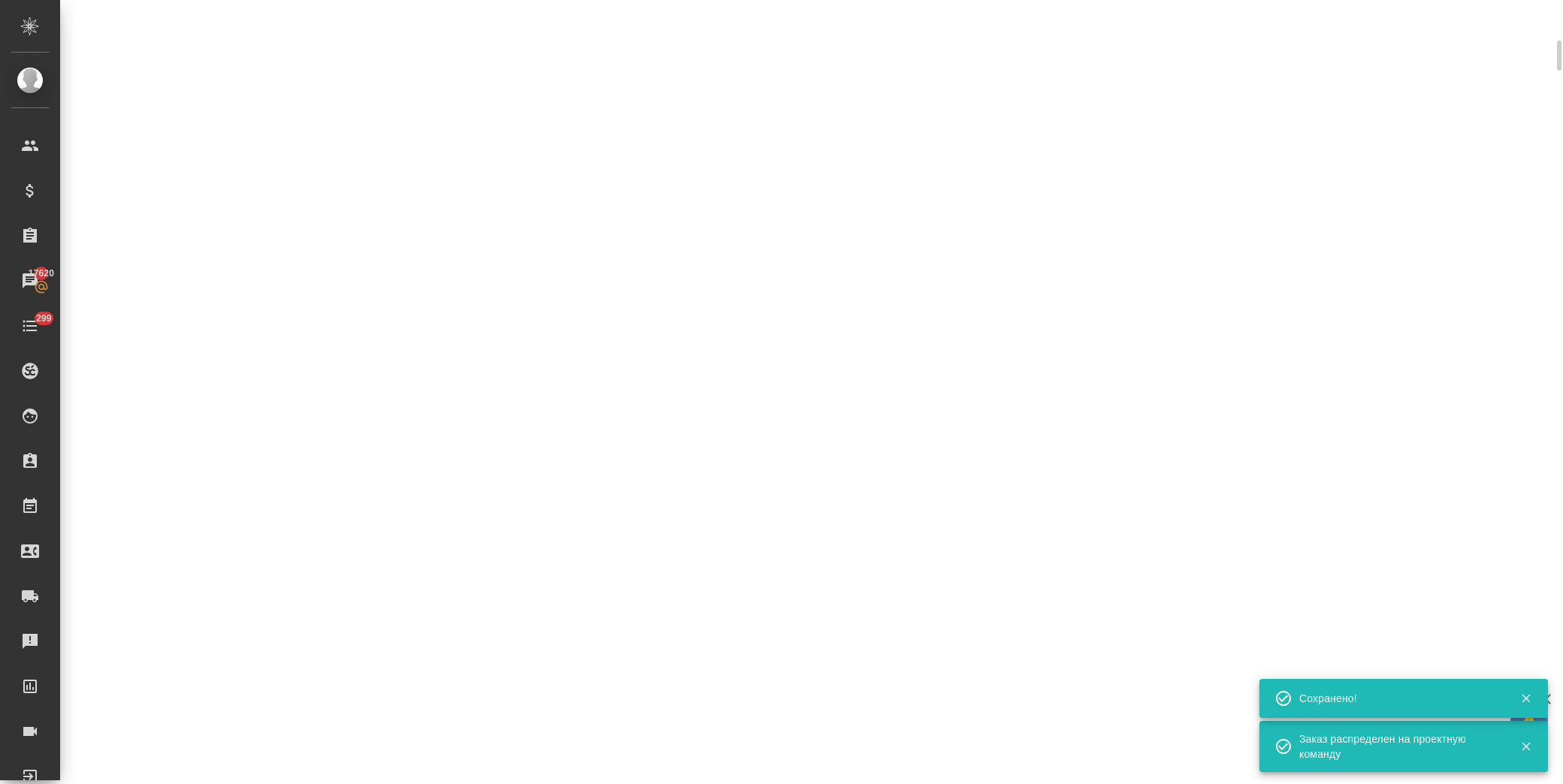
scroll to position [238, 0]
select select "RU"
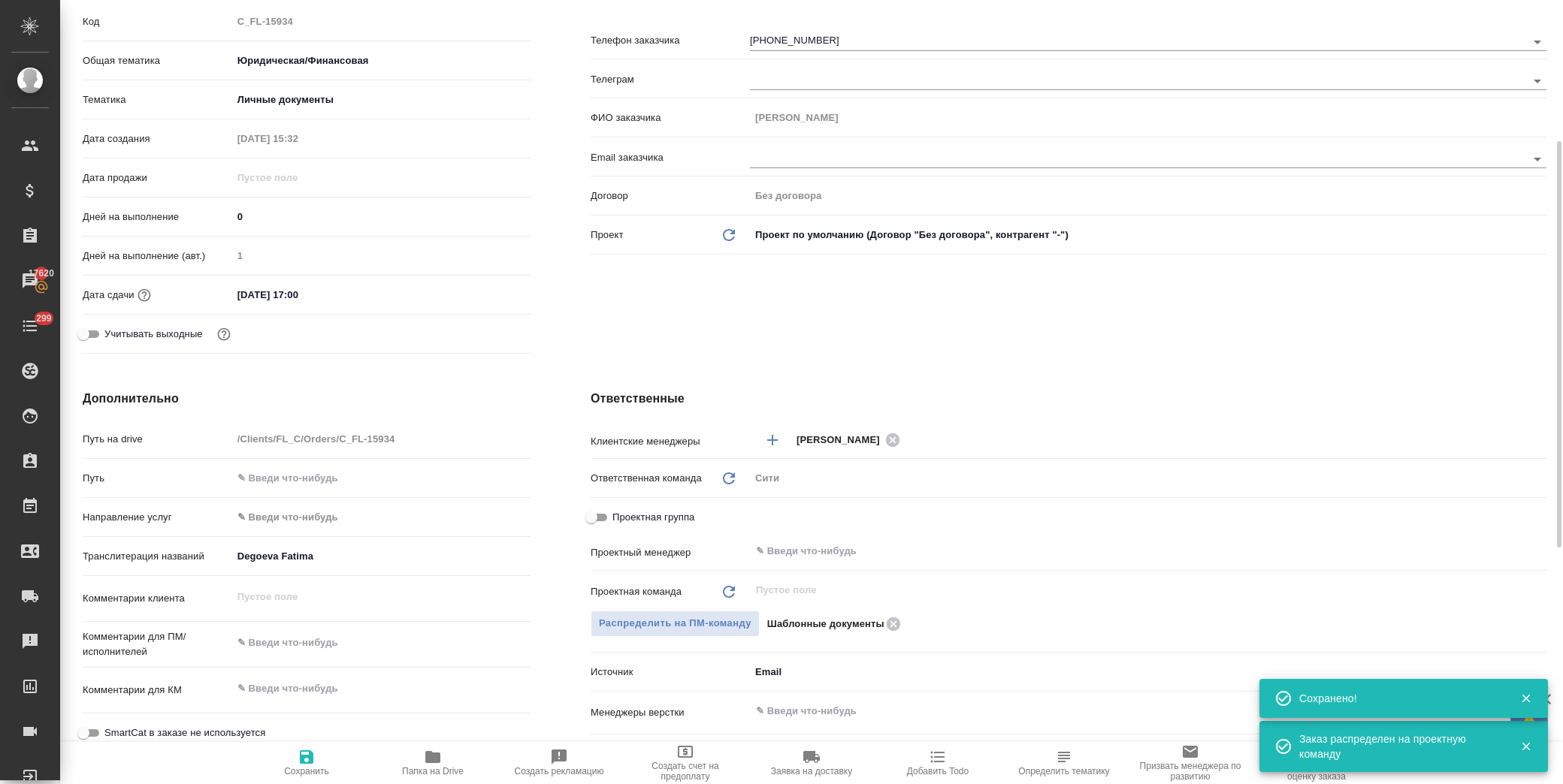
type textarea "x"
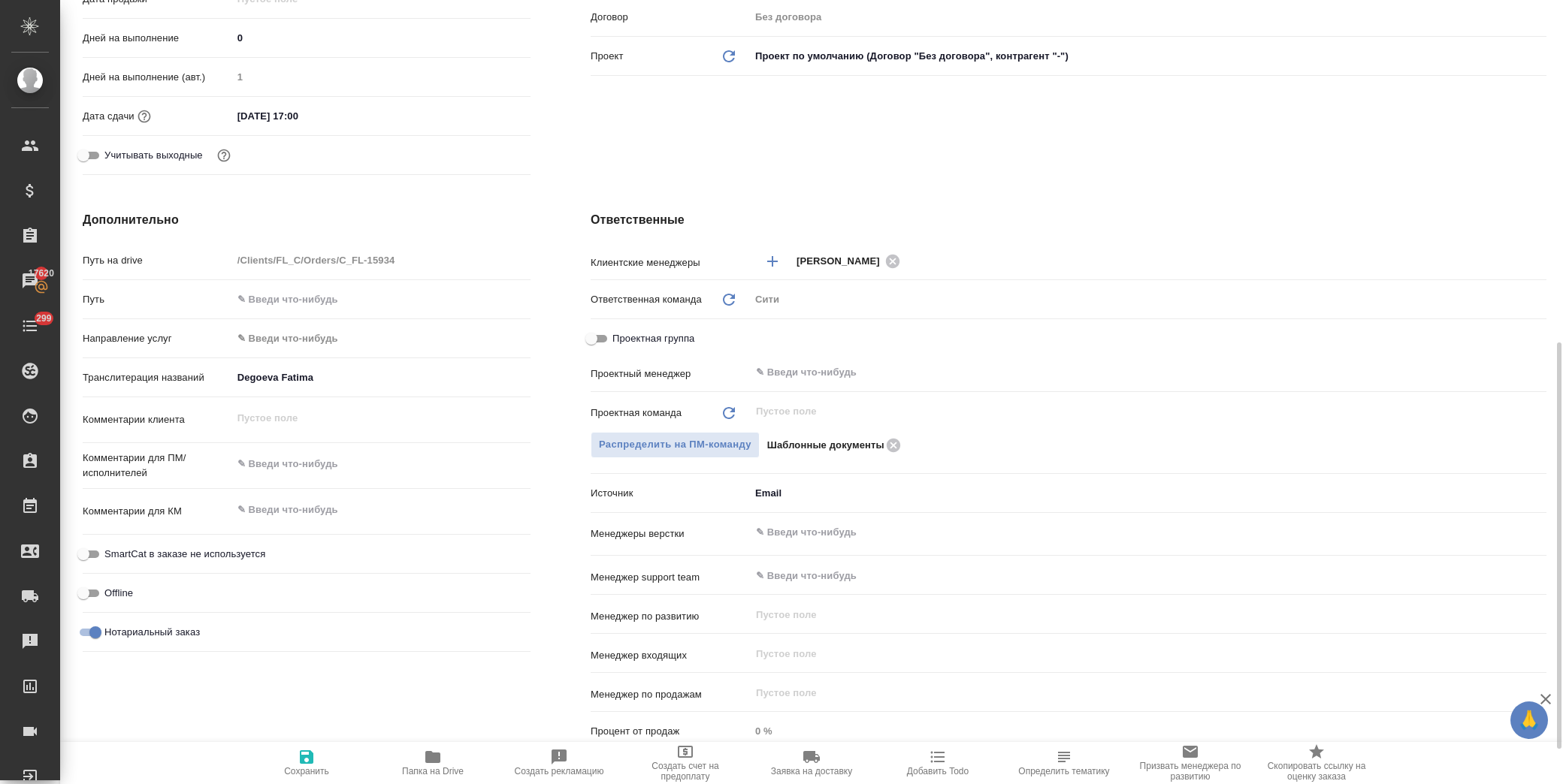
scroll to position [740, 0]
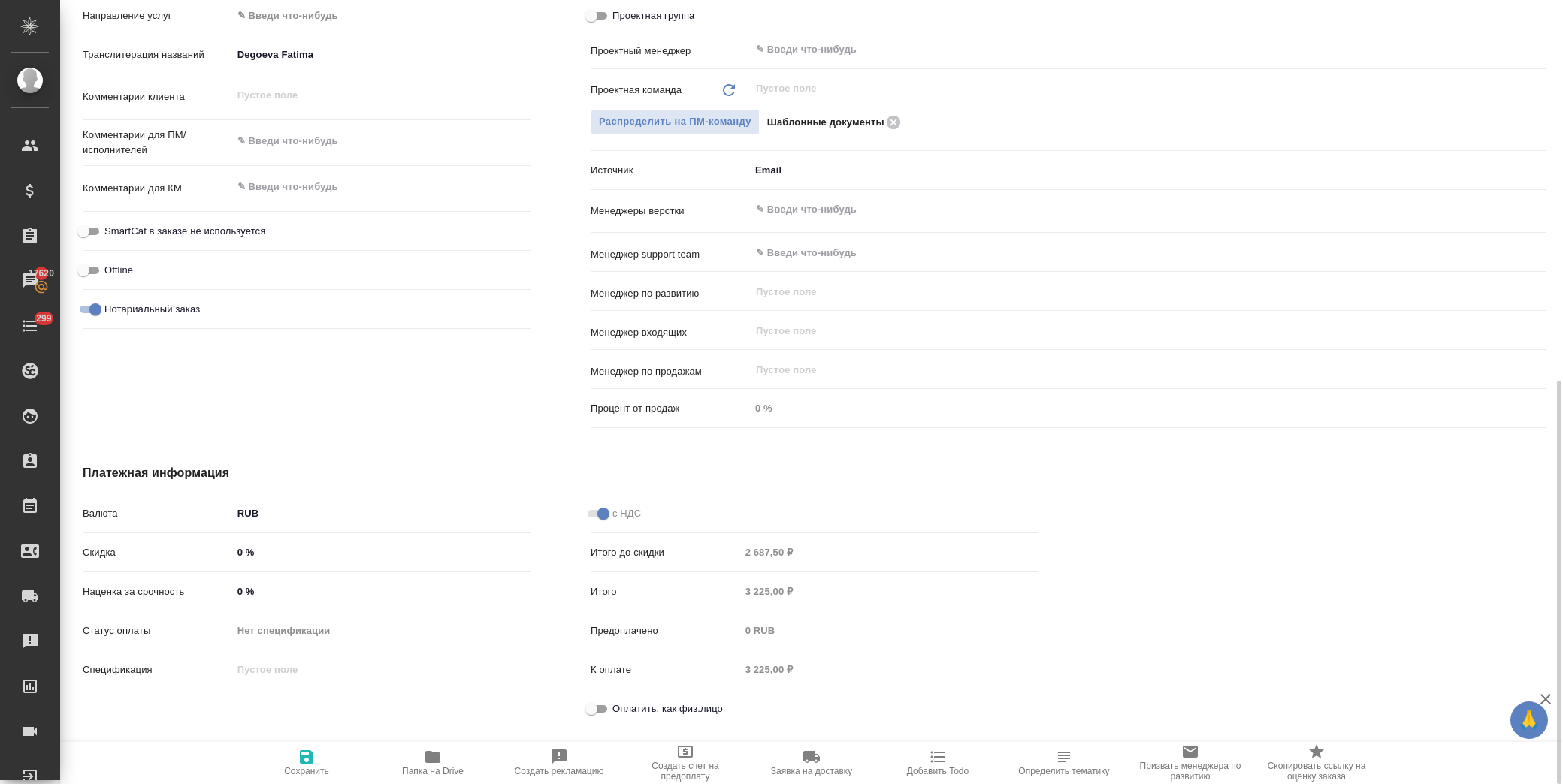
click at [592, 705] on input "Оплатить, как физ.лицо" at bounding box center [591, 709] width 54 height 18
checkbox input "true"
type textarea "x"
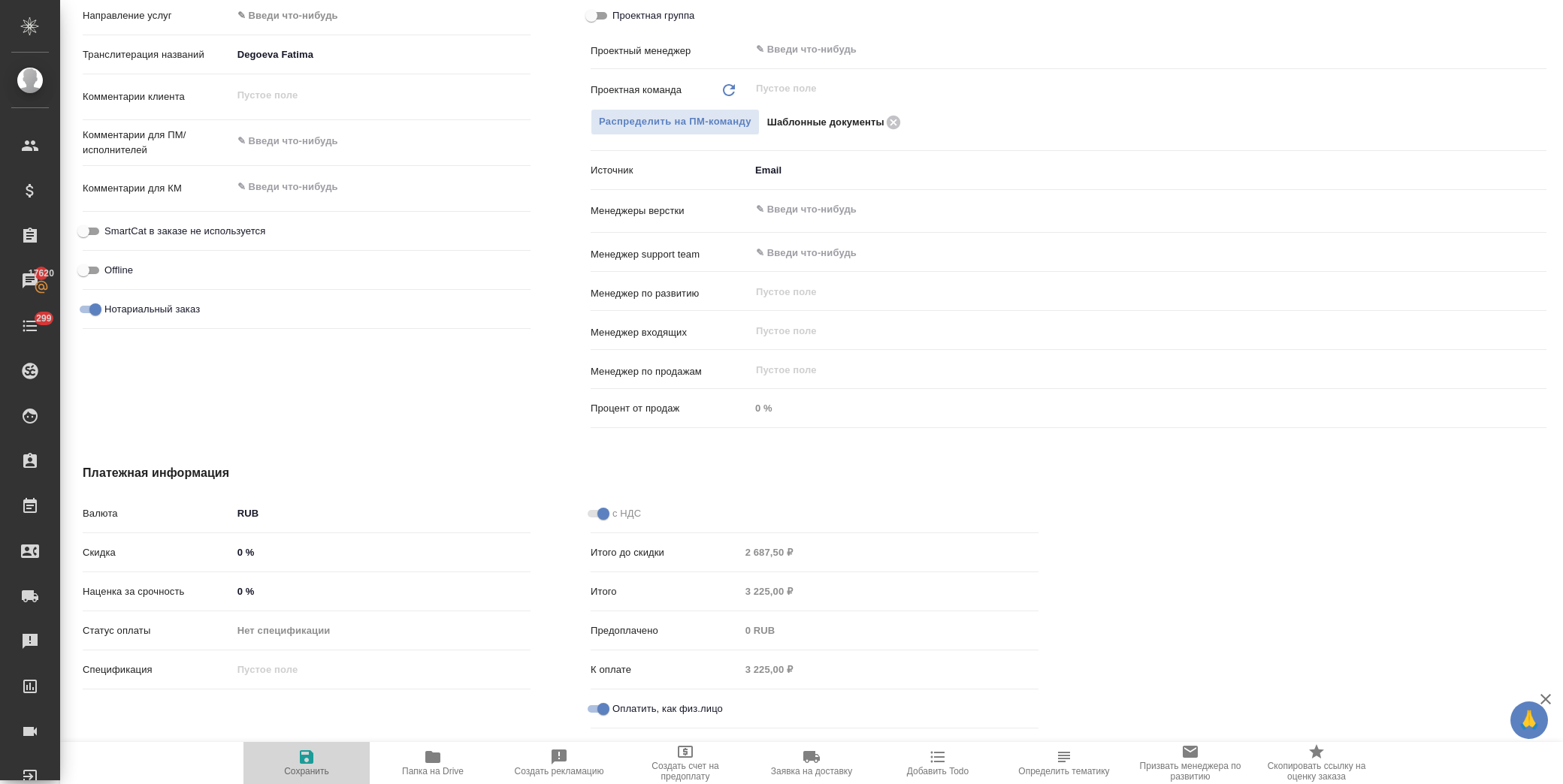
click at [289, 767] on span "Сохранить" at bounding box center [307, 772] width 45 height 11
type textarea "x"
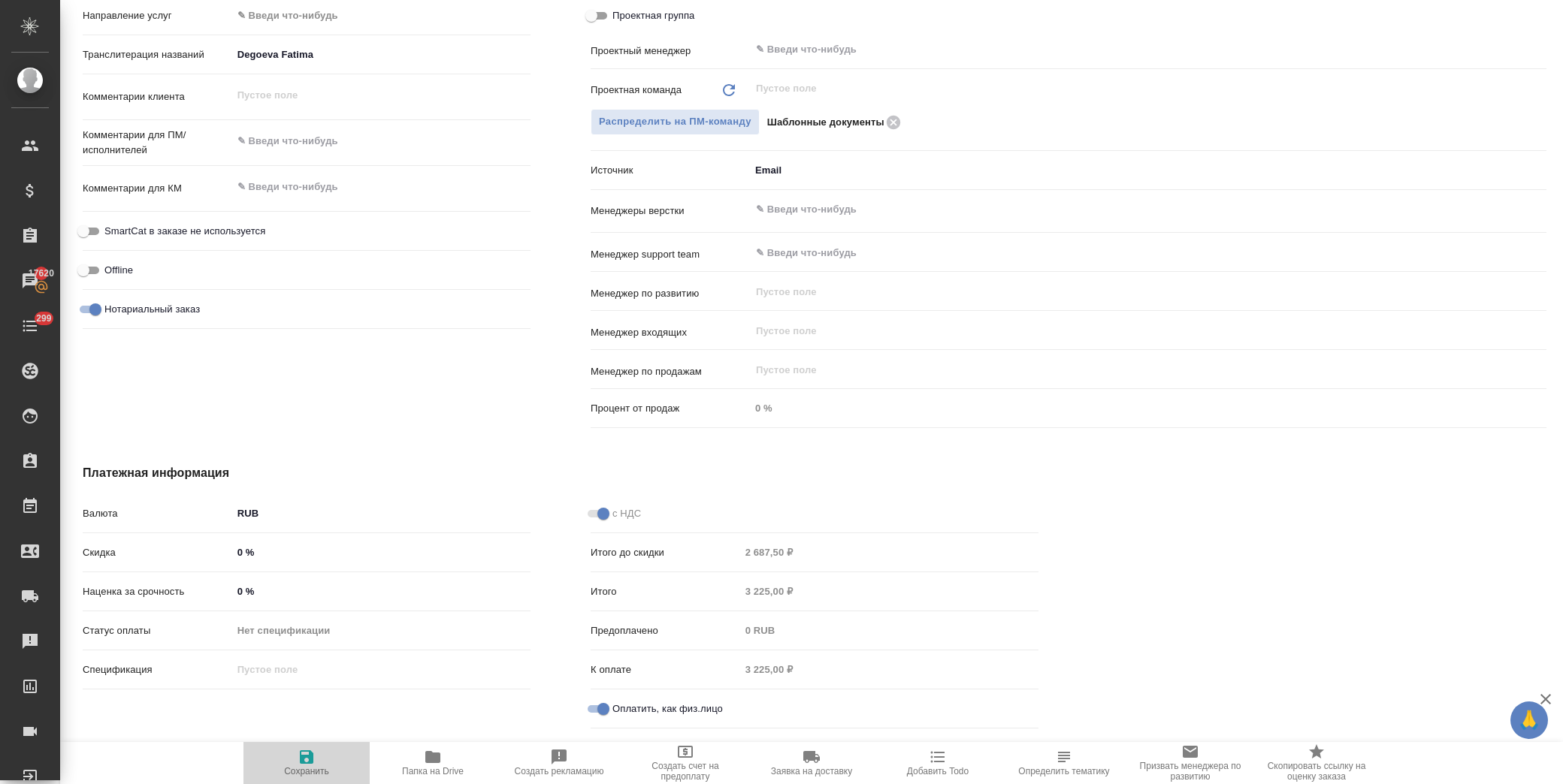
type textarea "x"
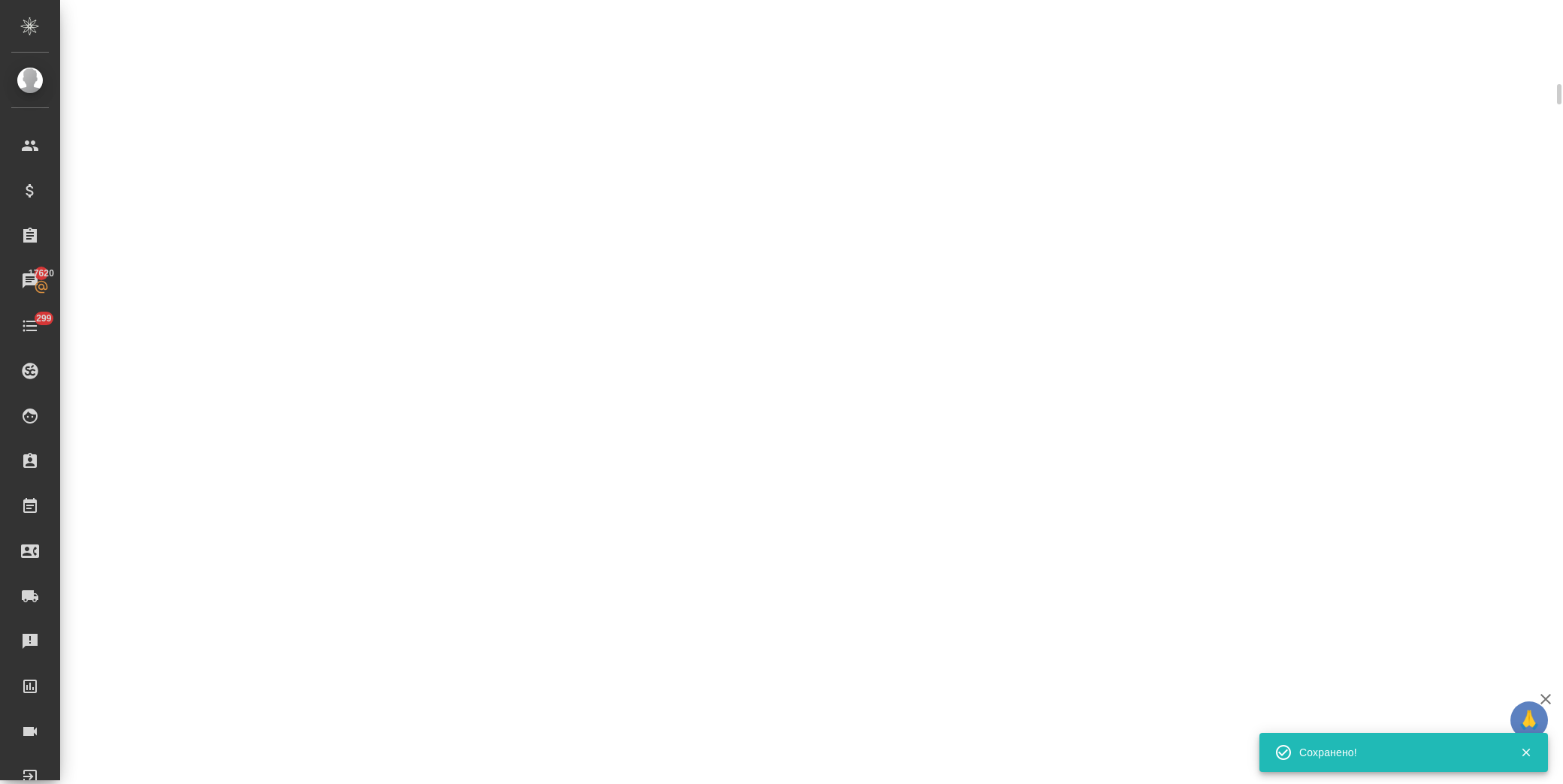
scroll to position [728, 0]
select select "RU"
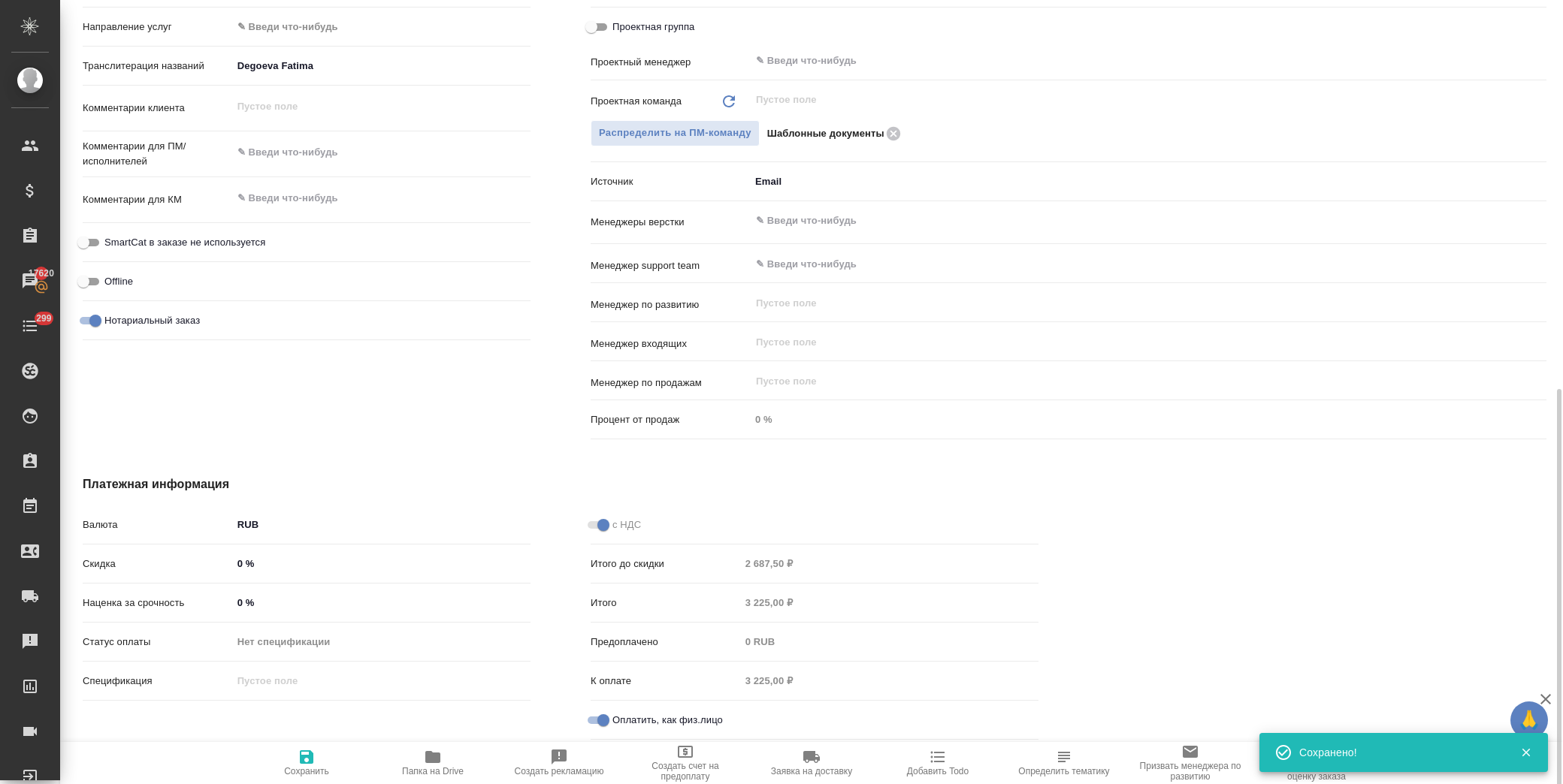
scroll to position [740, 0]
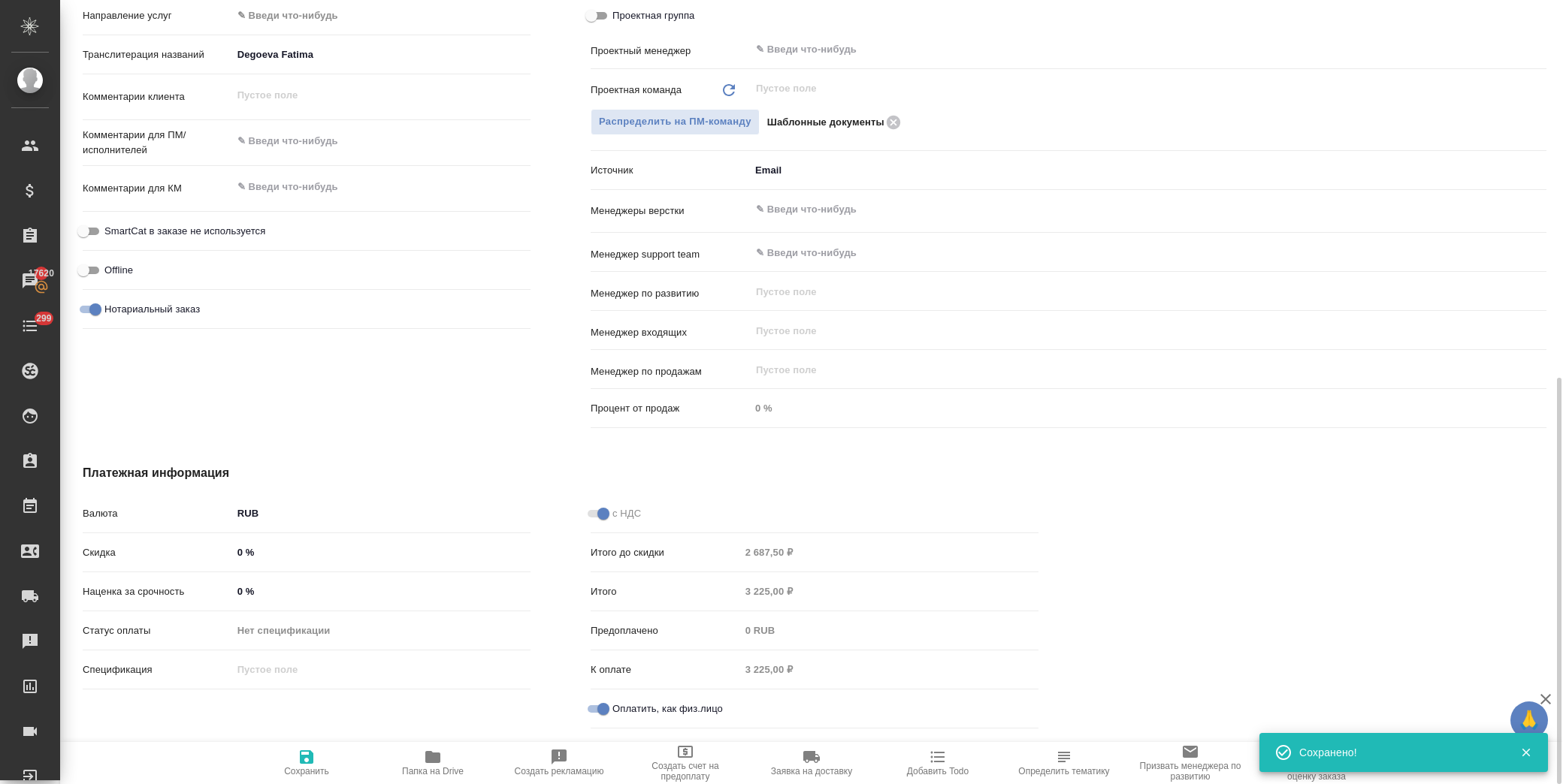
type textarea "x"
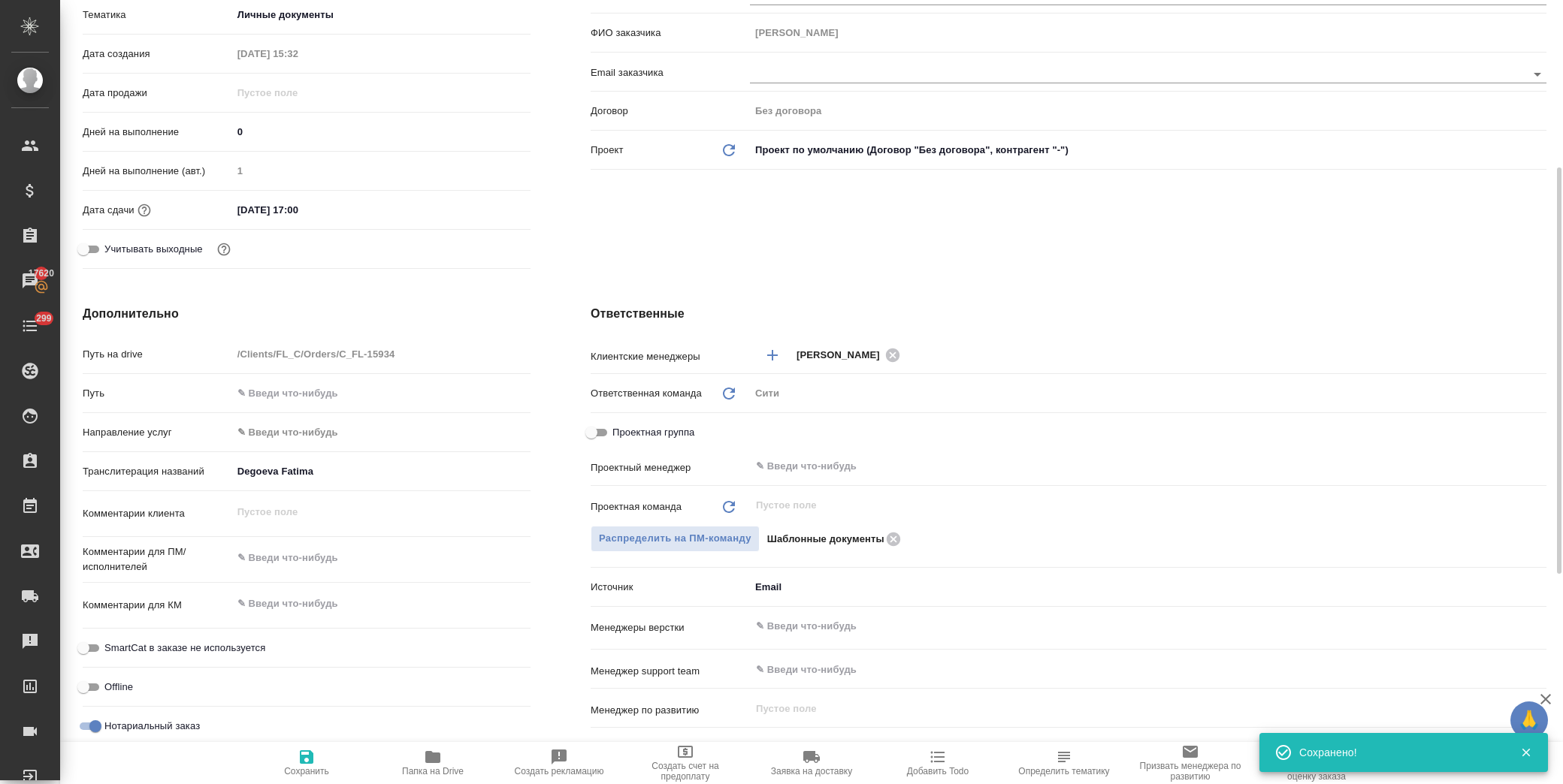
scroll to position [0, 0]
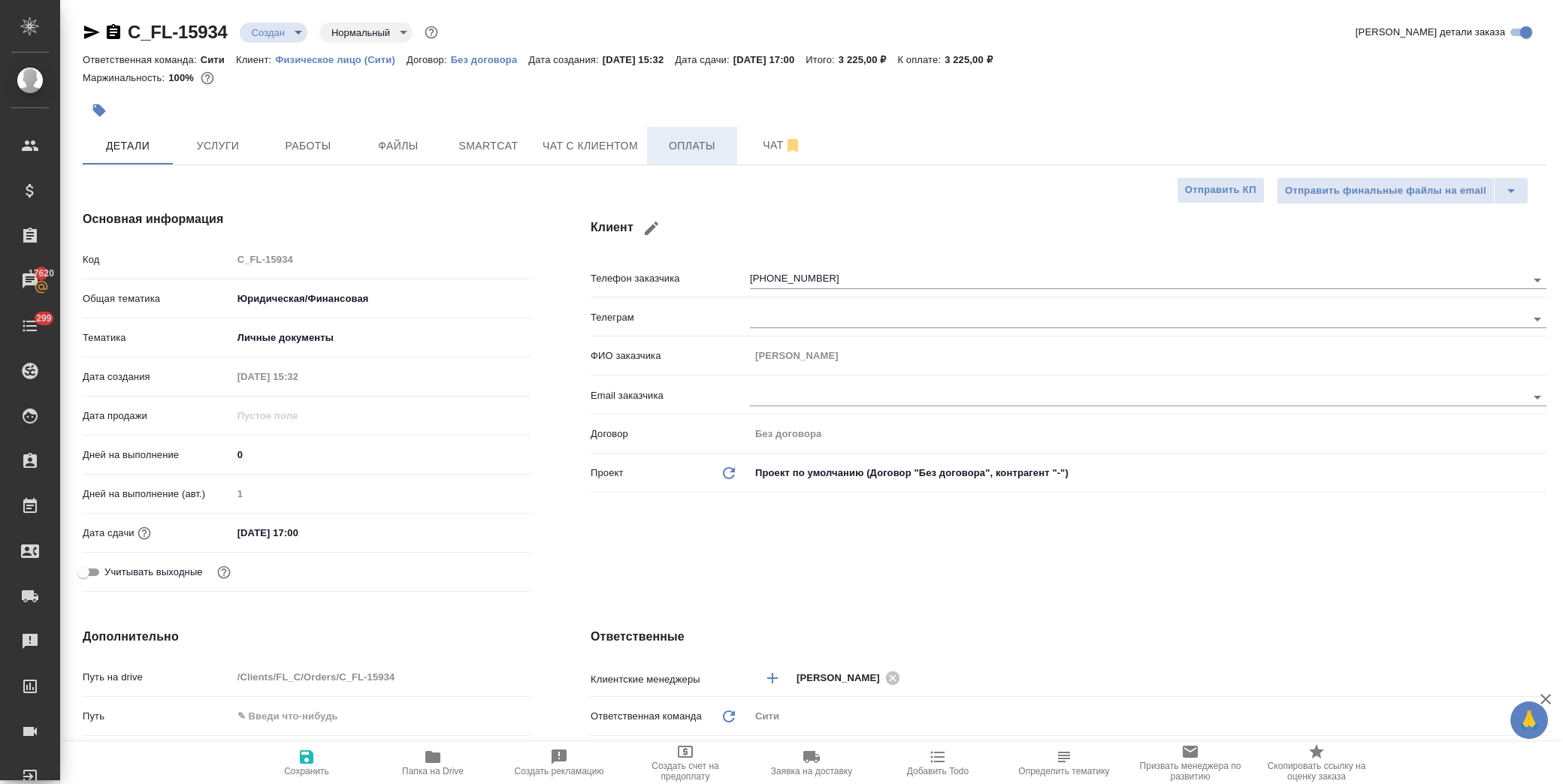
click at [699, 141] on span "Оплаты" at bounding box center [692, 145] width 72 height 19
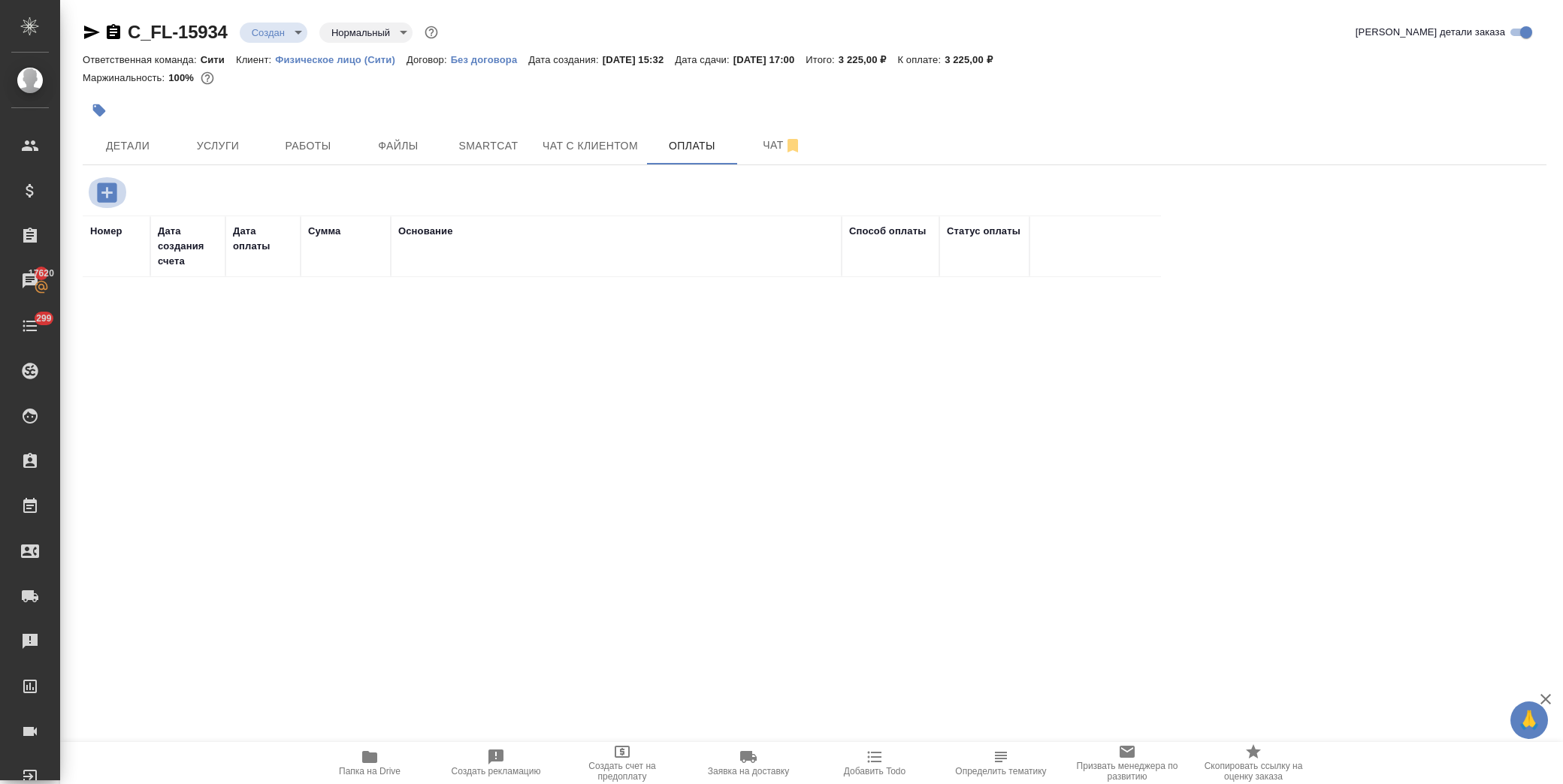
click at [111, 185] on icon "button" at bounding box center [106, 192] width 19 height 19
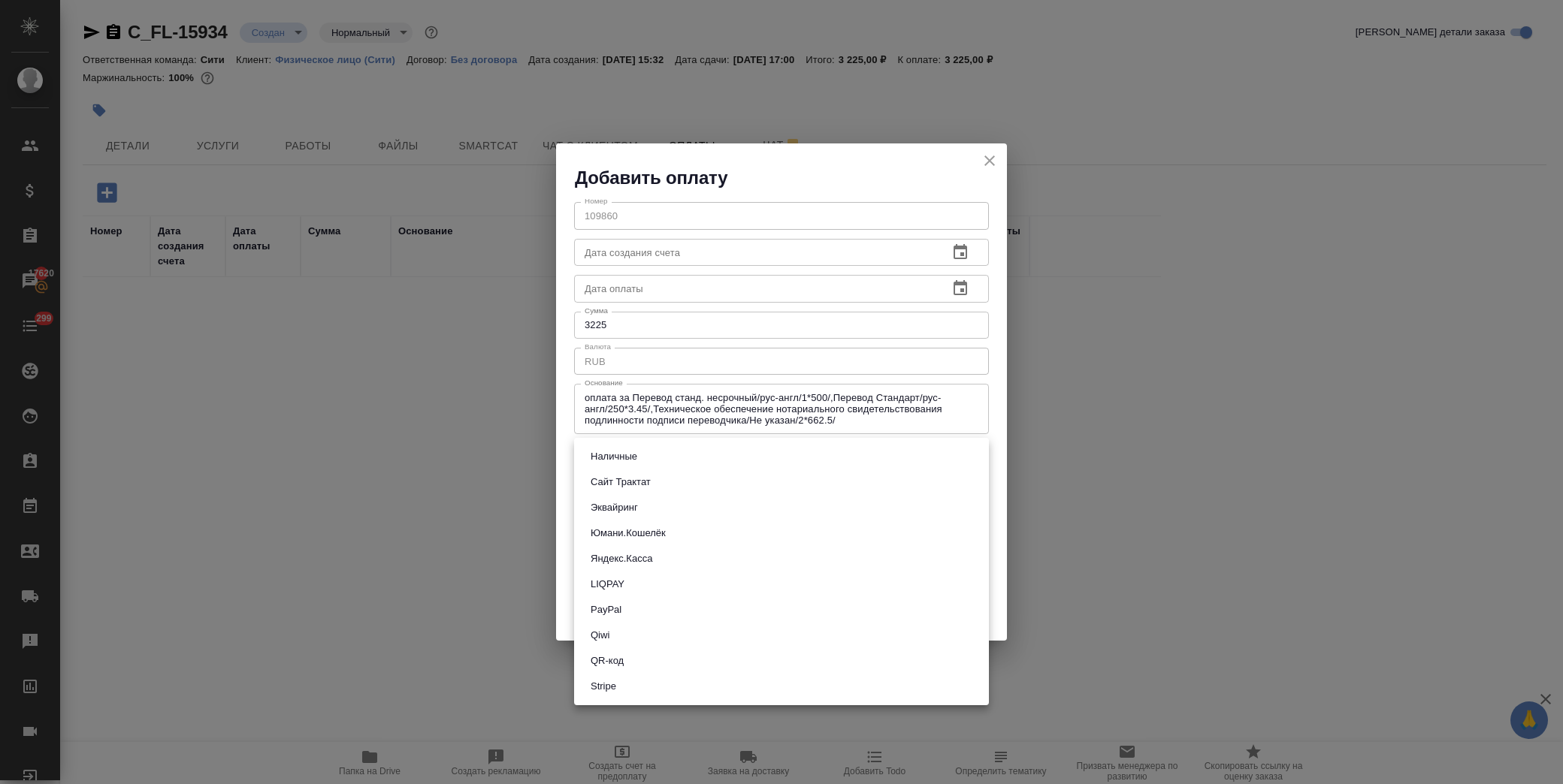
click at [651, 462] on body "🙏 .cls-1 fill:#fff; AWATERA Лофицкая Юлия Владимировна Клиенты Спецификации Зак…" at bounding box center [781, 392] width 1563 height 784
click at [672, 448] on li "Наличные" at bounding box center [781, 456] width 415 height 26
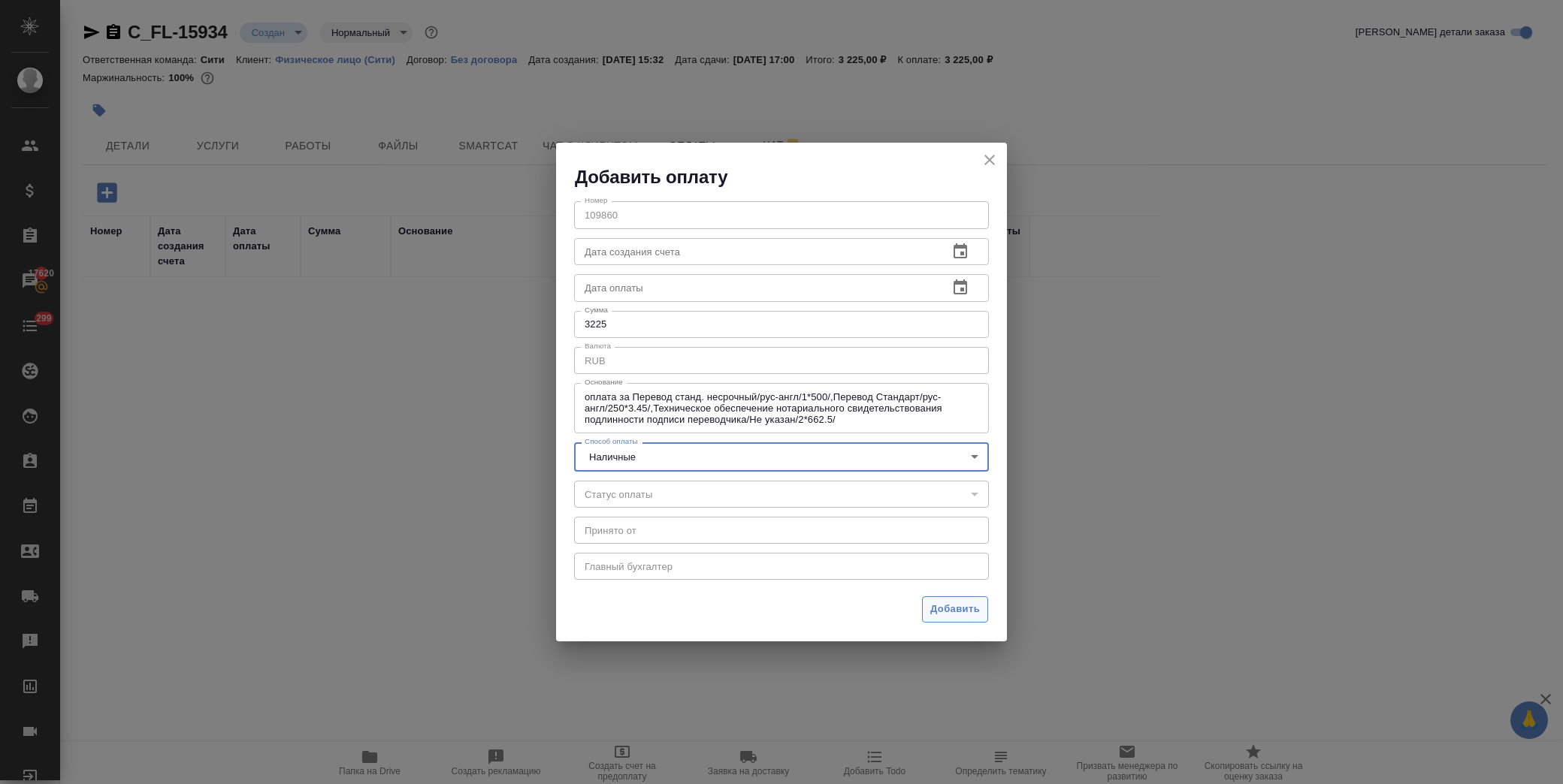
click at [971, 611] on span "Добавить" at bounding box center [956, 609] width 50 height 17
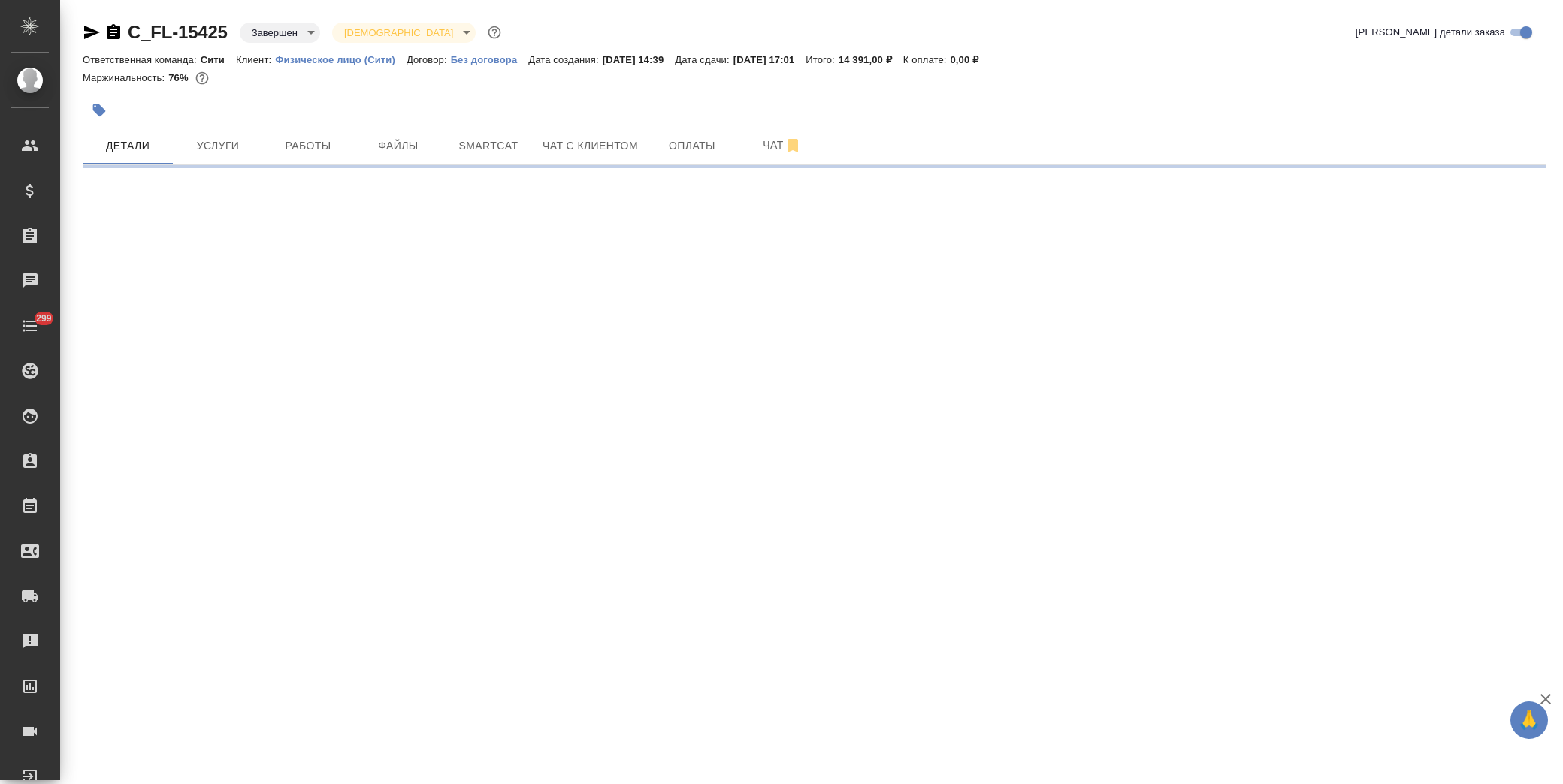
select select "RU"
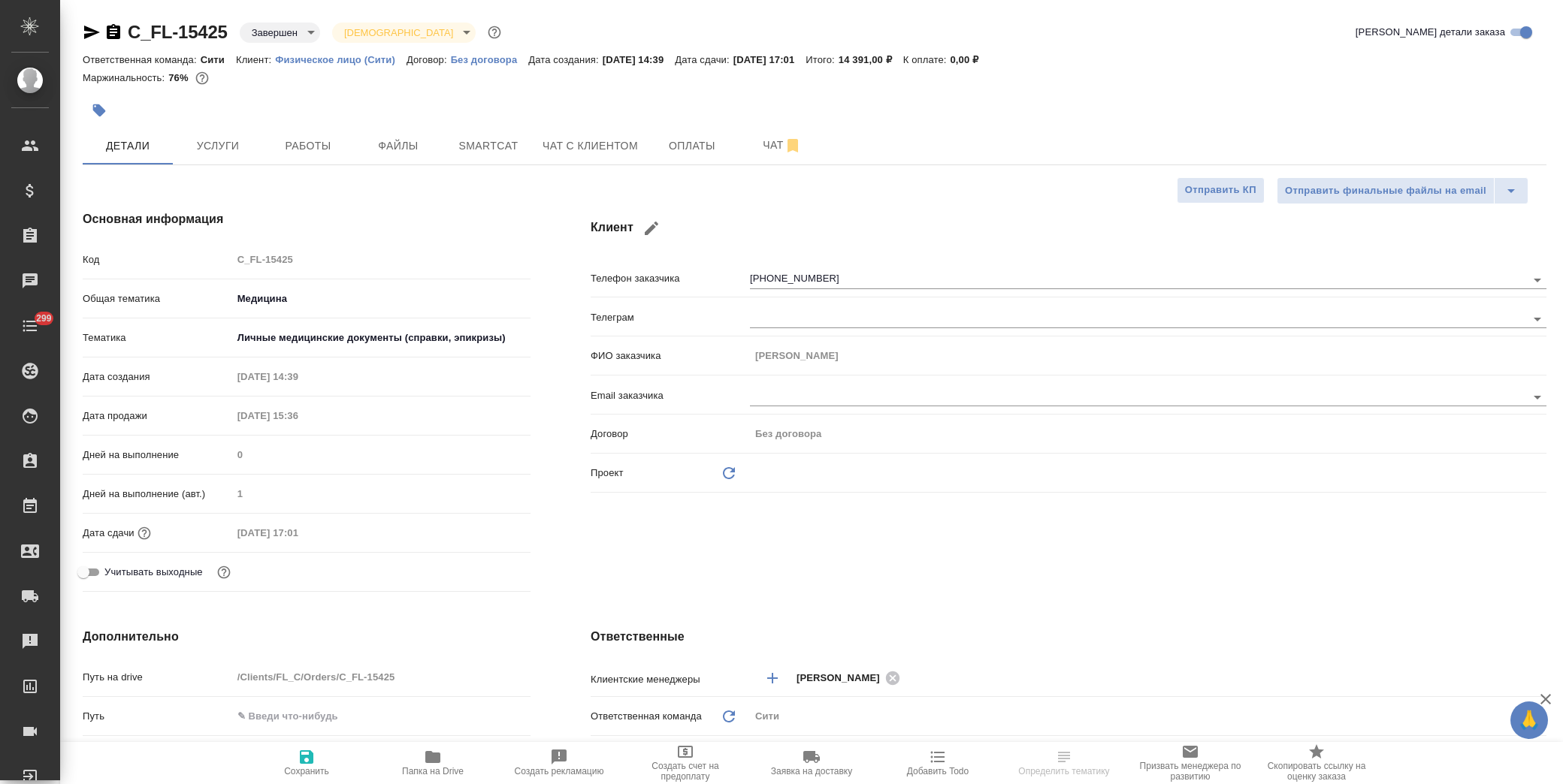
type textarea "x"
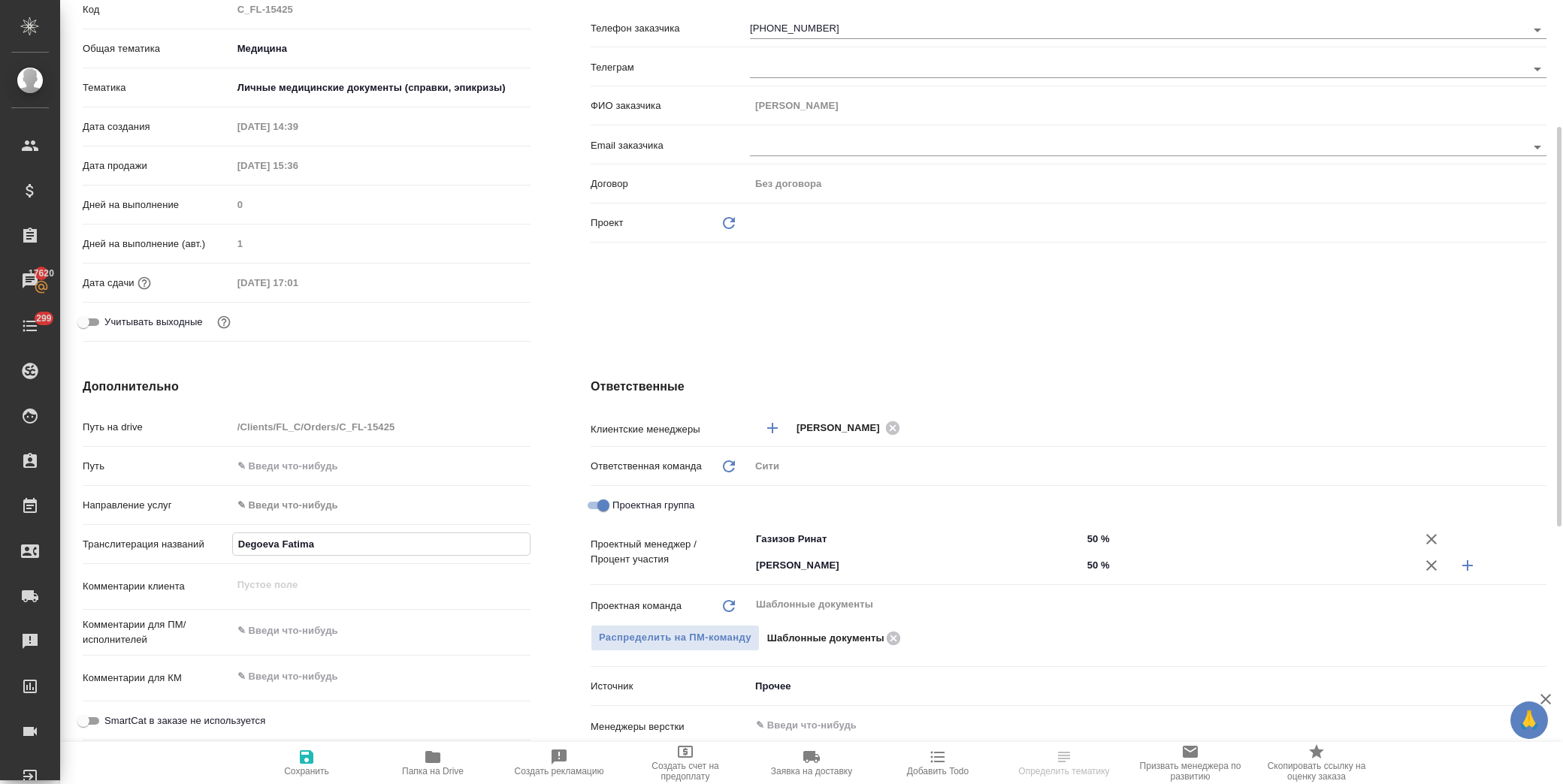
drag, startPoint x: 319, startPoint y: 541, endPoint x: 206, endPoint y: 546, distance: 113.1
click at [206, 546] on div "Транслитерация названий Degoeva Fatima" at bounding box center [306, 545] width 448 height 27
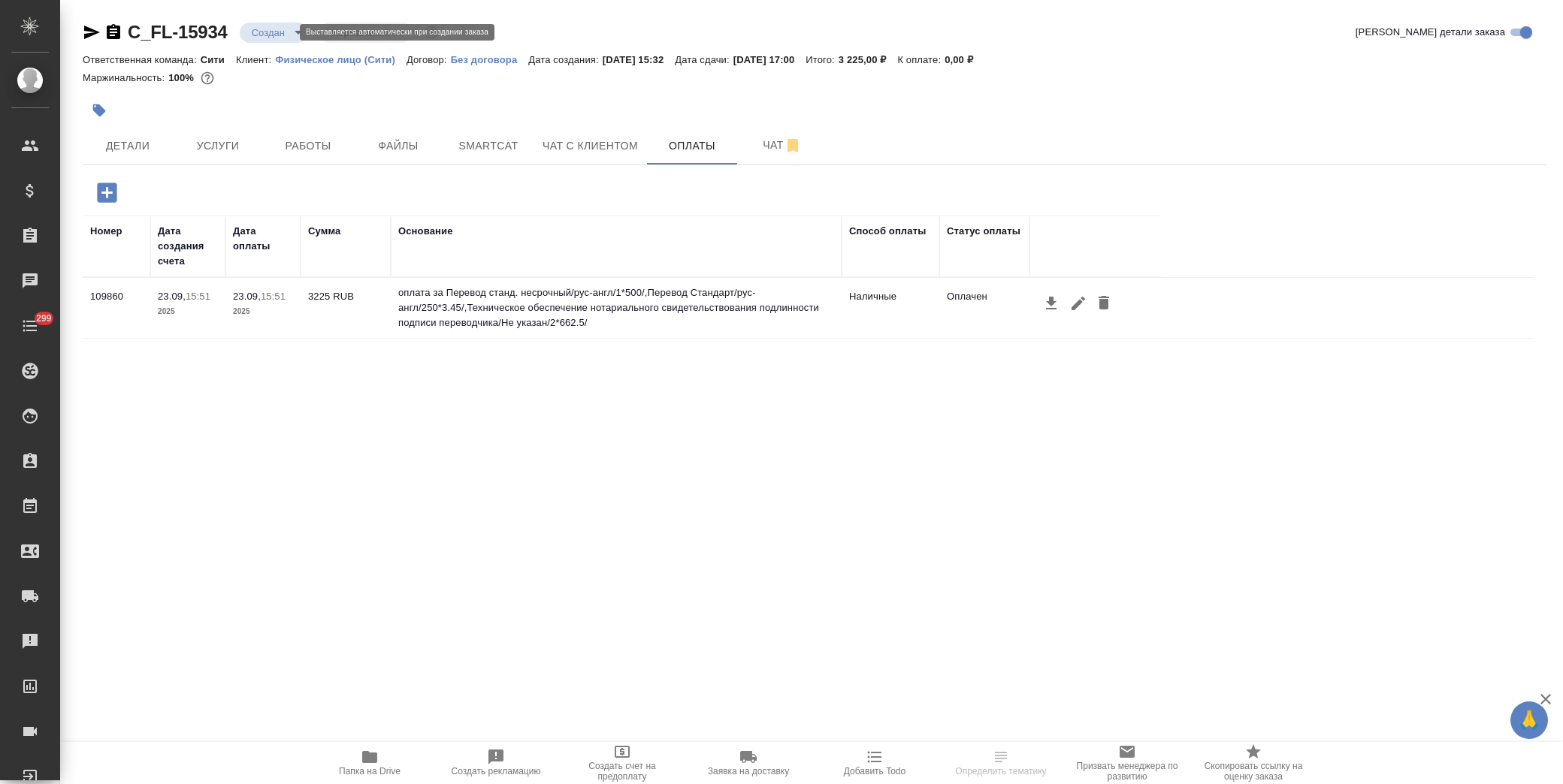
click at [273, 25] on body "🙏 .cls-1 fill:#fff; AWATERA [PERSON_NAME] Спецификации Заказы Чаты 299 Todo Про…" at bounding box center [781, 392] width 1563 height 784
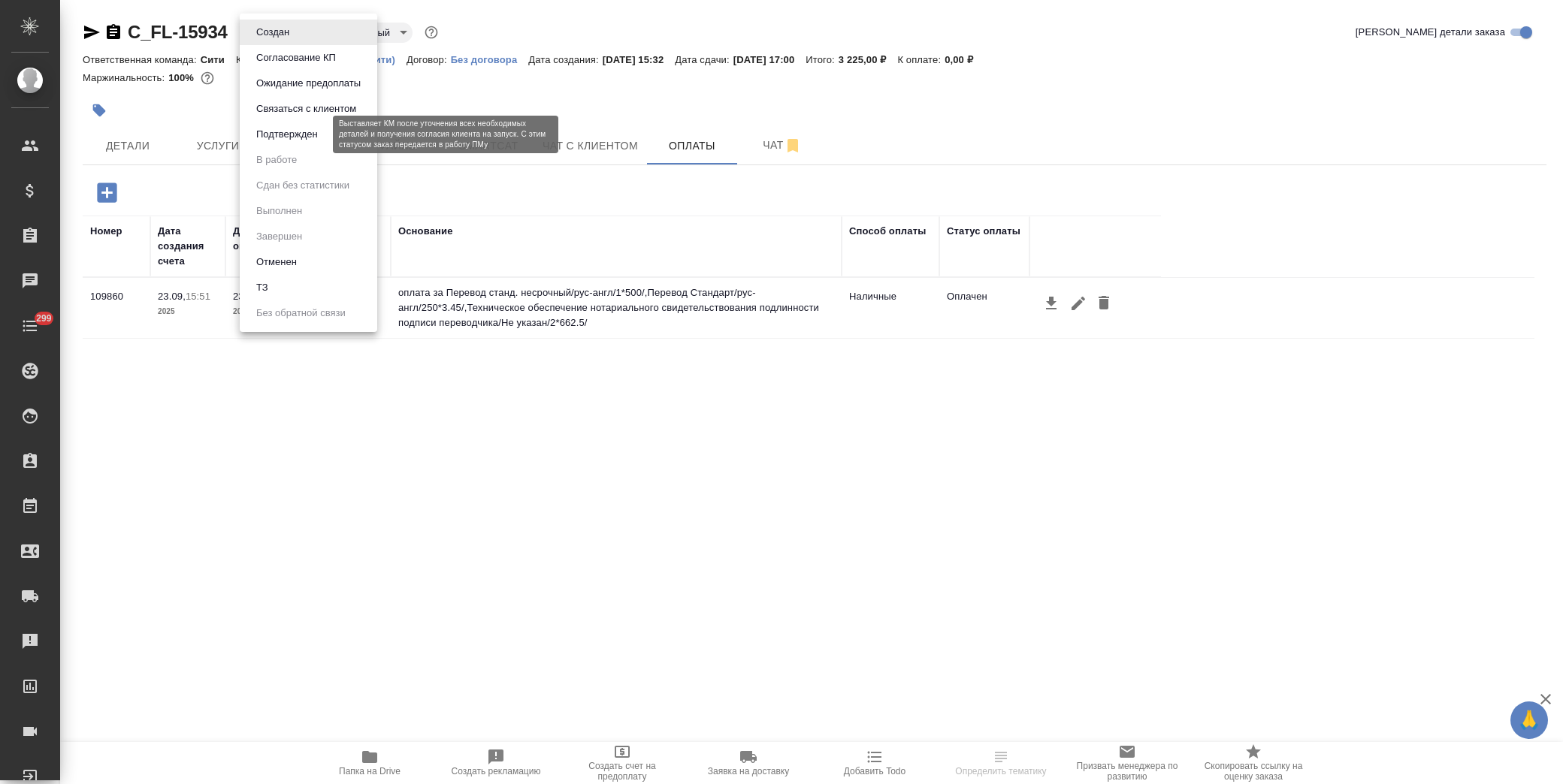
click at [301, 131] on button "Подтвержден" at bounding box center [287, 135] width 71 height 17
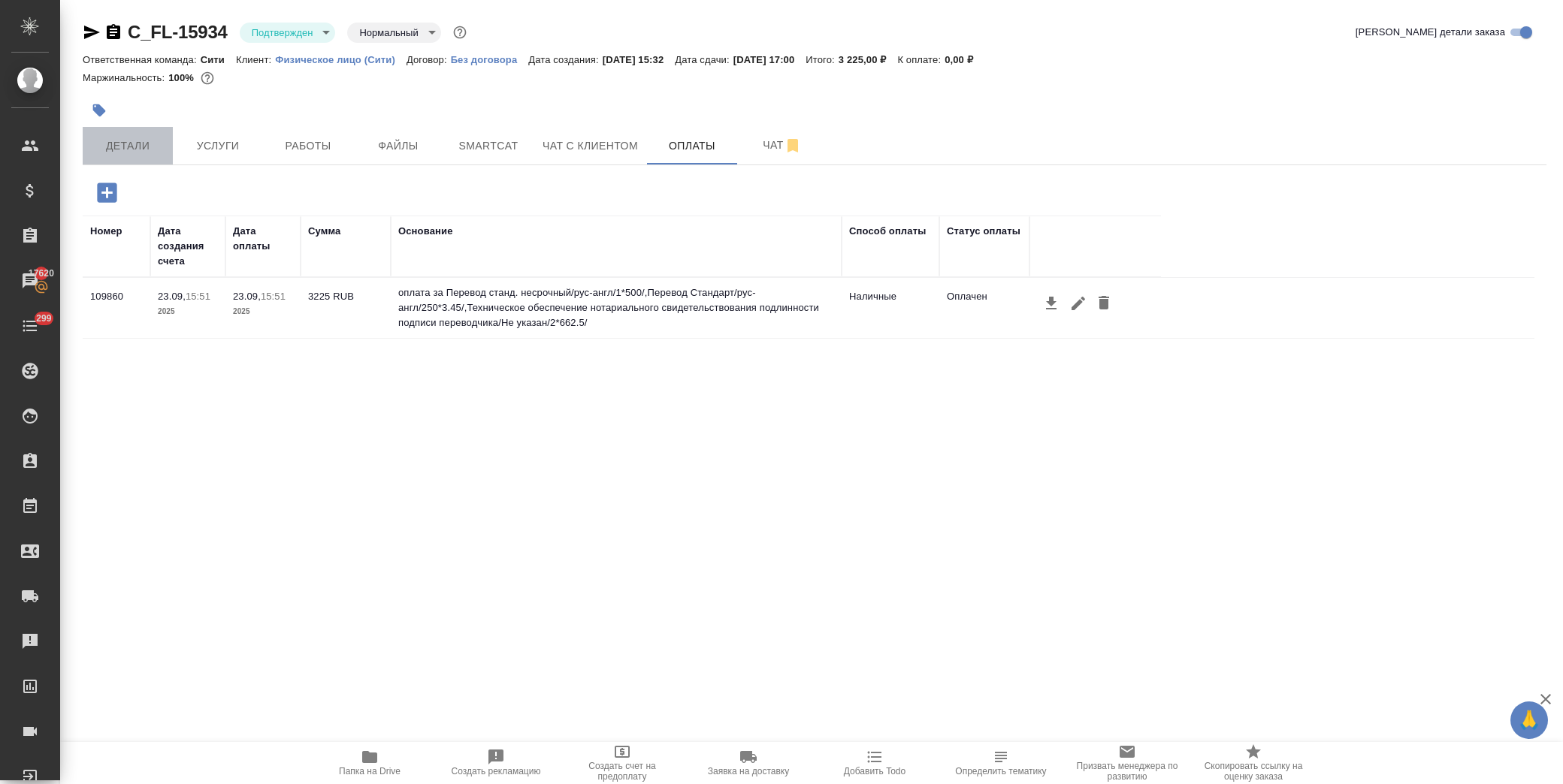
click at [151, 136] on span "Детали" at bounding box center [127, 145] width 72 height 19
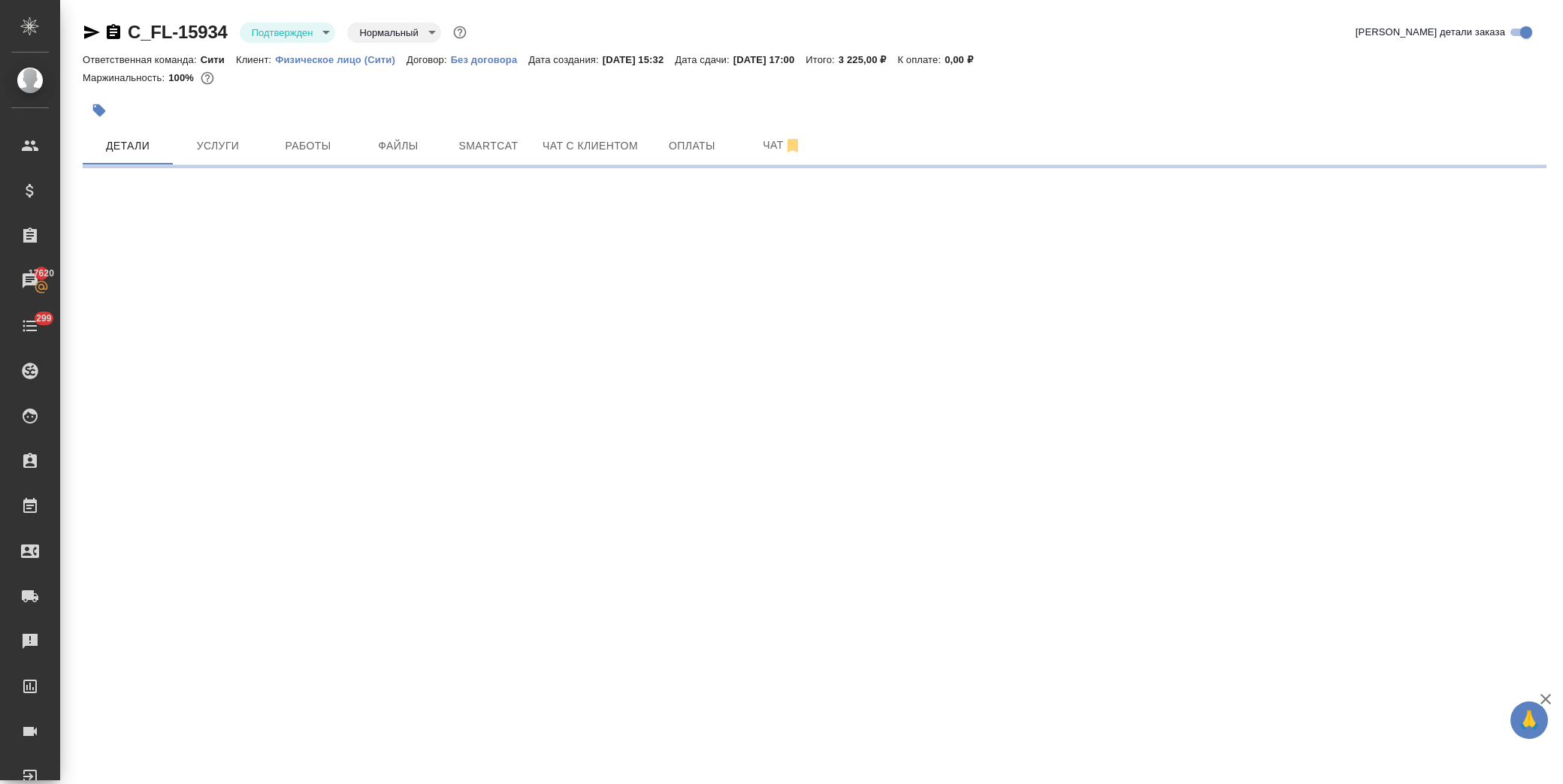
select select "RU"
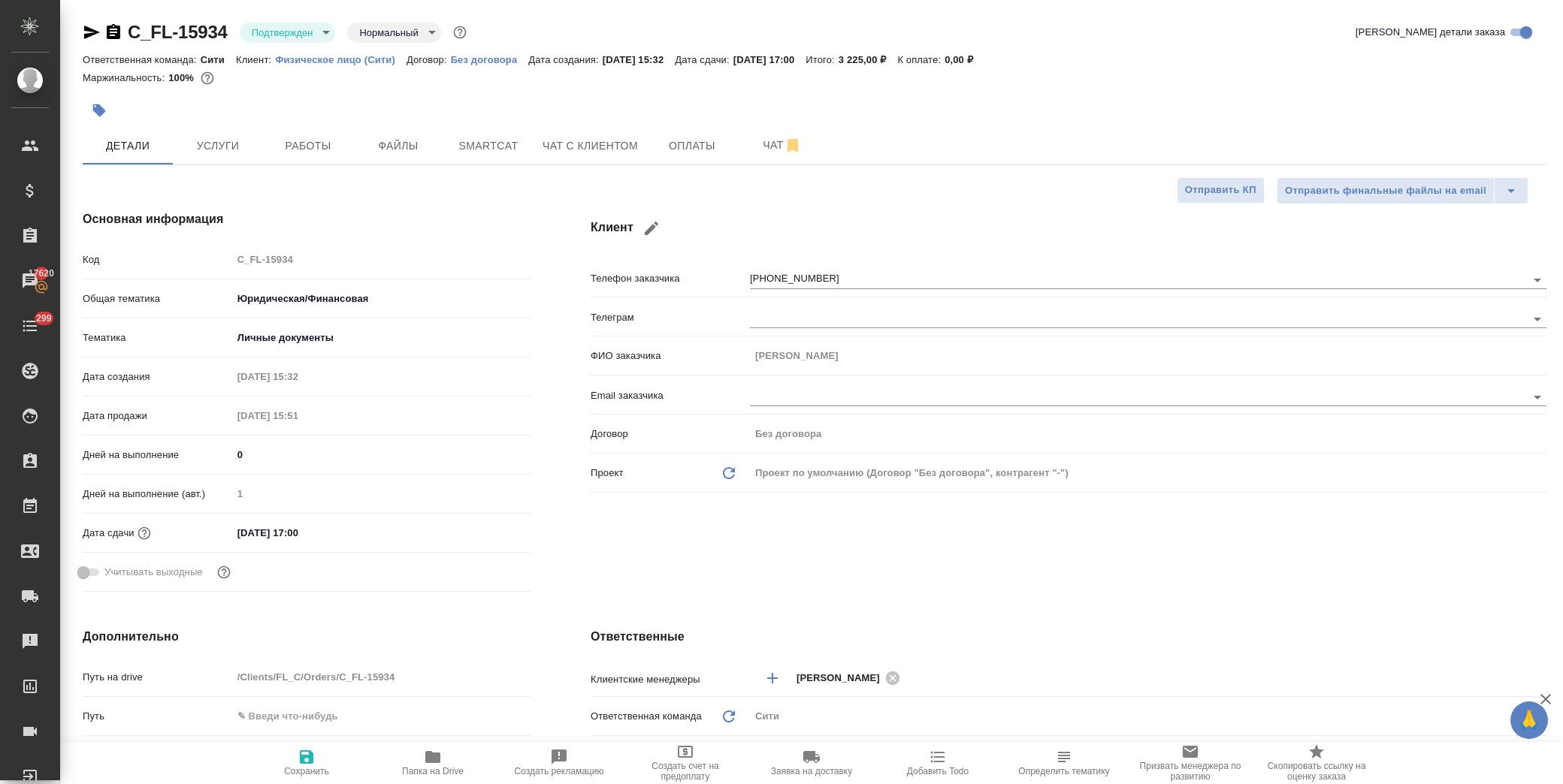
type textarea "x"
click at [647, 225] on icon "button" at bounding box center [652, 229] width 18 height 18
type input "Фатима"
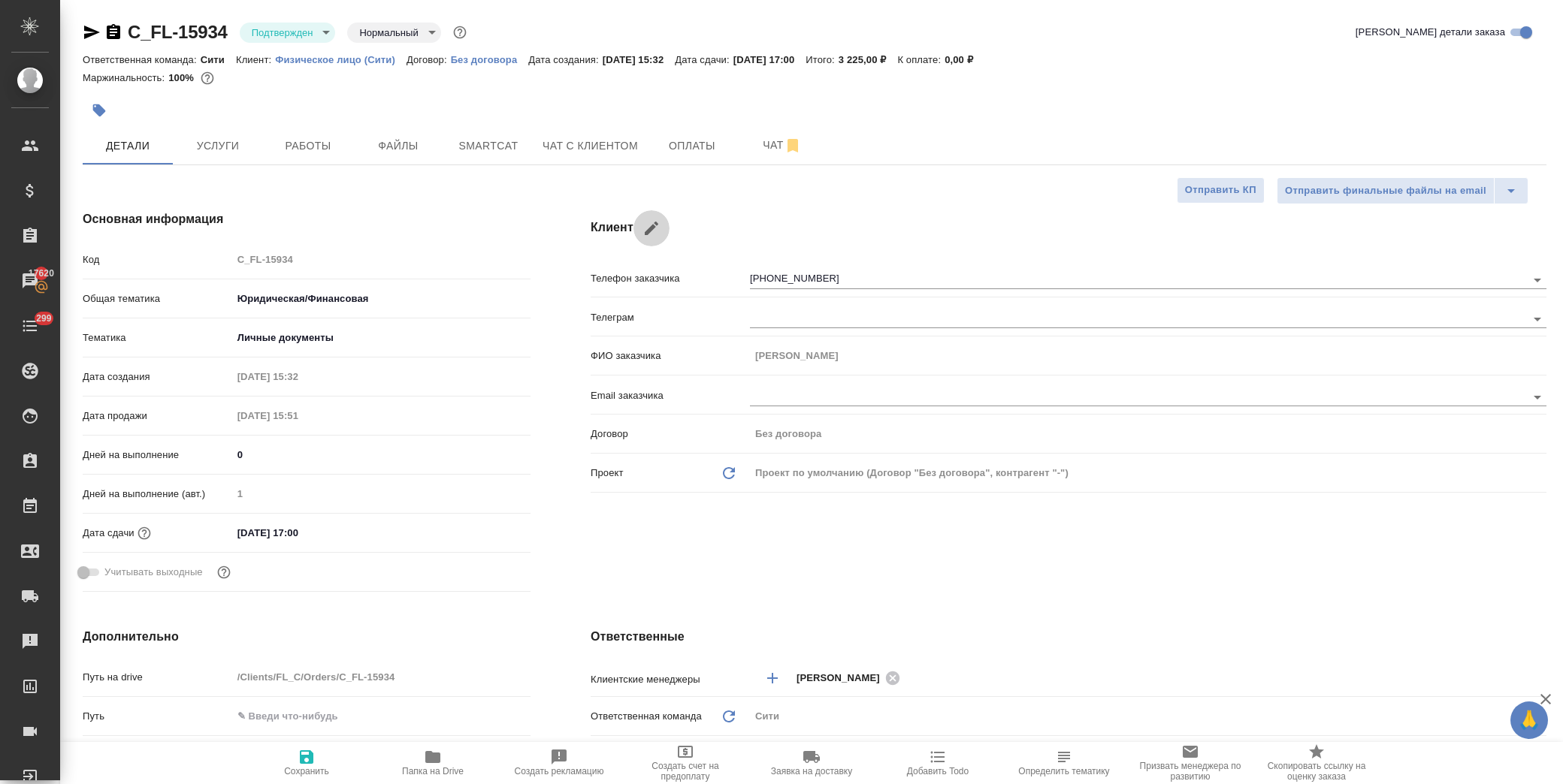
type input "Дегоева"
type input "+7 905 517 10 65"
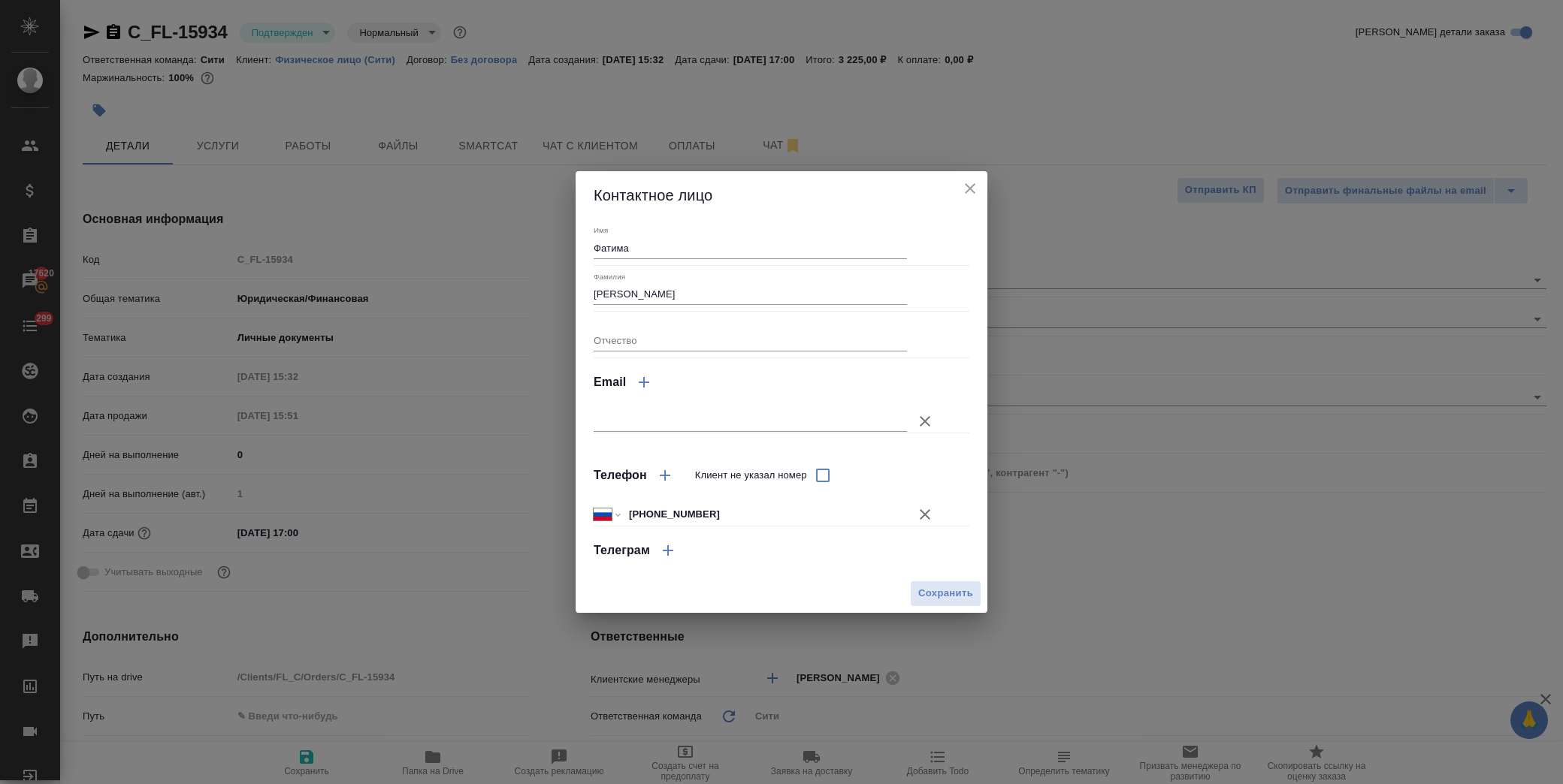
click at [673, 417] on input "text" at bounding box center [750, 421] width 314 height 21
paste input "catchall@awatera.com"
type input "catchall@awatera.com"
click at [947, 589] on span "Сохранить" at bounding box center [946, 594] width 55 height 17
type textarea "x"
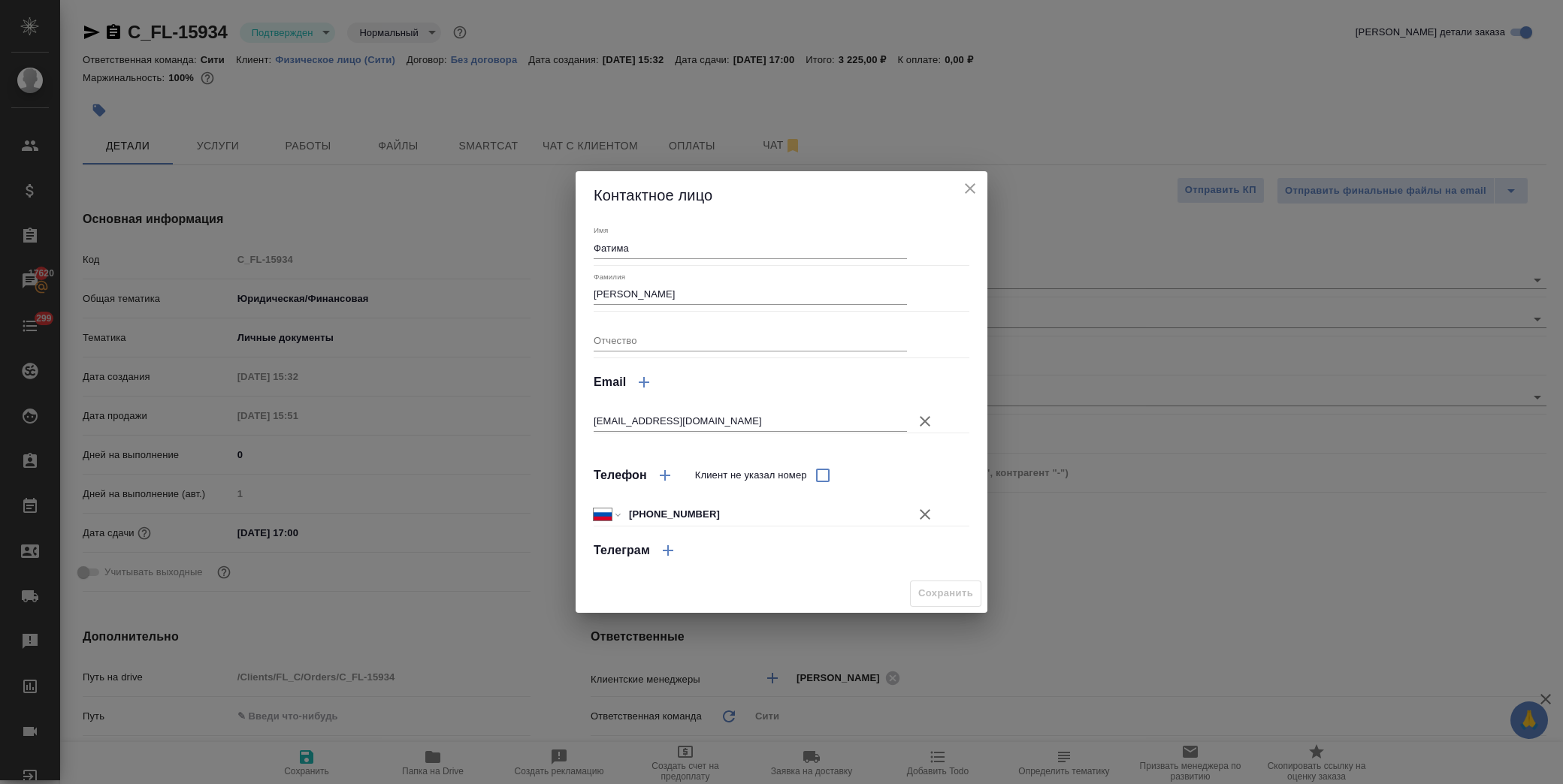
type textarea "x"
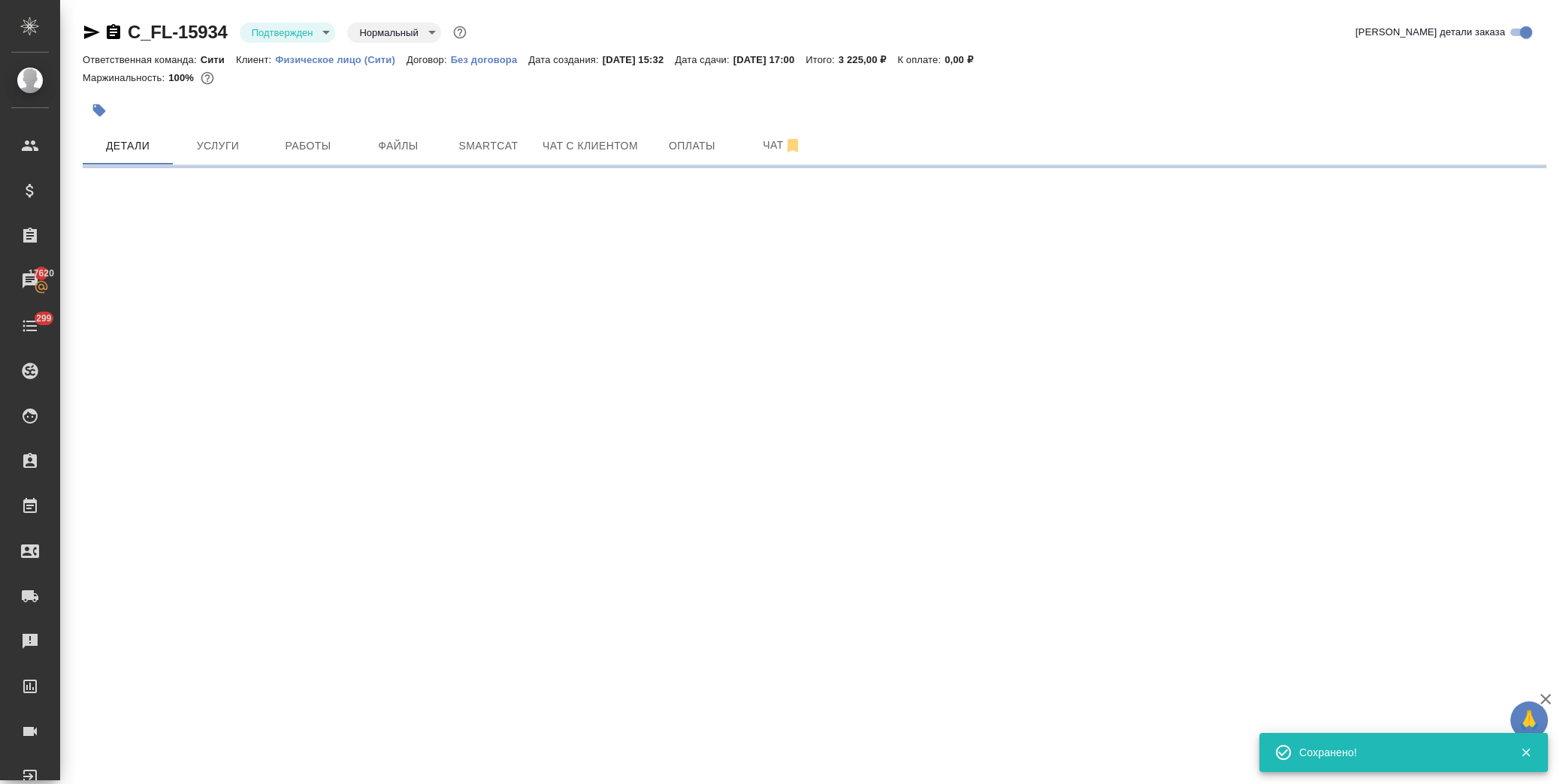
select select "RU"
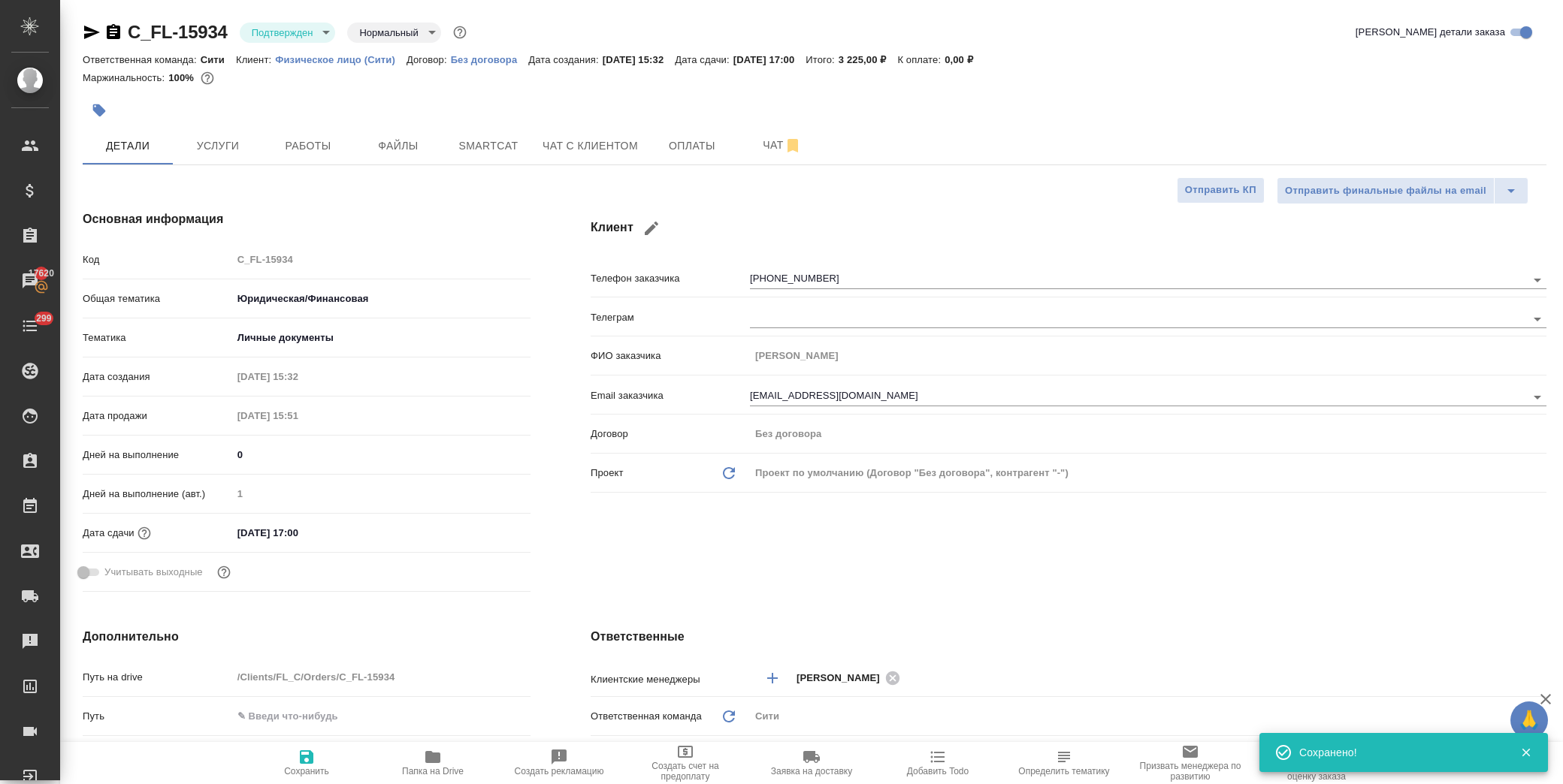
type textarea "x"
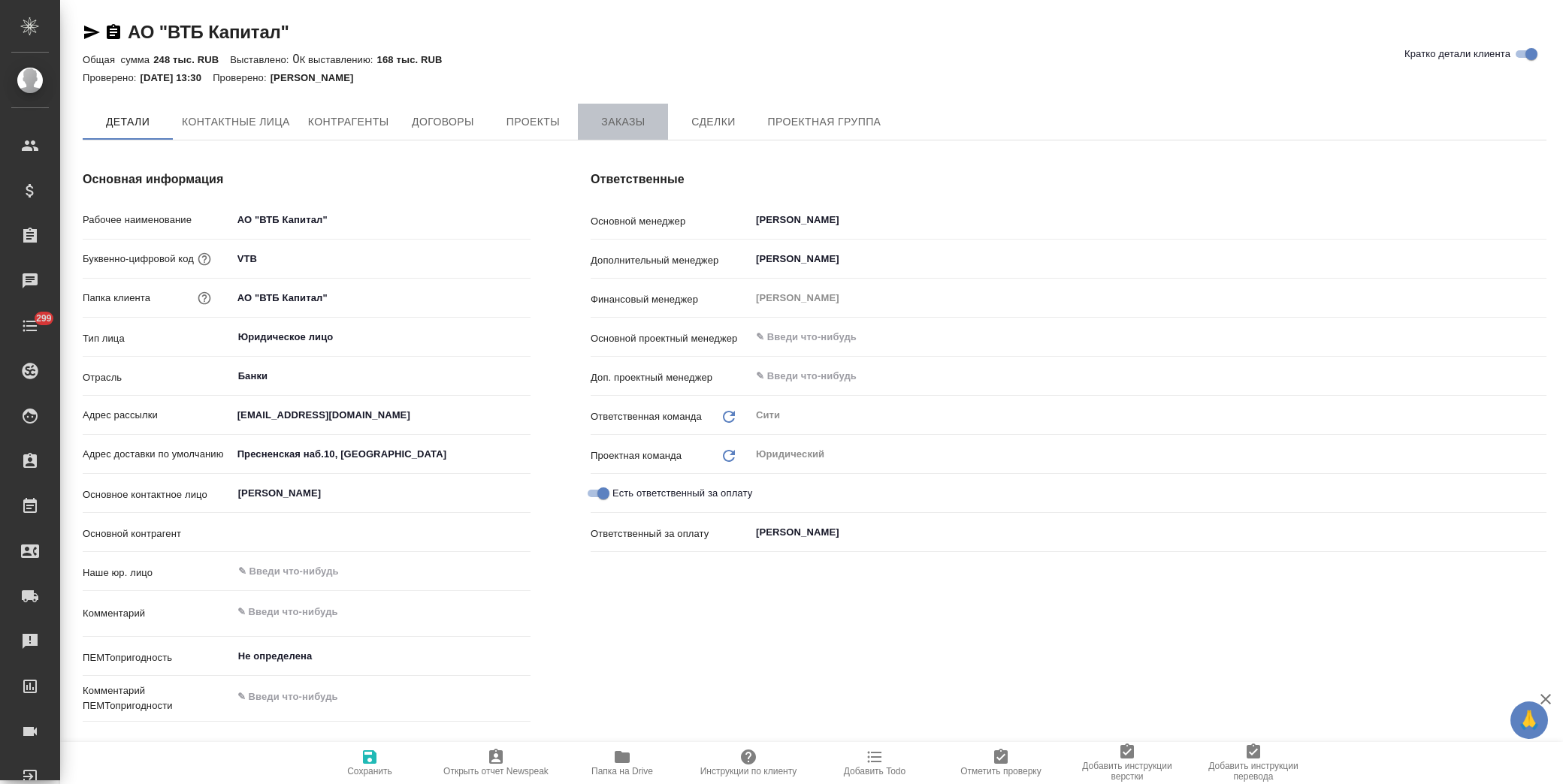
click at [605, 116] on span "Заказы" at bounding box center [623, 122] width 72 height 19
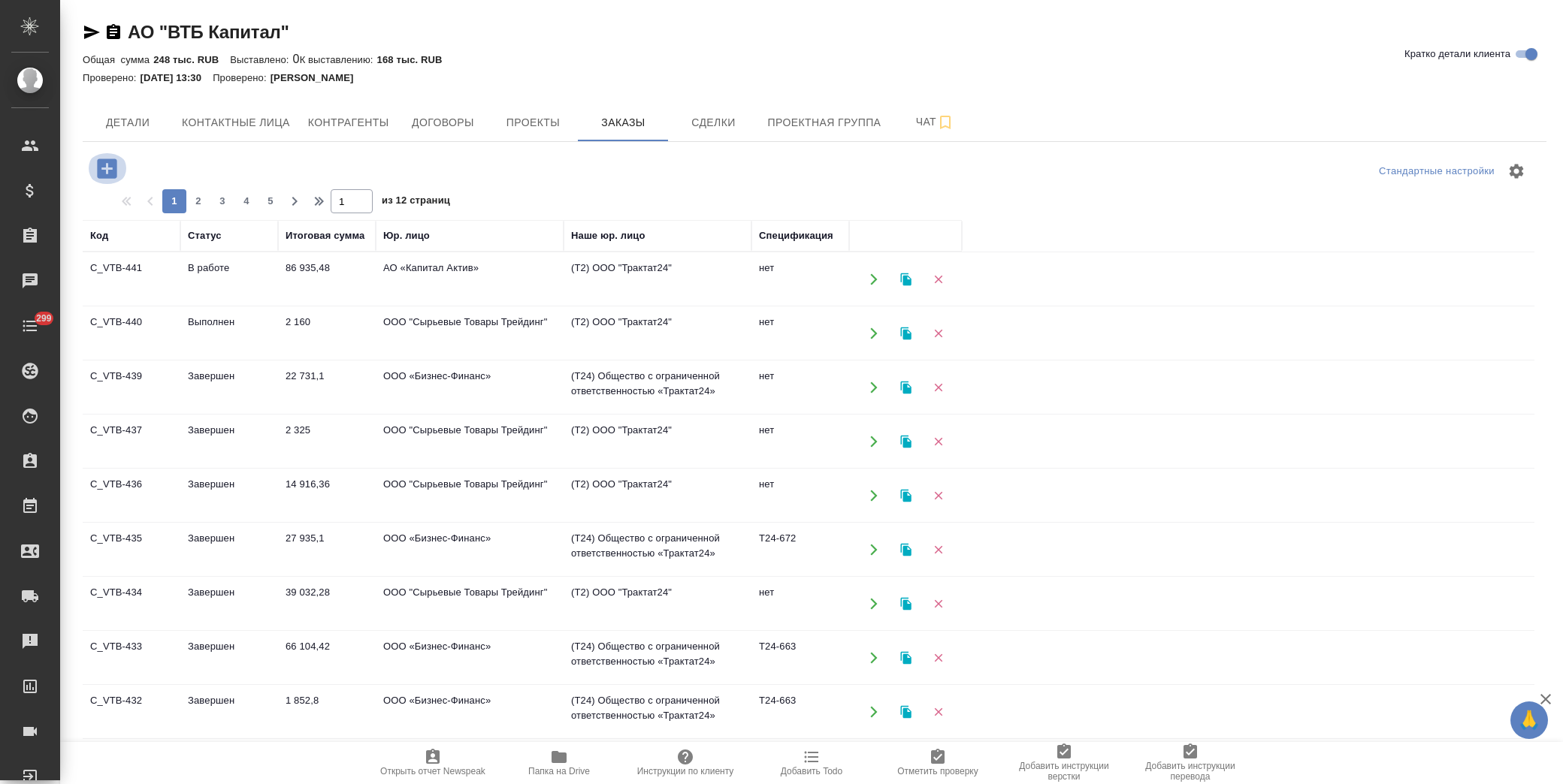
click at [100, 168] on icon "button" at bounding box center [106, 168] width 19 height 19
click at [106, 170] on icon "button" at bounding box center [106, 168] width 19 height 19
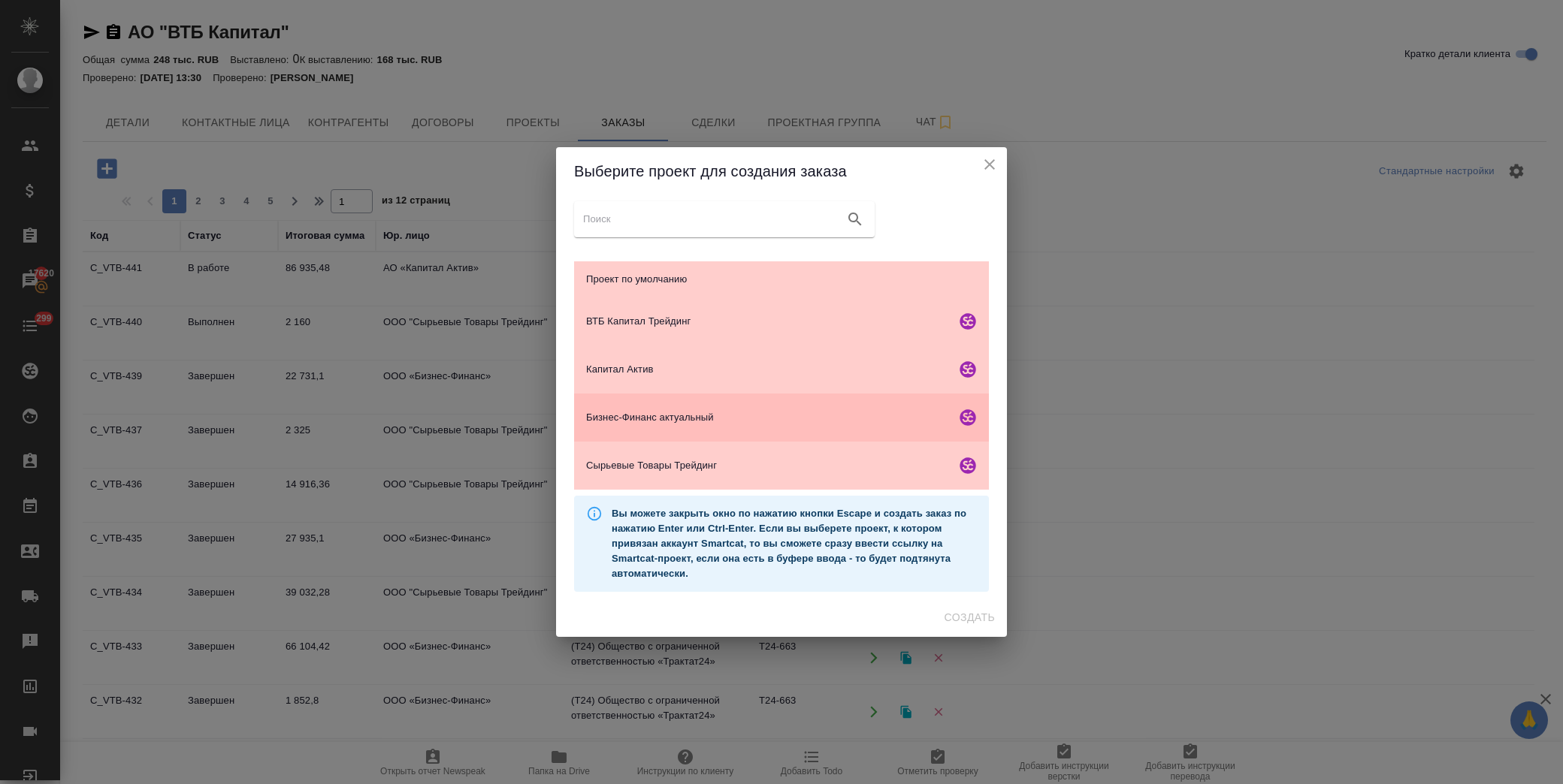
click at [692, 417] on span "Бизнес-Финанс актуальный" at bounding box center [768, 417] width 364 height 15
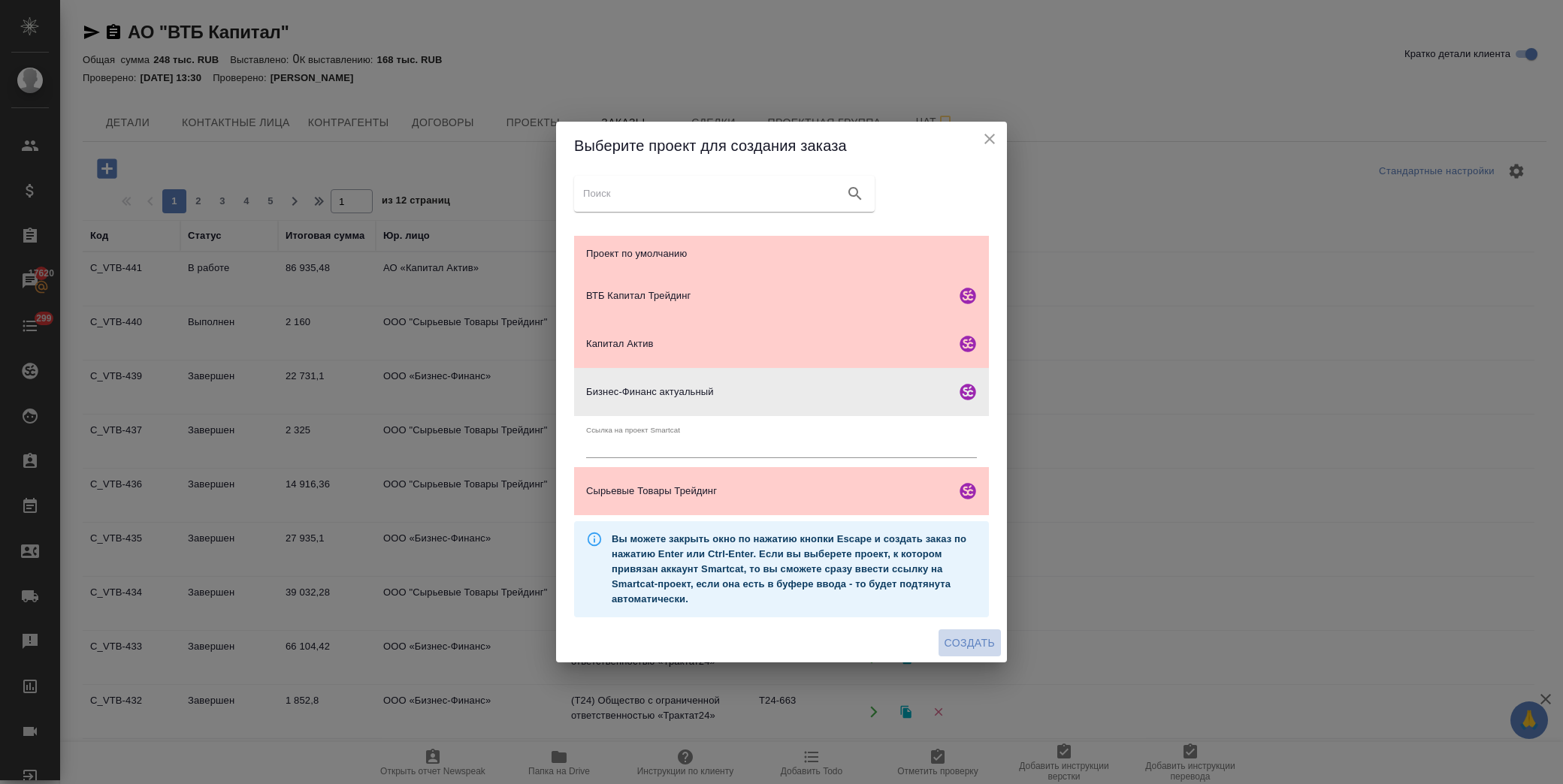
click at [979, 651] on span "Создать" at bounding box center [970, 643] width 51 height 19
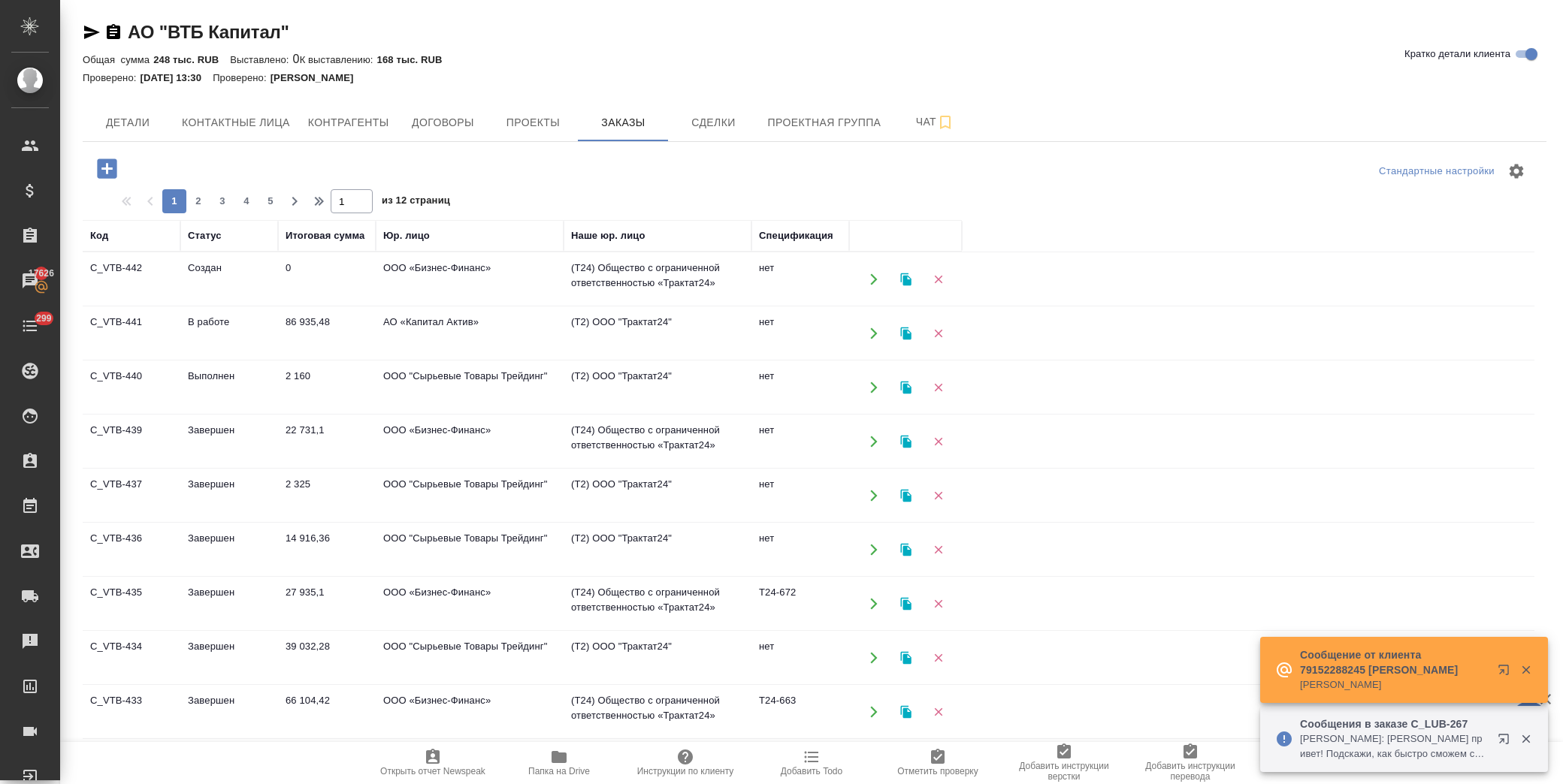
click at [434, 282] on td "ООО «Бизнес-Финанс»" at bounding box center [470, 279] width 188 height 52
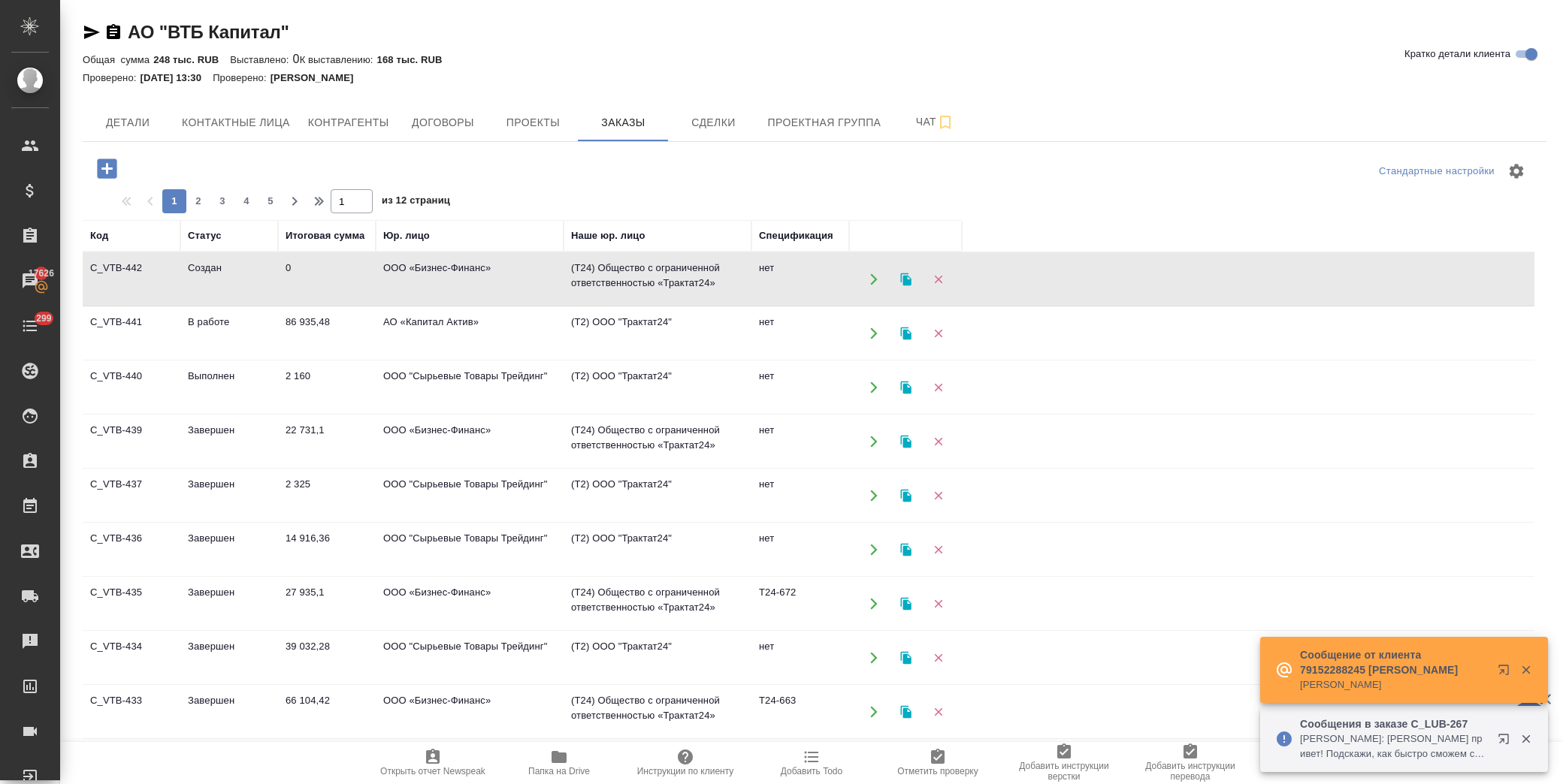
click at [434, 282] on td "ООО «Бизнес-Финанс»" at bounding box center [470, 279] width 188 height 52
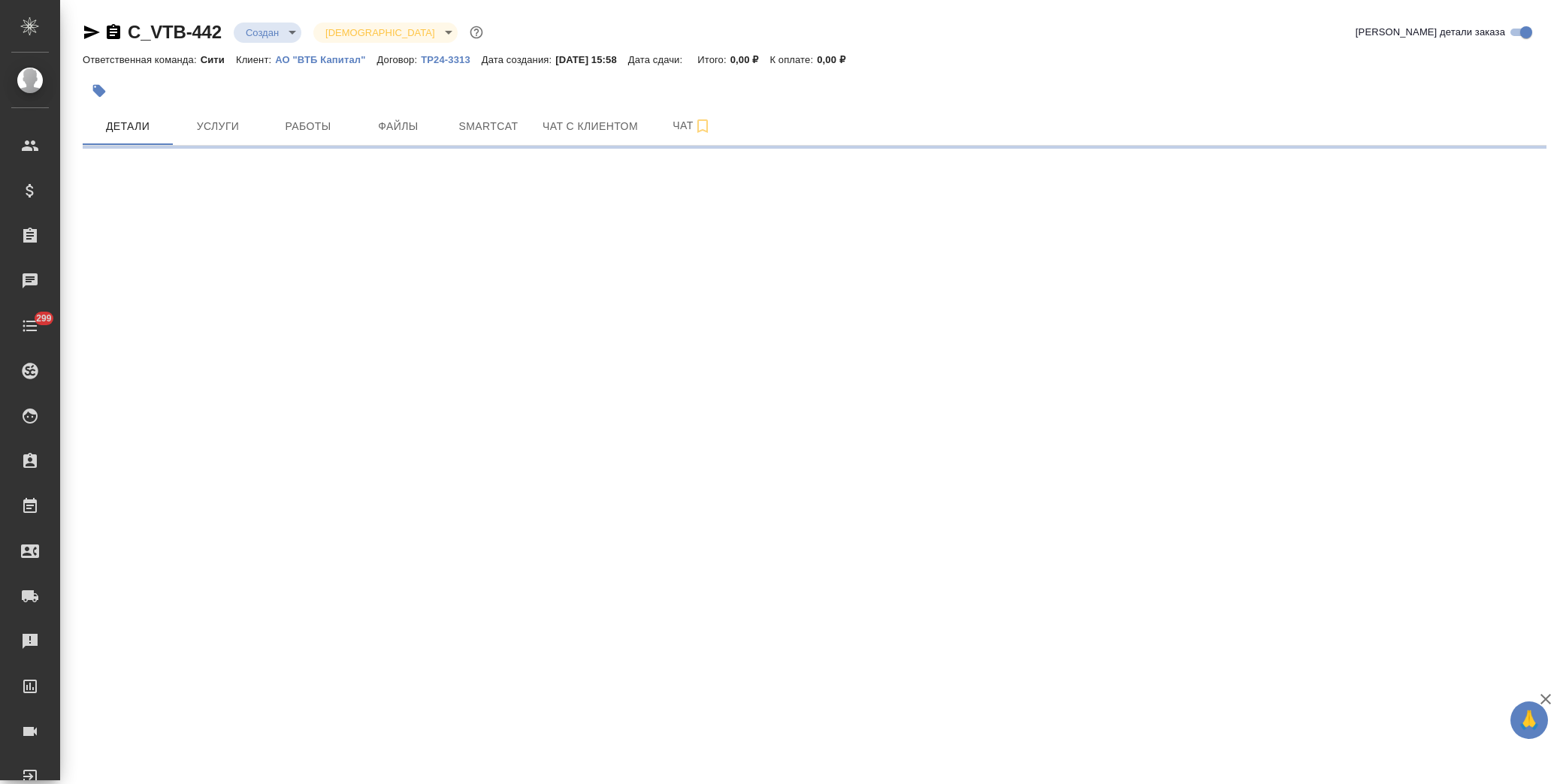
select select "RU"
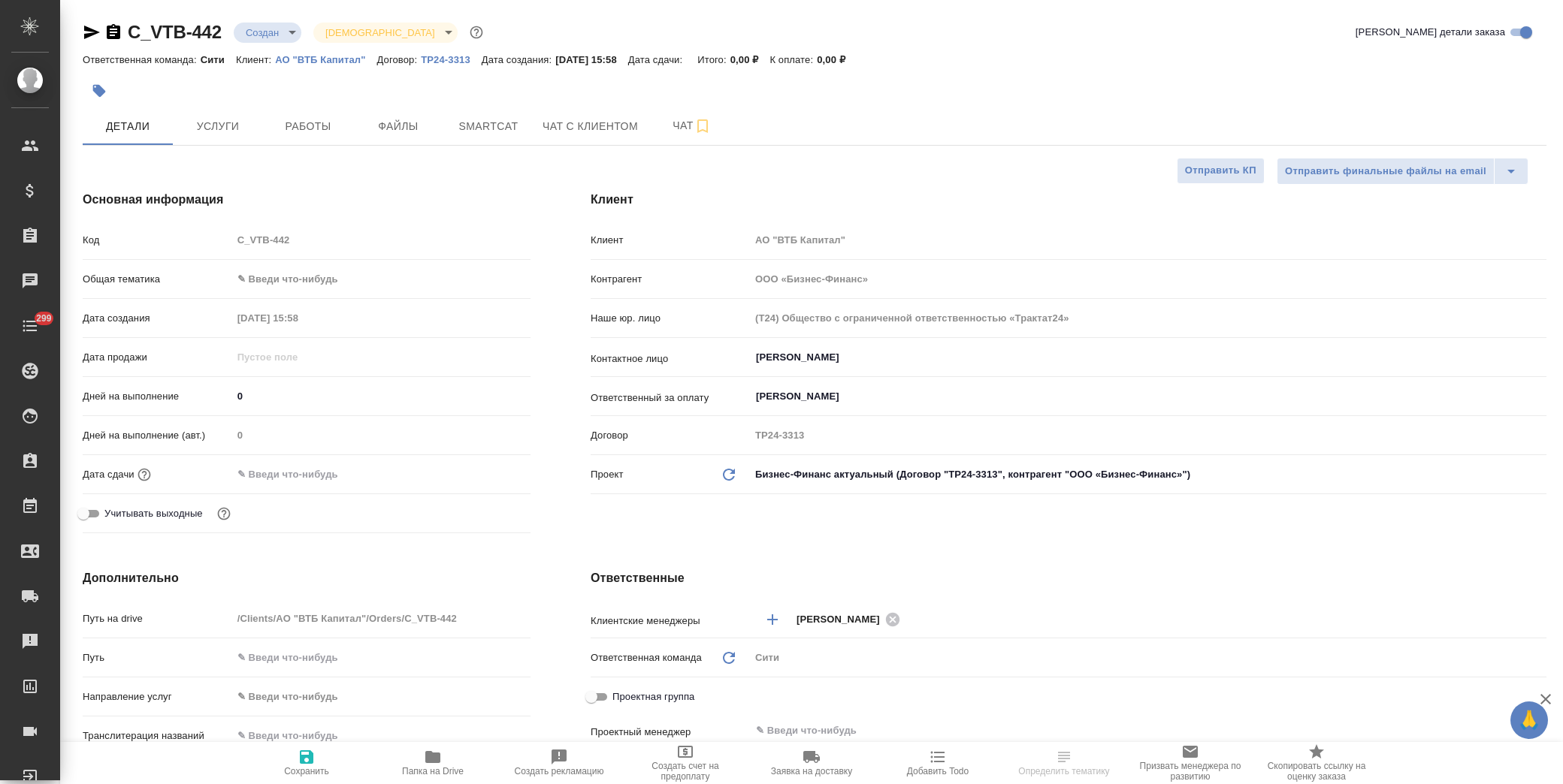
type textarea "x"
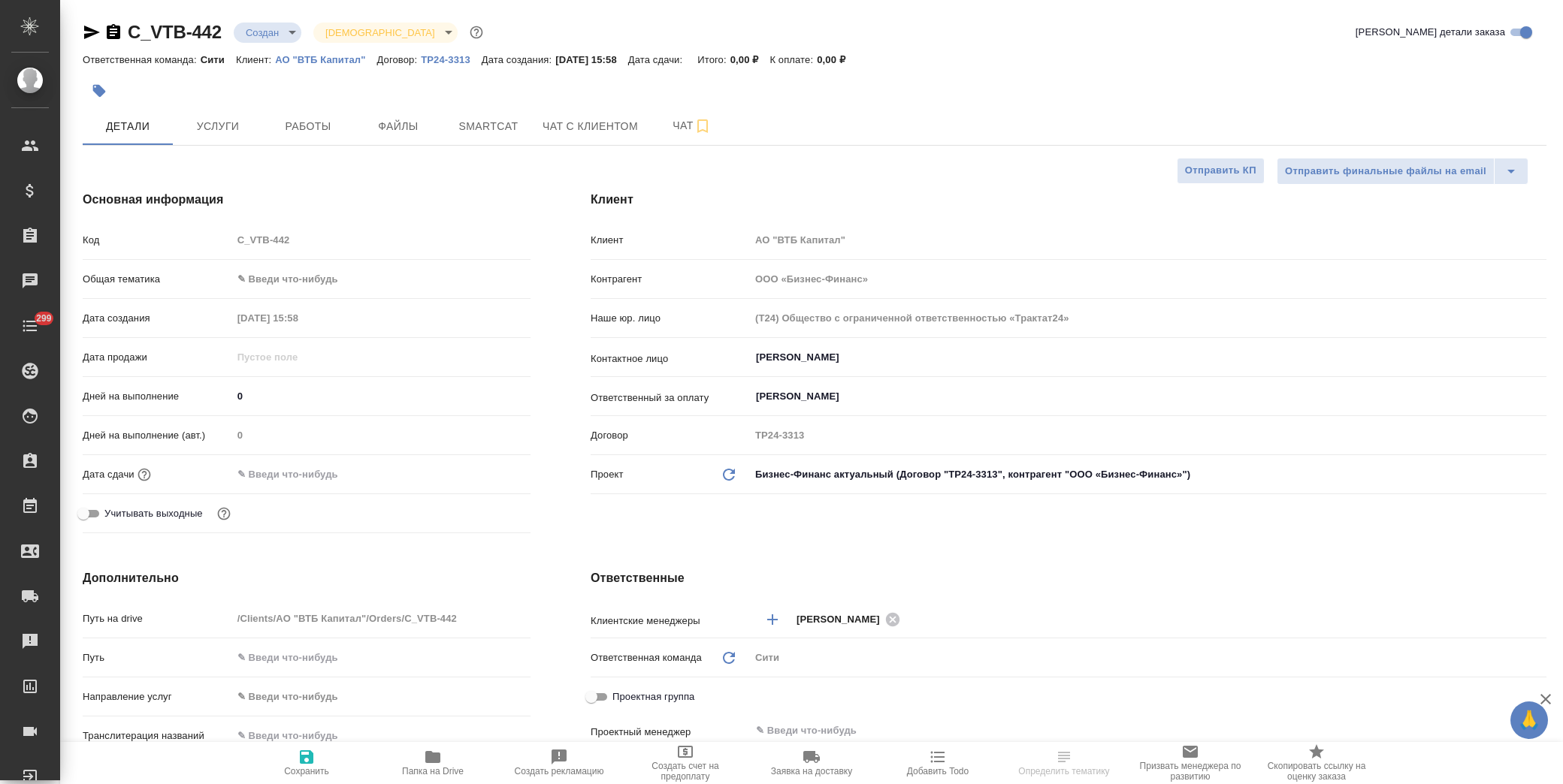
type textarea "x"
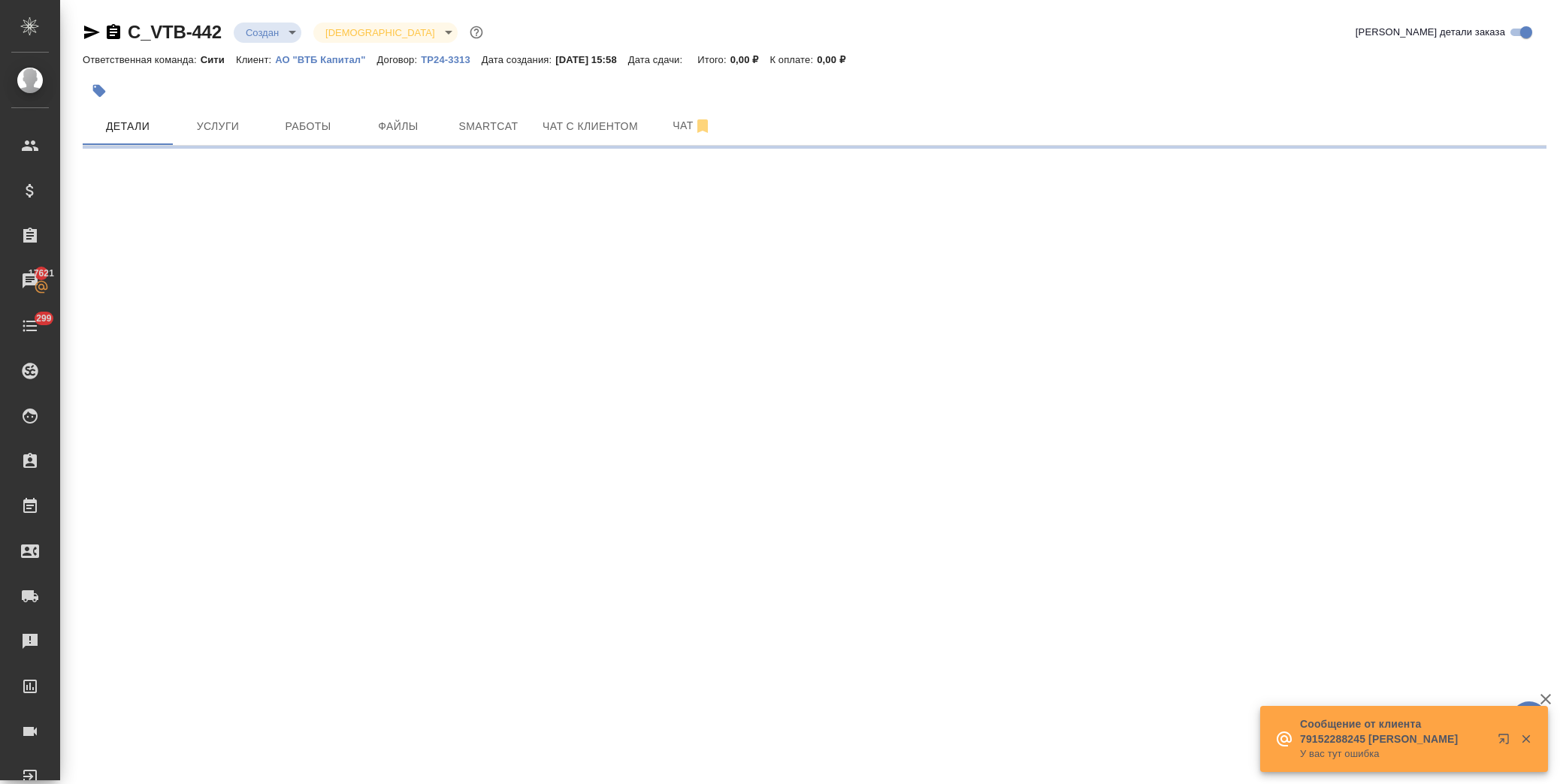
select select "RU"
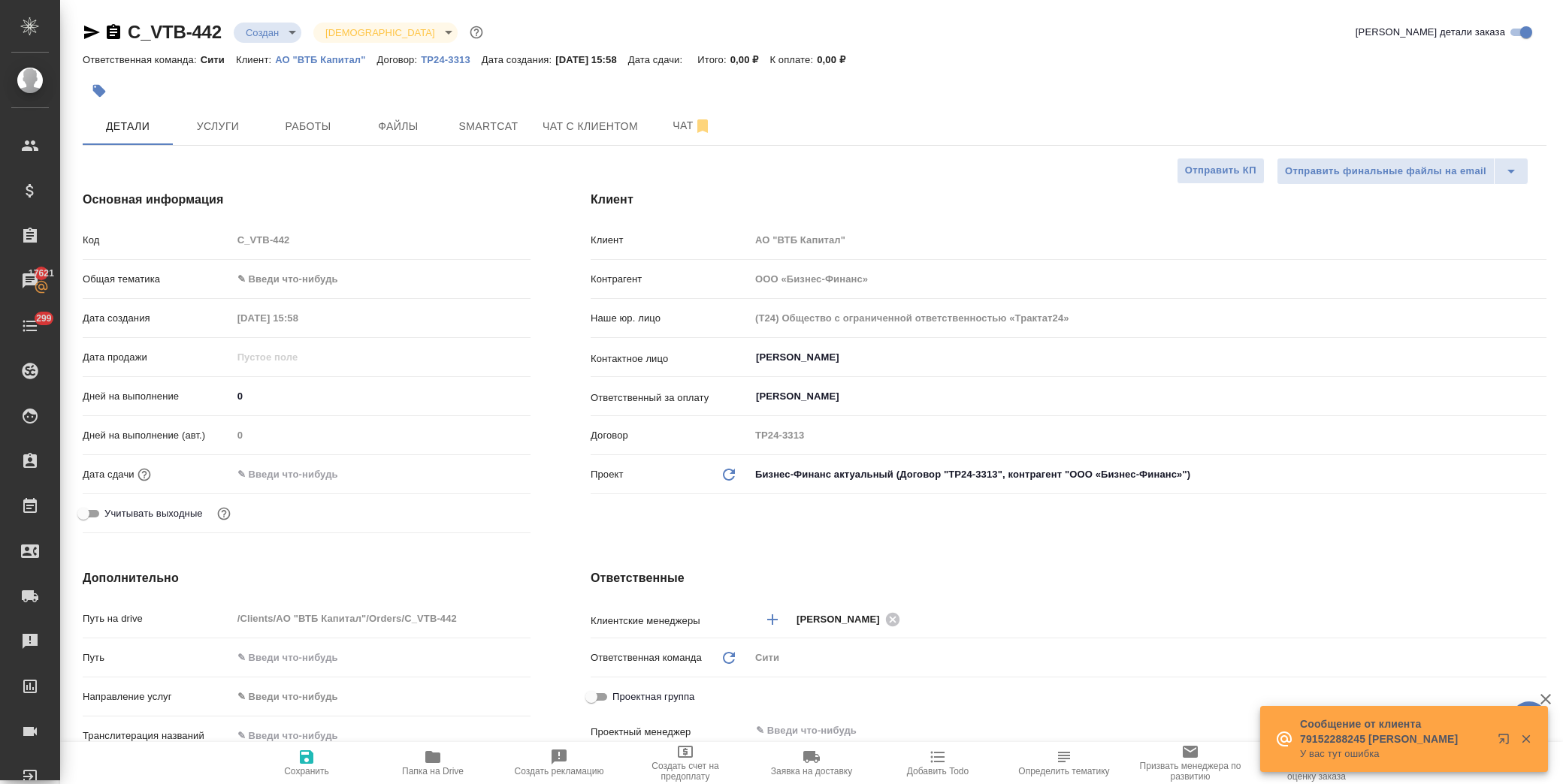
type textarea "x"
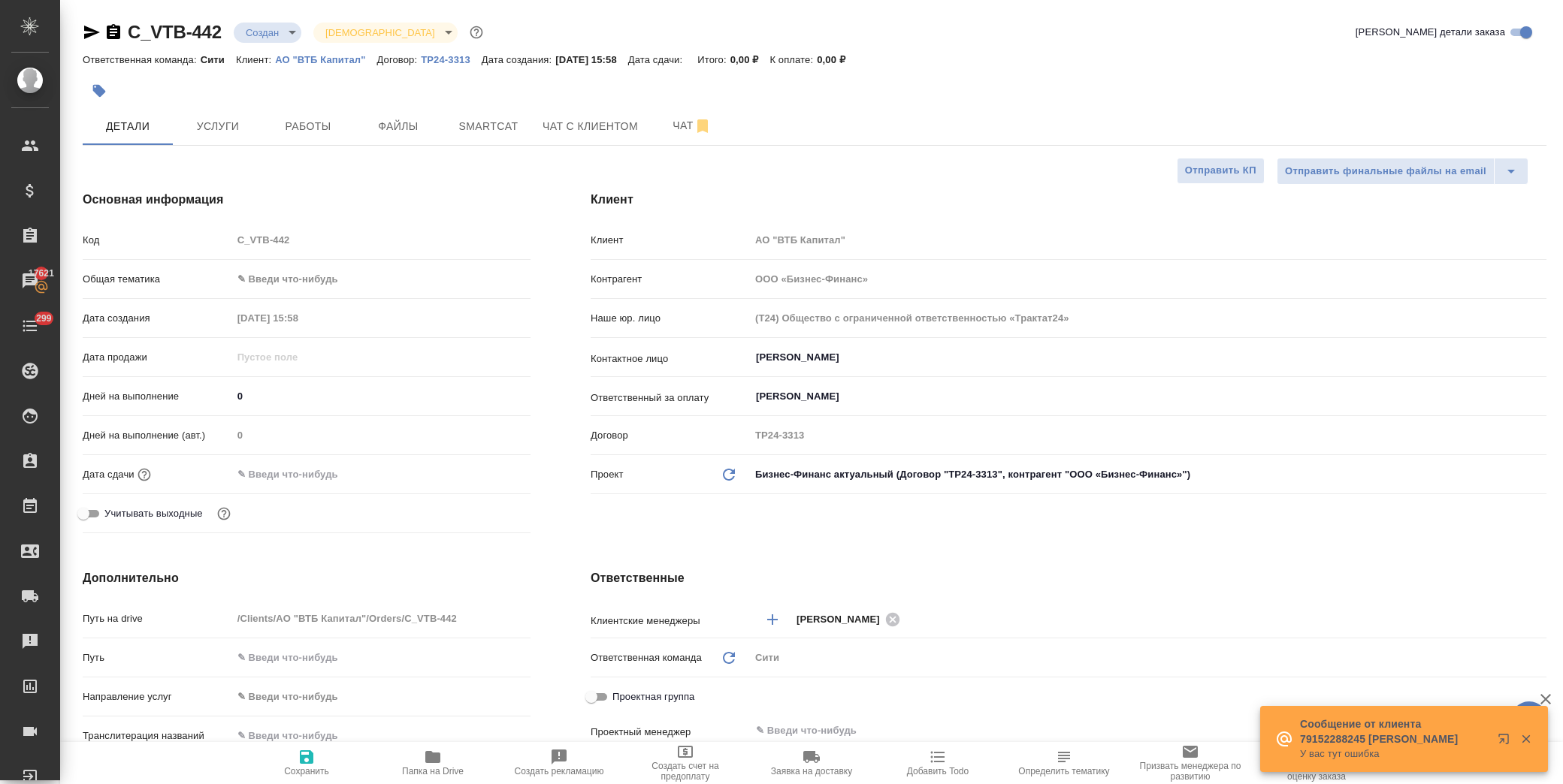
type textarea "x"
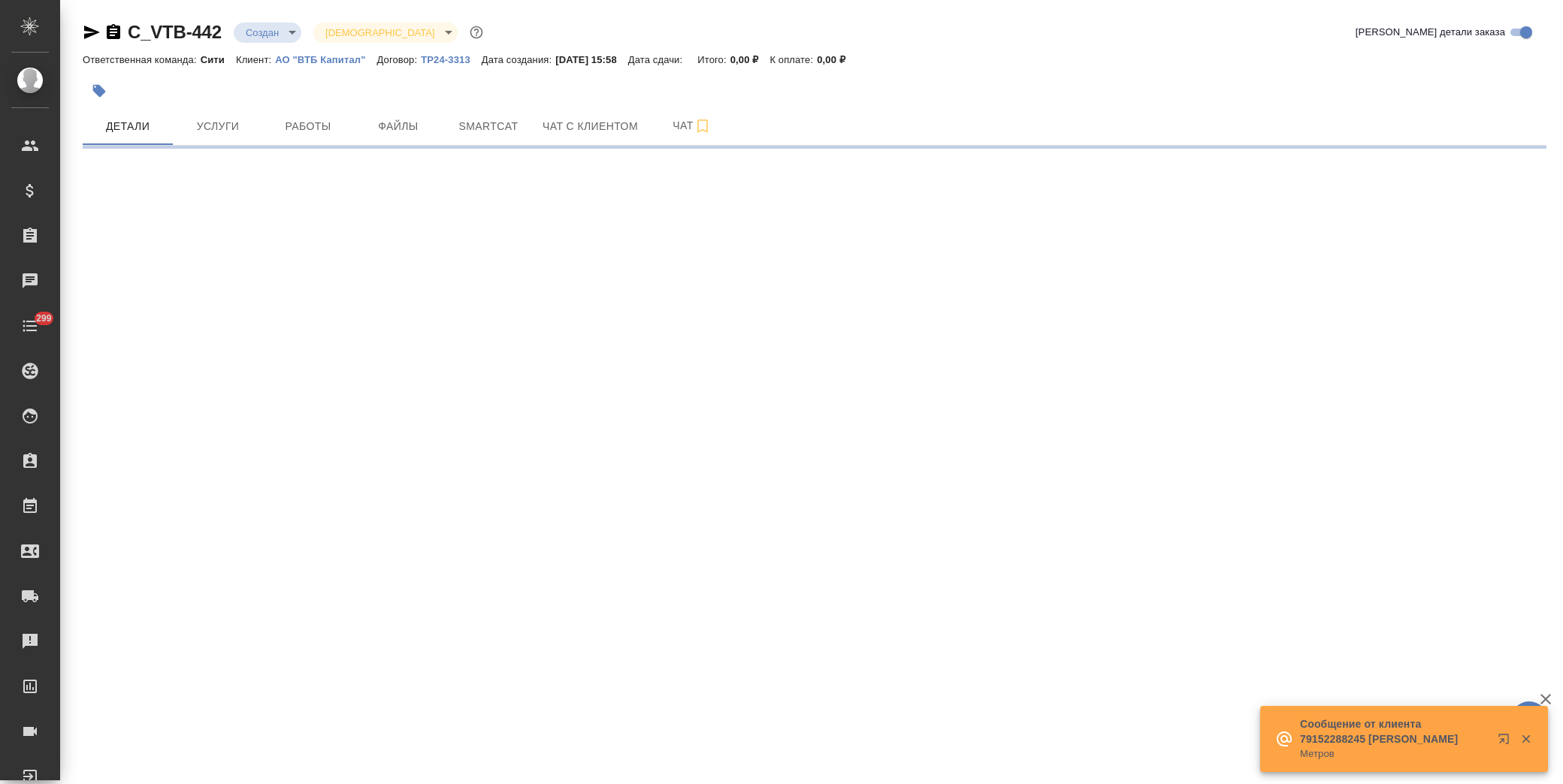
select select "RU"
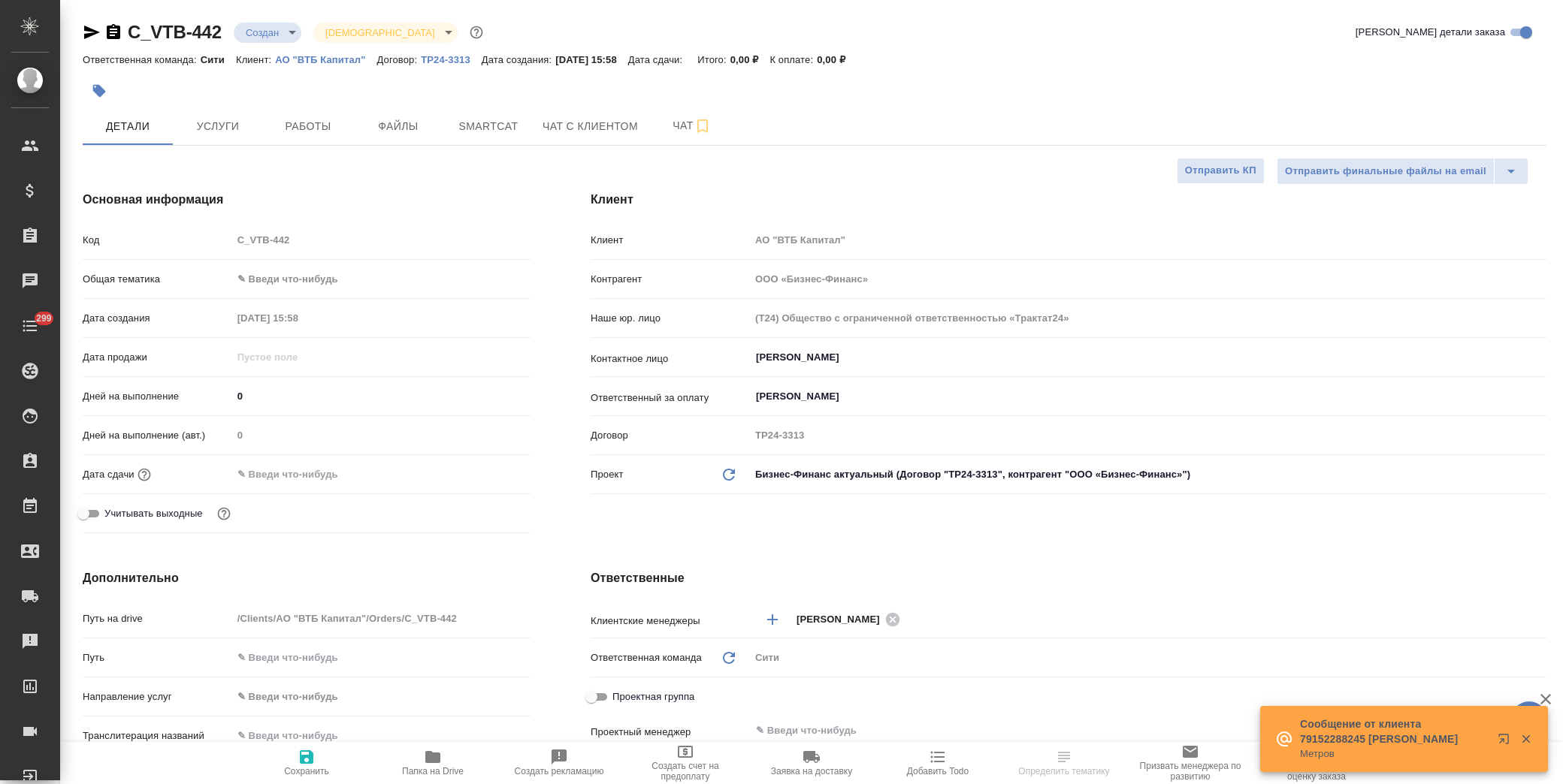
type textarea "x"
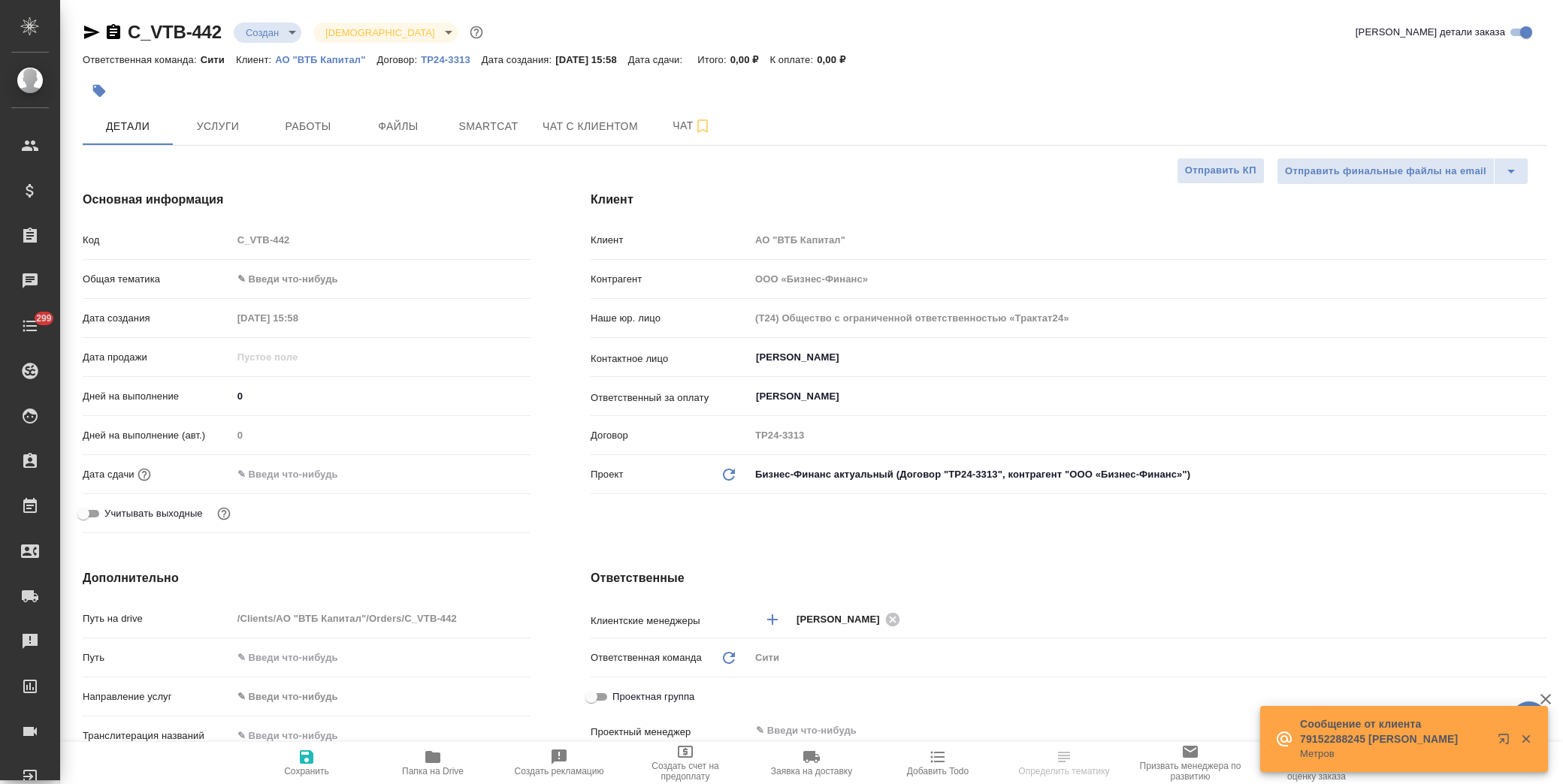
type textarea "x"
click at [394, 136] on span "Файлы" at bounding box center [398, 126] width 72 height 19
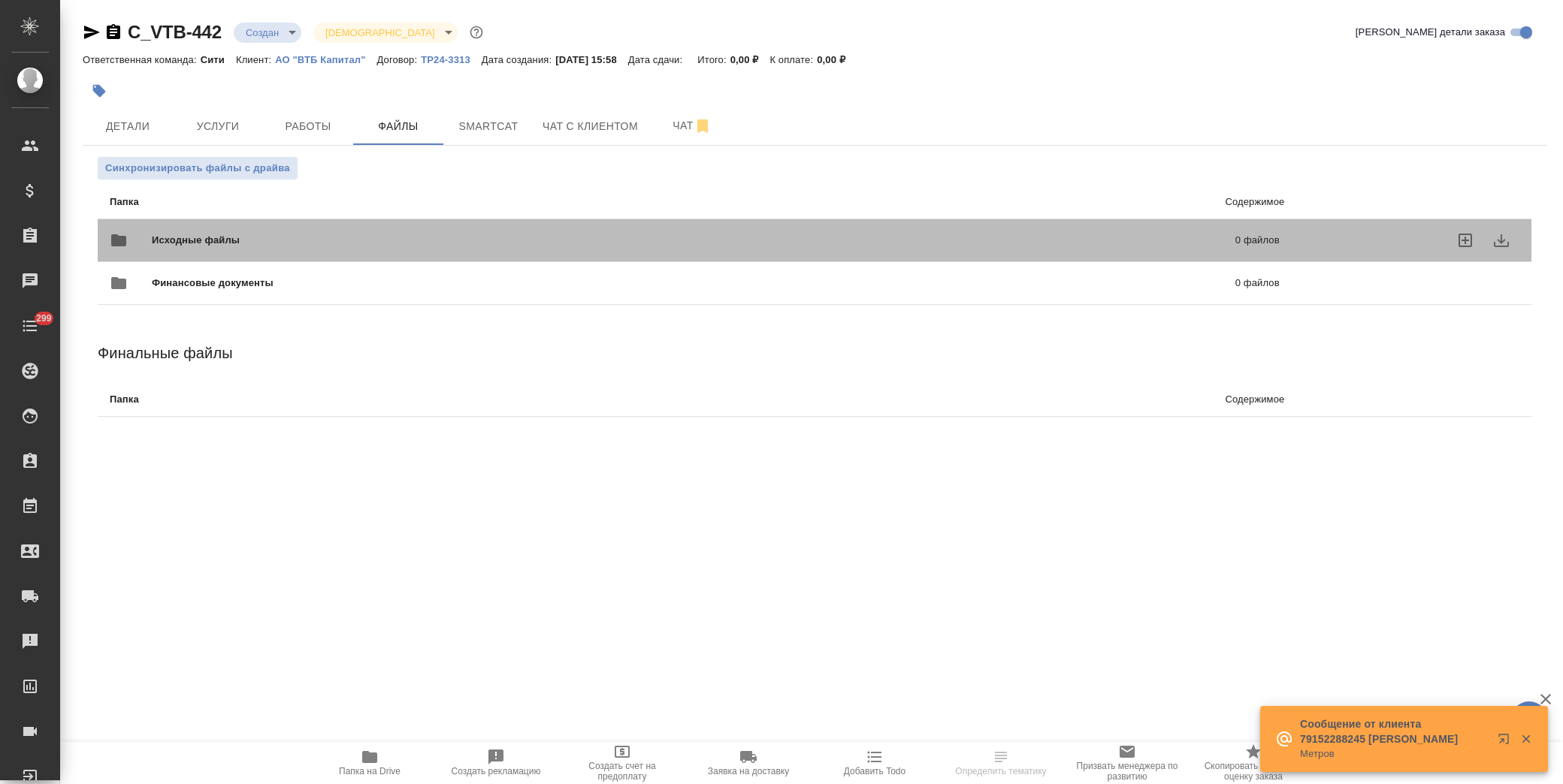
click at [246, 242] on span "Исходные файлы" at bounding box center [445, 240] width 586 height 15
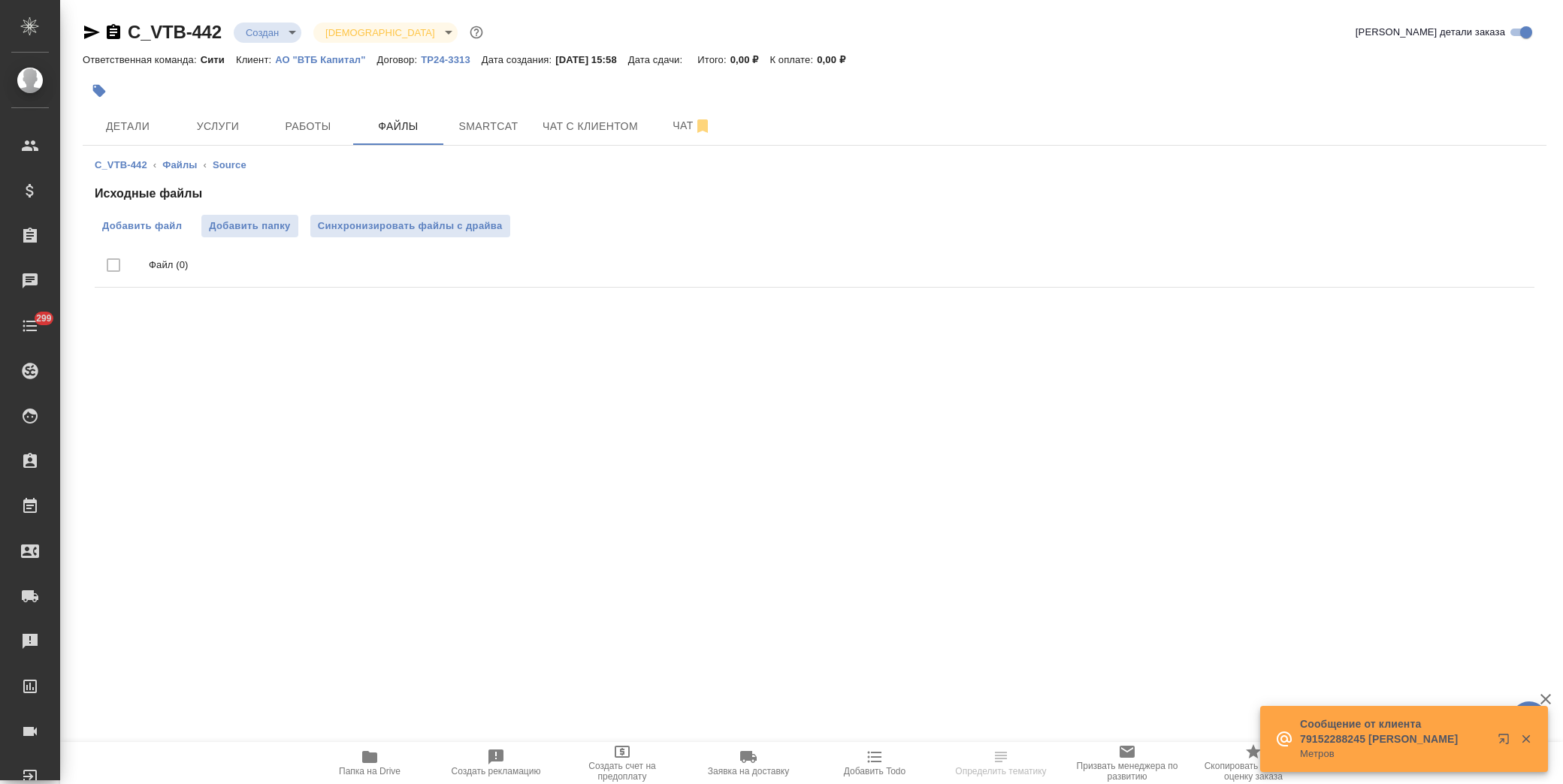
click at [160, 224] on span "Добавить файл" at bounding box center [142, 226] width 80 height 15
click at [0, 0] on input "Добавить файл" at bounding box center [0, 0] width 0 height 0
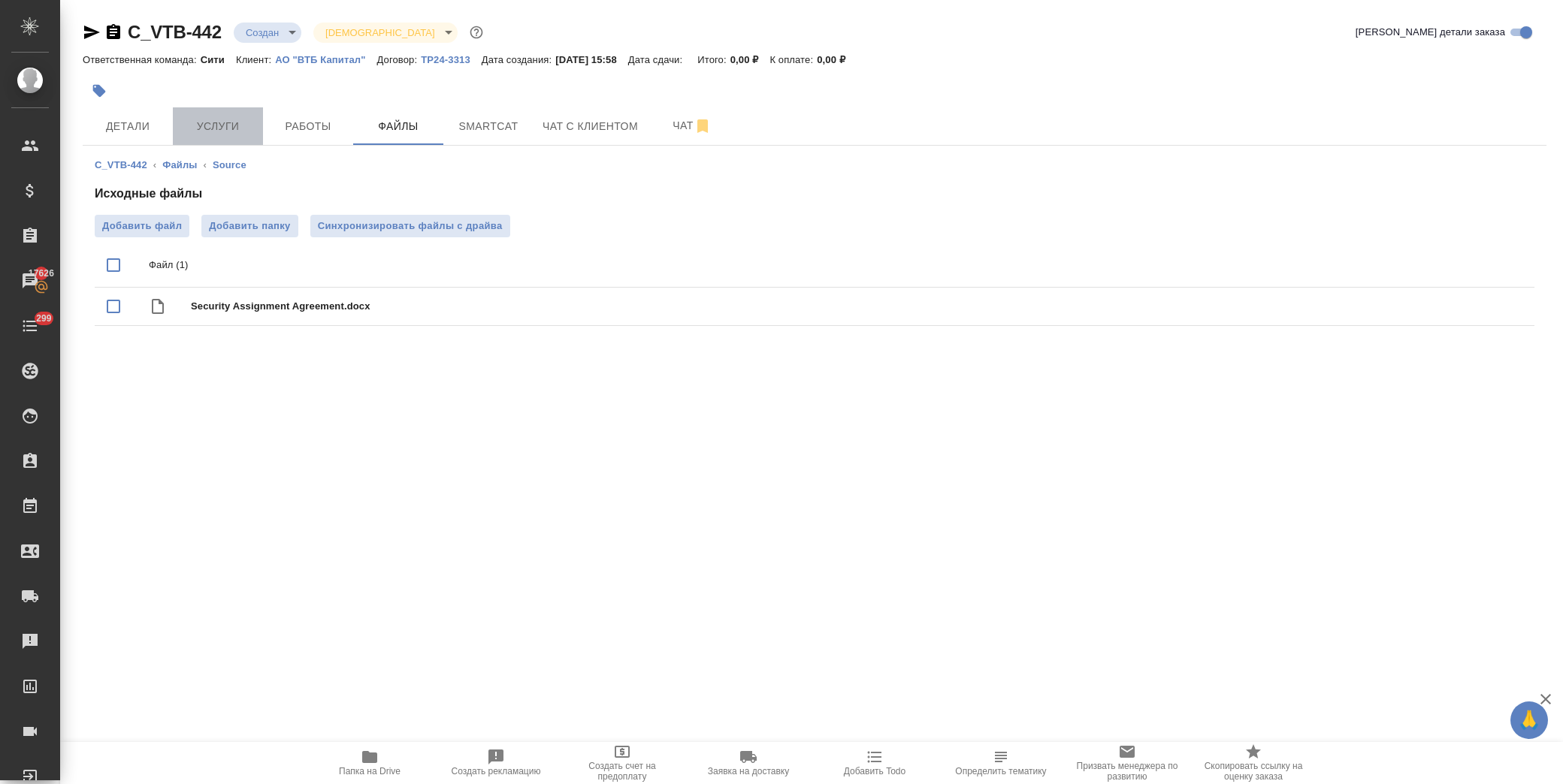
click at [196, 121] on span "Услуги" at bounding box center [218, 126] width 72 height 19
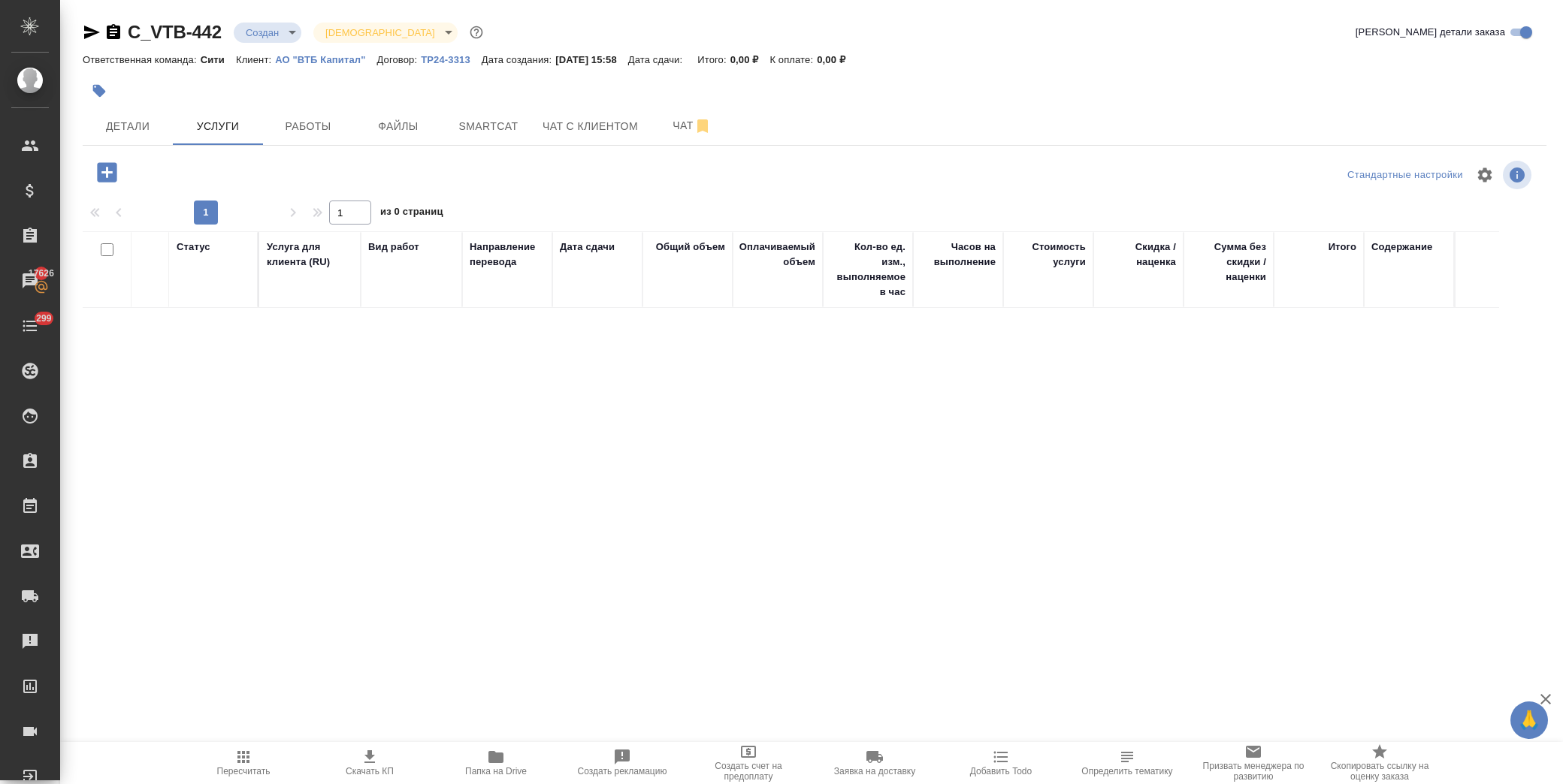
click at [109, 173] on icon "button" at bounding box center [107, 173] width 27 height 27
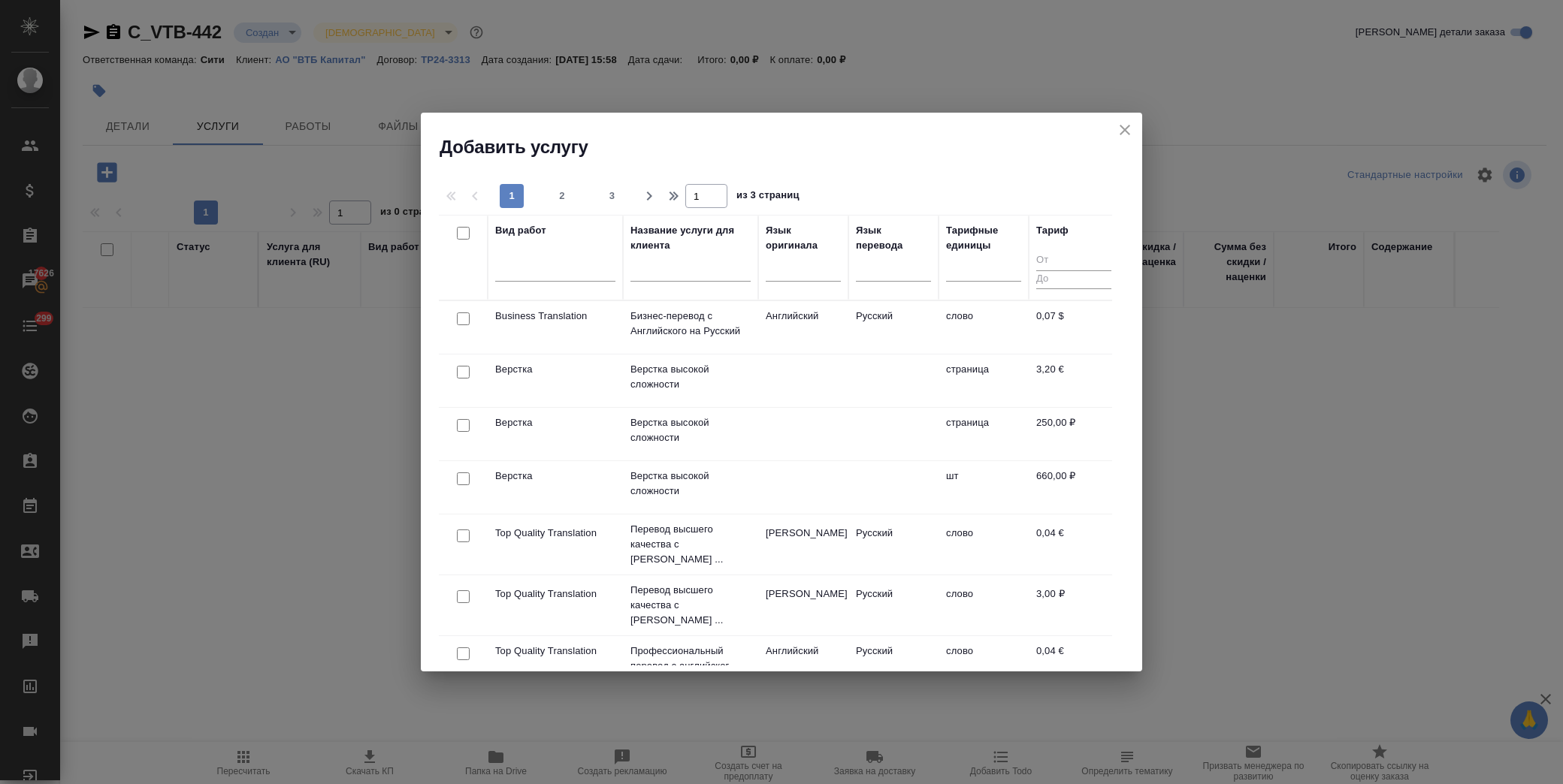
click at [461, 425] on input "checkbox" at bounding box center [462, 425] width 12 height 12
checkbox input "true"
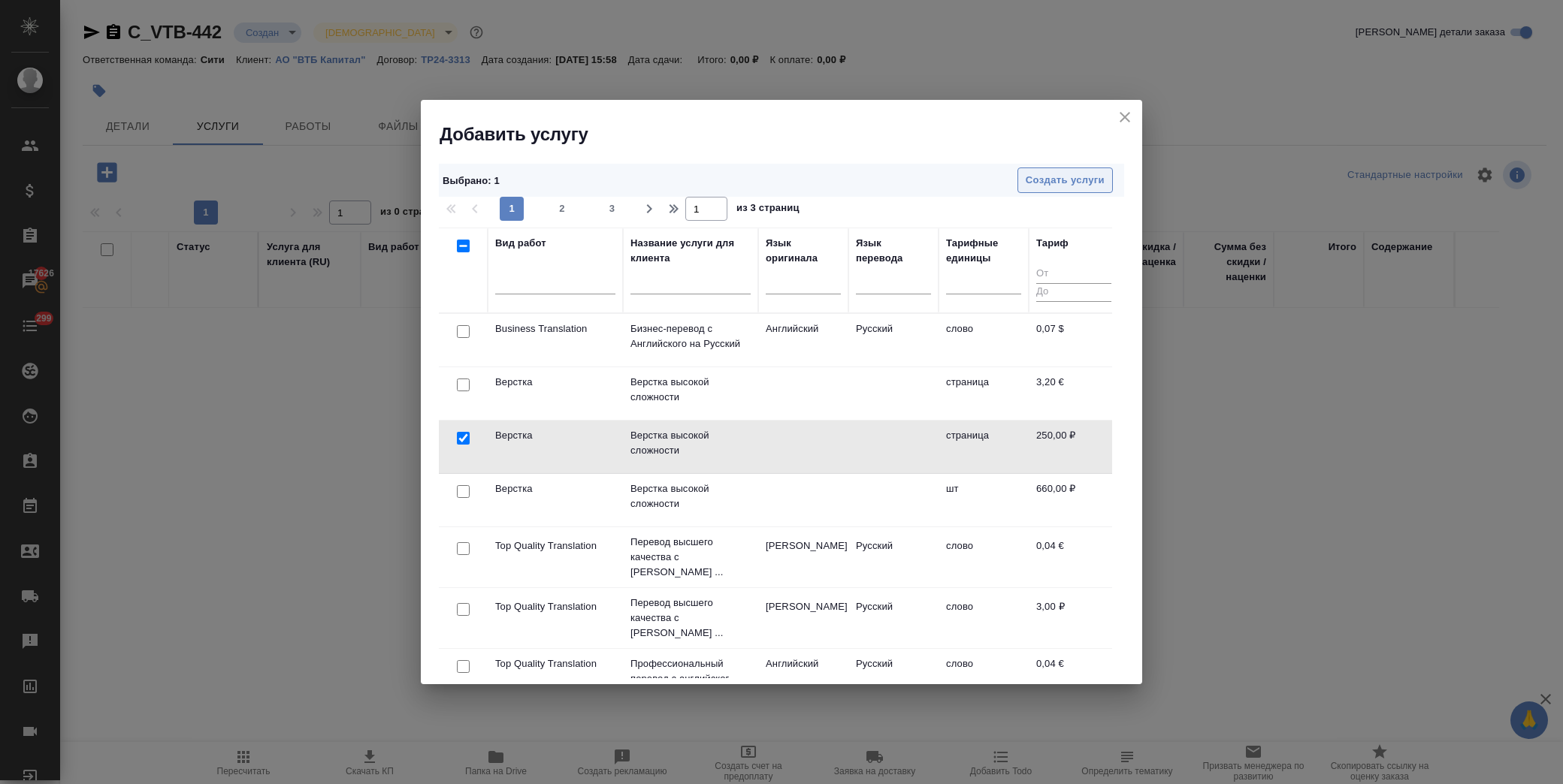
click at [1069, 181] on span "Создать услуги" at bounding box center [1065, 180] width 79 height 17
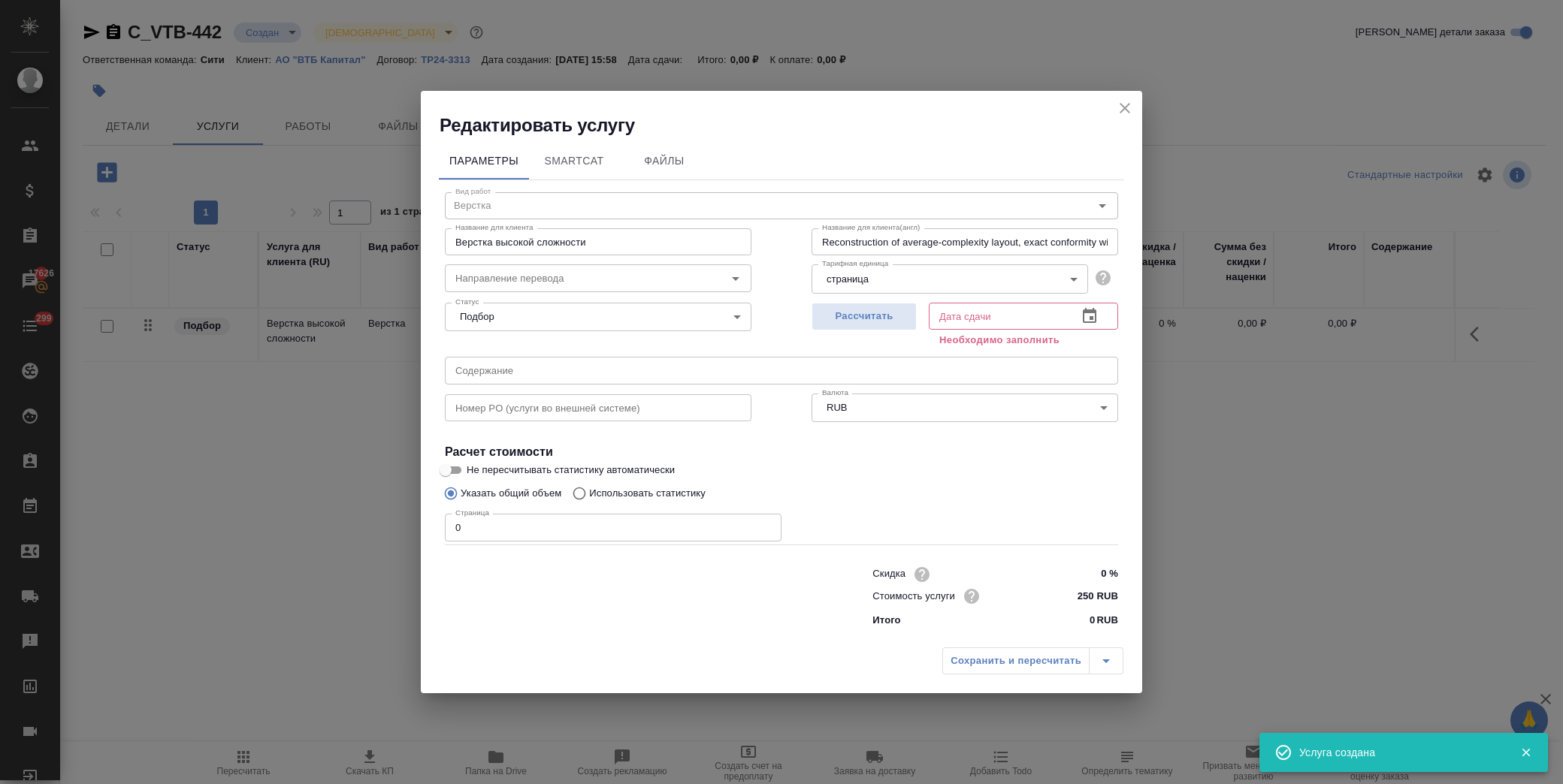
click at [524, 239] on input "Верстка высокой сложности" at bounding box center [598, 242] width 307 height 27
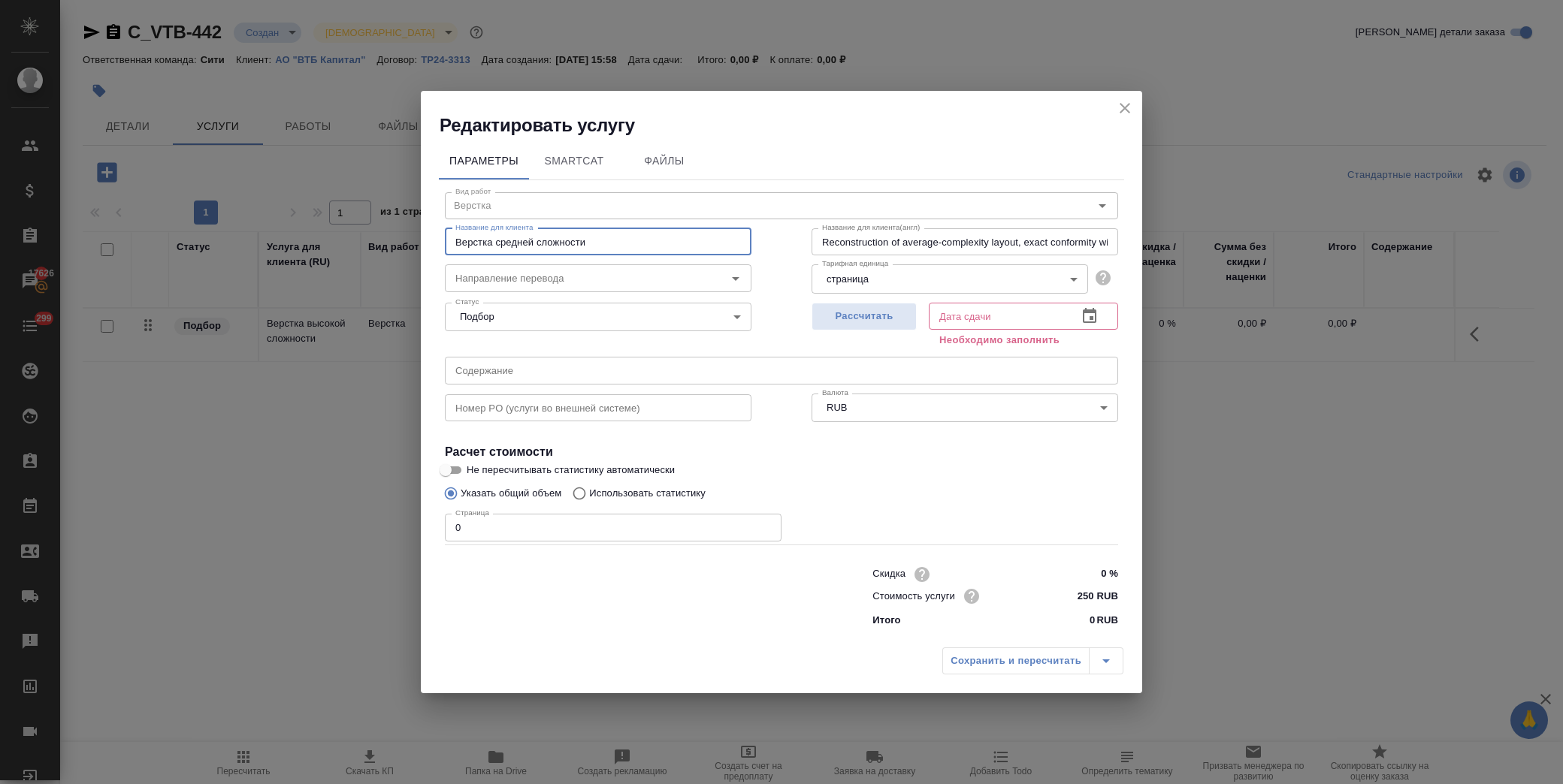
type input "Верстка средней сложности"
drag, startPoint x: 403, startPoint y: 530, endPoint x: 313, endPoint y: 520, distance: 90.6
click at [324, 530] on div "Редактировать услугу Параметры SmartCat Файлы Вид работ Верстка Вид работ Назва…" at bounding box center [781, 392] width 1563 height 784
type input "36"
click at [624, 370] on input "text" at bounding box center [782, 370] width 674 height 27
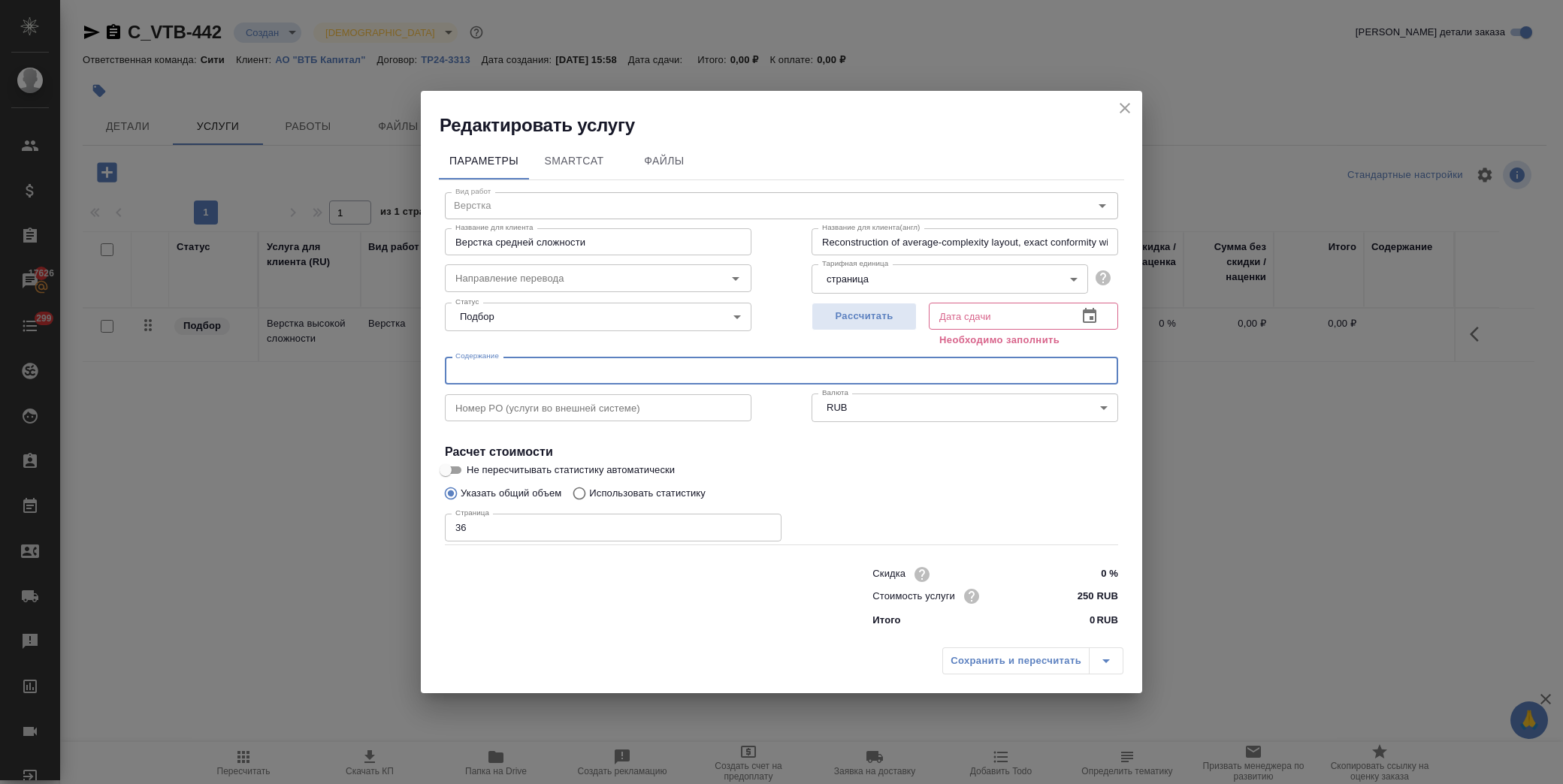
paste input "Security Assignment Agreement"
type input "Security Assignment Agreement"
click at [1095, 309] on icon "button" at bounding box center [1090, 315] width 13 height 15
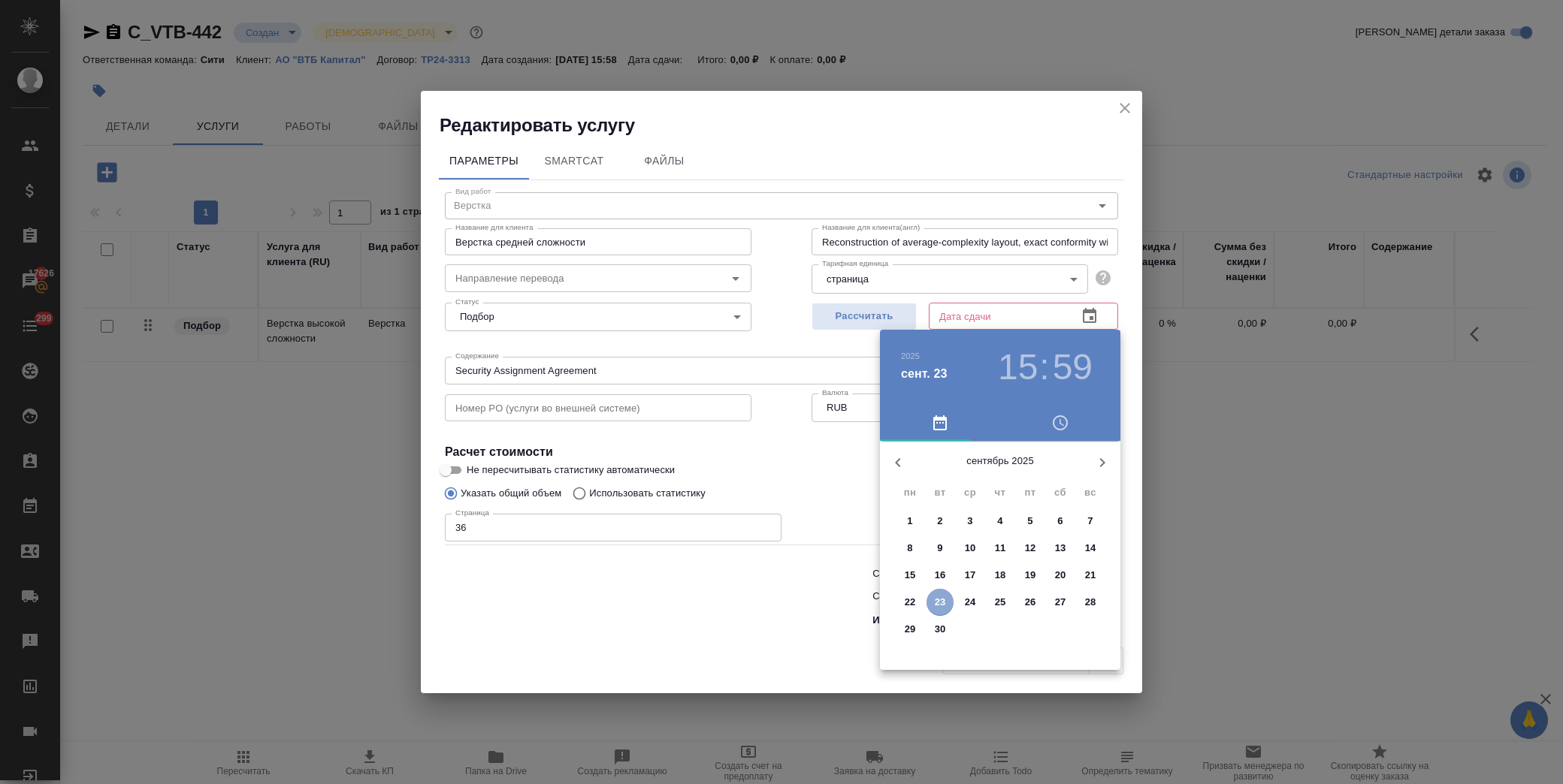
click at [942, 603] on p "23" at bounding box center [941, 603] width 12 height 15
type input "23.09.2025 15:59"
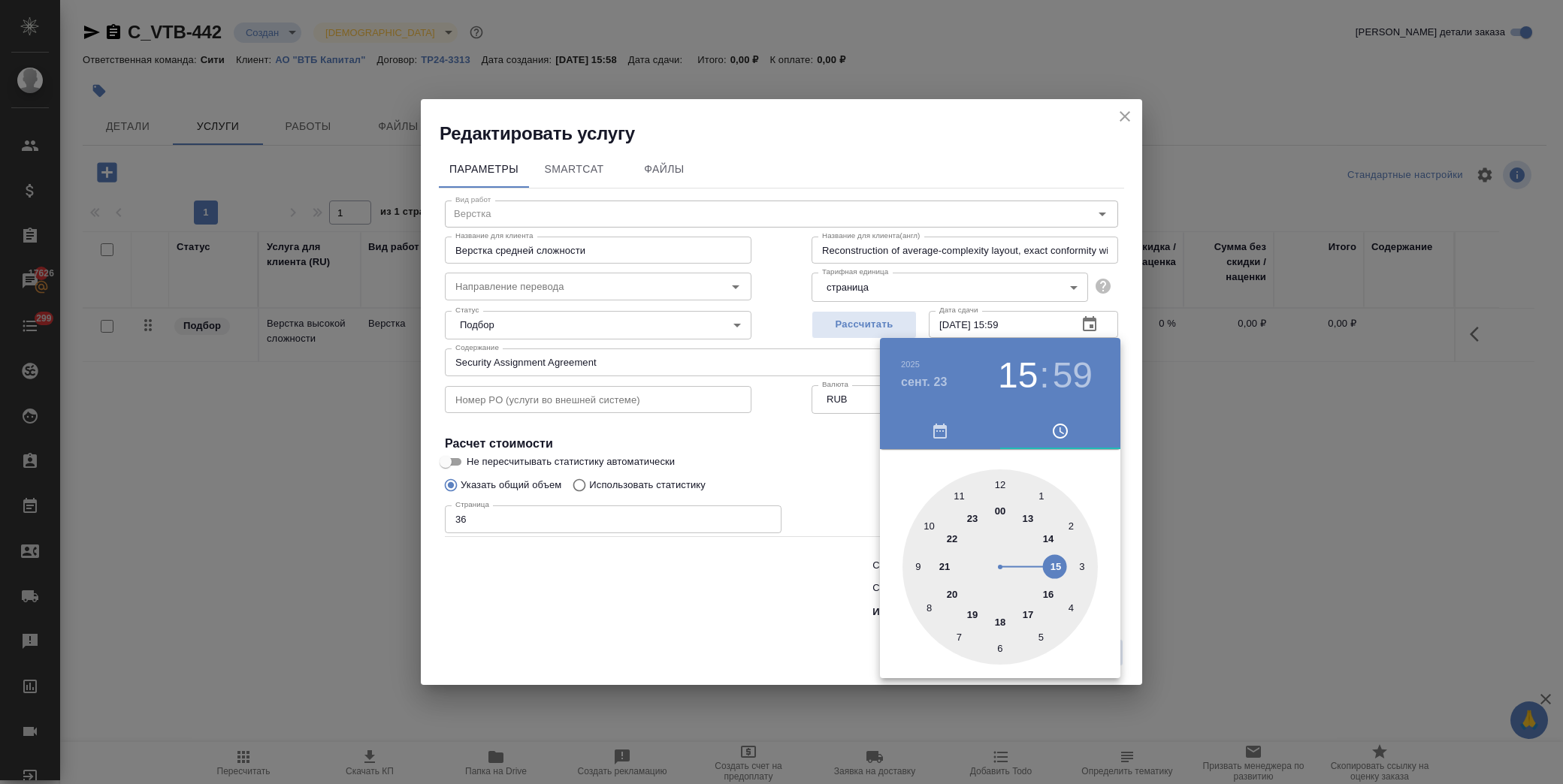
click at [809, 455] on div at bounding box center [781, 392] width 1563 height 784
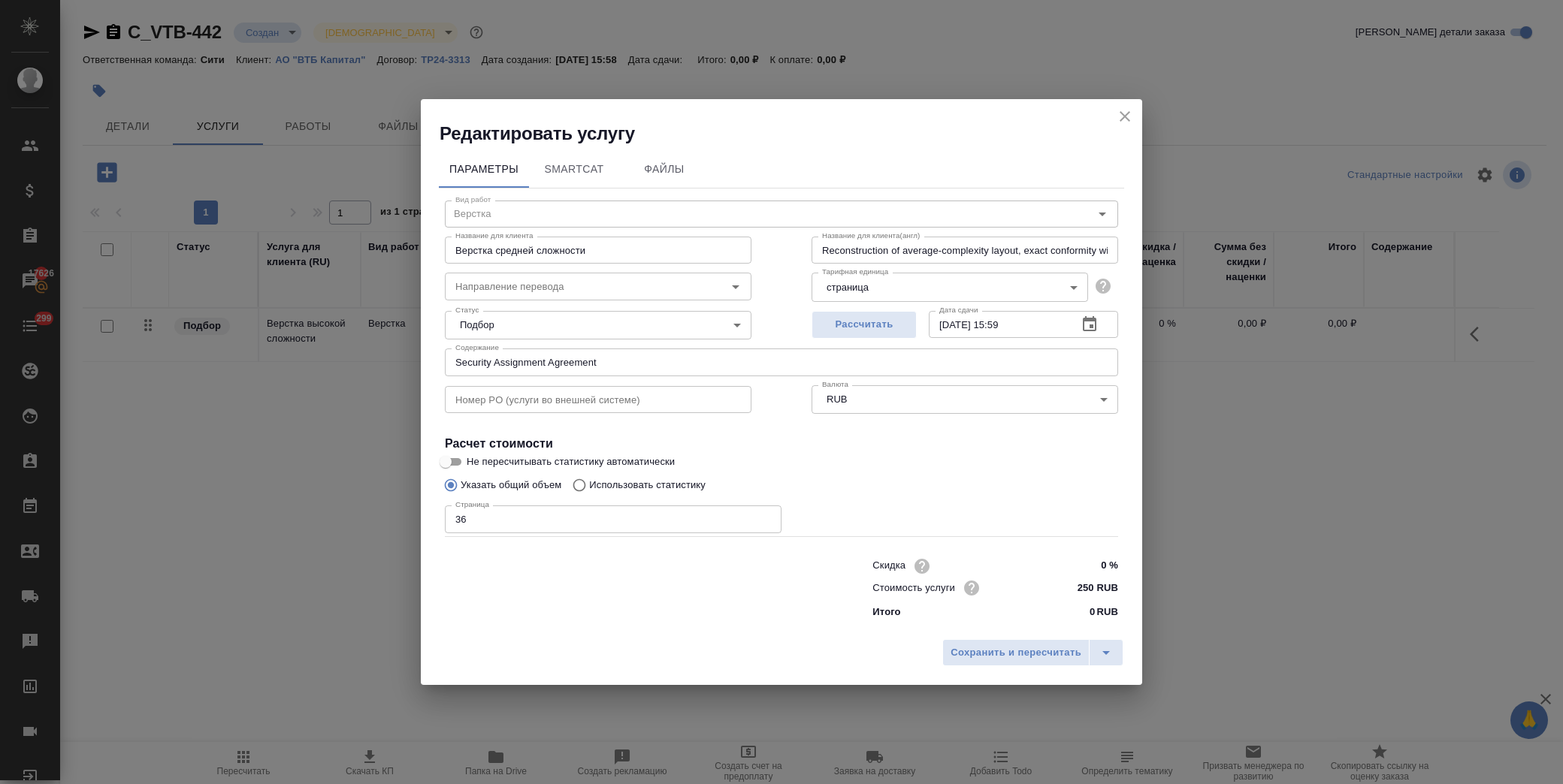
click at [1080, 583] on input "250 RUB" at bounding box center [1091, 588] width 57 height 22
type input "150 RUB"
click at [988, 658] on span "Сохранить и пересчитать" at bounding box center [1016, 653] width 131 height 17
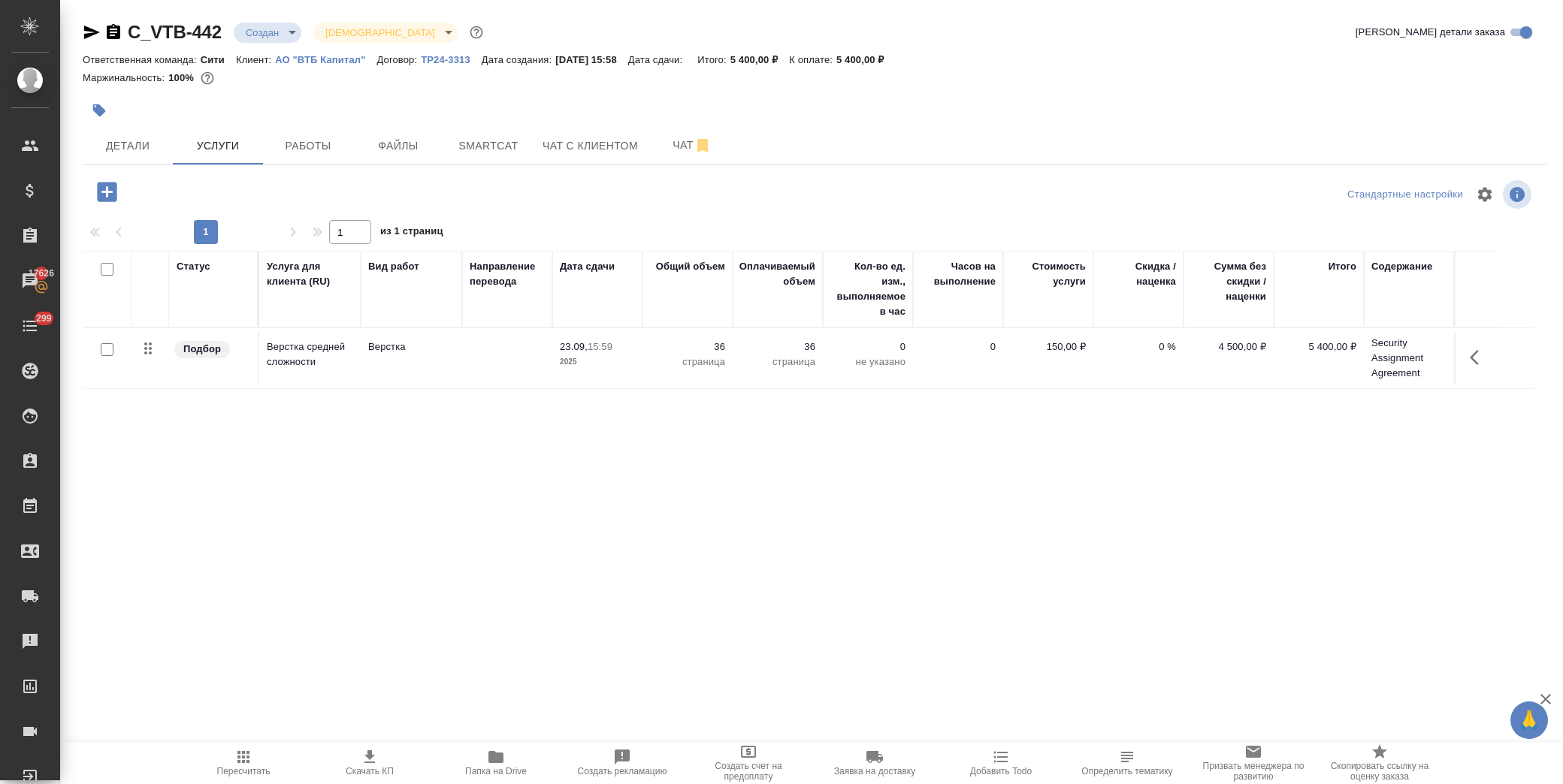
click at [95, 189] on button "button" at bounding box center [107, 191] width 42 height 31
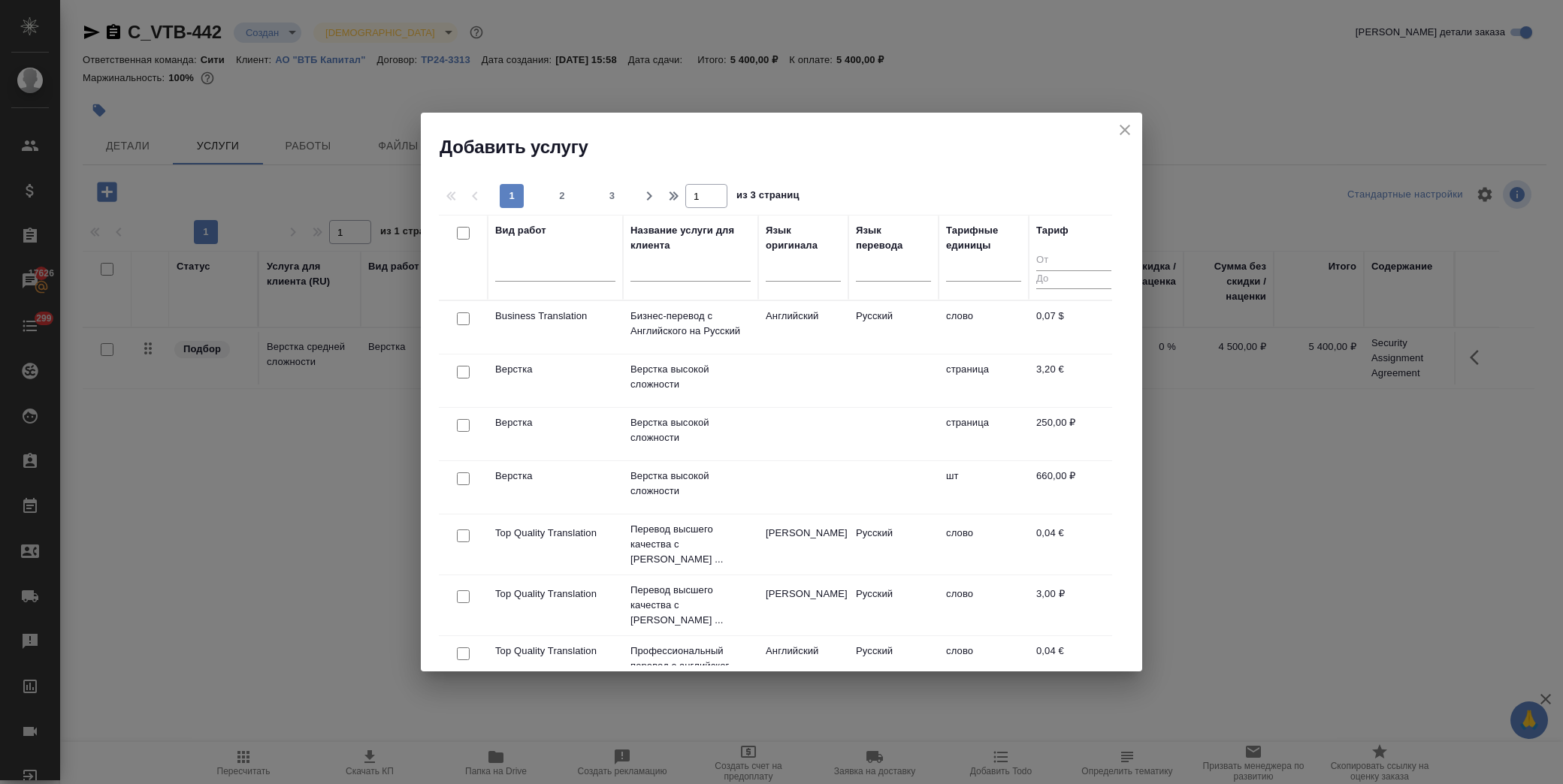
click at [670, 271] on input "text" at bounding box center [690, 272] width 121 height 19
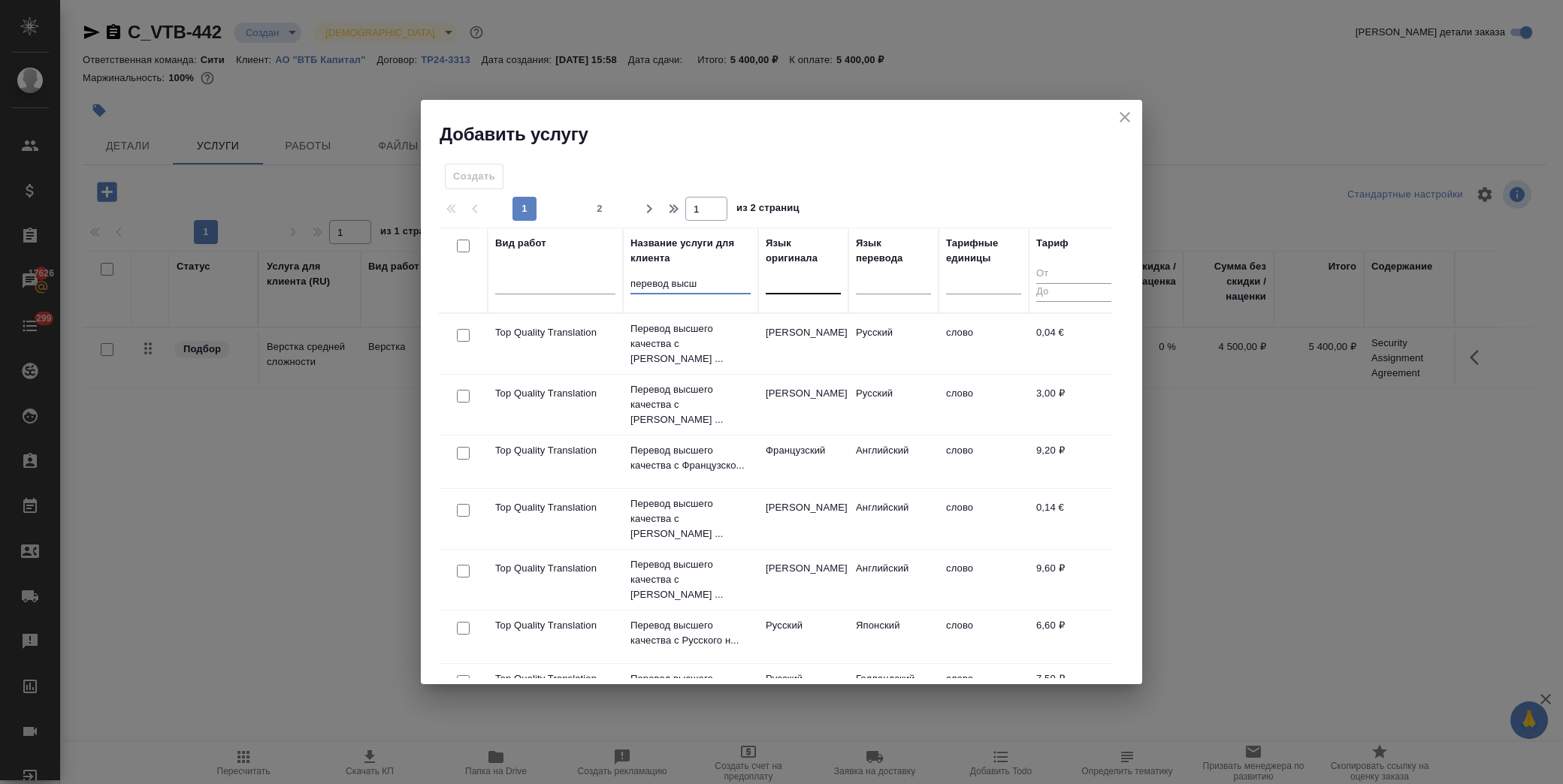
type input "перевод высш"
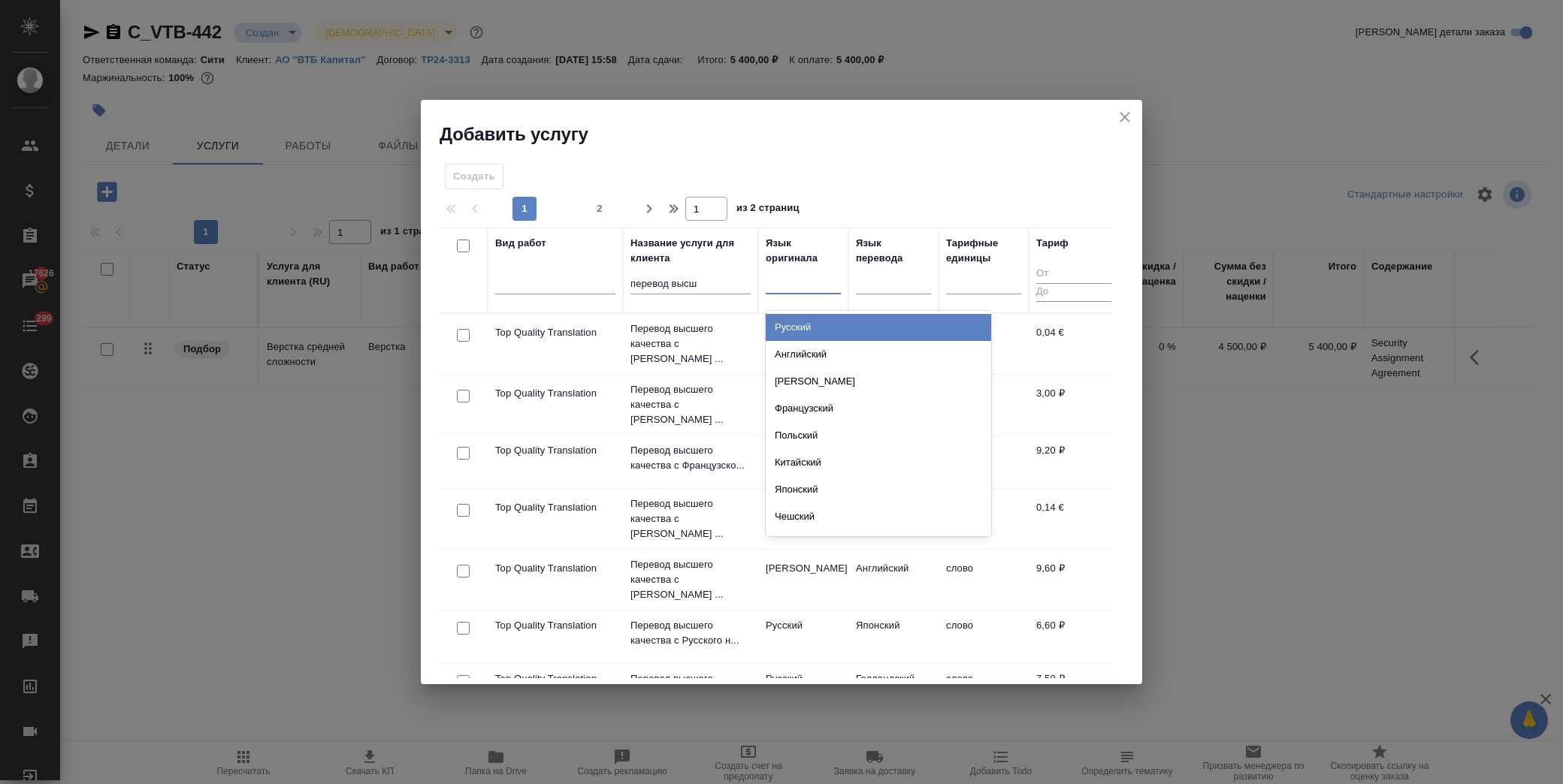
click at [785, 283] on div at bounding box center [804, 279] width 75 height 22
type input "анг"
click at [785, 318] on div "Английский" at bounding box center [878, 328] width 225 height 27
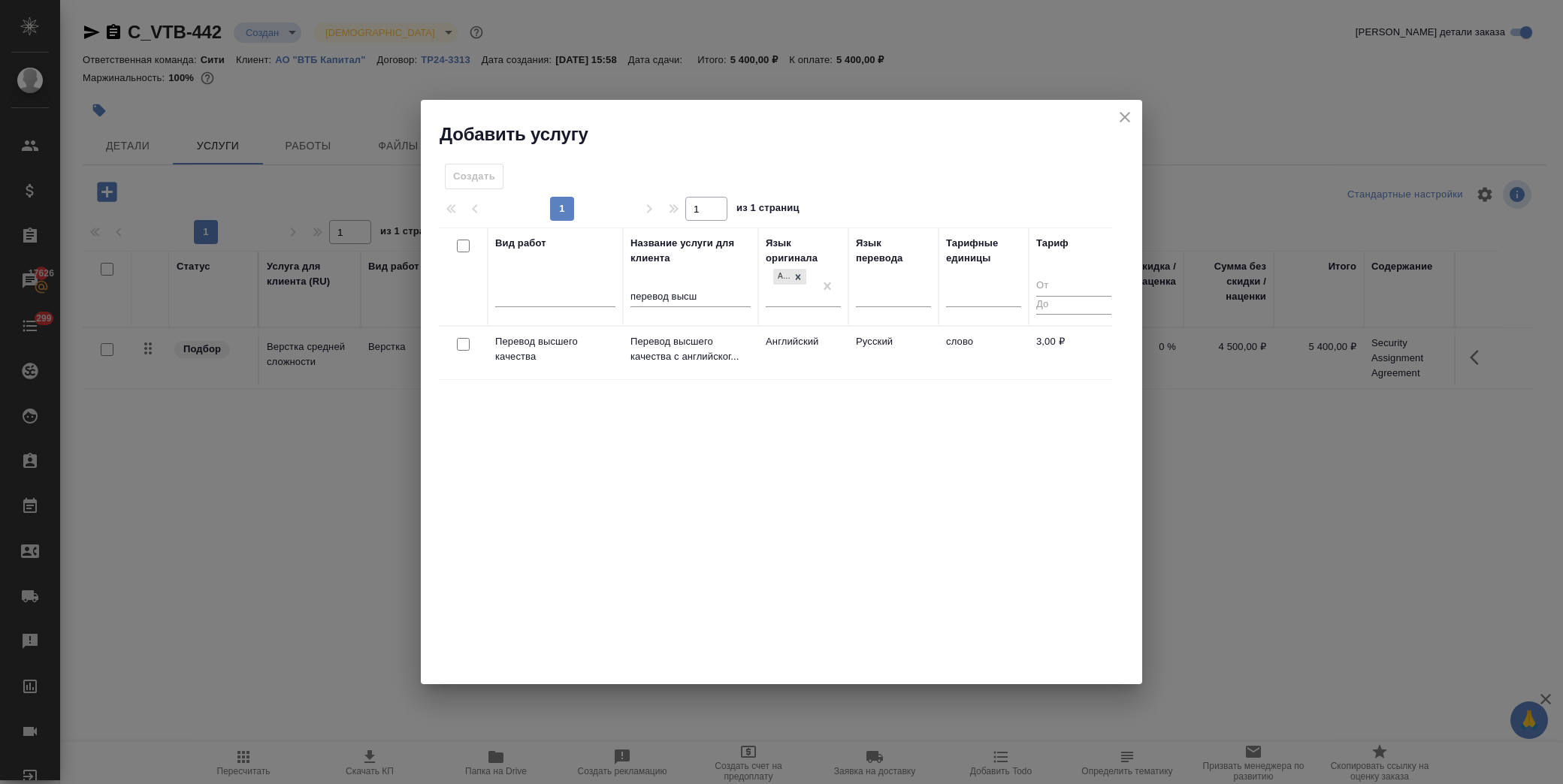
drag, startPoint x: 463, startPoint y: 342, endPoint x: 645, endPoint y: 307, distance: 185.3
click at [462, 342] on input "checkbox" at bounding box center [462, 344] width 12 height 12
checkbox input "true"
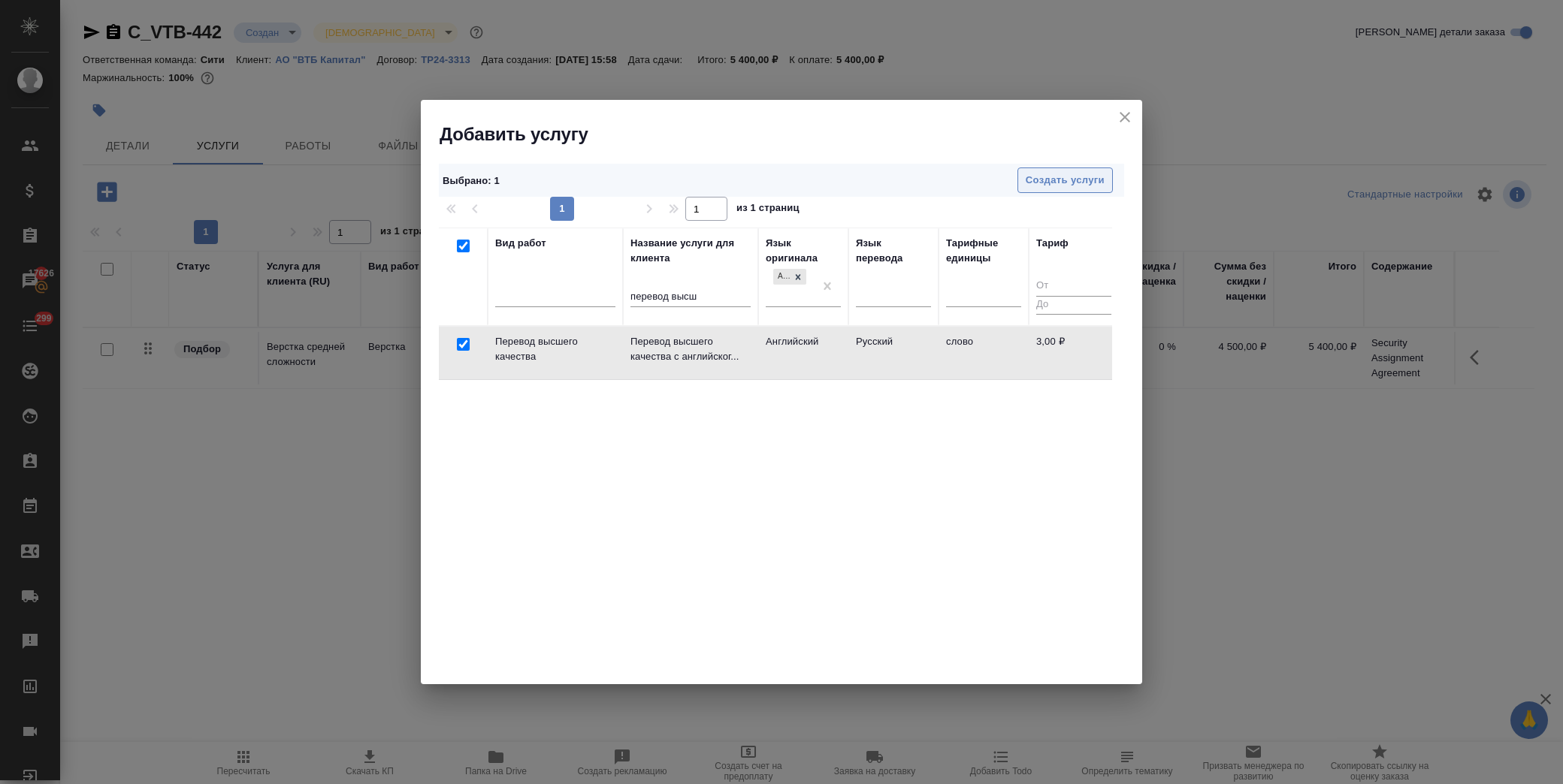
click at [1091, 177] on span "Создать услуги" at bounding box center [1065, 180] width 79 height 17
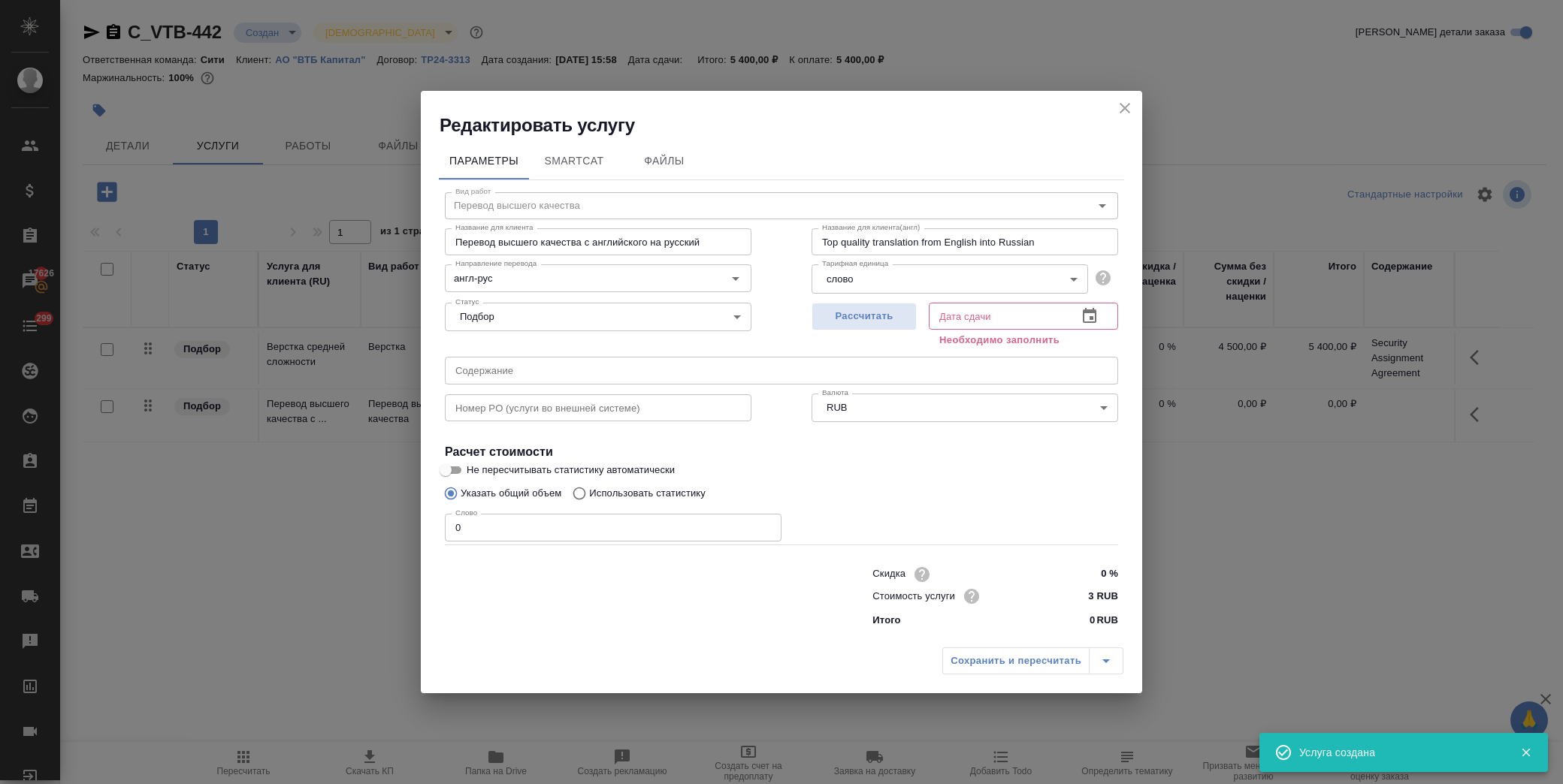
click at [512, 372] on input "text" at bounding box center [782, 370] width 674 height 27
paste input "Security Assignment Agreement"
type input "Security Assignment Agreement"
click at [1083, 309] on icon "button" at bounding box center [1090, 317] width 18 height 18
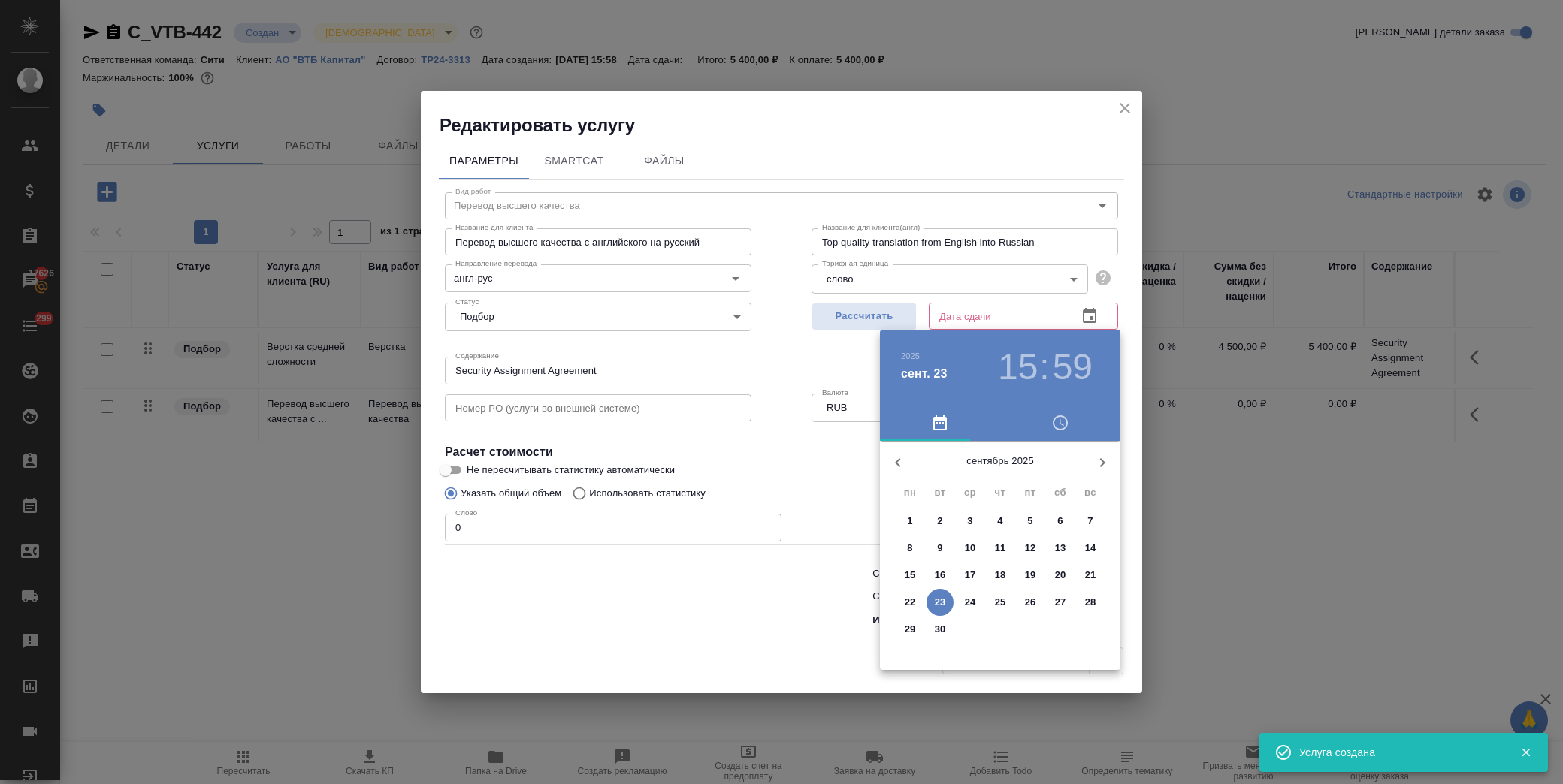
click at [942, 602] on p "23" at bounding box center [941, 603] width 12 height 15
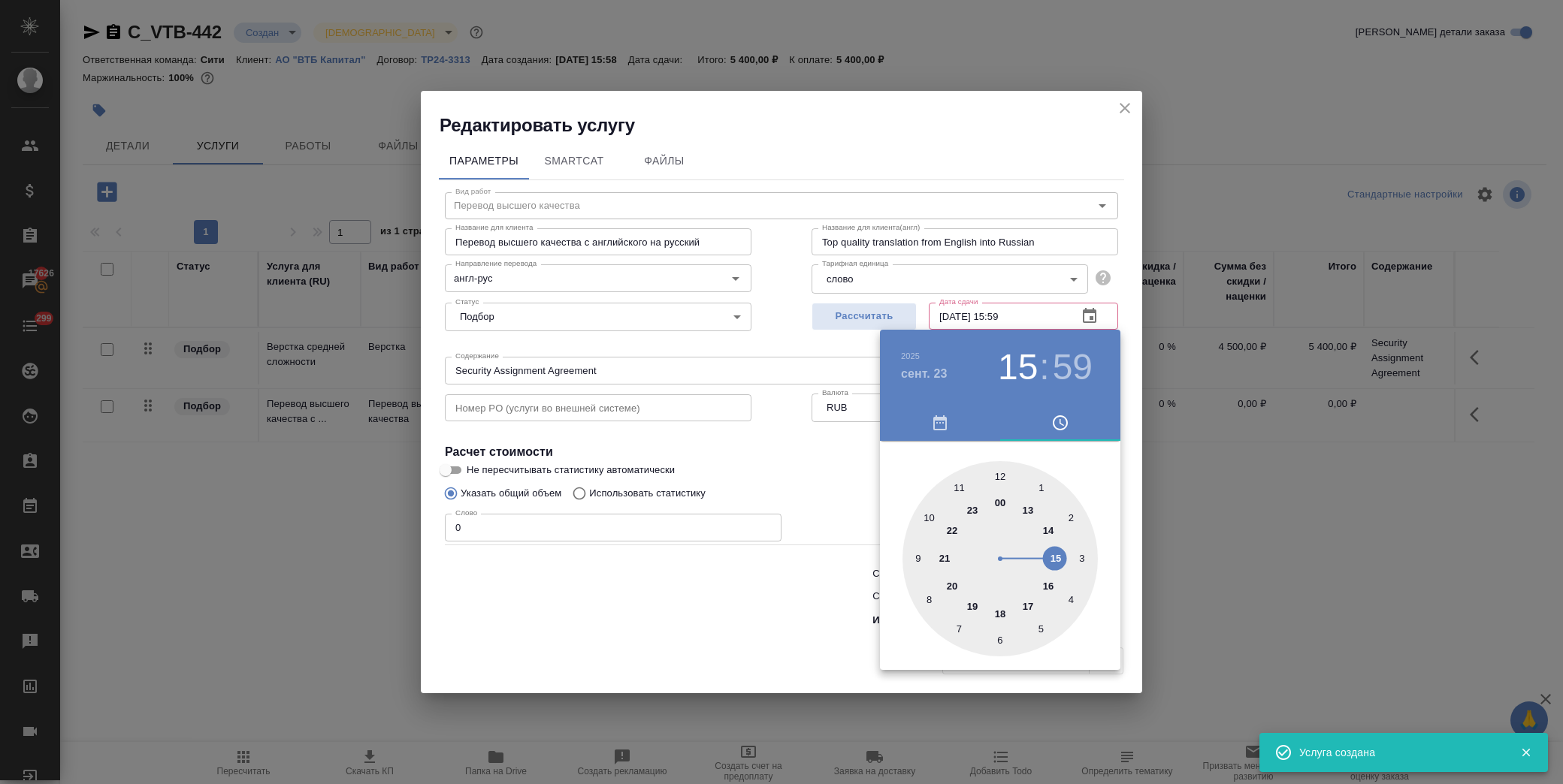
type input "23.09.2025 15:59"
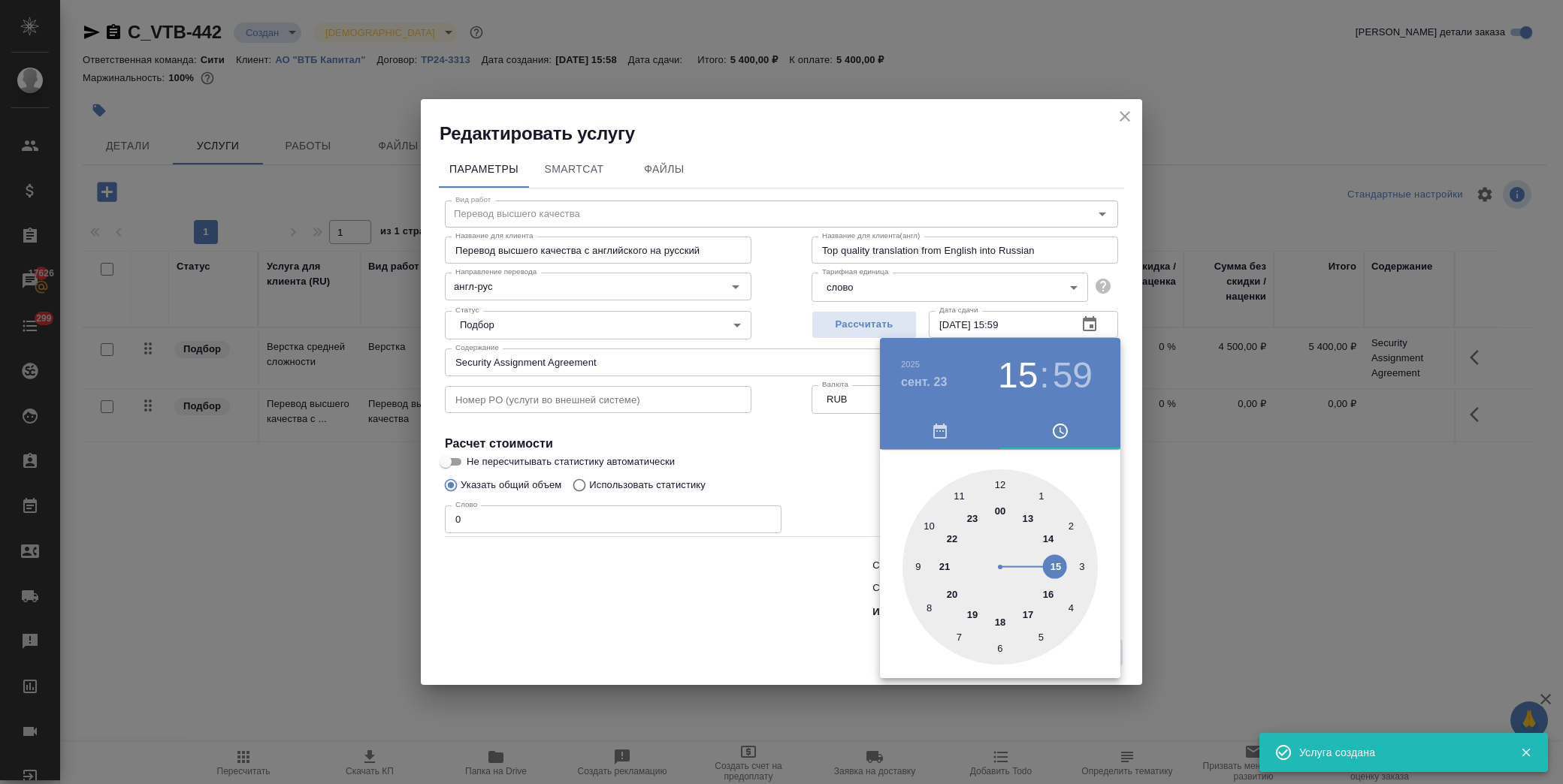
click at [820, 463] on div at bounding box center [781, 392] width 1563 height 784
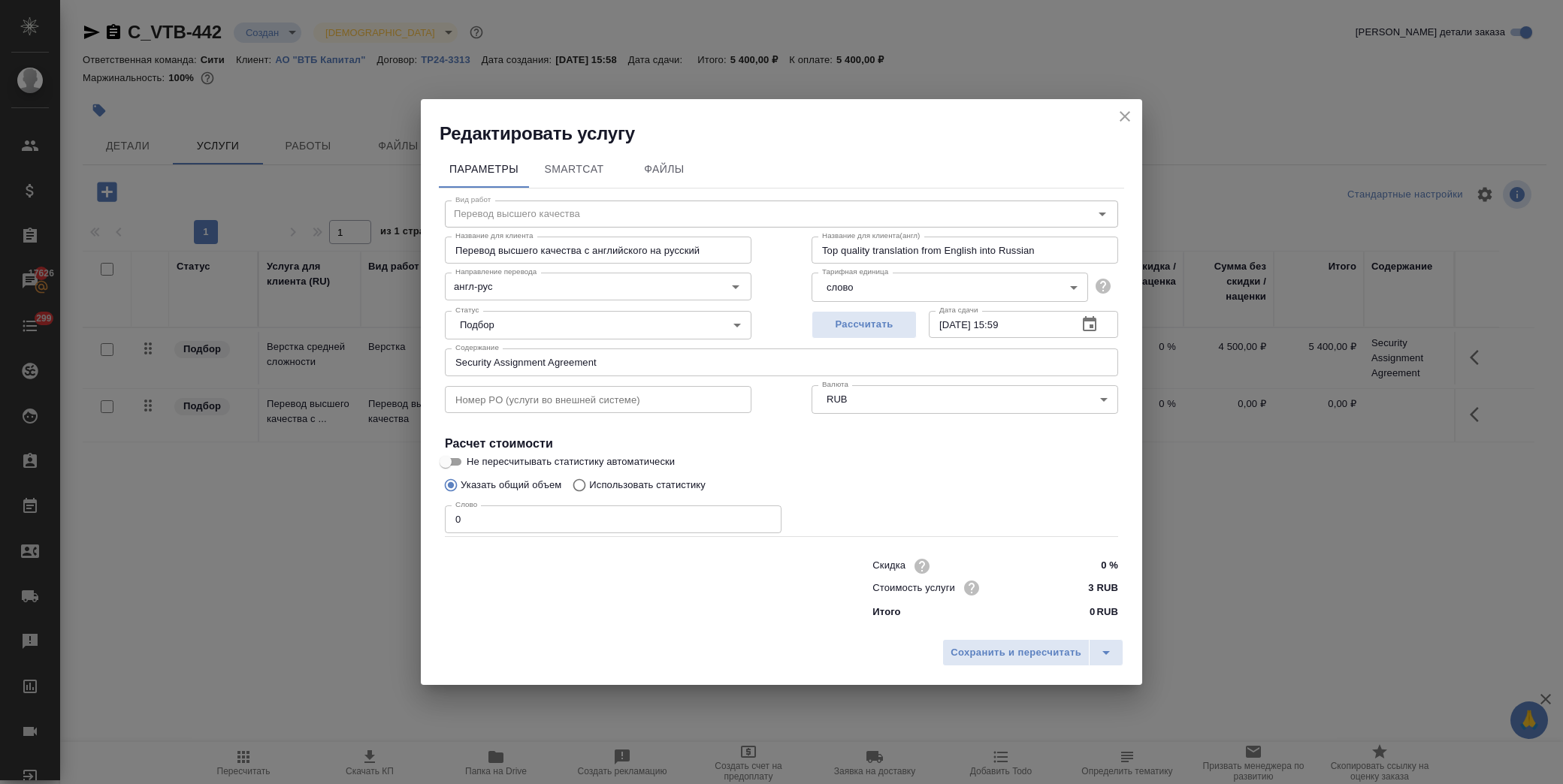
click at [1024, 637] on div "Сохранить и пересчитать" at bounding box center [781, 658] width 721 height 53
drag, startPoint x: 1031, startPoint y: 650, endPoint x: 1374, endPoint y: 534, distance: 362.1
click at [1032, 651] on span "Сохранить и пересчитать" at bounding box center [1016, 653] width 131 height 17
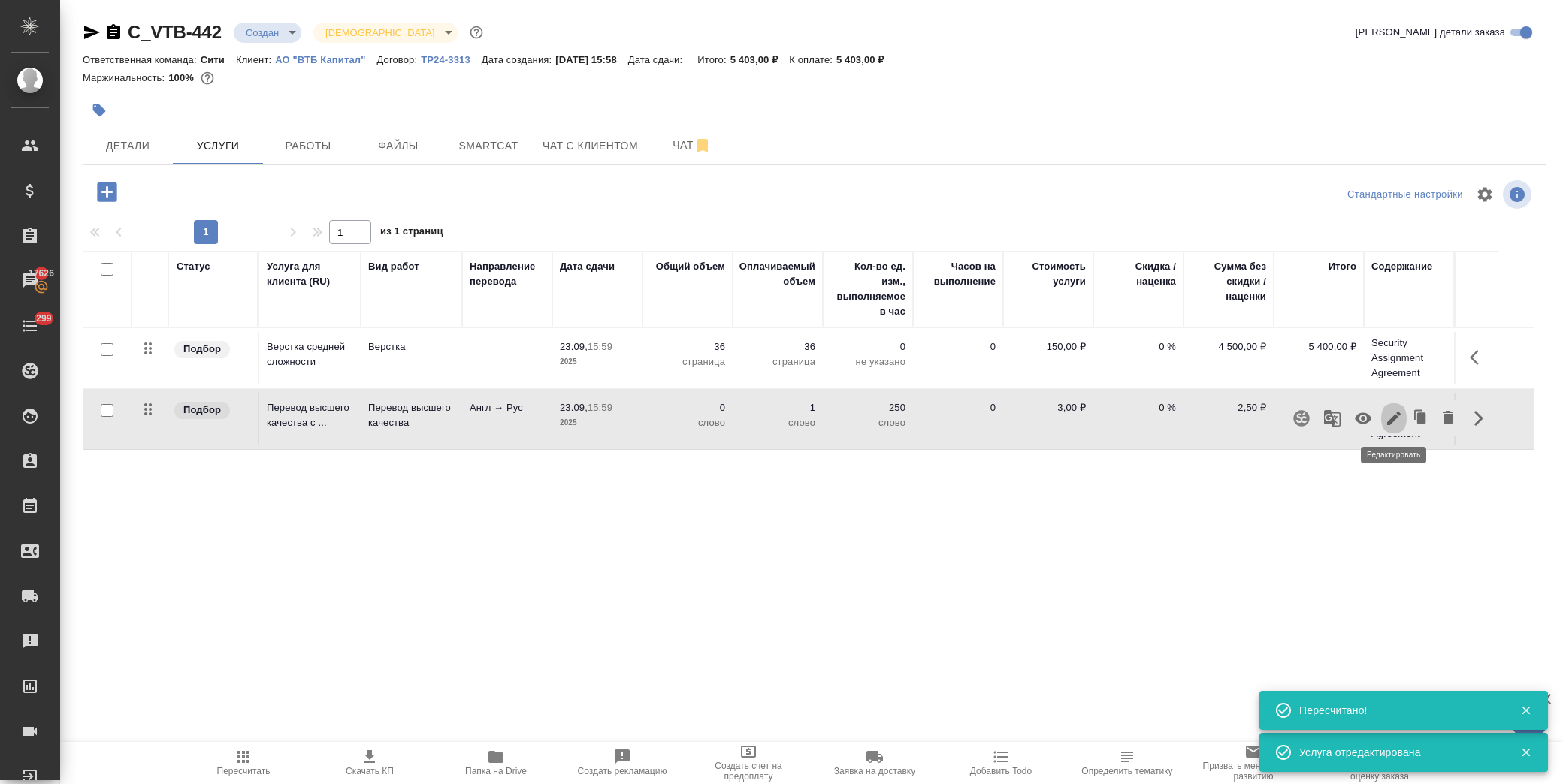
click at [1398, 417] on icon "button" at bounding box center [1394, 418] width 13 height 13
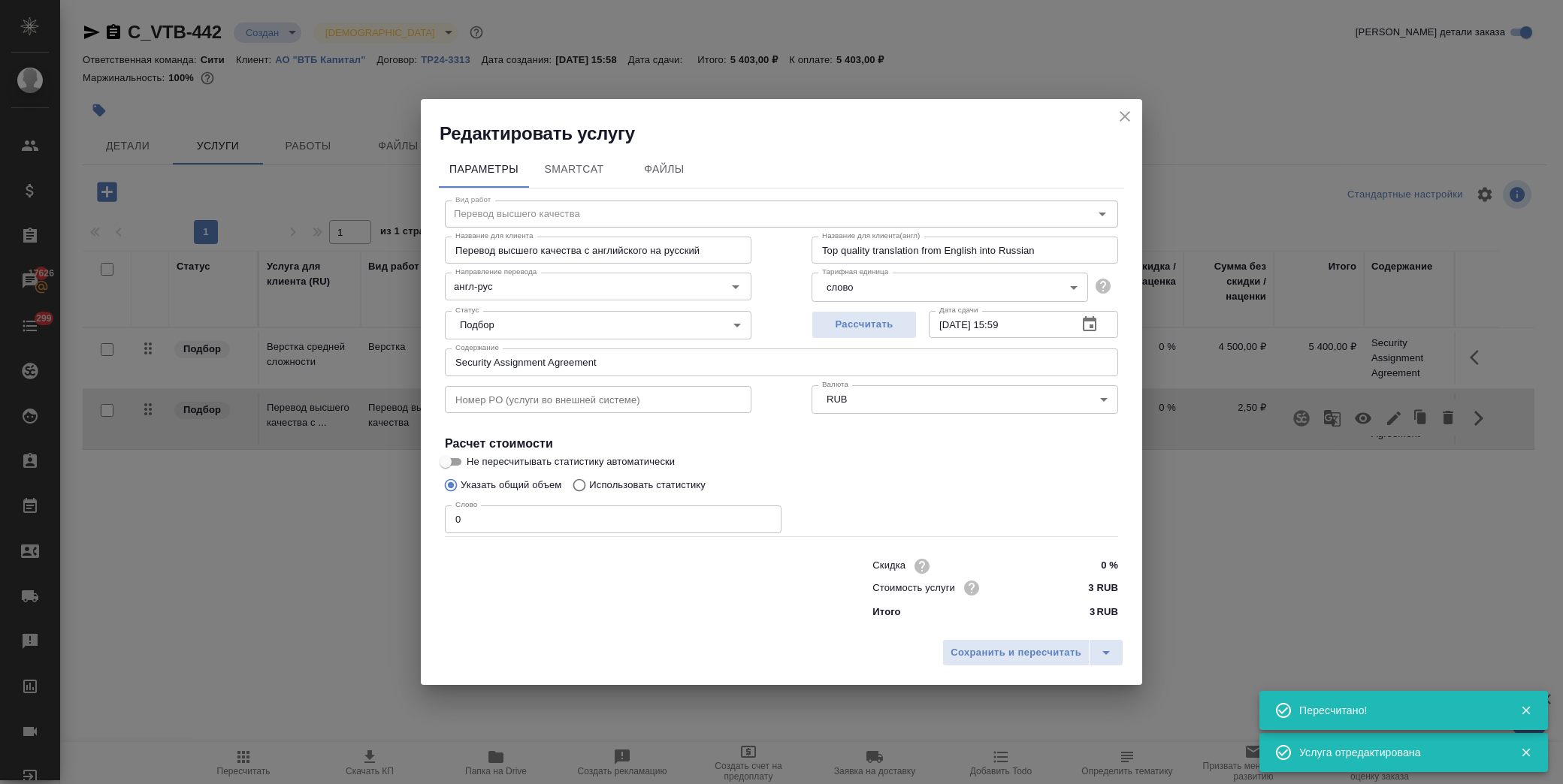
click at [1127, 111] on icon "close" at bounding box center [1125, 116] width 18 height 18
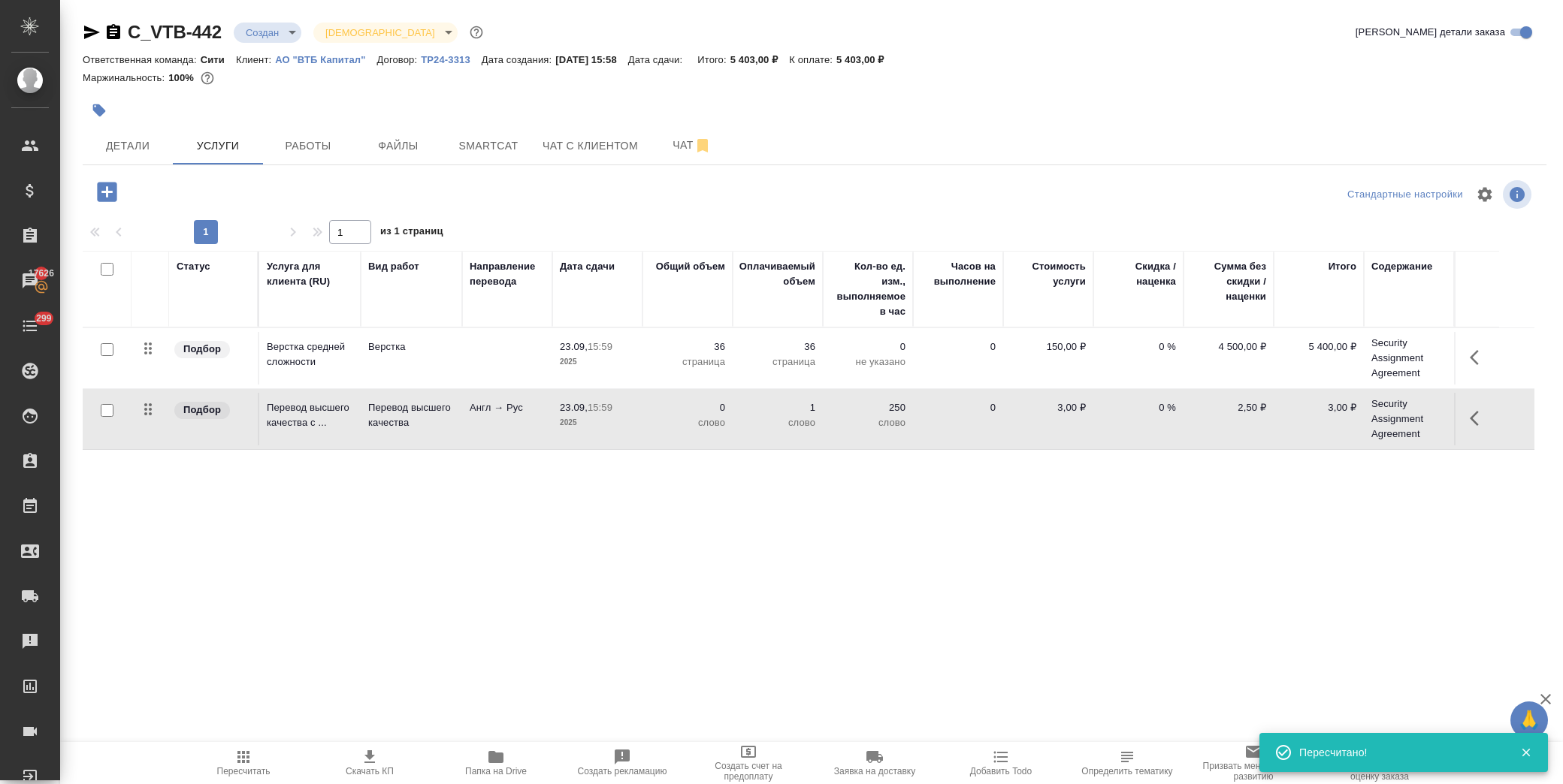
click at [111, 410] on input "checkbox" at bounding box center [106, 410] width 12 height 12
checkbox input "true"
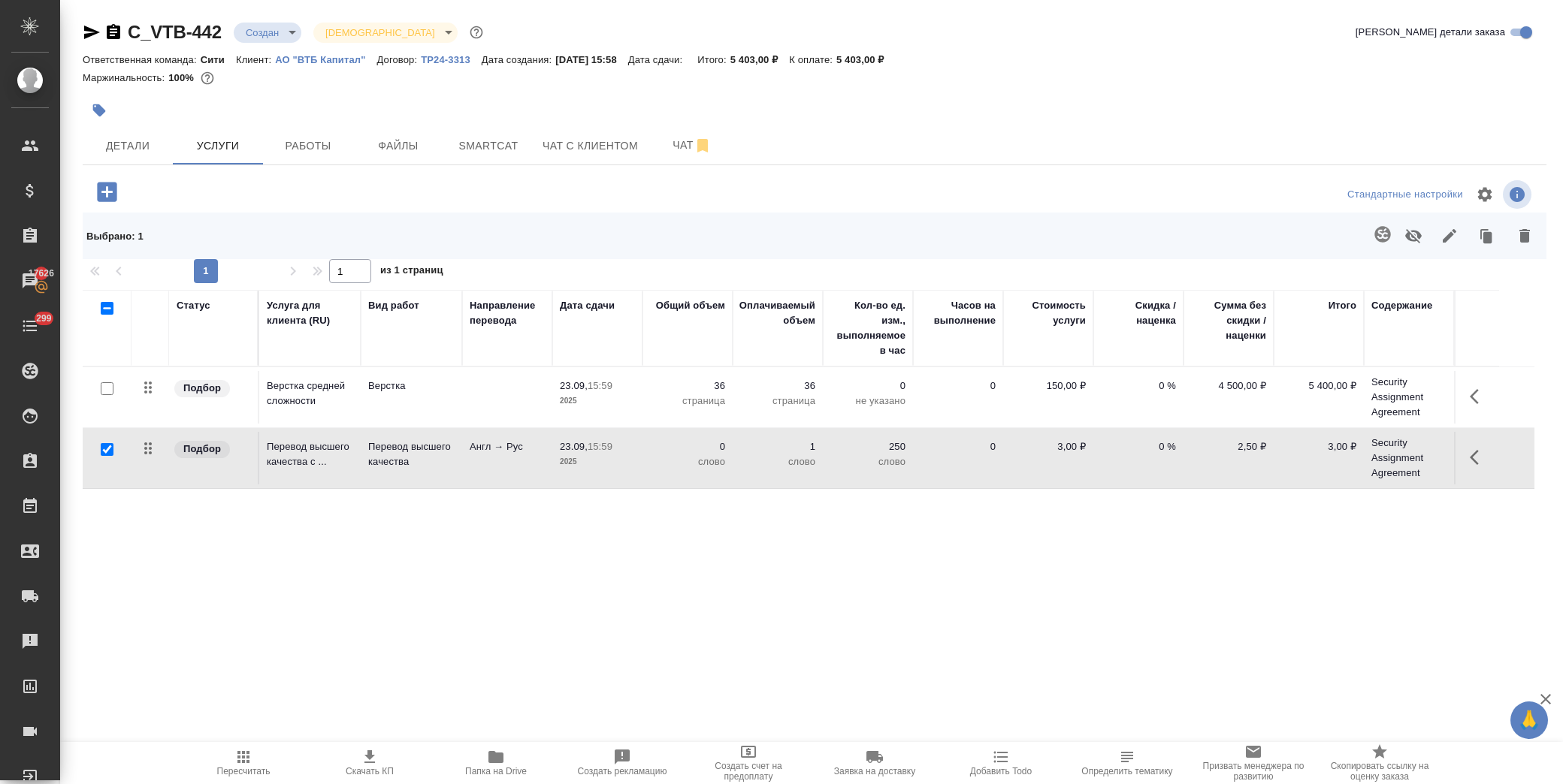
click at [1378, 234] on icon "button" at bounding box center [1382, 234] width 16 height 16
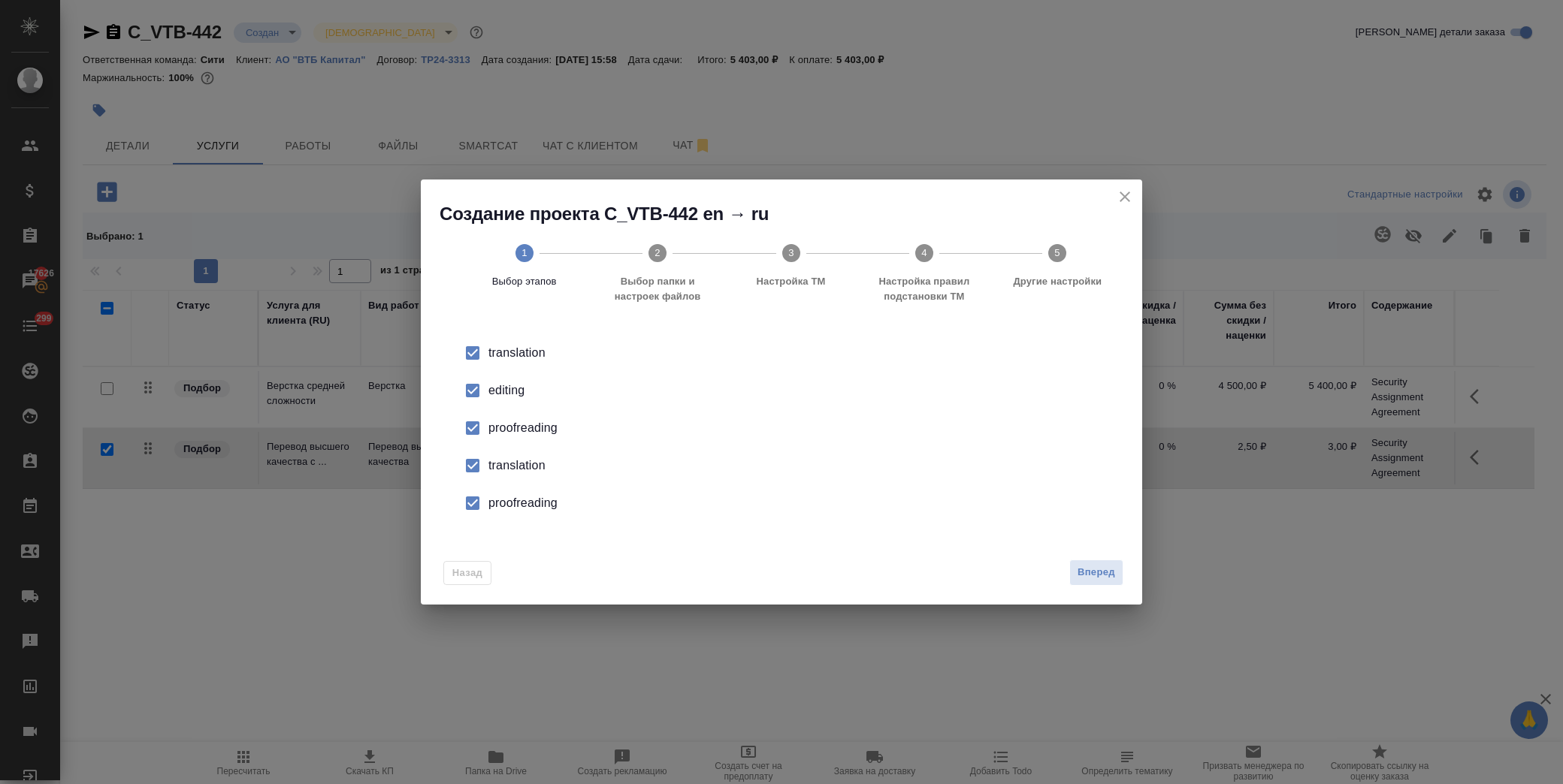
click at [495, 385] on div "editing" at bounding box center [797, 391] width 618 height 18
click at [512, 436] on div "proofreading" at bounding box center [797, 428] width 618 height 18
click at [524, 471] on div "translation" at bounding box center [797, 466] width 618 height 18
drag, startPoint x: 534, startPoint y: 502, endPoint x: 911, endPoint y: 526, distance: 377.8
click at [534, 503] on div "proofreading" at bounding box center [797, 504] width 618 height 18
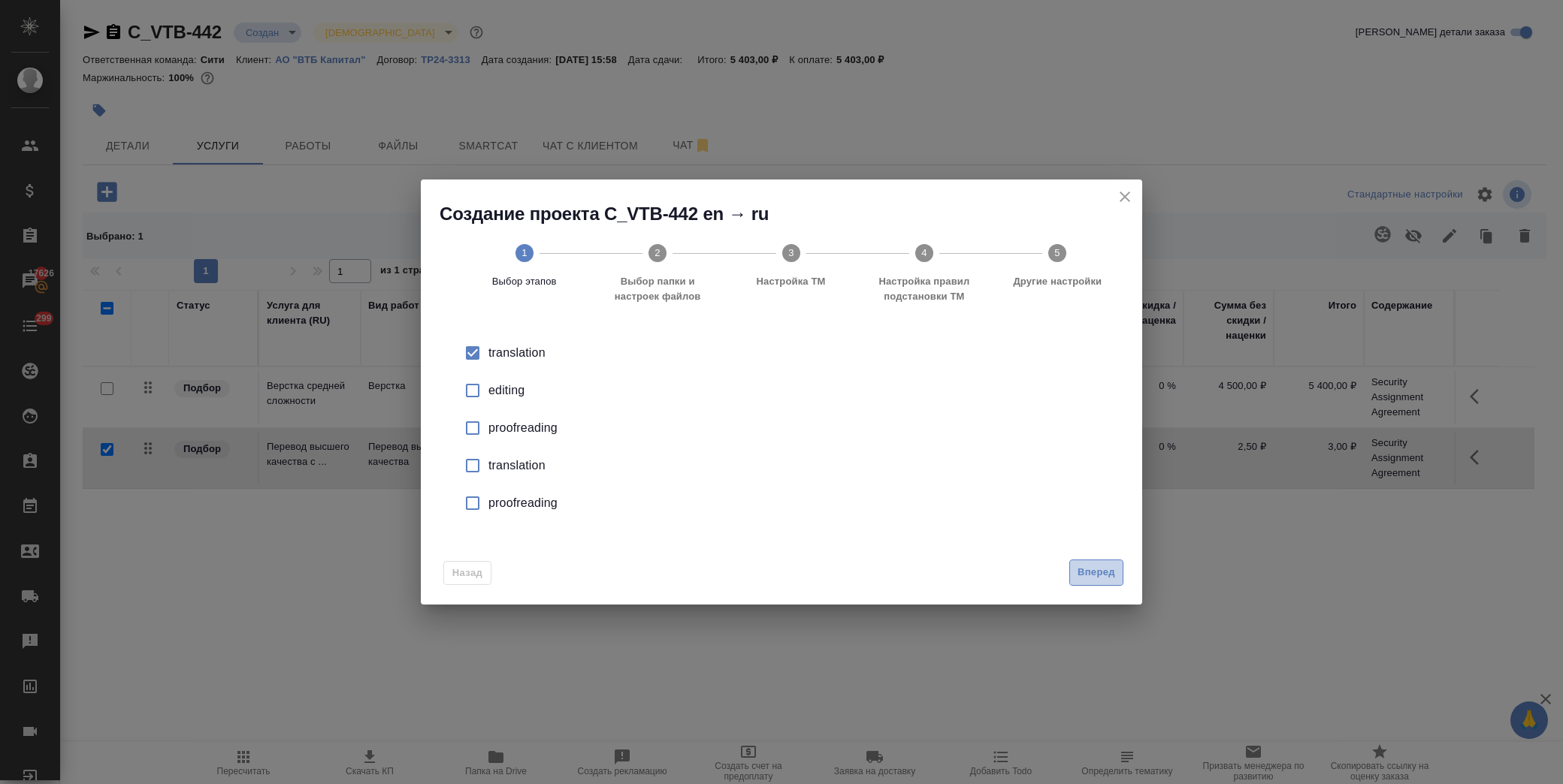
click at [1077, 562] on button "Вперед" at bounding box center [1096, 573] width 54 height 27
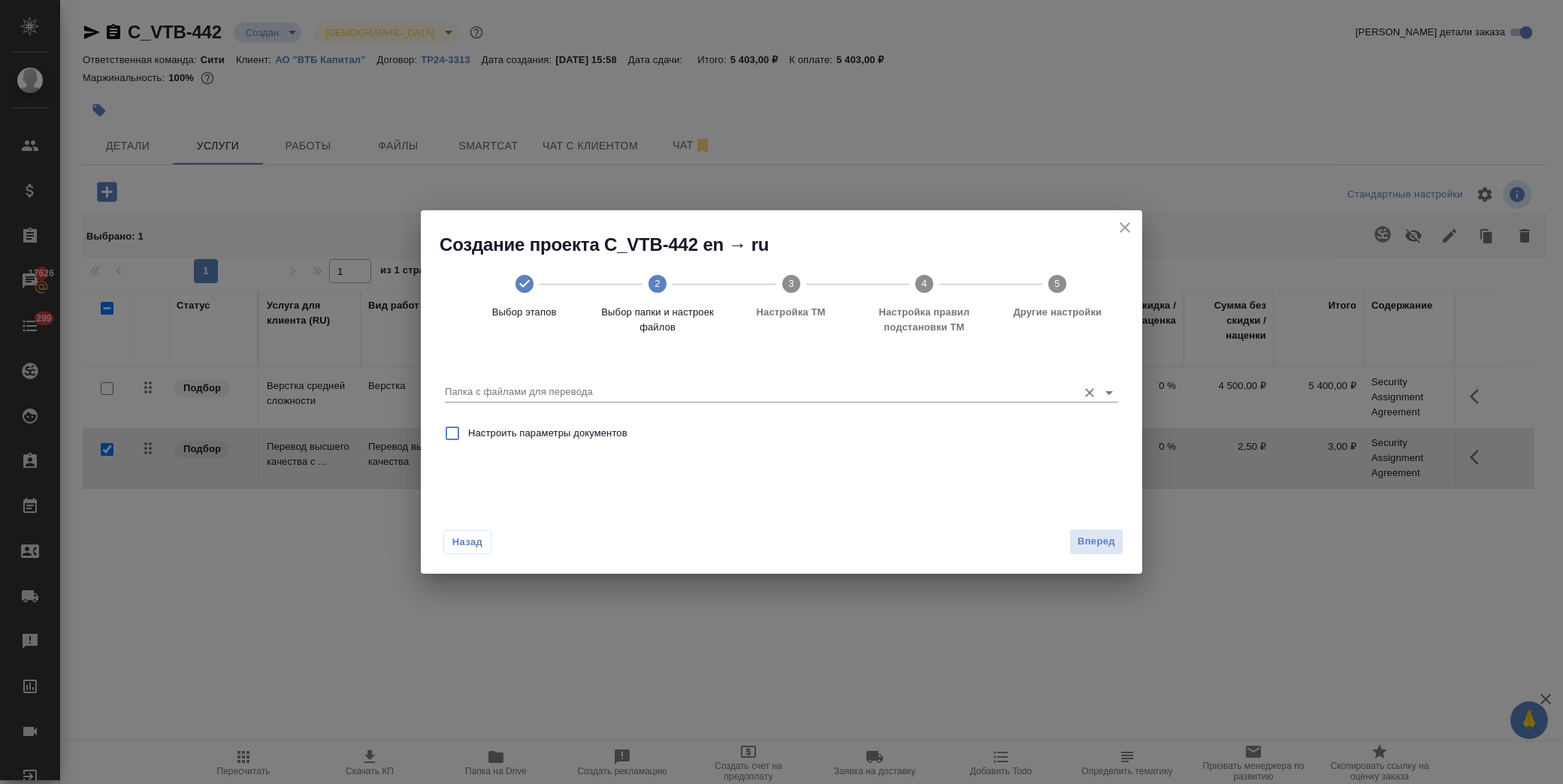
click at [656, 398] on input "Папка с файлами для перевода" at bounding box center [758, 392] width 626 height 18
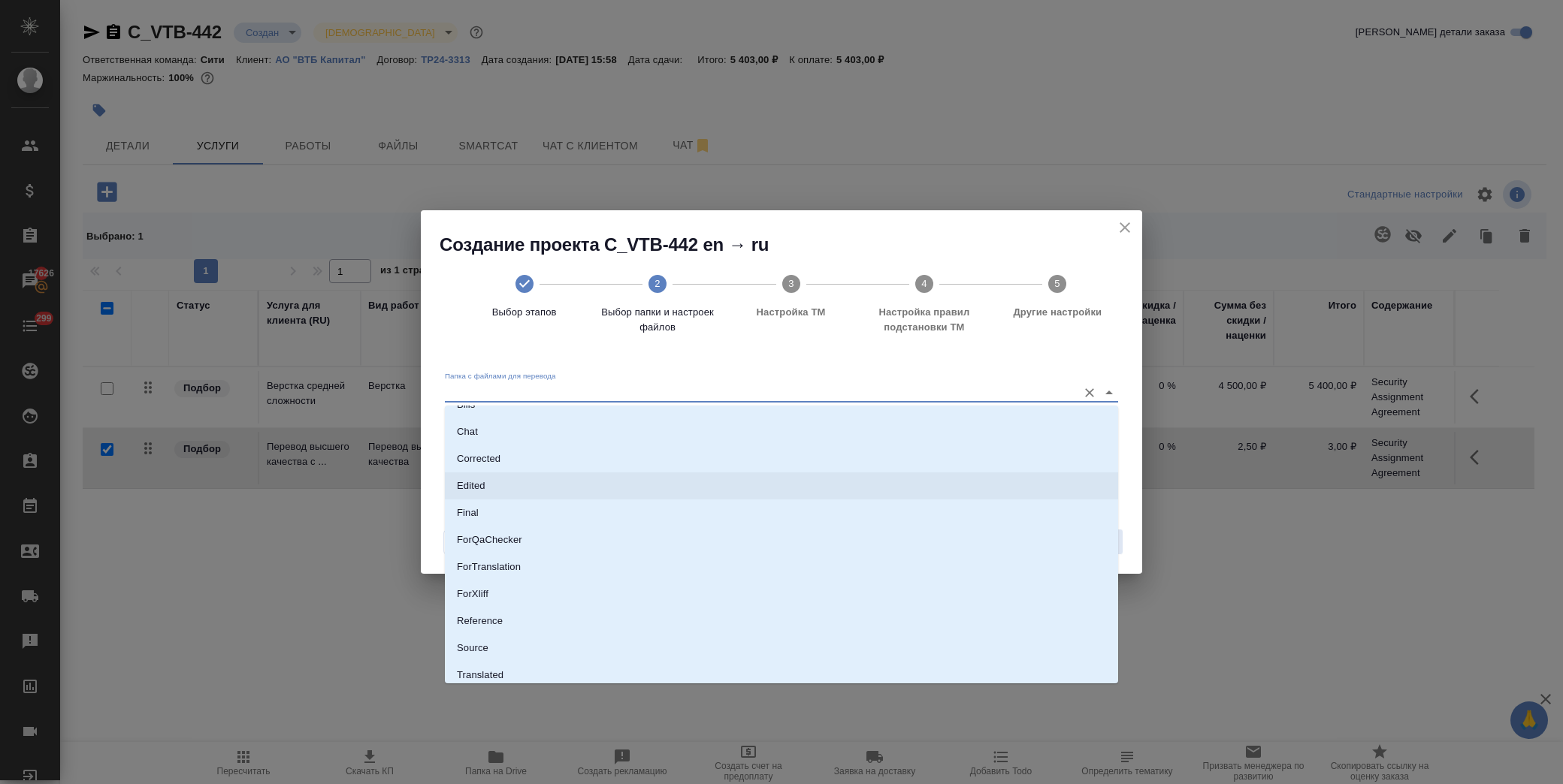
scroll to position [78, 0]
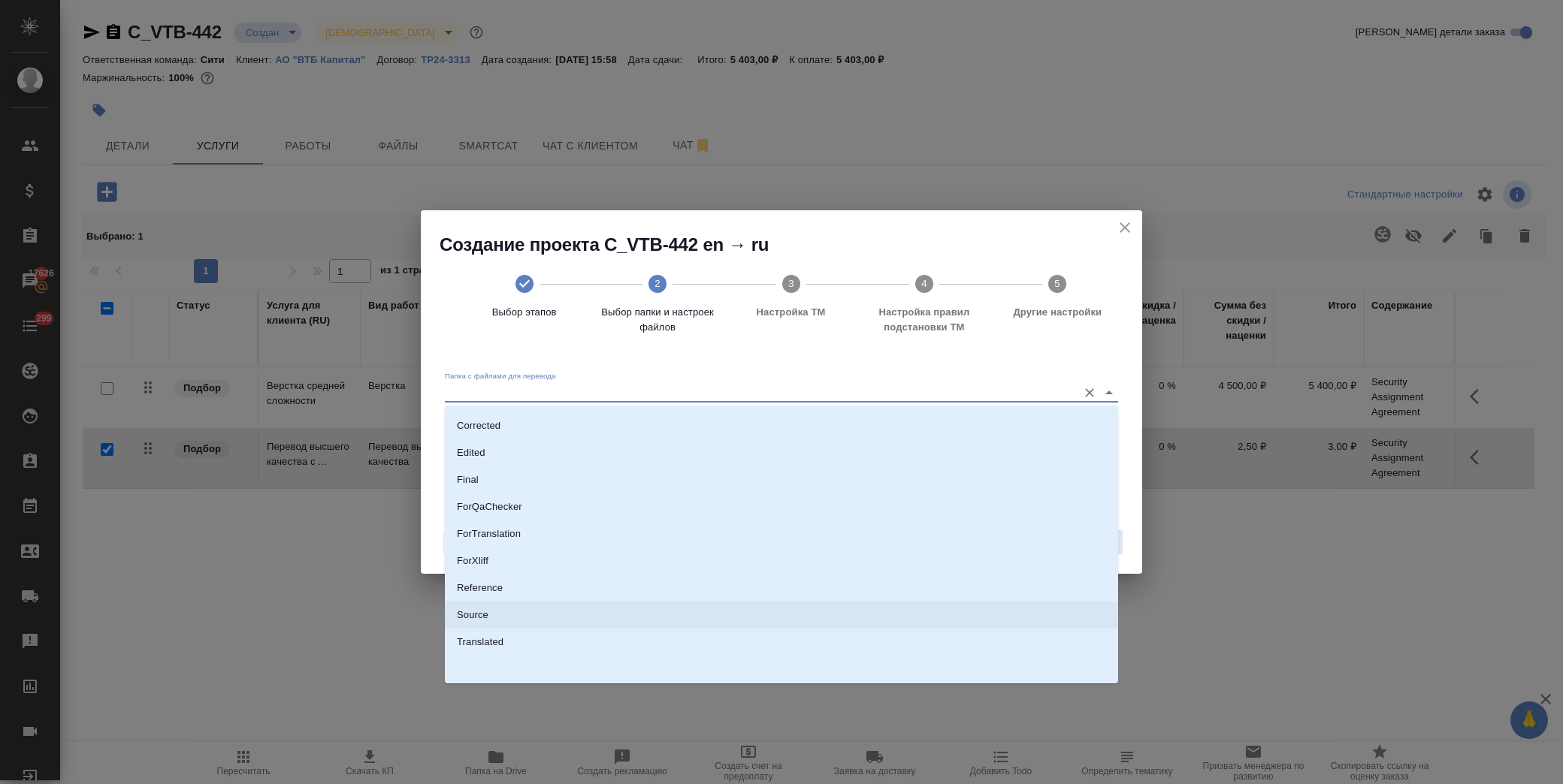
click at [513, 619] on li "Source" at bounding box center [782, 615] width 674 height 27
type input "Source"
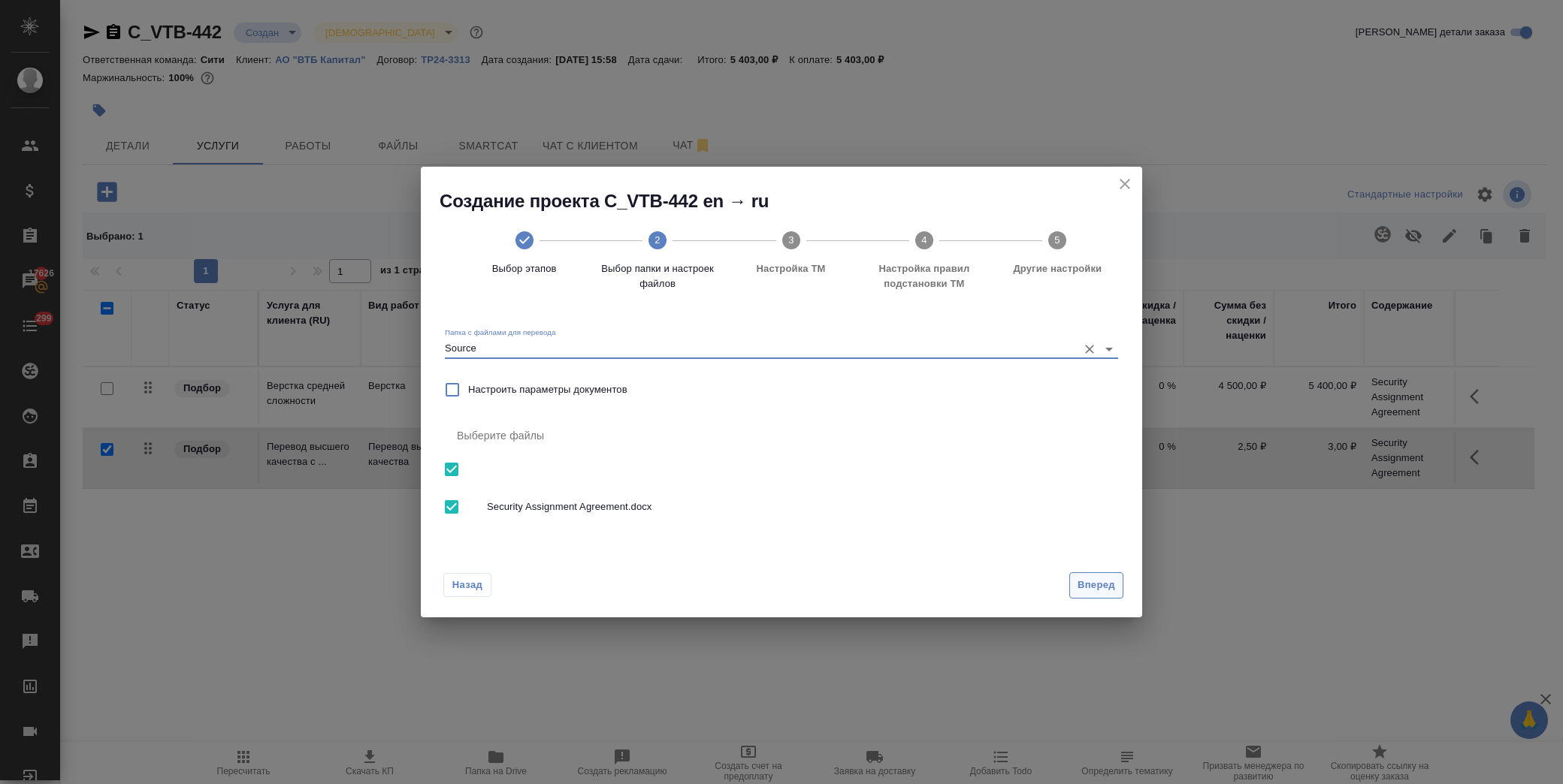
click at [1098, 581] on span "Вперед" at bounding box center [1096, 585] width 37 height 17
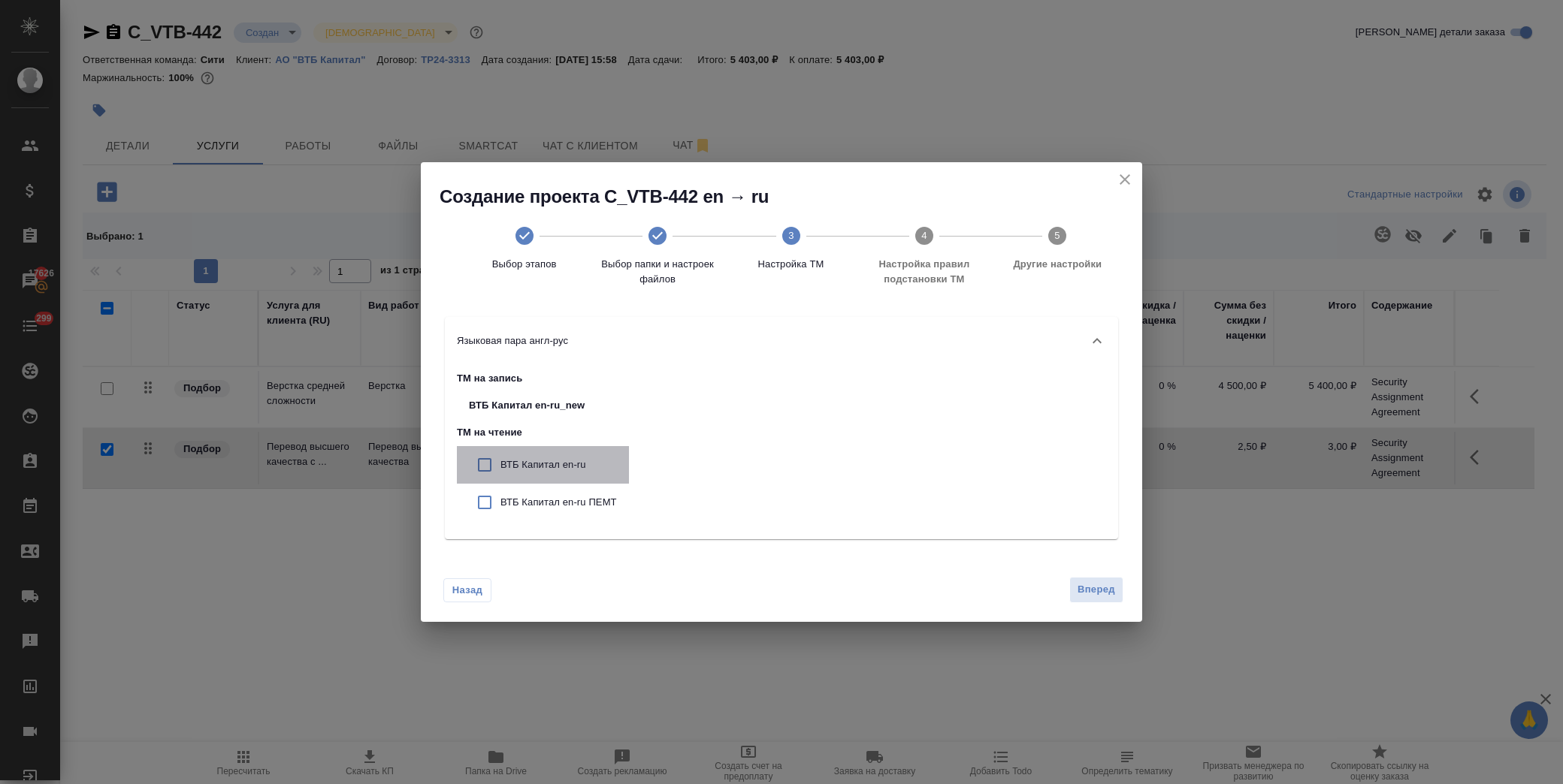
click at [549, 461] on p "ВТБ Капитал en-ru" at bounding box center [559, 465] width 116 height 15
checkbox input "true"
drag, startPoint x: 527, startPoint y: 499, endPoint x: 616, endPoint y: 514, distance: 90.3
click at [529, 500] on p "ВТБ Капитал en-ru ПЕМТ" at bounding box center [559, 502] width 116 height 15
checkbox input "true"
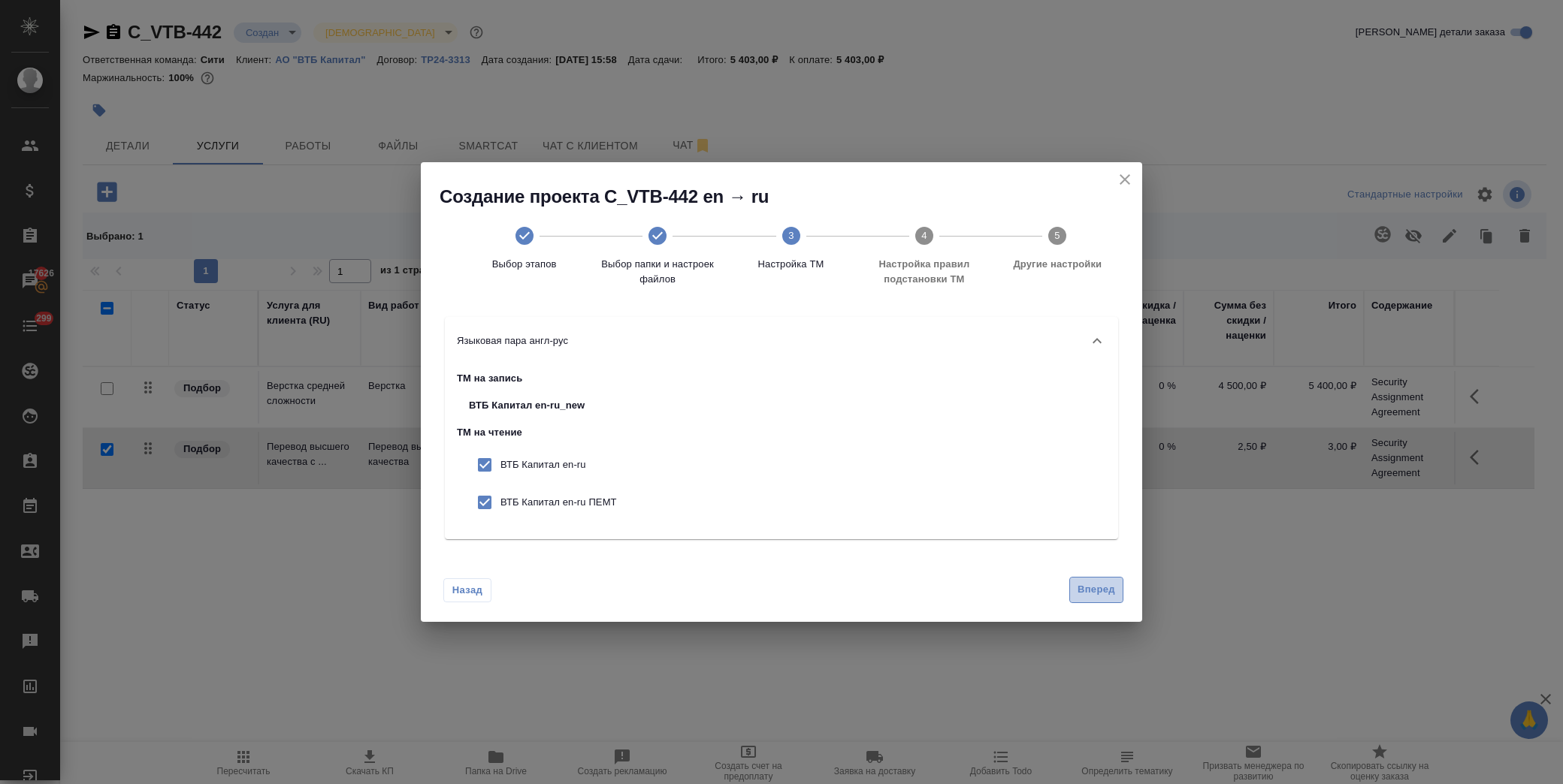
click at [1103, 591] on span "Вперед" at bounding box center [1096, 589] width 37 height 17
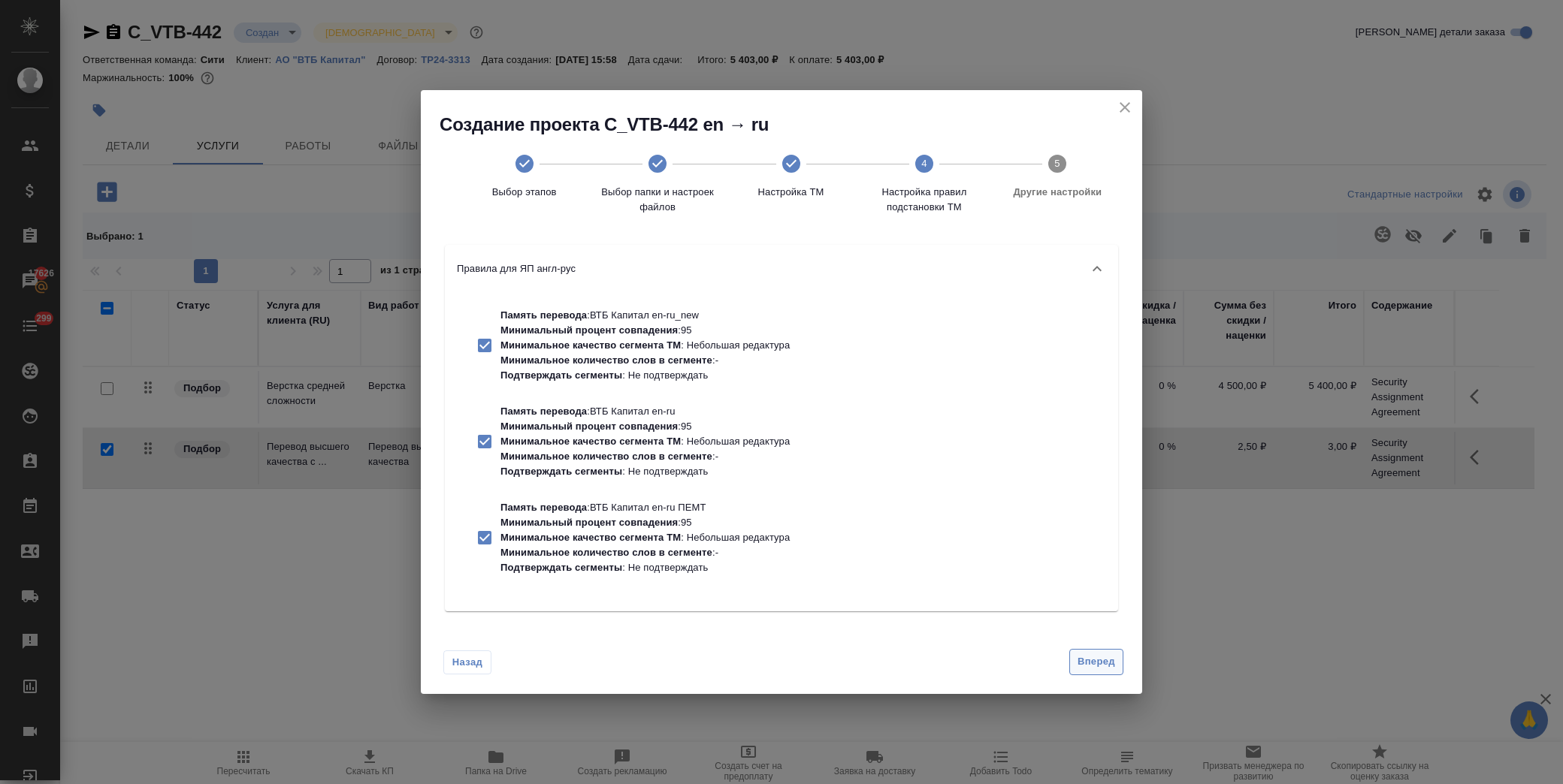
click at [1105, 651] on button "Вперед" at bounding box center [1096, 663] width 54 height 27
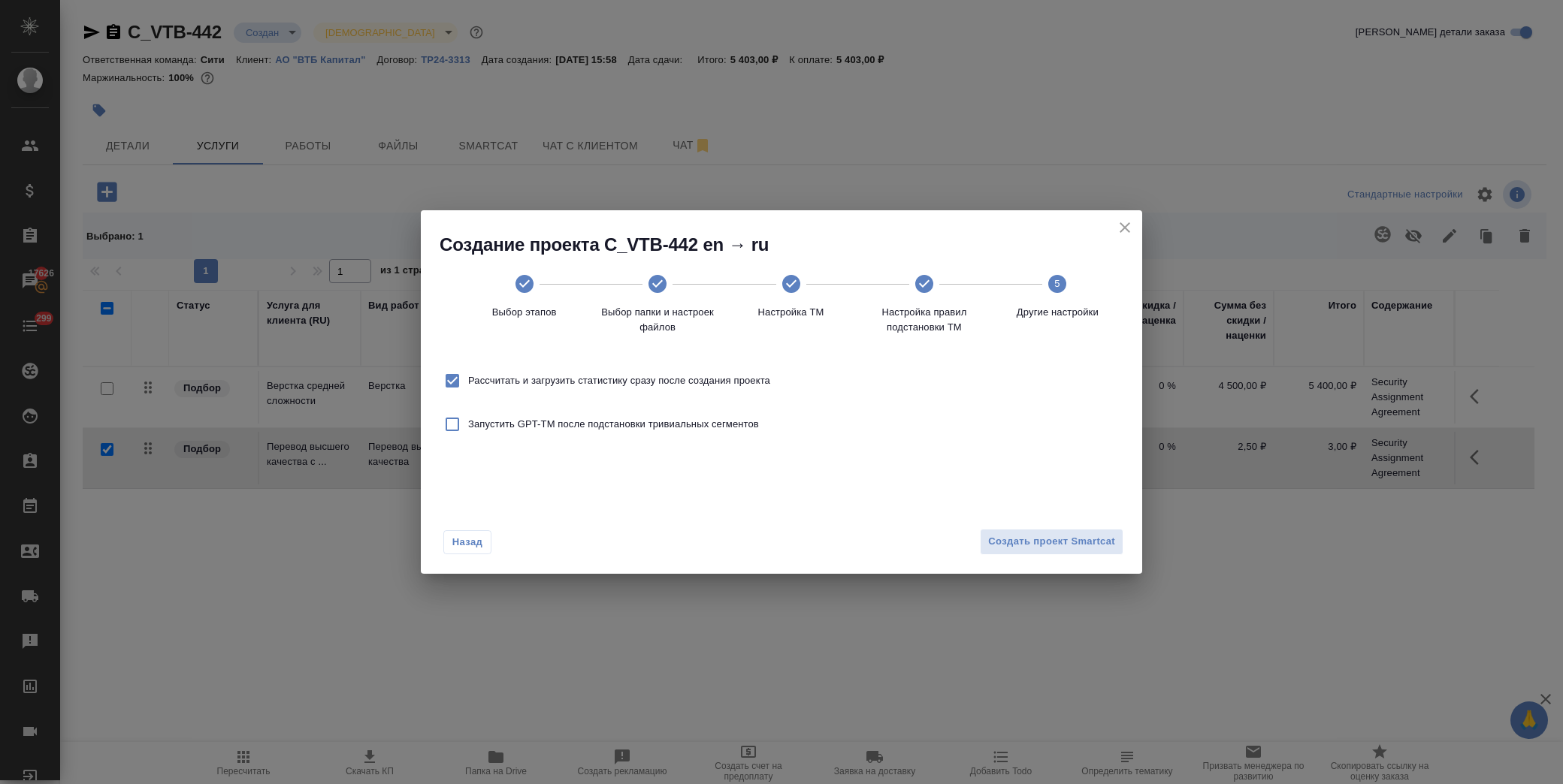
click at [727, 377] on span "Рассчитать и загрузить статистику сразу после создания проекта" at bounding box center [619, 381] width 302 height 15
click at [468, 377] on input "Рассчитать и загрузить статистику сразу после создания проекта" at bounding box center [453, 381] width 32 height 32
checkbox input "false"
click at [1036, 535] on span "Создать проект Smartcat" at bounding box center [1051, 542] width 127 height 17
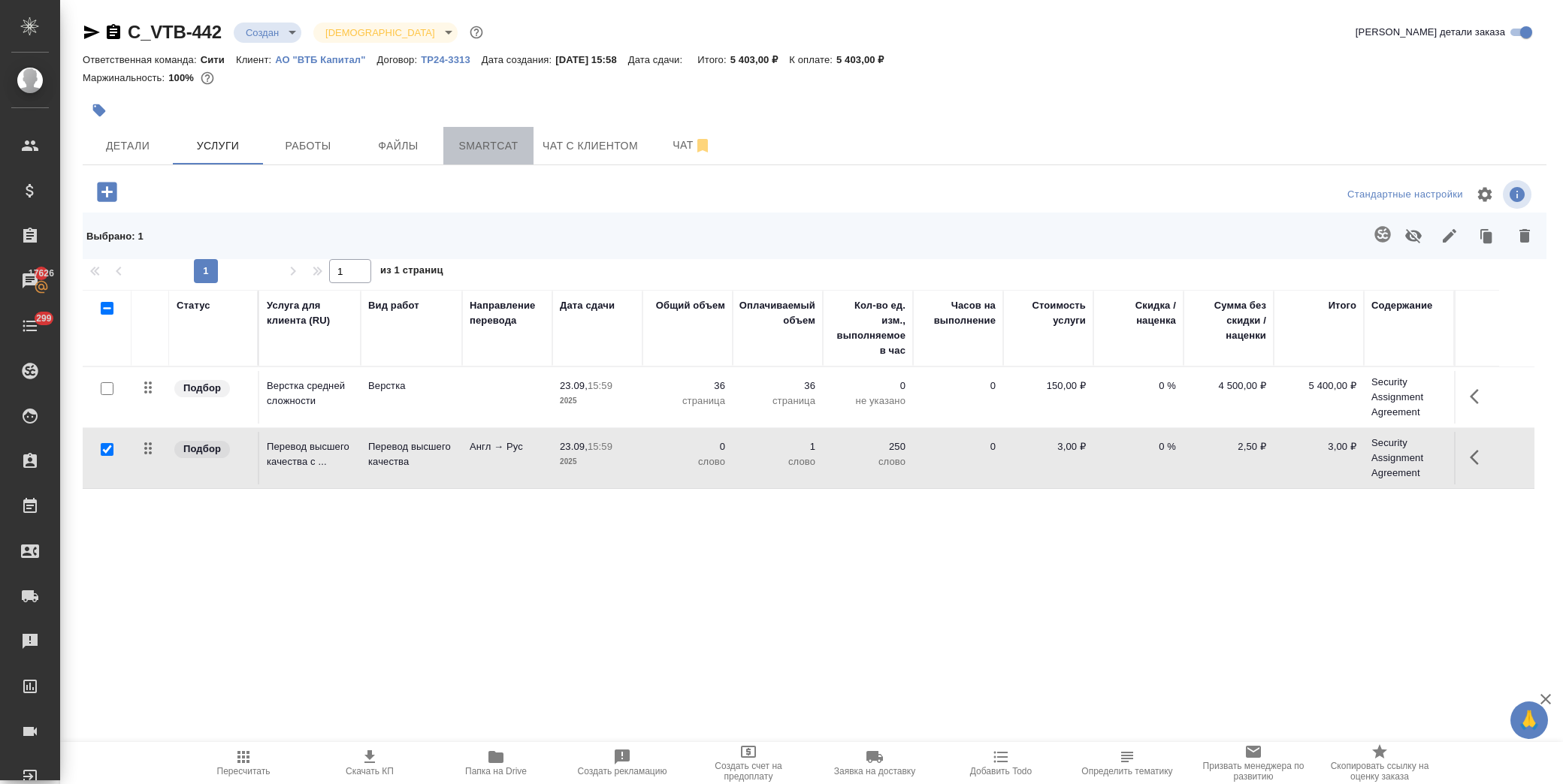
click at [508, 147] on span "Smartcat" at bounding box center [488, 145] width 72 height 19
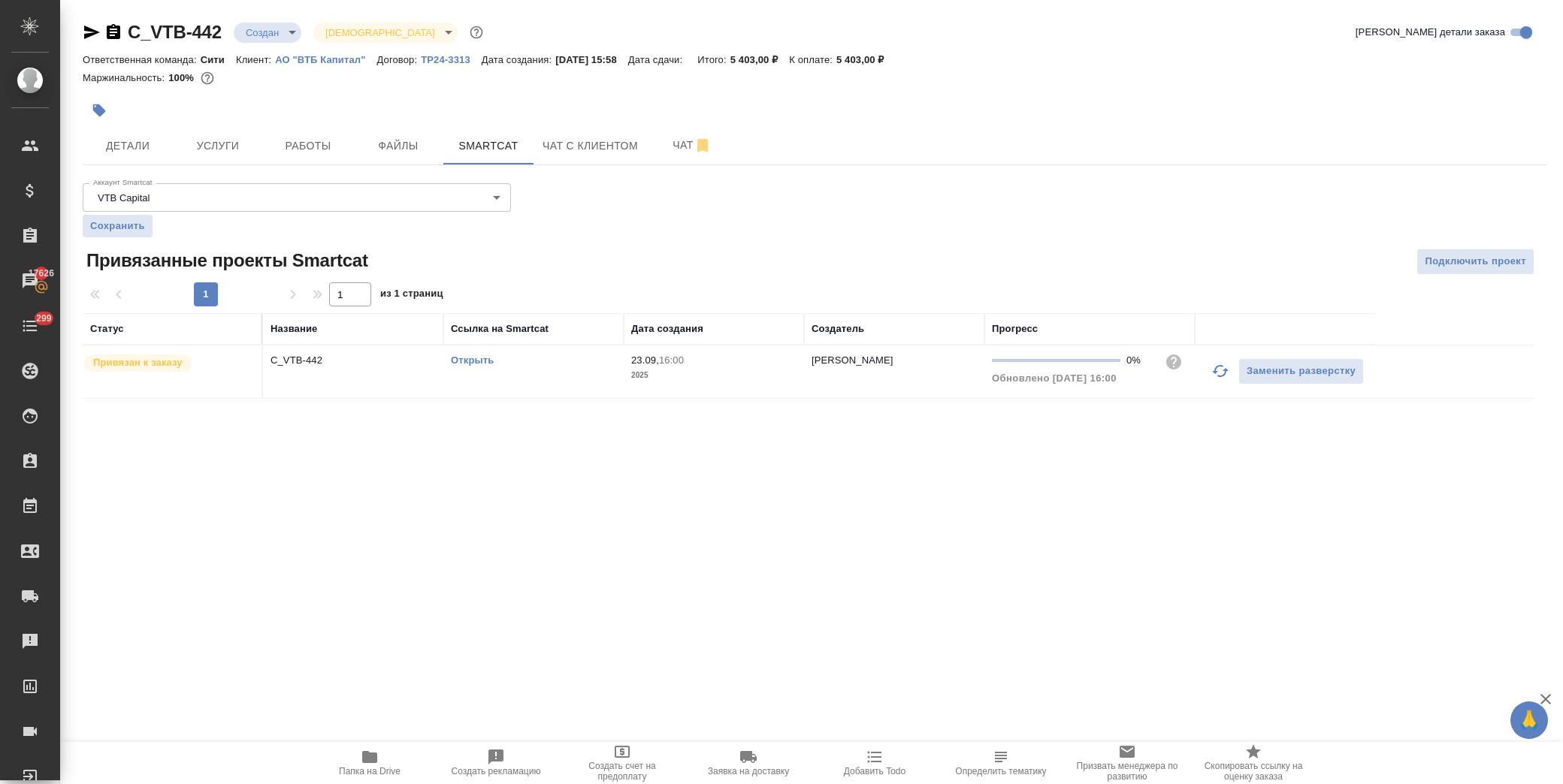
click at [485, 364] on link "Открыть" at bounding box center [472, 361] width 43 height 12
click at [222, 145] on span "Услуги" at bounding box center [218, 145] width 72 height 19
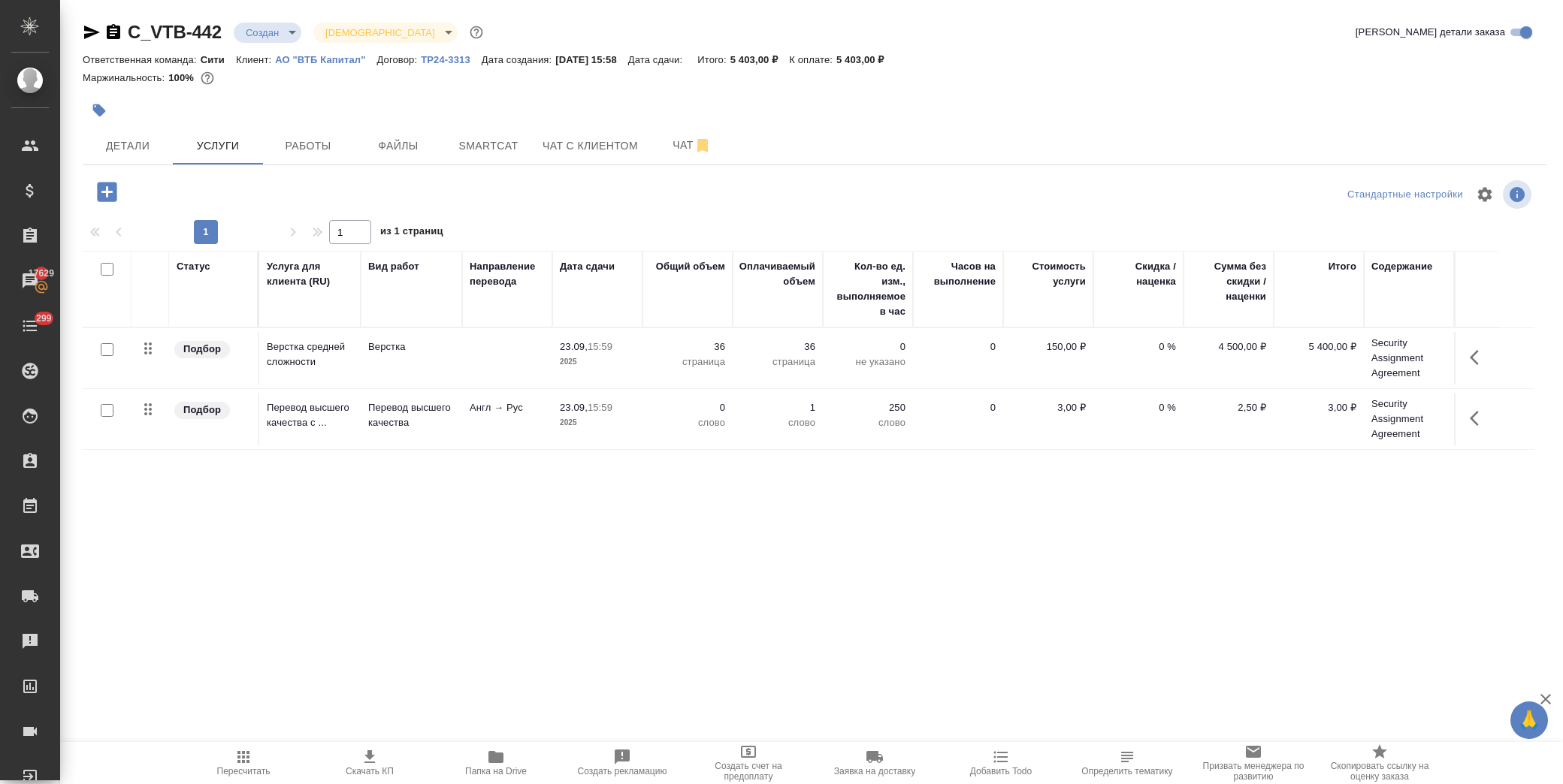
click at [1477, 413] on icon "button" at bounding box center [1479, 418] width 18 height 18
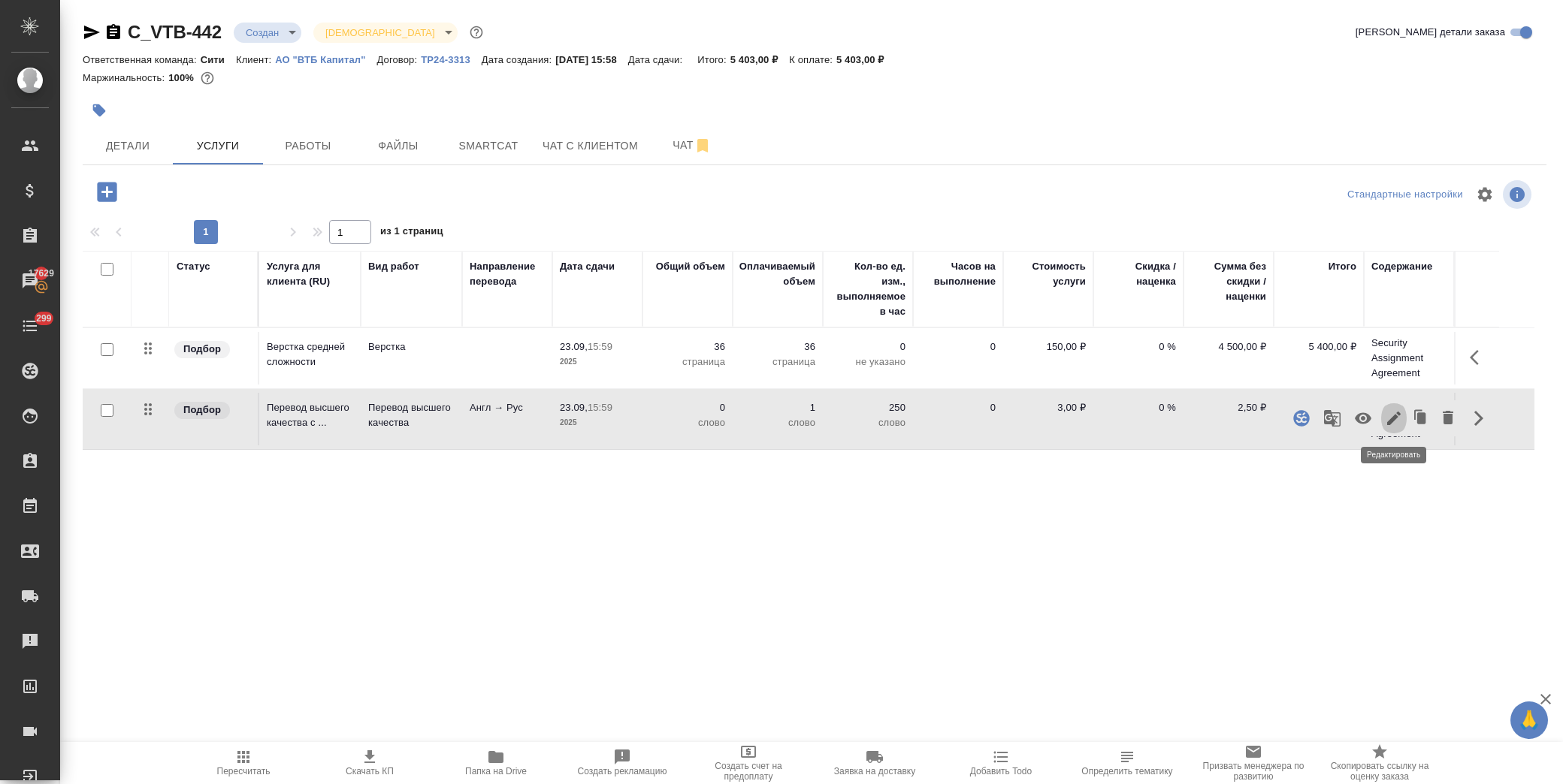
click at [1395, 422] on icon "button" at bounding box center [1394, 418] width 18 height 18
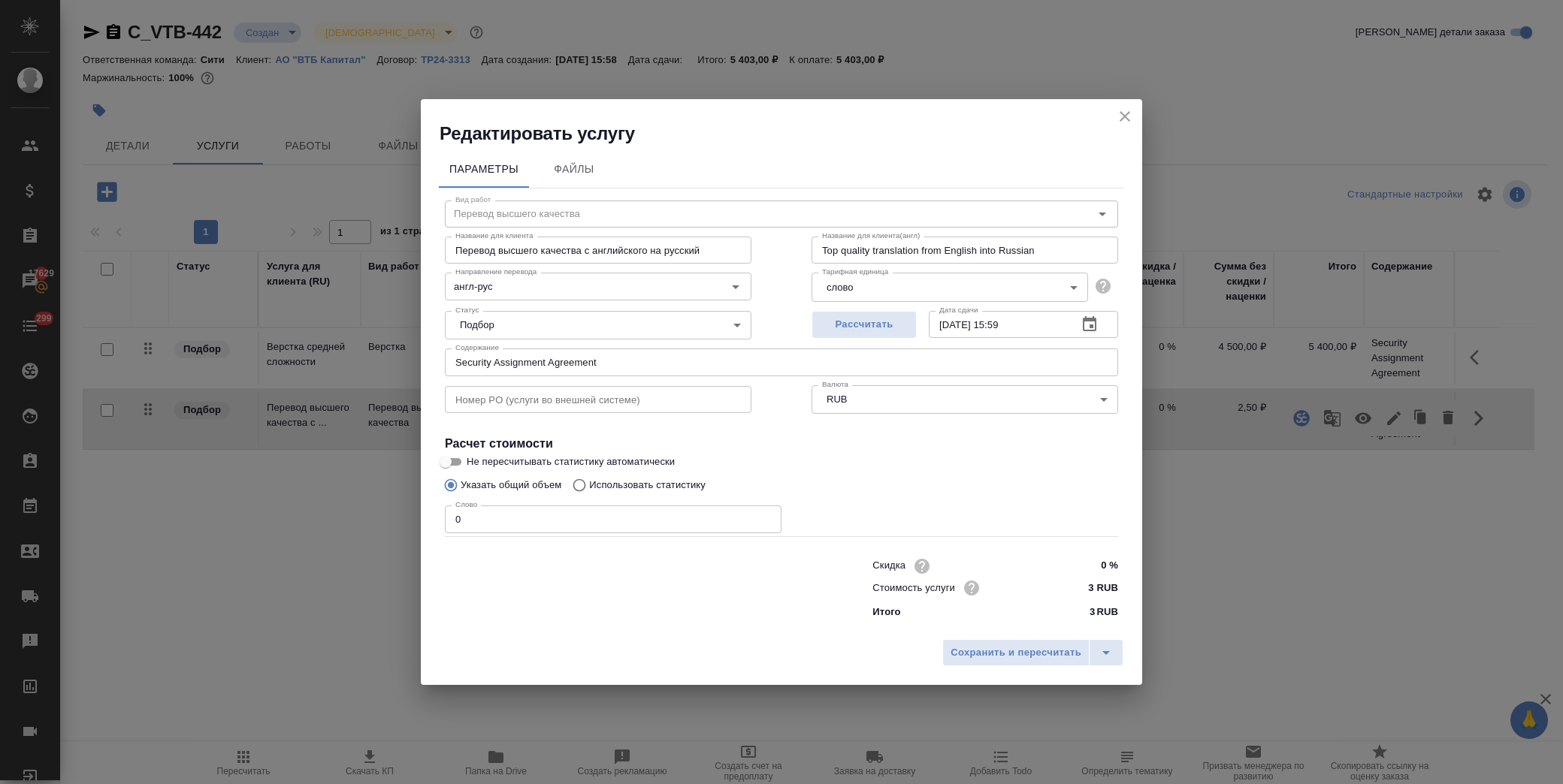
click at [580, 481] on input "Использовать статистику" at bounding box center [577, 486] width 24 height 28
radio input "true"
radio input "false"
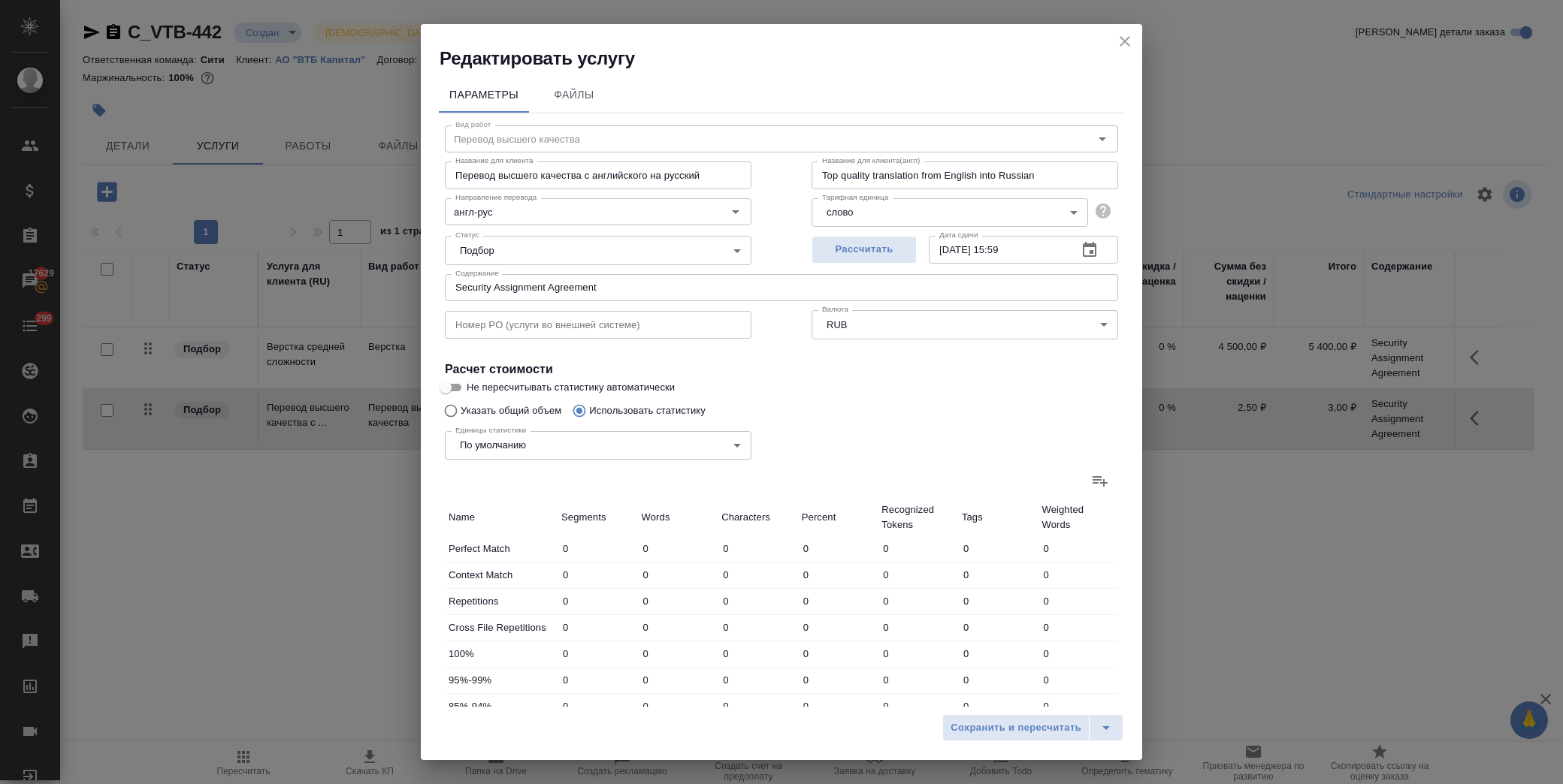
click at [1093, 484] on icon at bounding box center [1101, 481] width 18 height 18
click at [0, 0] on input "file" at bounding box center [0, 0] width 0 height 0
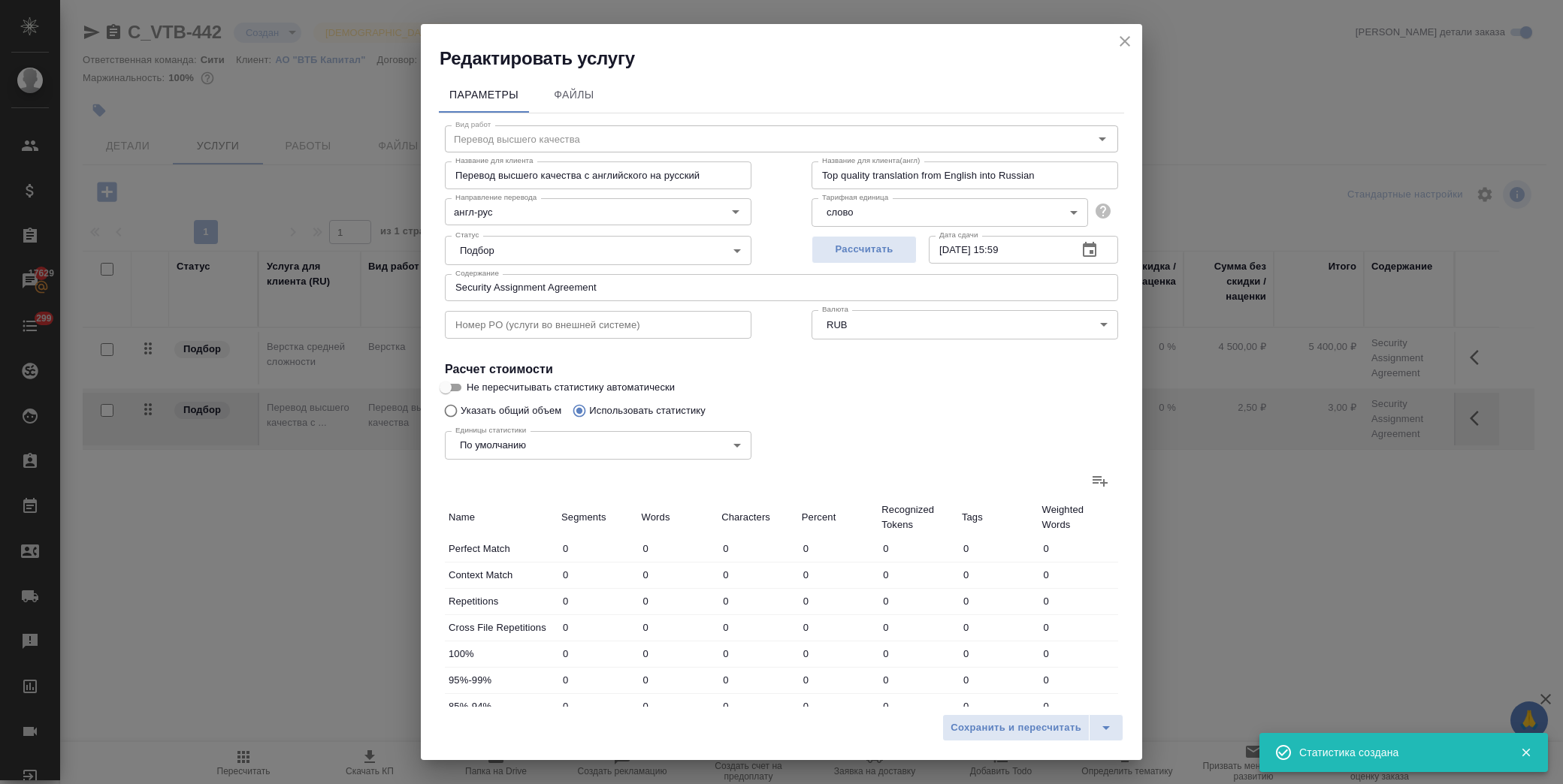
type input "8"
type input "57"
type input "331"
type input "7"
type input "14"
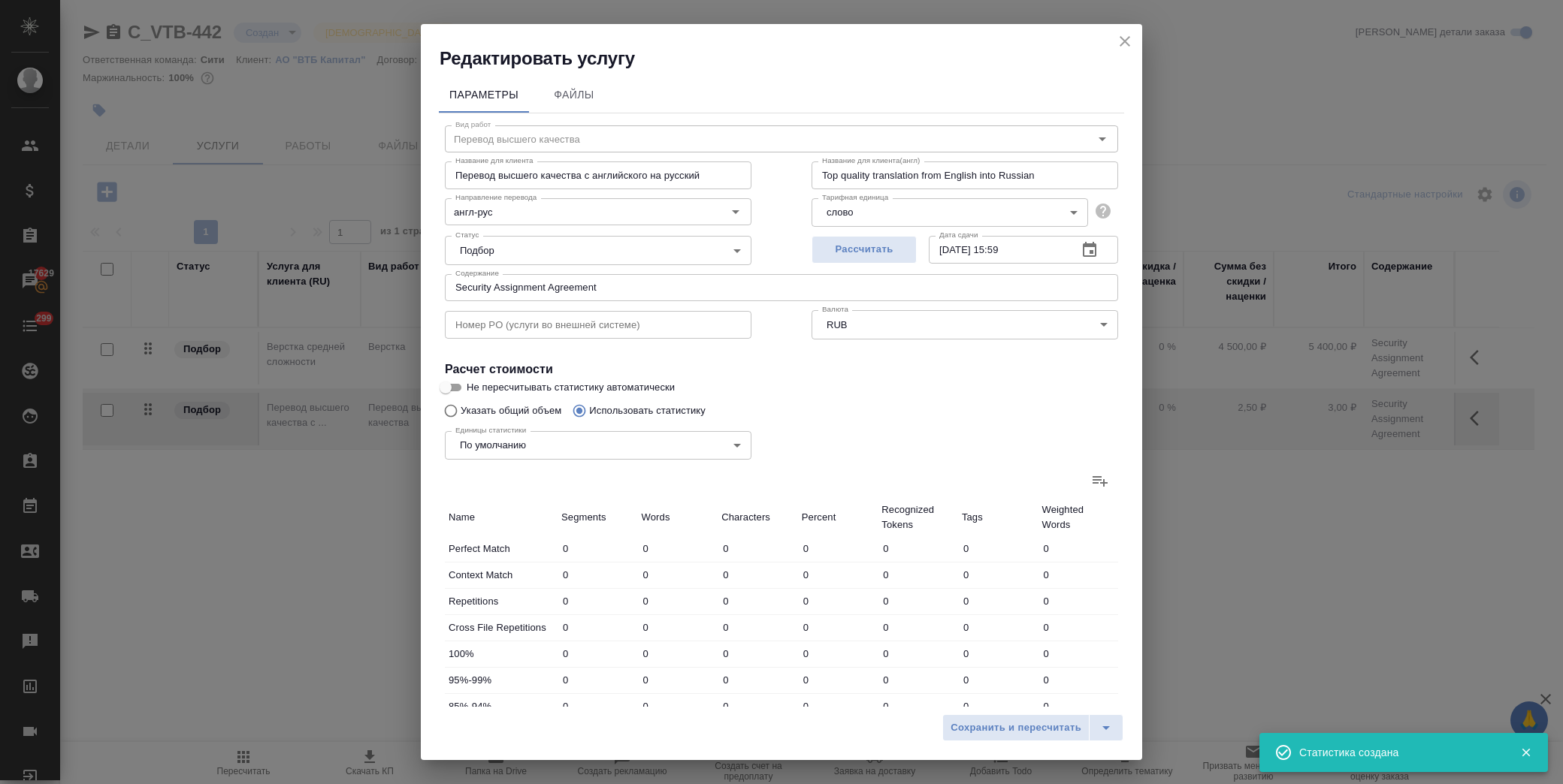
type input "101"
type input "48"
type input "248"
type input "1573"
type input "22"
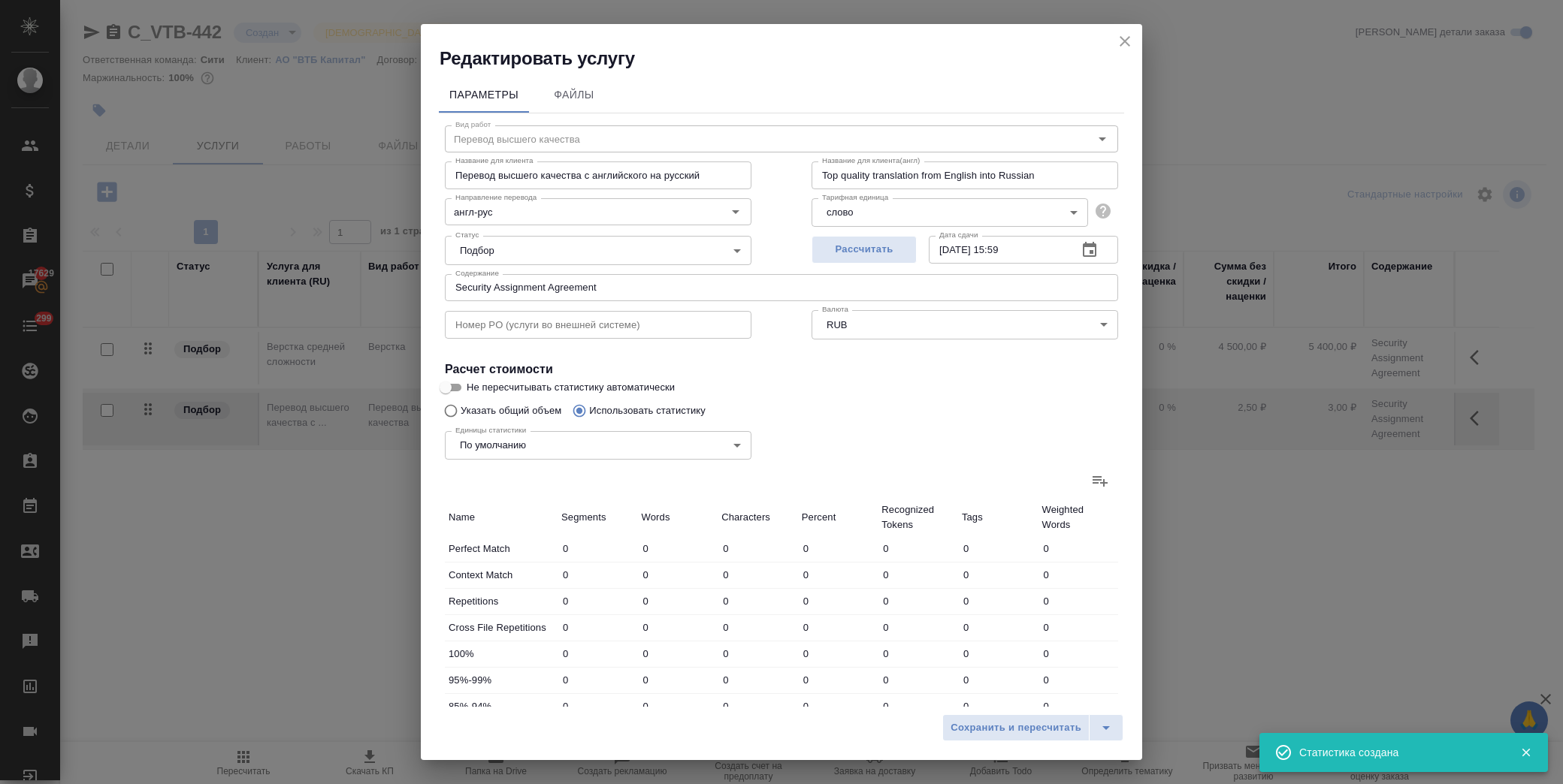
type input "383"
type input "2419"
type input "27"
type input "595"
type input "3679"
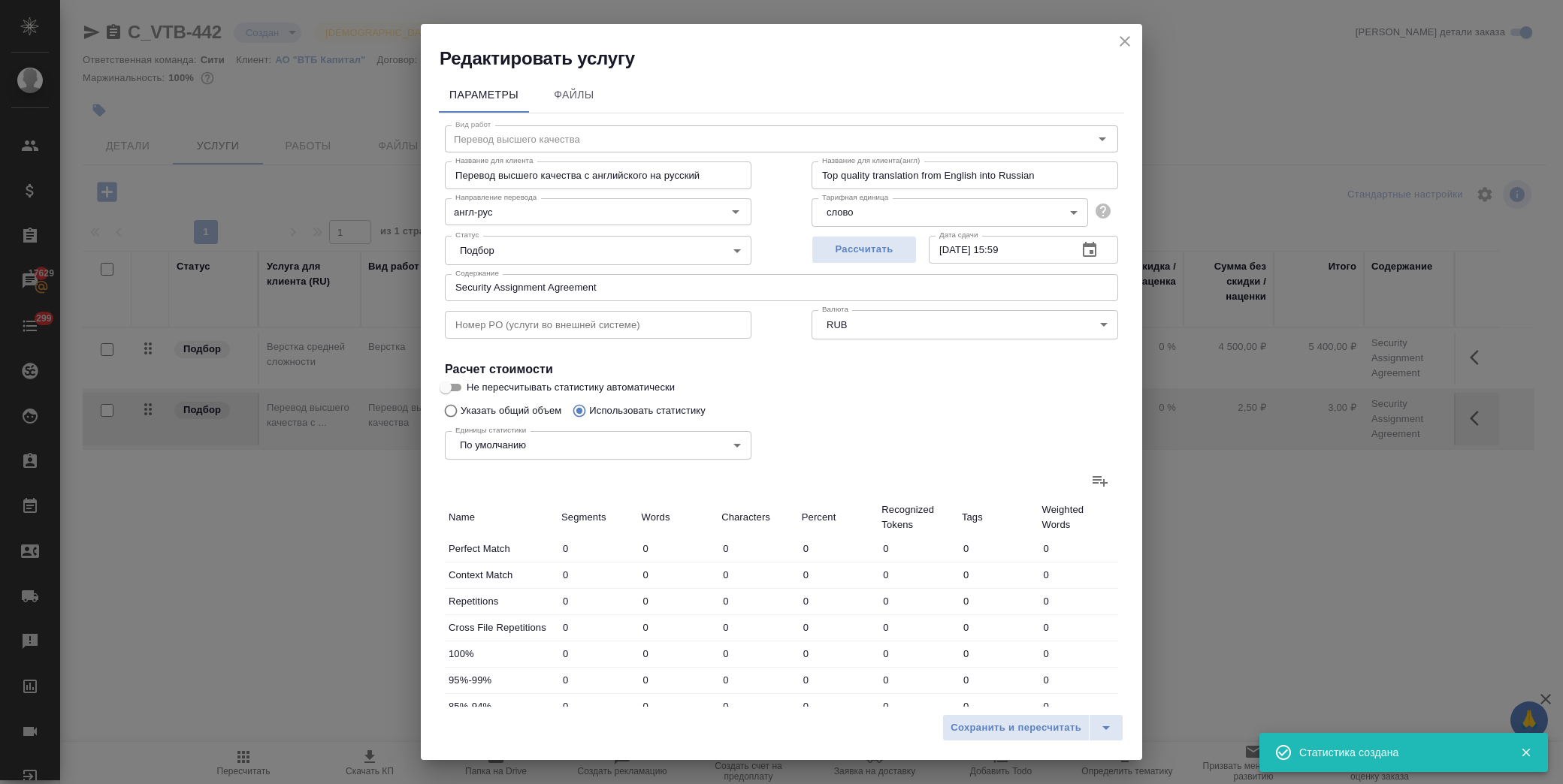
type input "44"
type input "789"
type input "4779"
type input "377"
type input "9890"
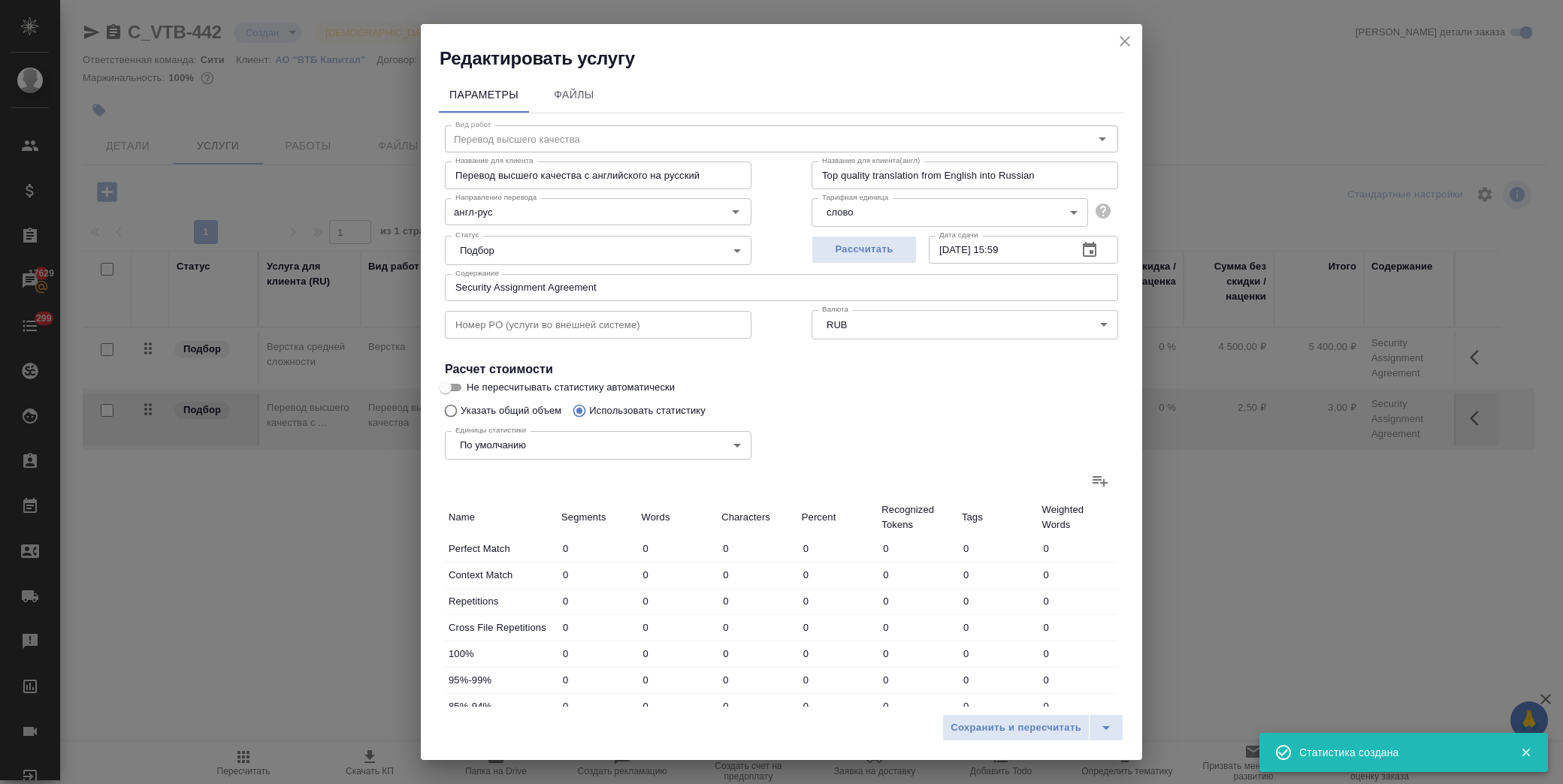
type input "60822"
type input "526"
type input "11962"
type input "73603"
type input "533"
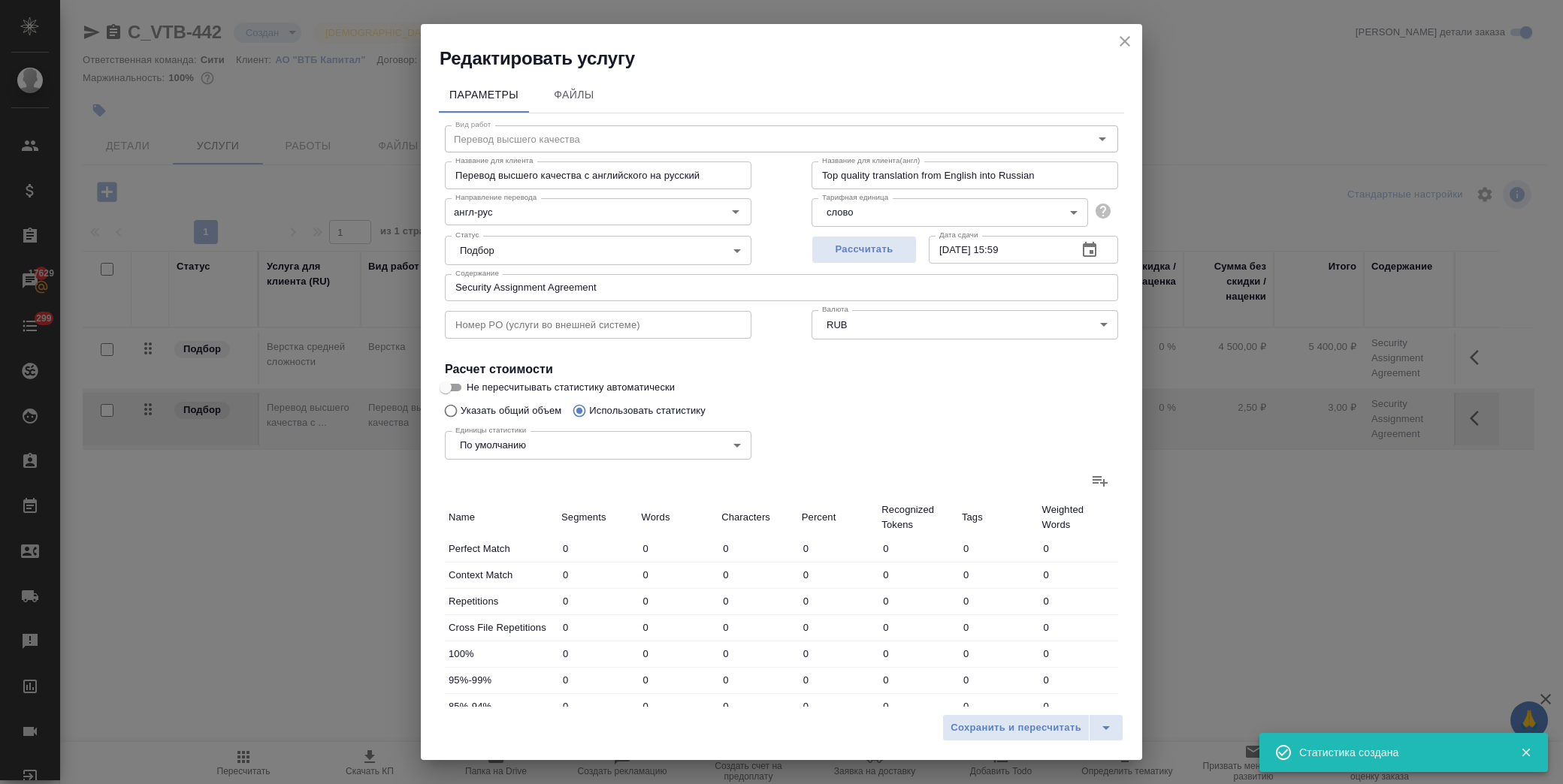
type input "11976"
type input "73704"
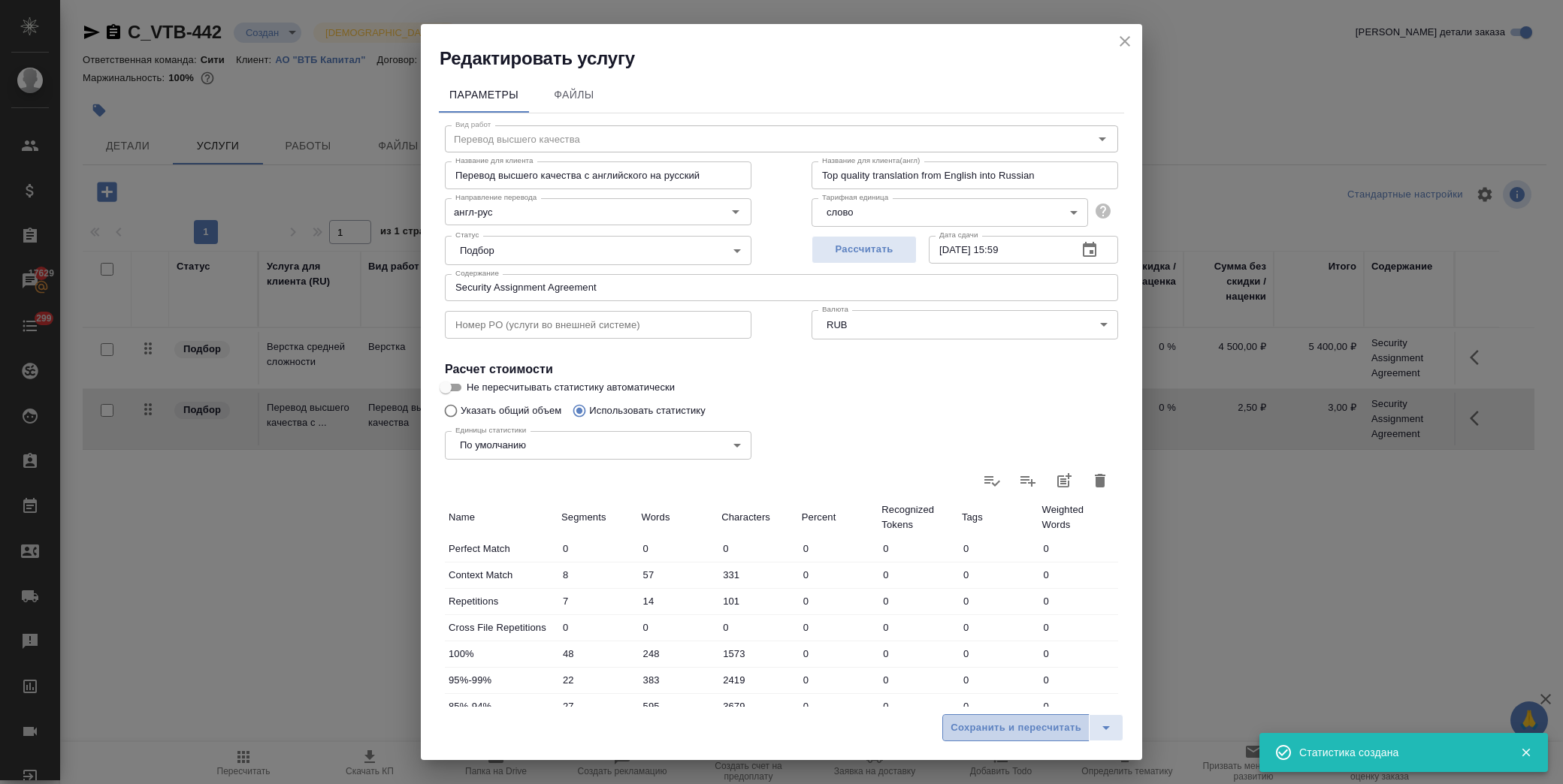
click at [1018, 725] on span "Сохранить и пересчитать" at bounding box center [1016, 728] width 131 height 17
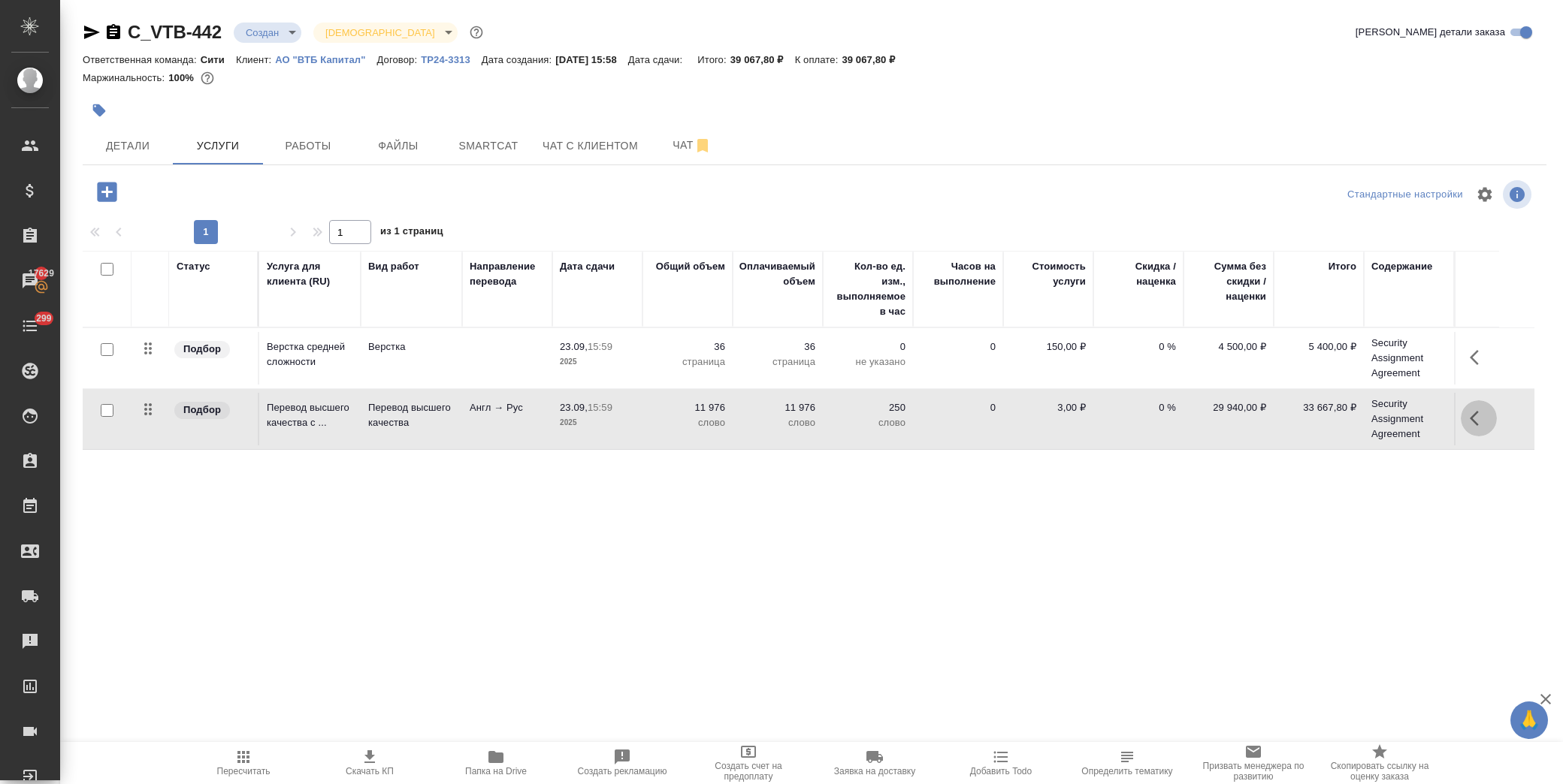
click at [1470, 422] on icon "button" at bounding box center [1479, 418] width 18 height 18
click at [1399, 417] on icon "button" at bounding box center [1394, 418] width 18 height 18
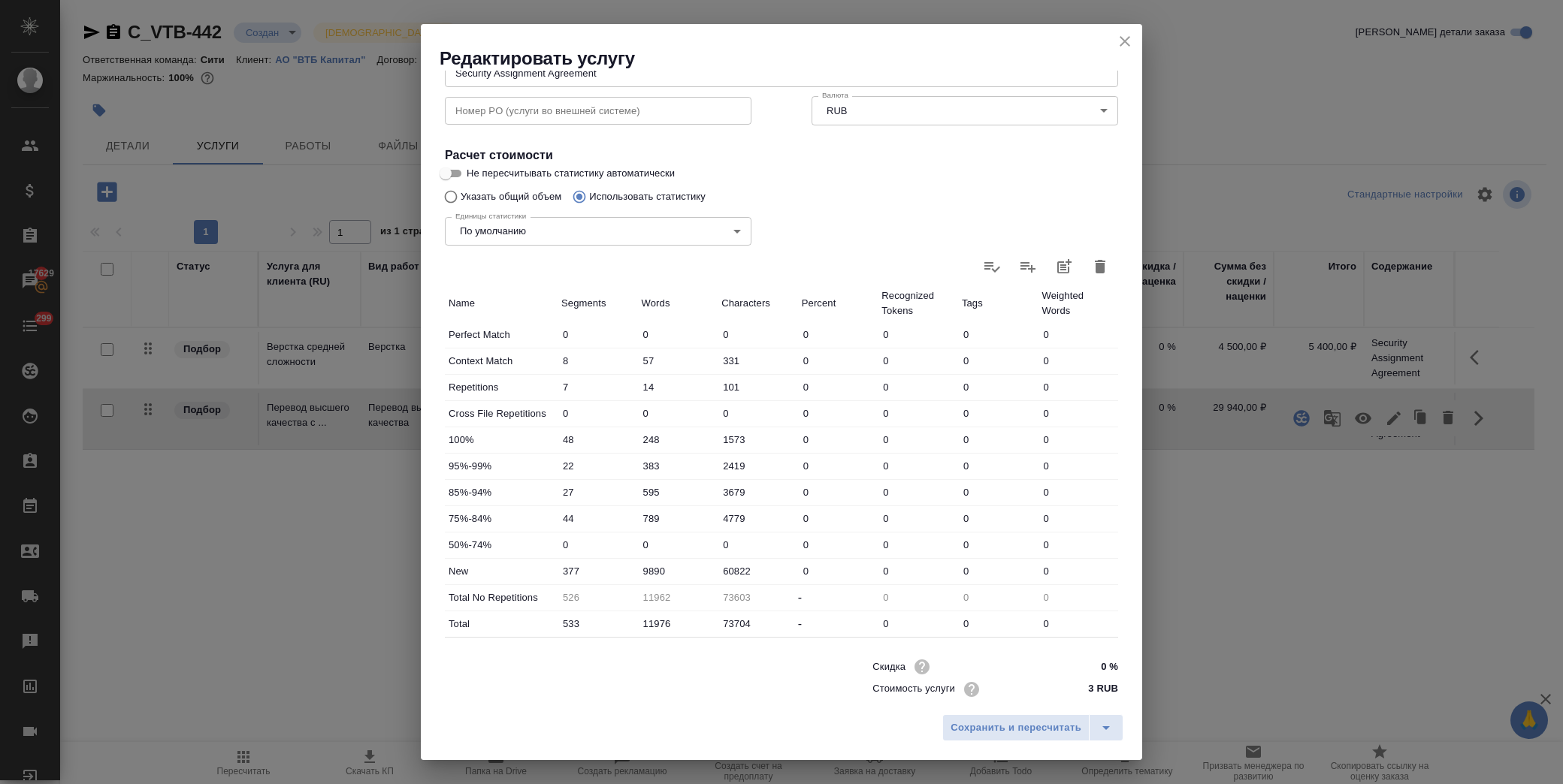
scroll to position [240, 0]
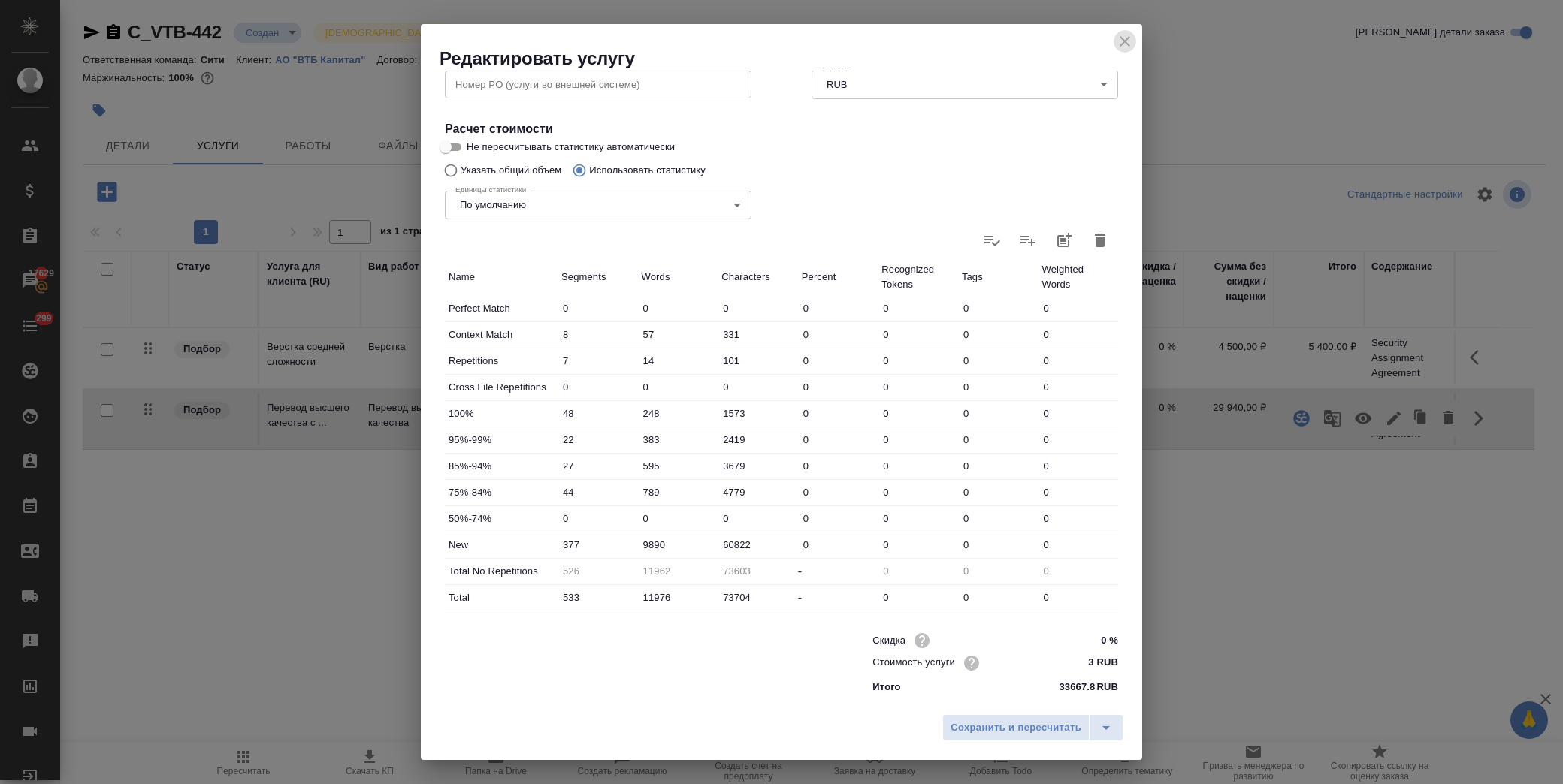
click at [1124, 39] on icon "close" at bounding box center [1125, 41] width 11 height 11
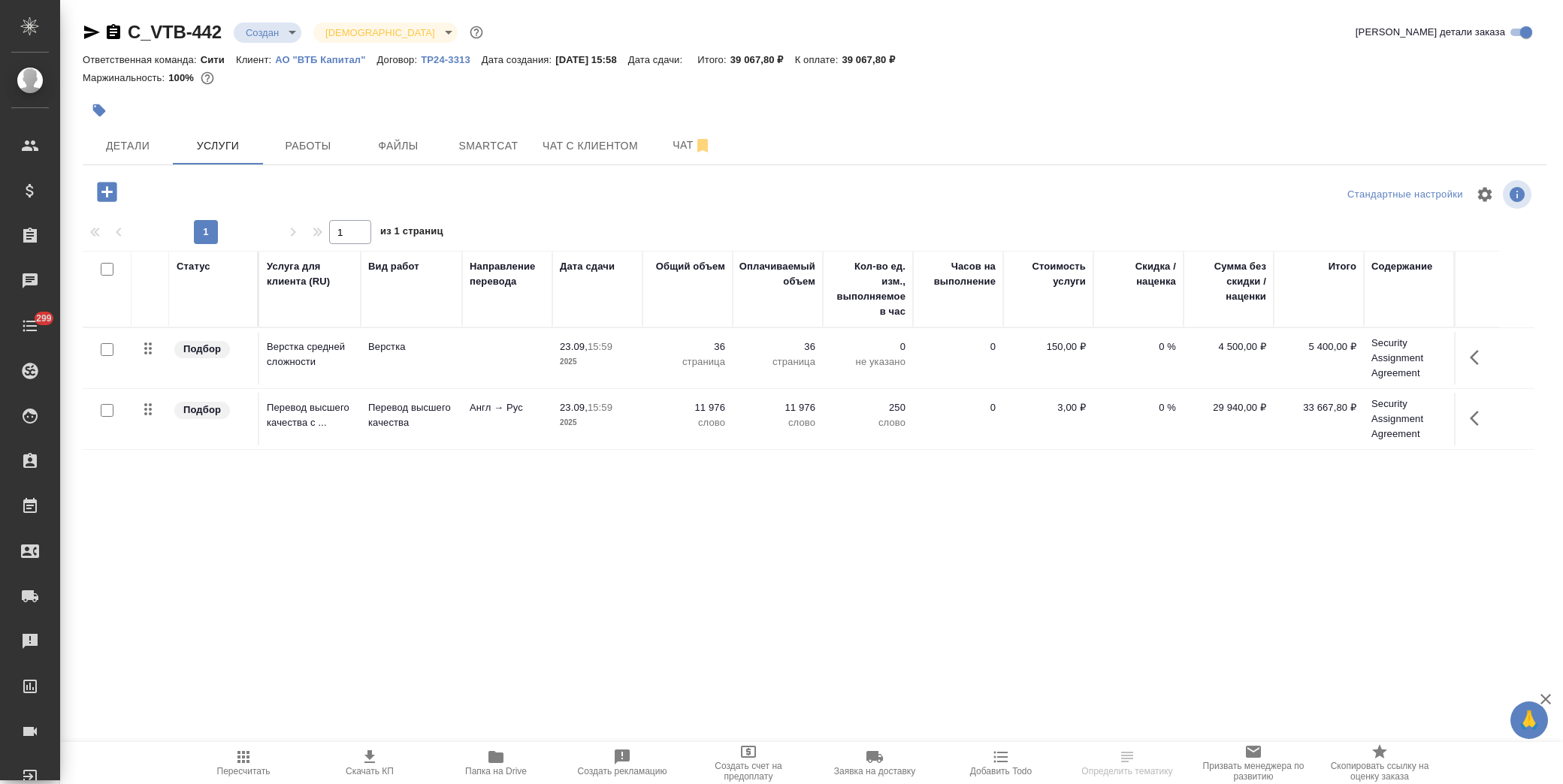
click at [374, 769] on span "Скачать КП" at bounding box center [370, 772] width 48 height 11
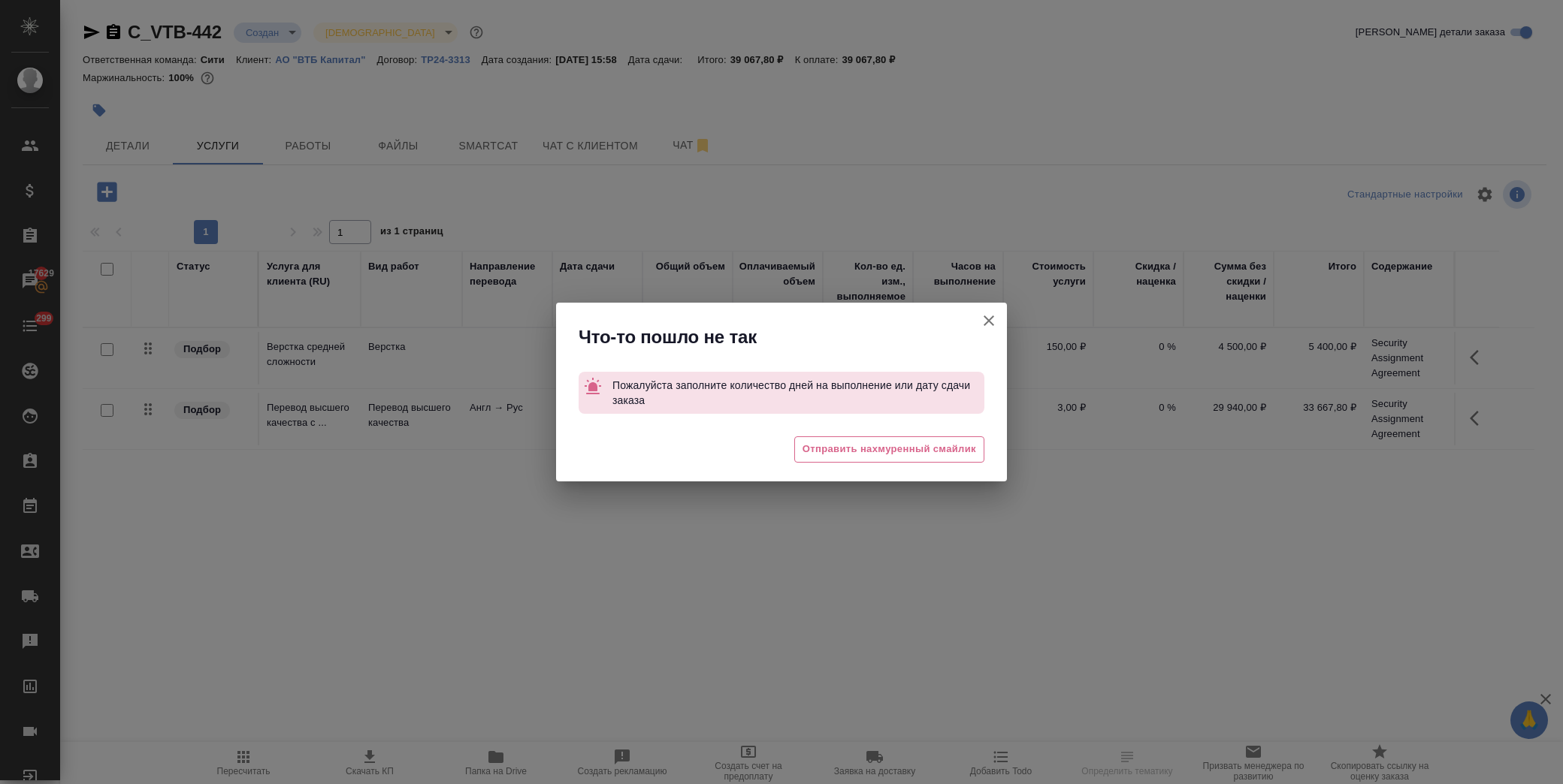
click at [985, 319] on icon "button" at bounding box center [989, 321] width 18 height 18
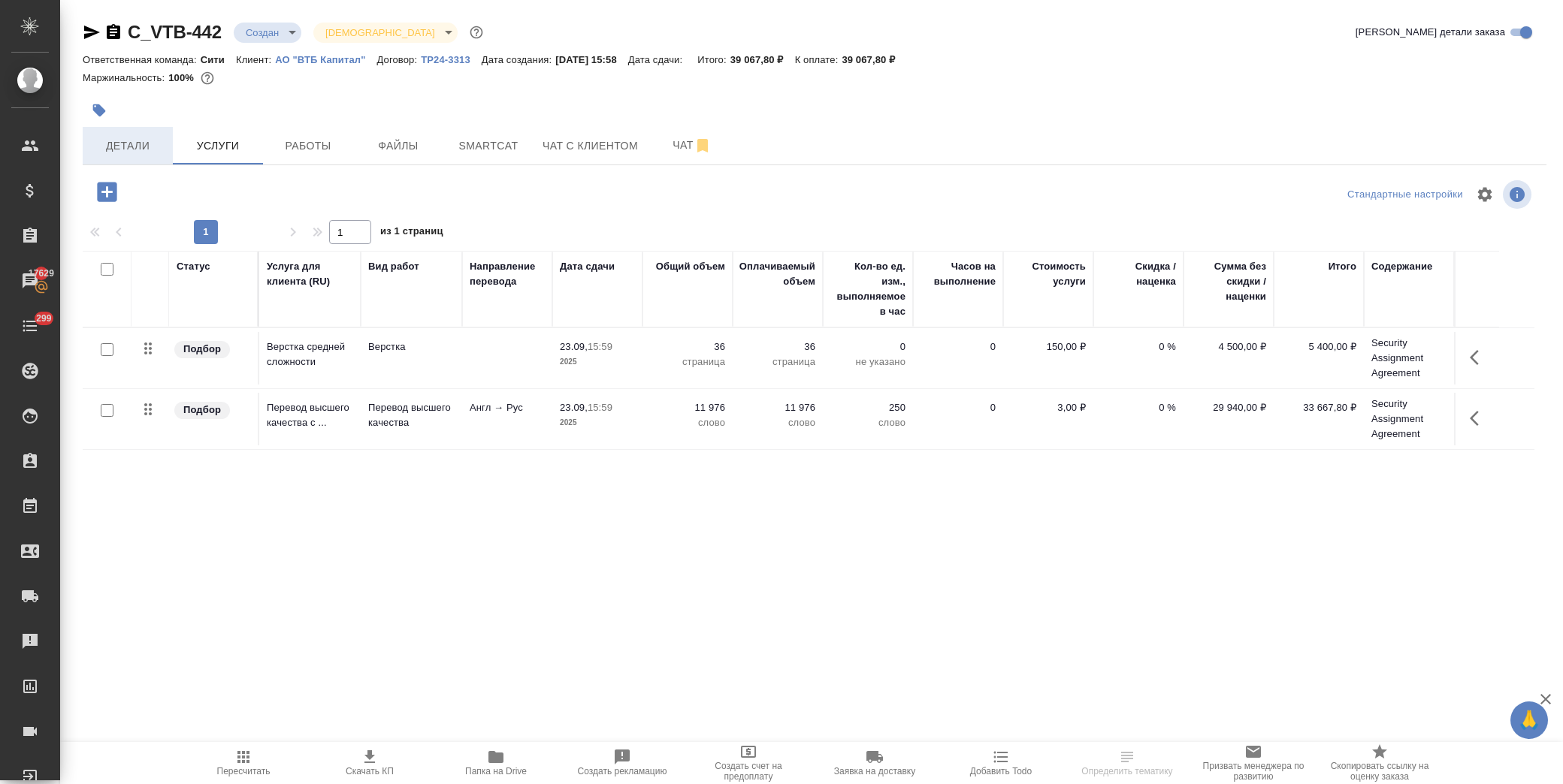
drag, startPoint x: 98, startPoint y: 149, endPoint x: 108, endPoint y: 149, distance: 10.0
click at [100, 148] on span "Детали" at bounding box center [127, 145] width 72 height 19
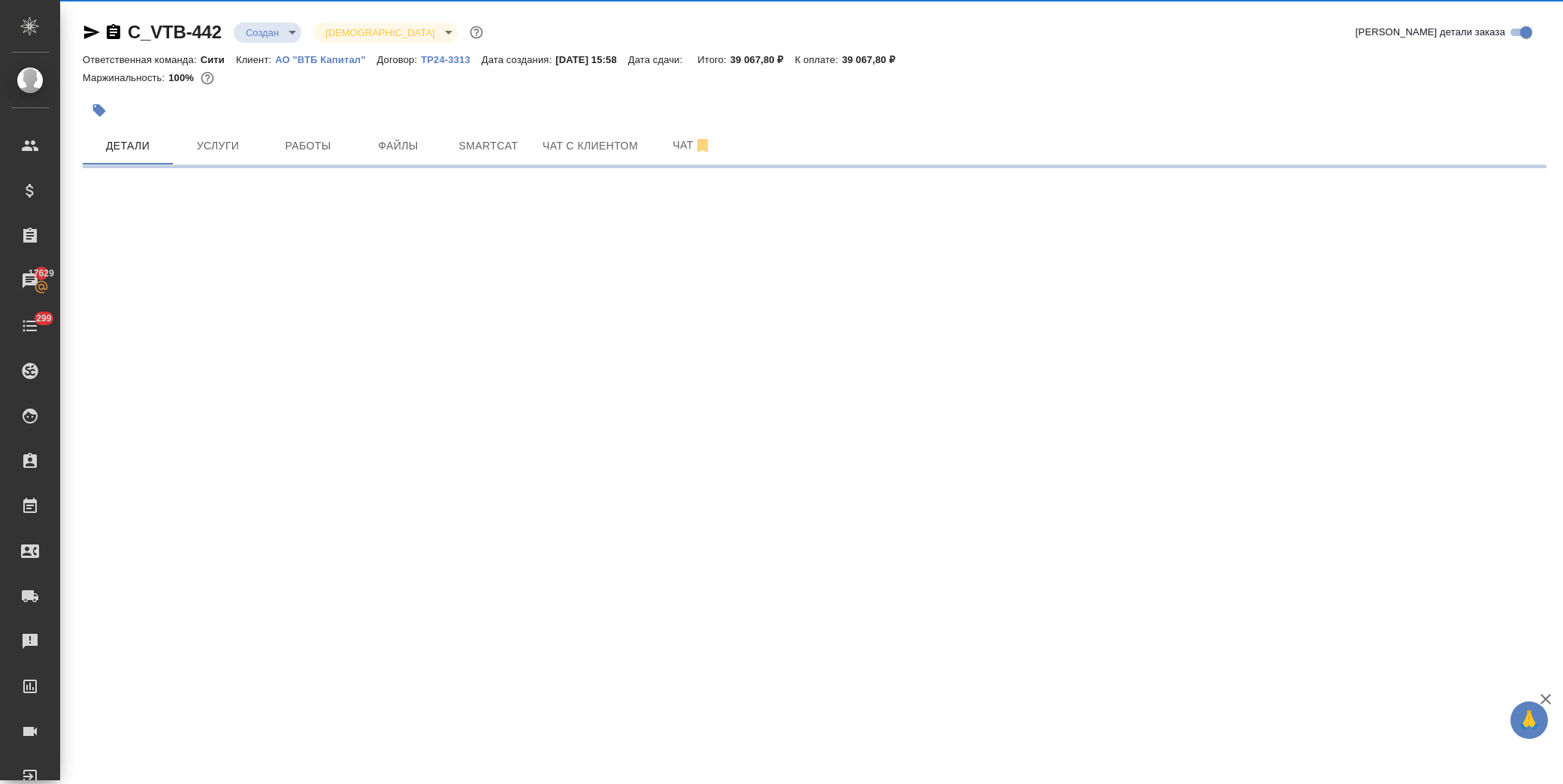
select select "RU"
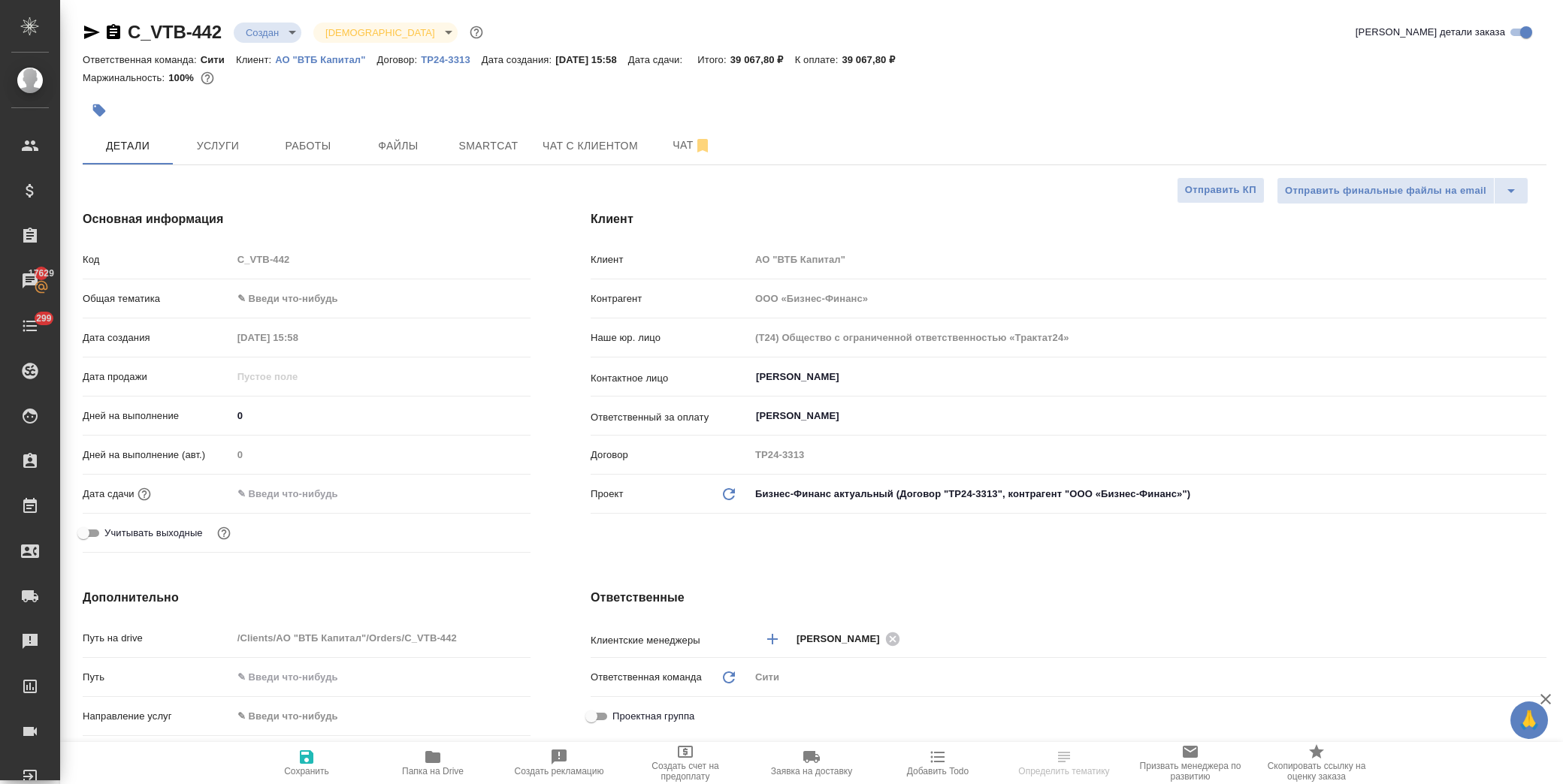
type textarea "x"
click at [314, 492] on input "text" at bounding box center [298, 494] width 131 height 22
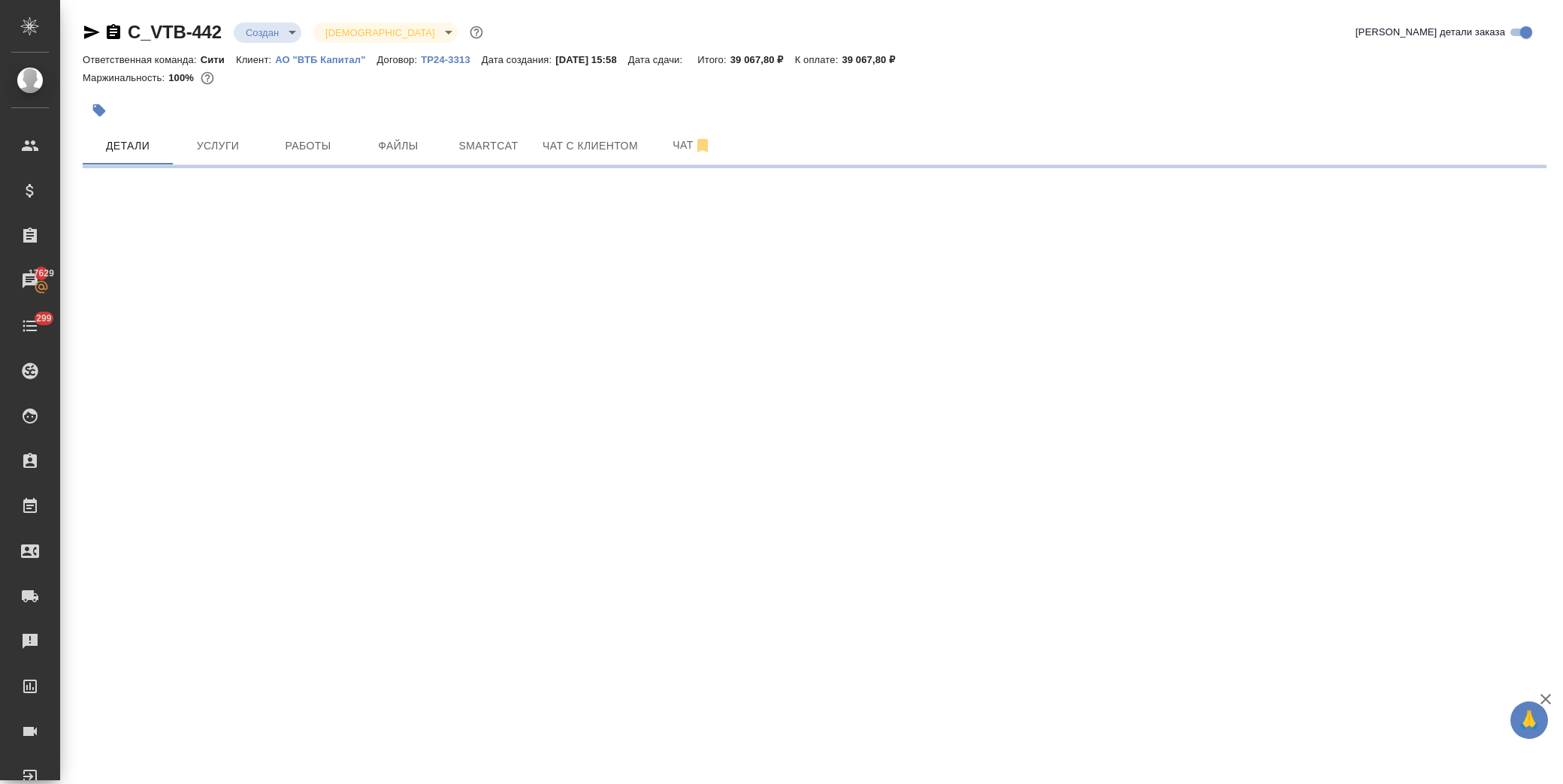
select select "RU"
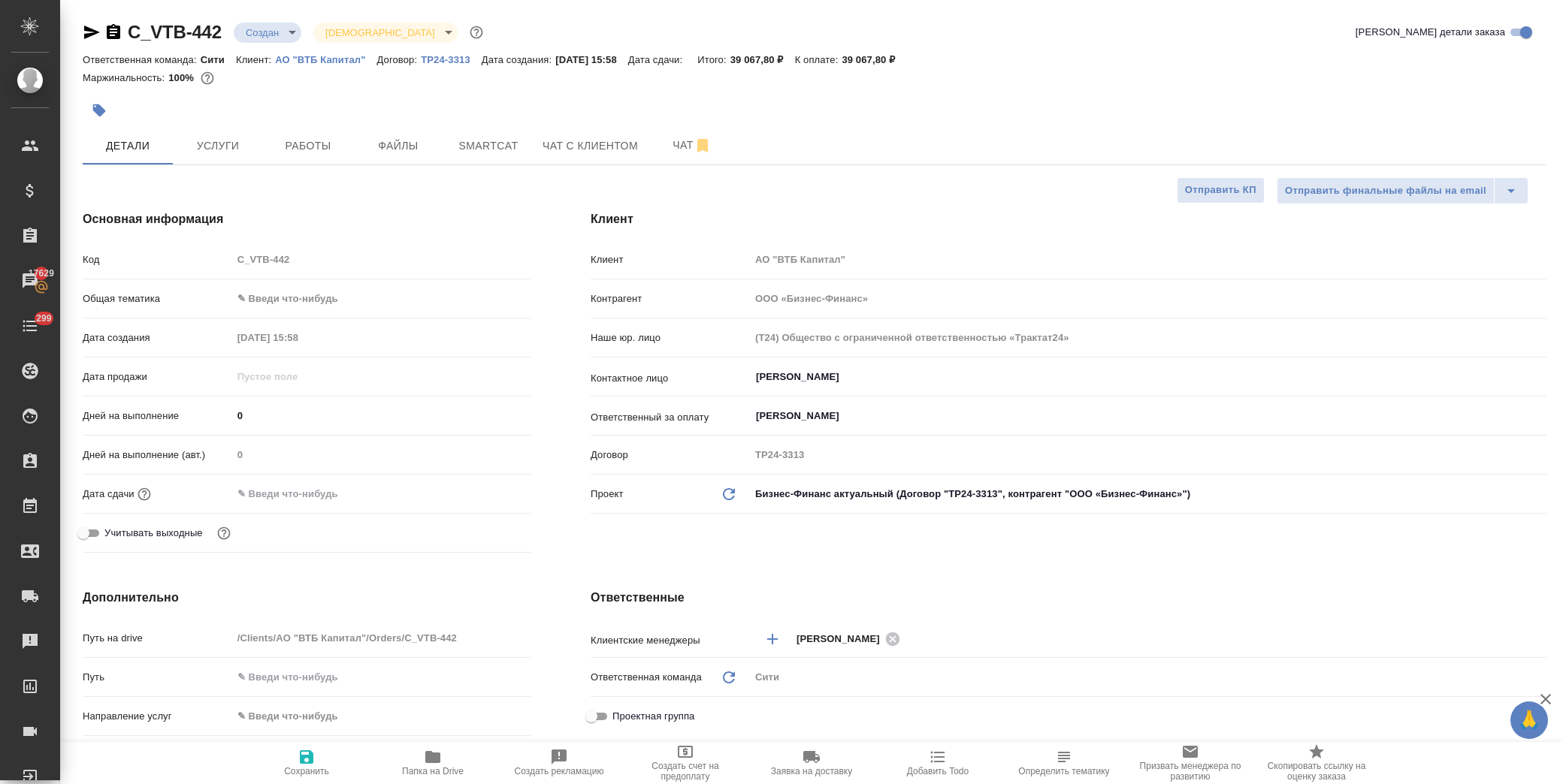
type textarea "x"
click at [274, 491] on input "text" at bounding box center [299, 494] width 131 height 22
click at [481, 493] on icon "button" at bounding box center [487, 492] width 13 height 15
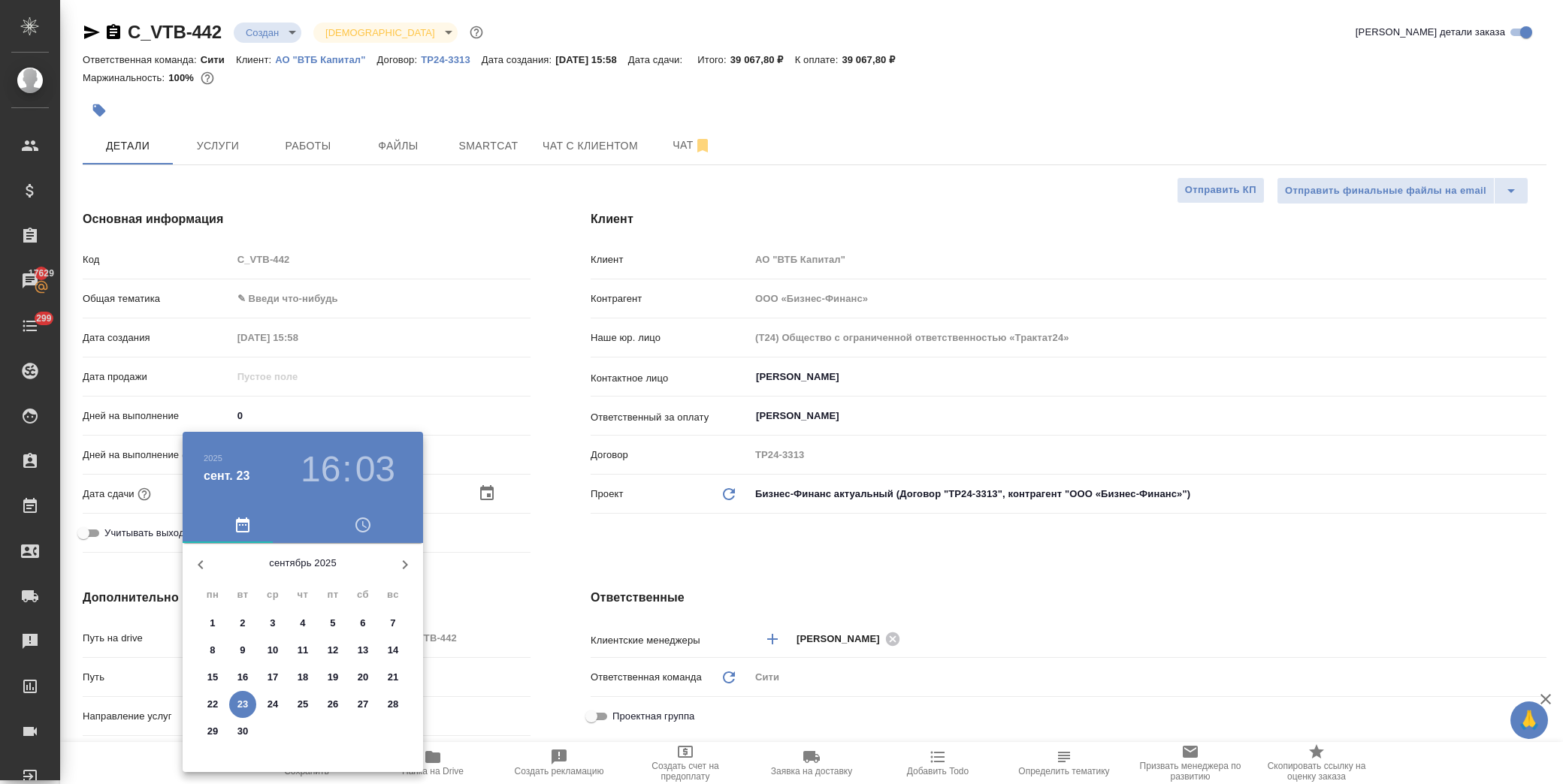
click at [244, 706] on p "23" at bounding box center [244, 705] width 12 height 15
type input "[DATE] 16:03"
type textarea "x"
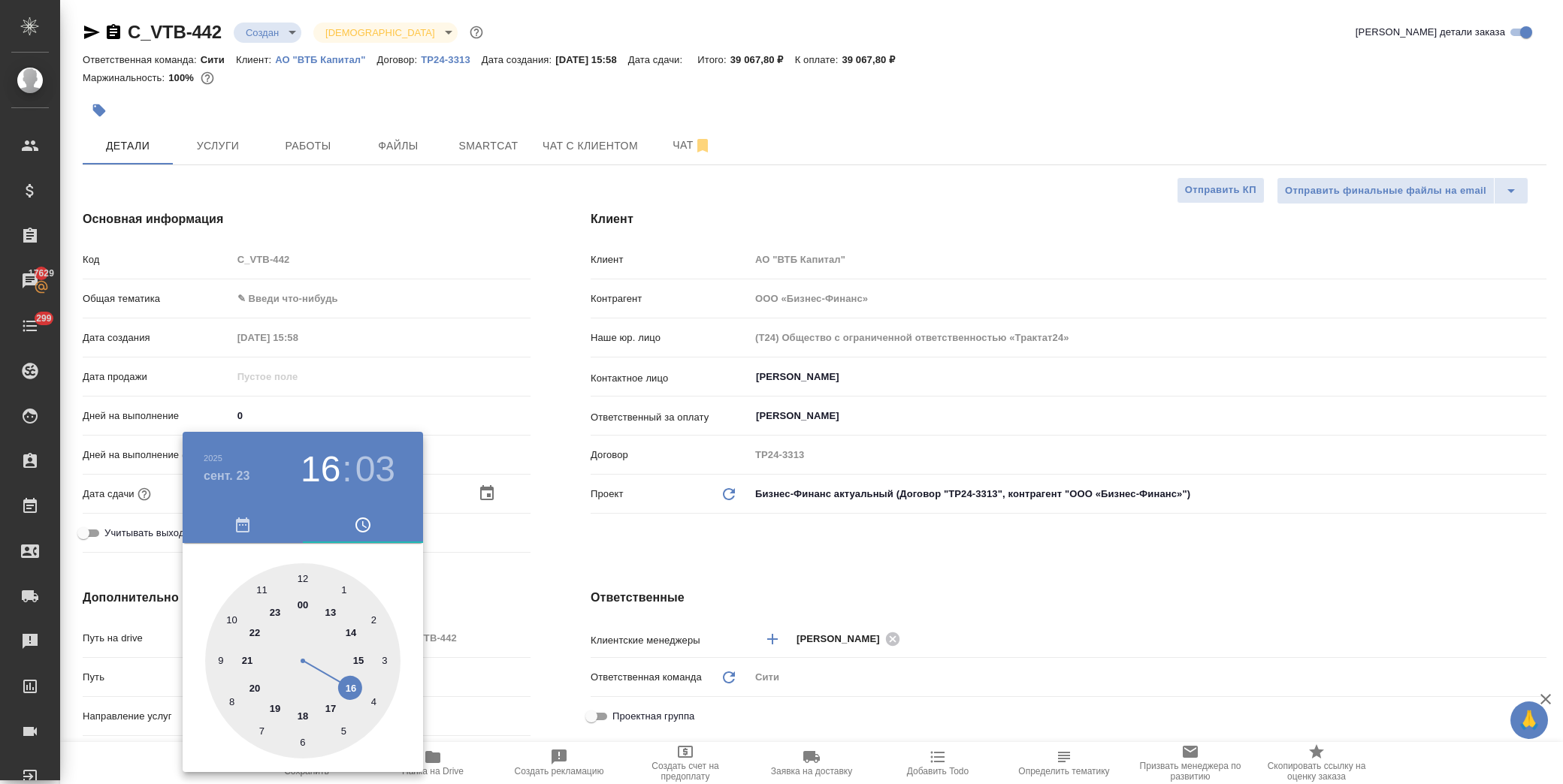
click at [352, 688] on div at bounding box center [303, 661] width 195 height 195
type textarea "x"
click at [378, 702] on div at bounding box center [303, 661] width 195 height 195
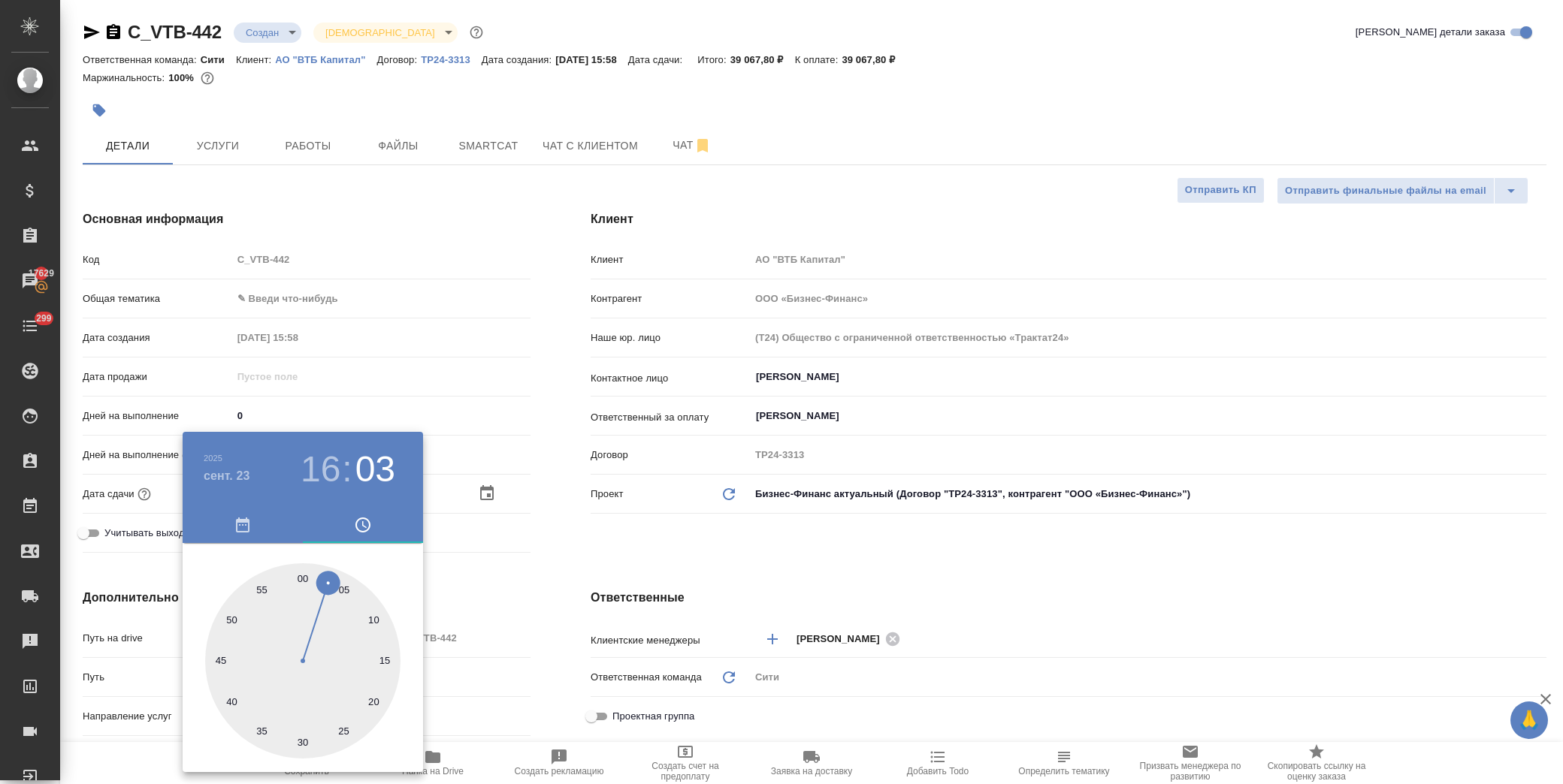
type input "[DATE] 16:20"
type textarea "x"
click at [561, 553] on div at bounding box center [781, 392] width 1563 height 784
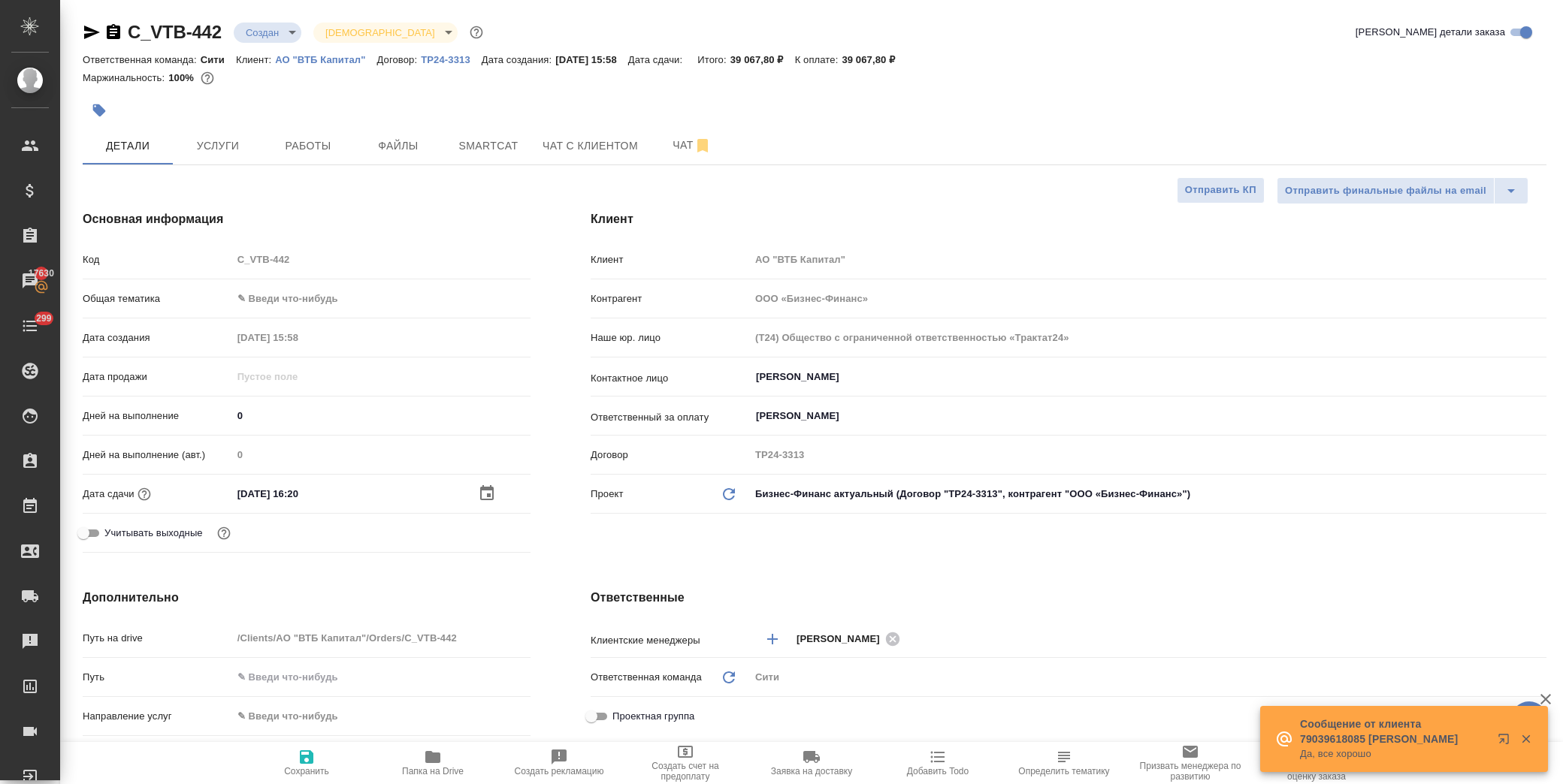
click at [304, 757] on icon "button" at bounding box center [307, 757] width 13 height 13
type textarea "x"
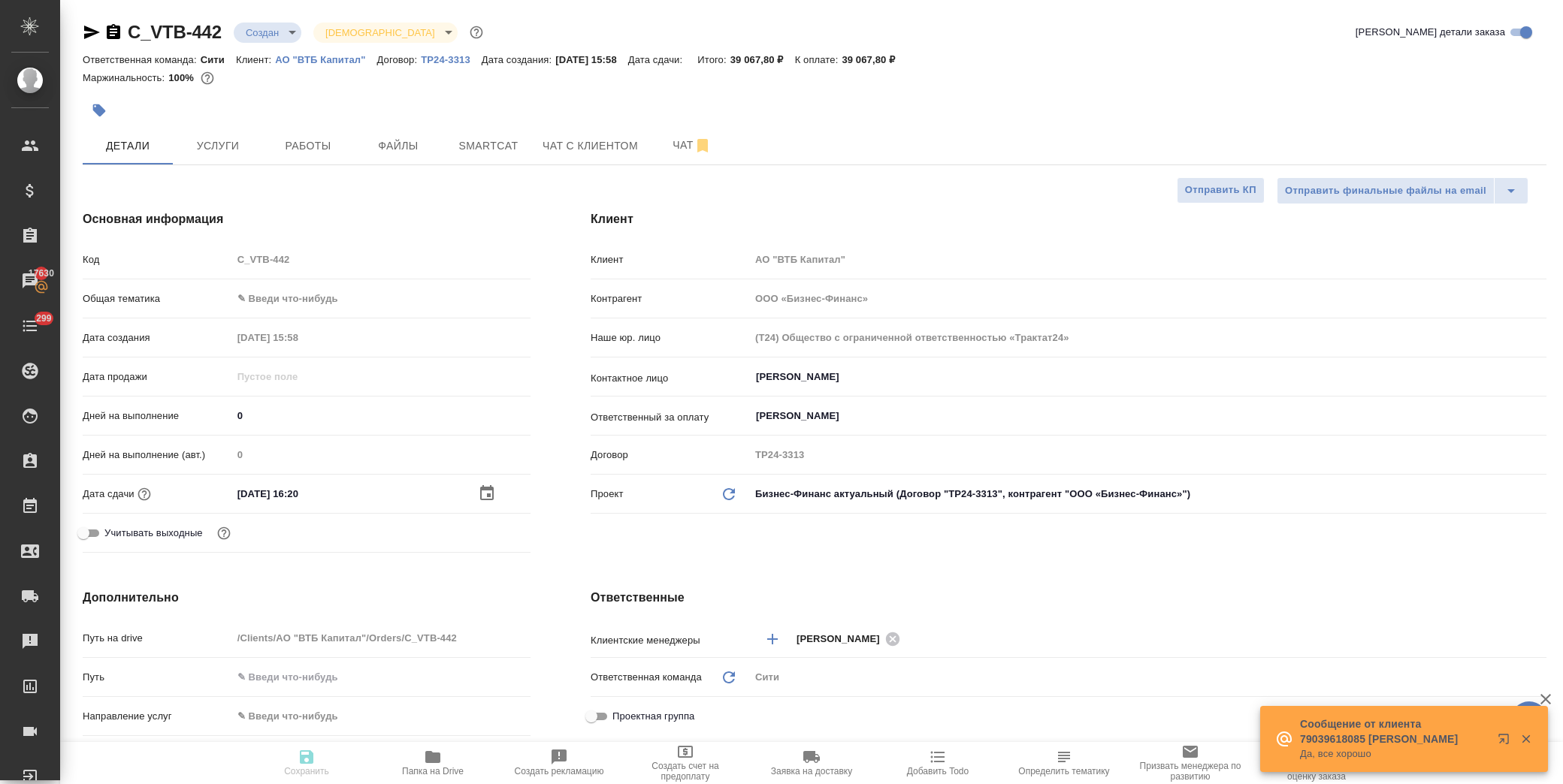
type textarea "x"
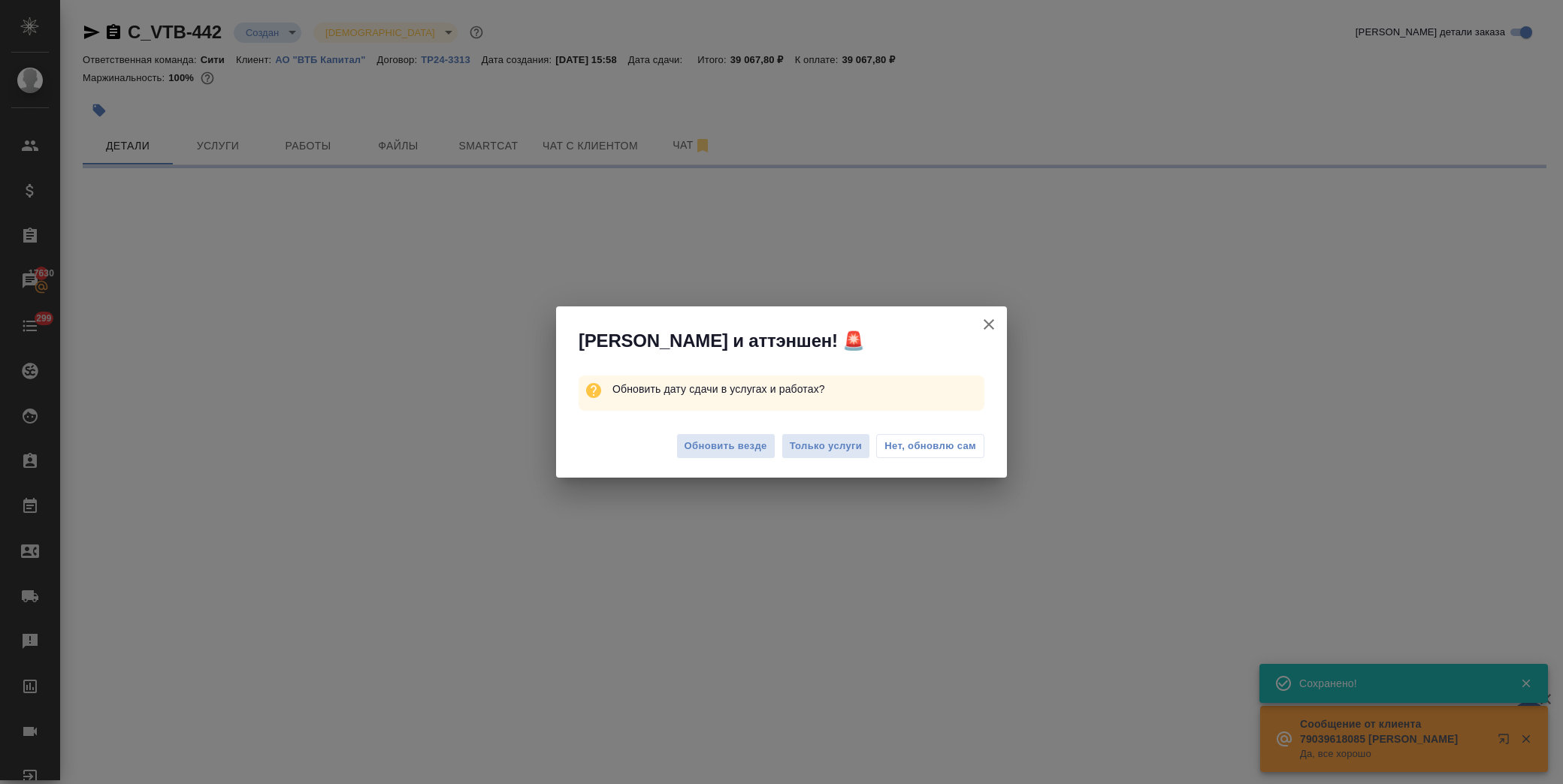
select select "RU"
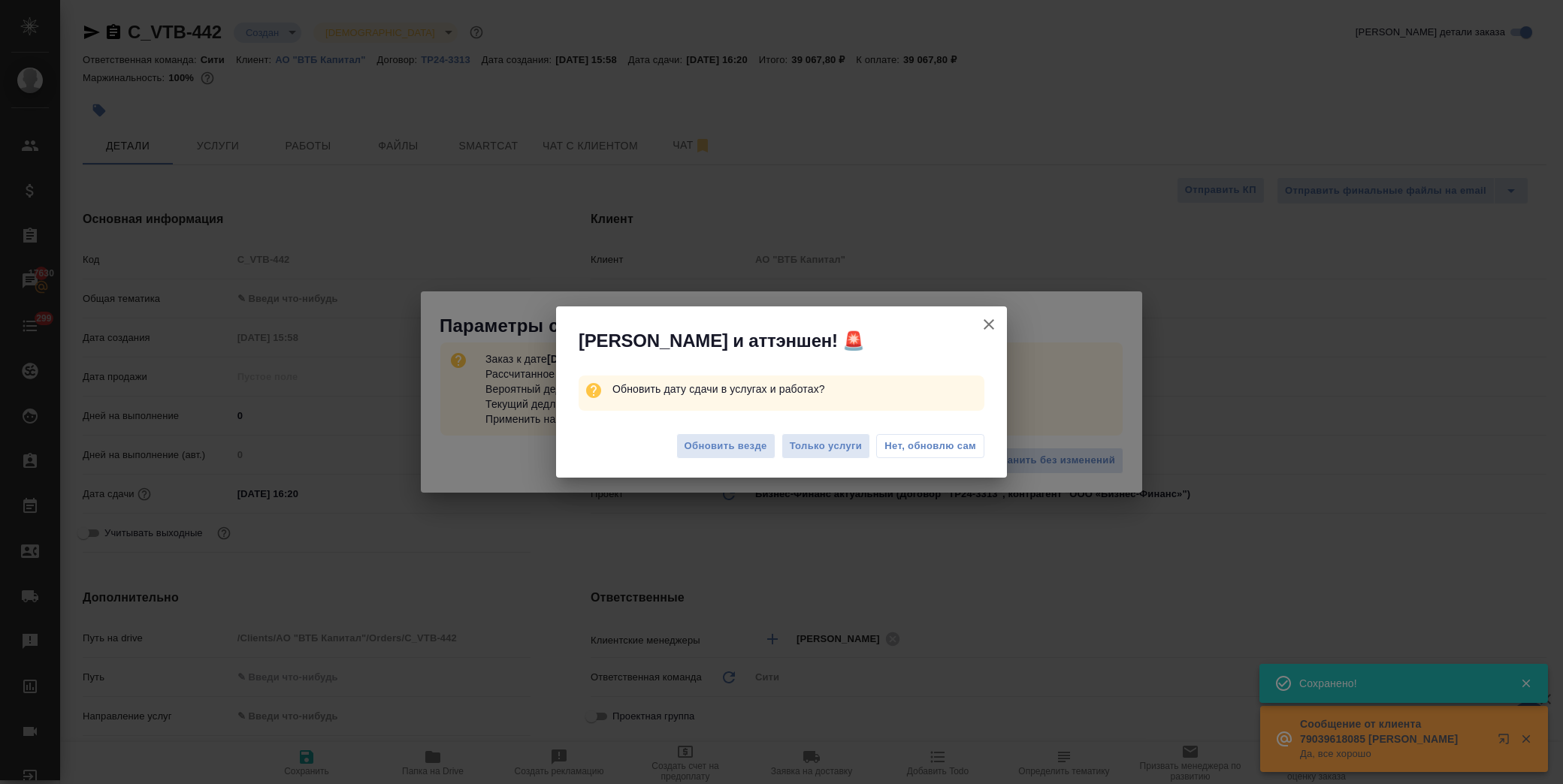
type textarea "x"
click at [726, 445] on span "Обновить везде" at bounding box center [725, 446] width 82 height 17
type textarea "x"
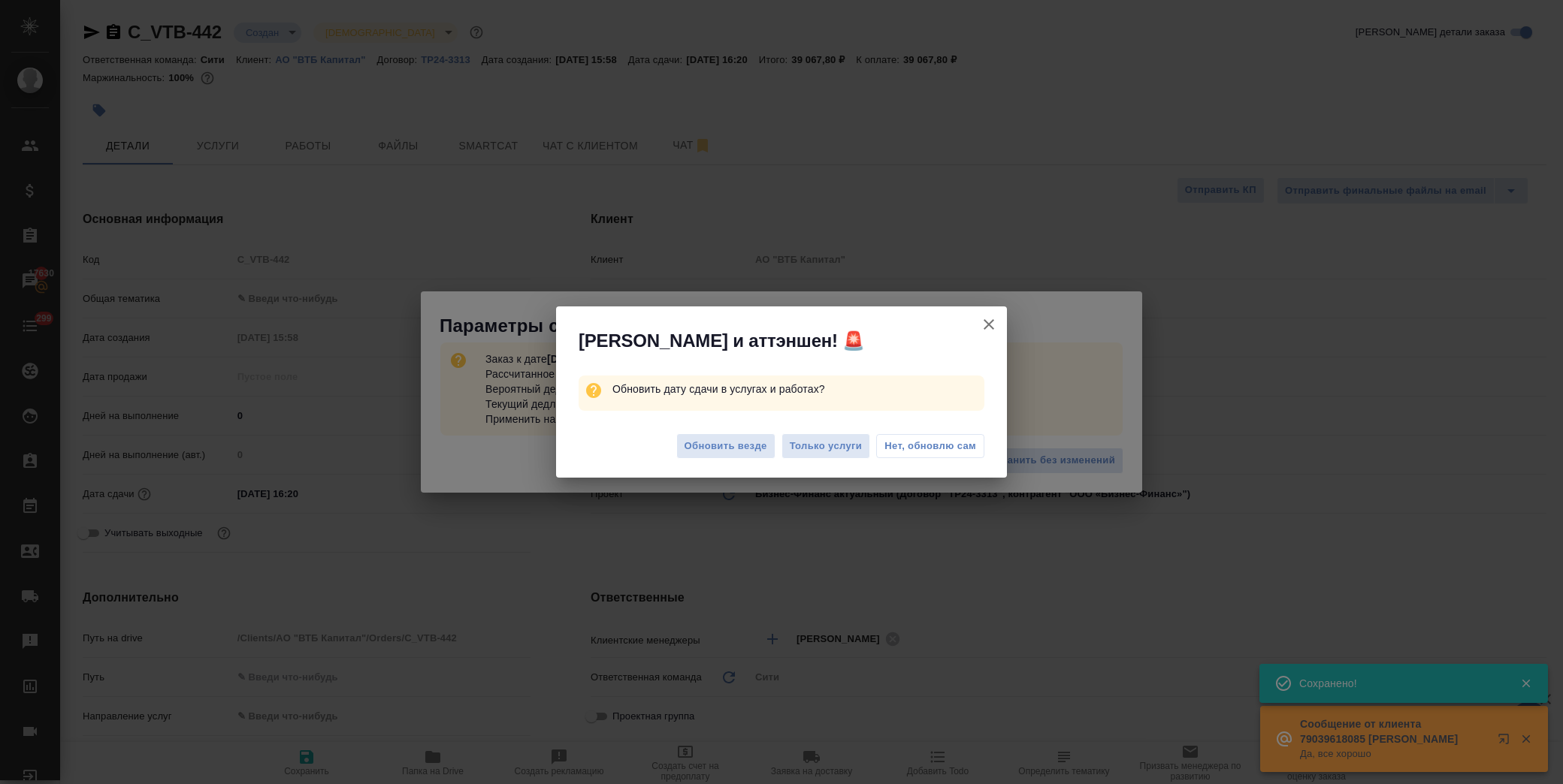
type textarea "x"
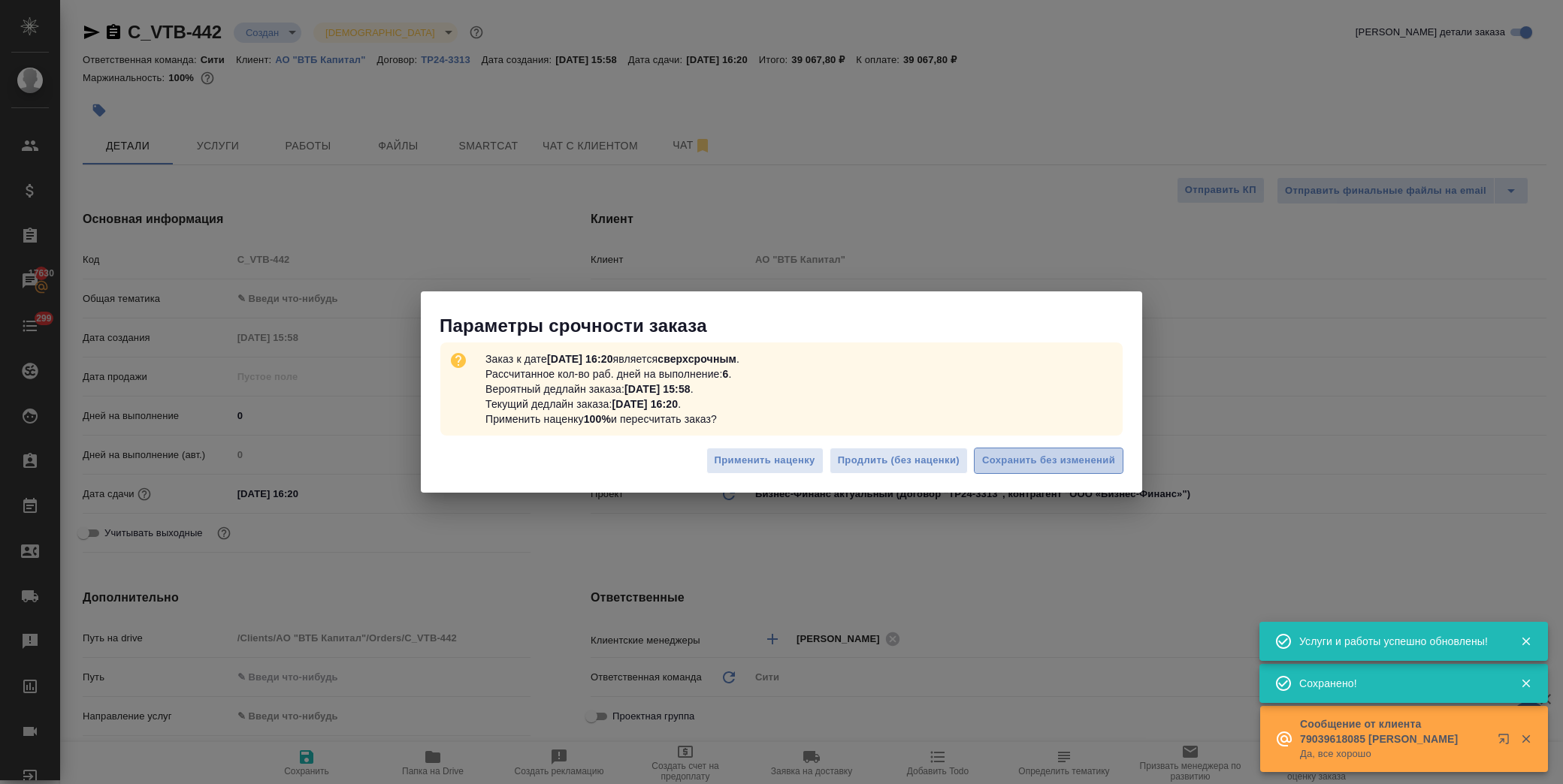
click at [1066, 462] on span "Сохранить без изменений" at bounding box center [1049, 461] width 133 height 17
type textarea "x"
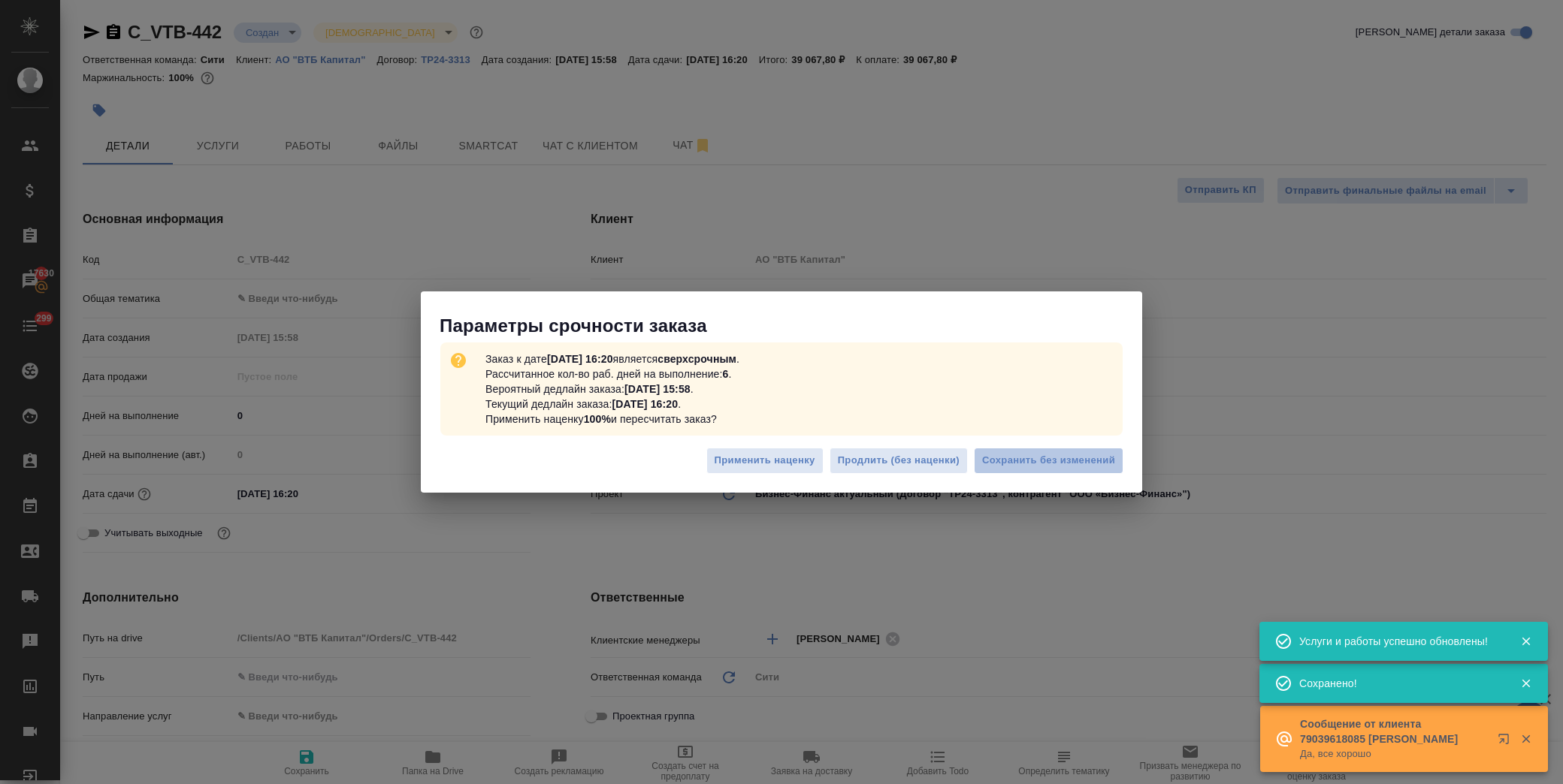
type textarea "x"
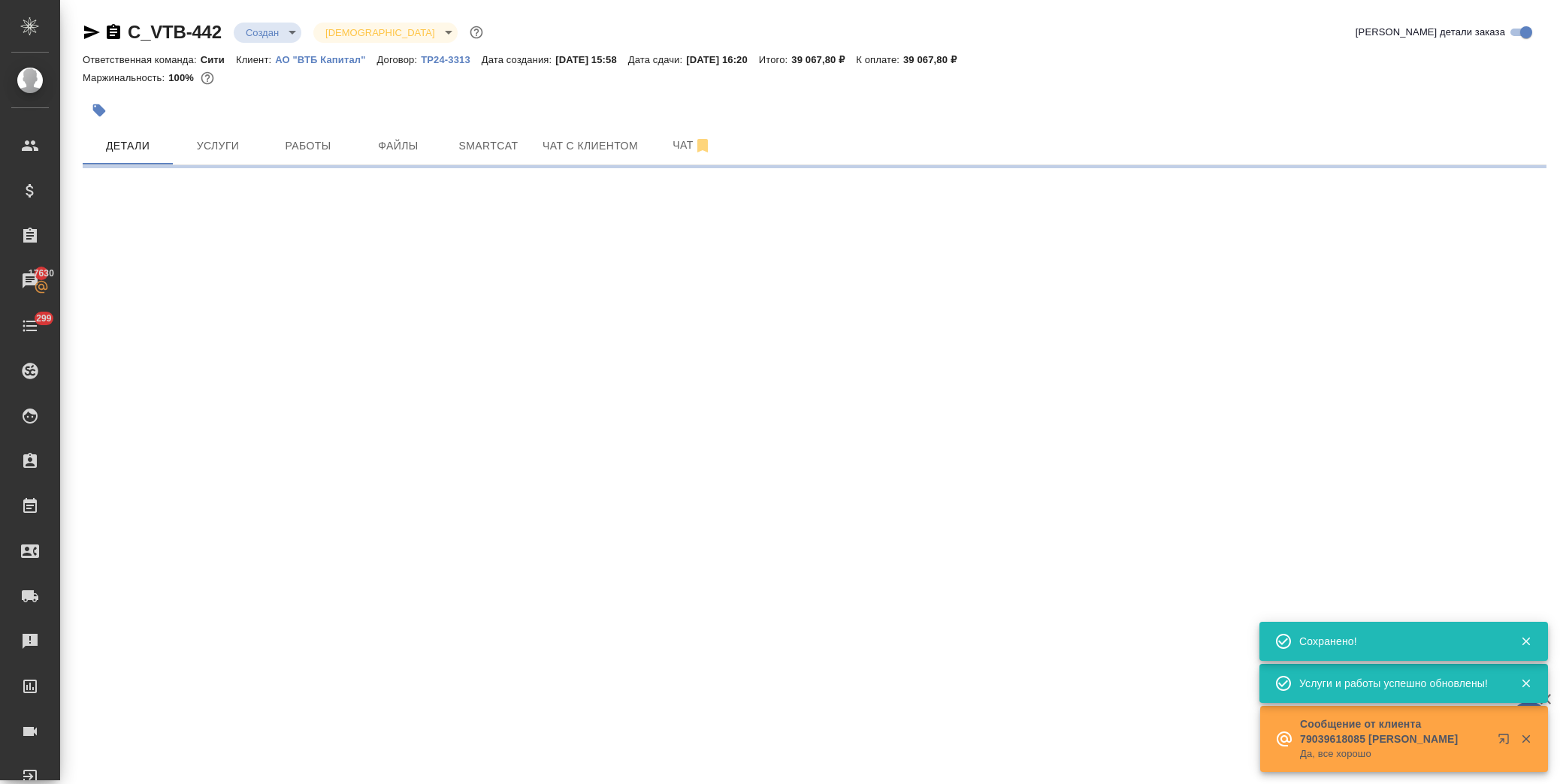
type input "urgent"
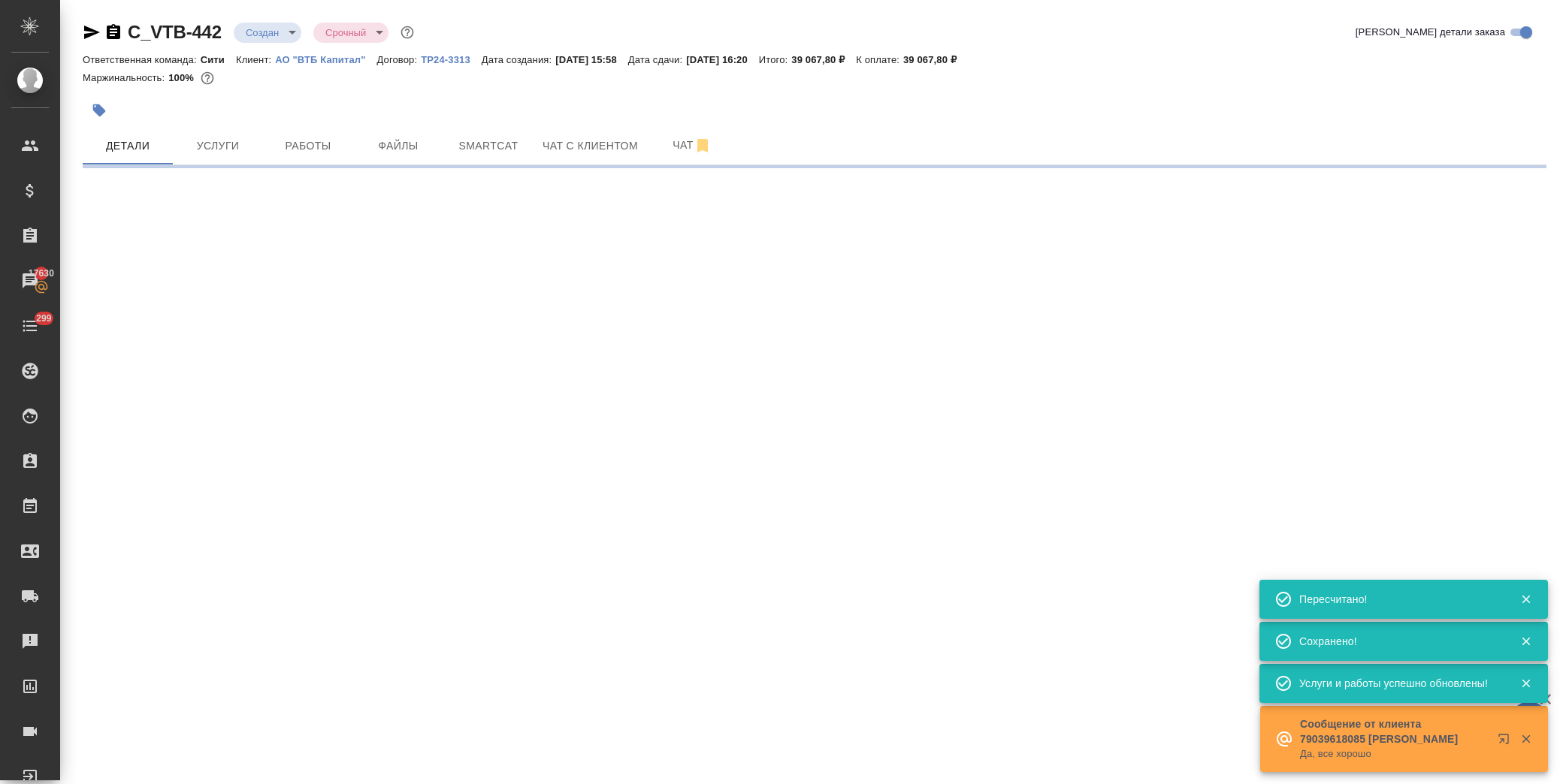
select select "RU"
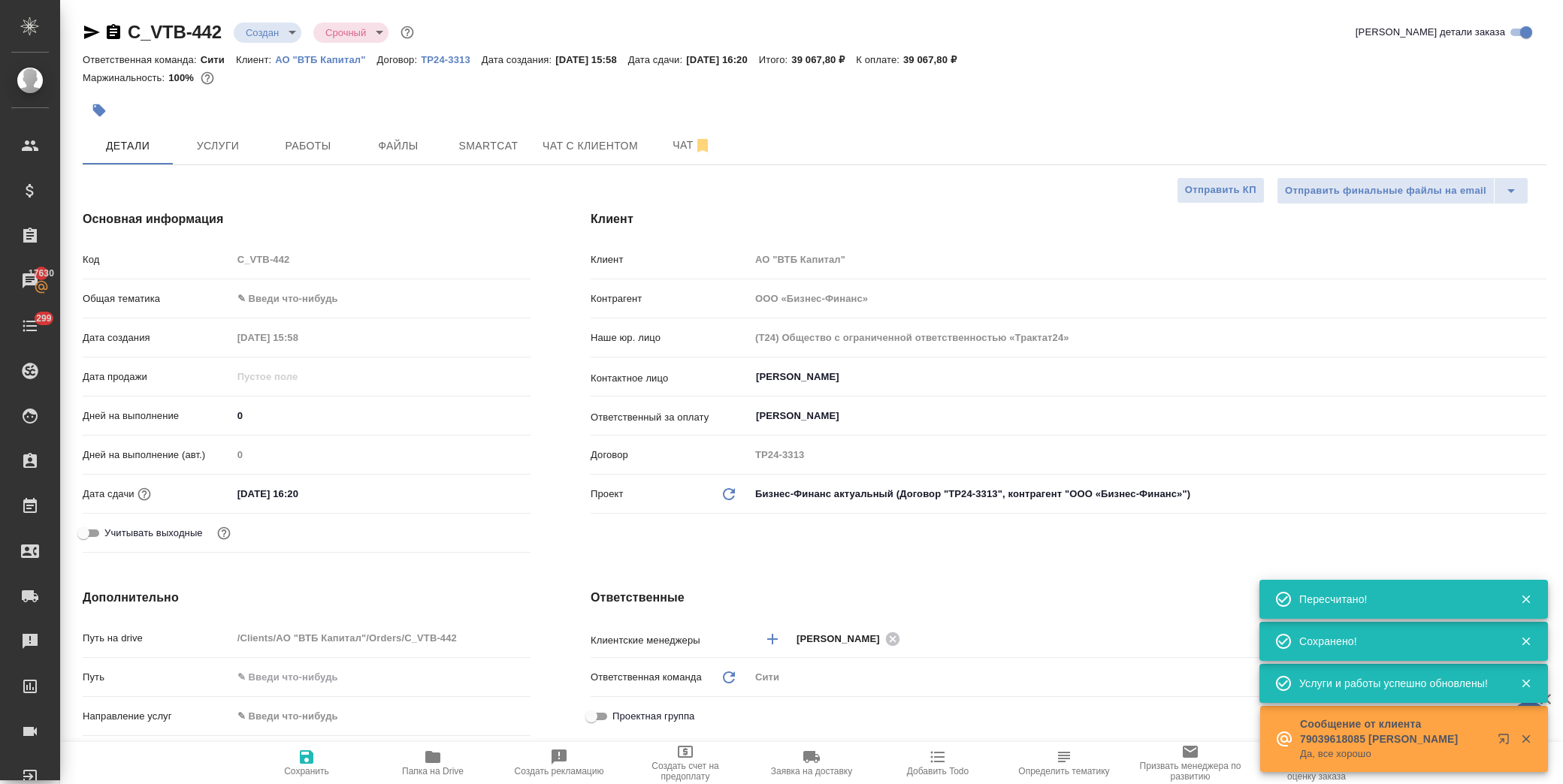
type textarea "x"
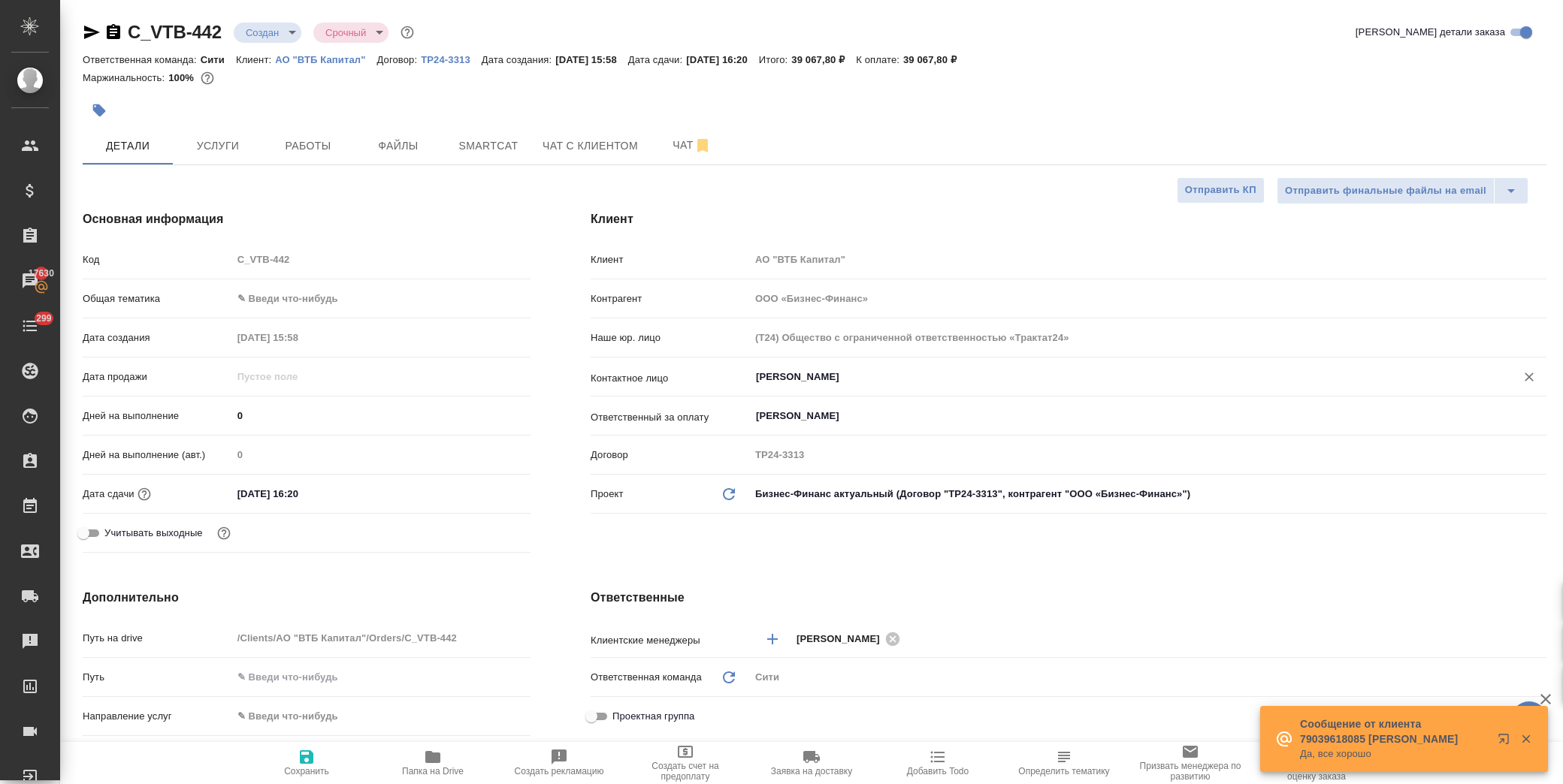
click at [815, 378] on input "[PERSON_NAME]" at bounding box center [1123, 377] width 737 height 18
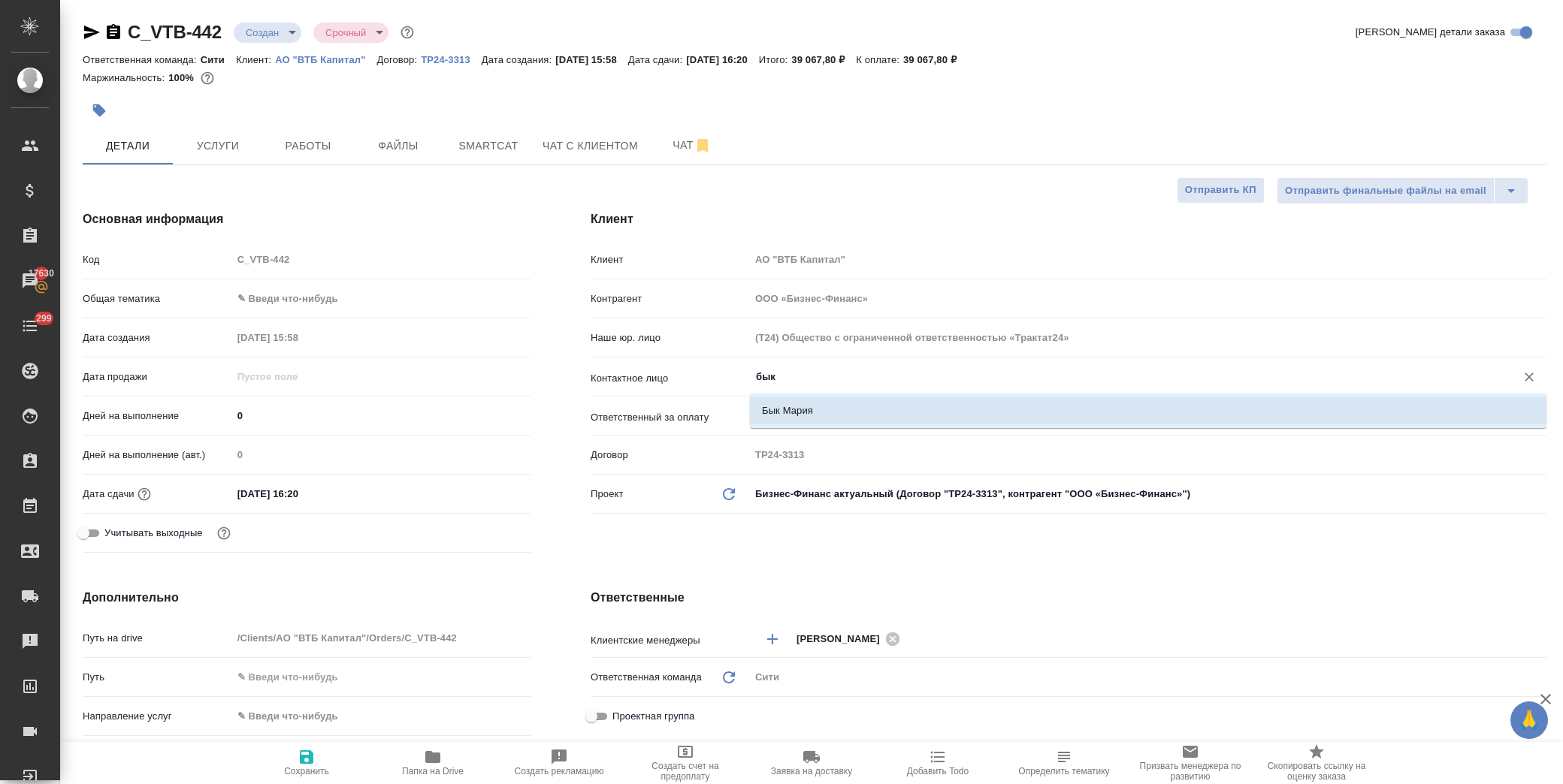
click at [812, 407] on li "Бык Мария" at bounding box center [1149, 411] width 797 height 27
type input "Бык Мария"
type textarea "x"
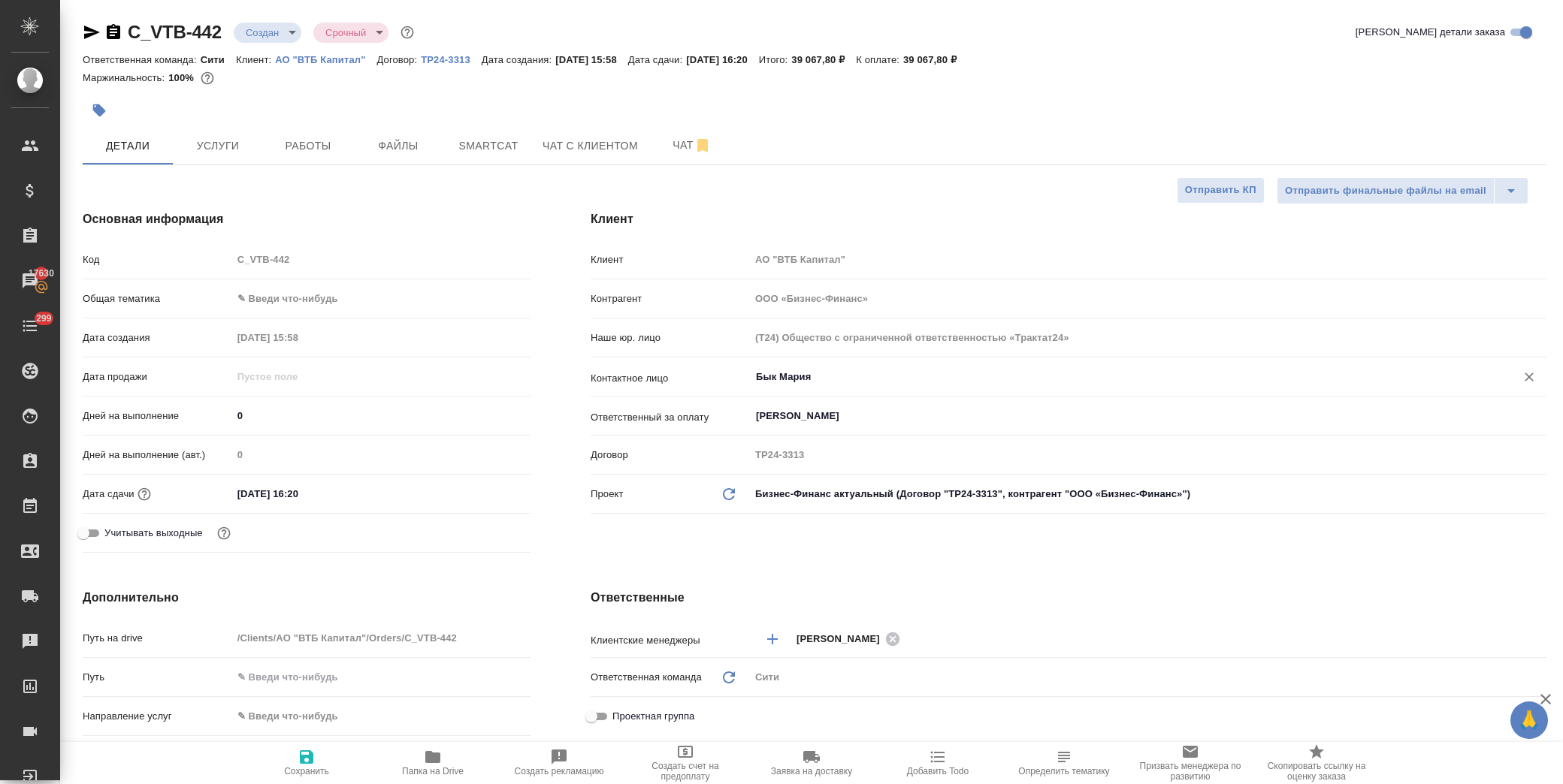
type input "Бык Мария"
click at [311, 768] on span "Сохранить" at bounding box center [307, 772] width 45 height 11
type textarea "x"
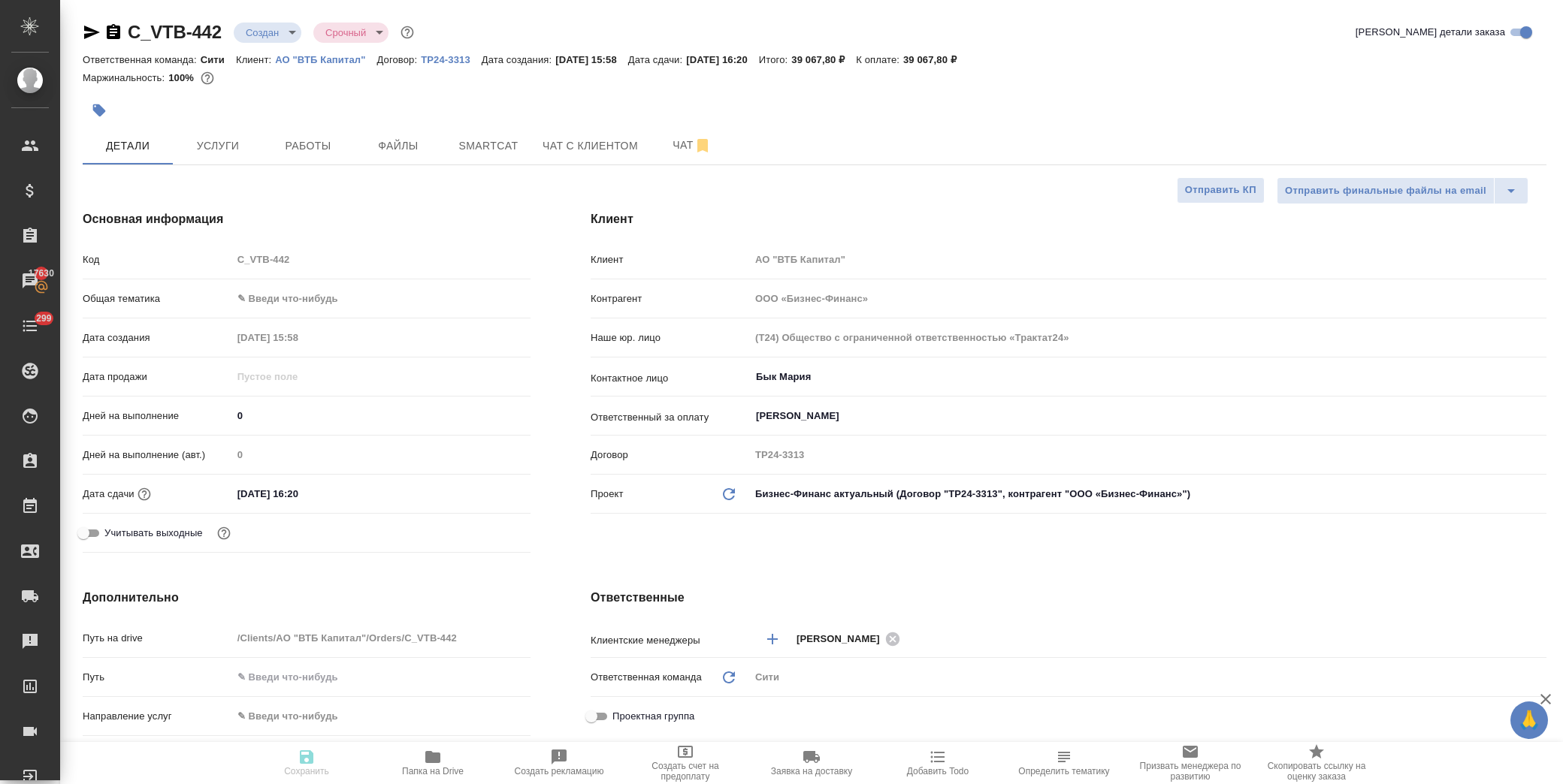
type textarea "x"
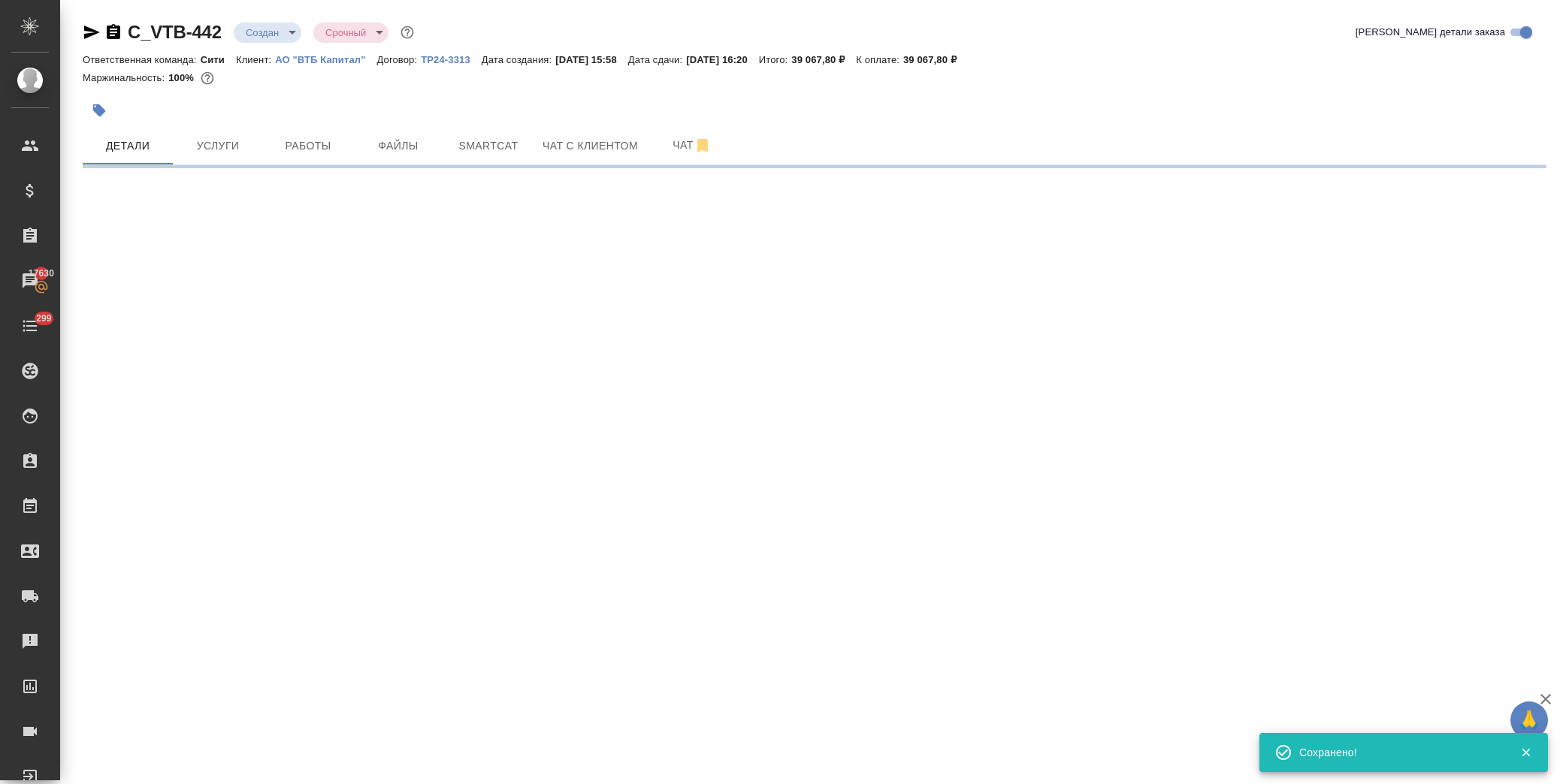
select select "RU"
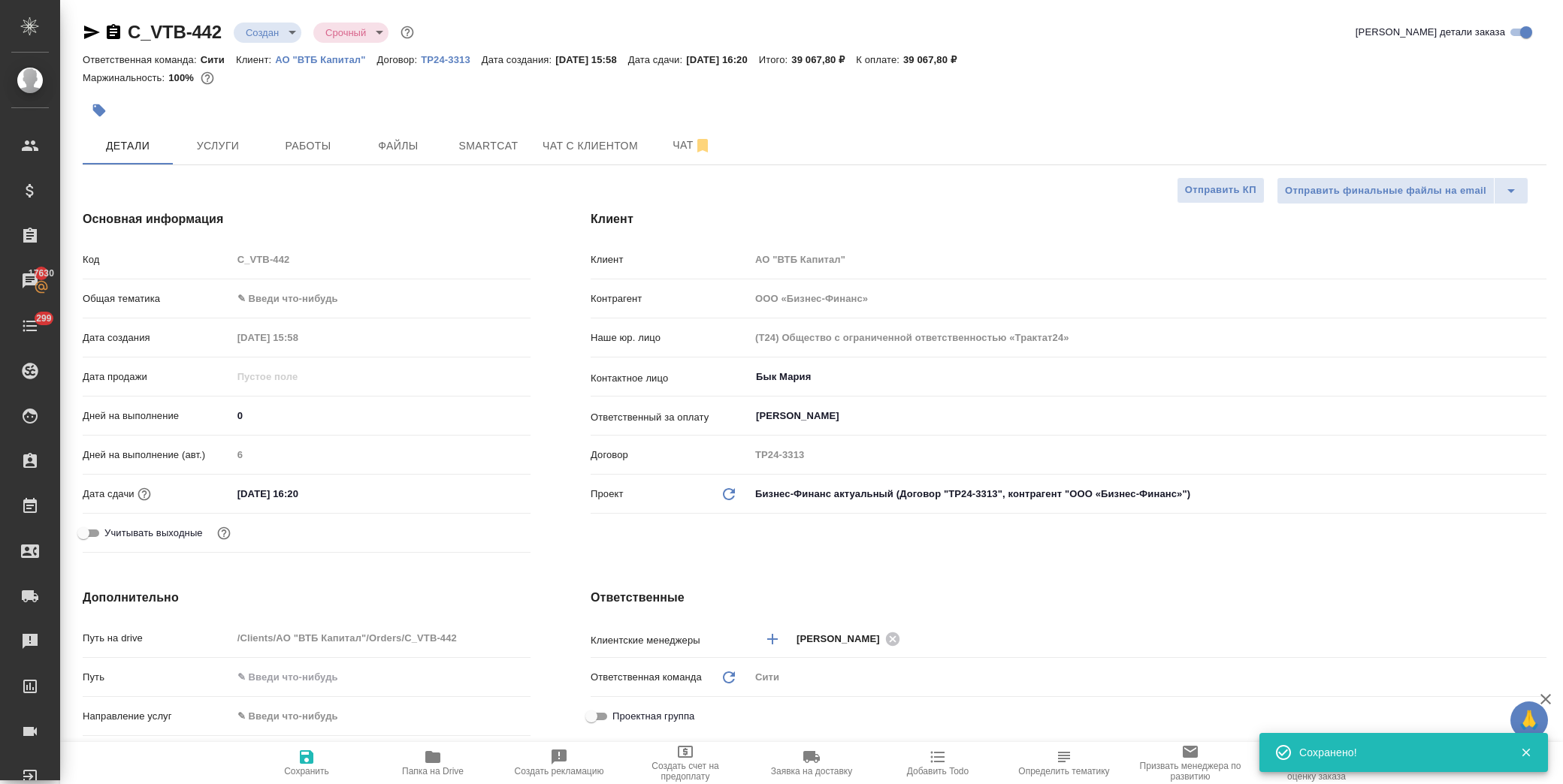
type textarea "x"
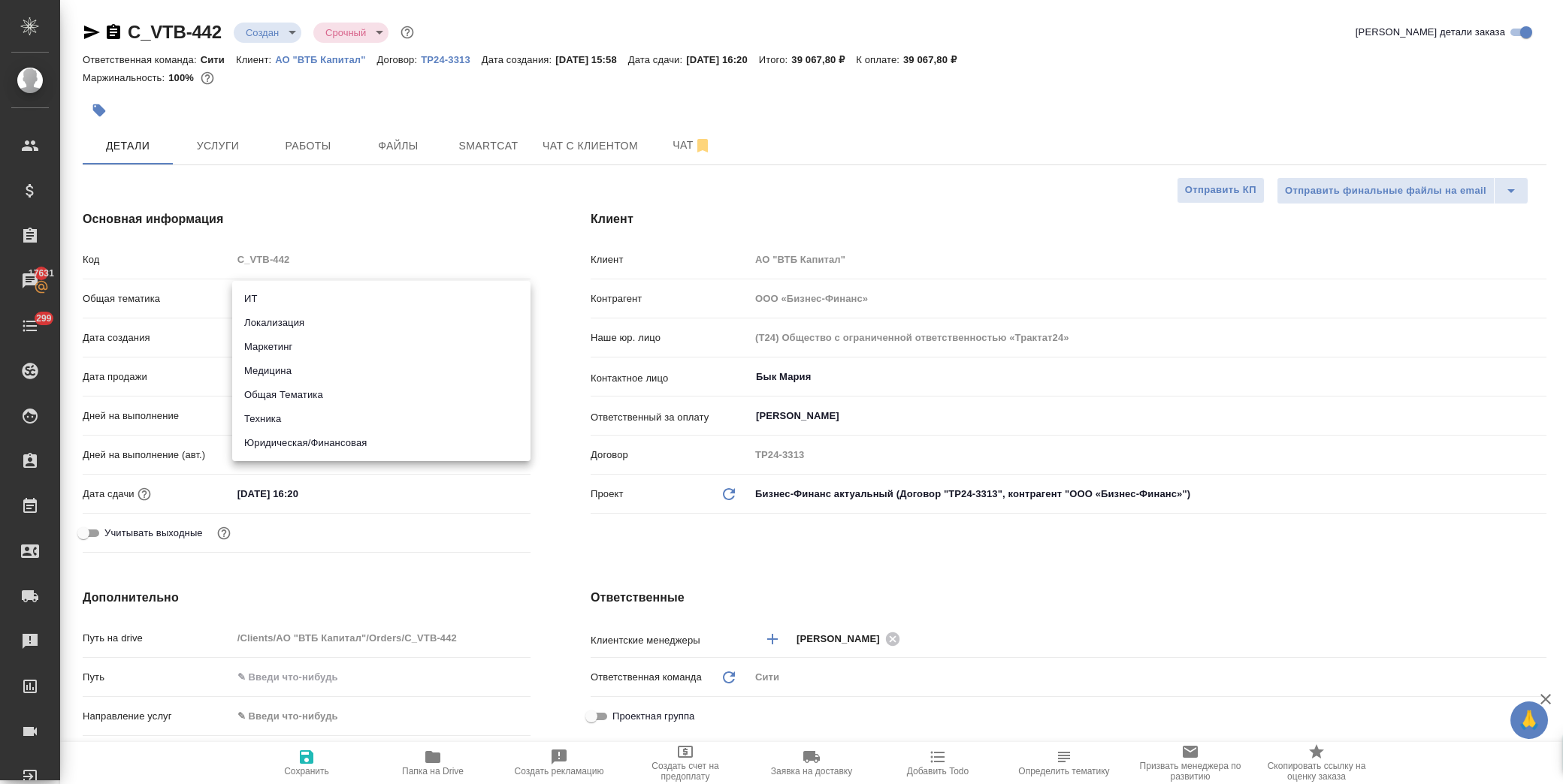
click at [291, 298] on body "🙏 .cls-1 fill:#fff; AWATERA [PERSON_NAME] Спецификации Заказы 17631 Чаты 299 To…" at bounding box center [781, 392] width 1563 height 784
click at [377, 446] on li "Юридическая/Финансовая" at bounding box center [381, 443] width 299 height 24
type input "yr-fn"
type textarea "x"
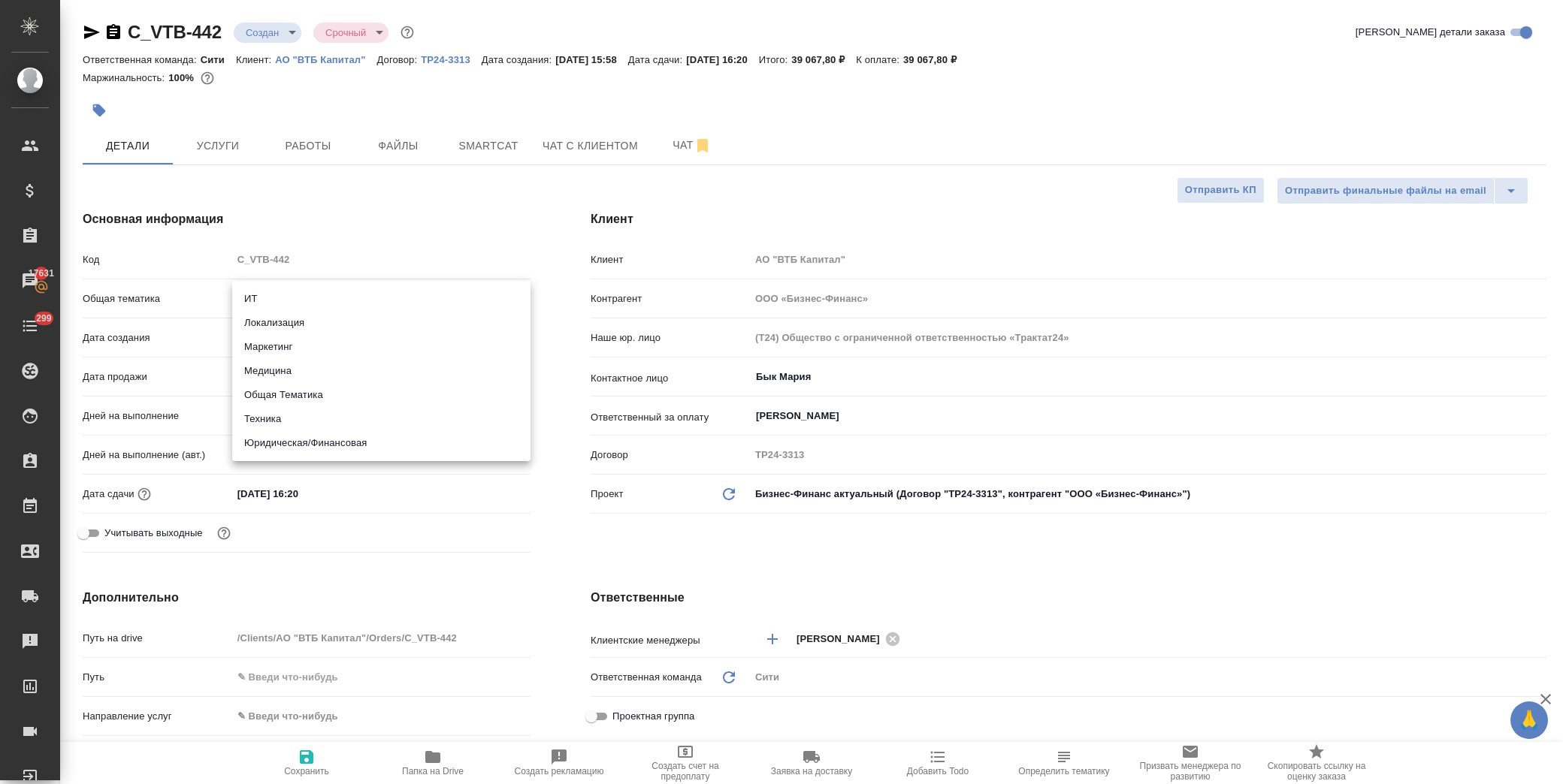
type textarea "x"
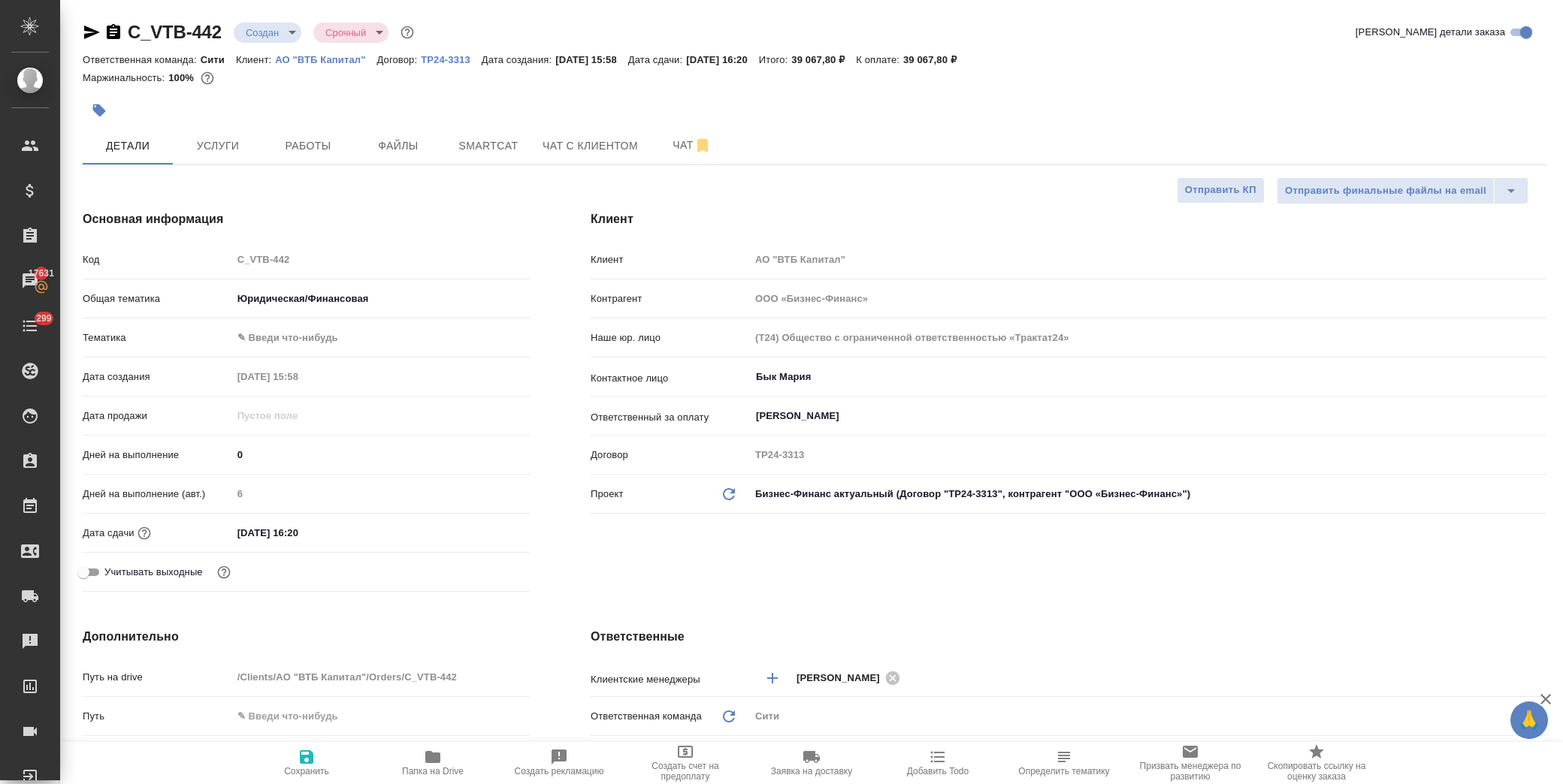
click at [351, 325] on body "🙏 .cls-1 fill:#fff; AWATERA Лофицкая Юлия Владимировна Клиенты Спецификации Зак…" at bounding box center [781, 392] width 1563 height 784
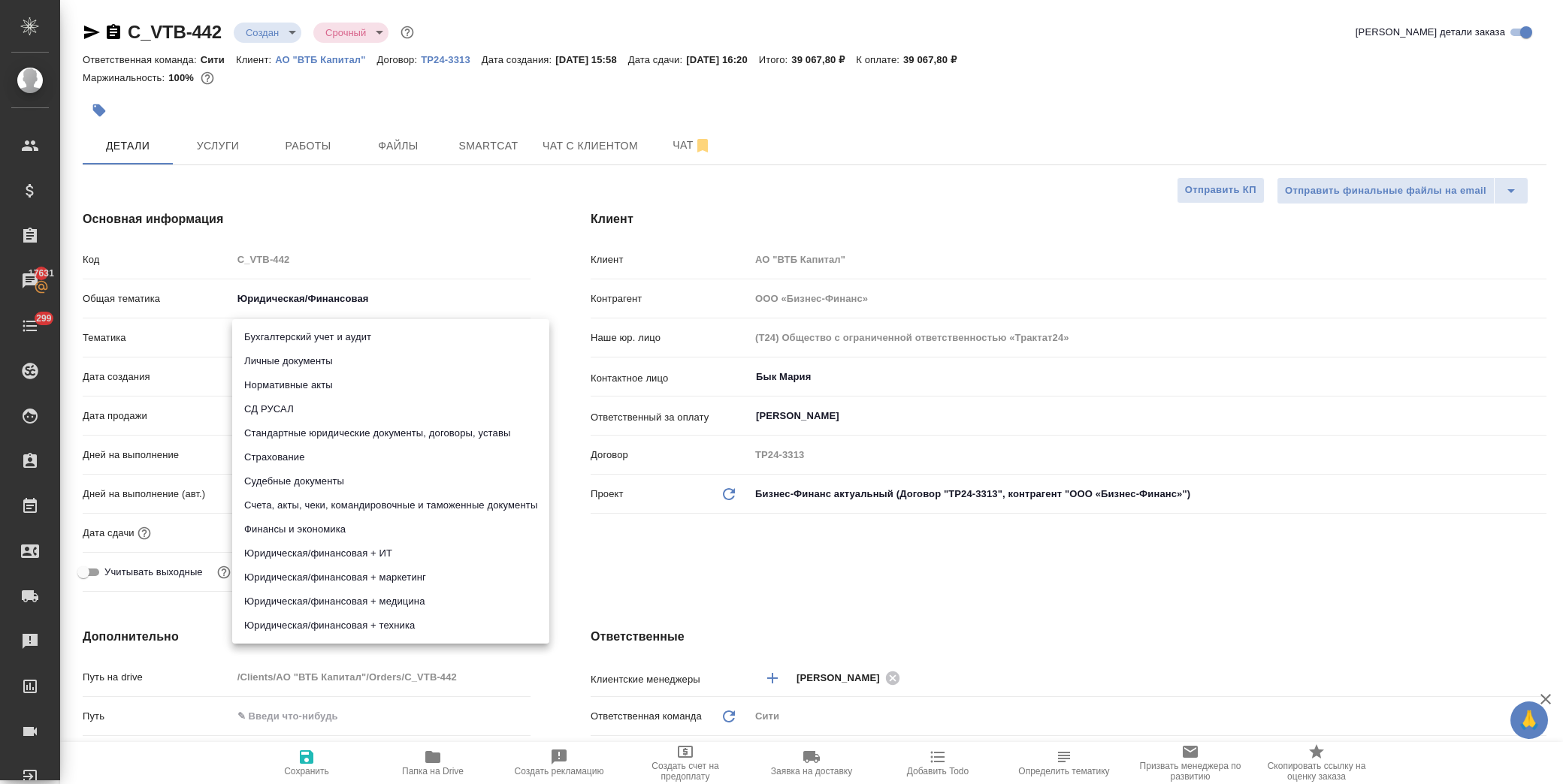
click at [463, 428] on li "Стандартные юридические документы, договоры, уставы" at bounding box center [390, 433] width 317 height 24
type textarea "x"
type input "5f647205b73bc97568ca66bf"
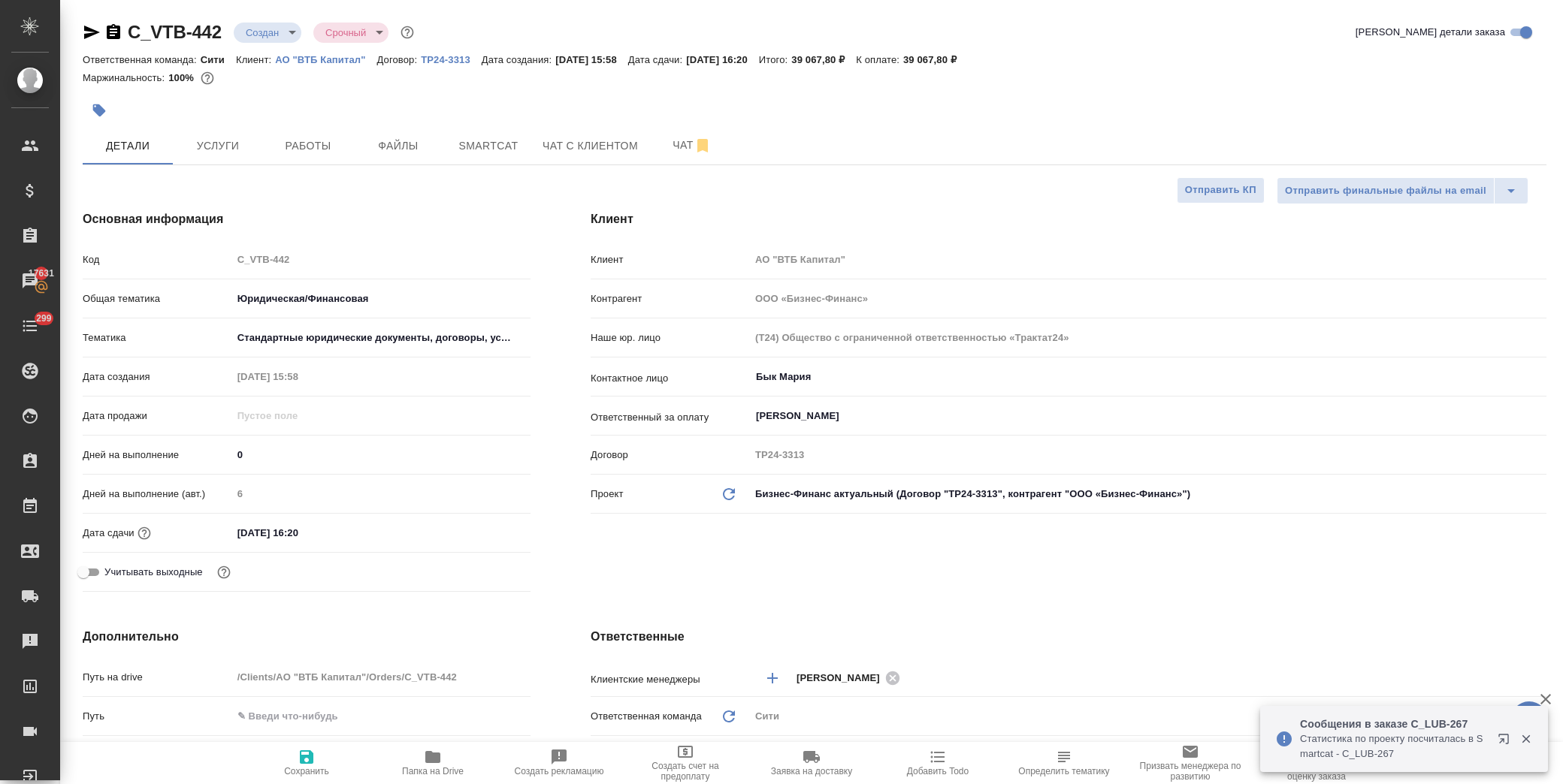
click at [328, 761] on span "Сохранить" at bounding box center [307, 762] width 108 height 28
type textarea "x"
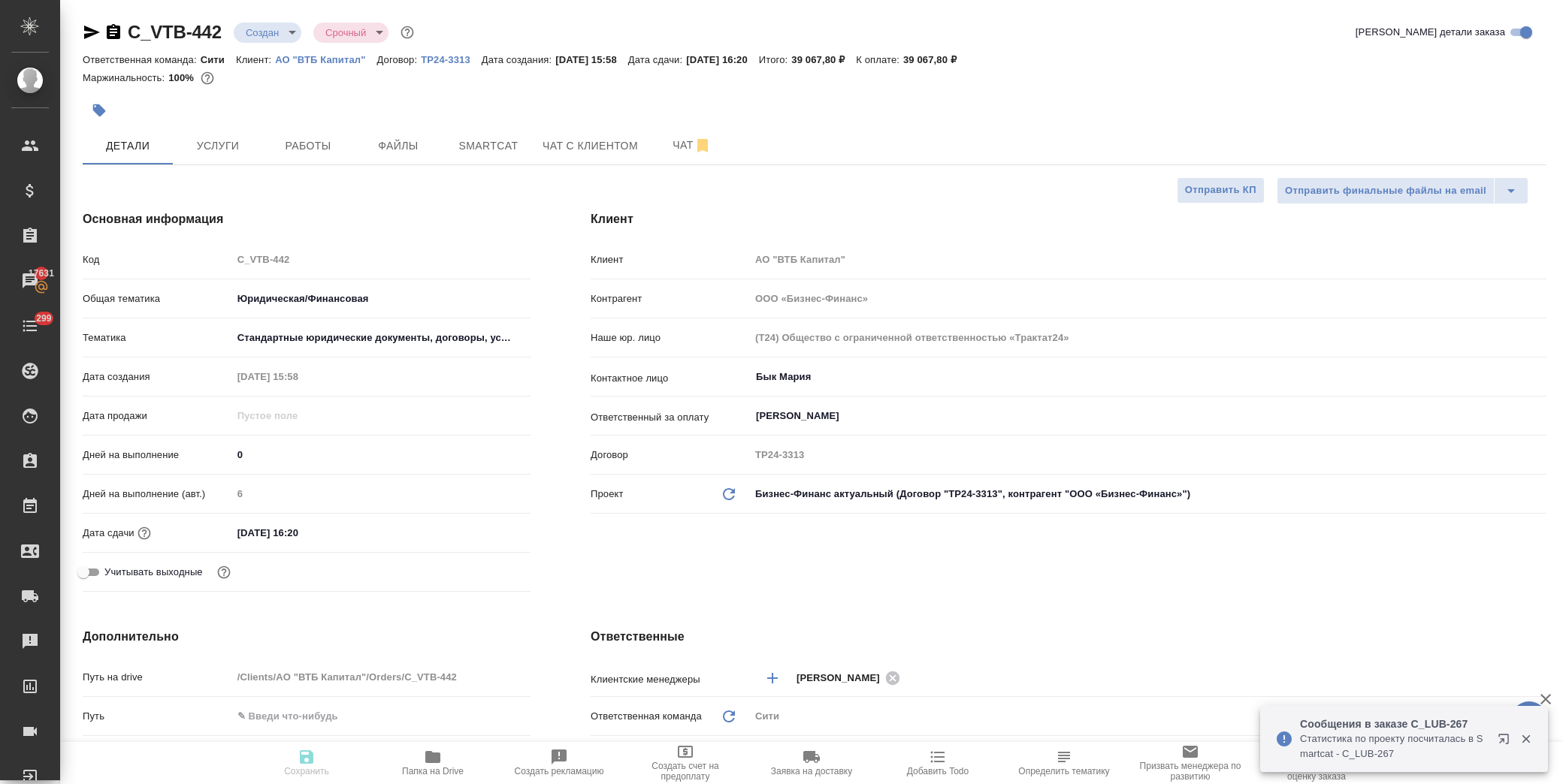
type textarea "x"
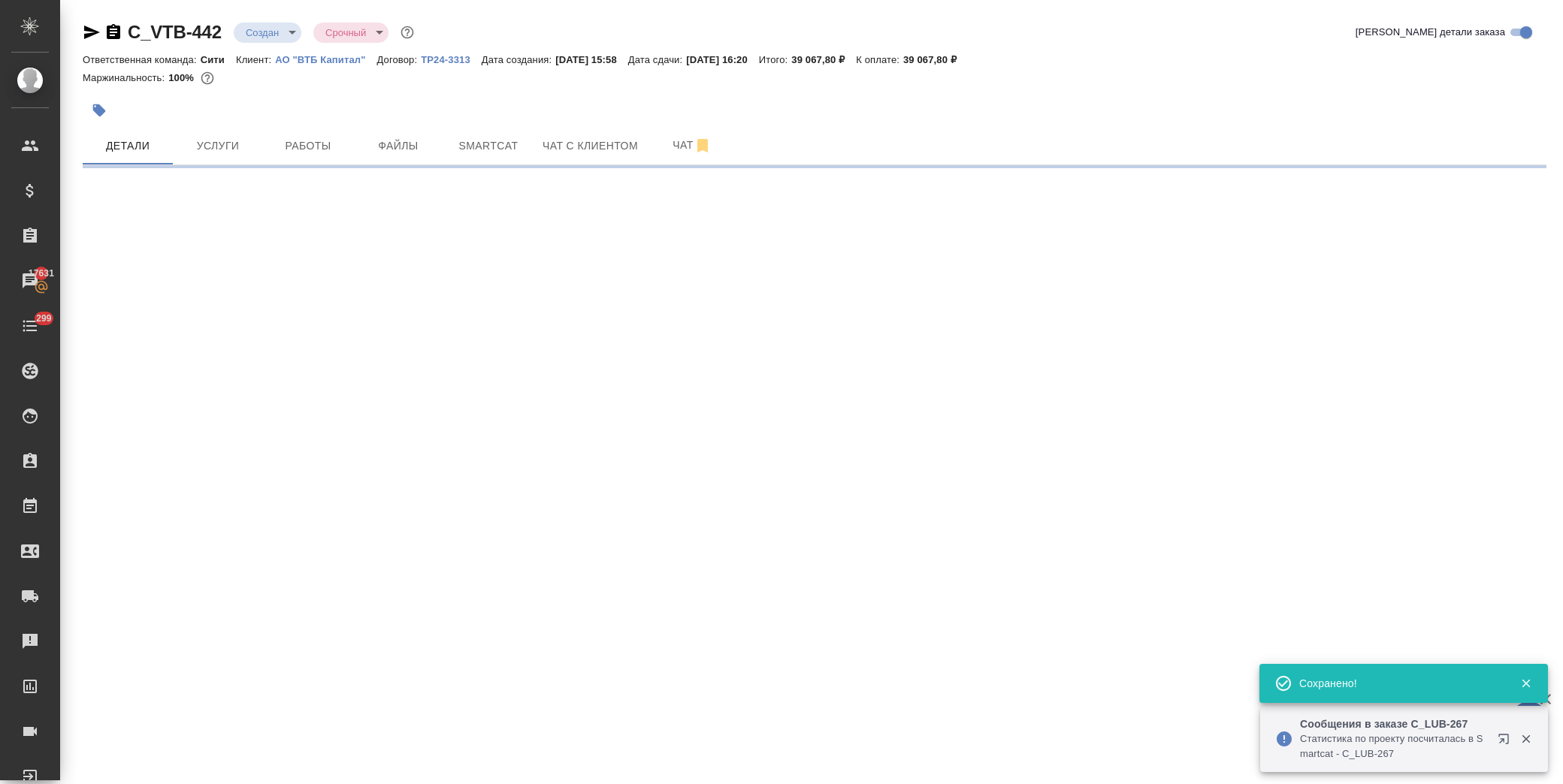
select select "RU"
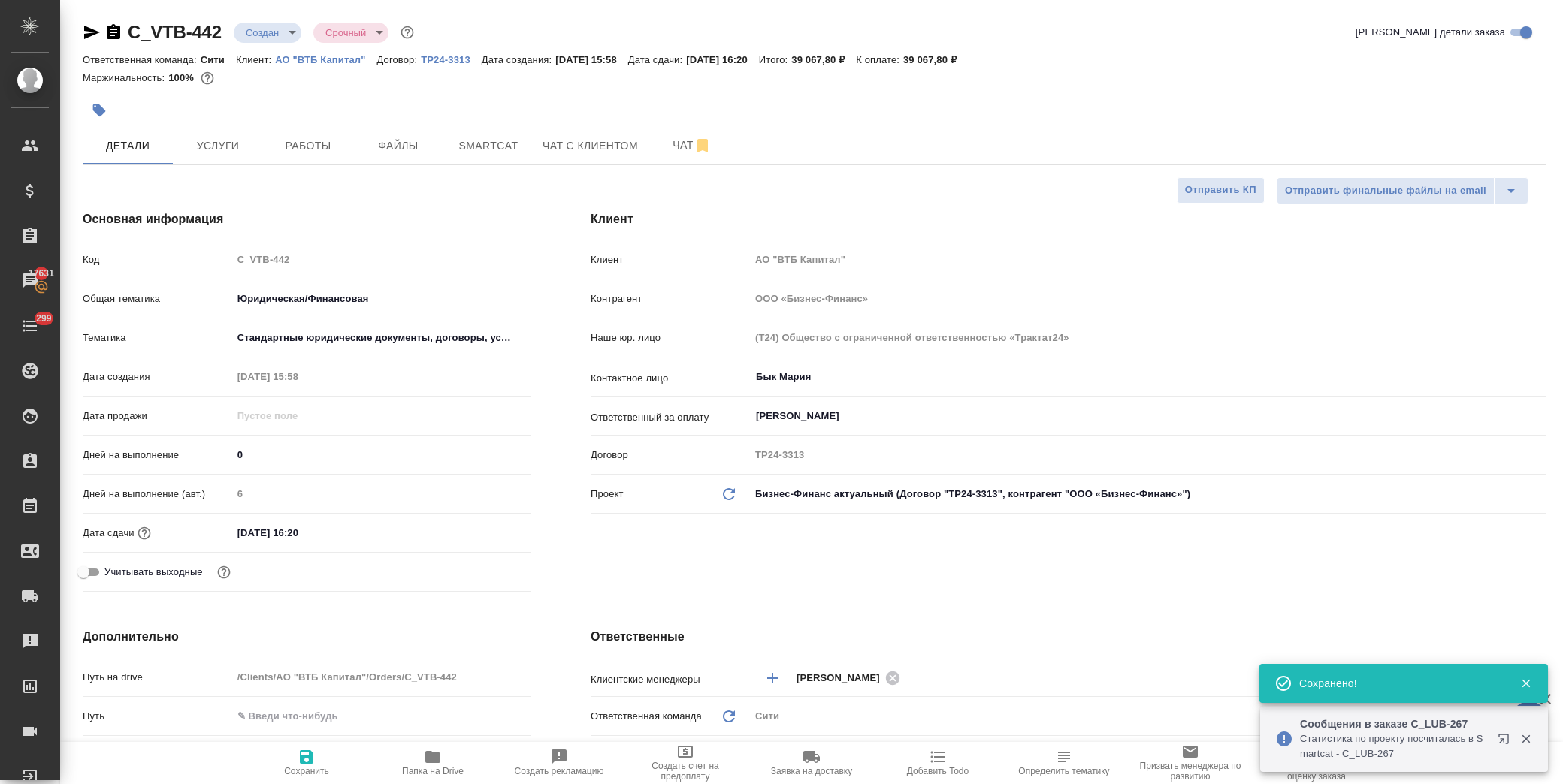
type textarea "x"
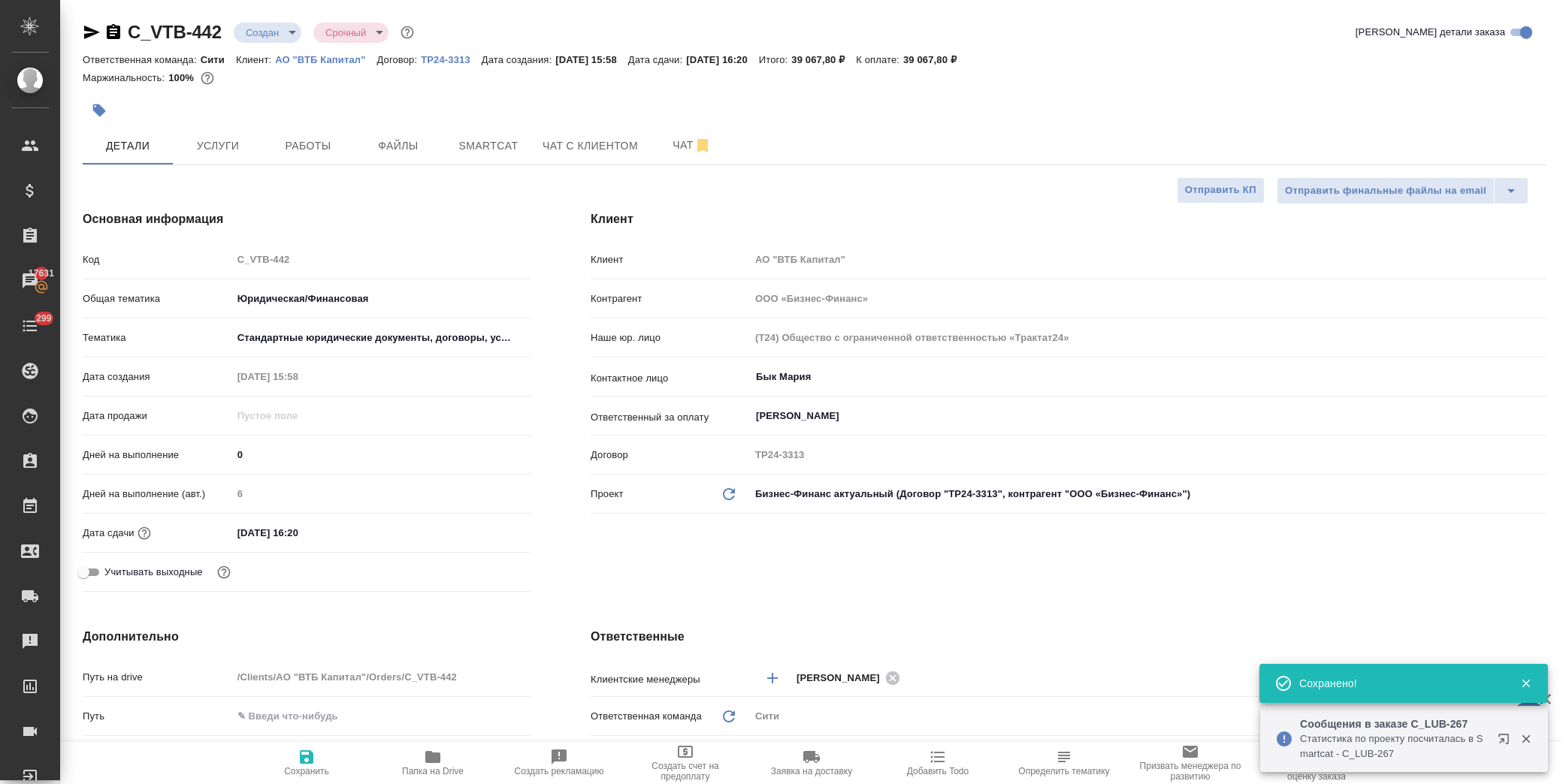
type textarea "x"
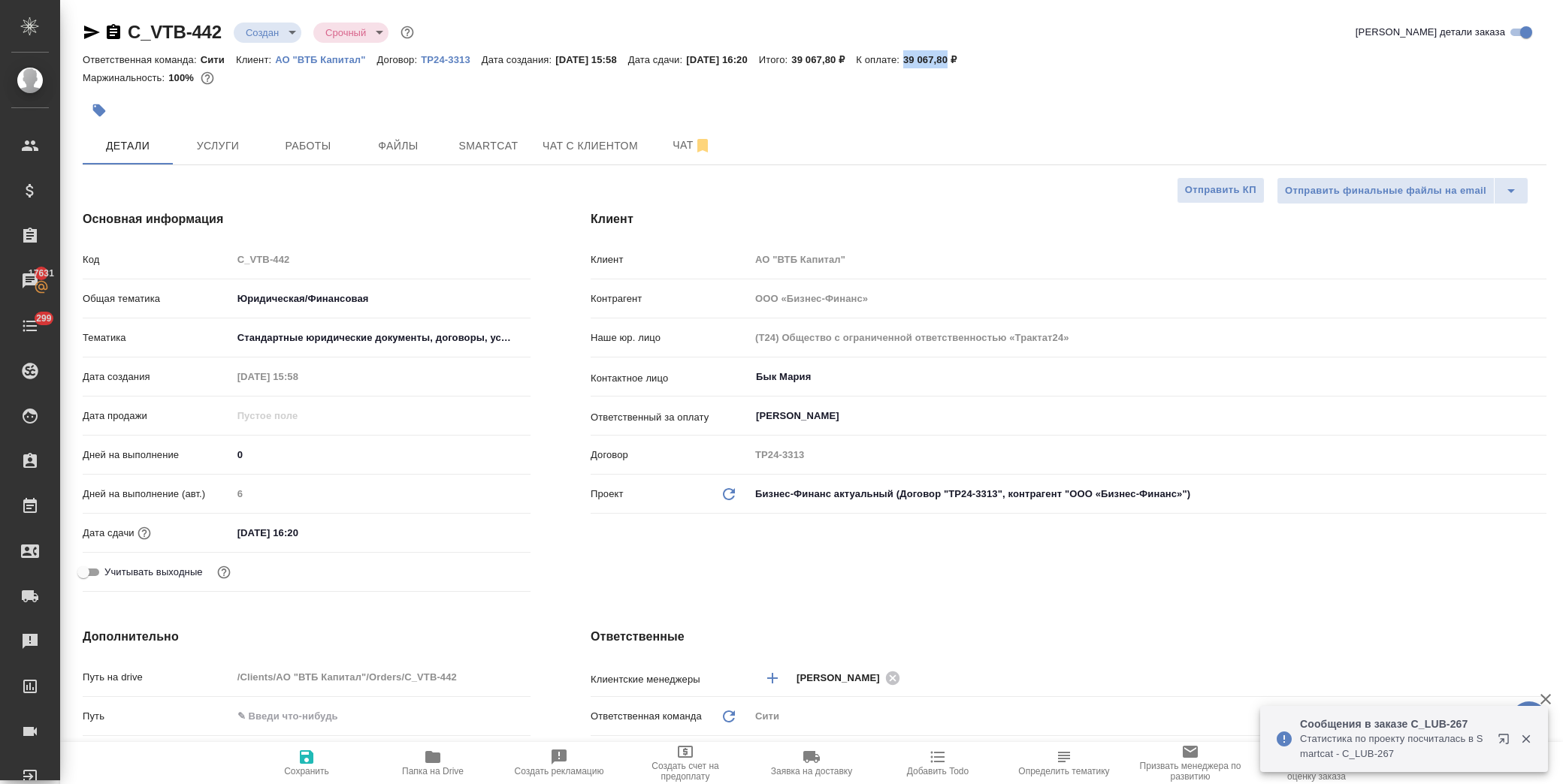
drag, startPoint x: 943, startPoint y: 58, endPoint x: 987, endPoint y: 61, distance: 44.1
click at [968, 61] on p "39 067,80 ₽" at bounding box center [936, 60] width 65 height 12
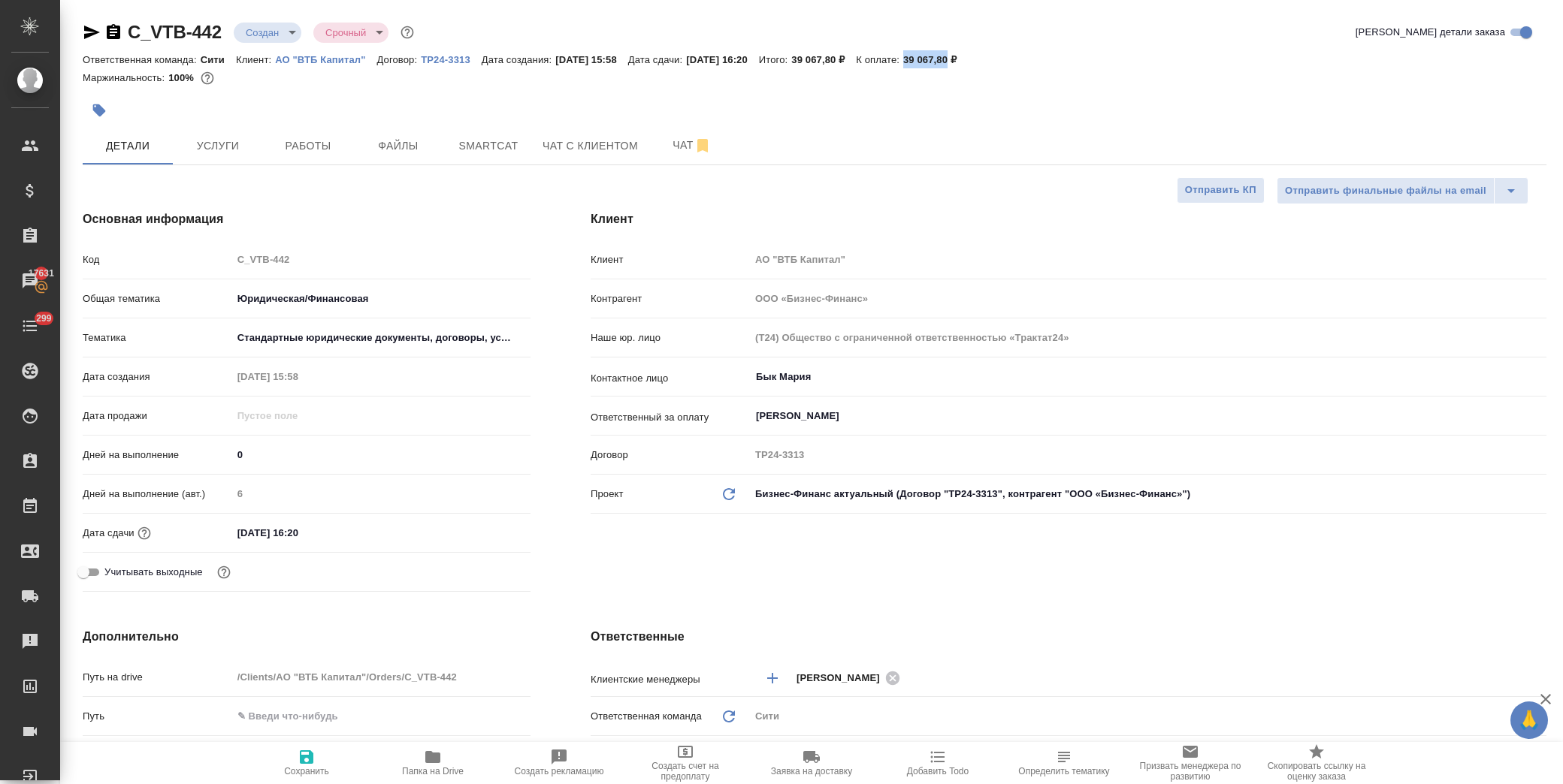
copy p "39 067,80"
type textarea "x"
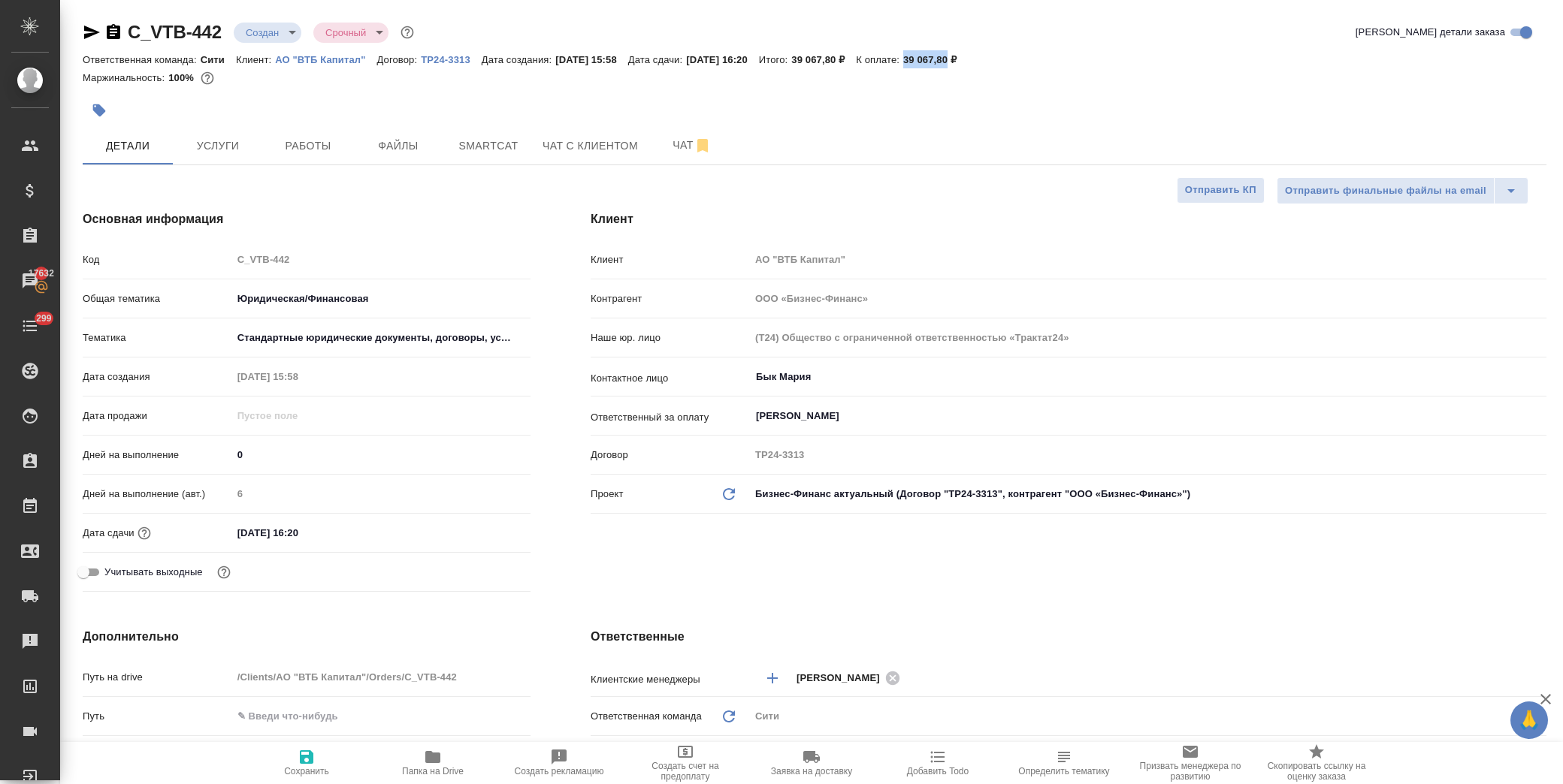
type textarea "x"
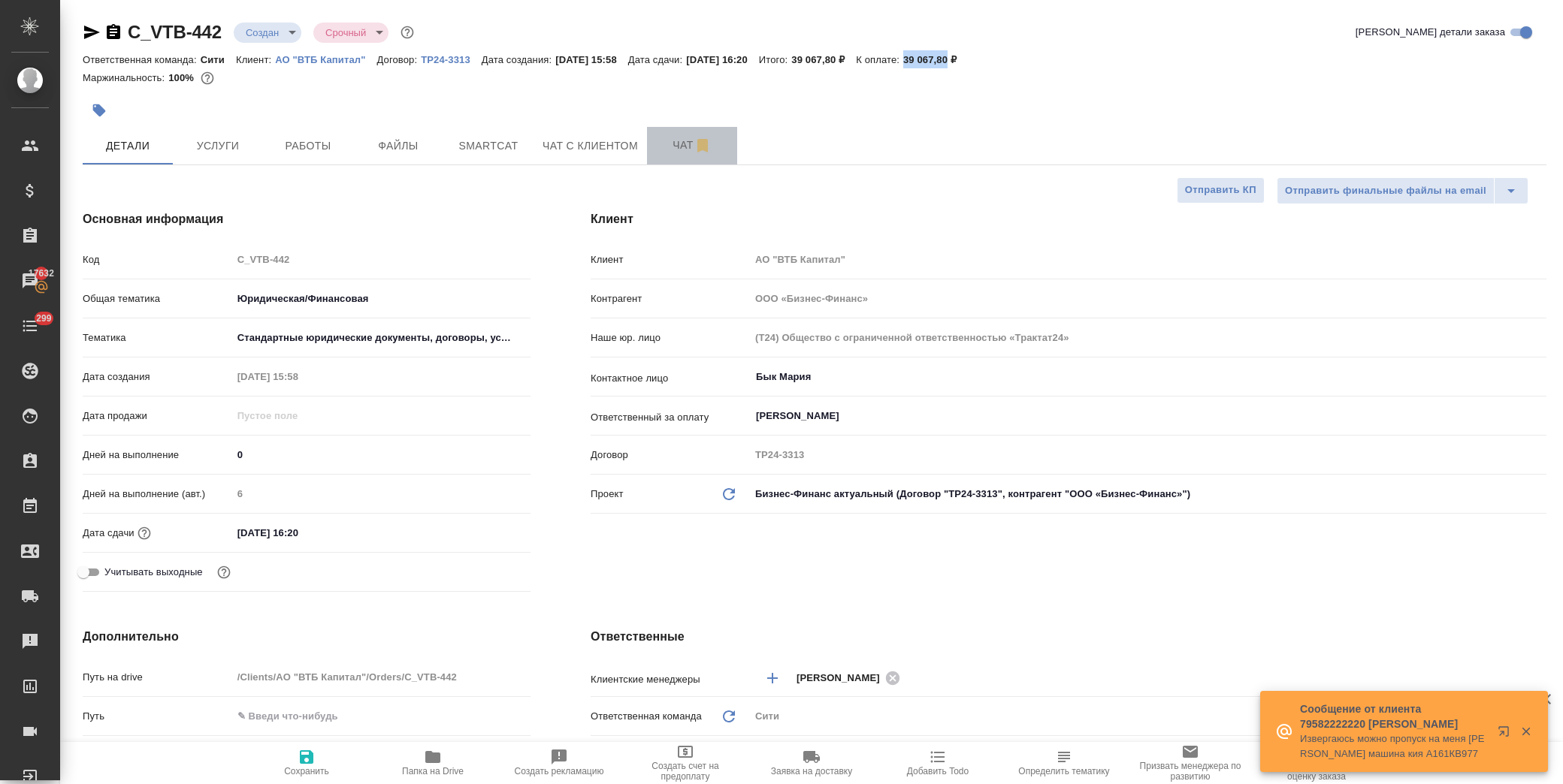
click at [681, 149] on span "Чат" at bounding box center [692, 145] width 72 height 19
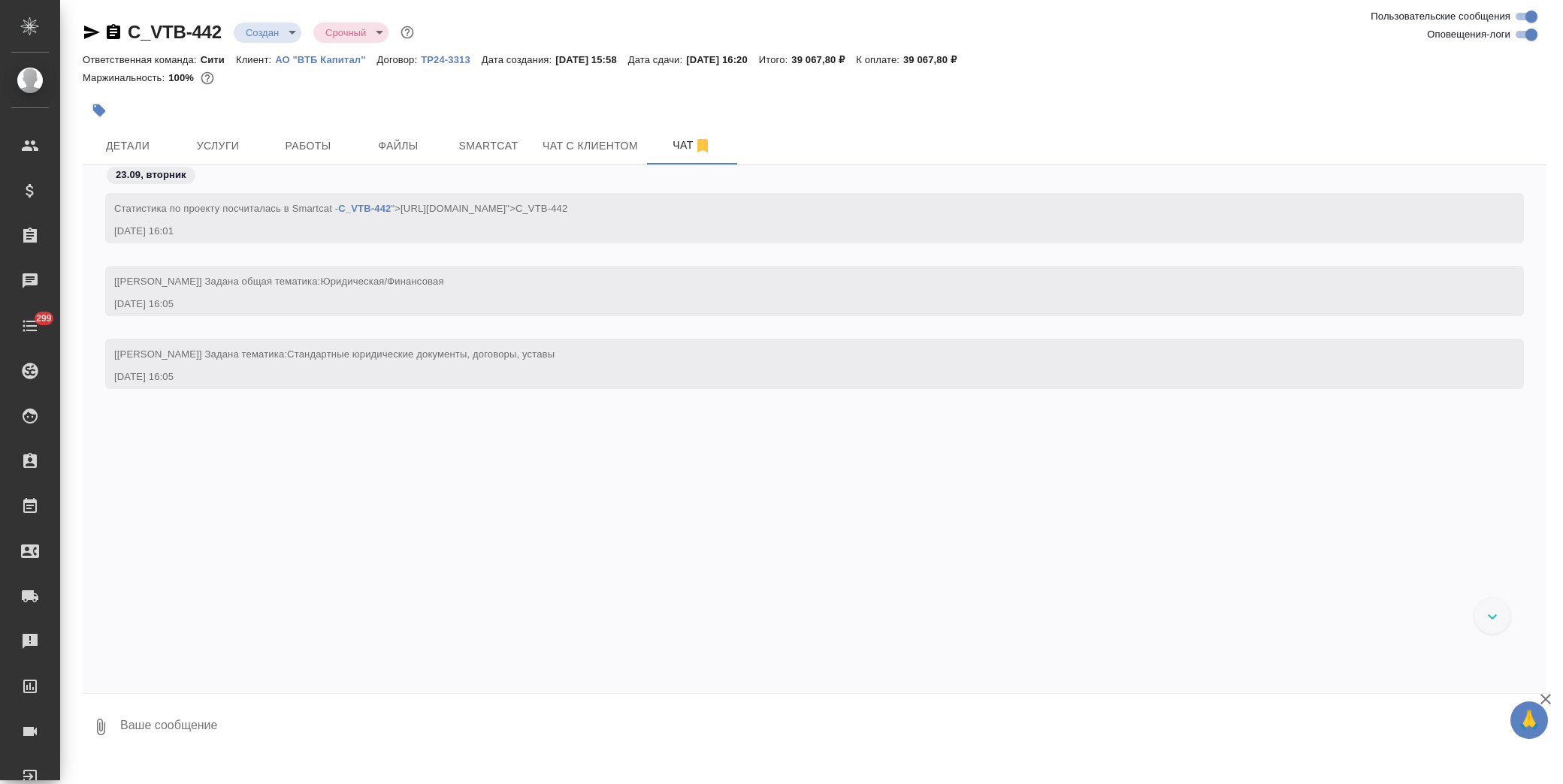
click at [141, 141] on span "Детали" at bounding box center [127, 145] width 72 height 19
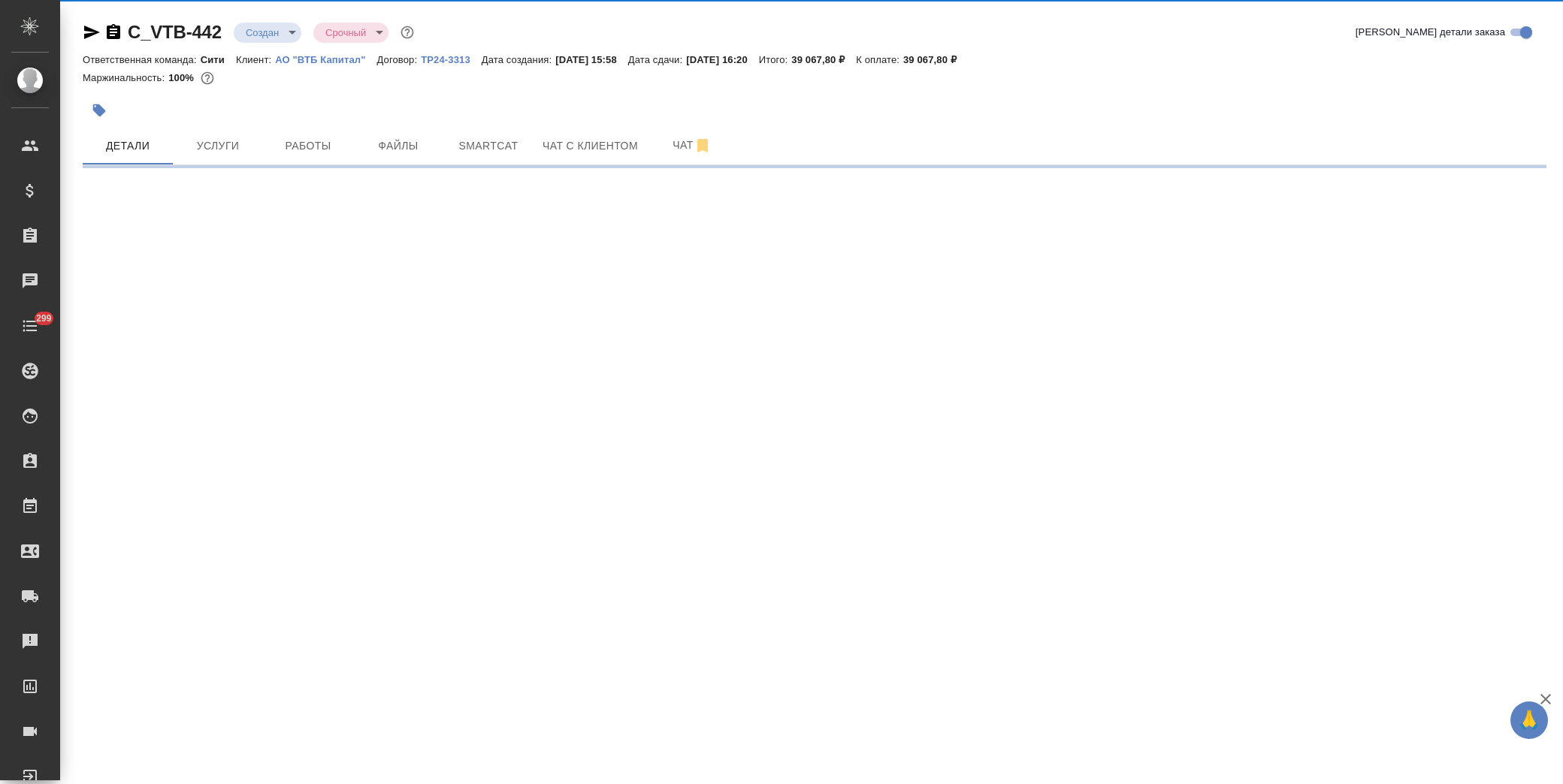
select select "RU"
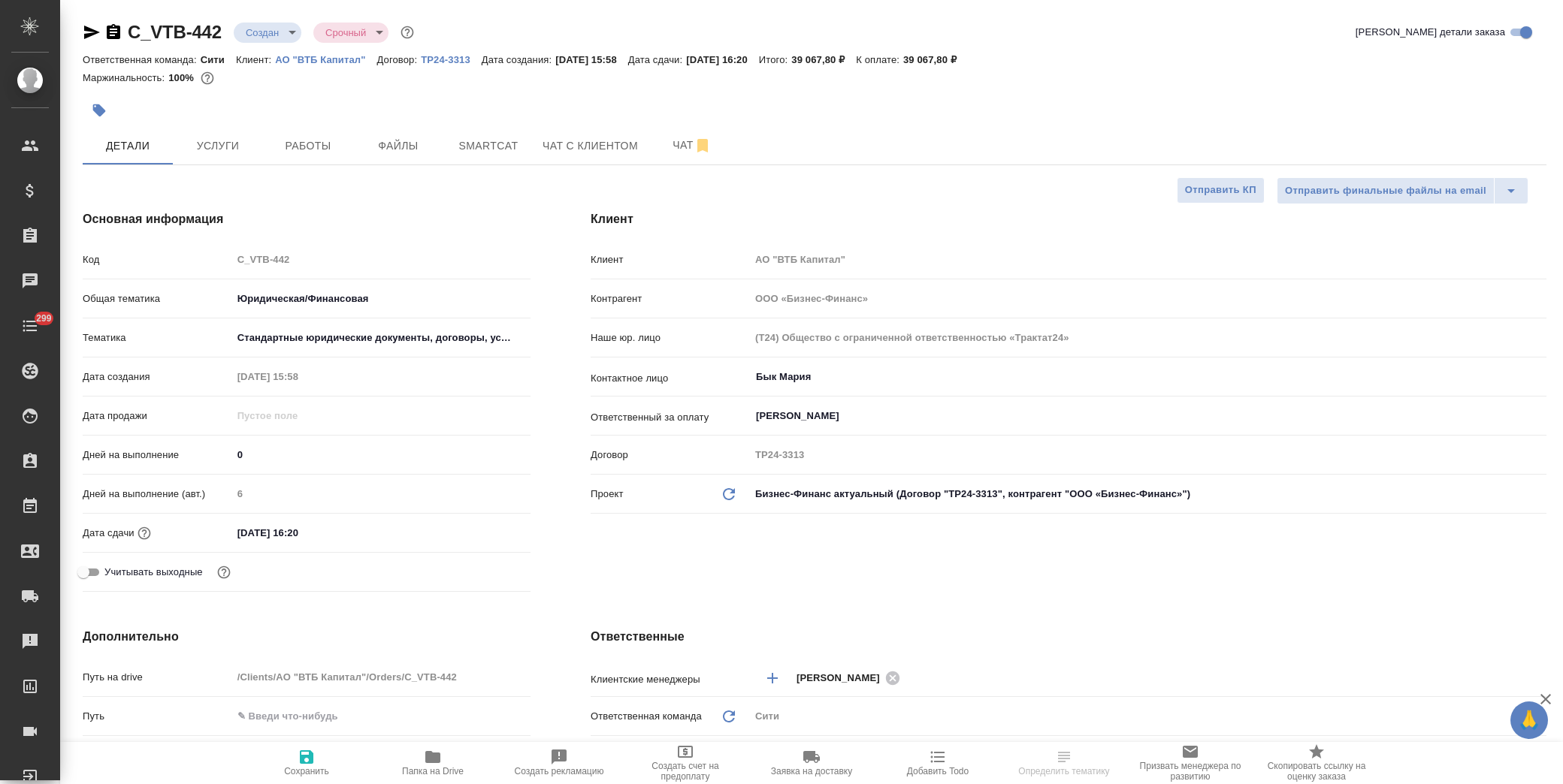
type textarea "x"
click at [275, 32] on body "🙏 .cls-1 fill:#fff; AWATERA [PERSON_NAME] Спецификации Заказы 17632 Чаты 299 To…" at bounding box center [781, 392] width 1563 height 784
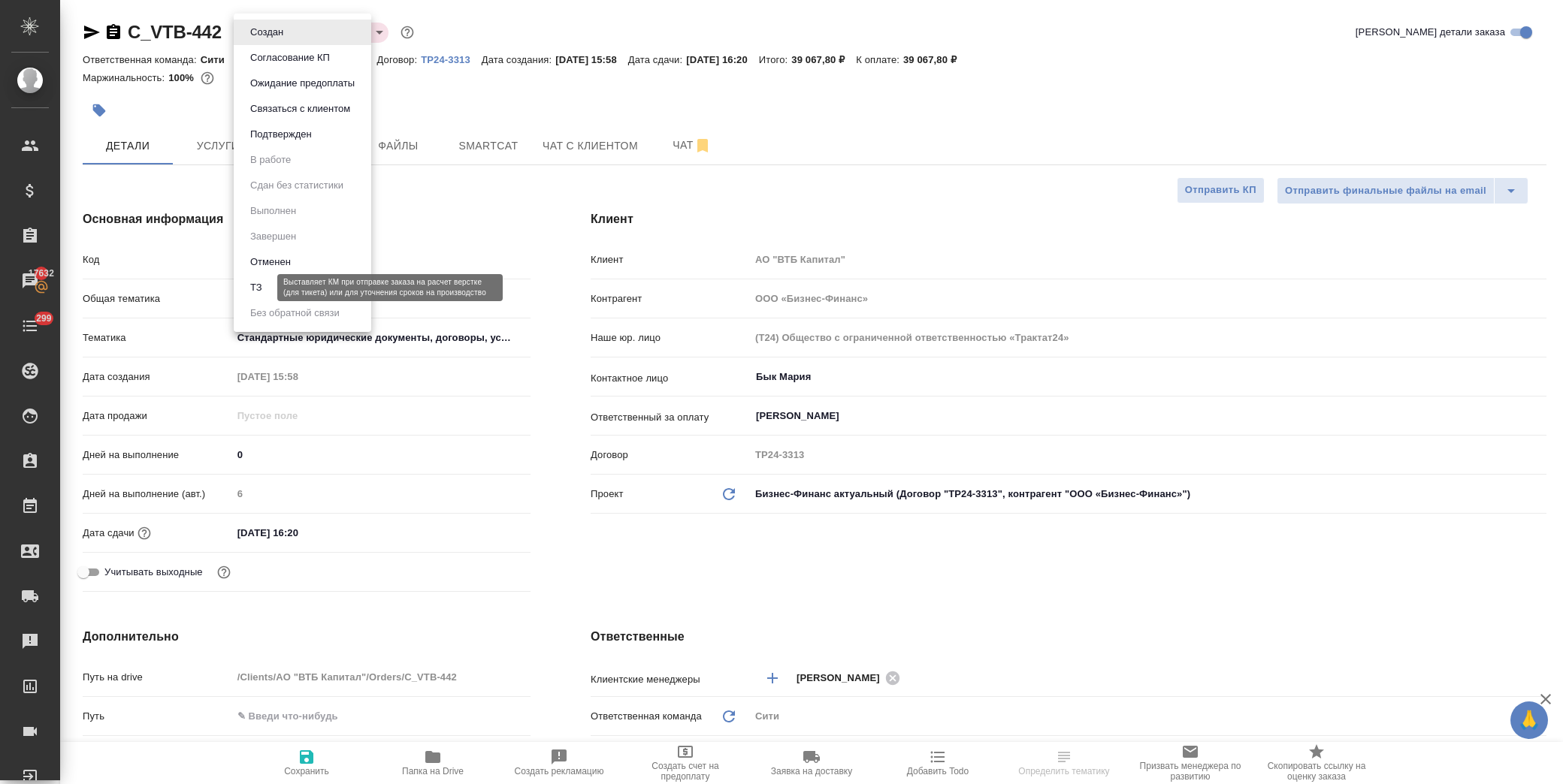
click at [265, 291] on button "ТЗ" at bounding box center [255, 288] width 21 height 17
type textarea "x"
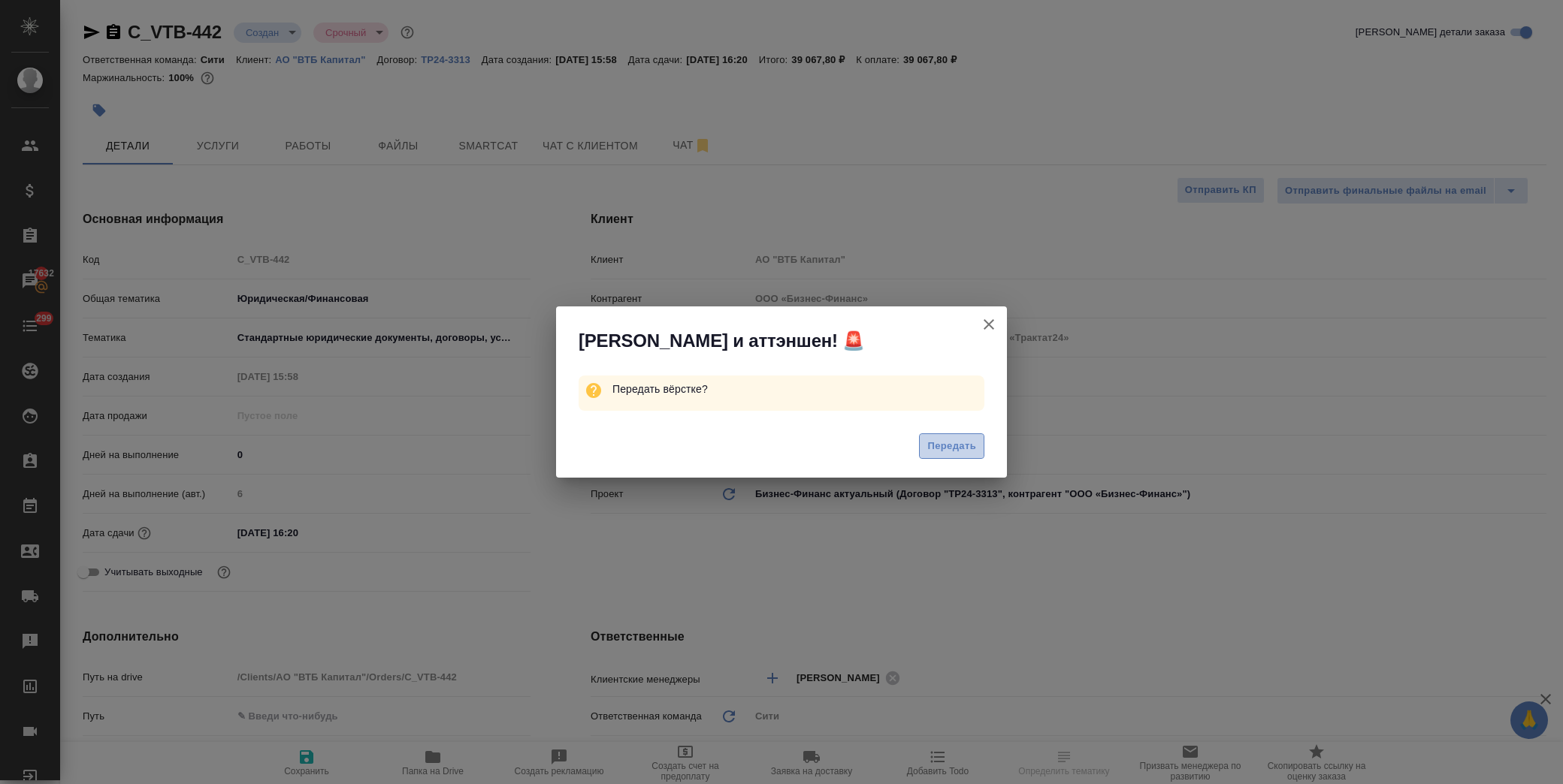
click at [919, 443] on button "Передать" at bounding box center [952, 446] width 66 height 27
type textarea "x"
click at [938, 443] on div "Передать" at bounding box center [782, 448] width 451 height 60
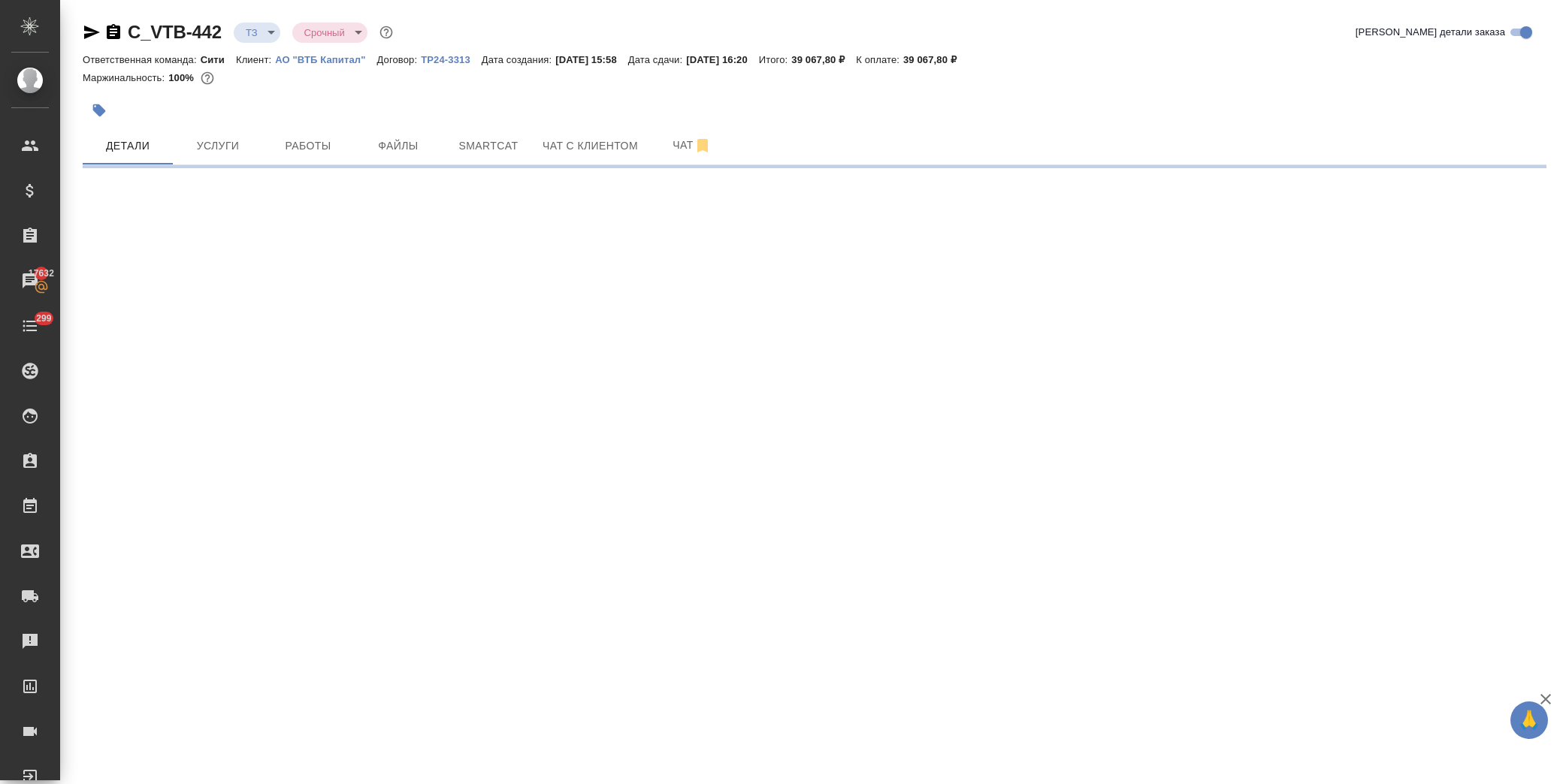
select select "RU"
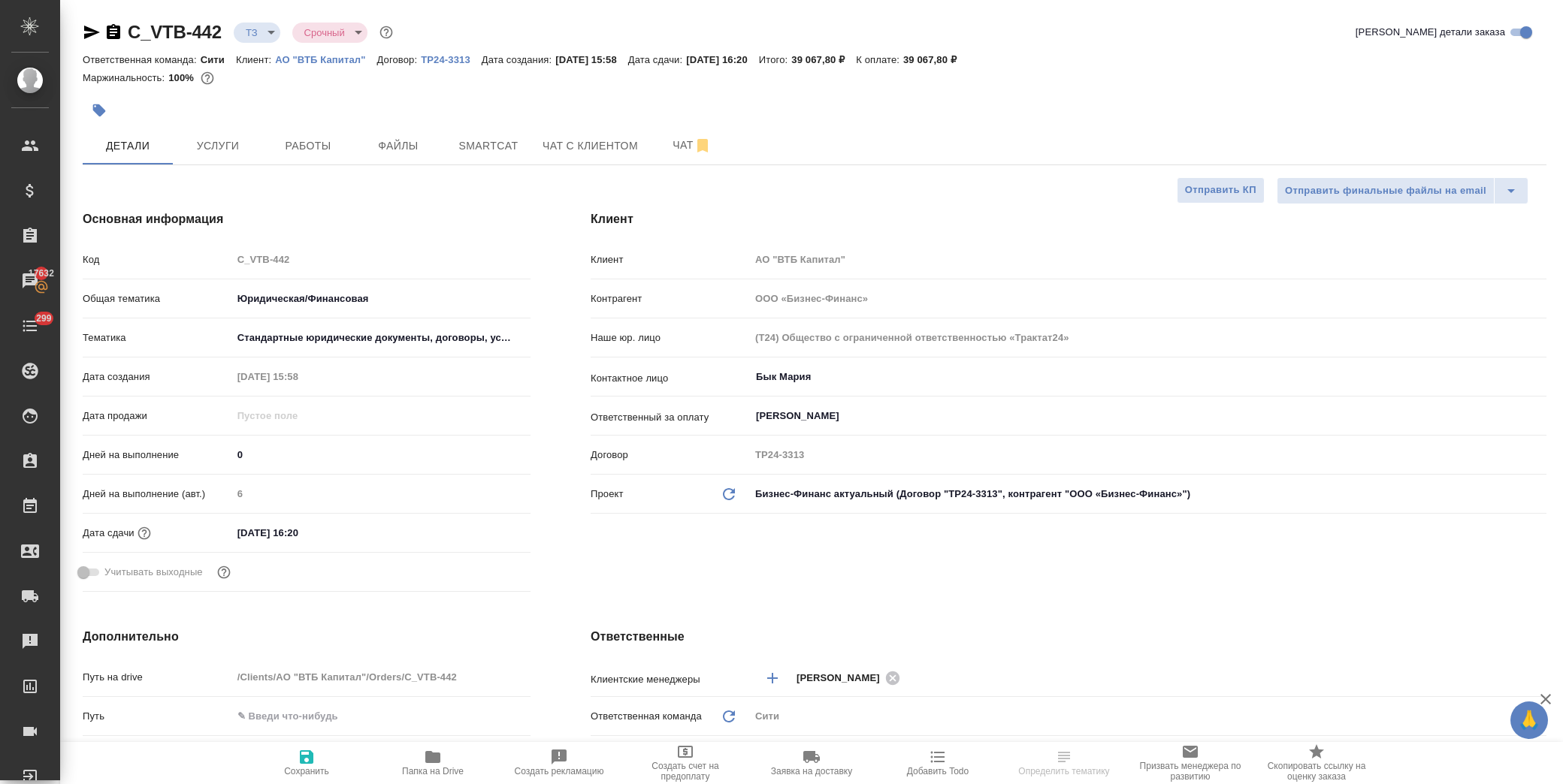
type textarea "x"
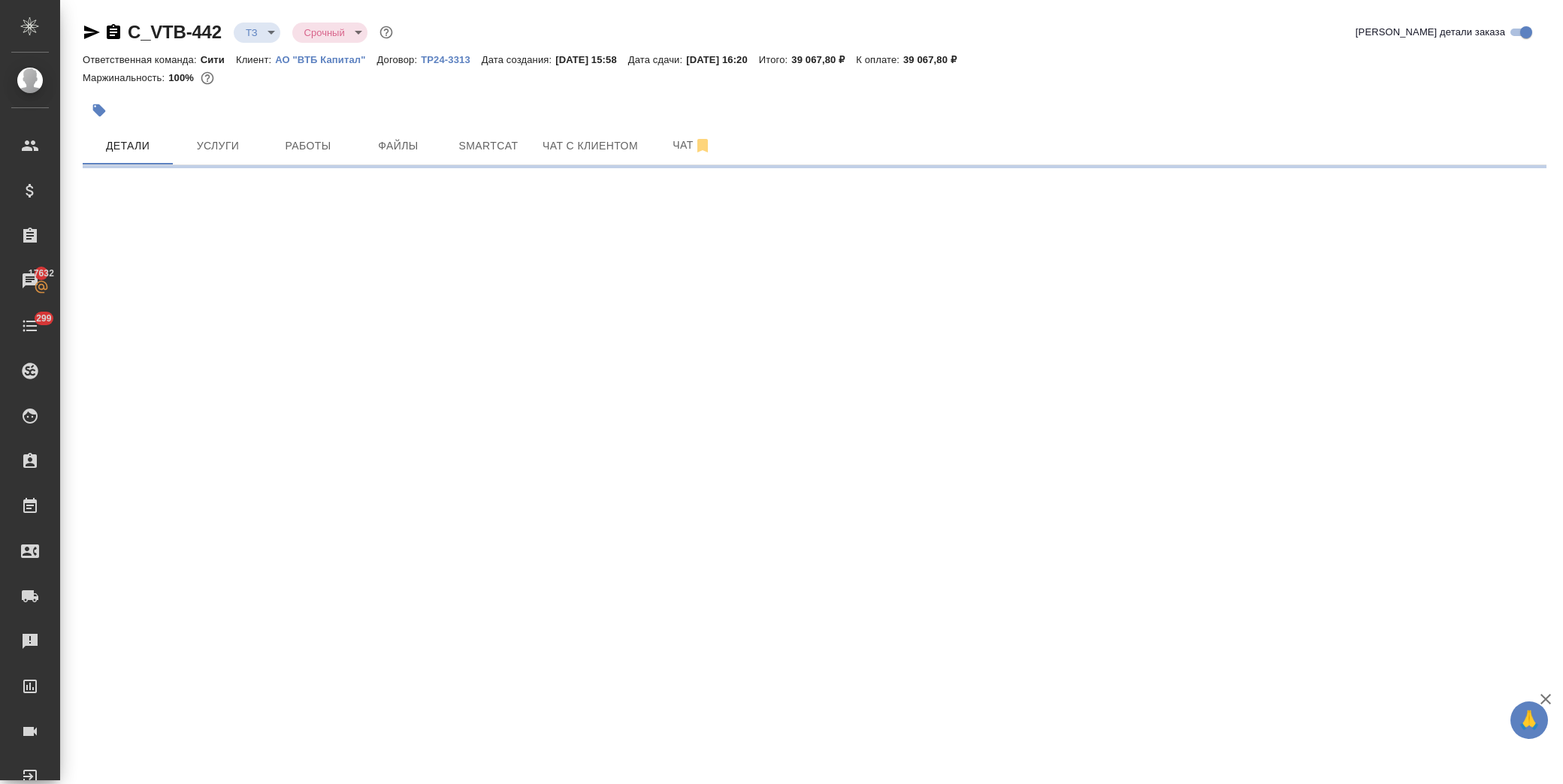
select select "RU"
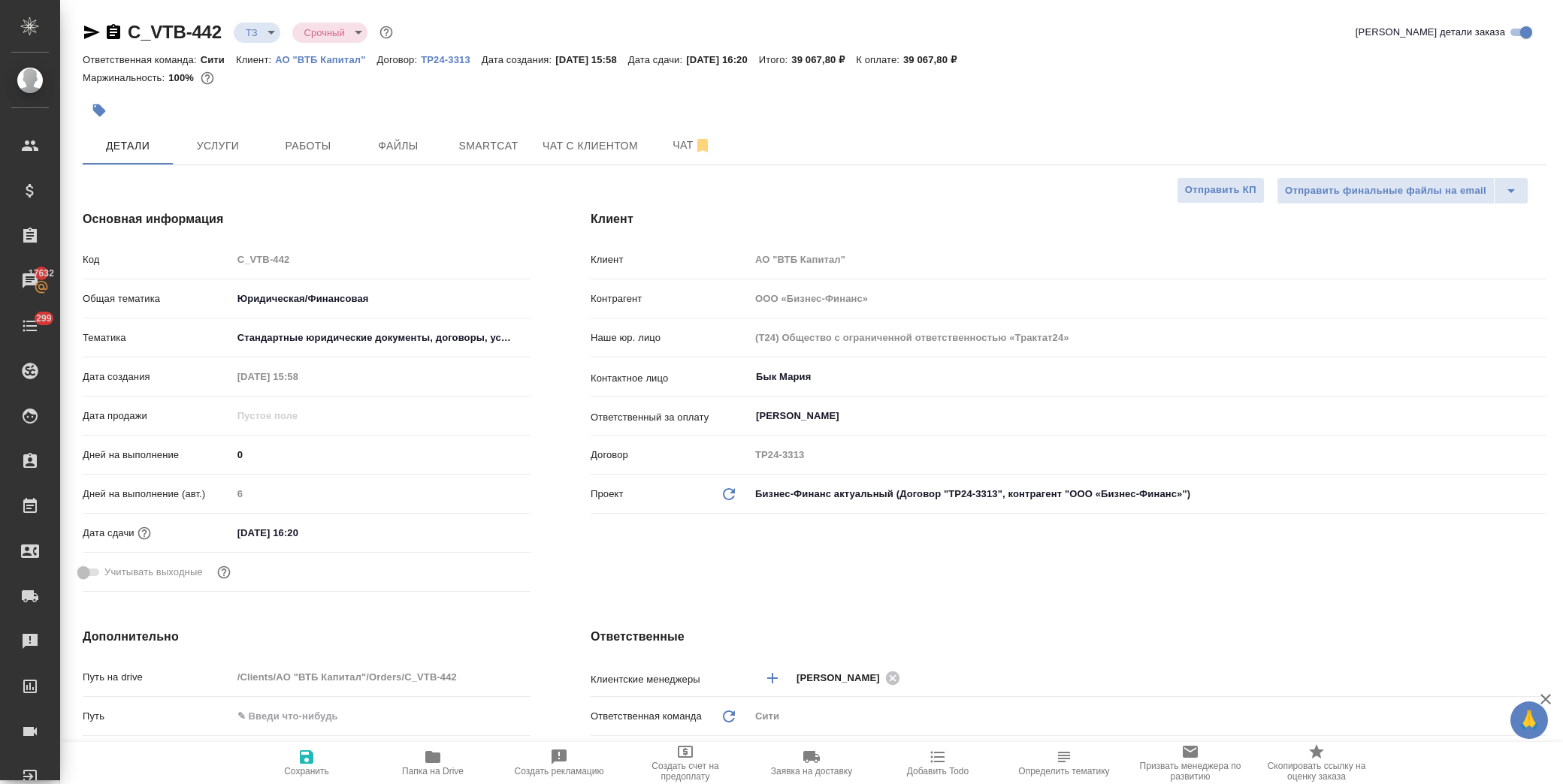
type textarea "x"
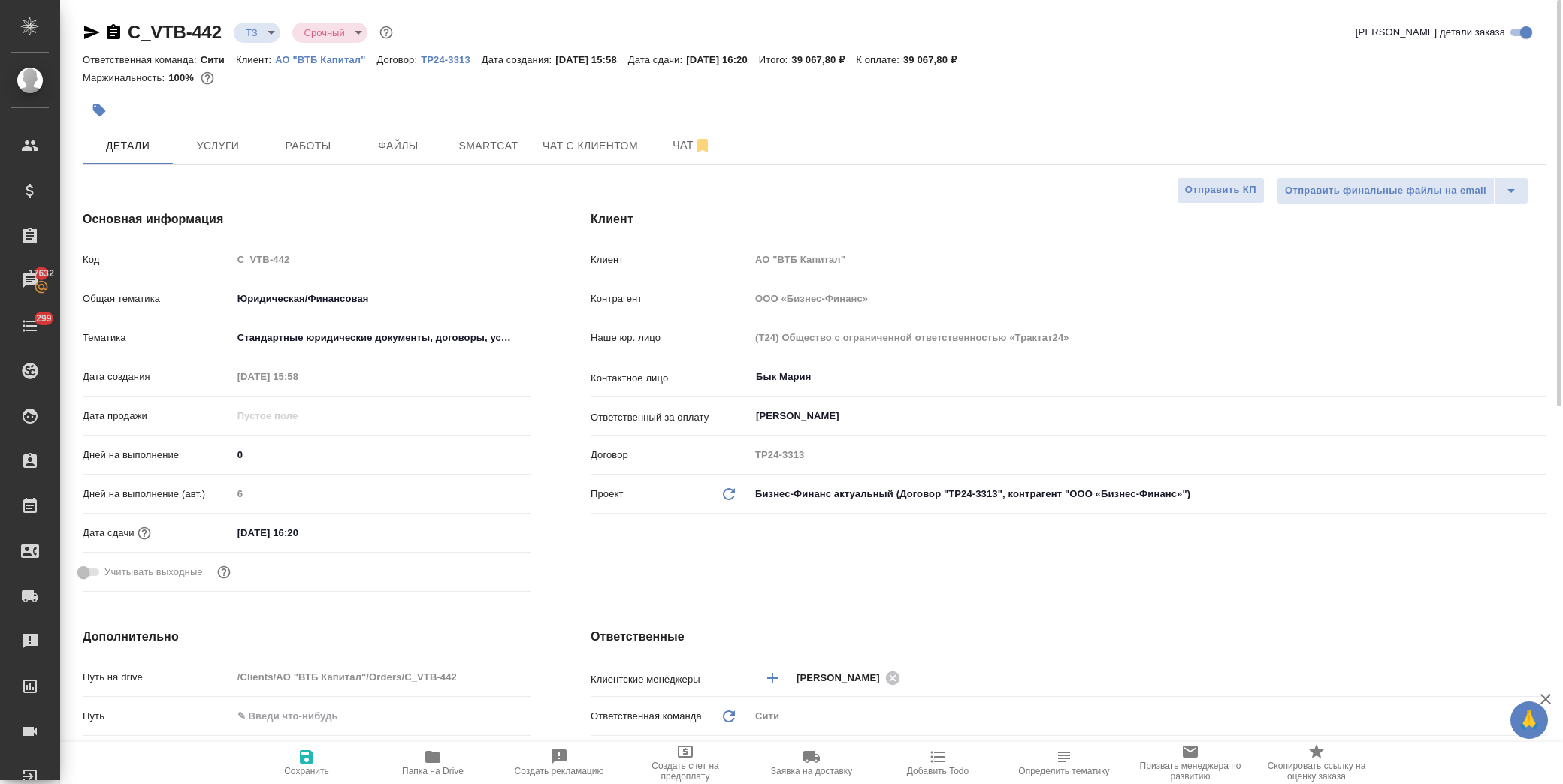
type textarea "x"
drag, startPoint x: 220, startPoint y: 140, endPoint x: 229, endPoint y: 136, distance: 9.8
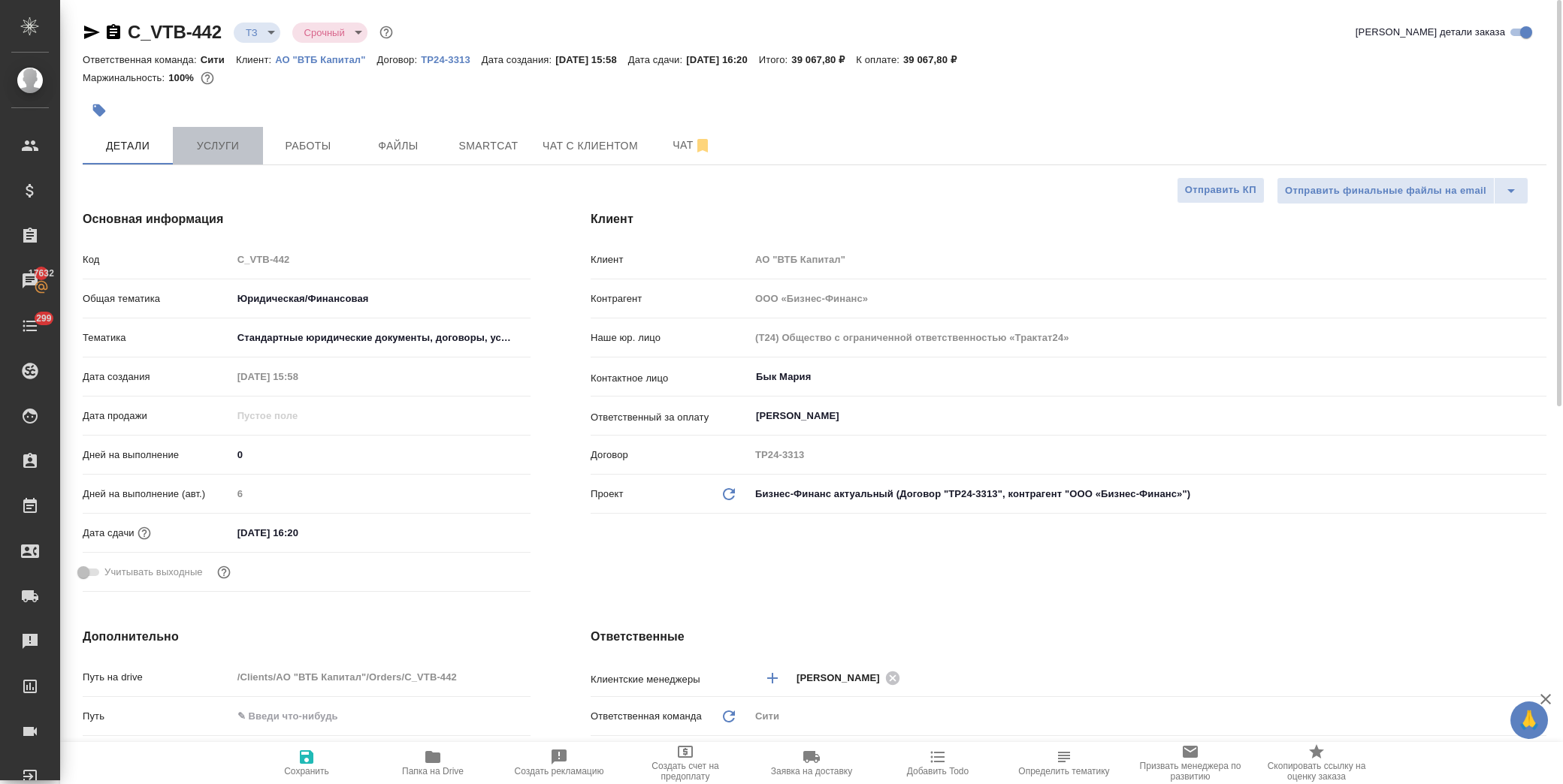
click at [220, 139] on span "Услуги" at bounding box center [218, 145] width 72 height 19
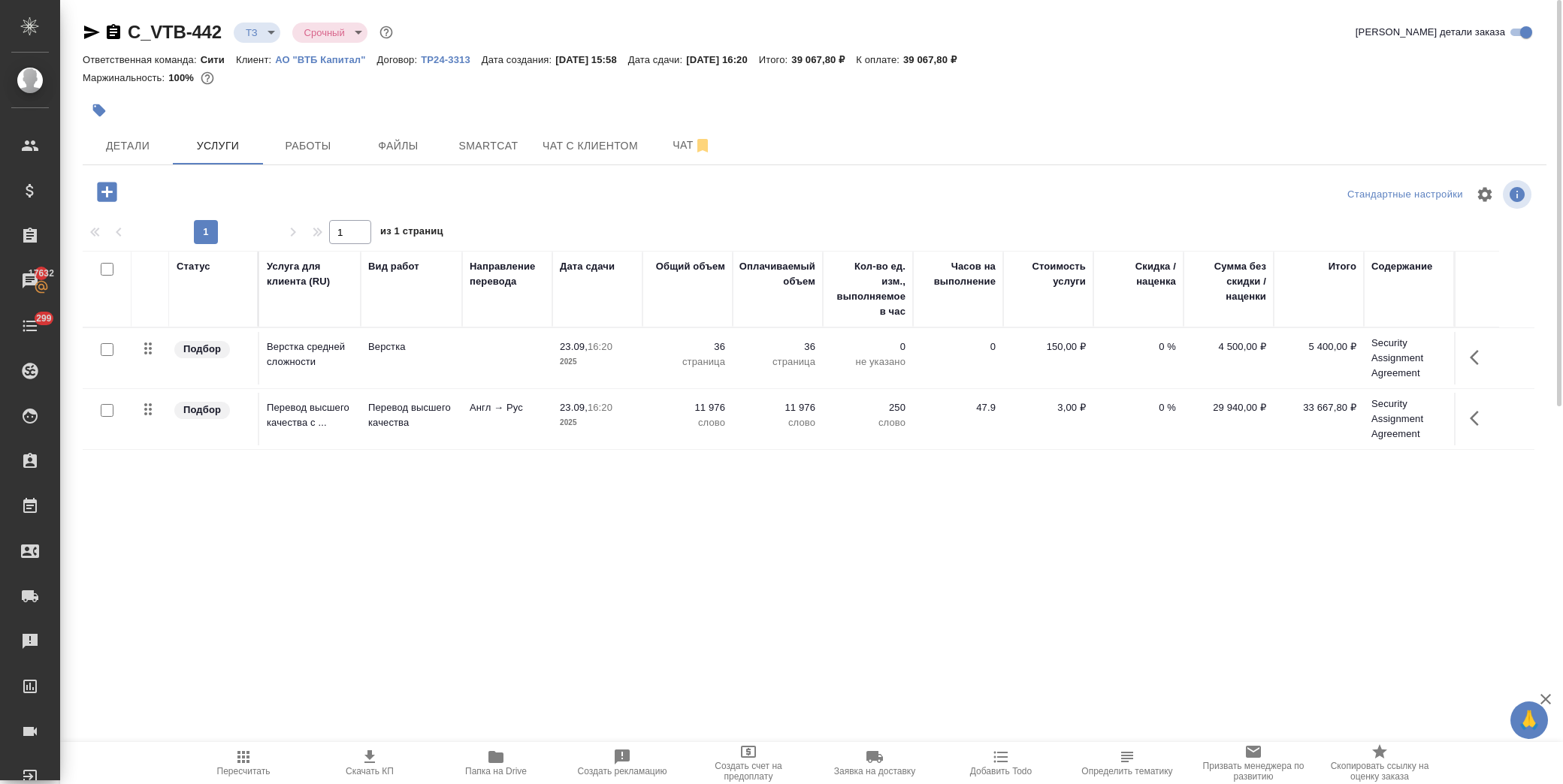
click at [1479, 422] on icon "button" at bounding box center [1479, 418] width 18 height 18
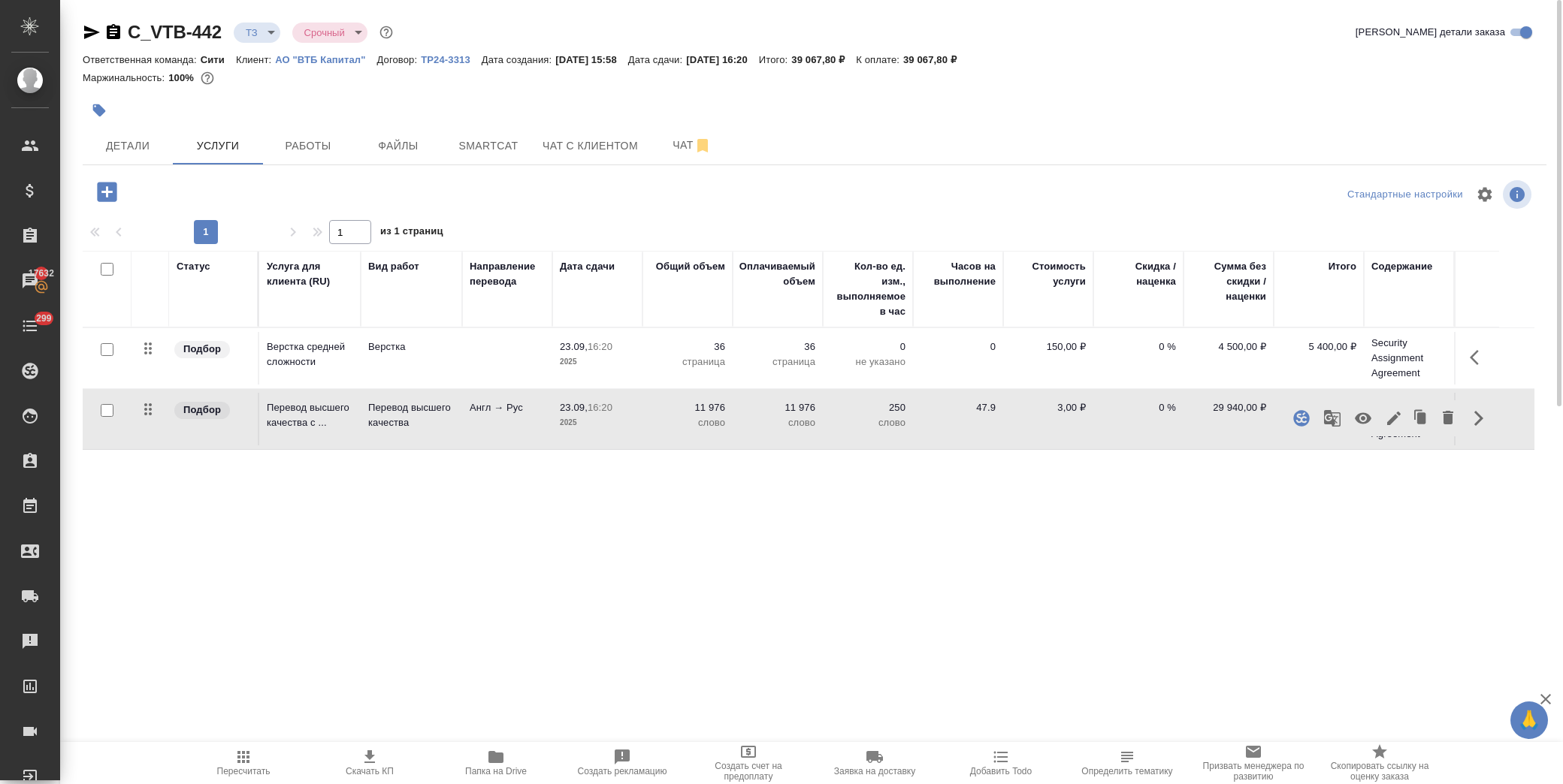
click at [1318, 573] on div "Статус Услуга для клиента (RU) Вид работ Направление перевода Дата сдачи Общий …" at bounding box center [809, 412] width 1452 height 323
click at [1481, 423] on icon "button" at bounding box center [1479, 418] width 18 height 18
click at [1387, 413] on icon "button" at bounding box center [1394, 418] width 18 height 18
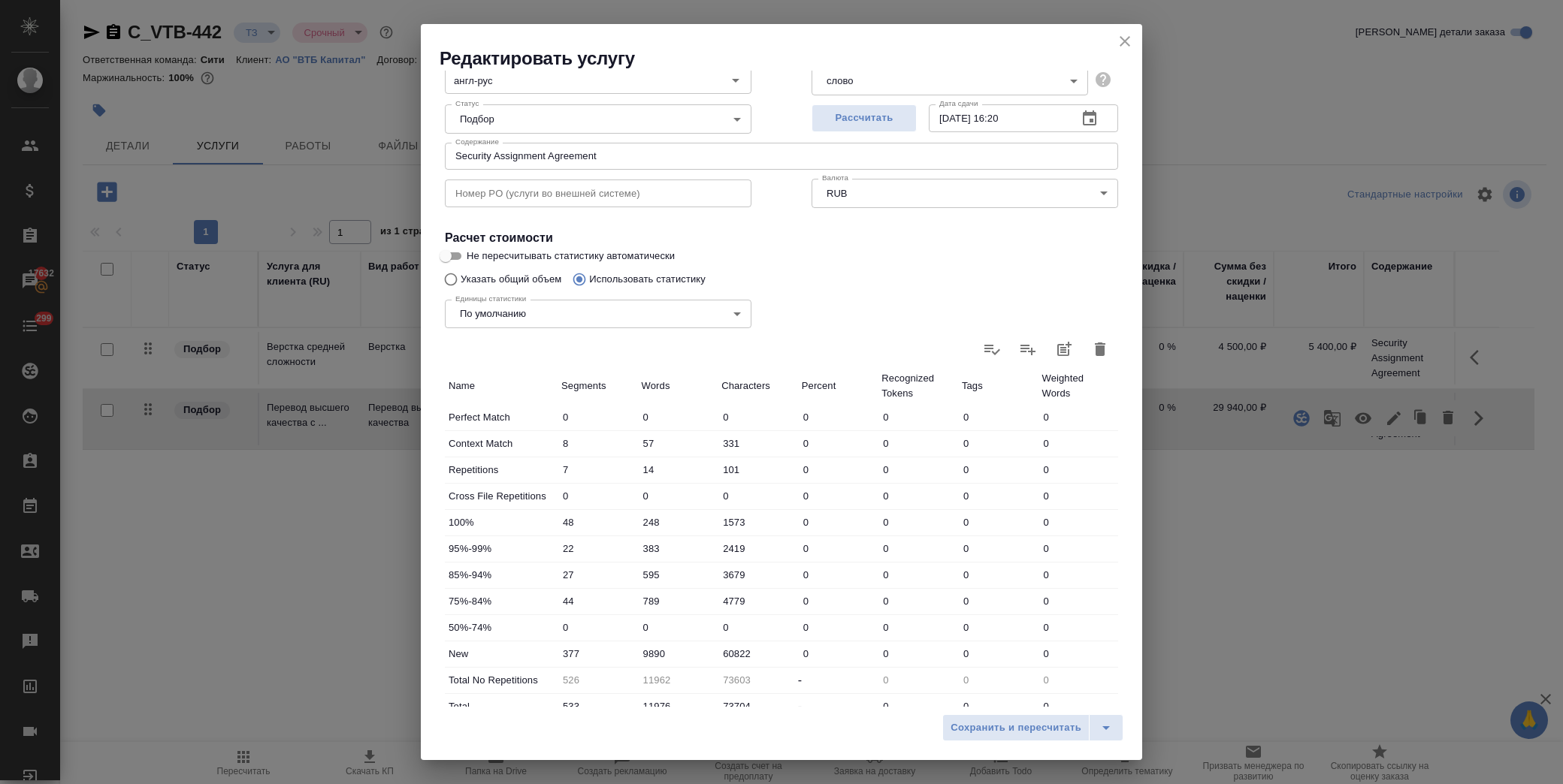
scroll to position [240, 0]
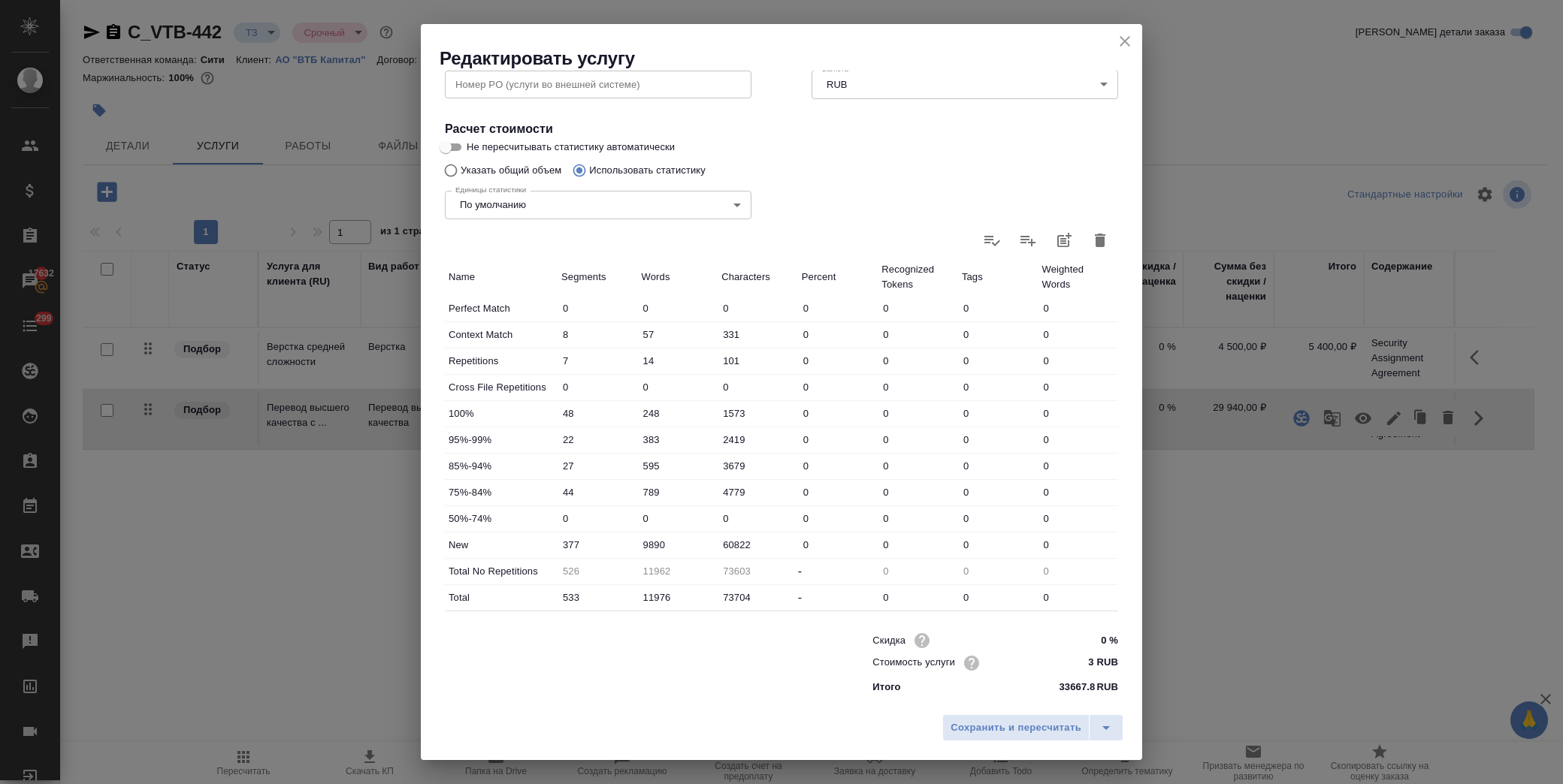
click at [1120, 37] on icon "close" at bounding box center [1125, 41] width 11 height 11
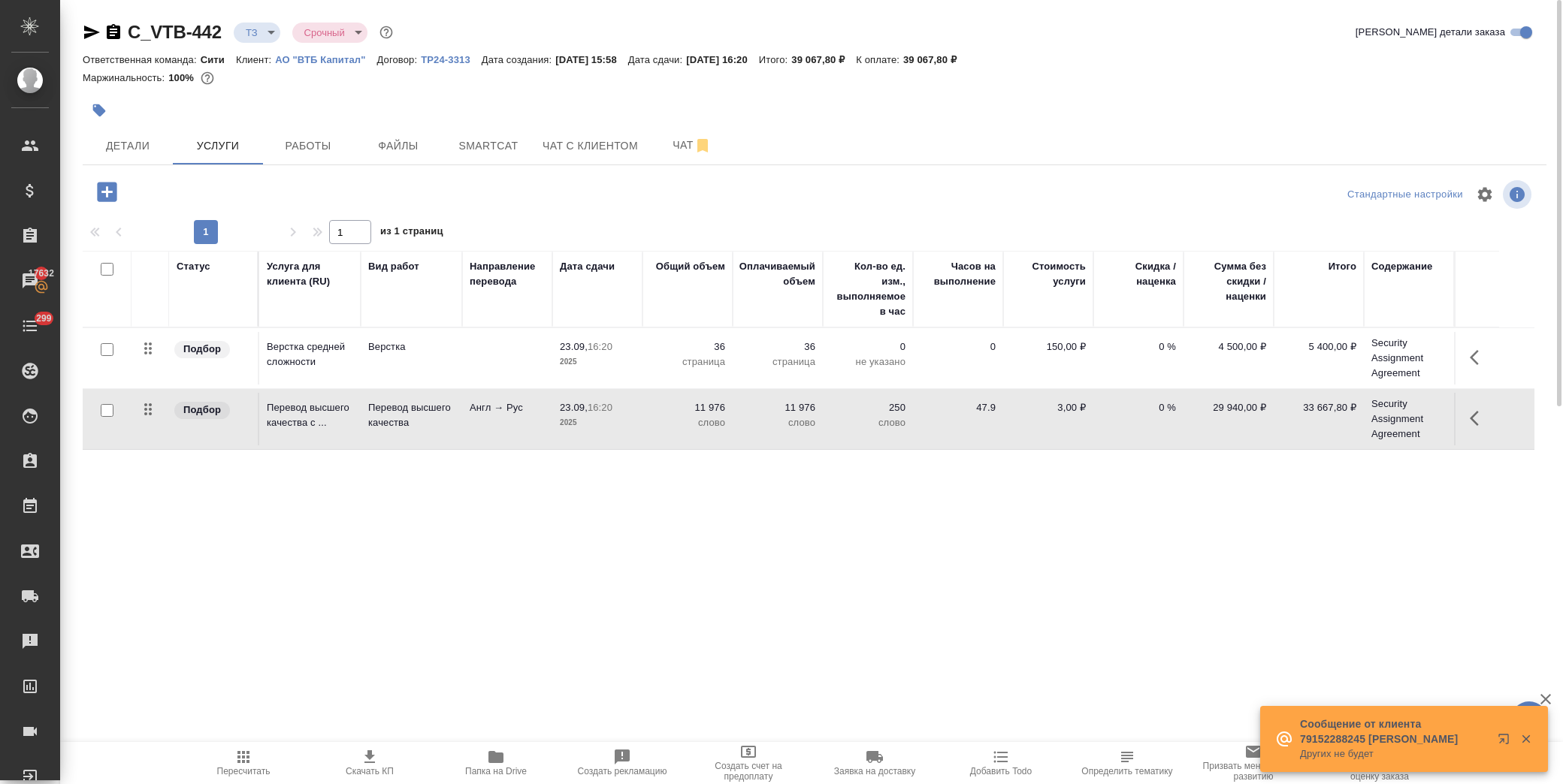
click at [370, 762] on icon "button" at bounding box center [369, 757] width 11 height 12
click at [666, 136] on span "Чат" at bounding box center [692, 145] width 72 height 19
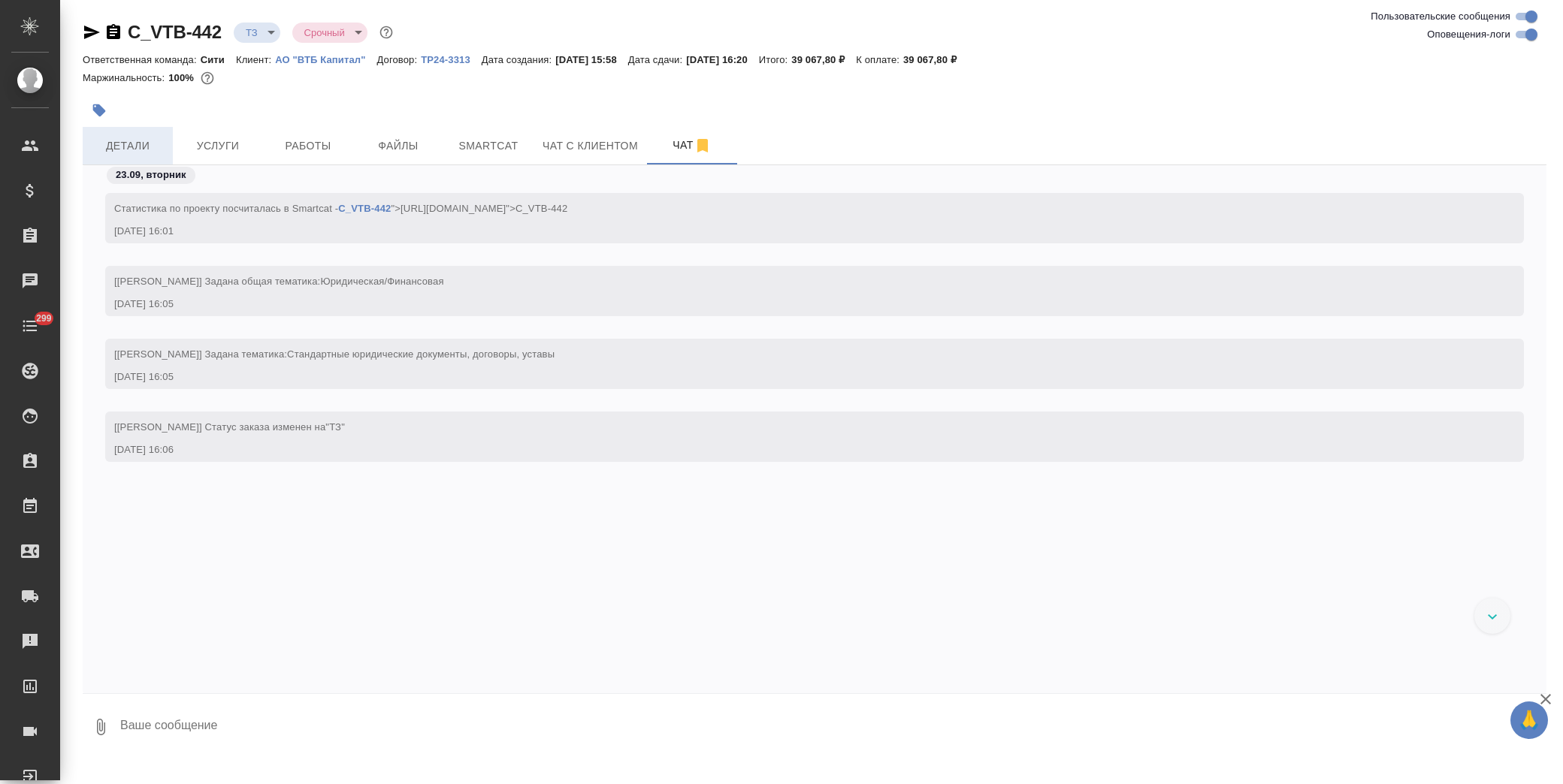
click at [136, 151] on span "Детали" at bounding box center [127, 145] width 72 height 19
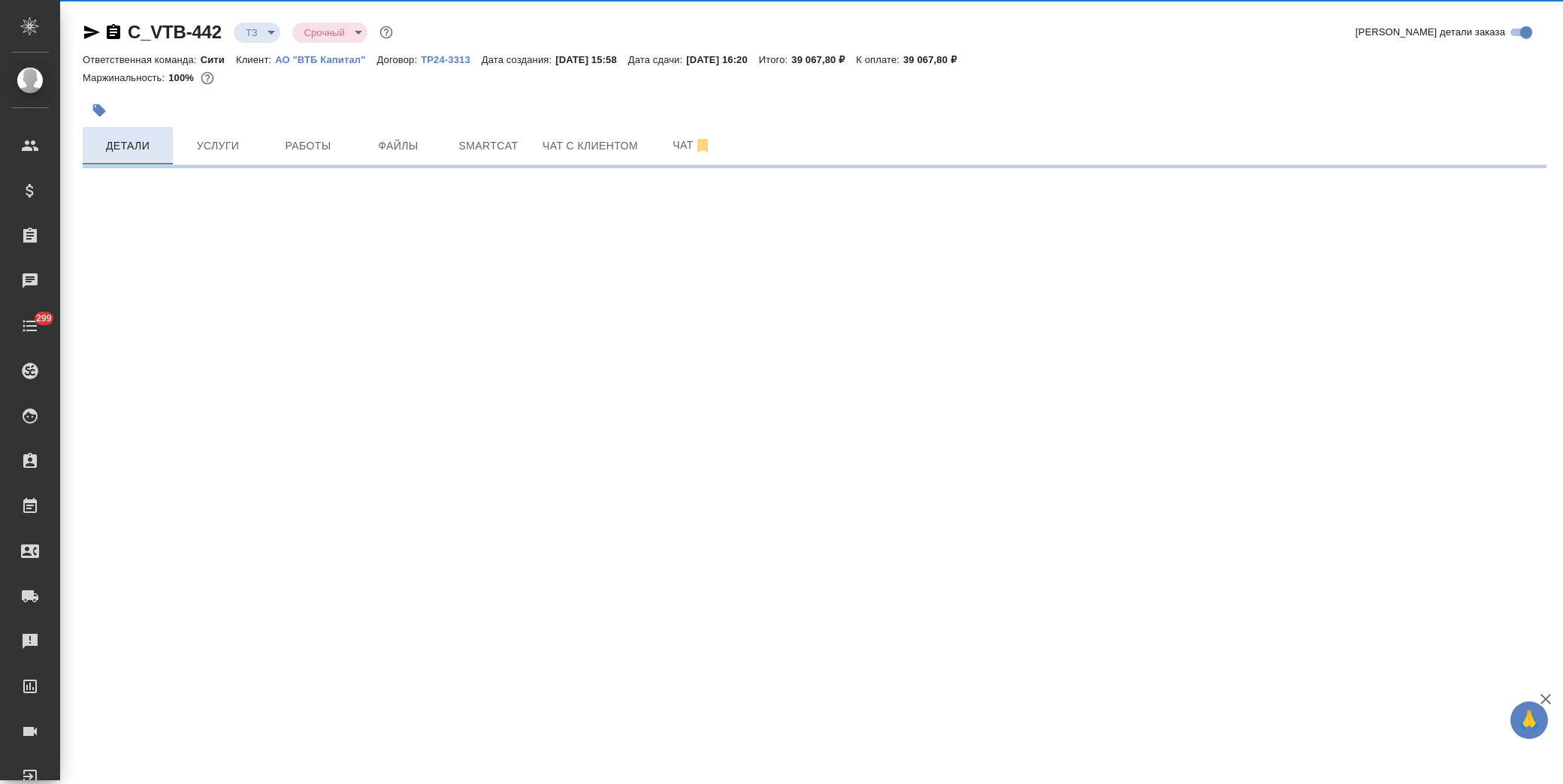
select select "RU"
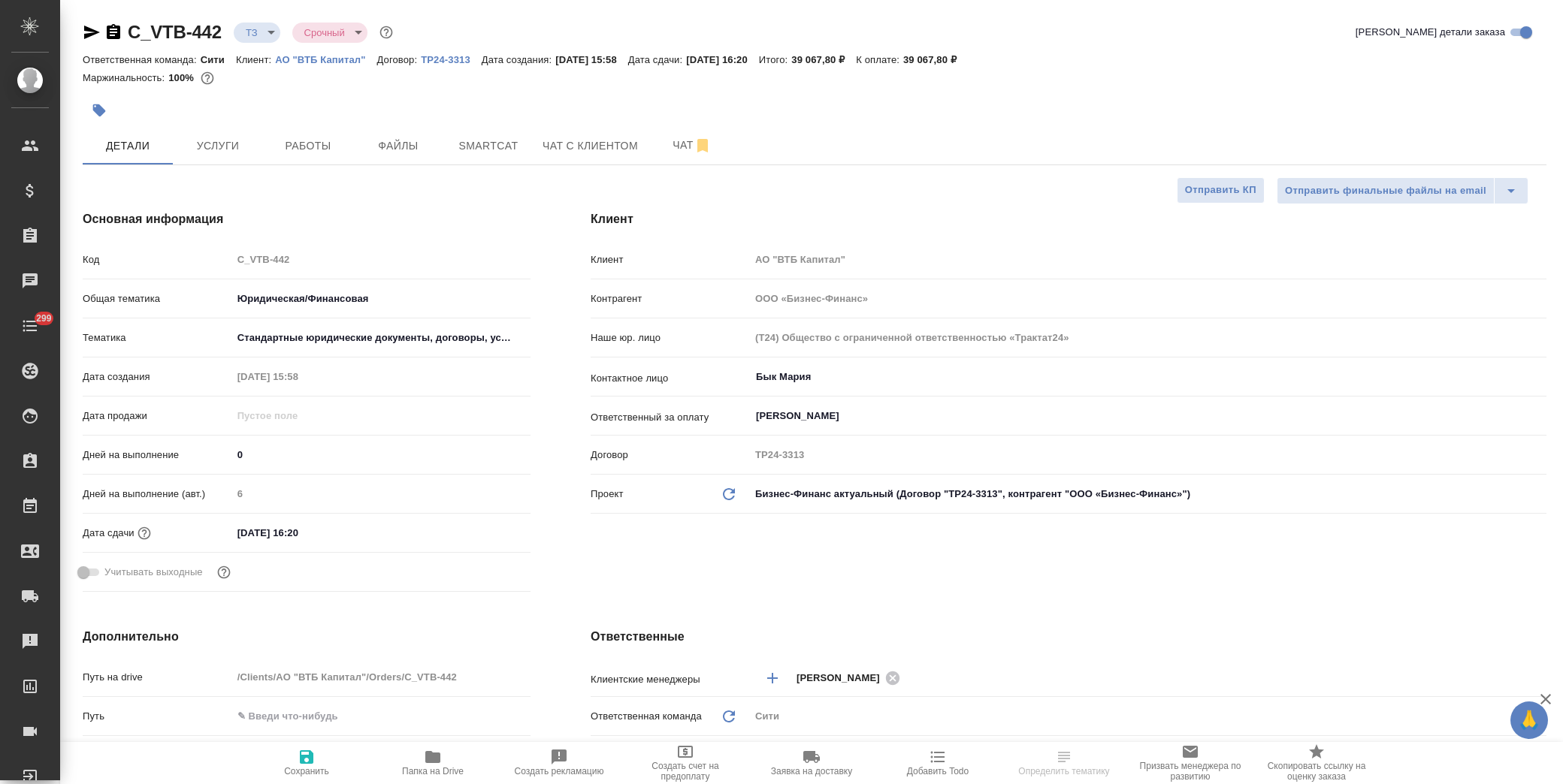
type textarea "x"
select select "RU"
type textarea "x"
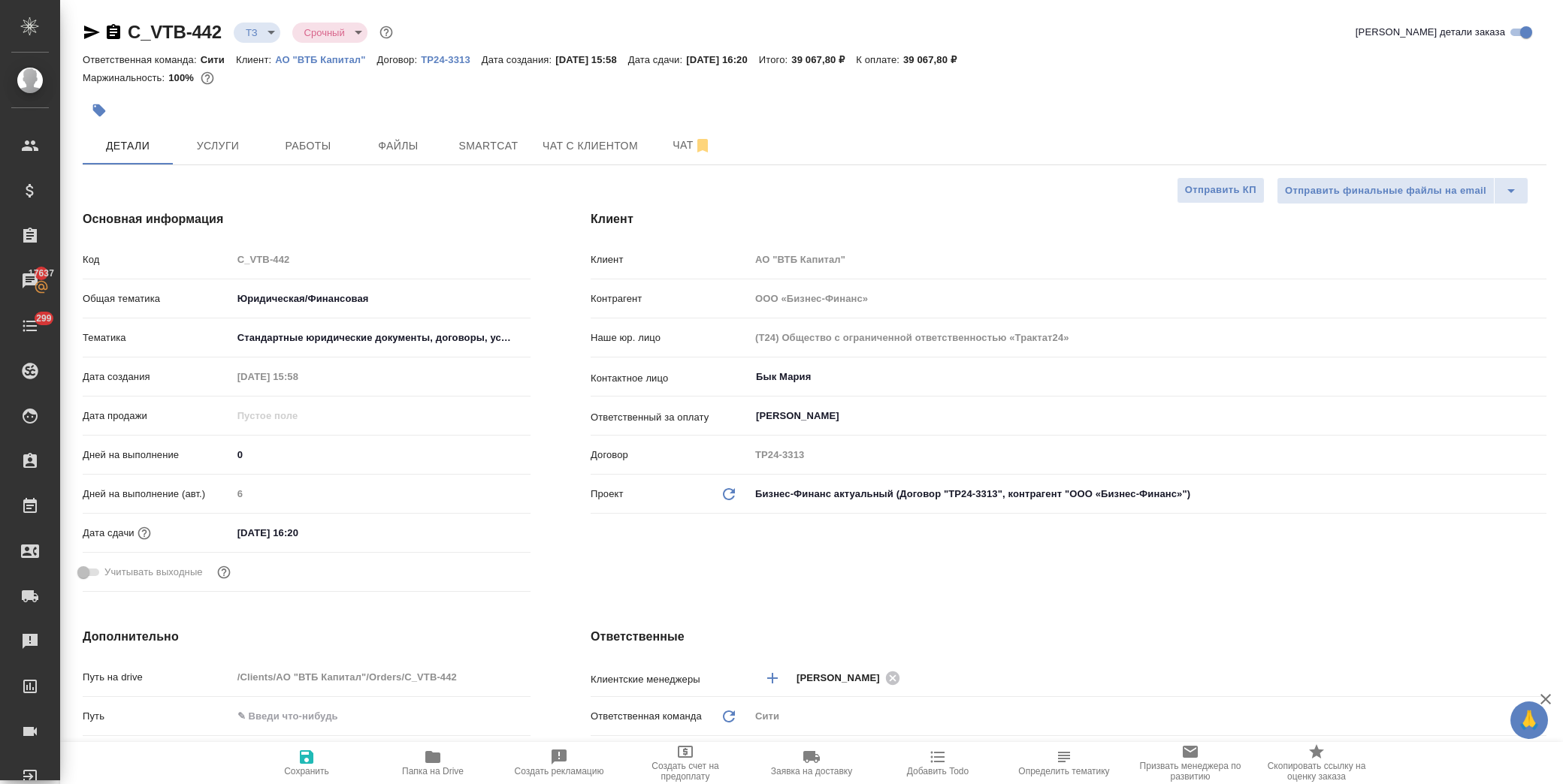
type textarea "x"
click at [685, 144] on span "Чат" at bounding box center [692, 145] width 72 height 19
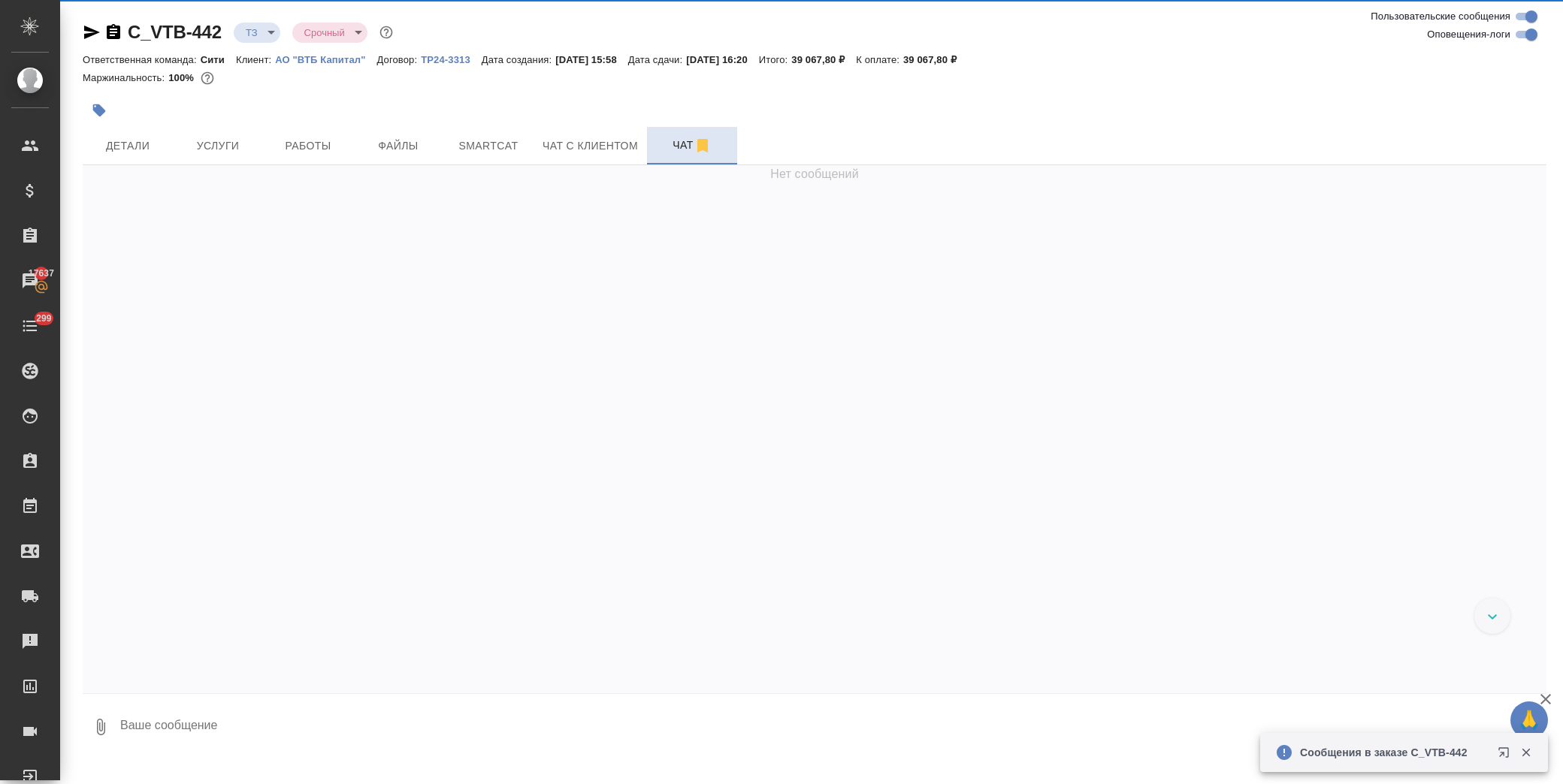
scroll to position [7, 0]
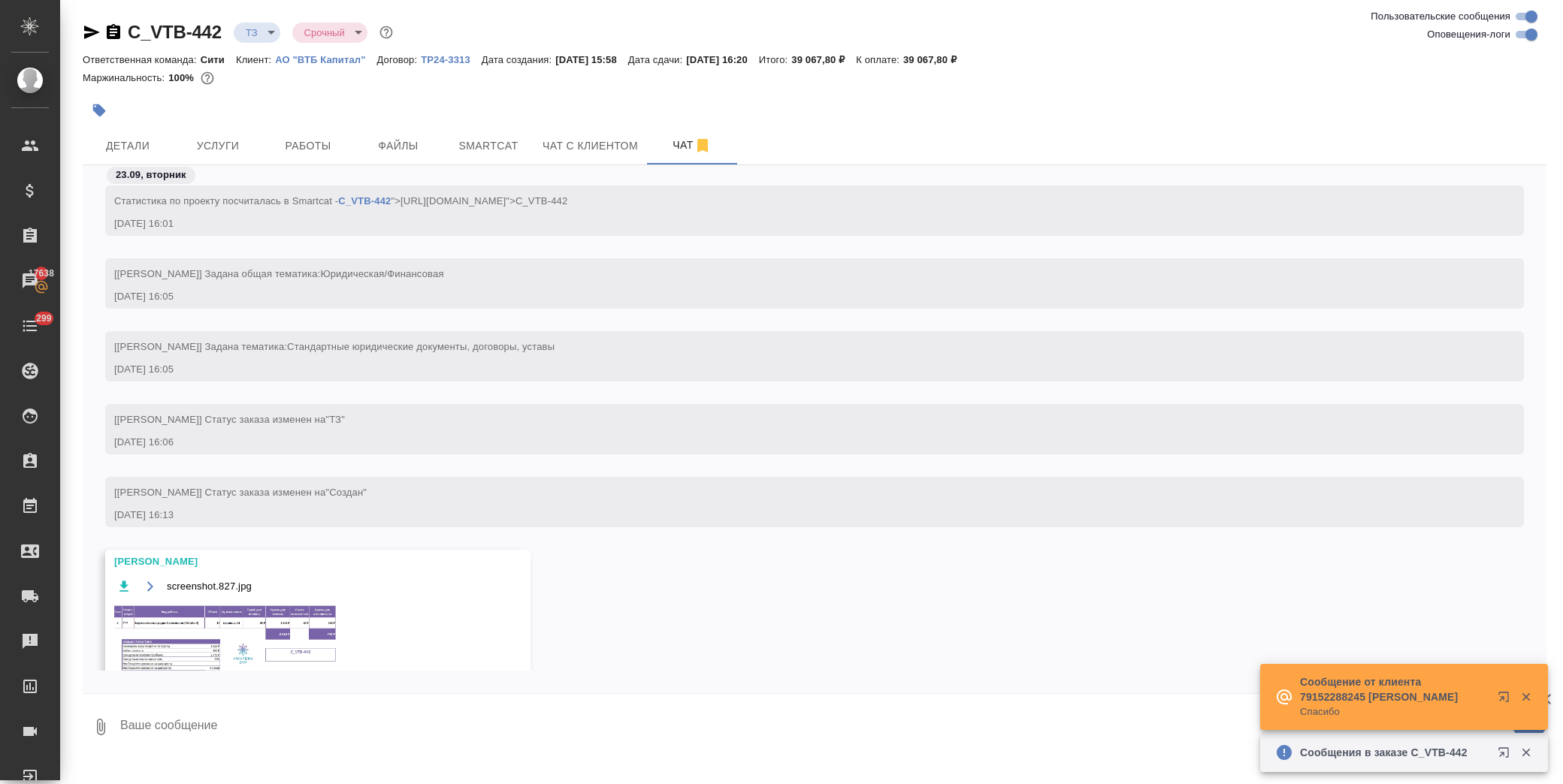
click at [200, 657] on img at bounding box center [226, 639] width 225 height 71
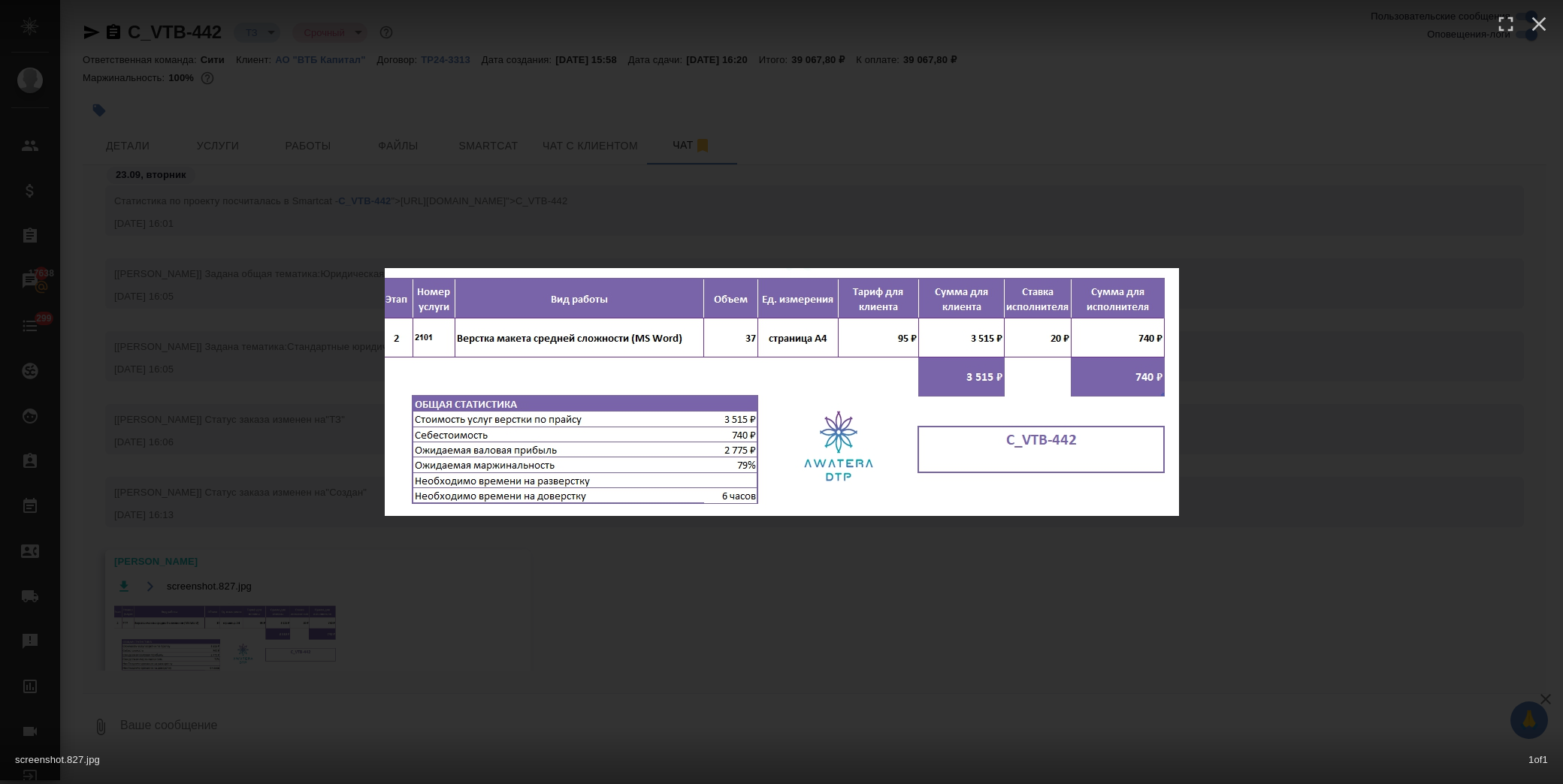
click at [836, 88] on div "screenshot.827.jpg 1 of 1" at bounding box center [781, 392] width 1563 height 784
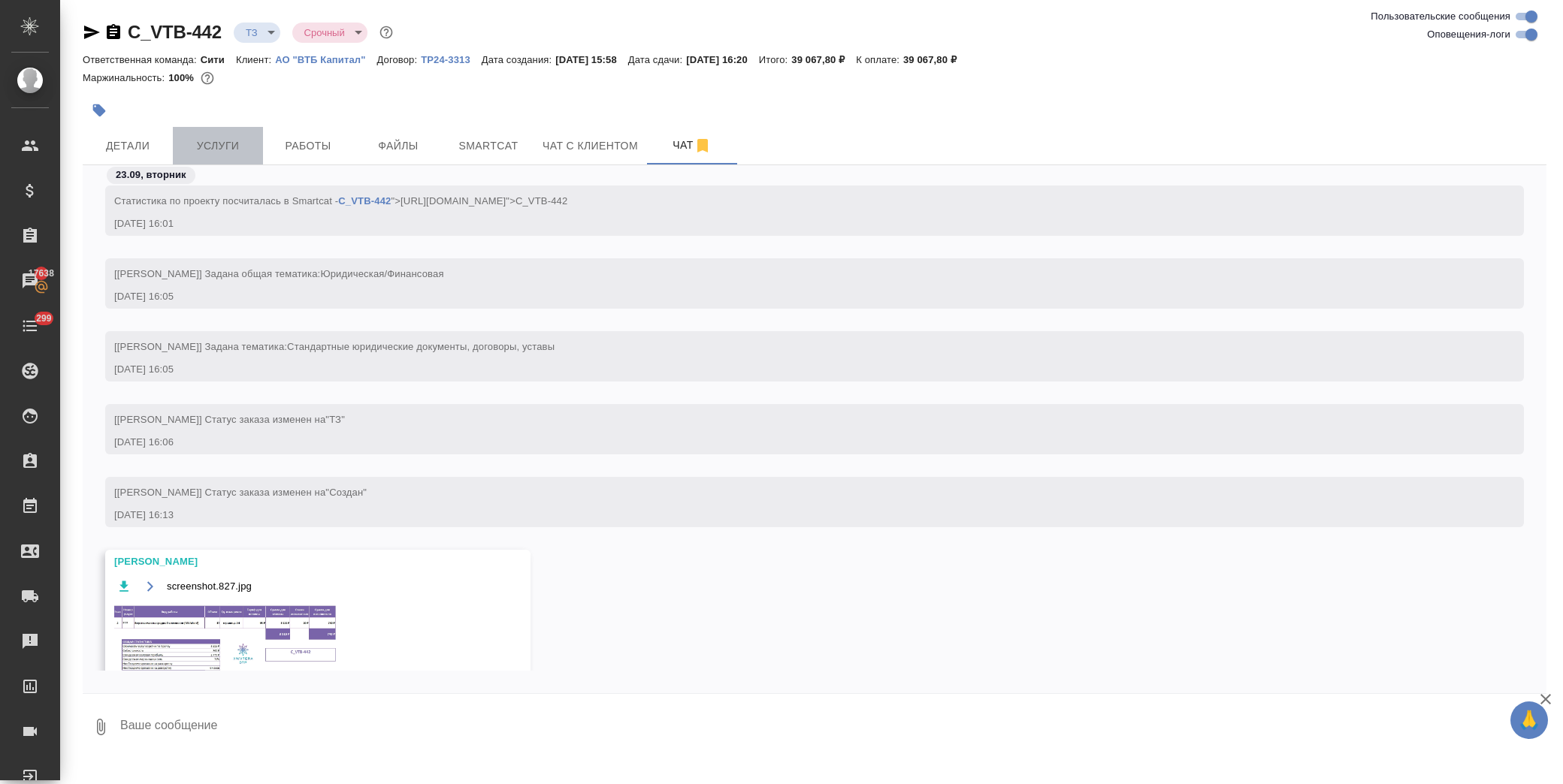
click at [213, 144] on span "Услуги" at bounding box center [218, 145] width 72 height 19
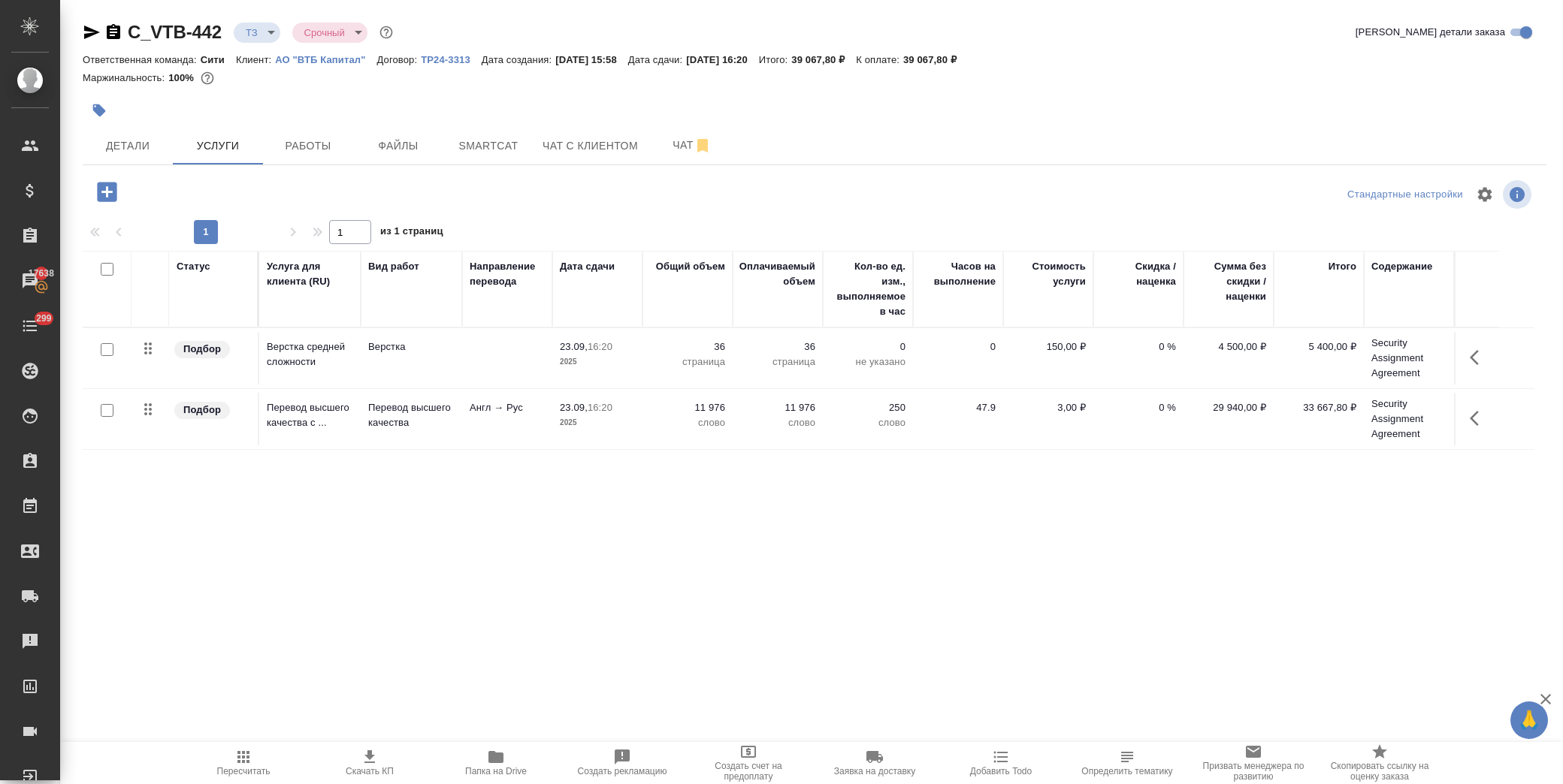
click at [1474, 355] on icon "button" at bounding box center [1474, 357] width 9 height 15
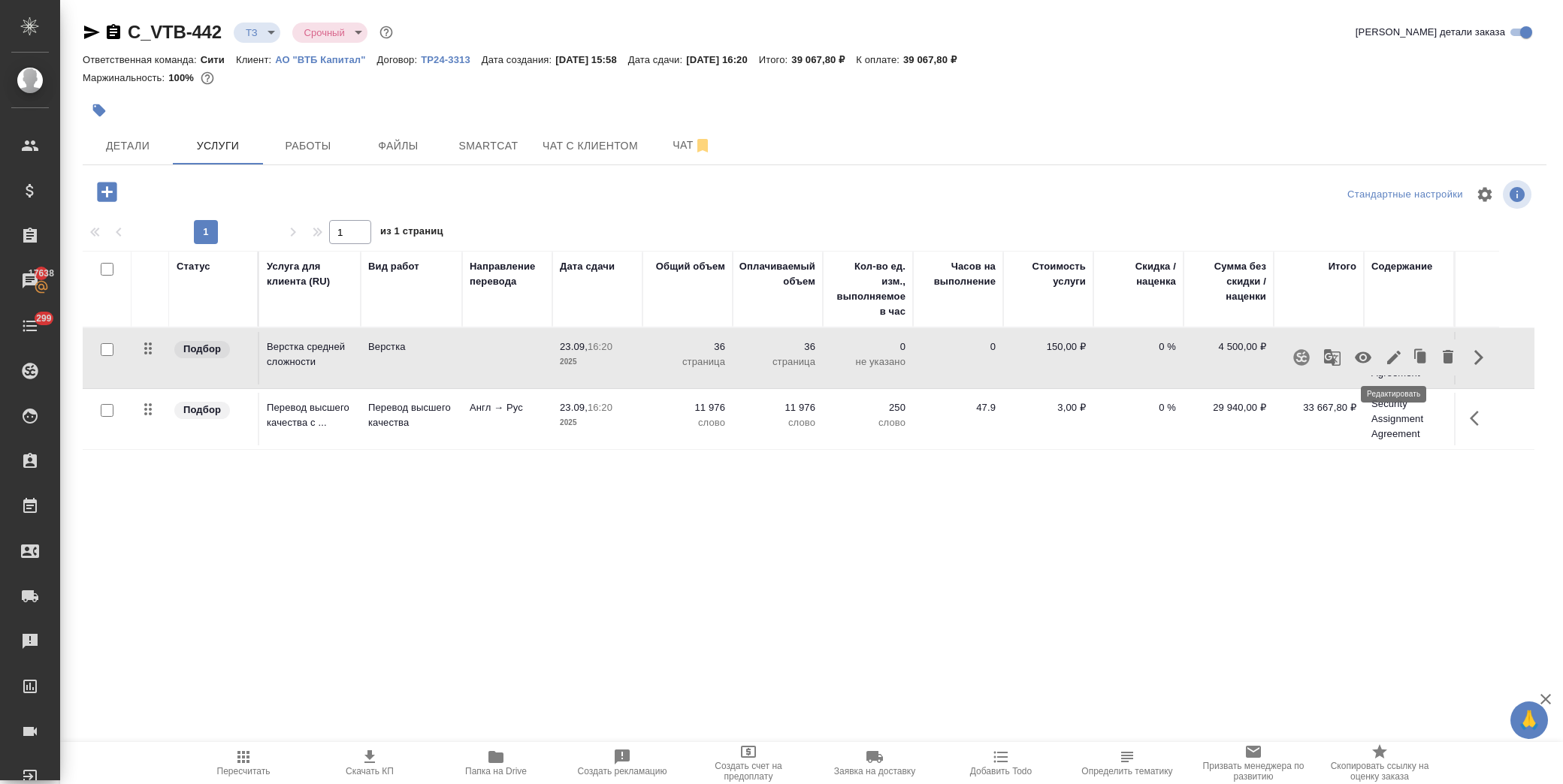
click at [1395, 357] on icon "button" at bounding box center [1394, 357] width 13 height 13
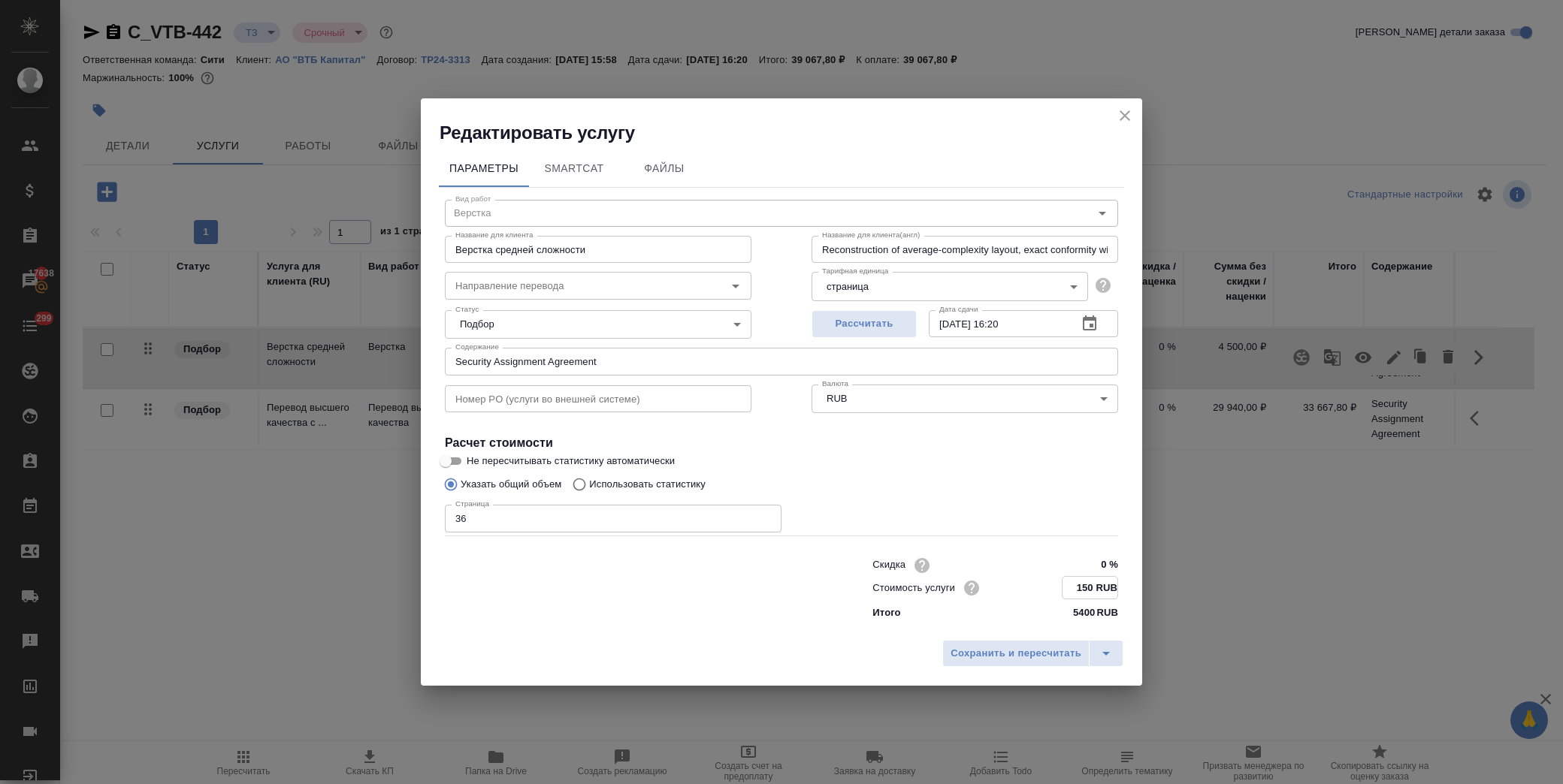
drag, startPoint x: 1069, startPoint y: 580, endPoint x: 1102, endPoint y: 587, distance: 33.7
click at [1101, 587] on input "150 RUB" at bounding box center [1091, 588] width 55 height 22
type input "100 RUB"
click at [1021, 662] on button "Сохранить и пересчитать" at bounding box center [1016, 653] width 147 height 27
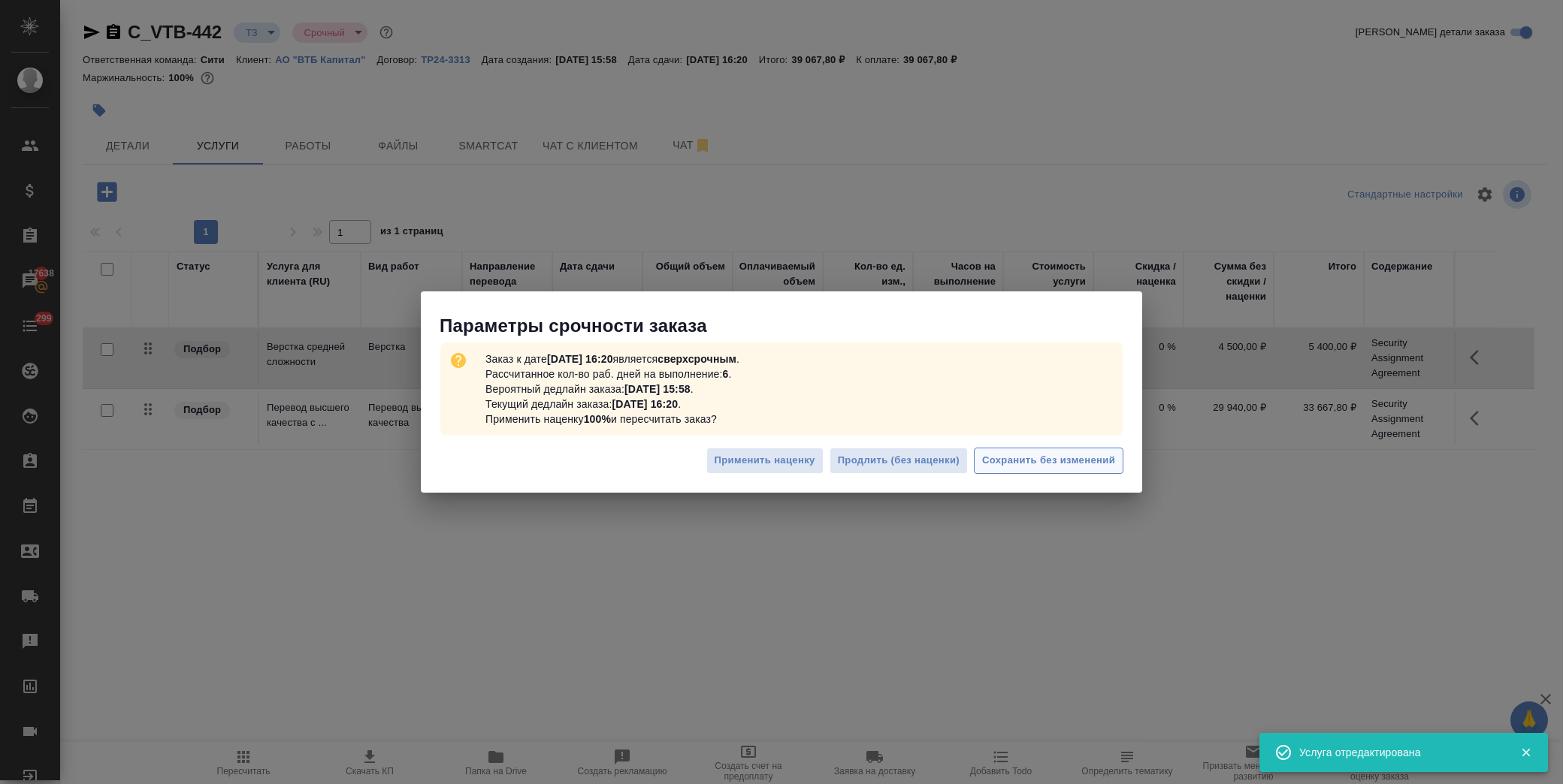
click at [1064, 464] on span "Сохранить без изменений" at bounding box center [1049, 461] width 133 height 17
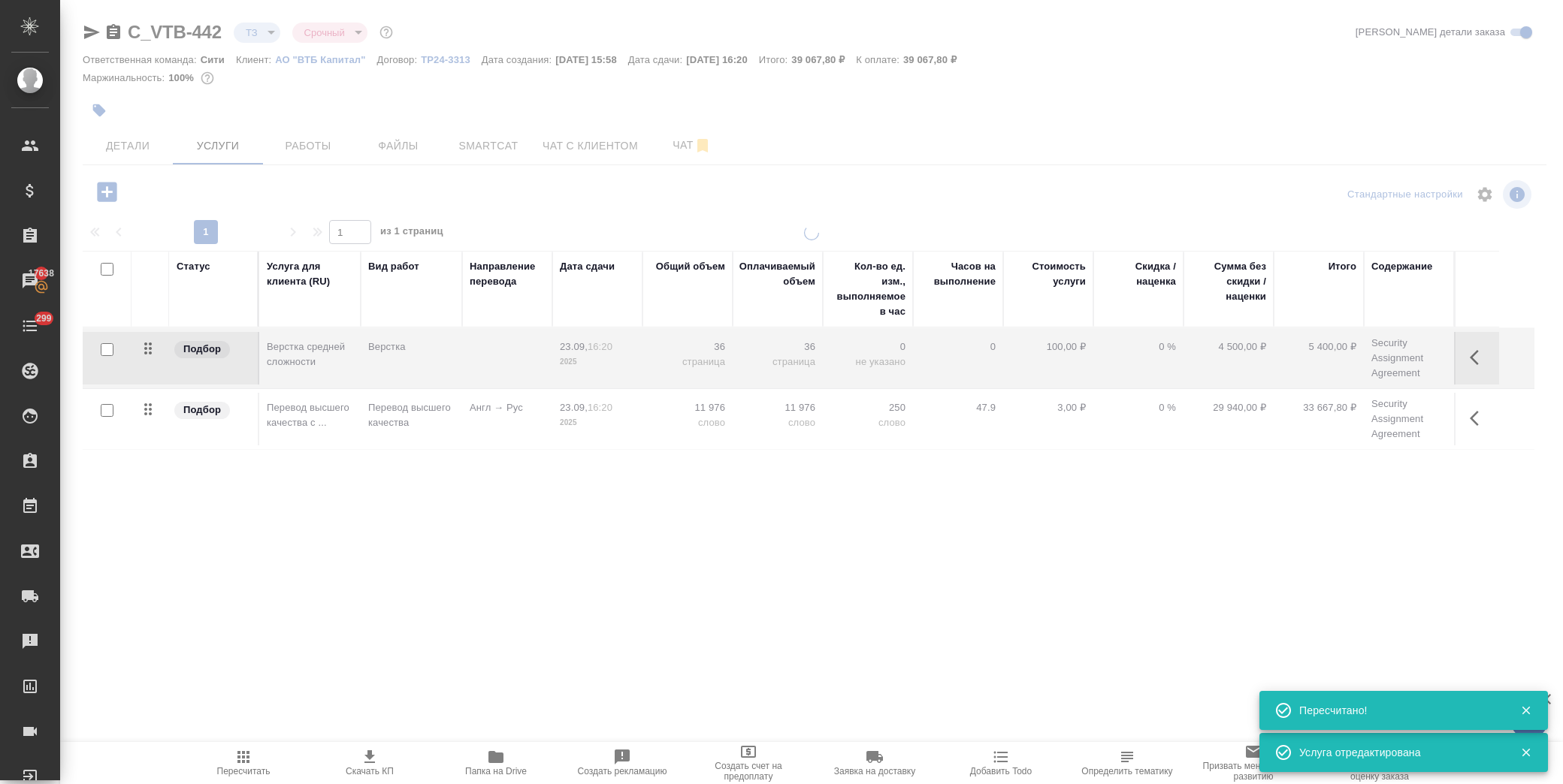
type input "new"
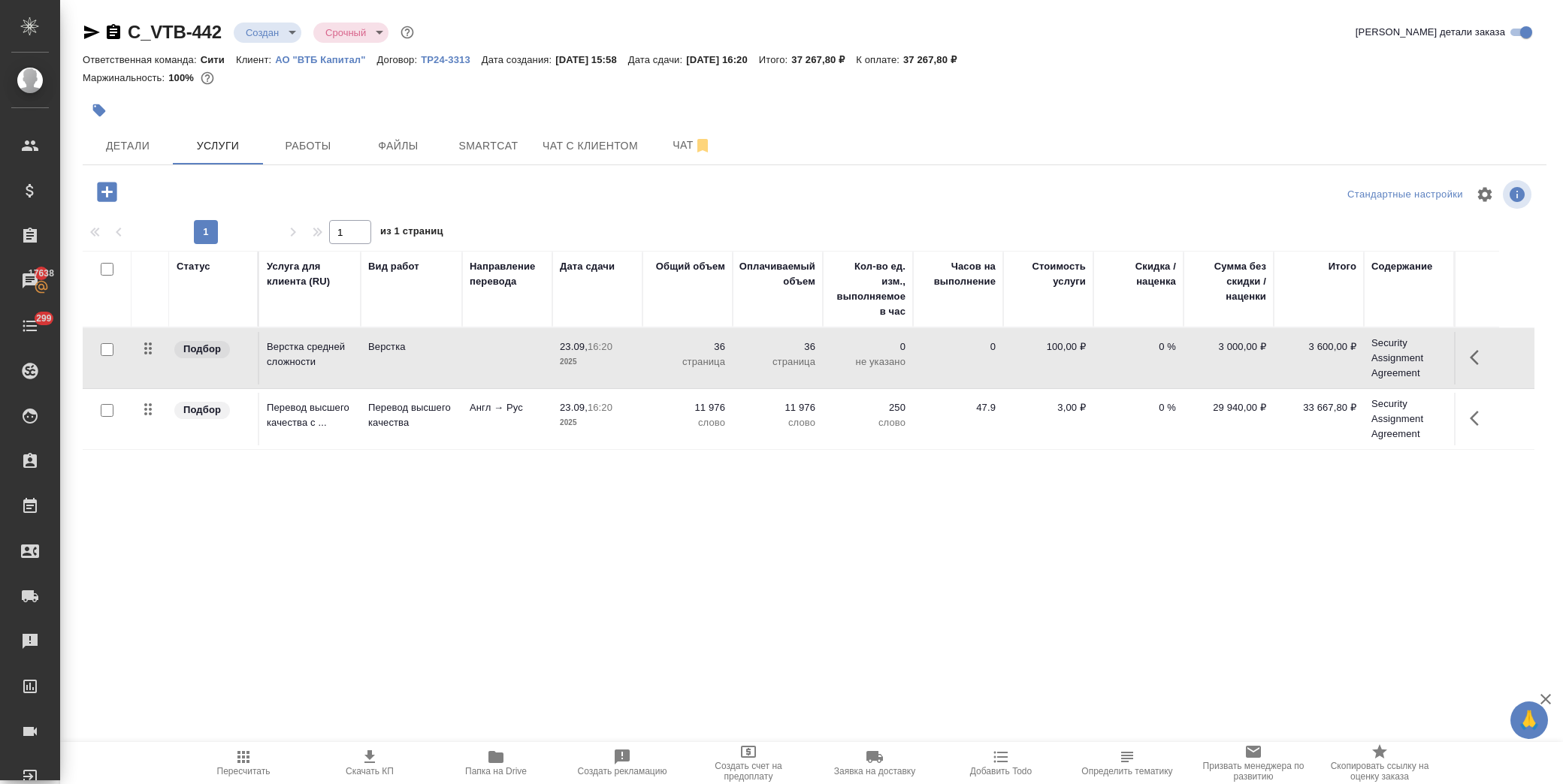
click at [1482, 355] on icon "button" at bounding box center [1479, 357] width 18 height 18
click at [1392, 362] on icon "button" at bounding box center [1394, 357] width 13 height 13
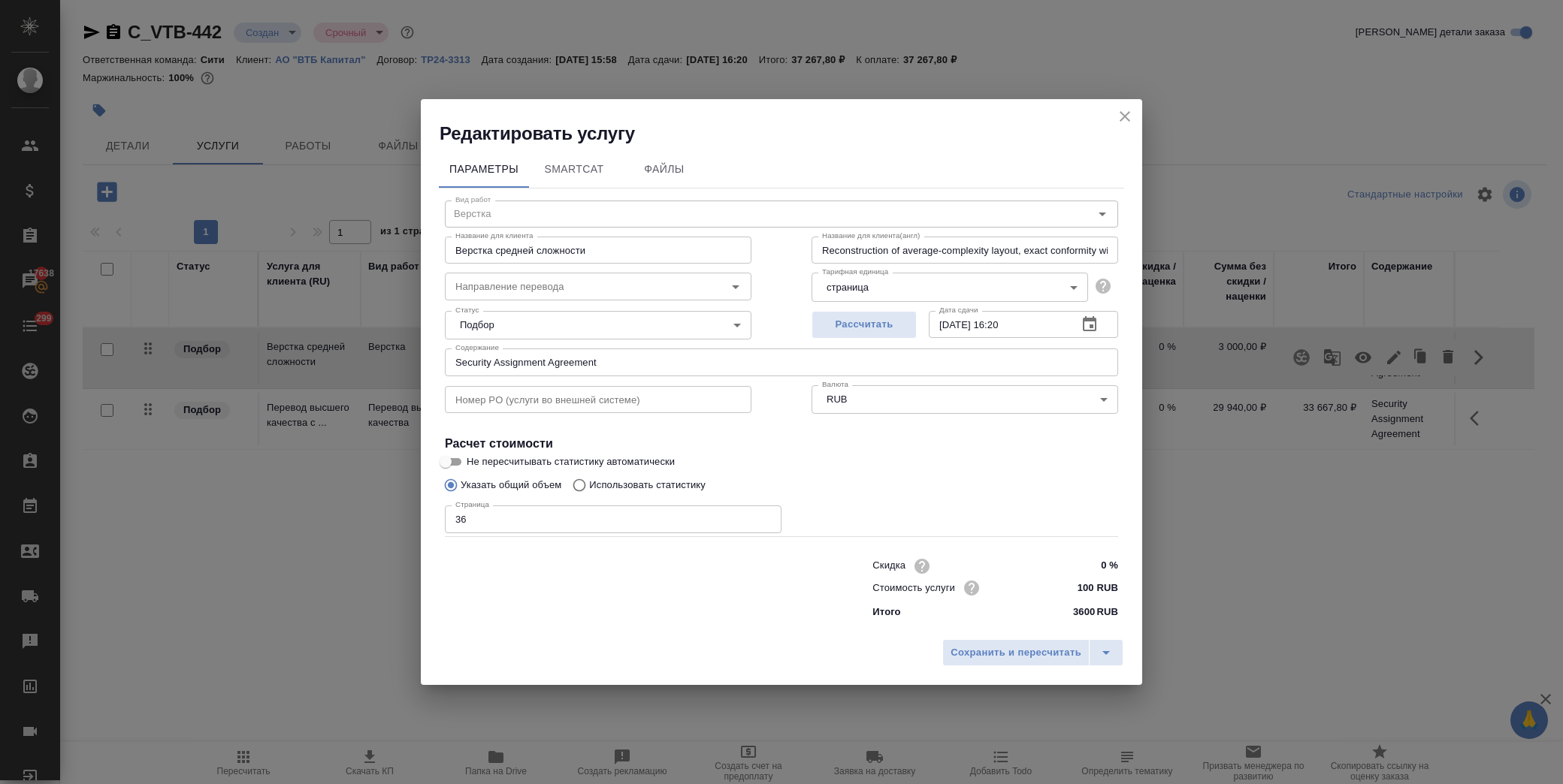
click at [1090, 589] on input "100 RUB" at bounding box center [1091, 588] width 57 height 22
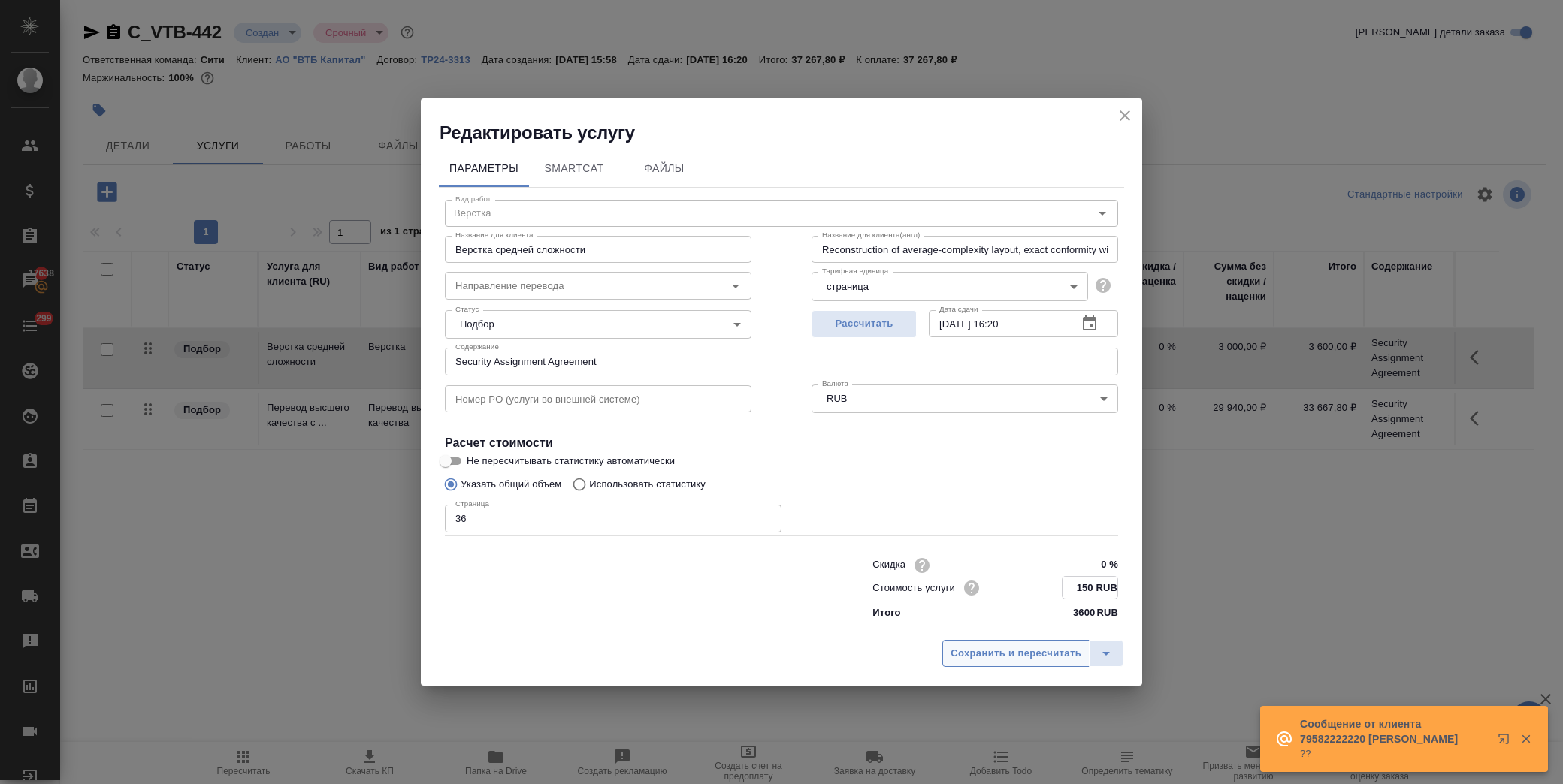
type input "150 RUB"
click at [986, 653] on span "Сохранить и пересчитать" at bounding box center [1016, 653] width 131 height 17
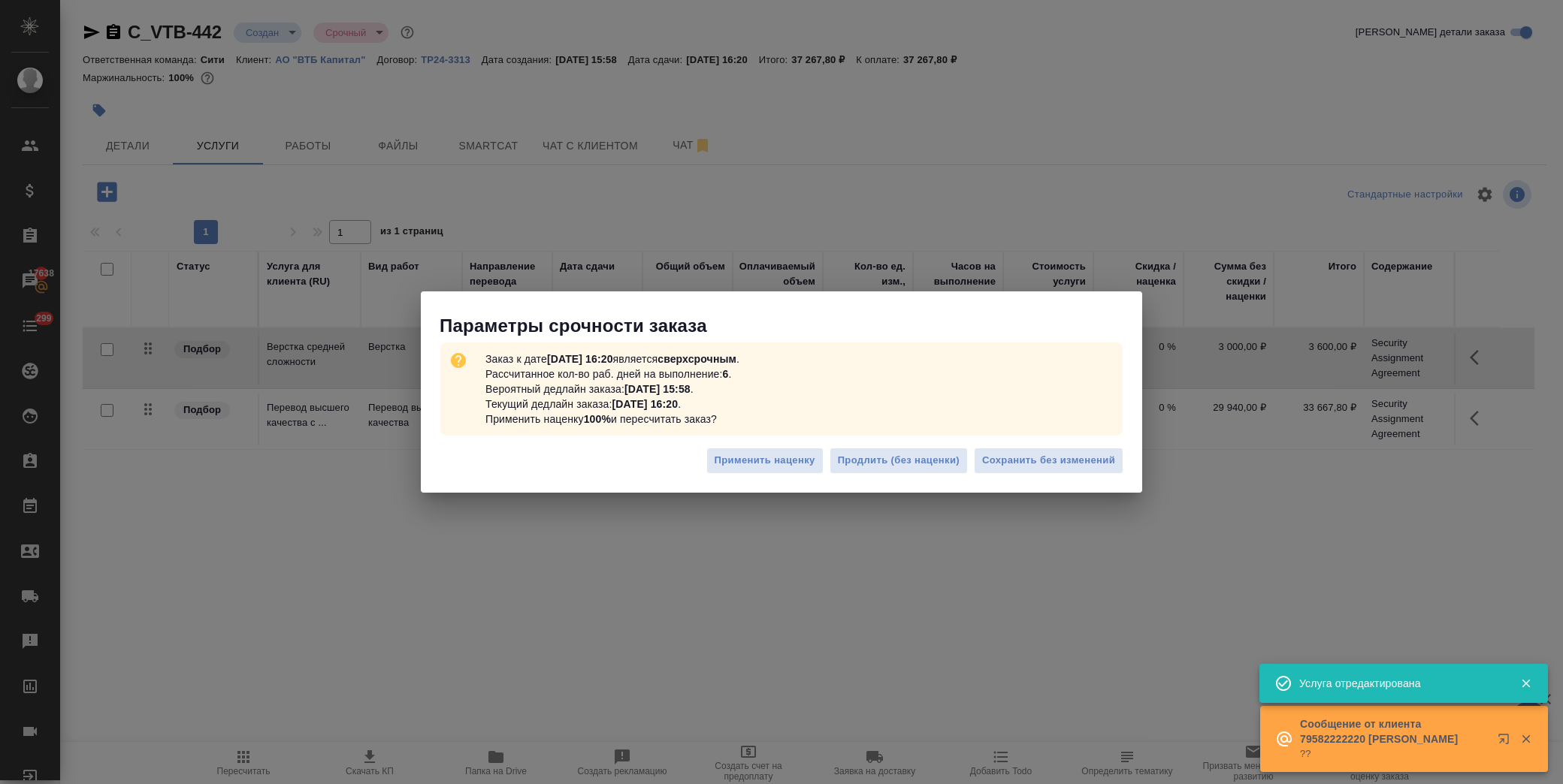
click at [1095, 446] on div "Применить наценку Продлить (без наценки) Сохранить без изменений" at bounding box center [781, 466] width 721 height 52
click at [1094, 461] on span "Сохранить без изменений" at bounding box center [1049, 461] width 133 height 17
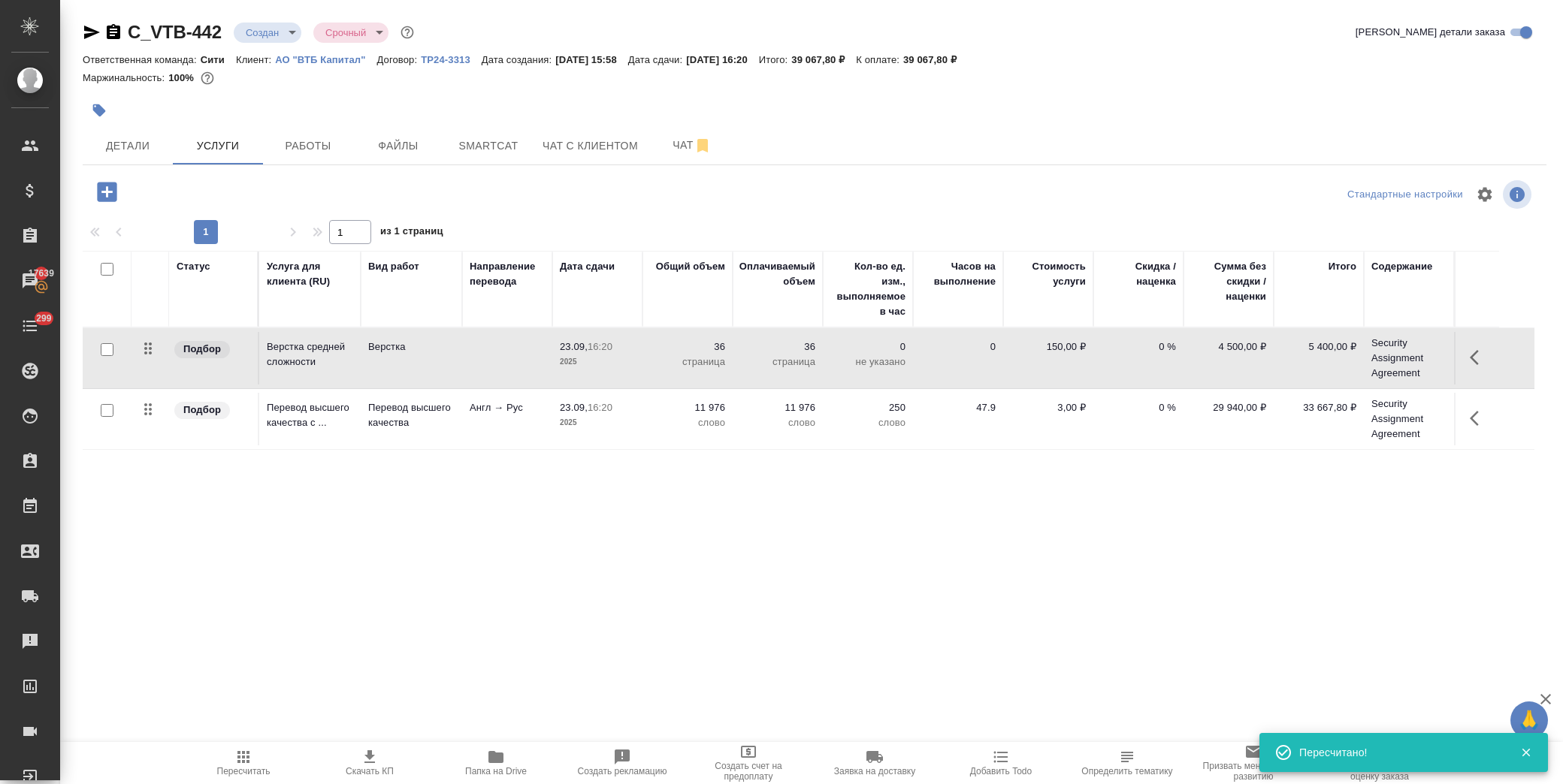
click at [389, 765] on span "Скачать КП" at bounding box center [370, 762] width 108 height 28
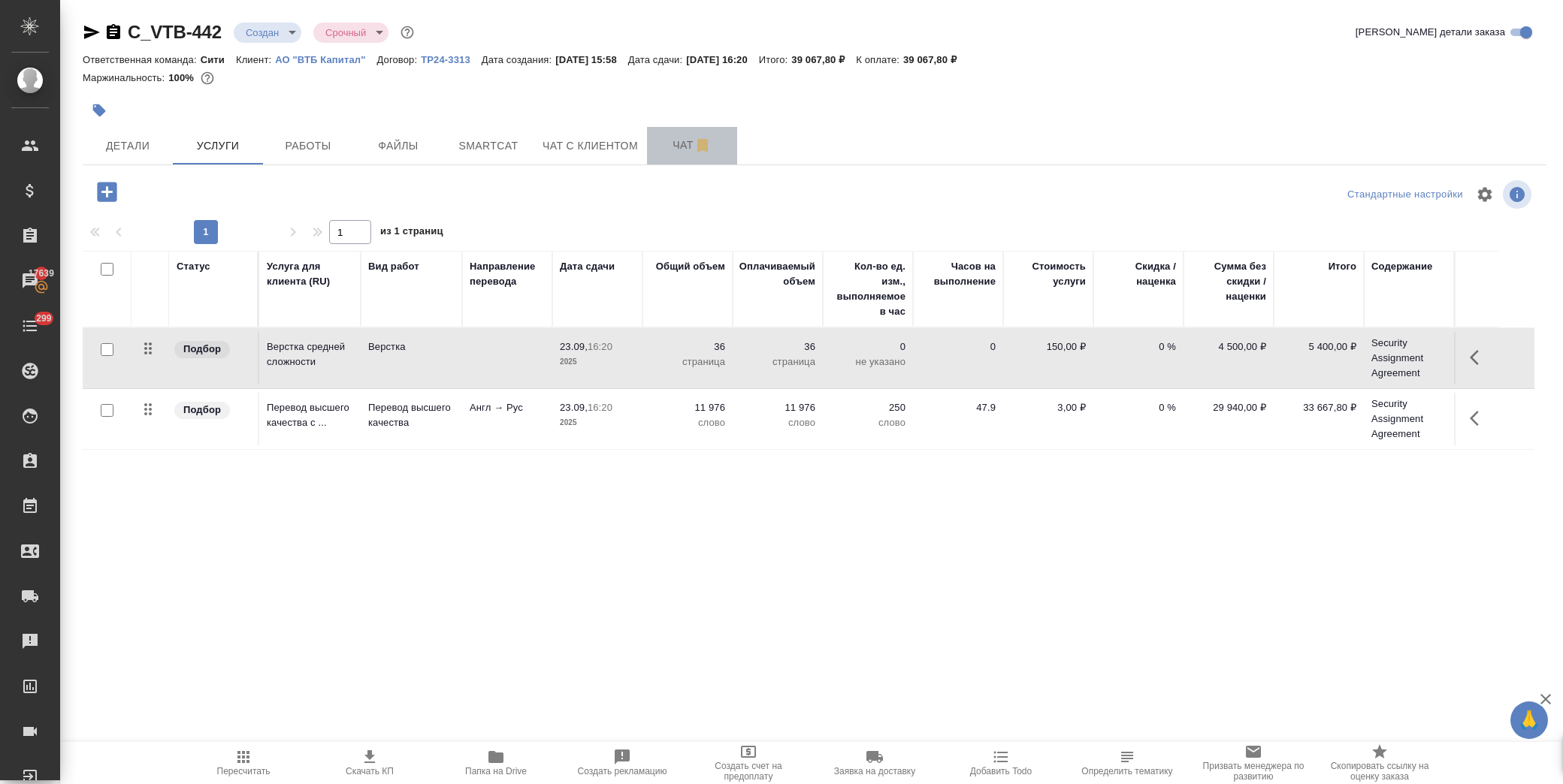
click at [673, 141] on span "Чат" at bounding box center [692, 145] width 72 height 19
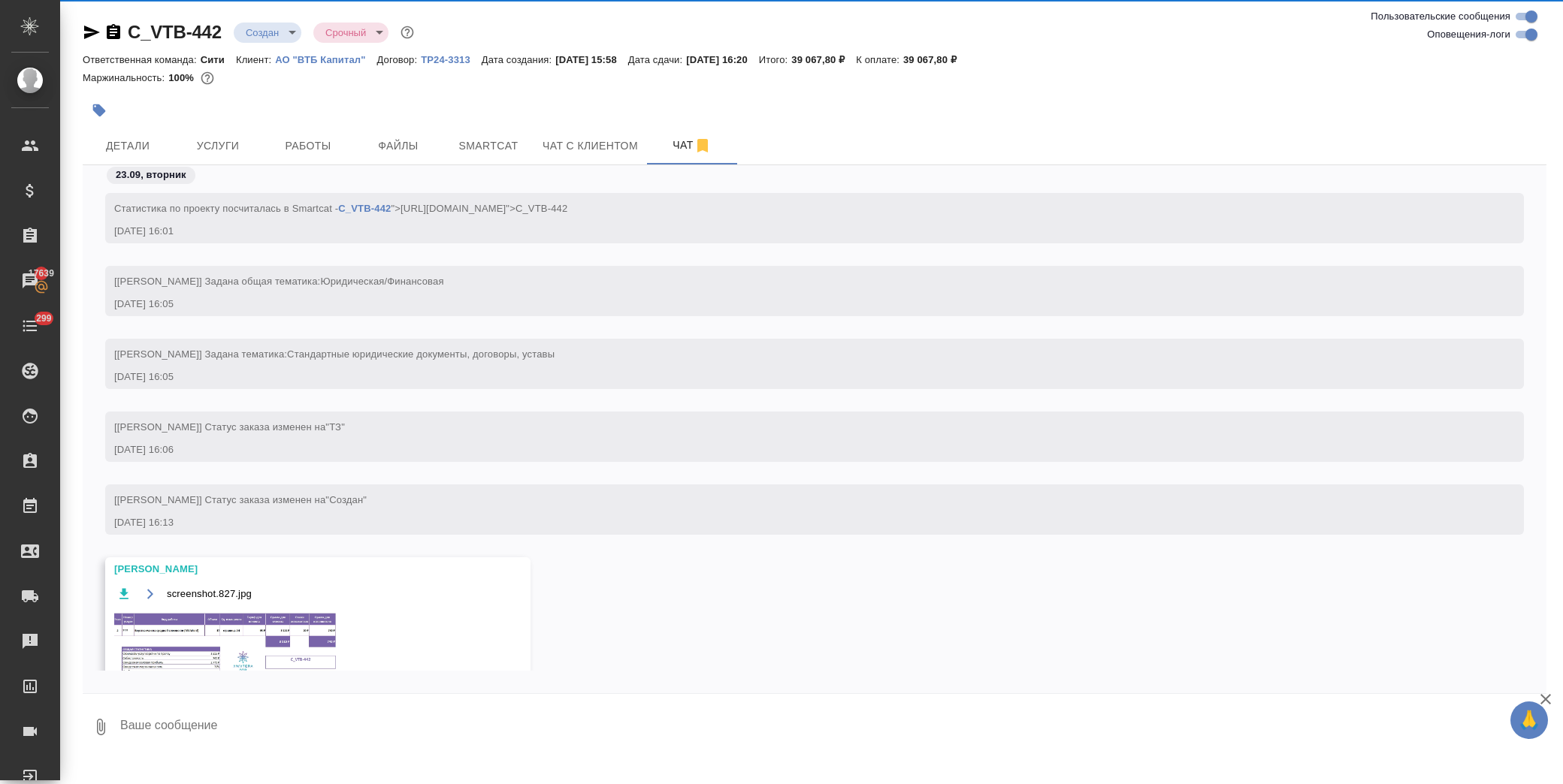
scroll to position [78, 0]
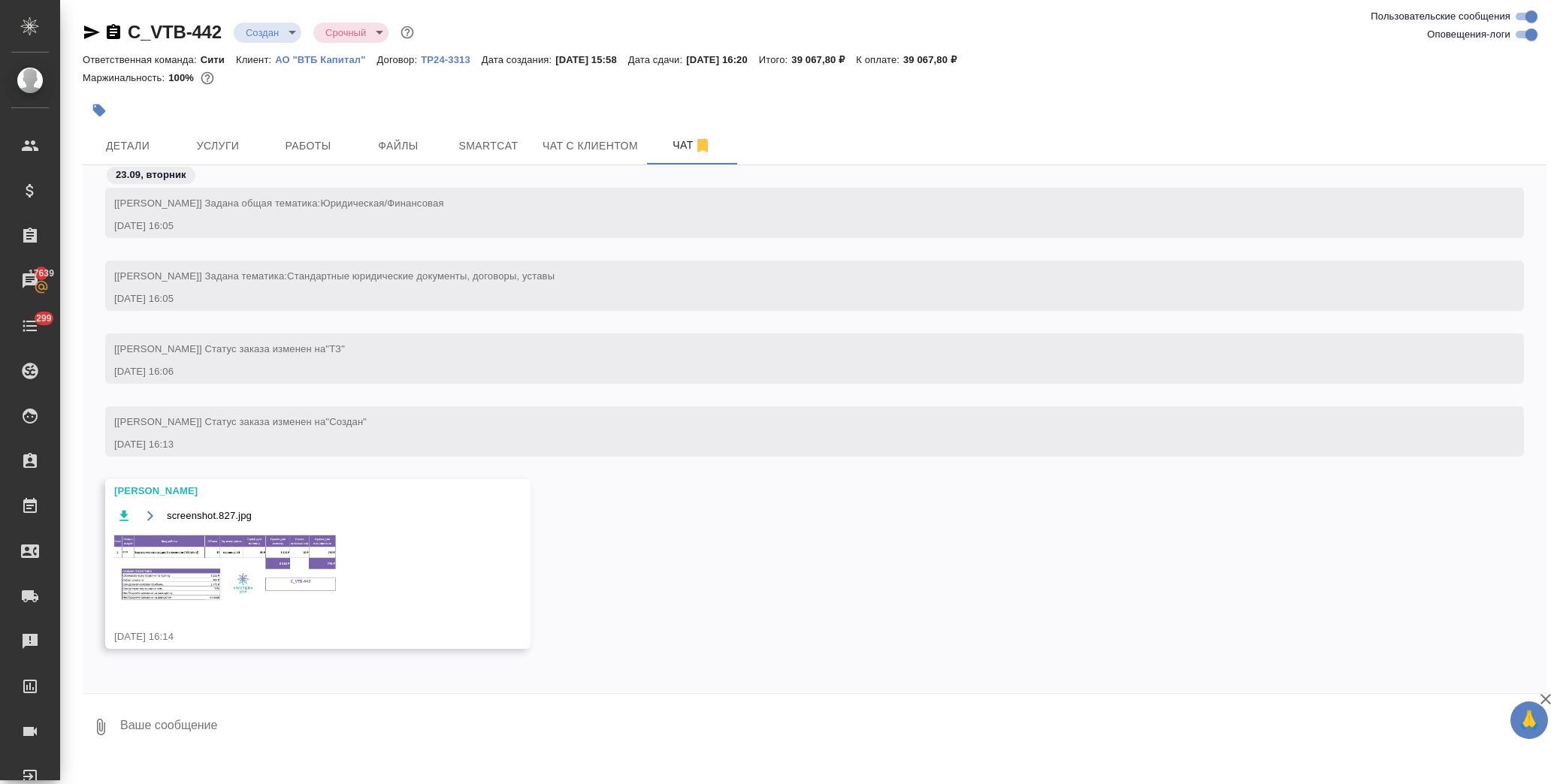
click at [257, 561] on img at bounding box center [226, 568] width 225 height 71
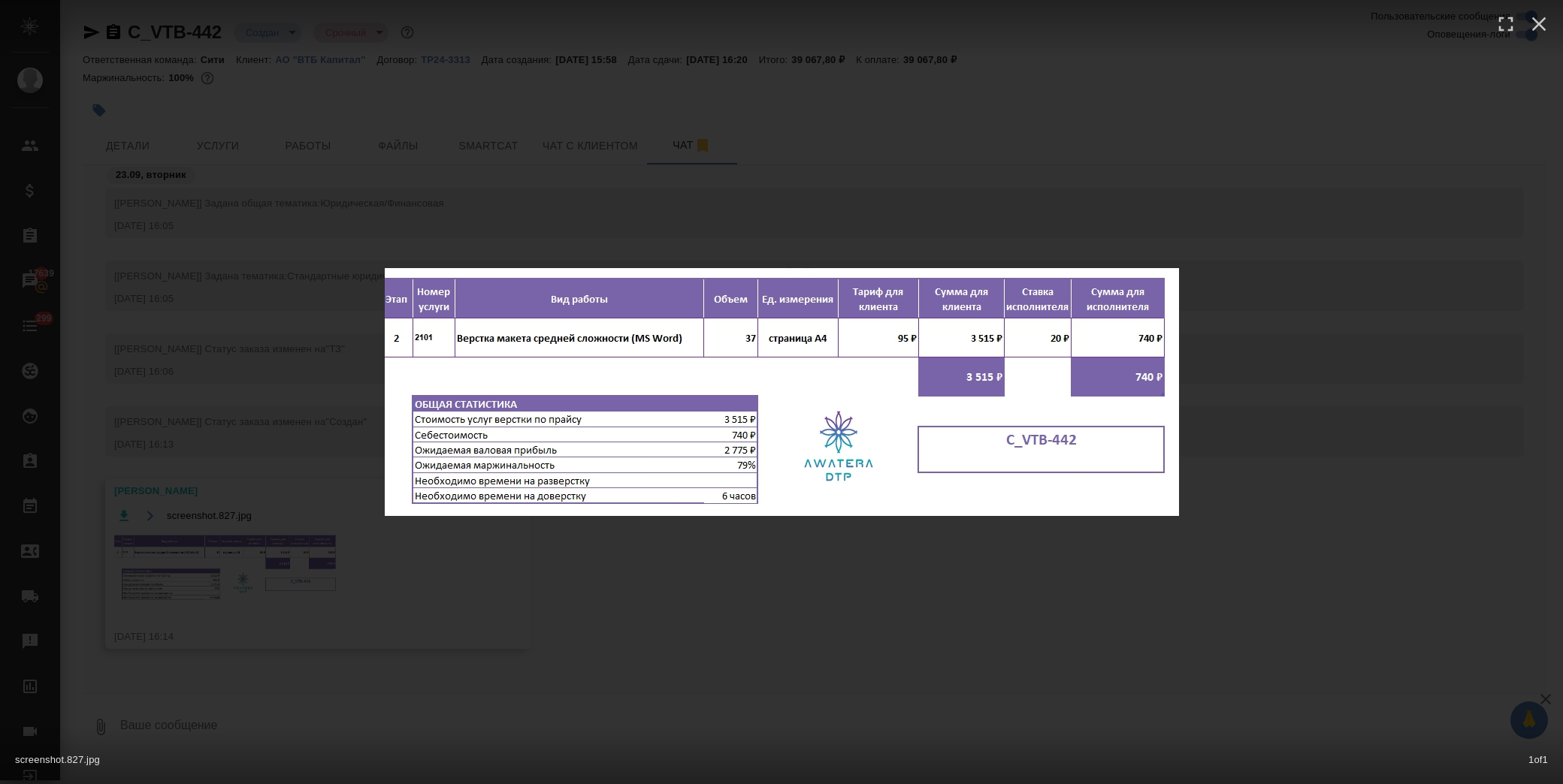
click at [680, 635] on div "screenshot.827.jpg 1 of 1" at bounding box center [781, 392] width 1563 height 784
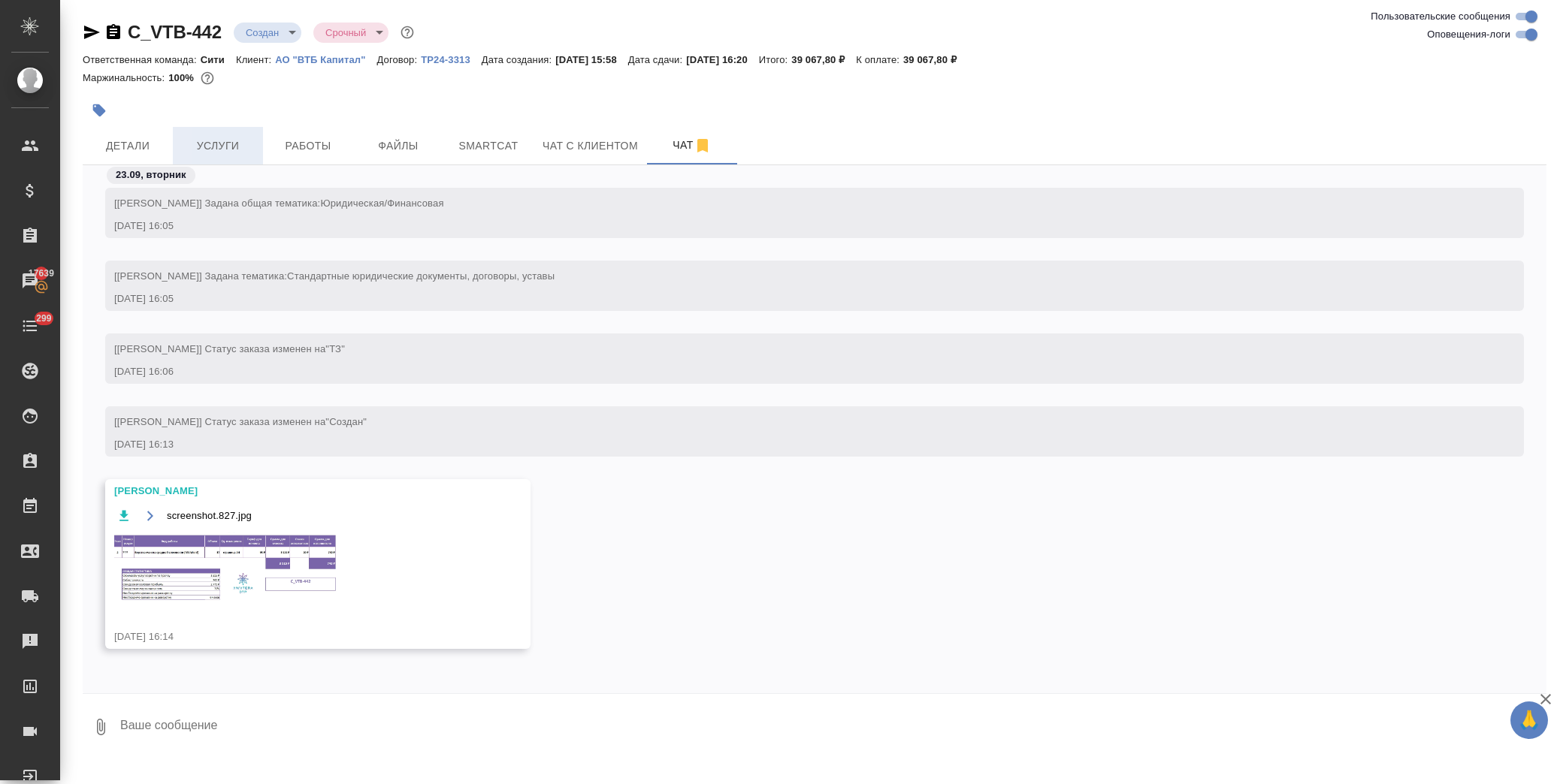
click at [225, 131] on button "Услуги" at bounding box center [218, 145] width 90 height 37
